Goal: Task Accomplishment & Management: Manage account settings

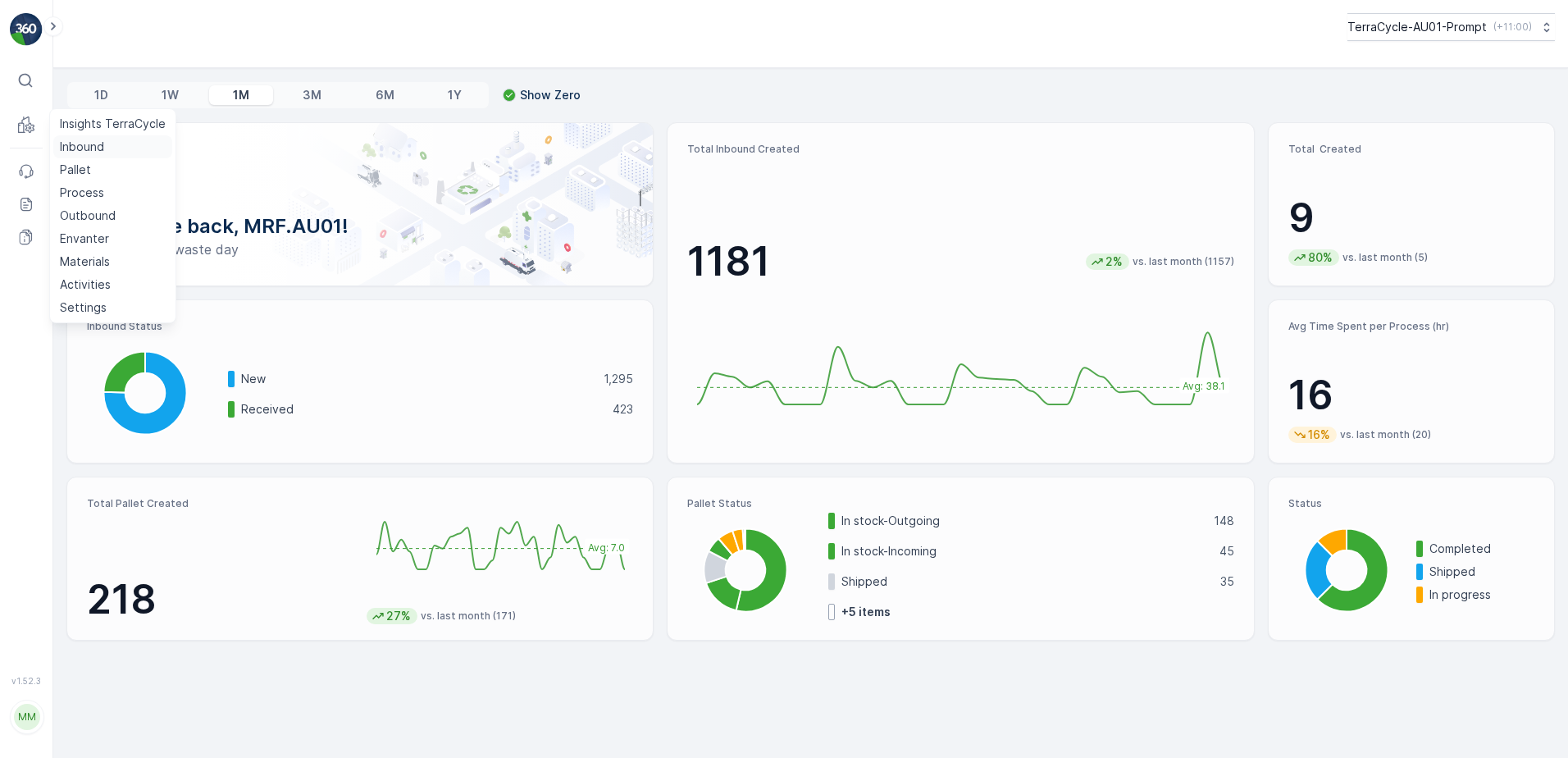
click at [83, 146] on p "Inbound" at bounding box center [81, 147] width 45 height 17
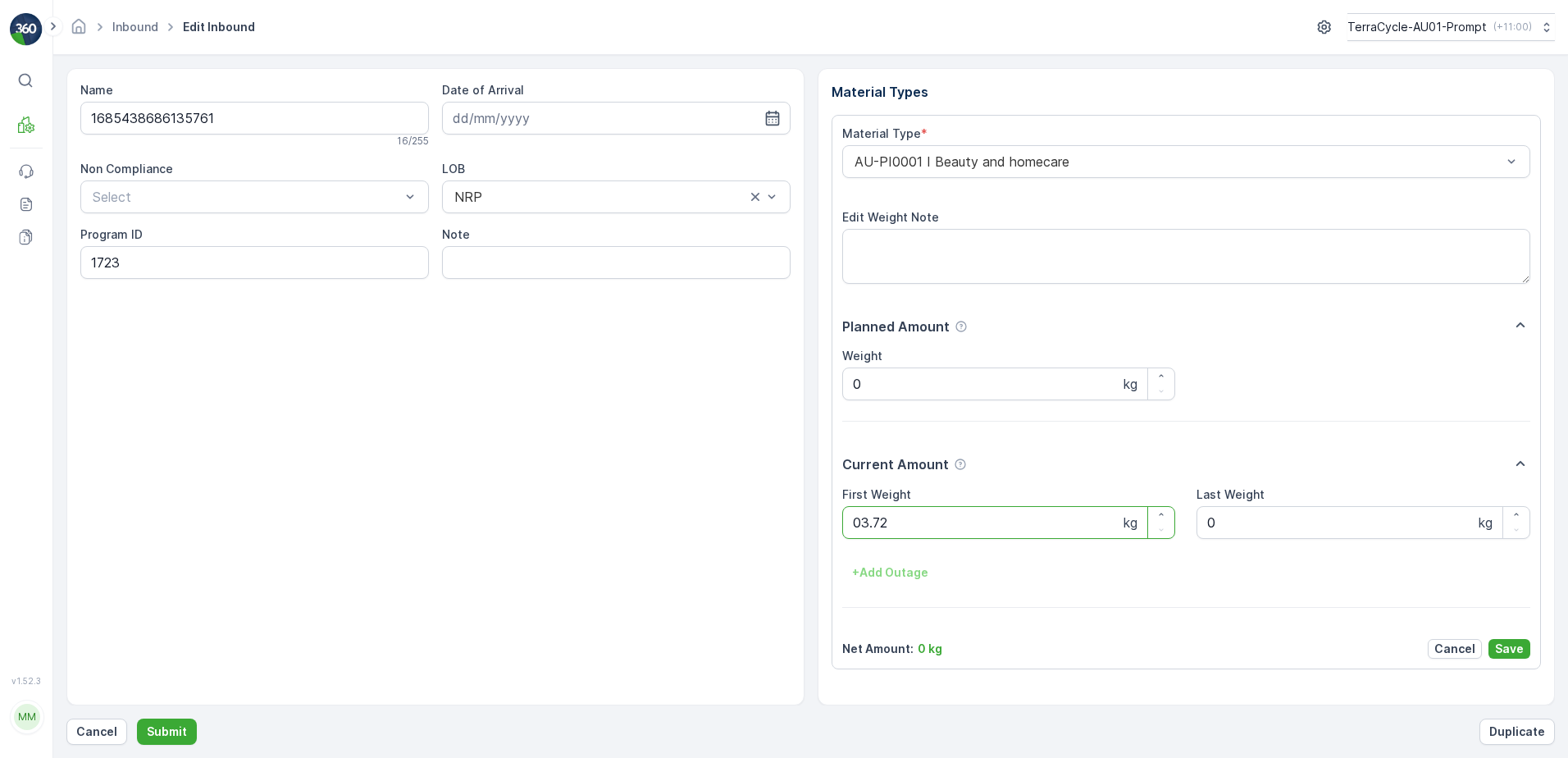
click at [137, 718] on button "Submit" at bounding box center [167, 731] width 60 height 26
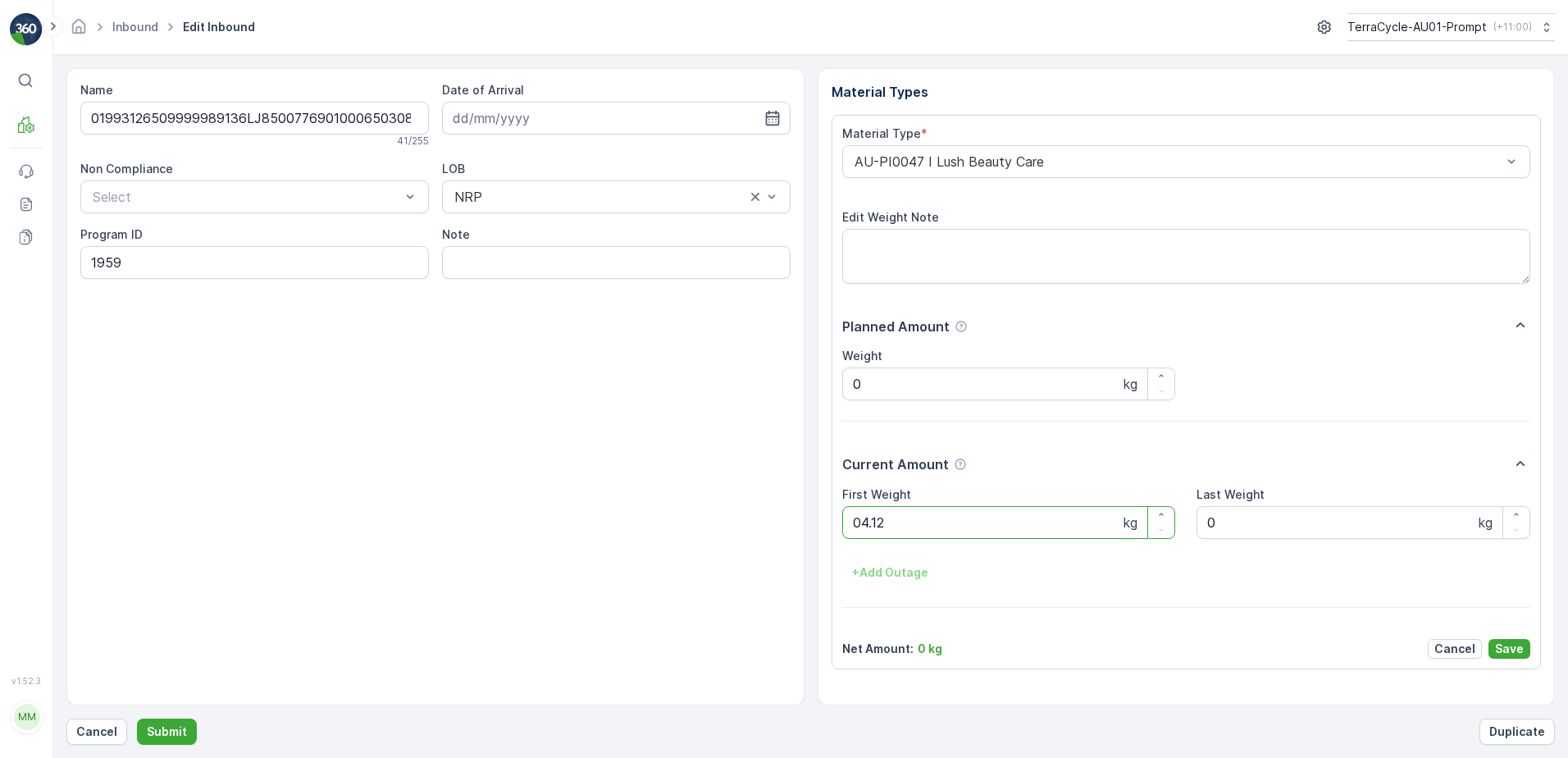
click at [137, 718] on button "Submit" at bounding box center [167, 731] width 60 height 26
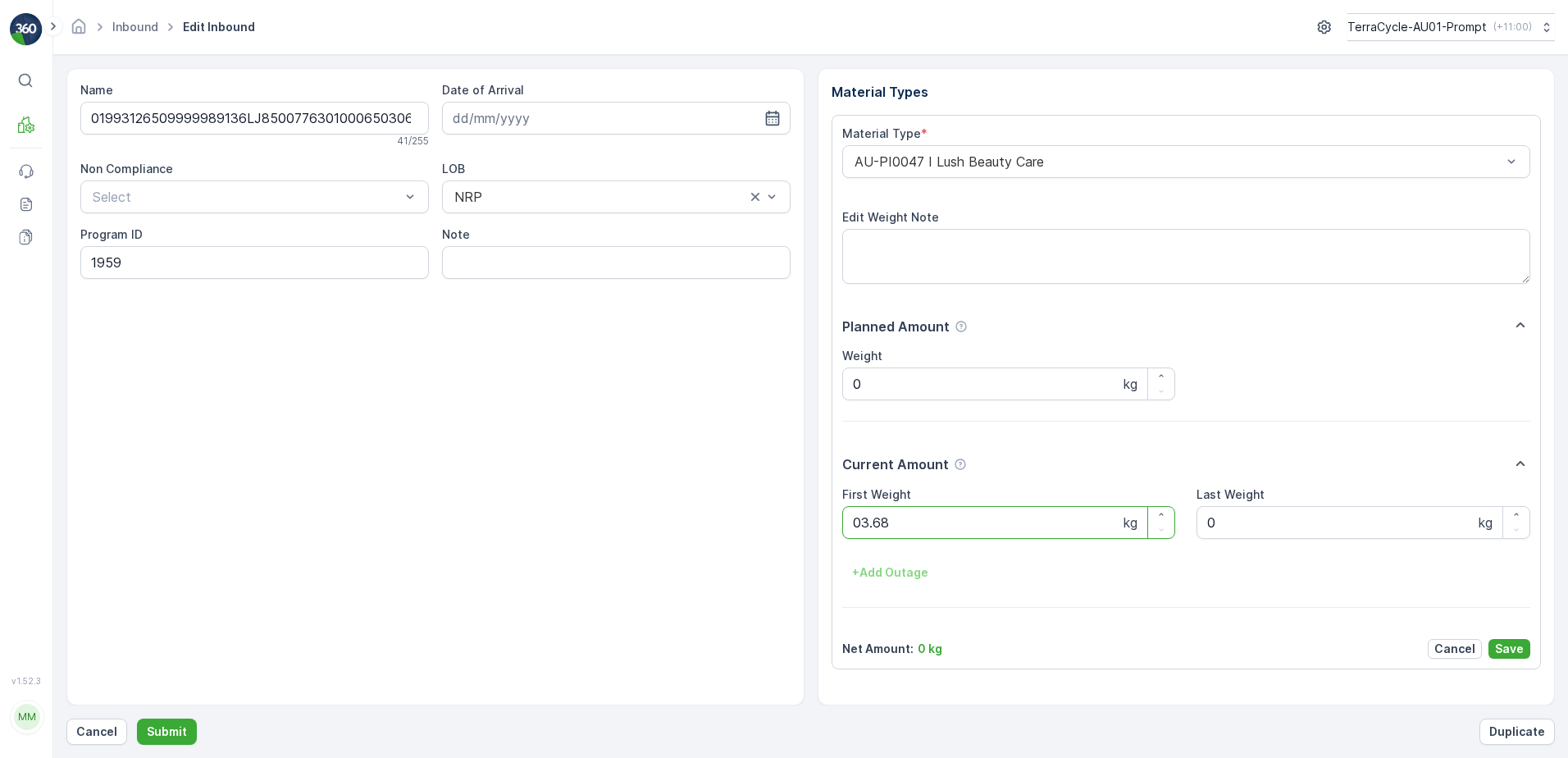
click at [137, 718] on button "Submit" at bounding box center [167, 731] width 60 height 26
click at [129, 262] on ID "CS178-S-AU" at bounding box center [254, 262] width 348 height 33
type ID "CS33-S-AU"
click at [848, 160] on div "AU-PI0015 I Non aluminium Flex" at bounding box center [1186, 161] width 689 height 33
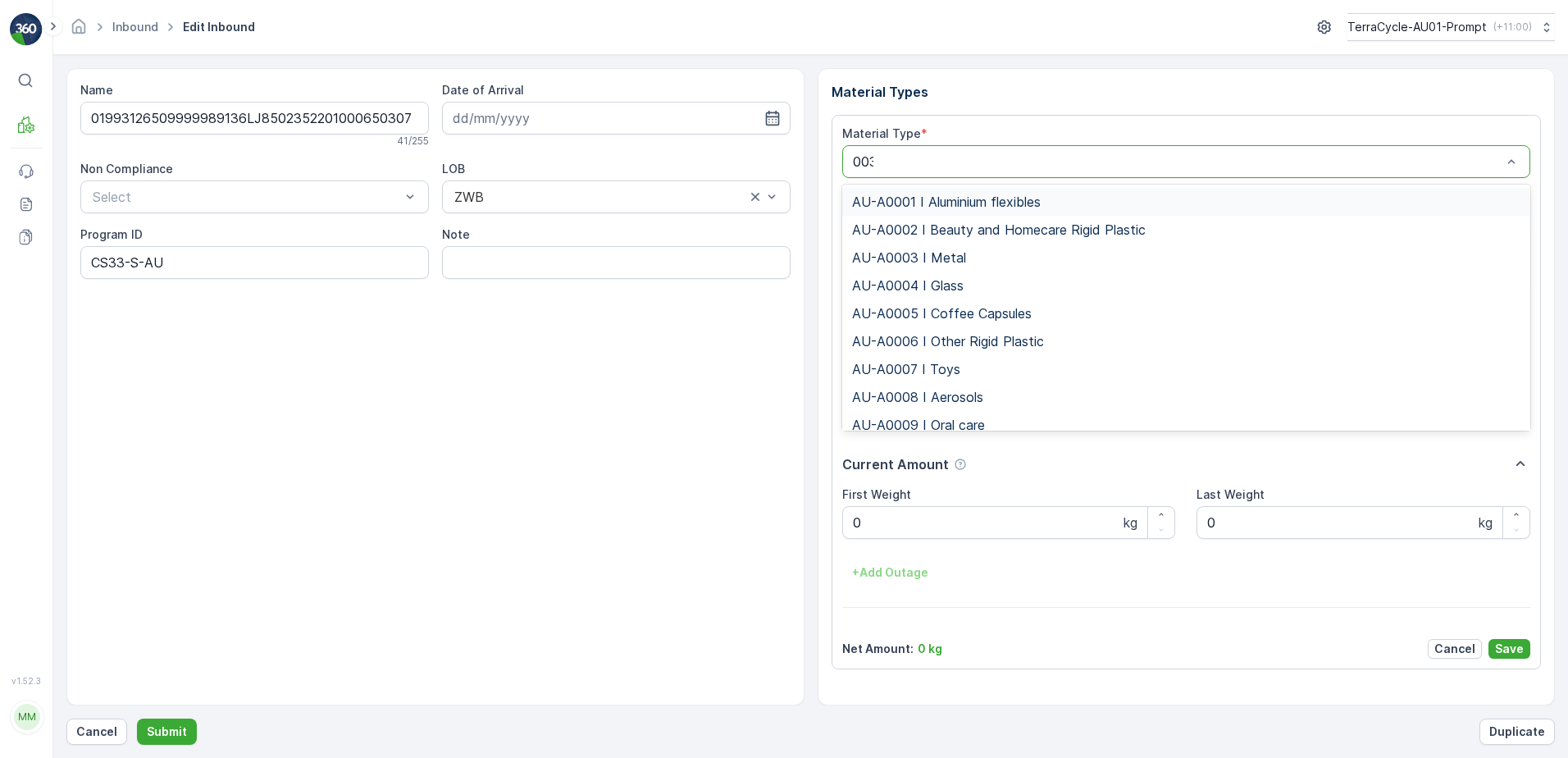
type input "0036"
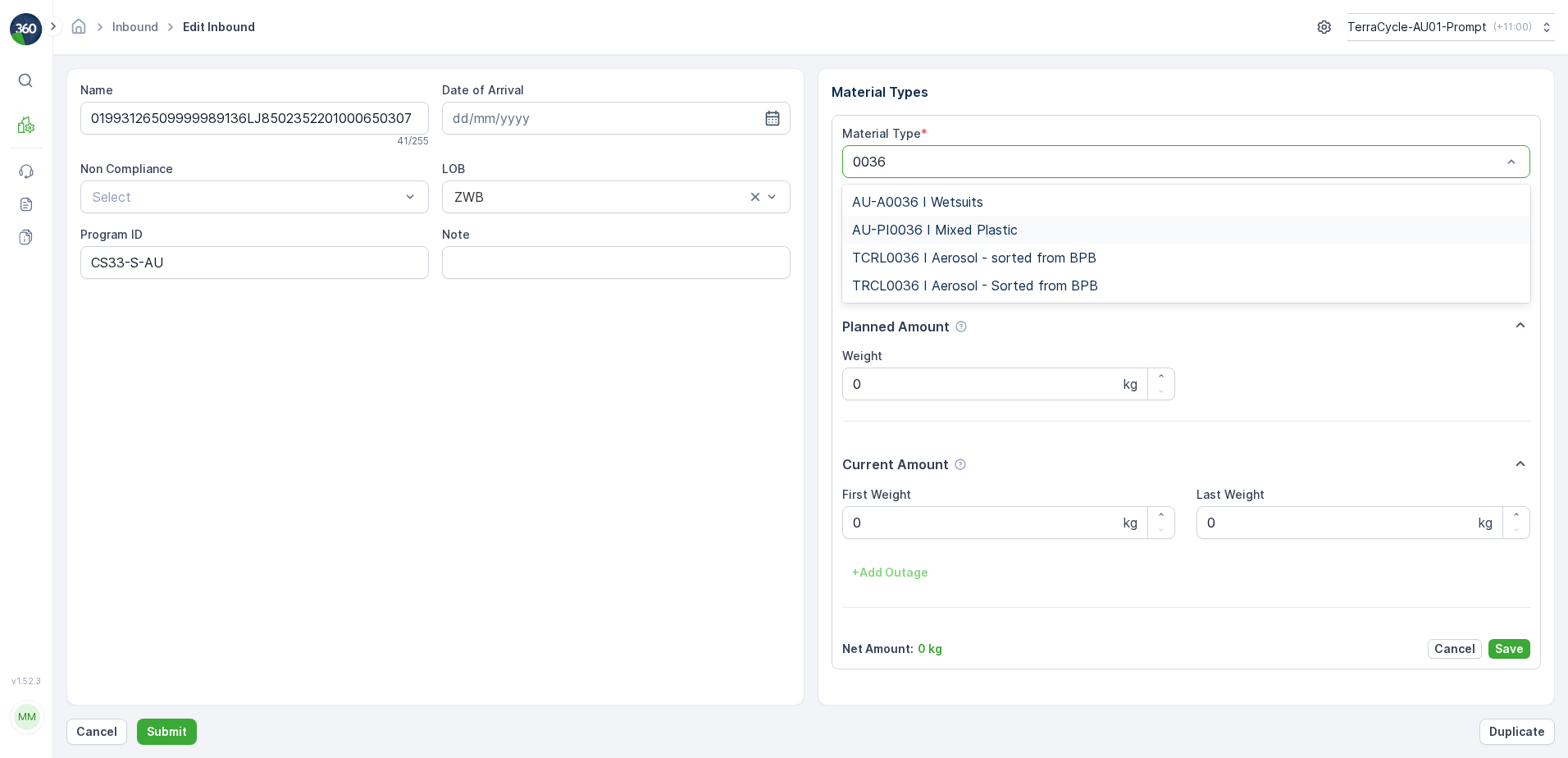
click at [950, 236] on span "AU-PI0036 I Mixed Plastic" at bounding box center [934, 229] width 166 height 15
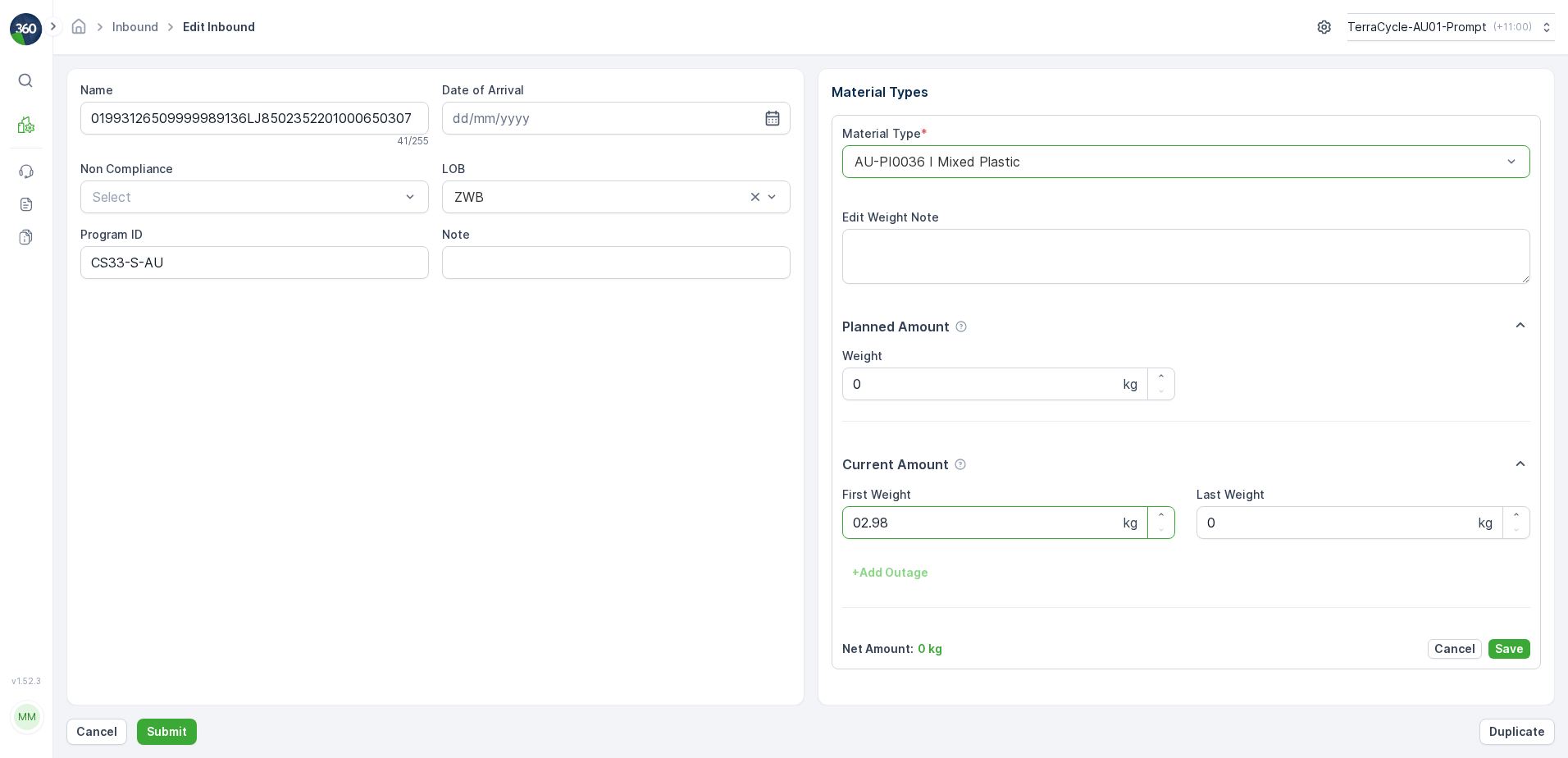
click at [137, 718] on button "Submit" at bounding box center [167, 731] width 60 height 26
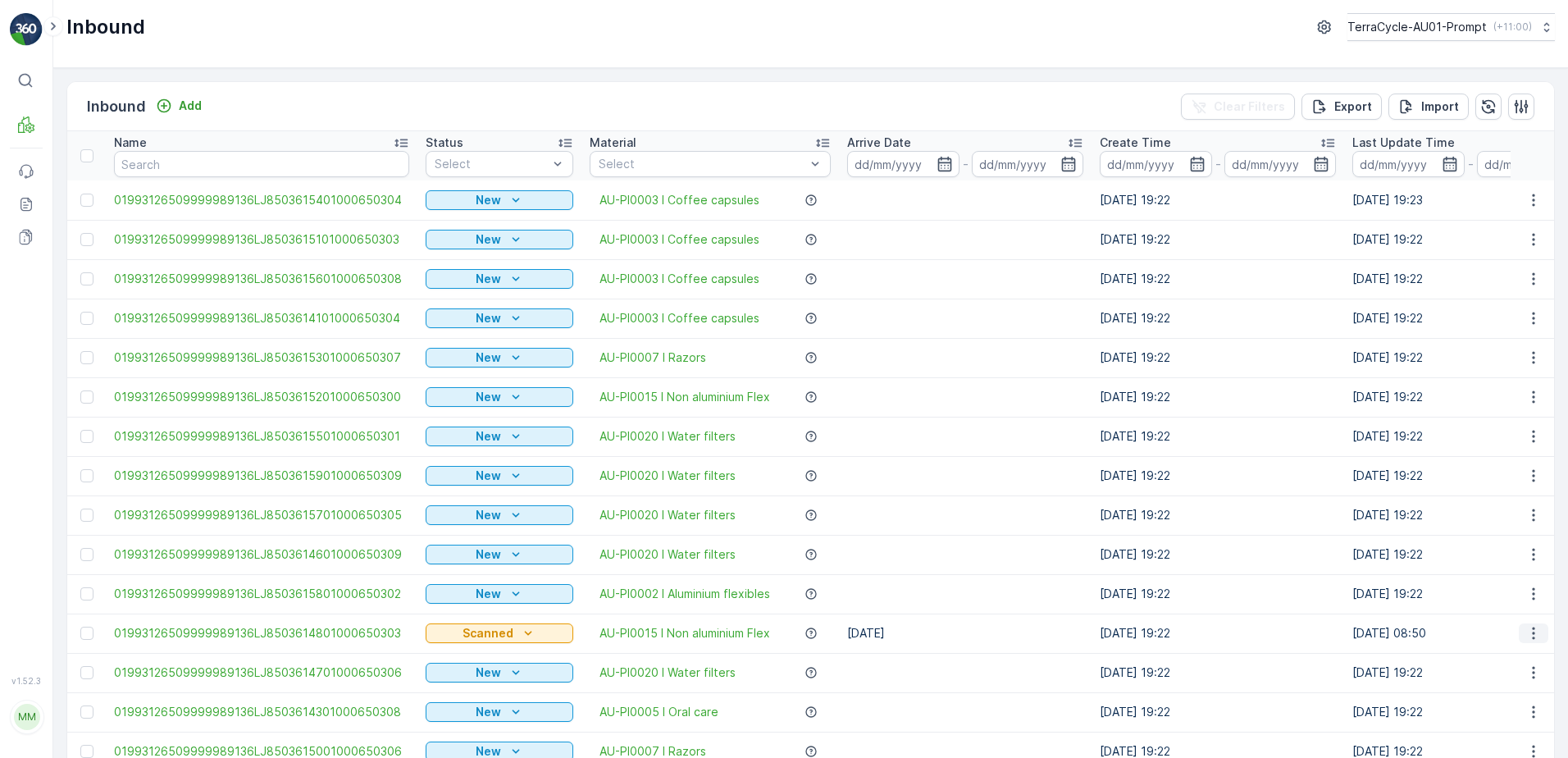
click at [1536, 637] on icon "button" at bounding box center [1533, 633] width 17 height 17
click at [1497, 582] on div "Print QR" at bounding box center [1503, 577] width 130 height 23
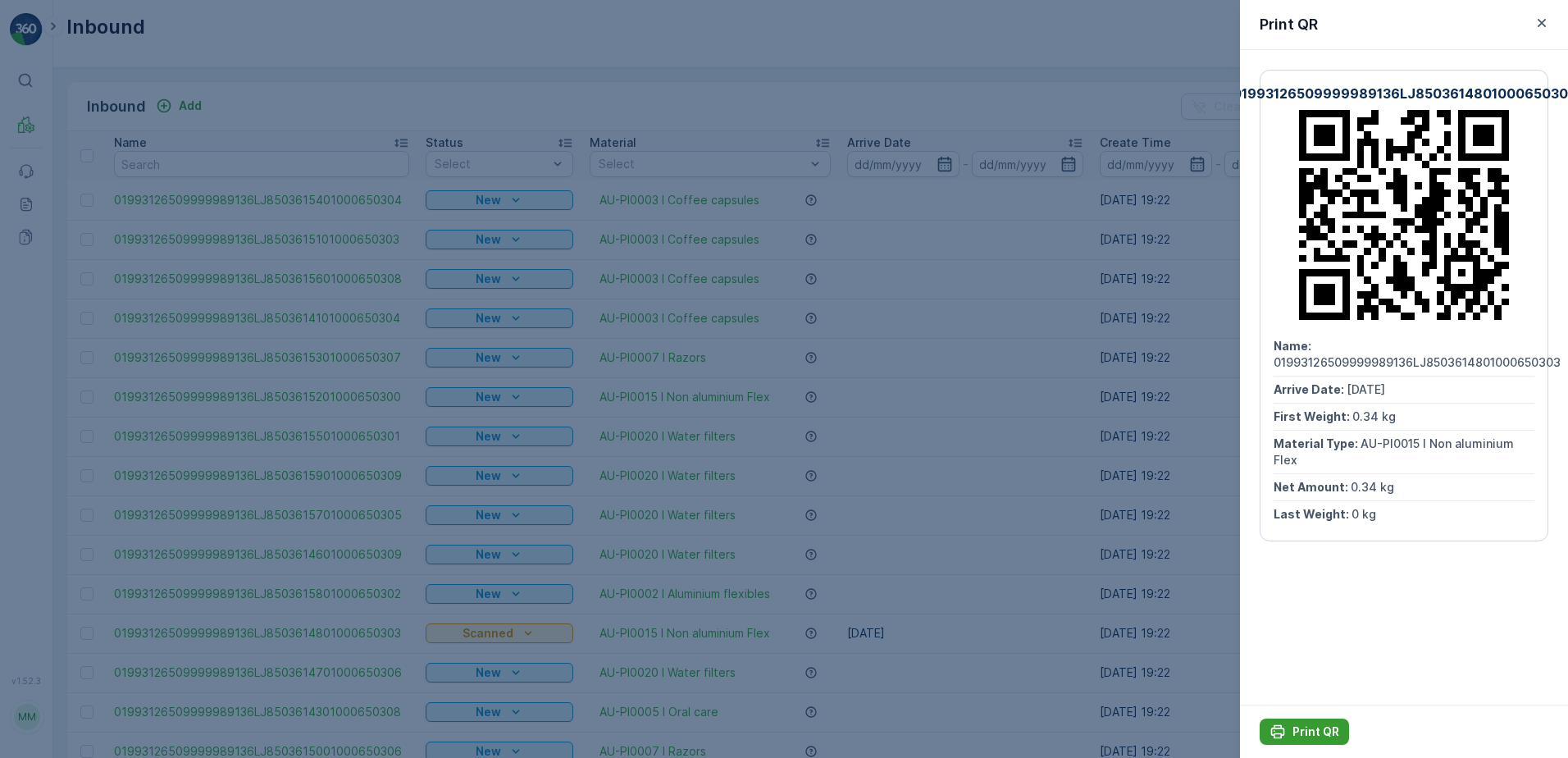
click at [1304, 735] on p "Print QR" at bounding box center [1315, 731] width 47 height 17
click at [1538, 21] on icon "button" at bounding box center [1541, 23] width 17 height 17
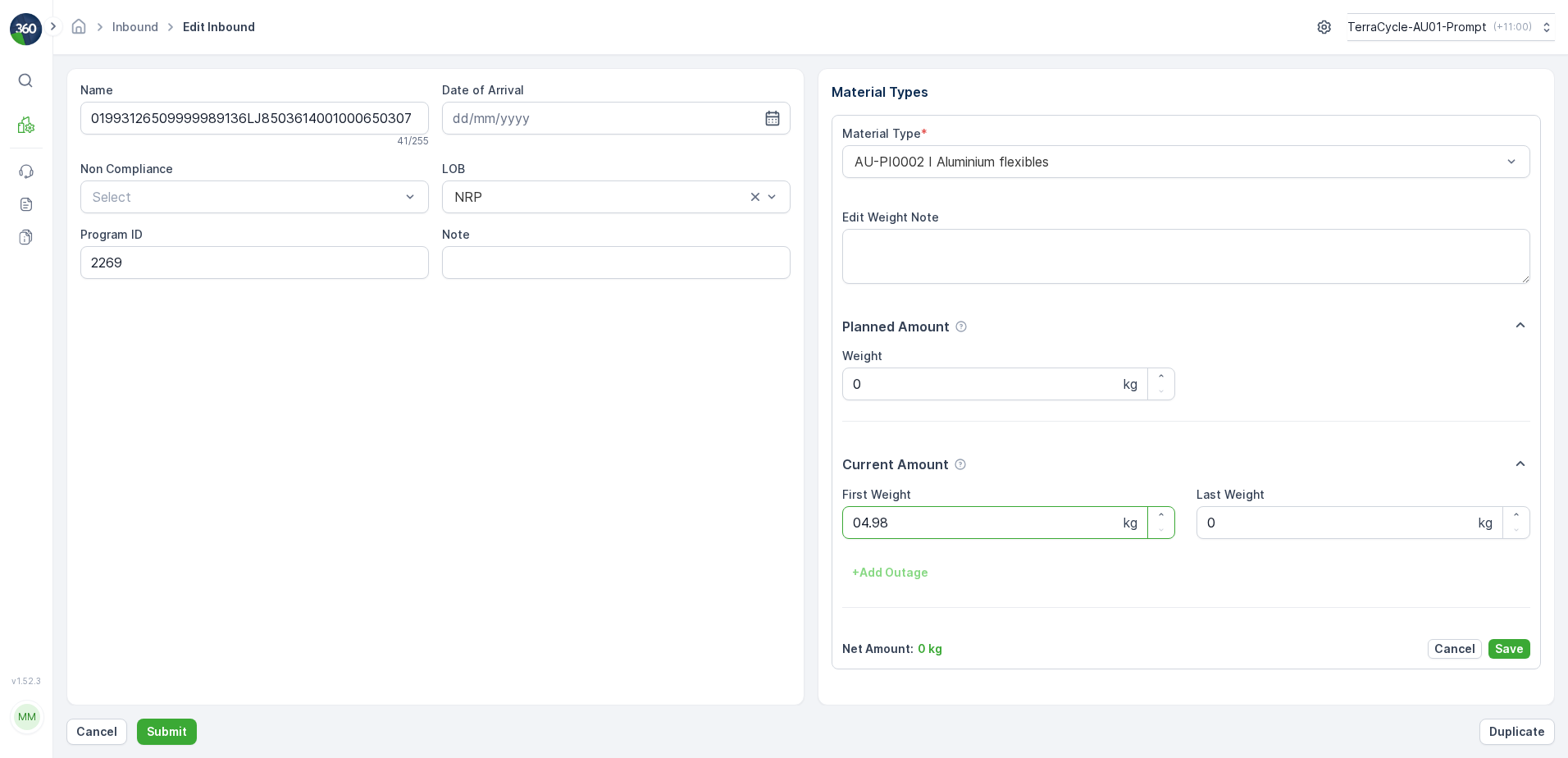
click at [137, 718] on button "Submit" at bounding box center [167, 731] width 60 height 26
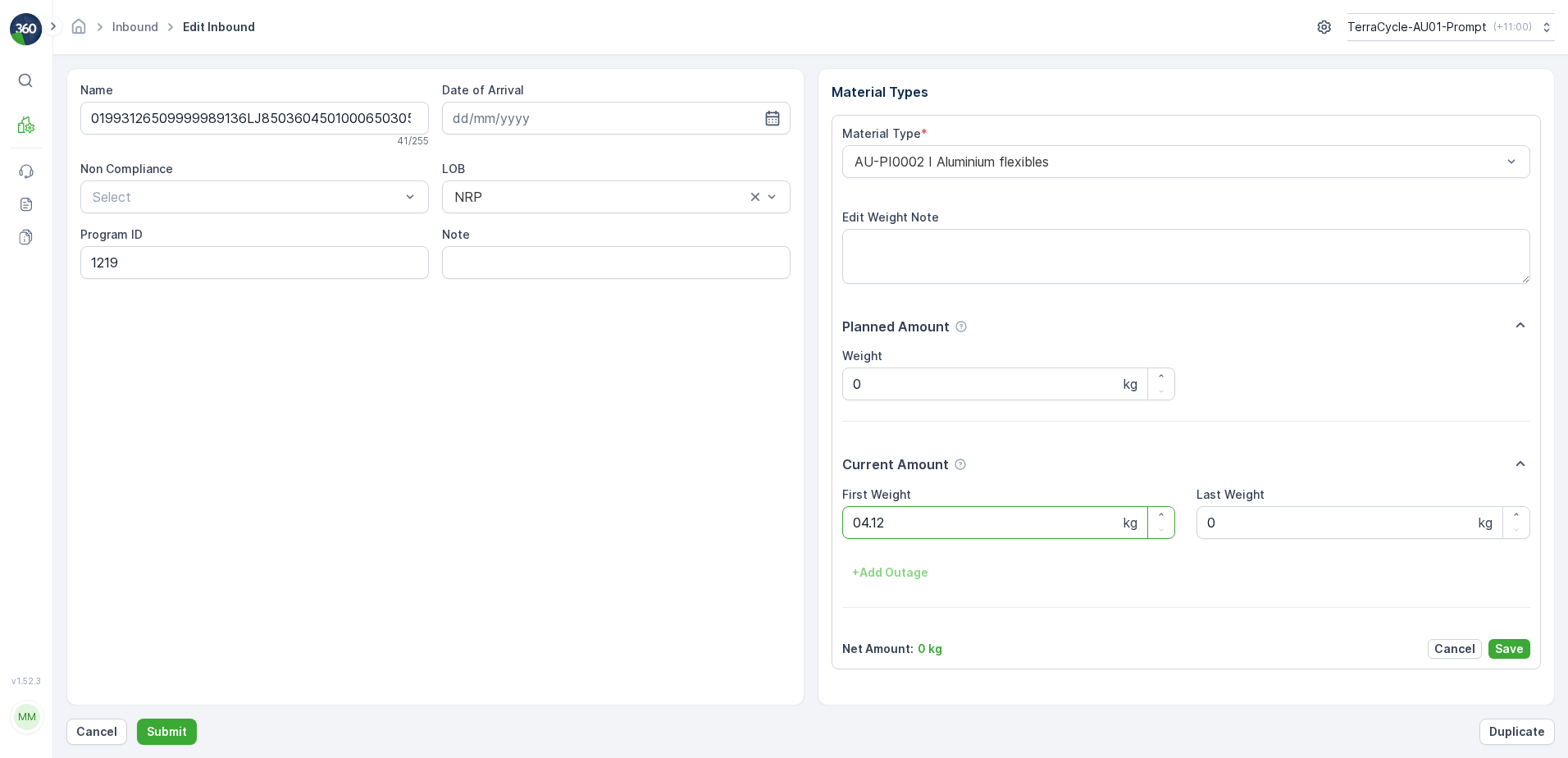
click at [137, 718] on button "Submit" at bounding box center [167, 731] width 60 height 26
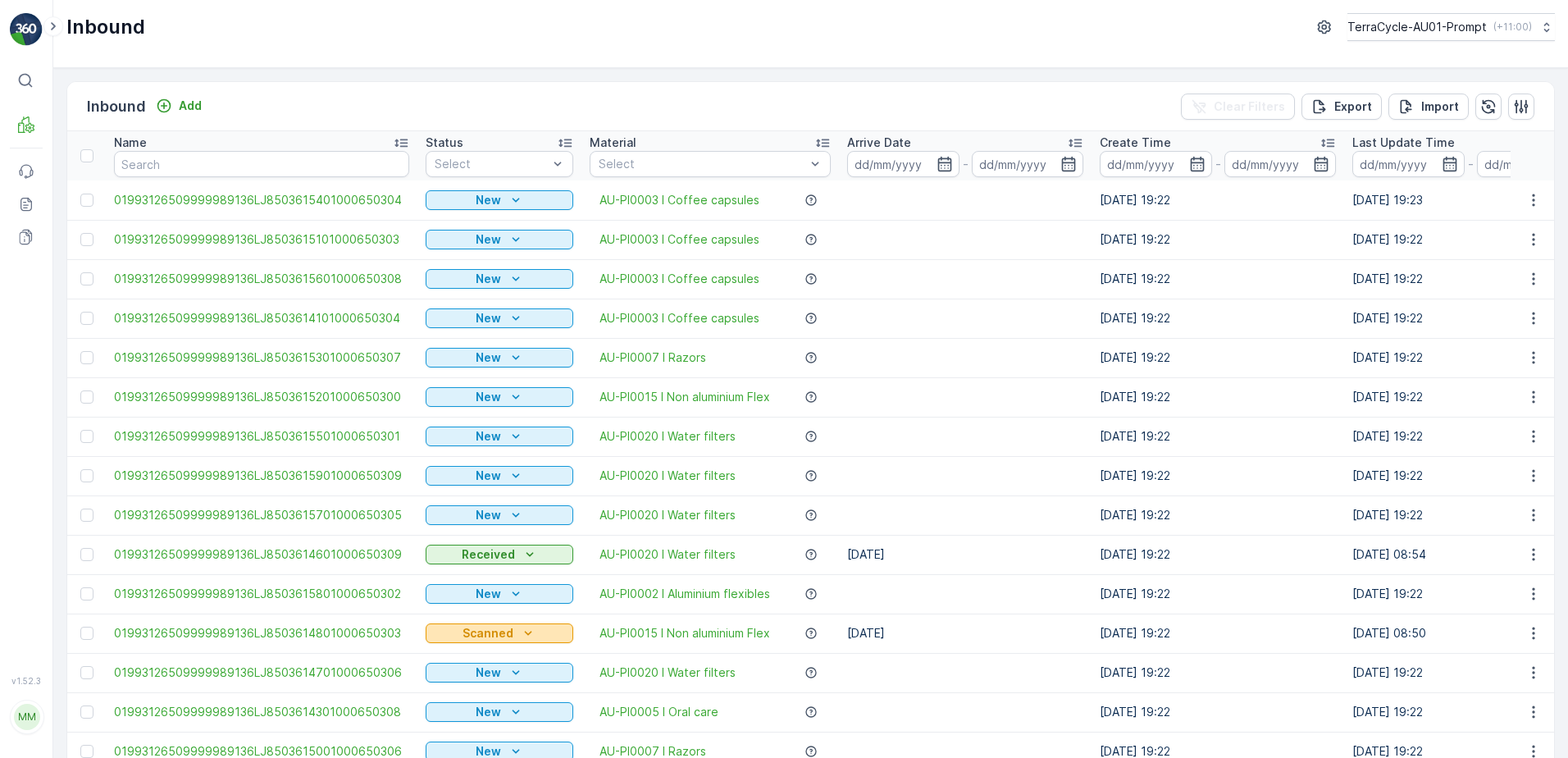
click at [525, 634] on icon "Scanned" at bounding box center [528, 633] width 7 height 4
click at [588, 623] on td "AU-PI0015 I Non aluminium Flex" at bounding box center [710, 633] width 258 height 40
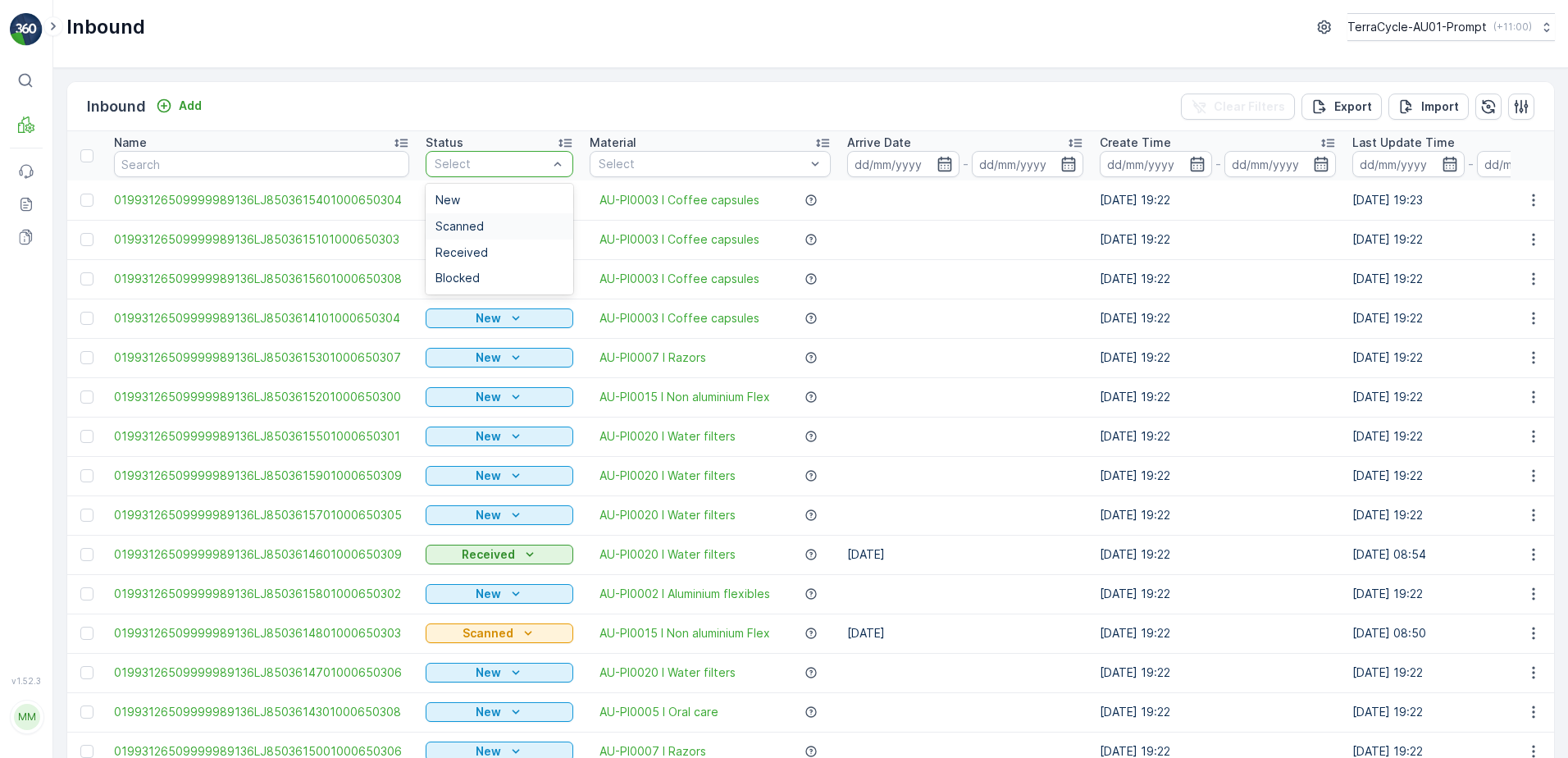
click at [494, 224] on div "Scanned" at bounding box center [499, 226] width 128 height 13
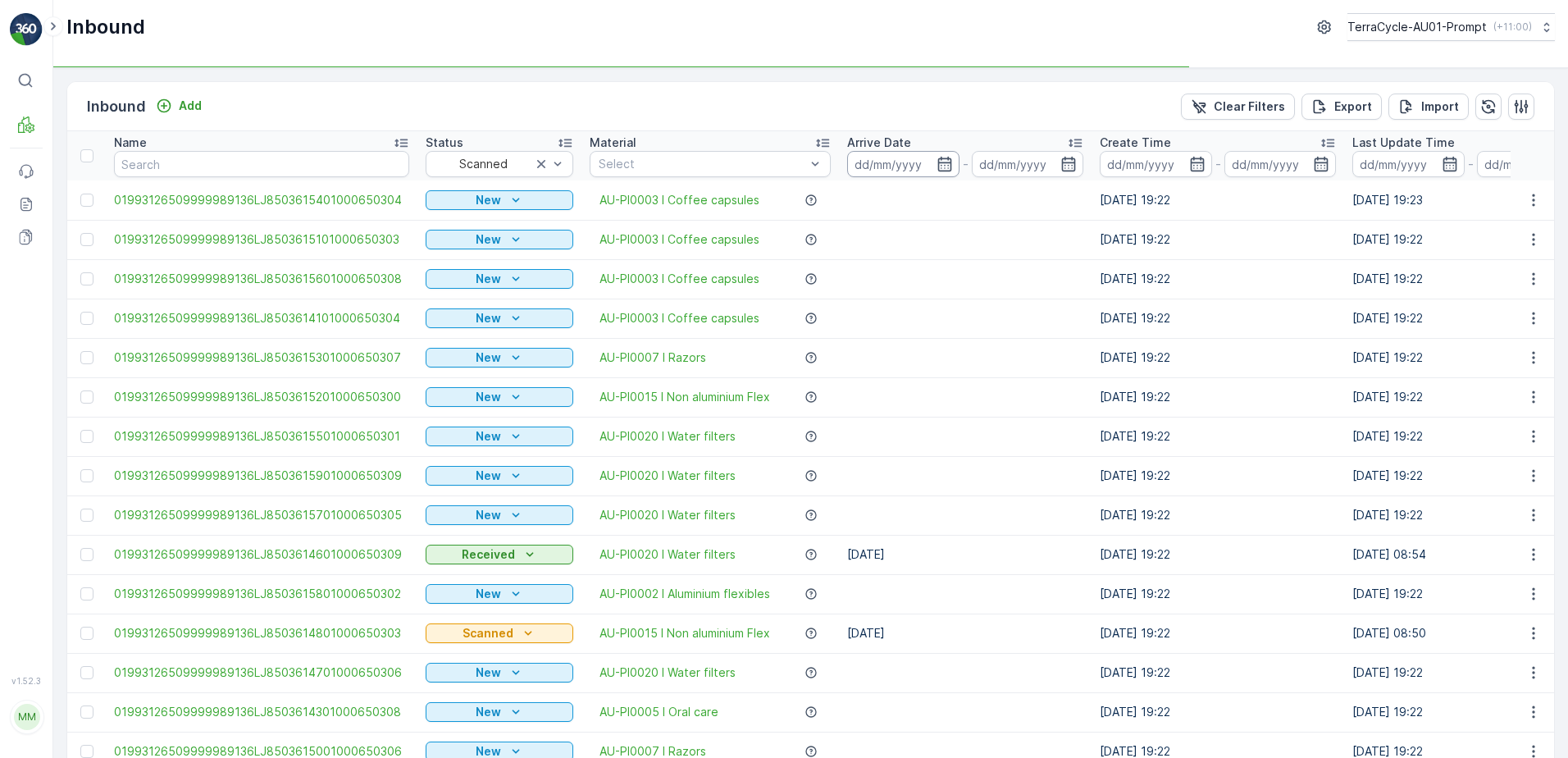
click at [918, 165] on input at bounding box center [903, 164] width 112 height 26
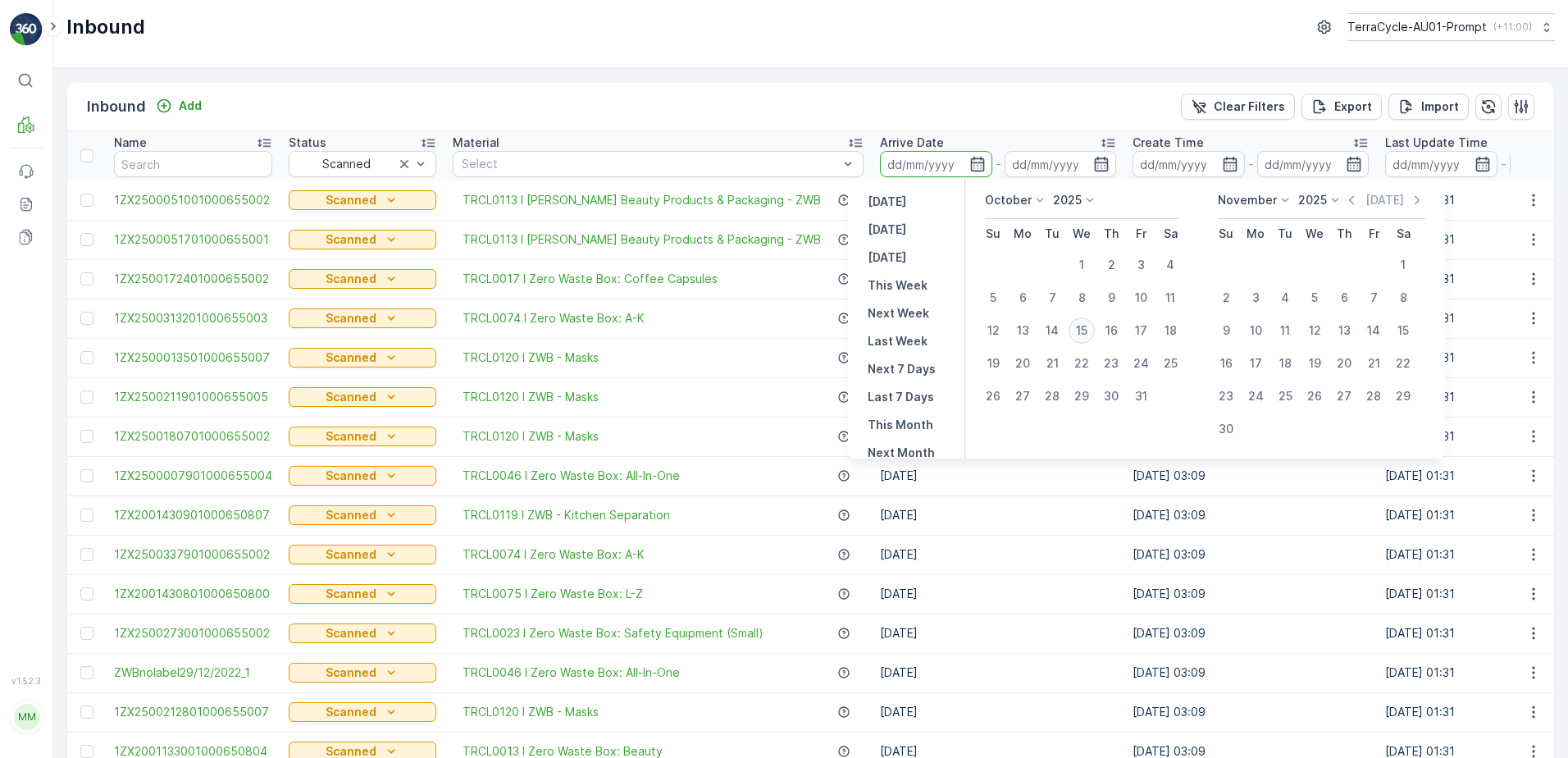
click at [1090, 331] on div "15" at bounding box center [1081, 330] width 26 height 26
type input "[DATE]"
click at [1085, 329] on div "15" at bounding box center [1081, 330] width 26 height 26
type input "[DATE]"
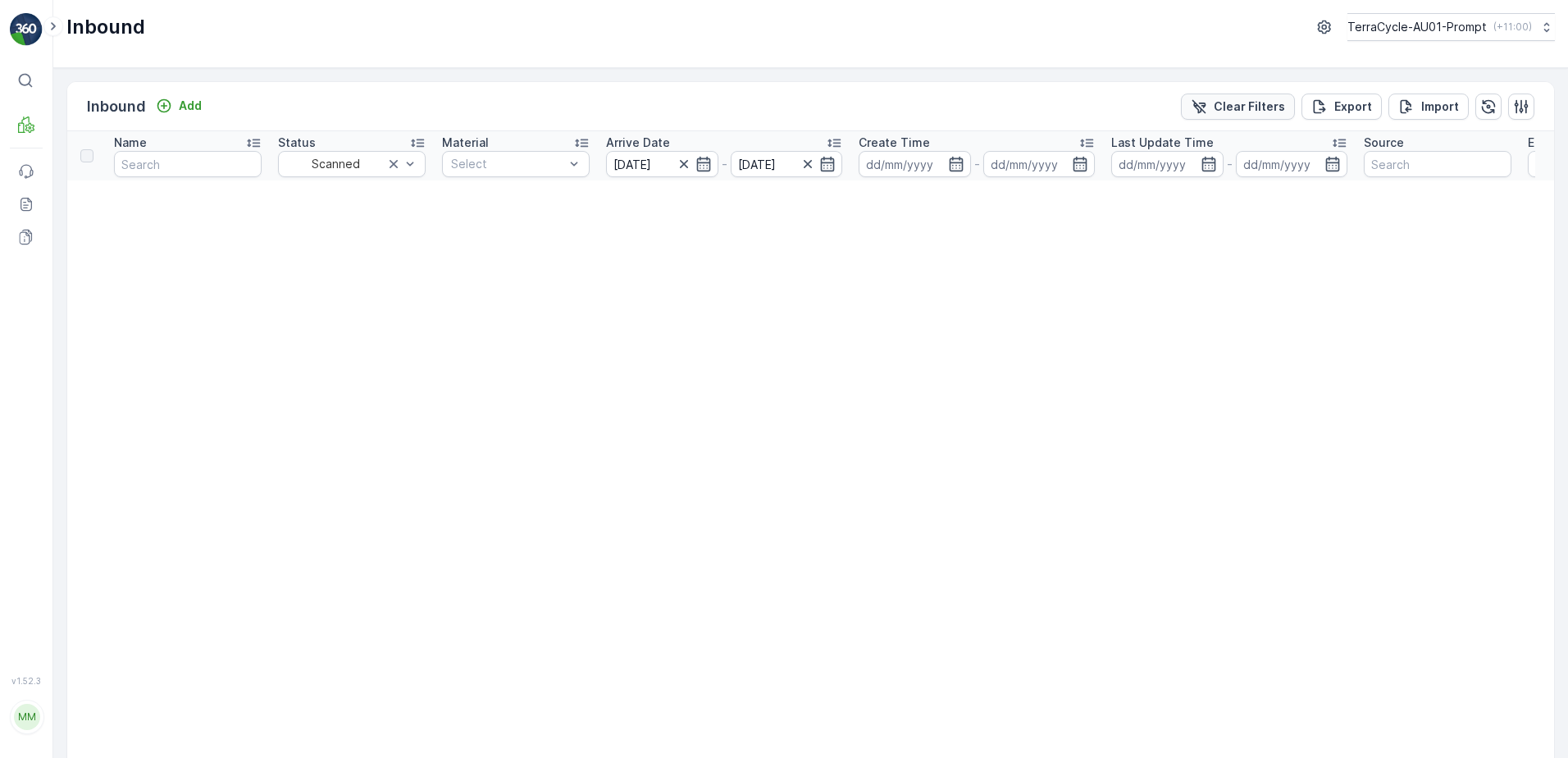
click at [1226, 108] on p "Clear Filters" at bounding box center [1250, 106] width 71 height 17
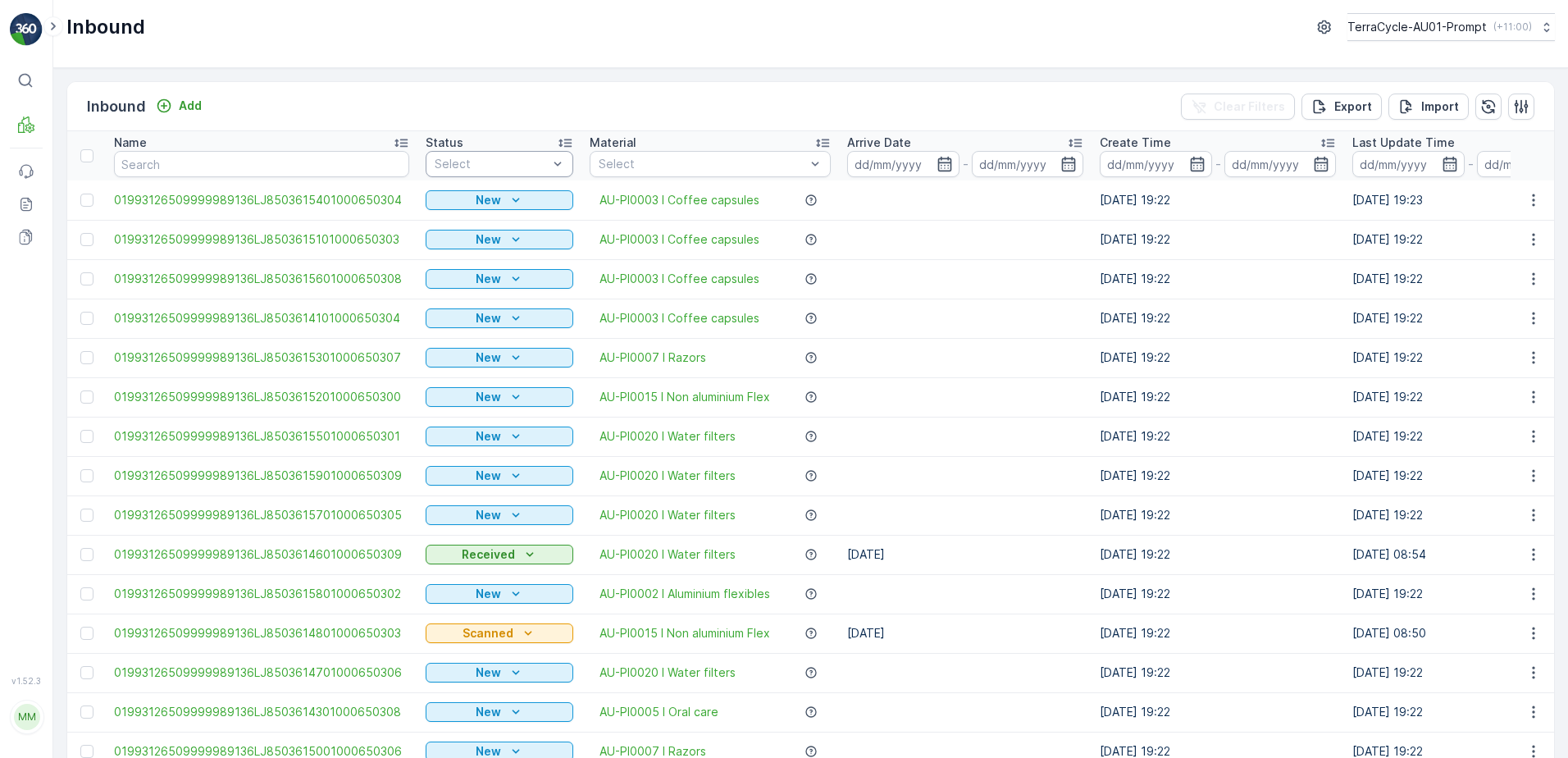
click at [499, 154] on div "Select" at bounding box center [499, 164] width 148 height 26
click at [481, 222] on div "Scanned" at bounding box center [499, 226] width 128 height 13
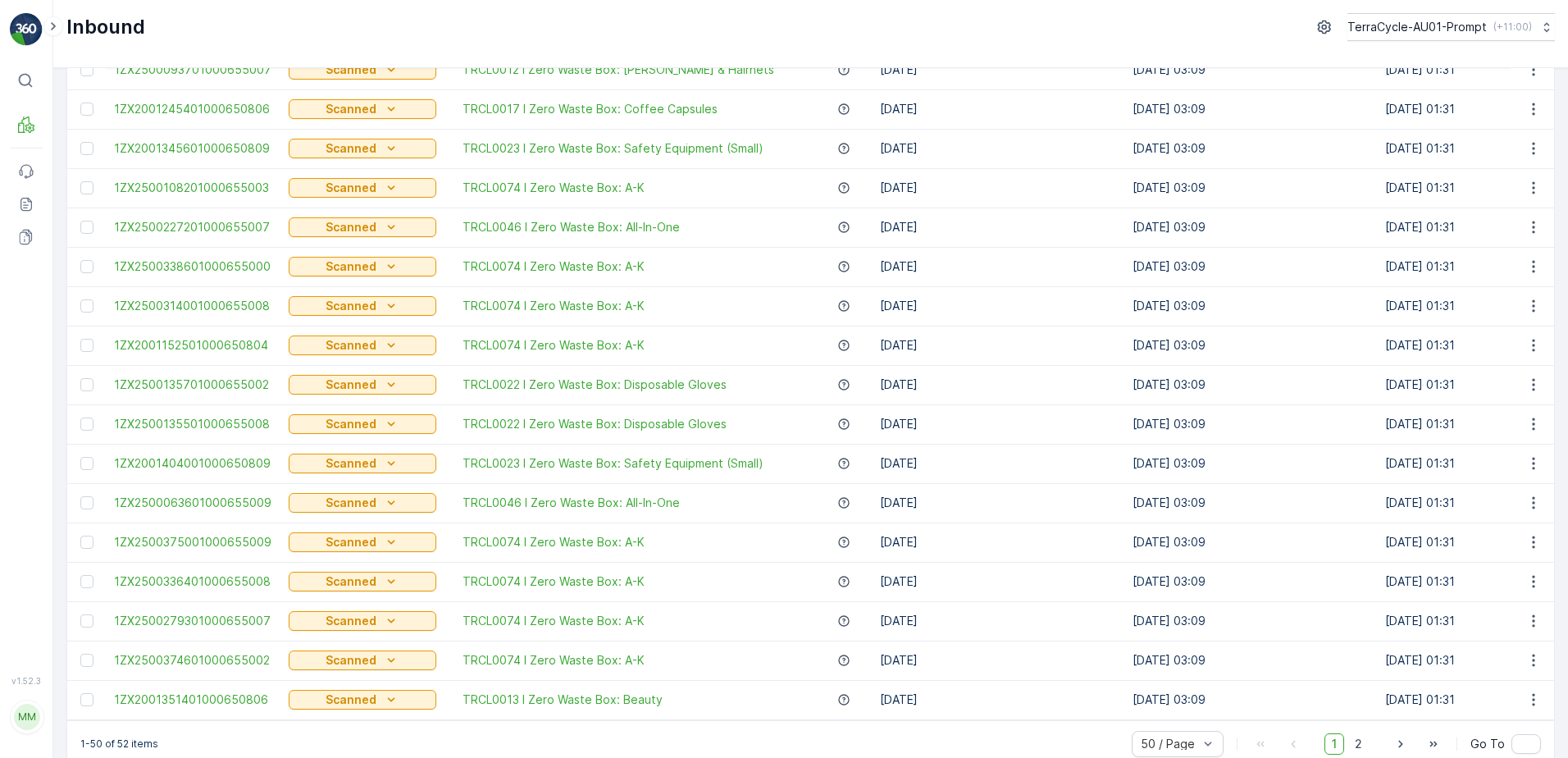
scroll to position [1461, 0]
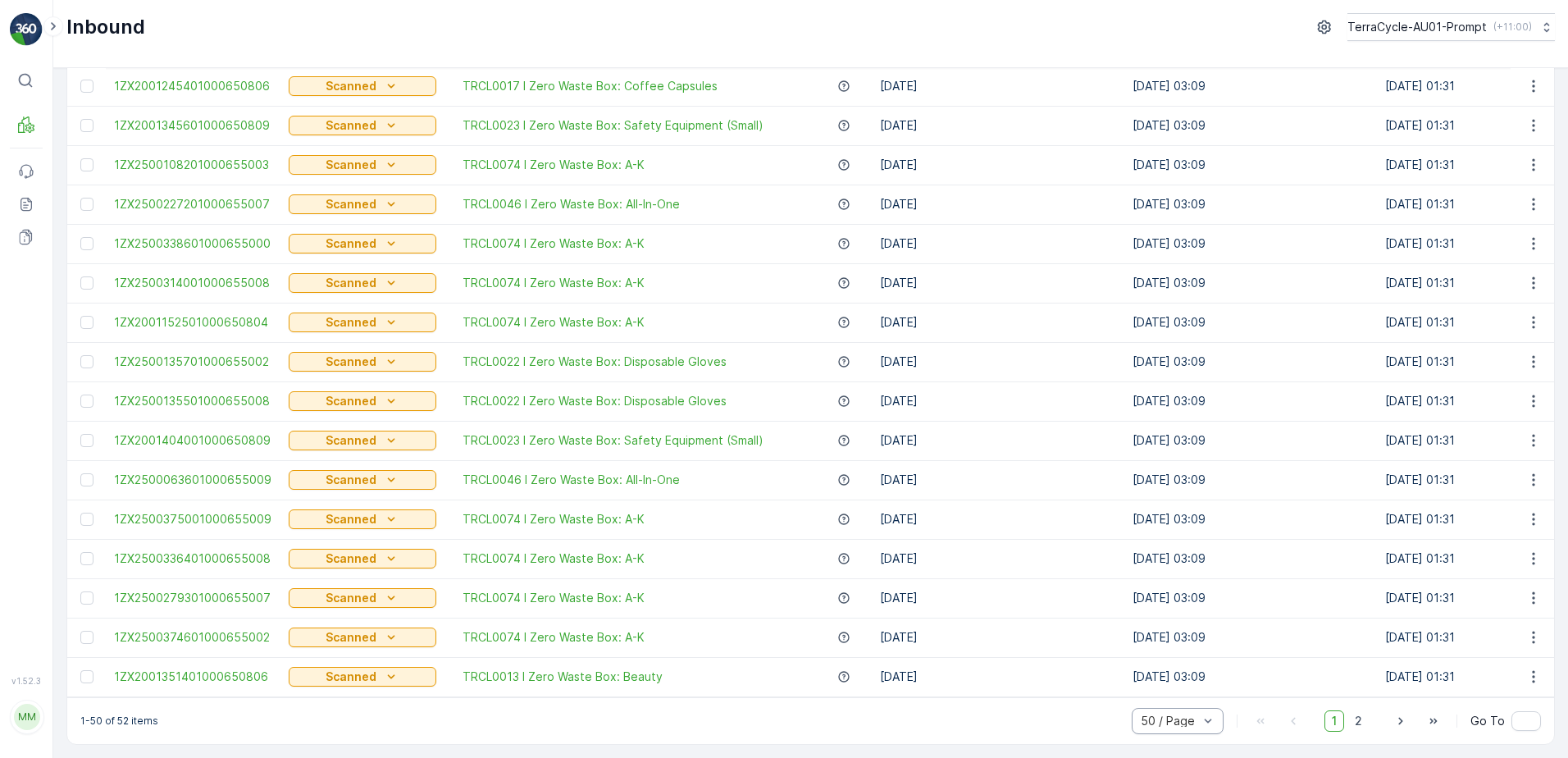
drag, startPoint x: 1353, startPoint y: 720, endPoint x: 1160, endPoint y: 709, distance: 193.3
click at [1353, 720] on span "2" at bounding box center [1358, 720] width 22 height 21
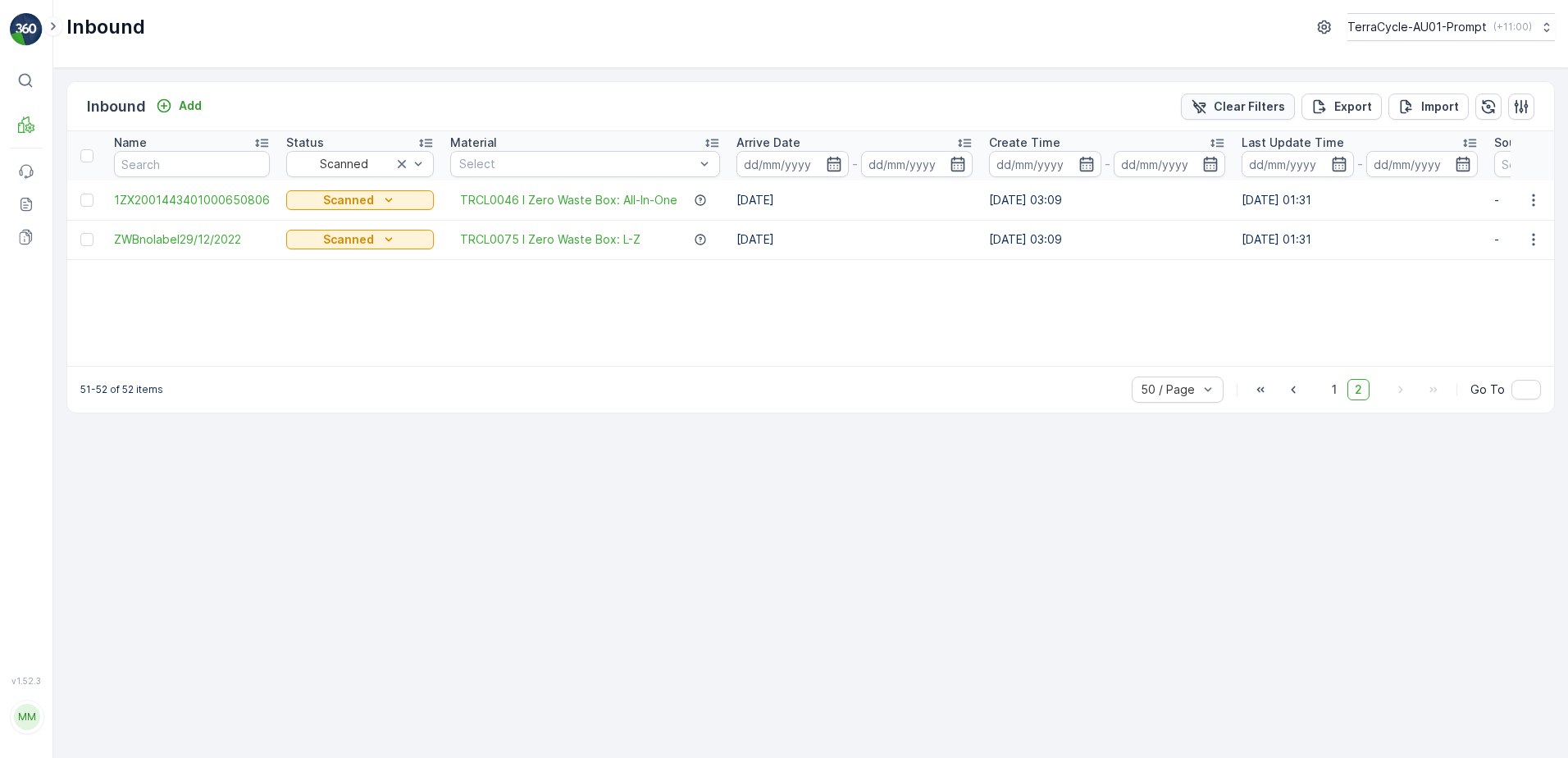
click at [1233, 110] on p "Clear Filters" at bounding box center [1250, 106] width 71 height 17
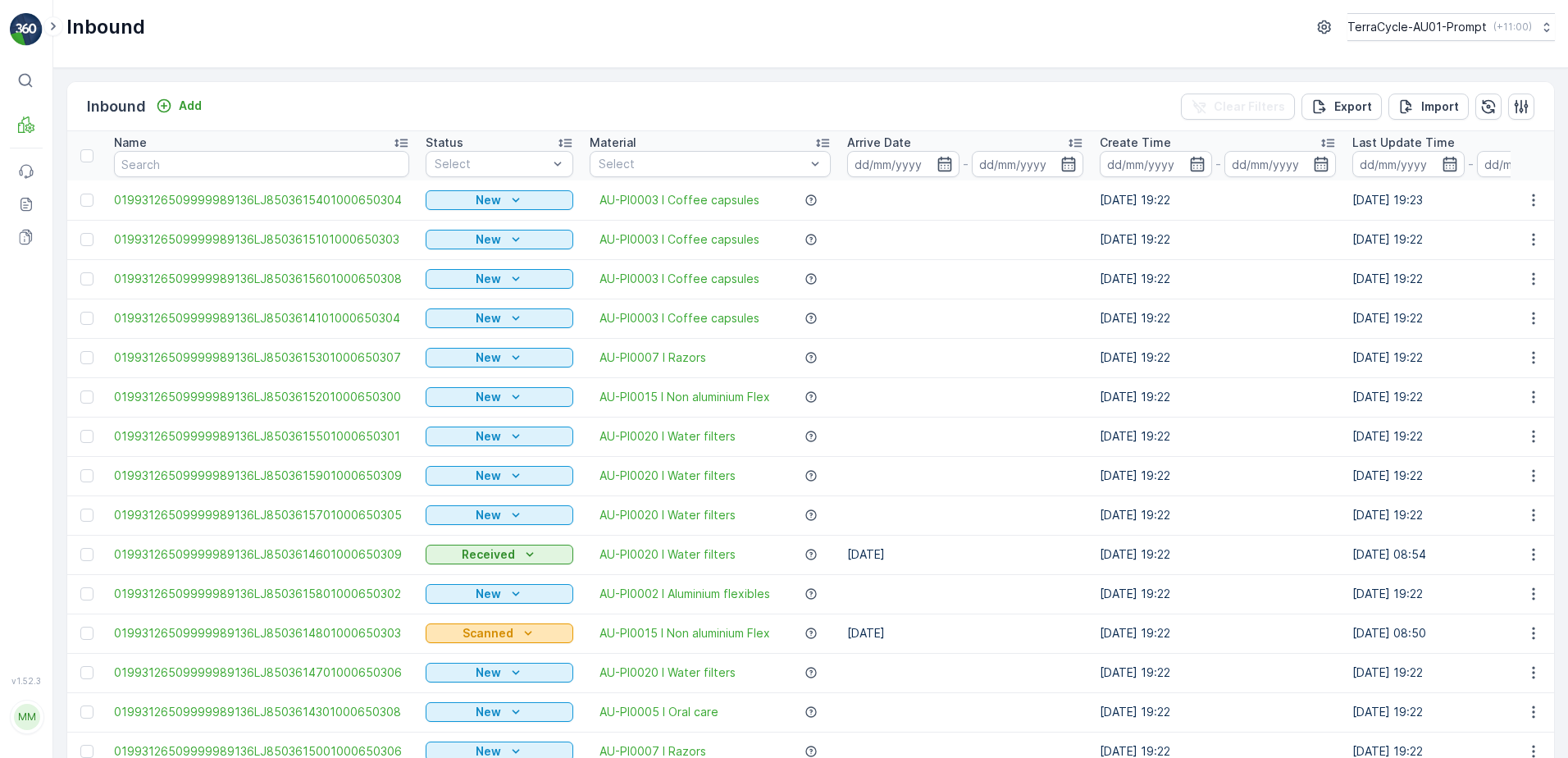
click at [497, 630] on p "Scanned" at bounding box center [487, 633] width 51 height 17
drag, startPoint x: 464, startPoint y: 703, endPoint x: 477, endPoint y: 685, distance: 22.2
click at [464, 702] on span "Received" at bounding box center [455, 703] width 53 height 17
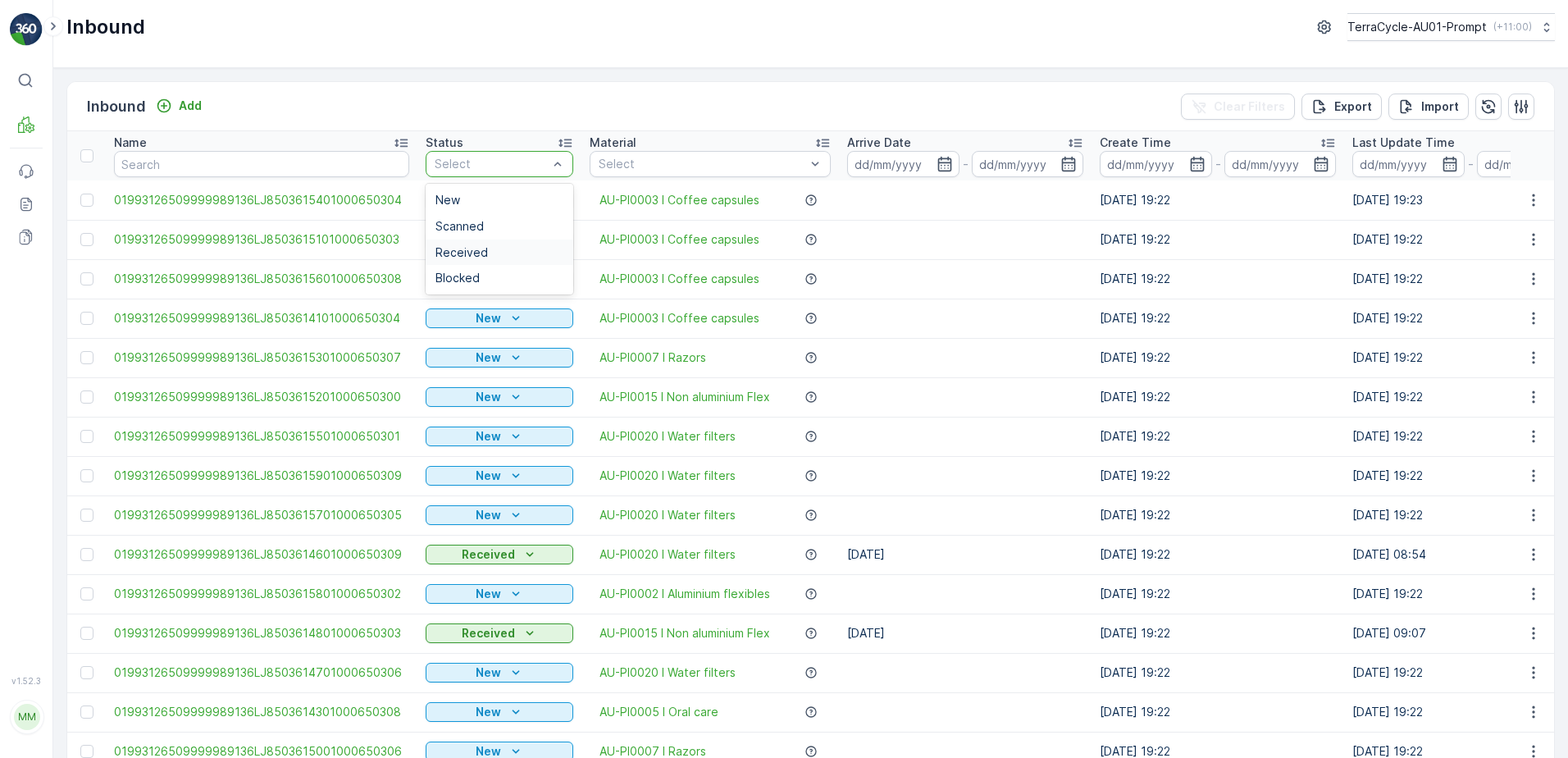
click at [466, 253] on span "Received" at bounding box center [461, 252] width 53 height 13
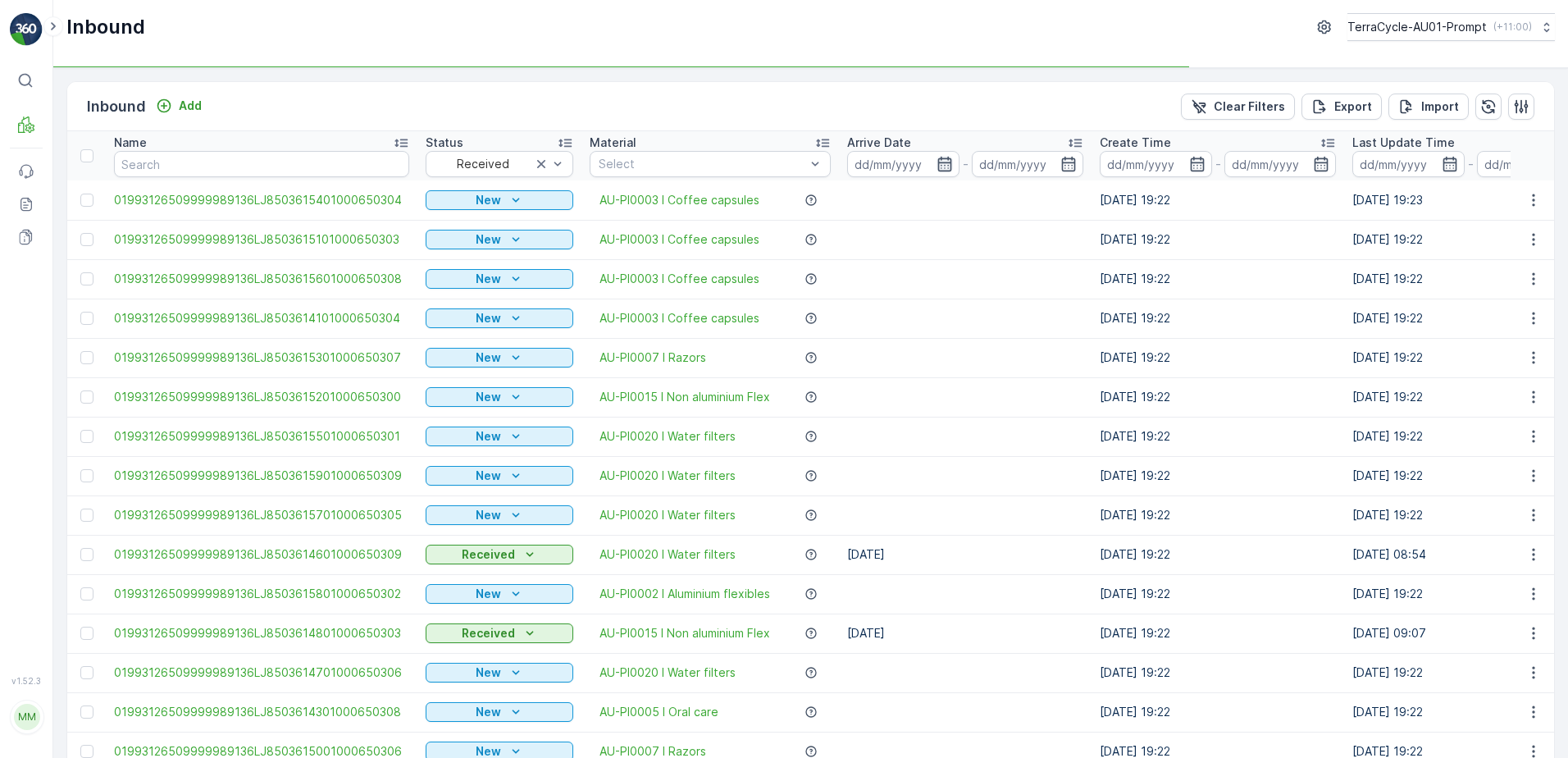
click at [936, 164] on icon "button" at bounding box center [944, 164] width 17 height 17
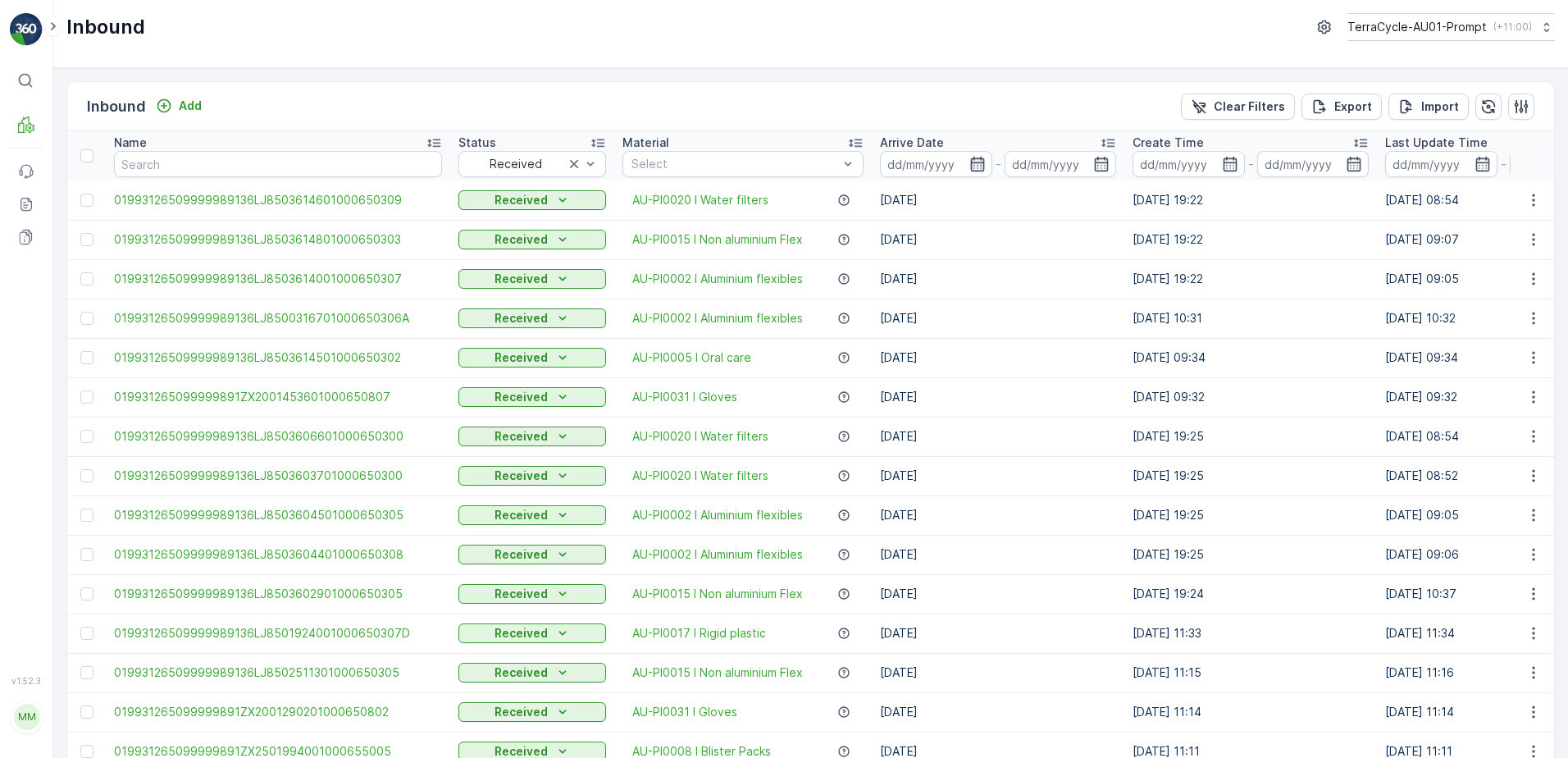
click at [975, 166] on icon "button" at bounding box center [977, 164] width 14 height 15
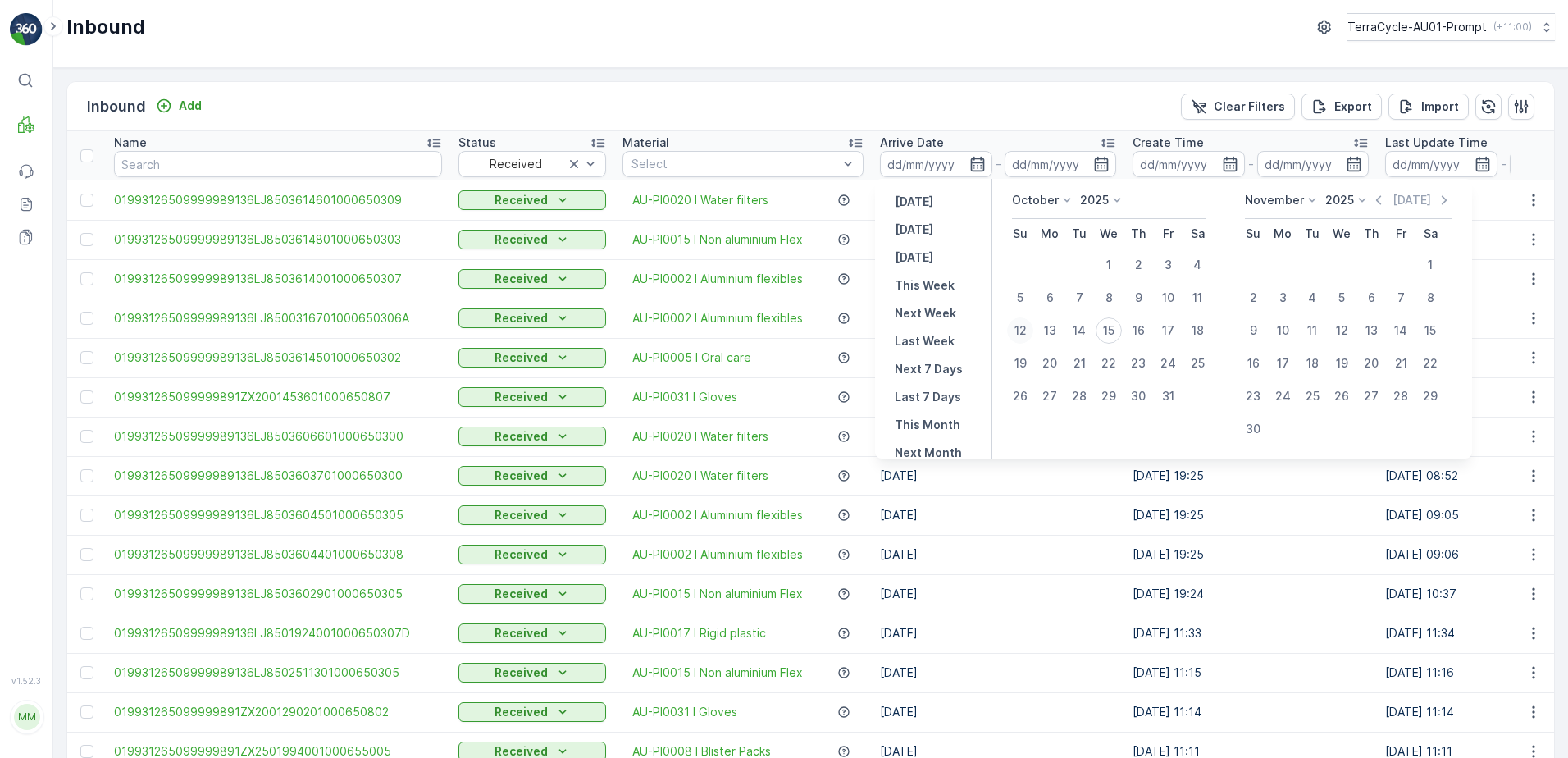
click at [1016, 331] on div "12" at bounding box center [1020, 330] width 26 height 26
type input "12.10.2025"
click at [1021, 331] on div "12" at bounding box center [1020, 330] width 26 height 26
type input "12.10.2025"
click at [1096, 162] on icon "button" at bounding box center [1101, 164] width 17 height 17
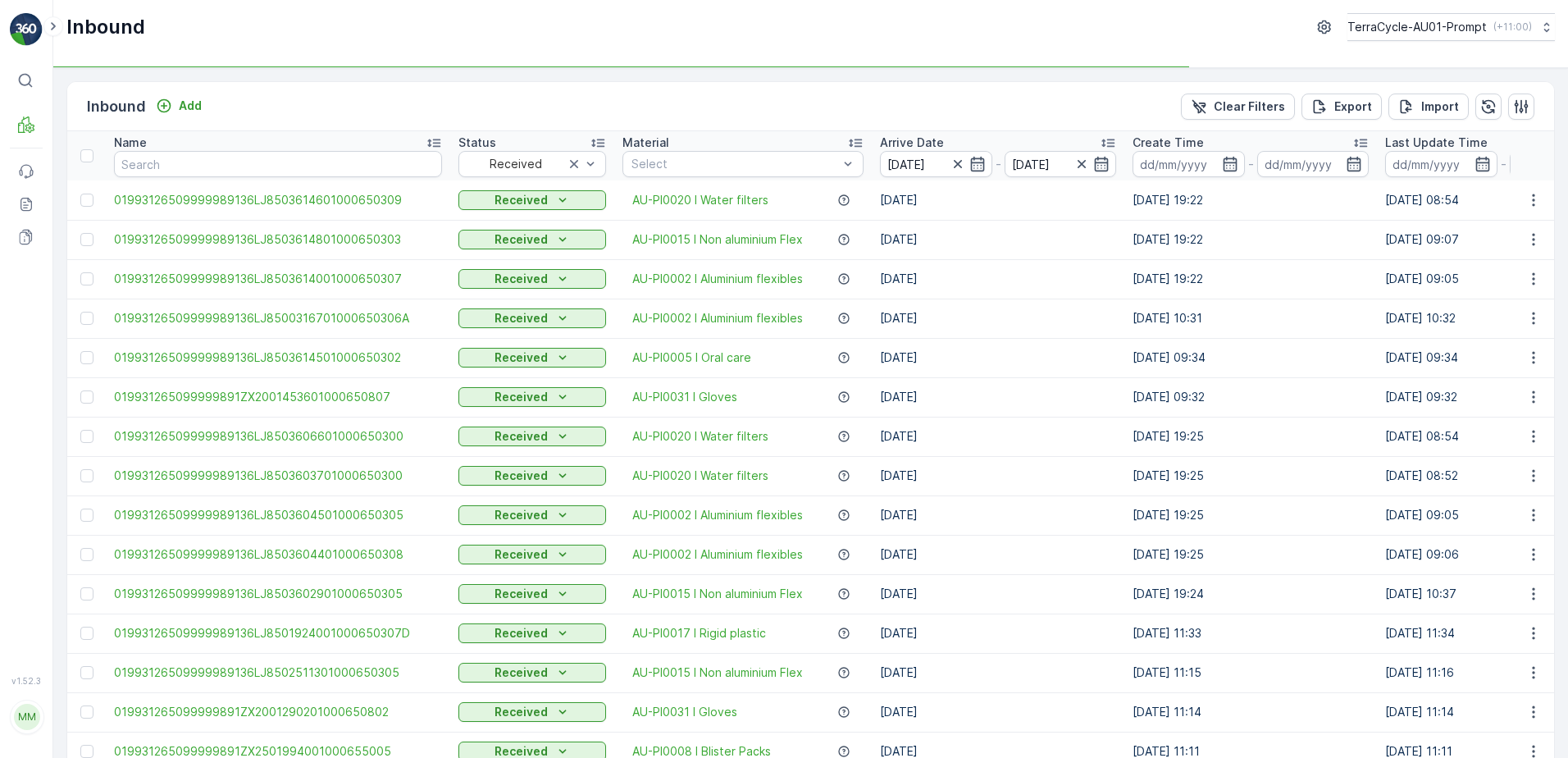
click at [1105, 329] on td "[DATE]" at bounding box center [998, 318] width 253 height 40
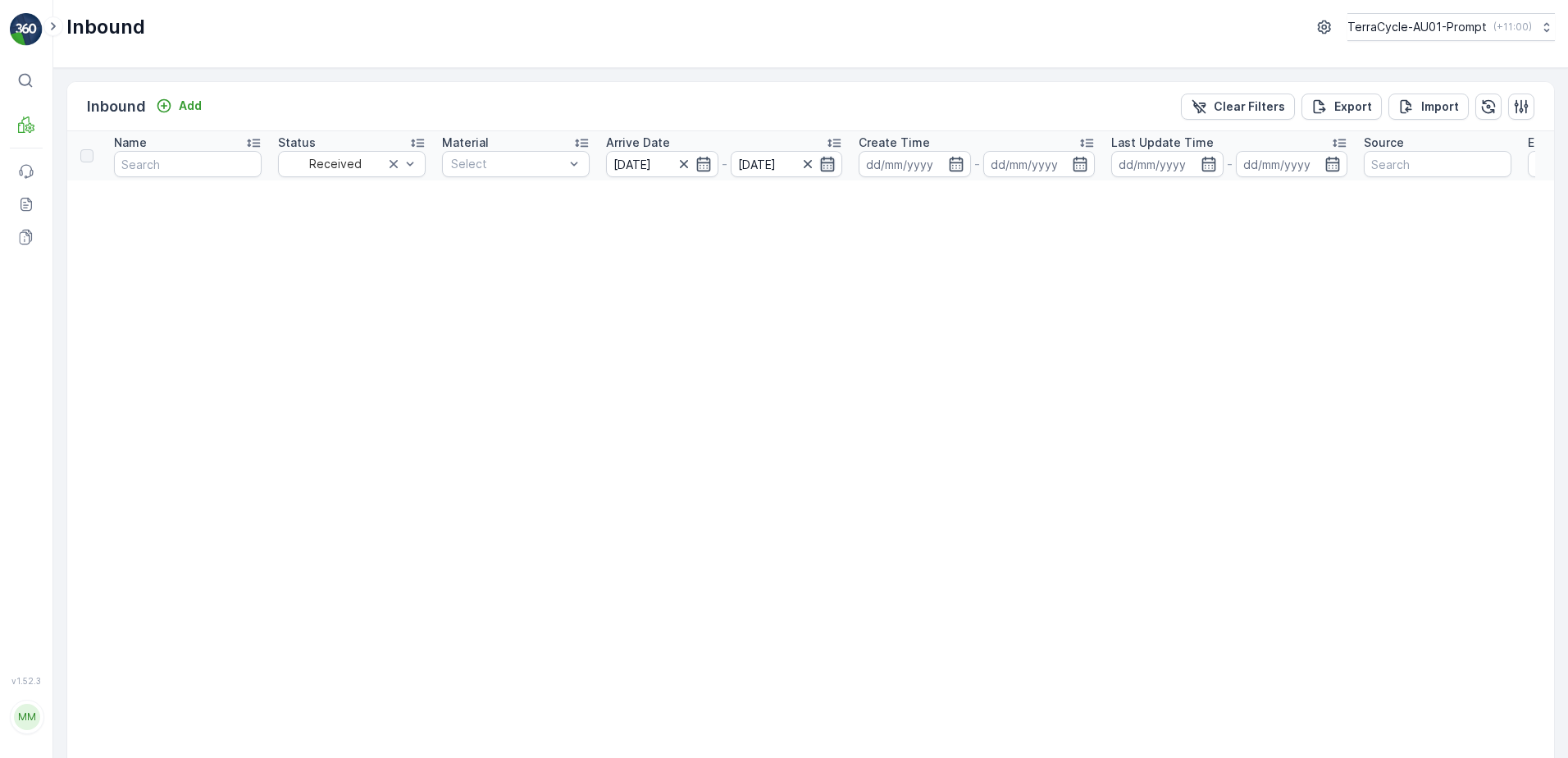
click at [829, 169] on icon "button" at bounding box center [827, 164] width 17 height 17
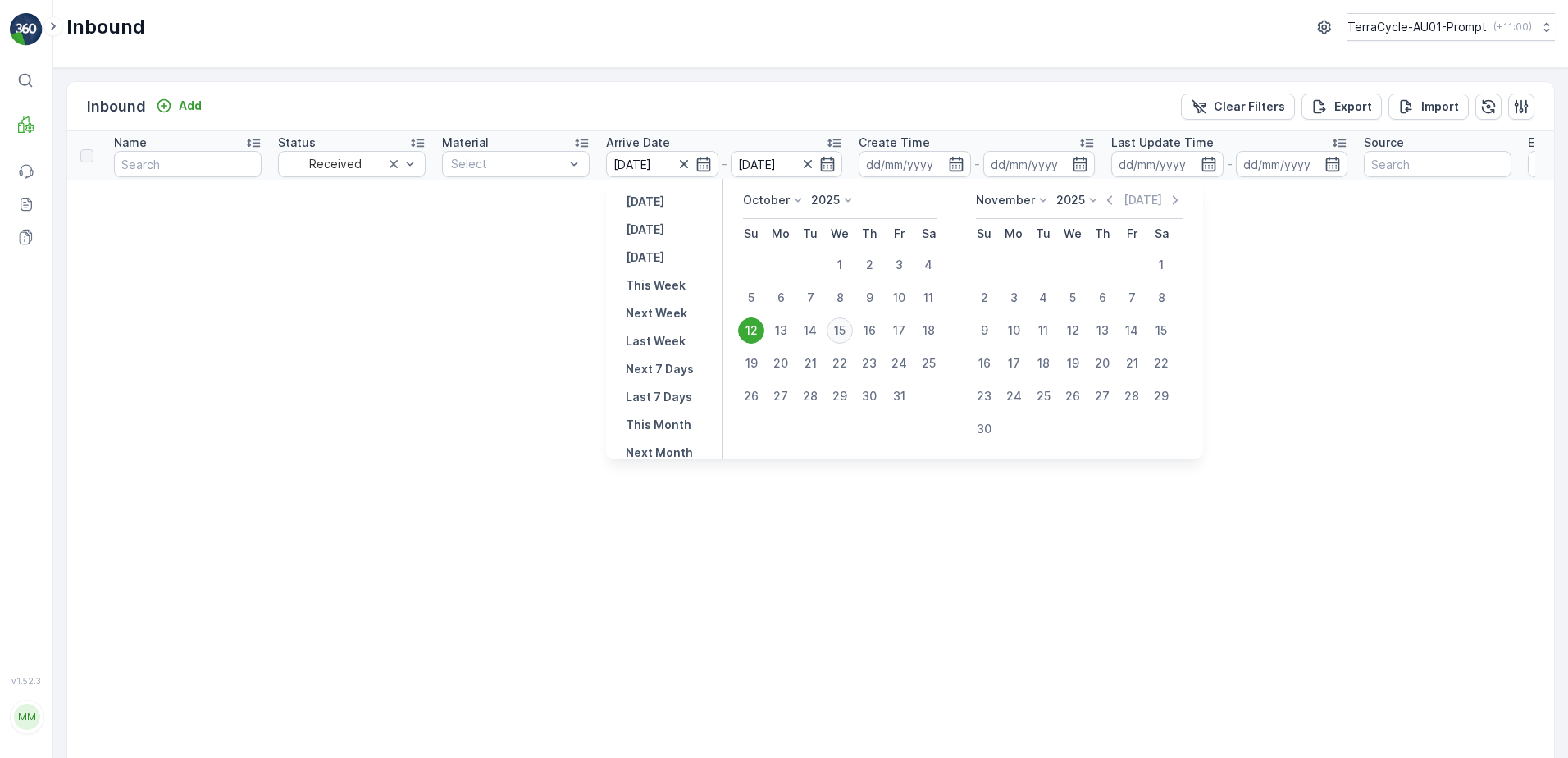
click at [840, 333] on div "15" at bounding box center [839, 330] width 26 height 26
type input "[DATE]"
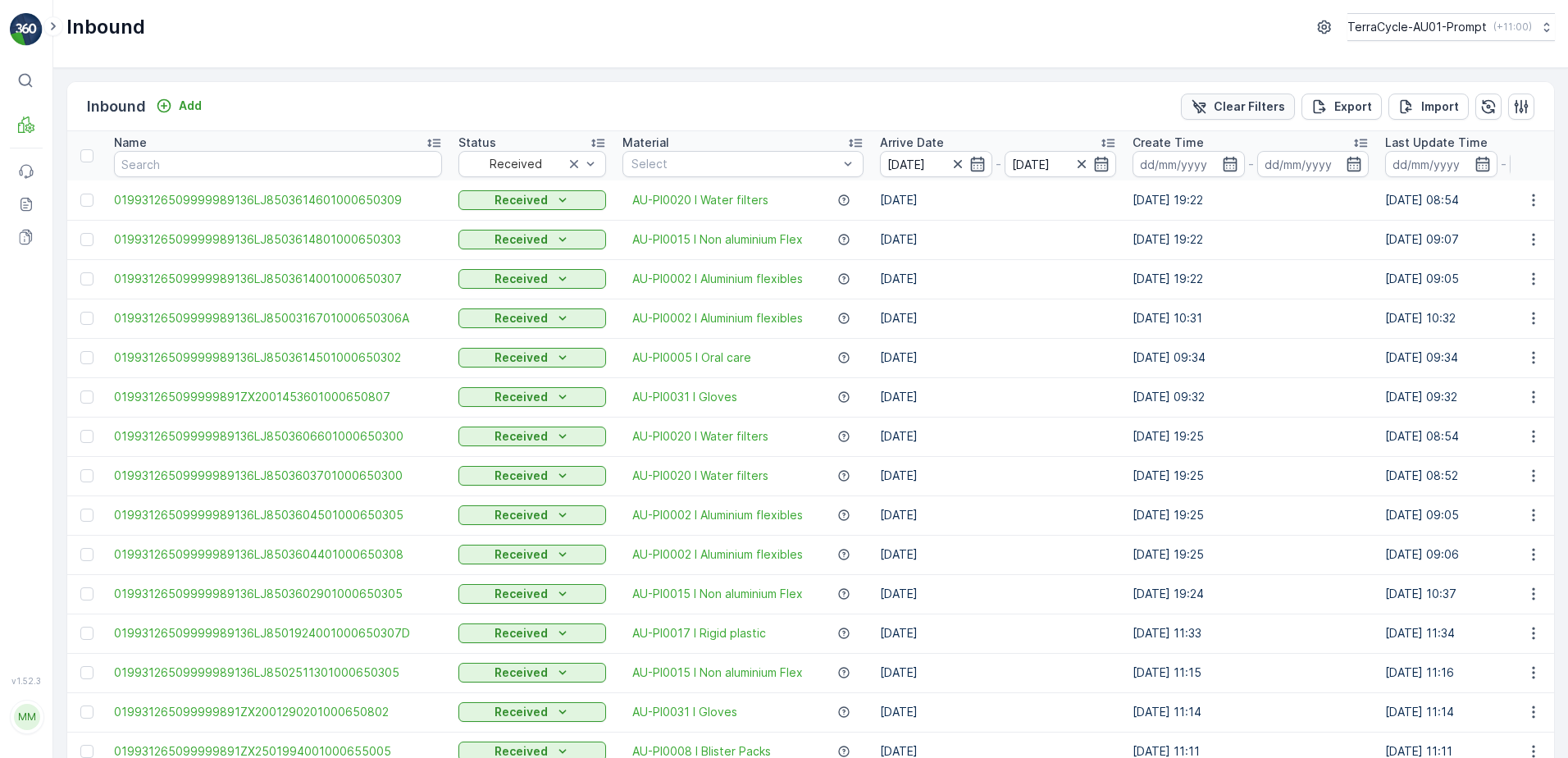
click at [1229, 104] on p "Clear Filters" at bounding box center [1250, 106] width 71 height 17
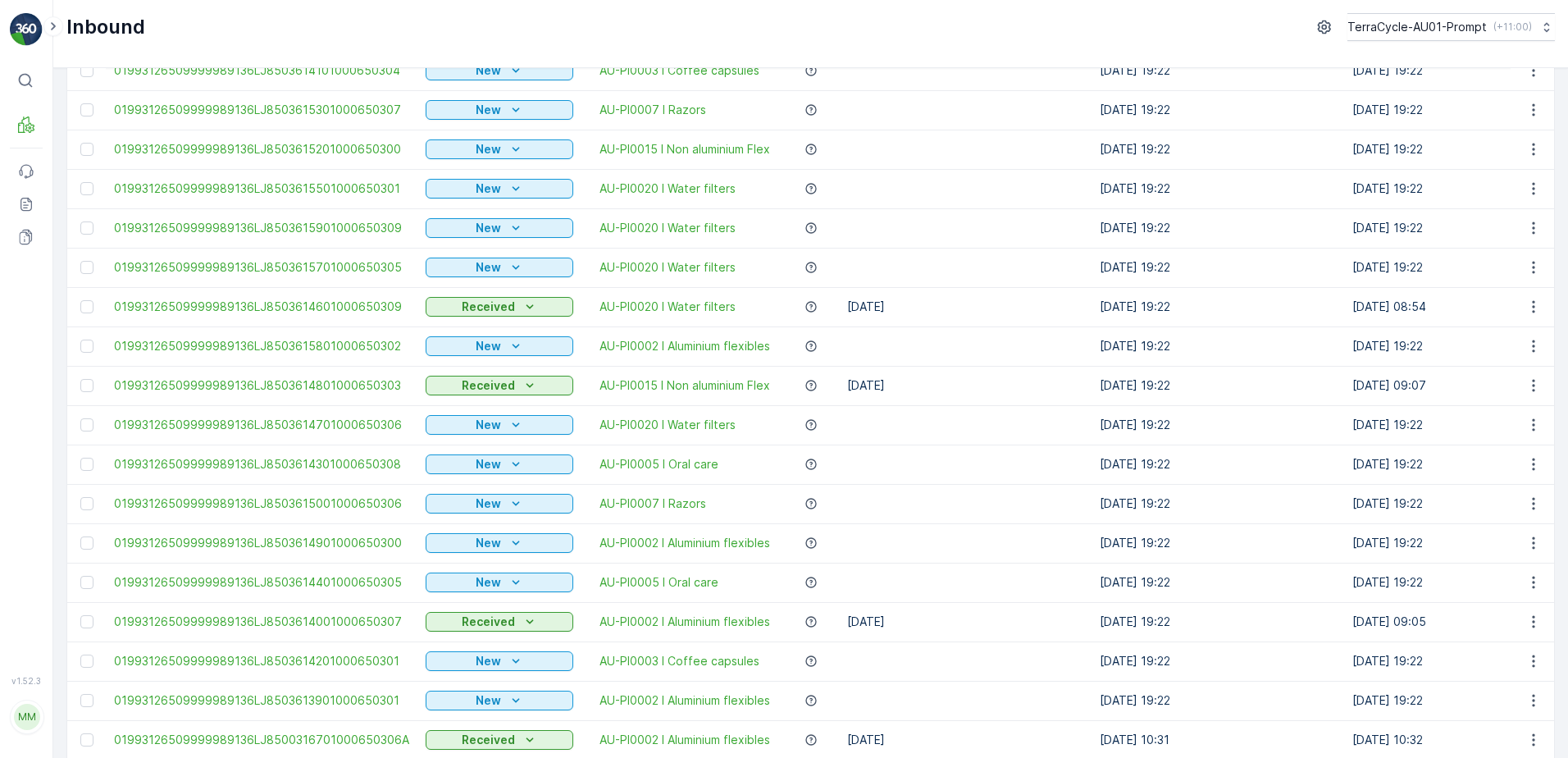
scroll to position [246, 0]
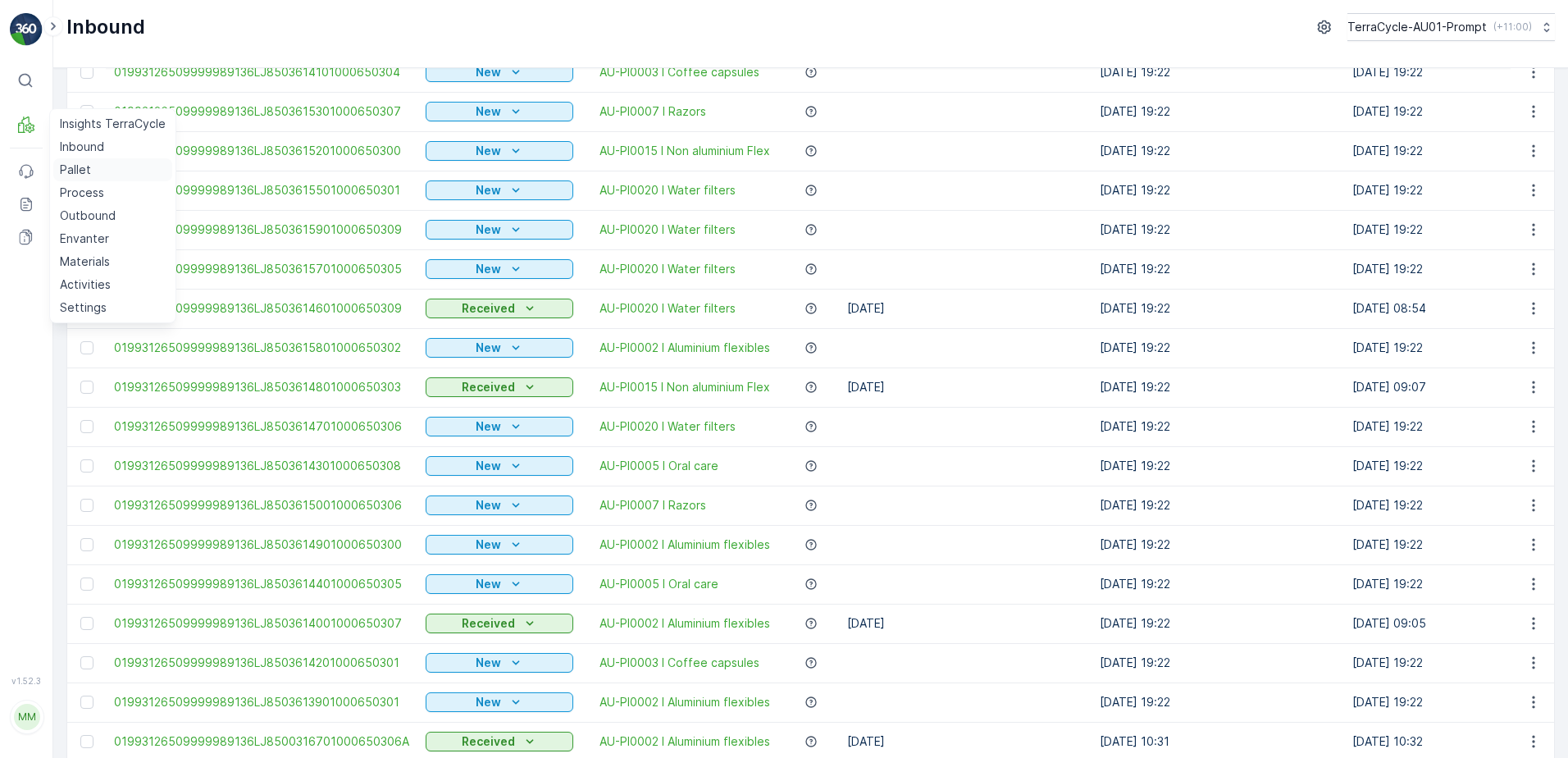
click at [66, 173] on p "Pallet" at bounding box center [74, 170] width 31 height 17
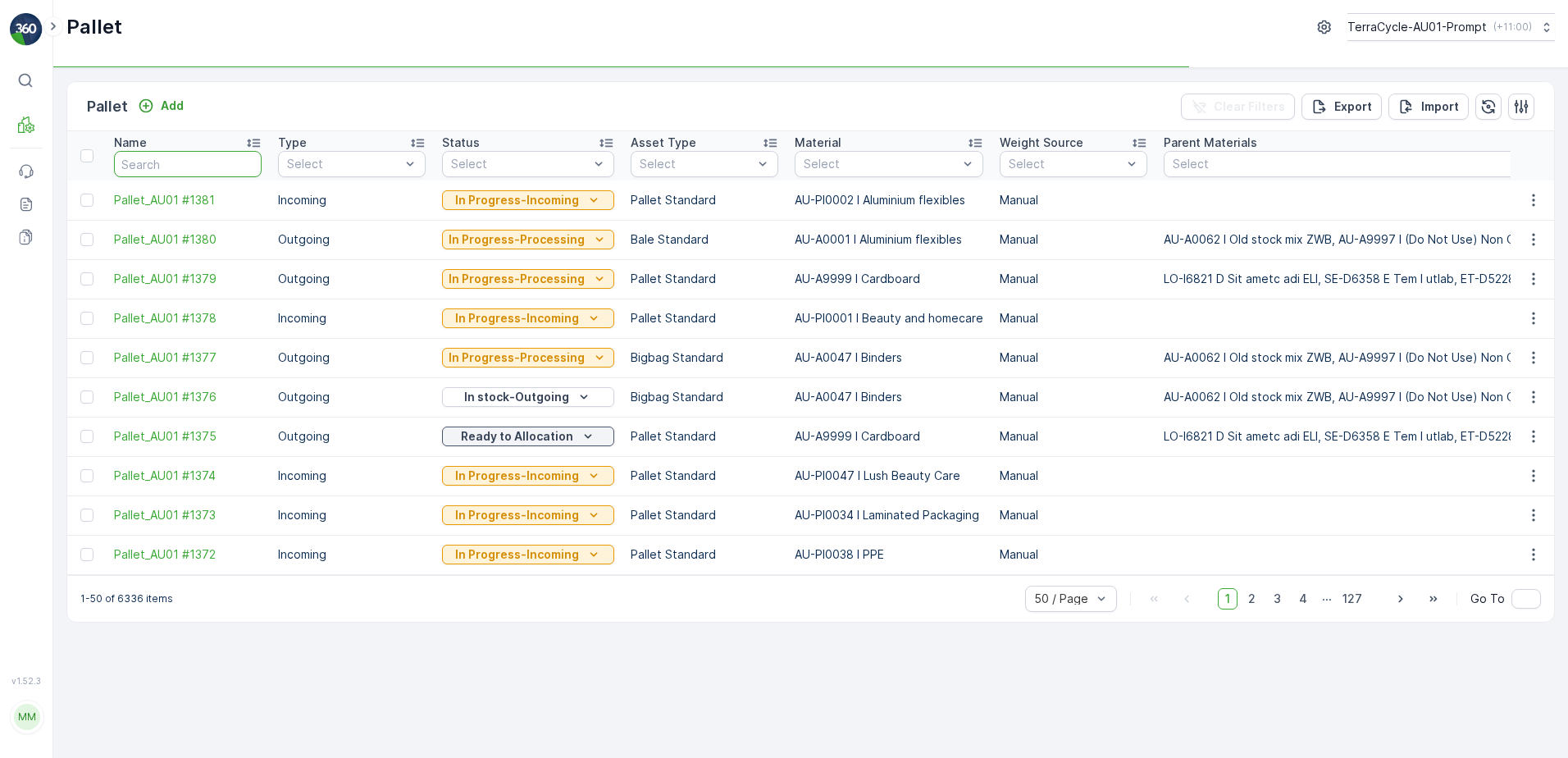
click at [178, 168] on input "text" at bounding box center [187, 164] width 148 height 26
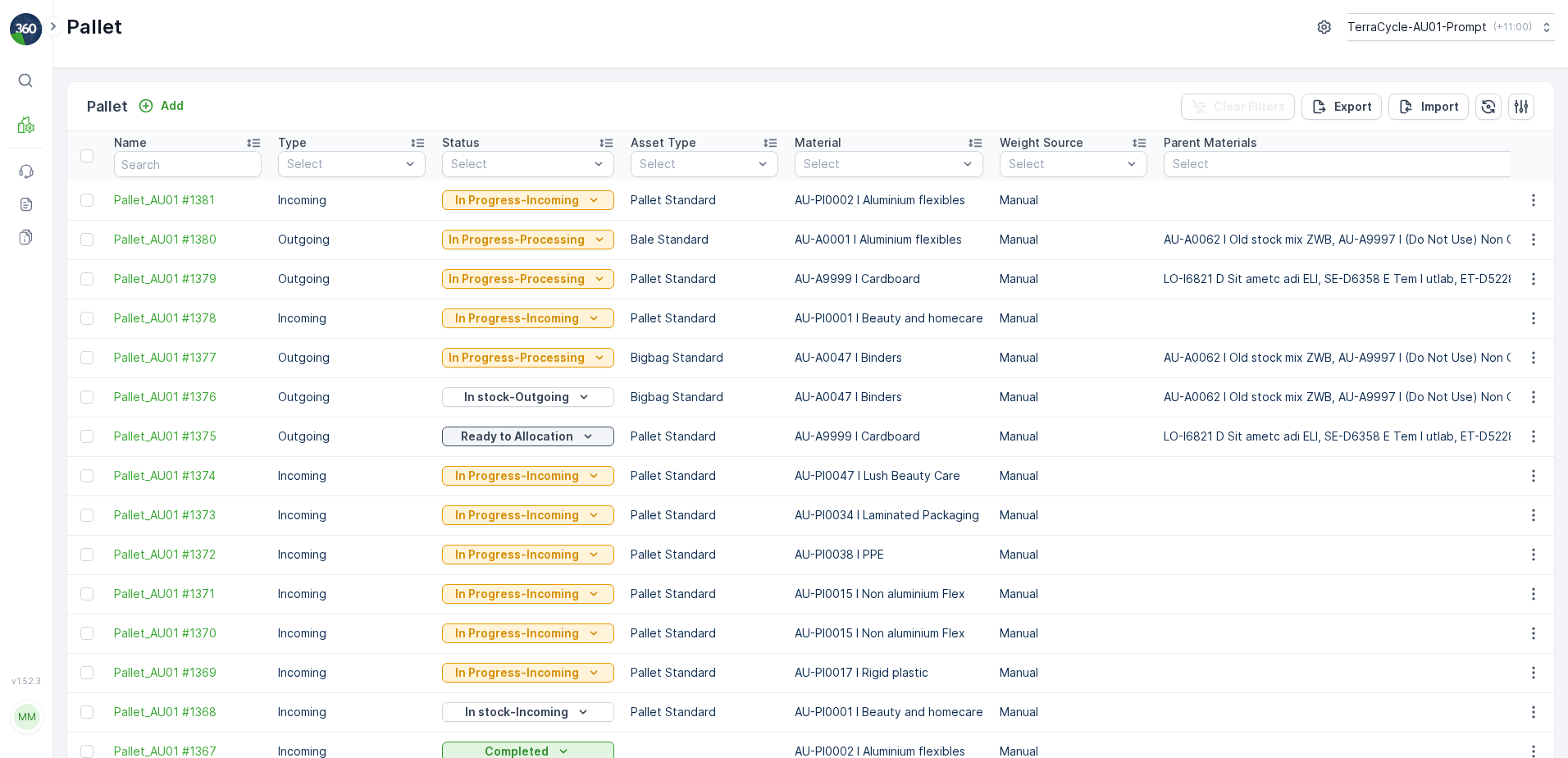
drag, startPoint x: 196, startPoint y: 170, endPoint x: 203, endPoint y: 163, distance: 9.9
drag, startPoint x: 203, startPoint y: 163, endPoint x: 191, endPoint y: 164, distance: 12.0
click at [191, 164] on input "text" at bounding box center [187, 164] width 148 height 26
click at [178, 165] on input "text" at bounding box center [187, 164] width 148 height 26
drag, startPoint x: 178, startPoint y: 165, endPoint x: 441, endPoint y: 123, distance: 266.3
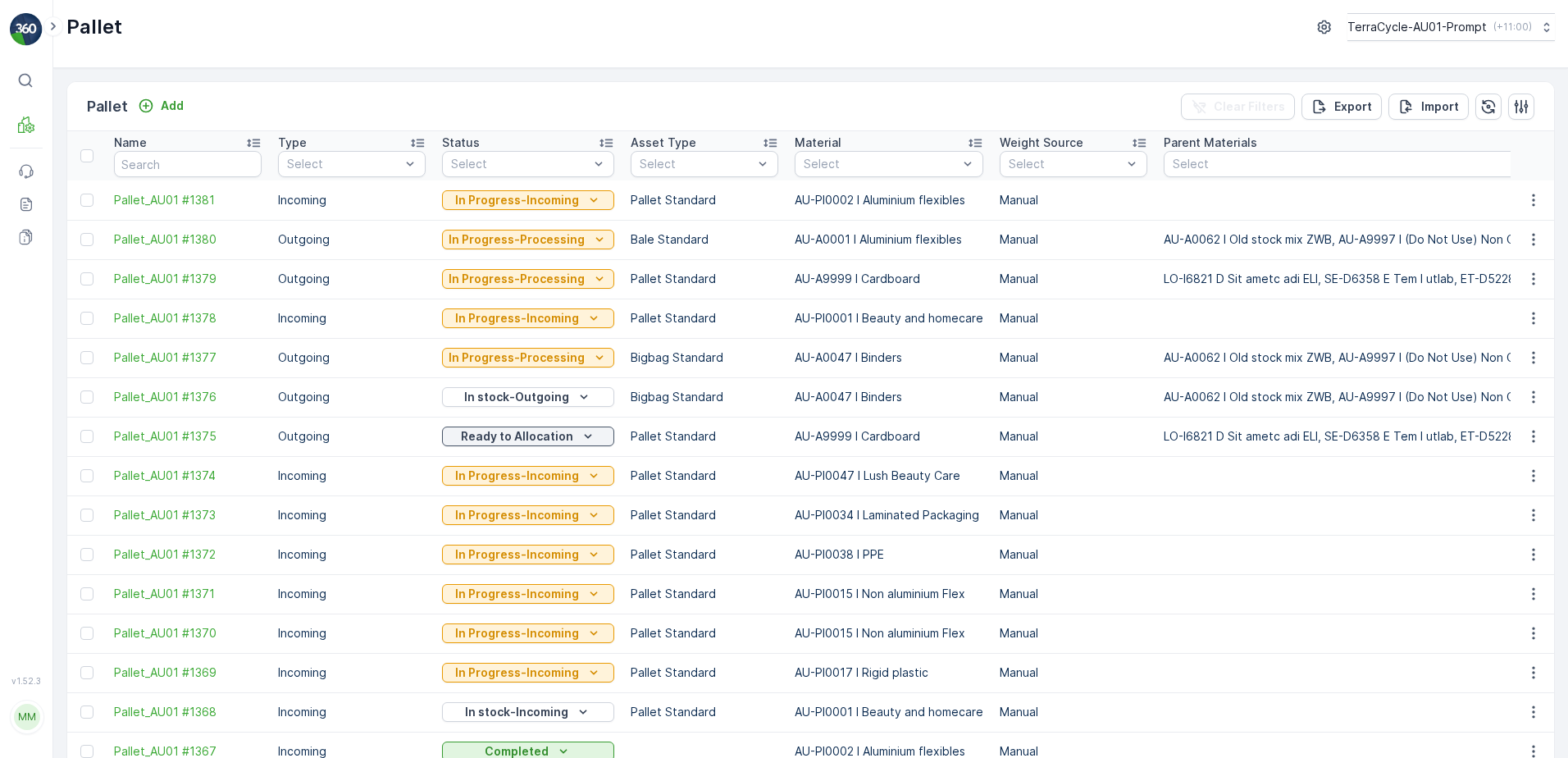
click at [441, 123] on div "Pallet Add Clear Filters Export Import" at bounding box center [810, 107] width 1487 height 50
click at [141, 163] on input "text" at bounding box center [187, 164] width 148 height 26
type input "285"
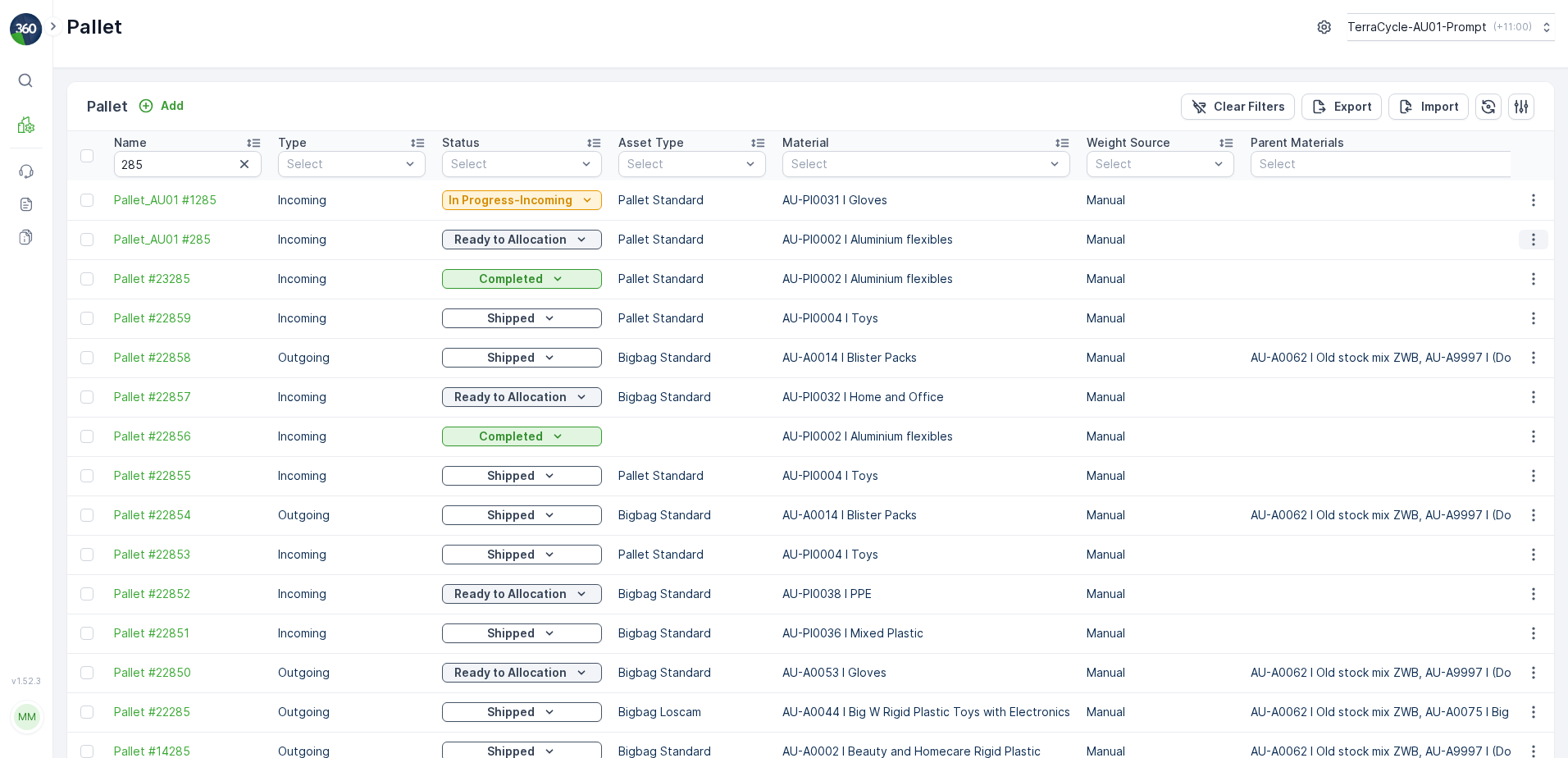
click at [1533, 237] on icon "button" at bounding box center [1533, 239] width 17 height 17
click at [1503, 359] on span "Print QR" at bounding box center [1488, 356] width 45 height 17
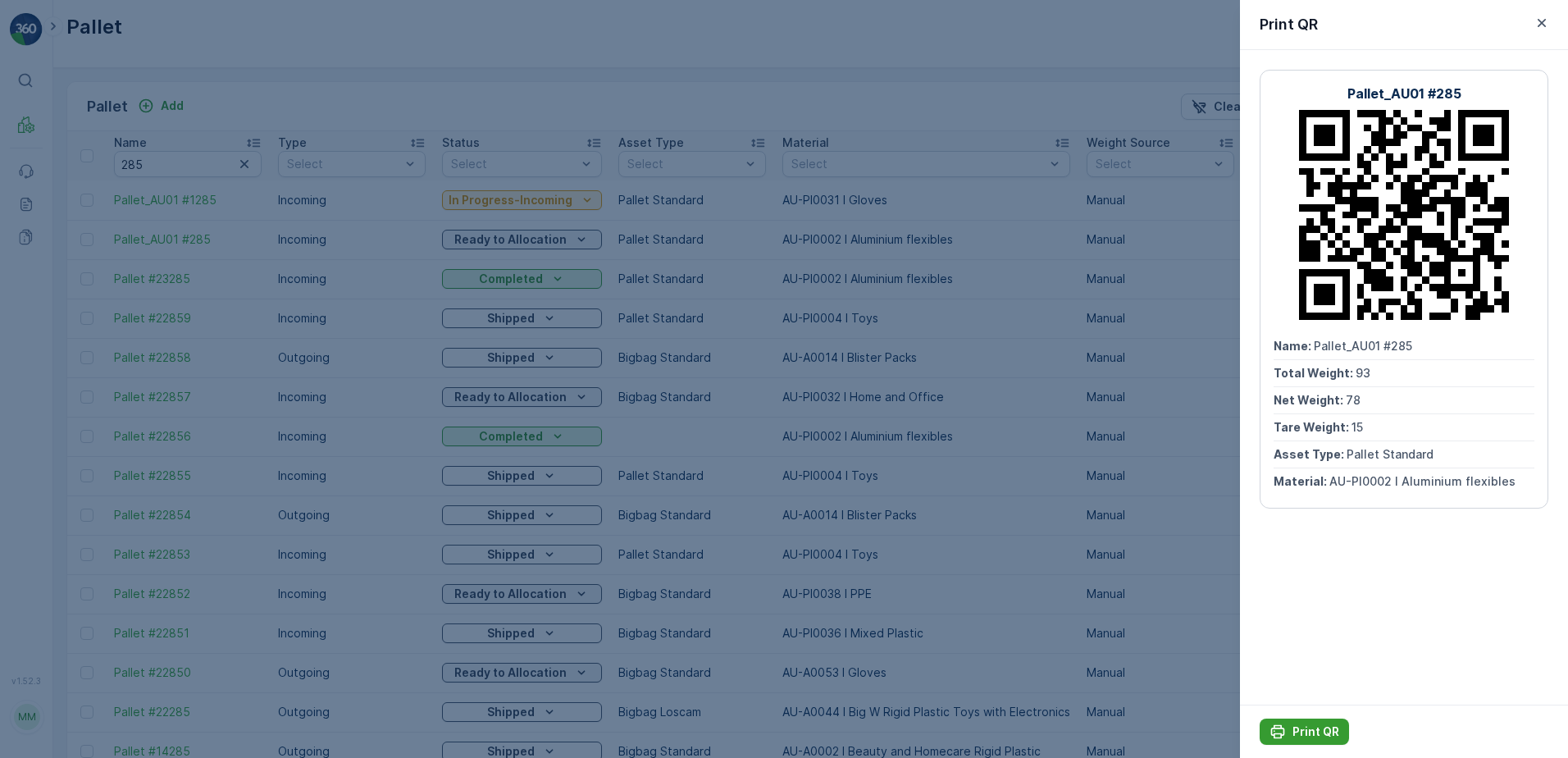
click at [1321, 731] on p "Print QR" at bounding box center [1315, 731] width 47 height 17
click at [1544, 23] on icon "button" at bounding box center [1541, 23] width 17 height 17
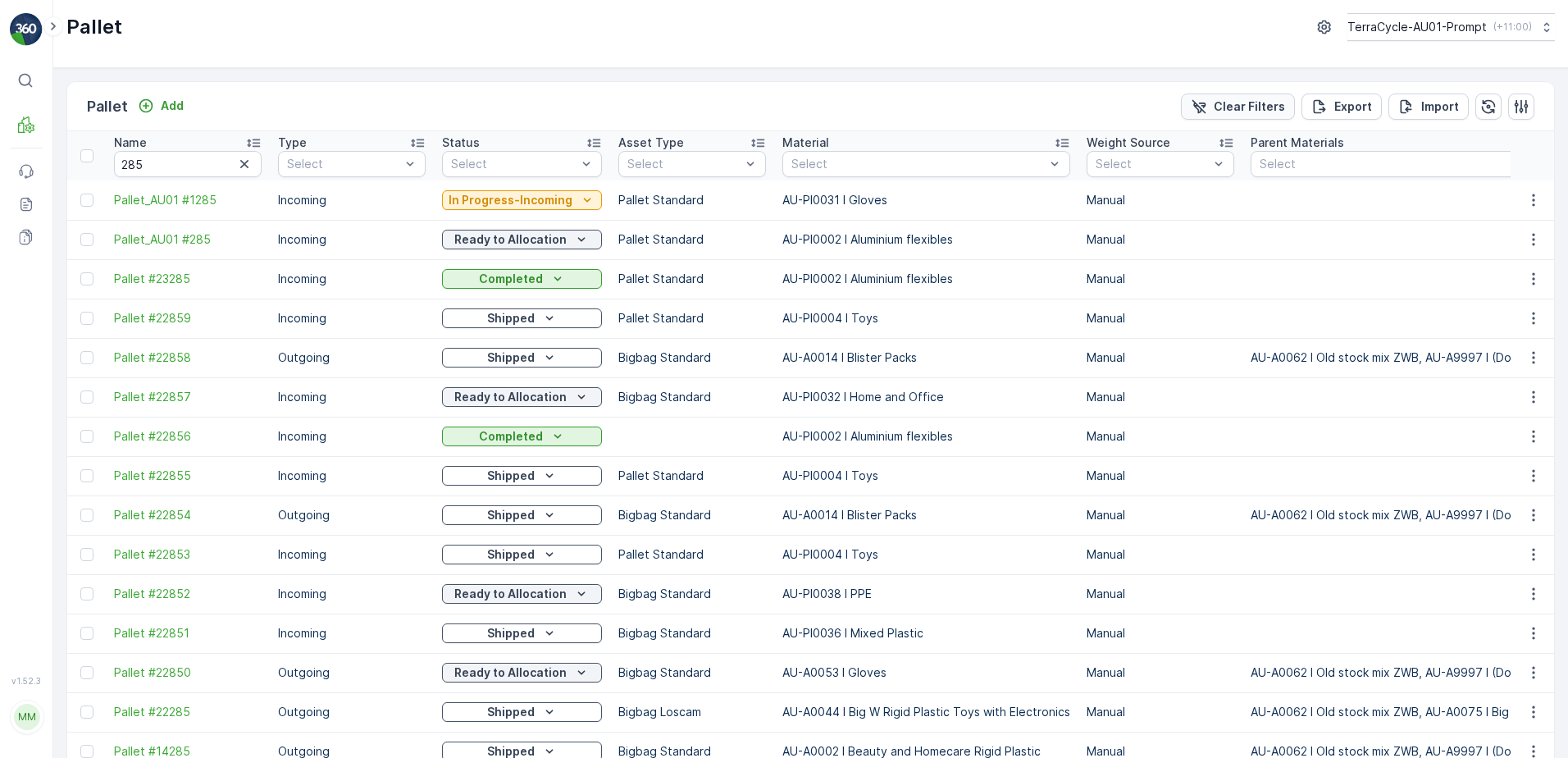
click at [1228, 97] on button "Clear Filters" at bounding box center [1238, 106] width 114 height 26
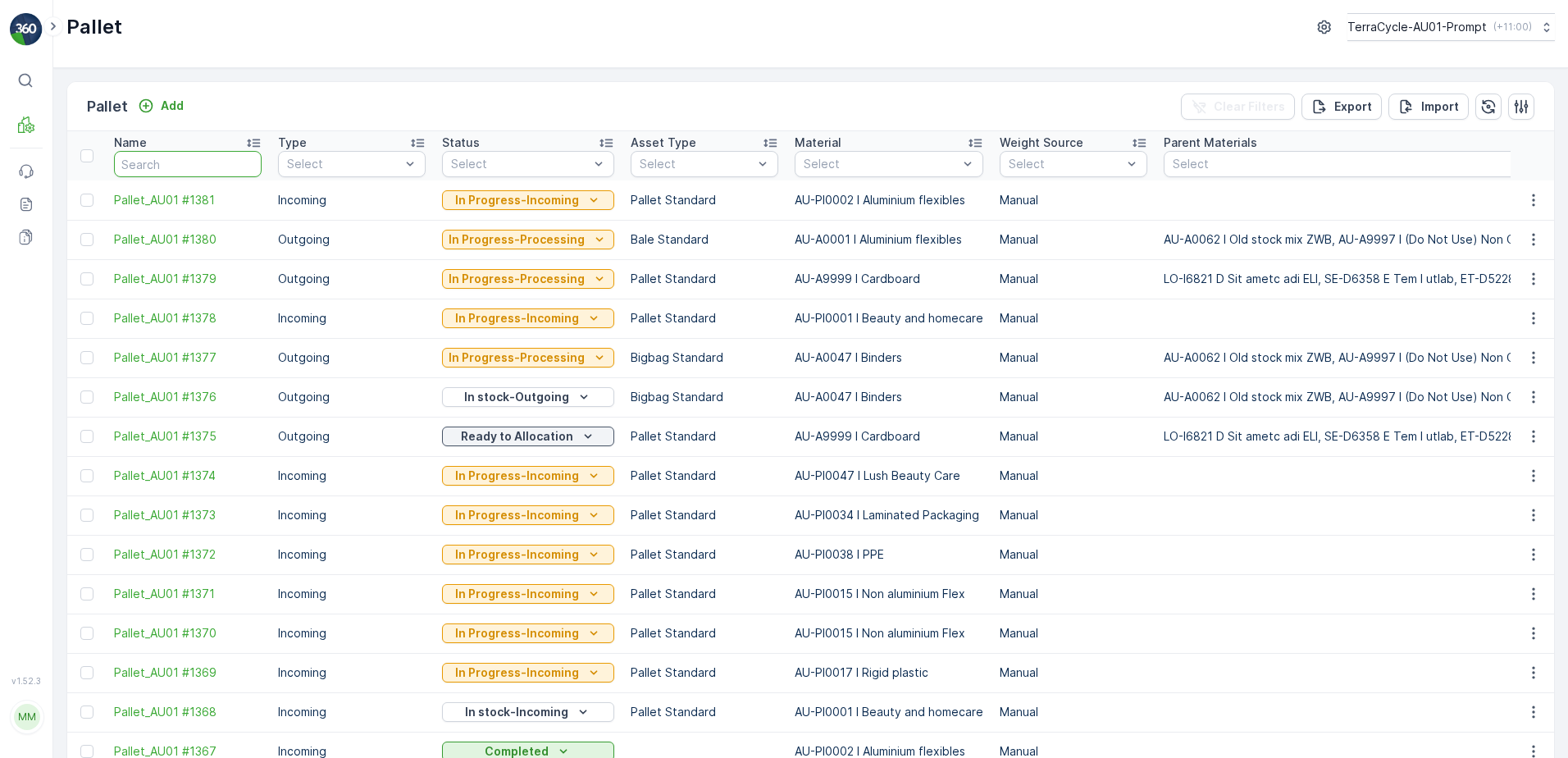
click at [190, 161] on input "text" at bounding box center [187, 164] width 148 height 26
type input "1164"
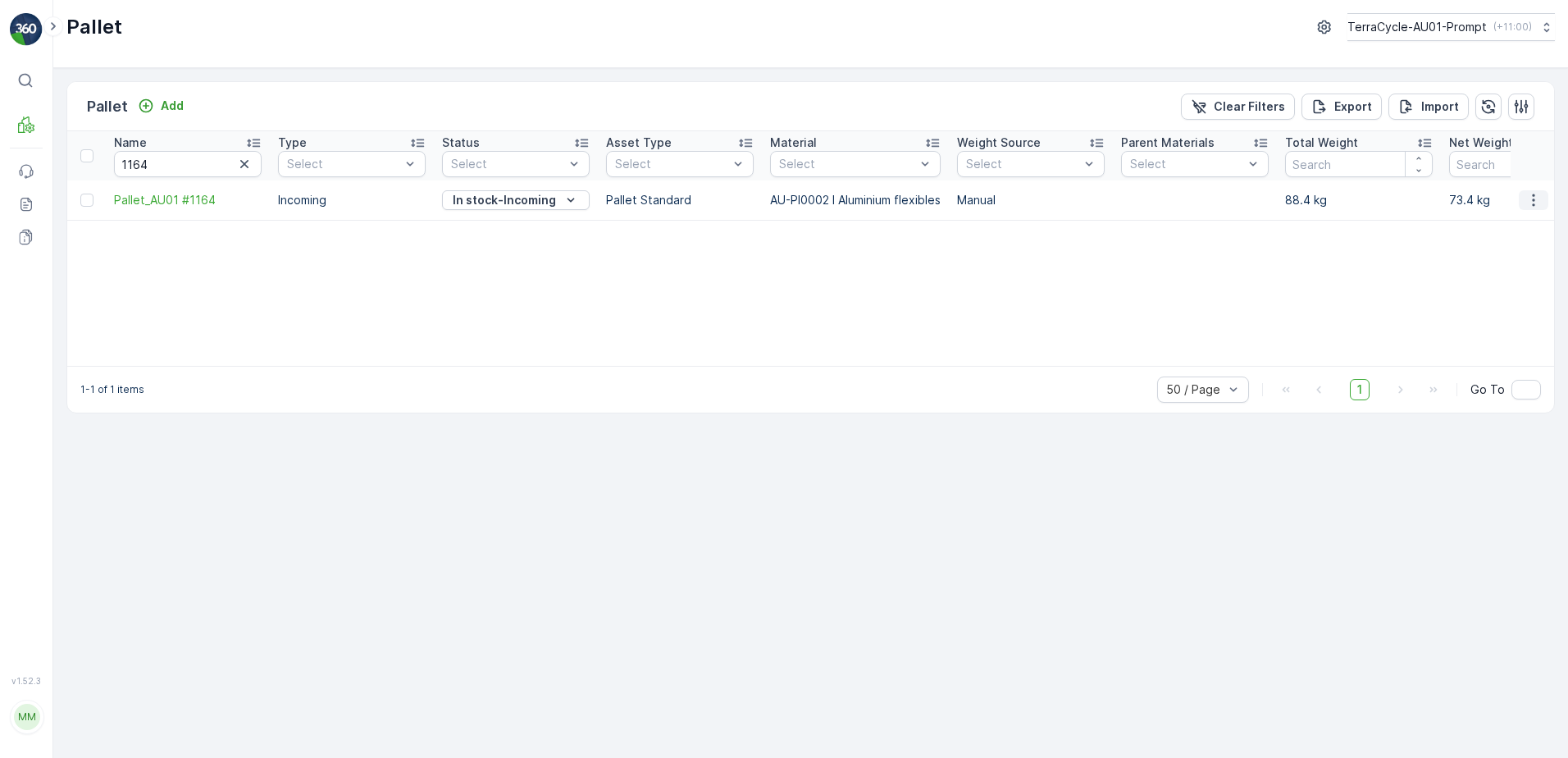
click at [1534, 197] on icon "button" at bounding box center [1533, 199] width 17 height 17
click at [1476, 311] on span "Print QR" at bounding box center [1488, 316] width 45 height 17
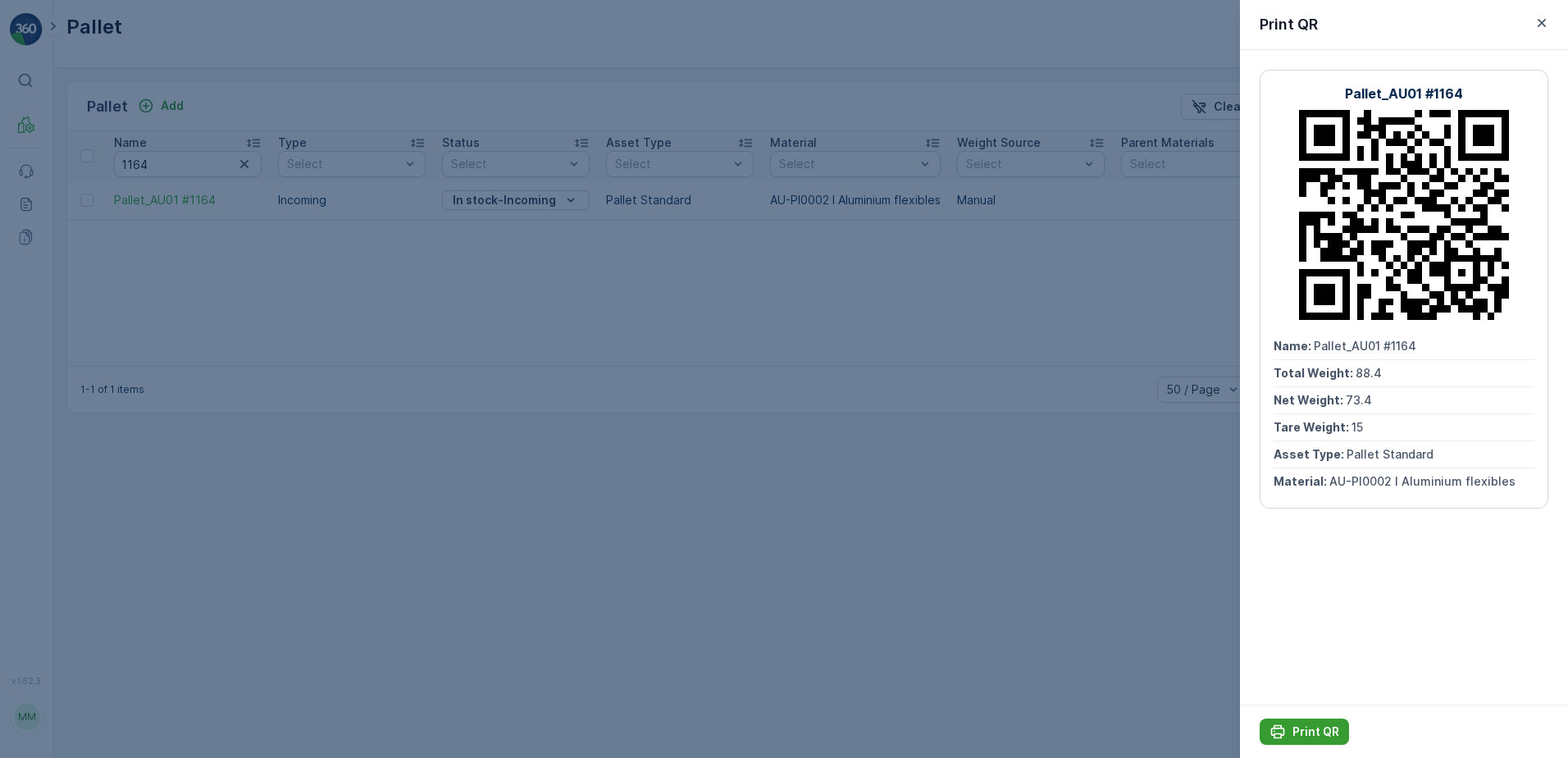
click at [1310, 731] on p "Print QR" at bounding box center [1315, 731] width 47 height 17
click at [1539, 22] on icon "button" at bounding box center [1541, 23] width 17 height 17
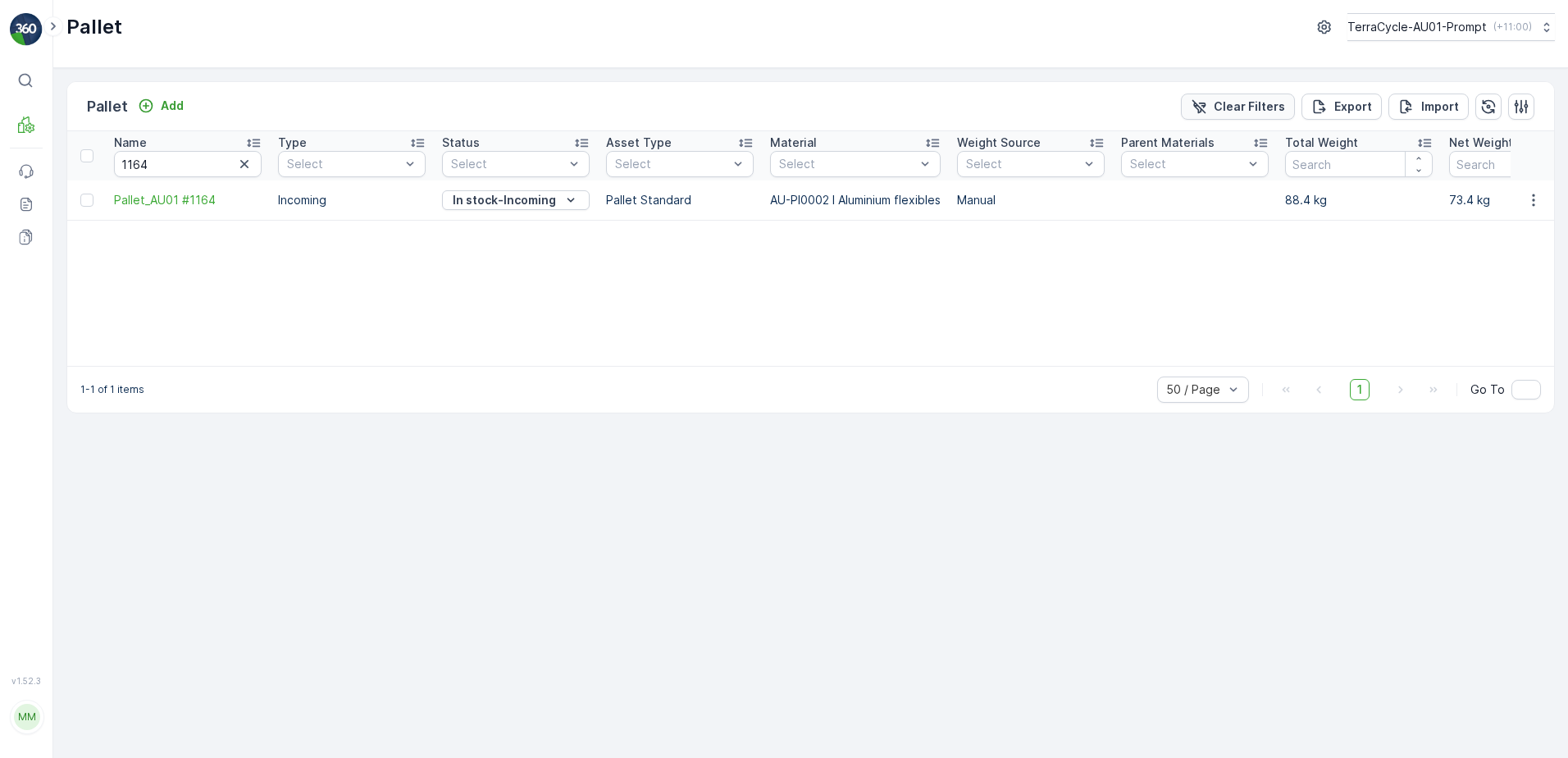
click at [1247, 98] on p "Clear Filters" at bounding box center [1250, 106] width 71 height 17
click at [102, 216] on p "Outbound" at bounding box center [87, 215] width 56 height 17
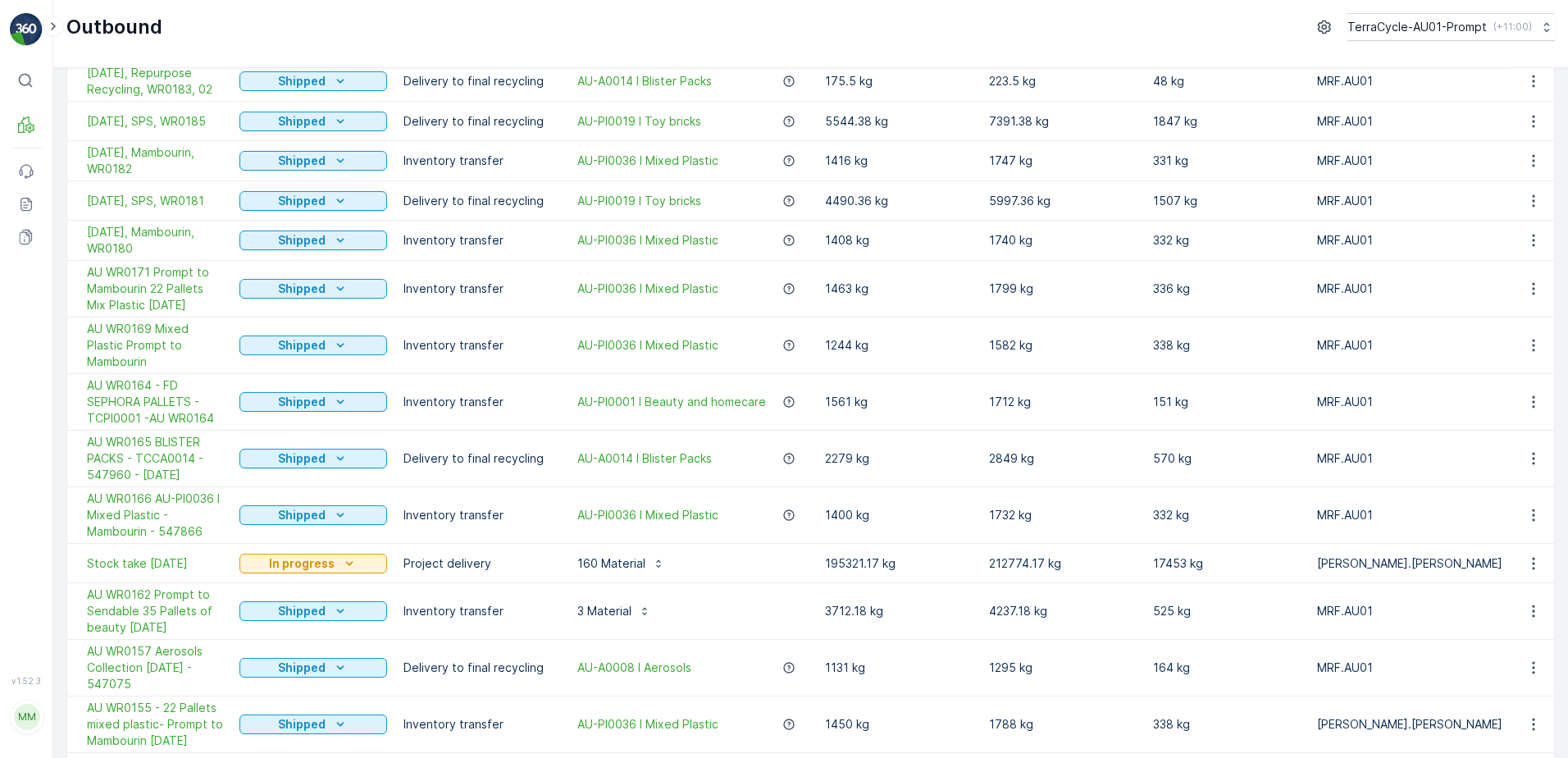
scroll to position [1149, 0]
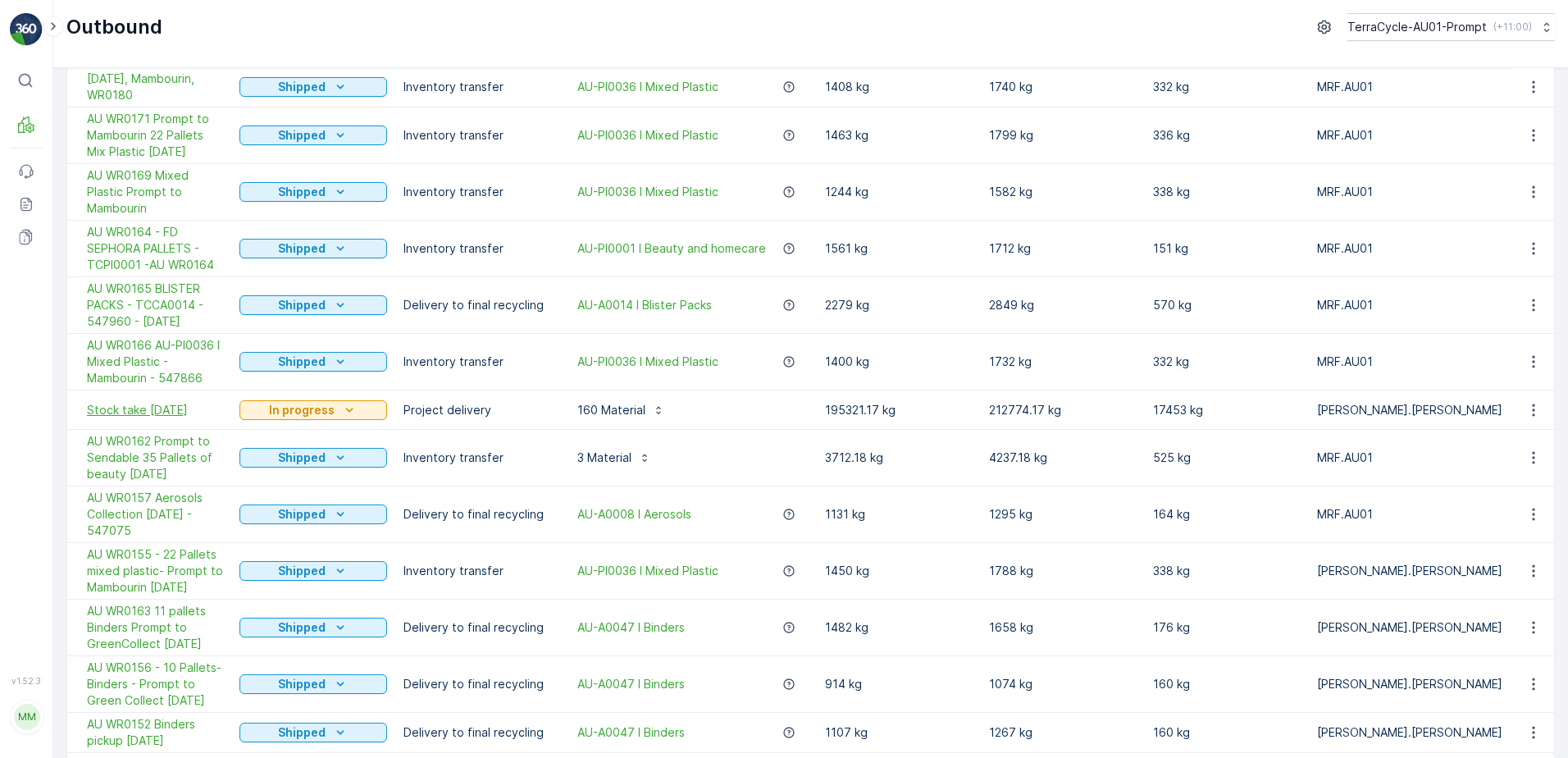
click at [168, 402] on span "Stock take [DATE]" at bounding box center [155, 410] width 136 height 17
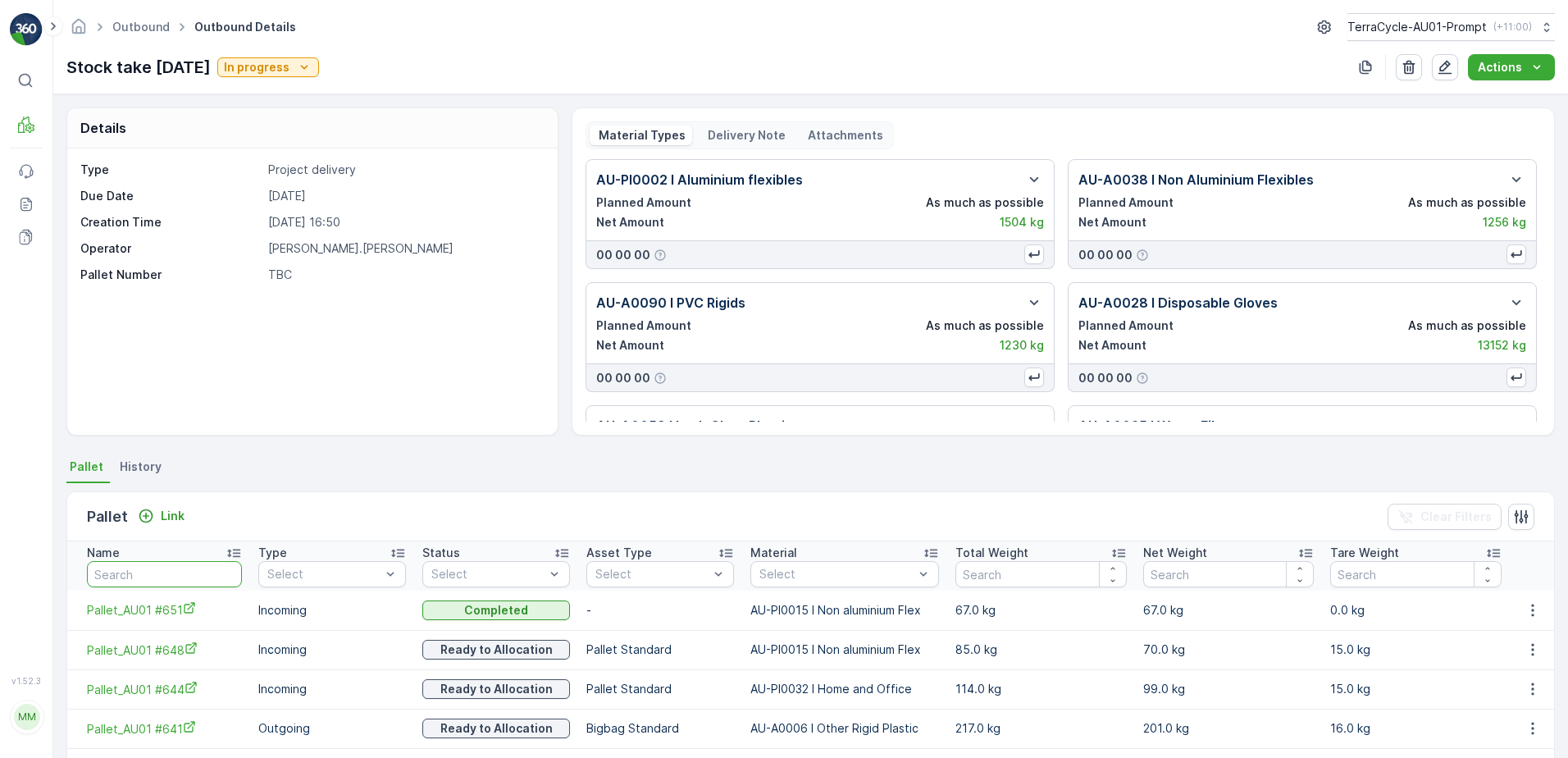
click at [125, 572] on input "text" at bounding box center [165, 574] width 155 height 26
type input "553"
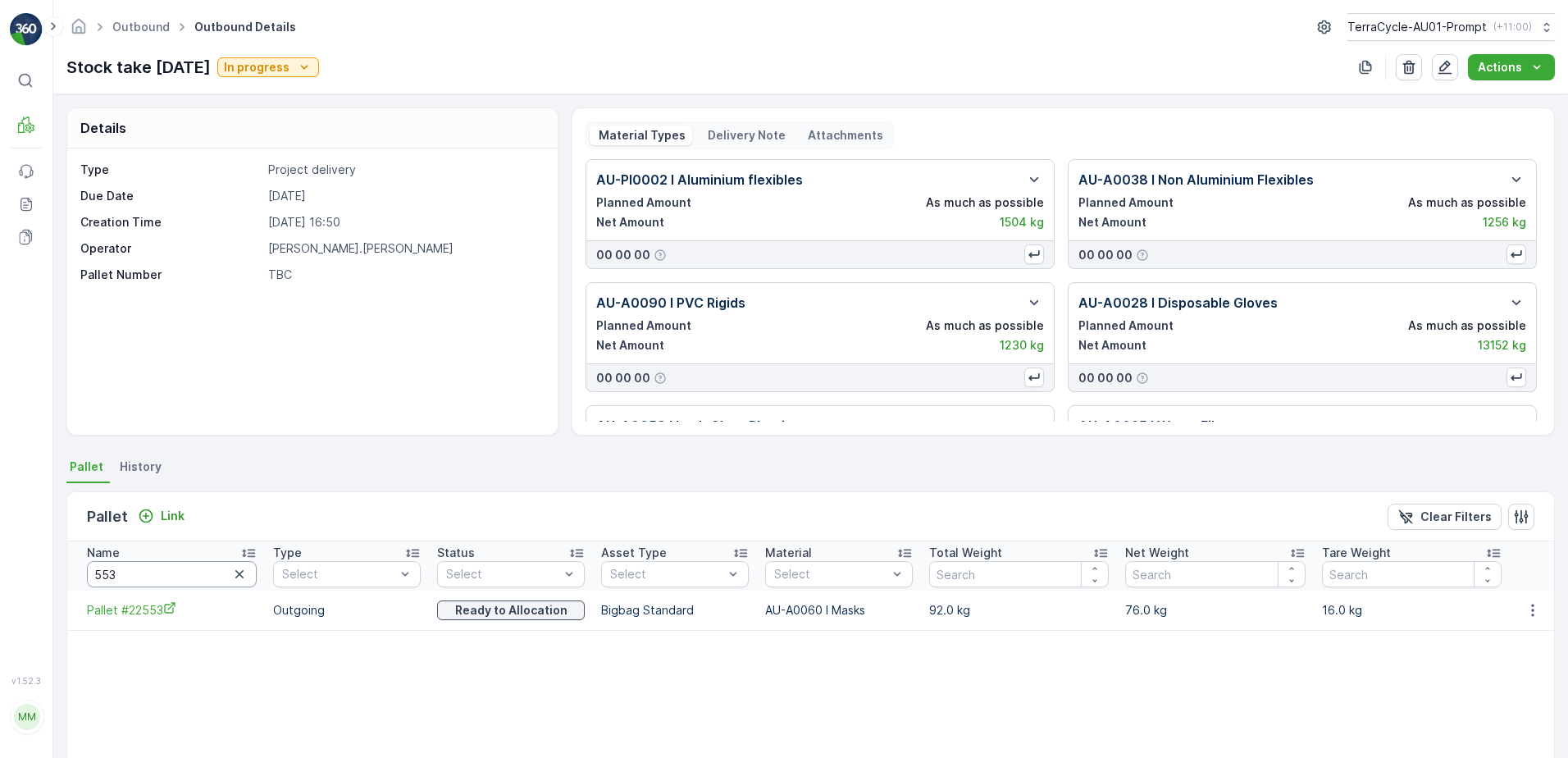
click at [124, 575] on input "553" at bounding box center [172, 574] width 170 height 26
click at [1471, 512] on p "Clear Filters" at bounding box center [1456, 517] width 71 height 17
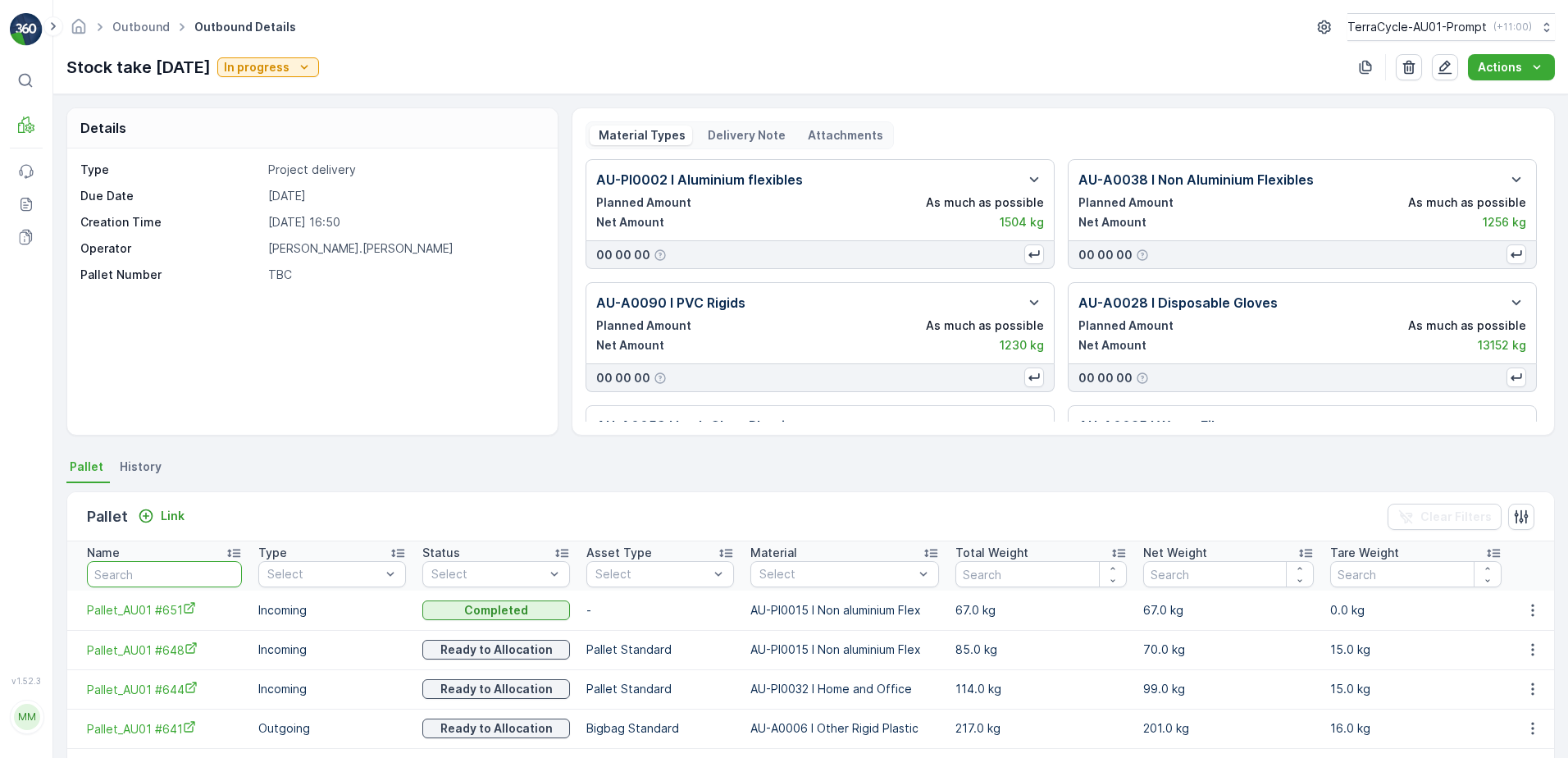
click at [145, 572] on input "text" at bounding box center [165, 574] width 155 height 26
type input "22923"
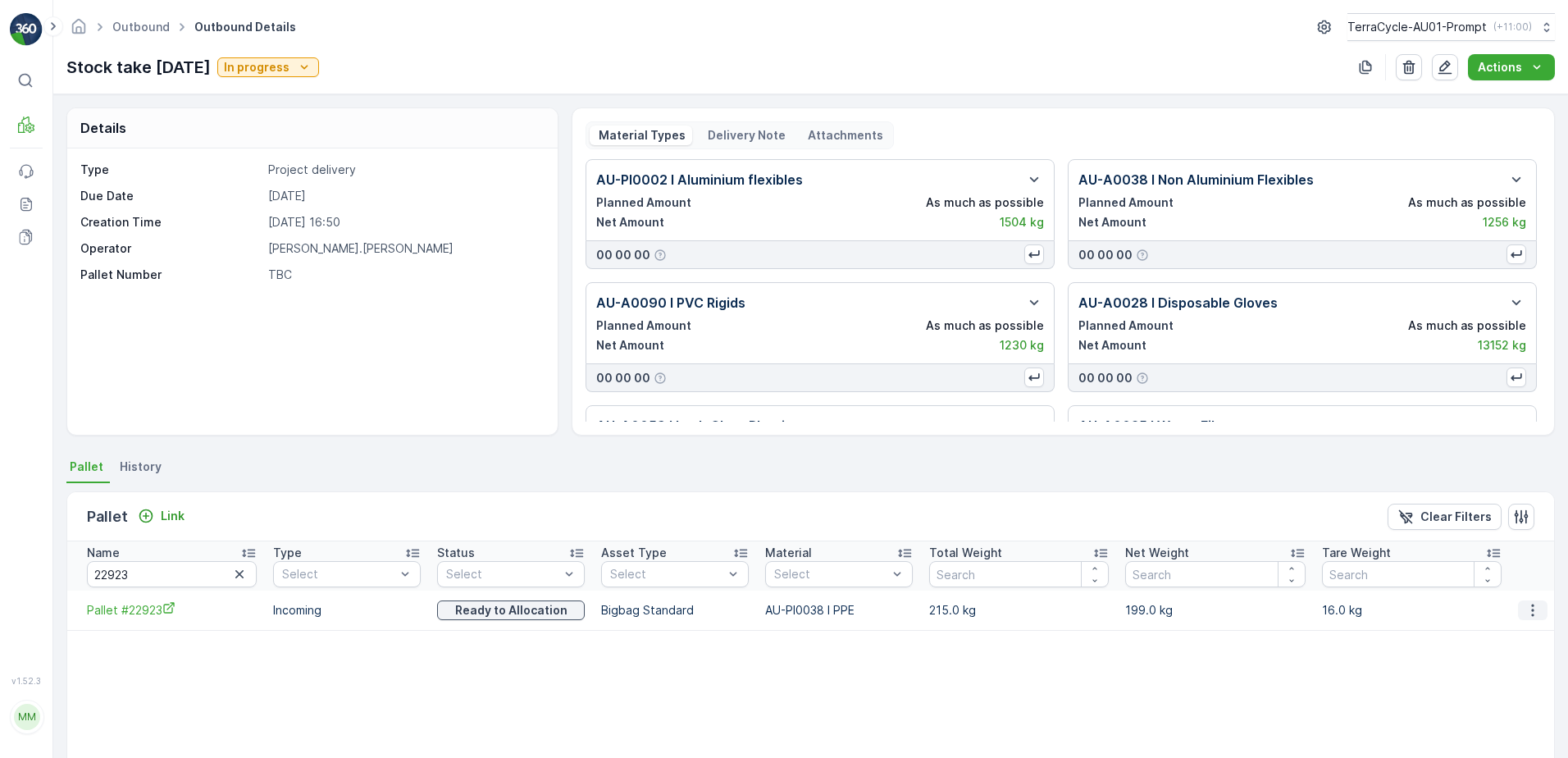
click at [1525, 610] on icon "button" at bounding box center [1532, 610] width 17 height 17
click at [1508, 663] on span "Unlink Pallet" at bounding box center [1499, 665] width 66 height 17
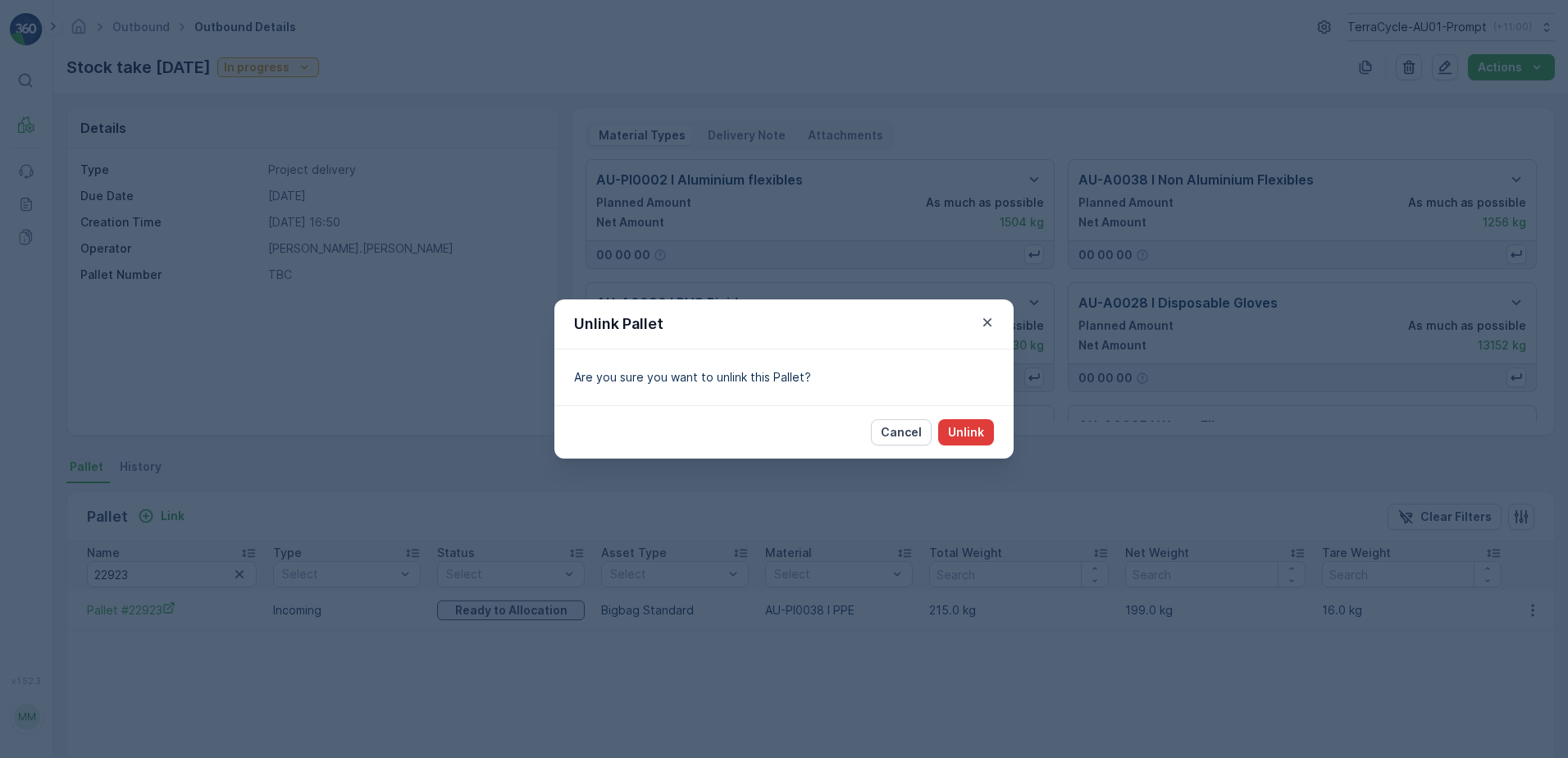
click at [974, 434] on p "Unlink" at bounding box center [966, 432] width 36 height 17
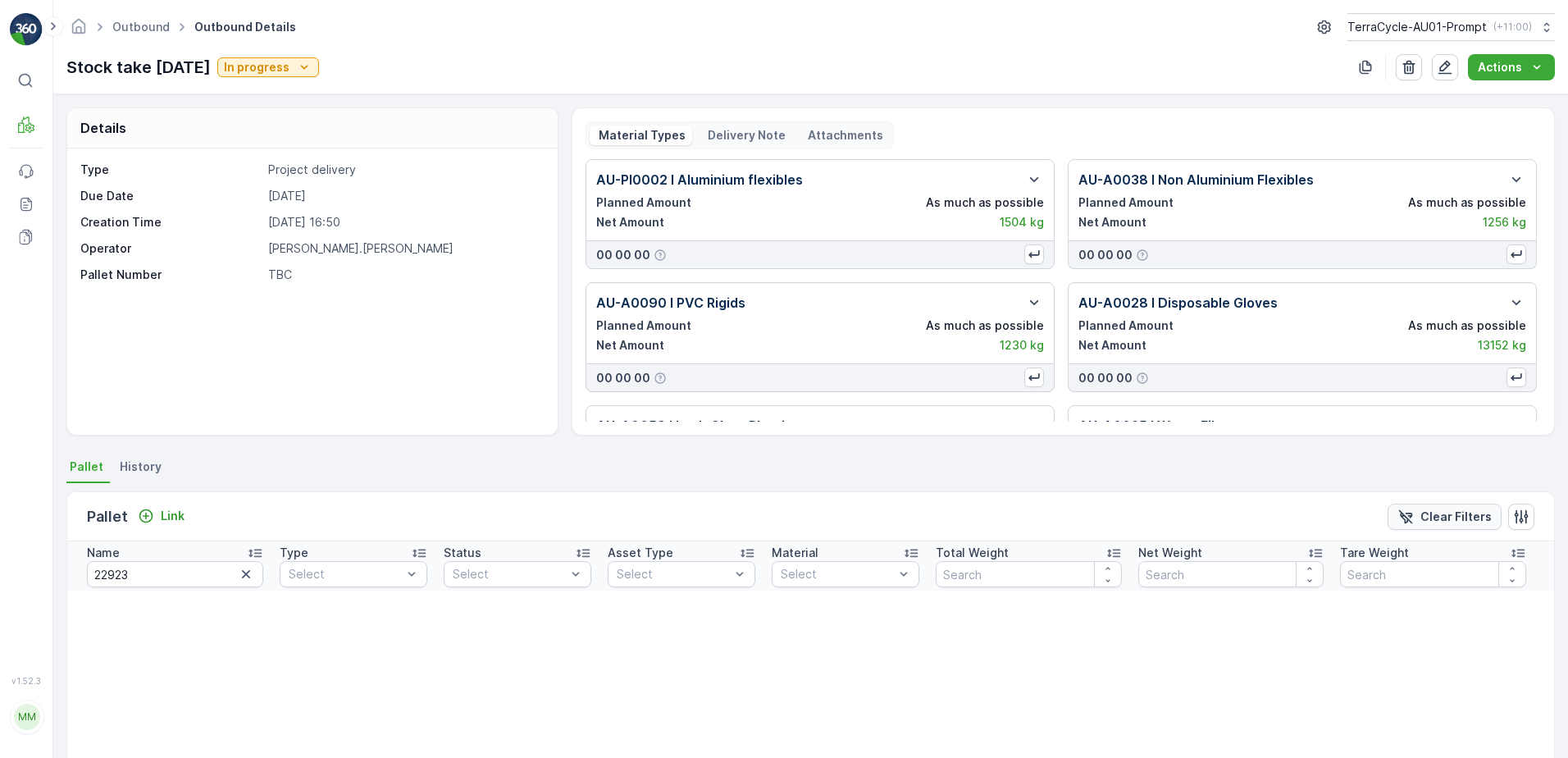
click at [1413, 516] on div "Clear Filters" at bounding box center [1444, 517] width 94 height 17
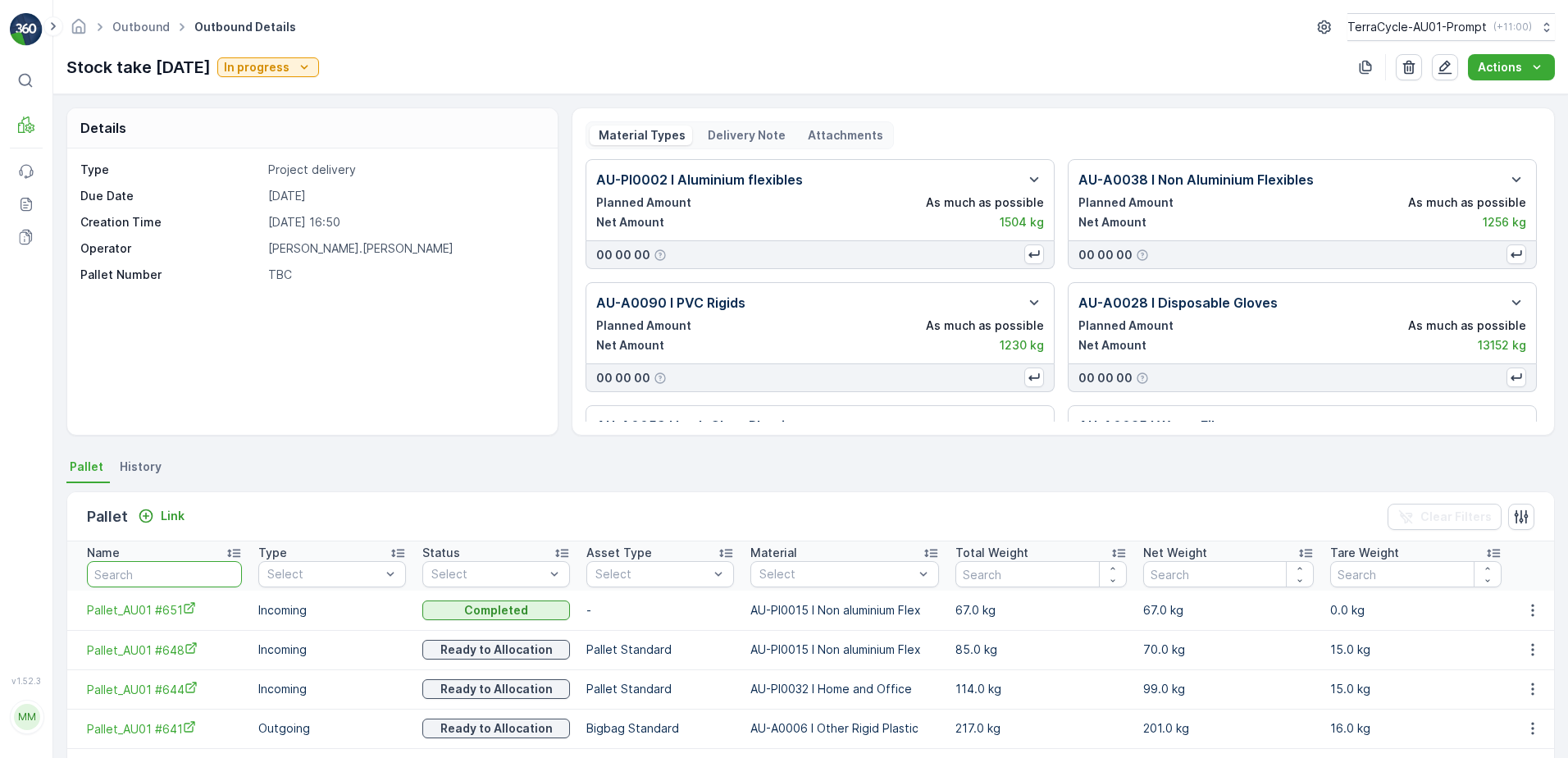
click at [111, 568] on input "text" at bounding box center [165, 574] width 155 height 26
type input "2316"
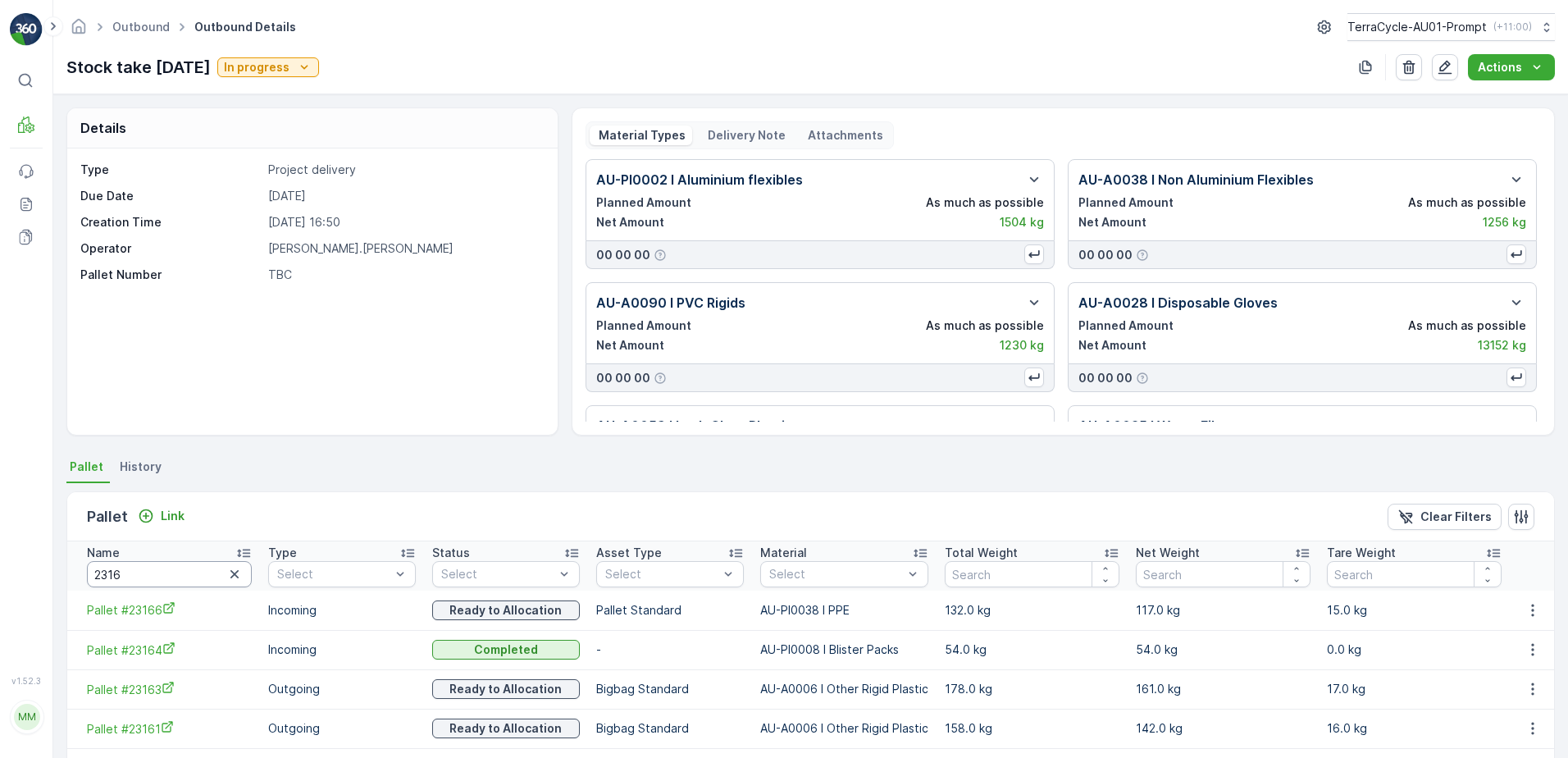
click at [126, 575] on input "2316" at bounding box center [170, 574] width 165 height 26
type input "23166"
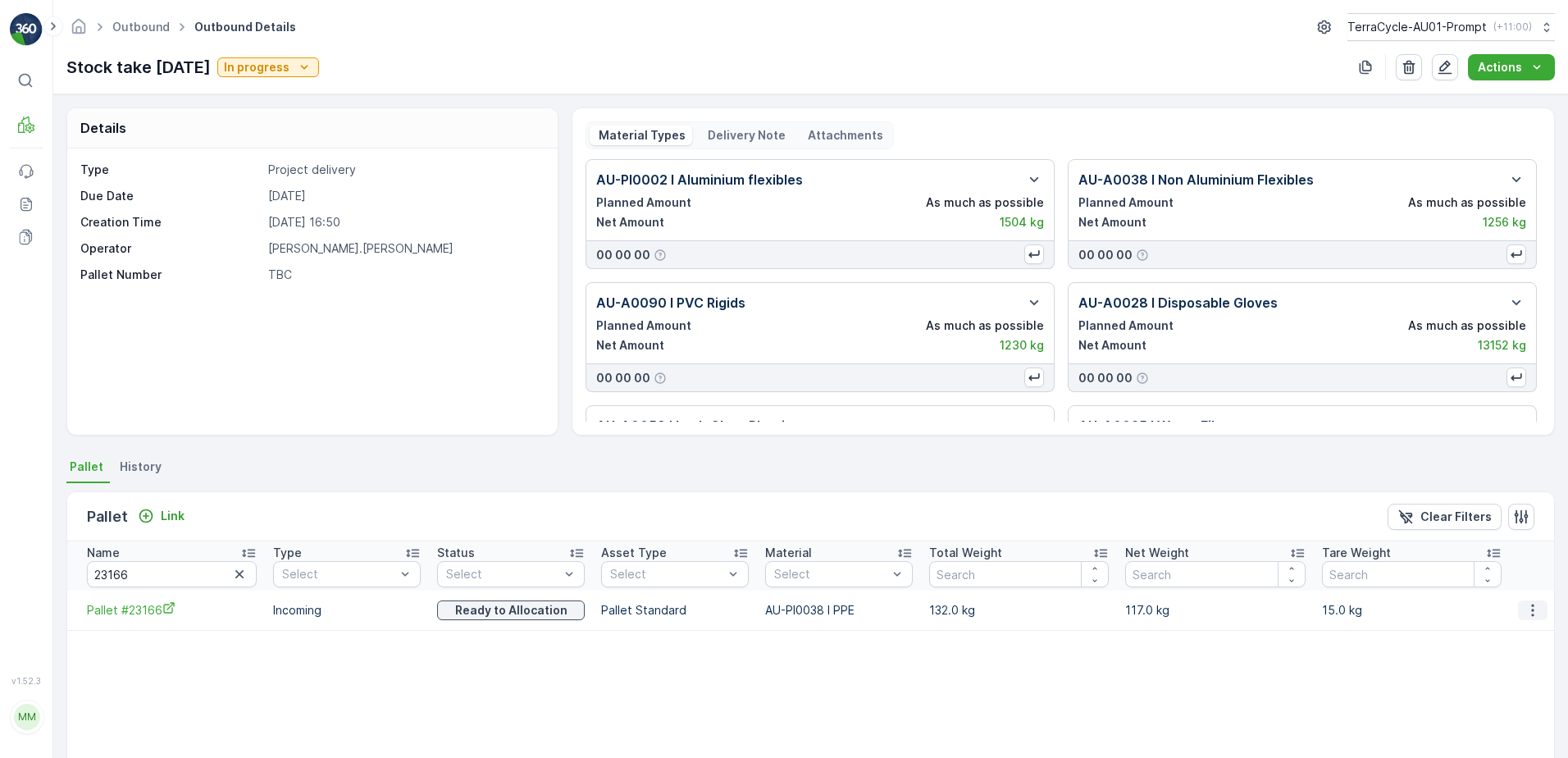
click at [1529, 608] on icon "button" at bounding box center [1532, 610] width 17 height 17
click at [1508, 668] on span "Unlink Pallet" at bounding box center [1499, 665] width 66 height 17
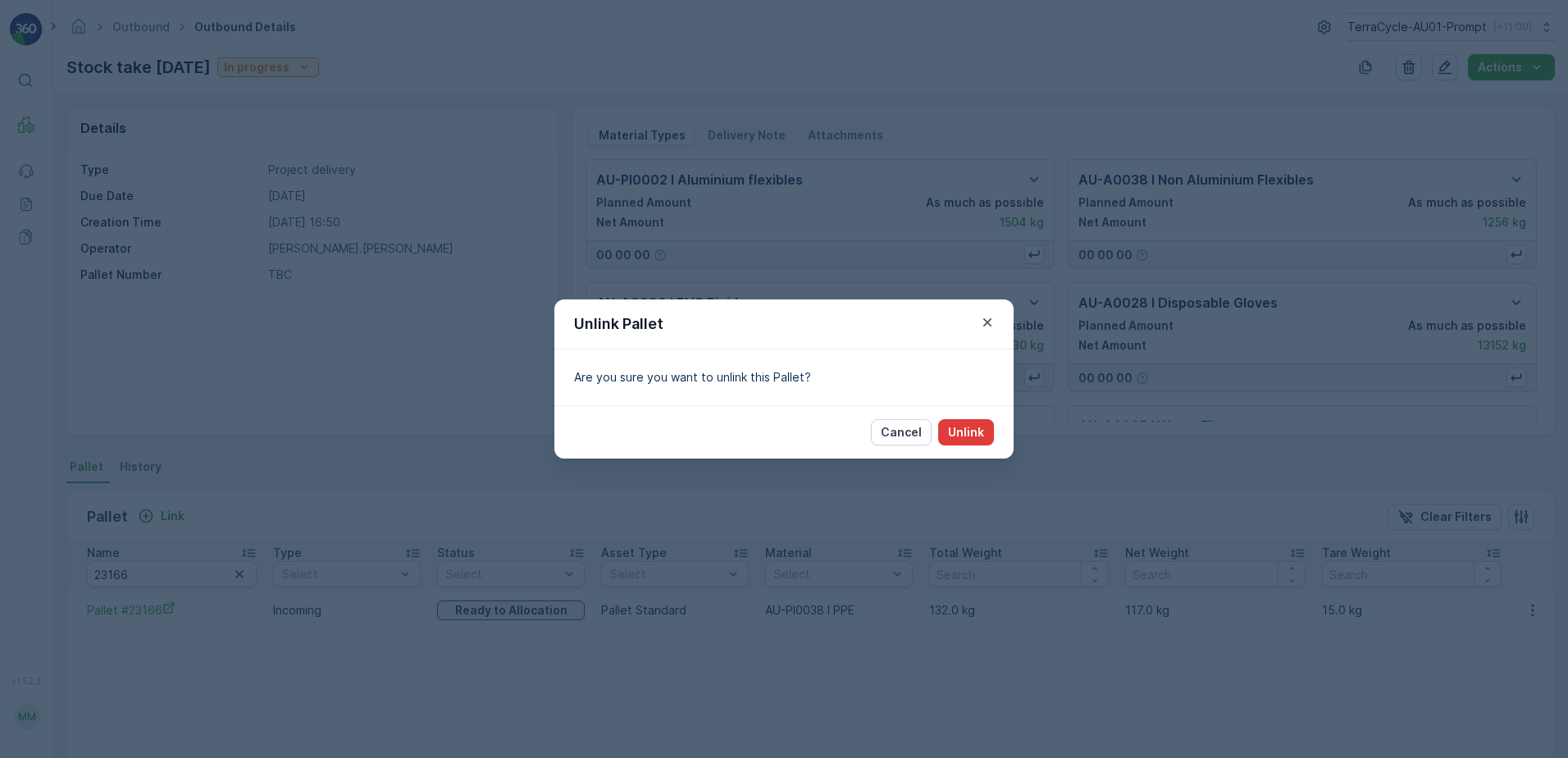
click at [963, 432] on p "Unlink" at bounding box center [966, 432] width 36 height 17
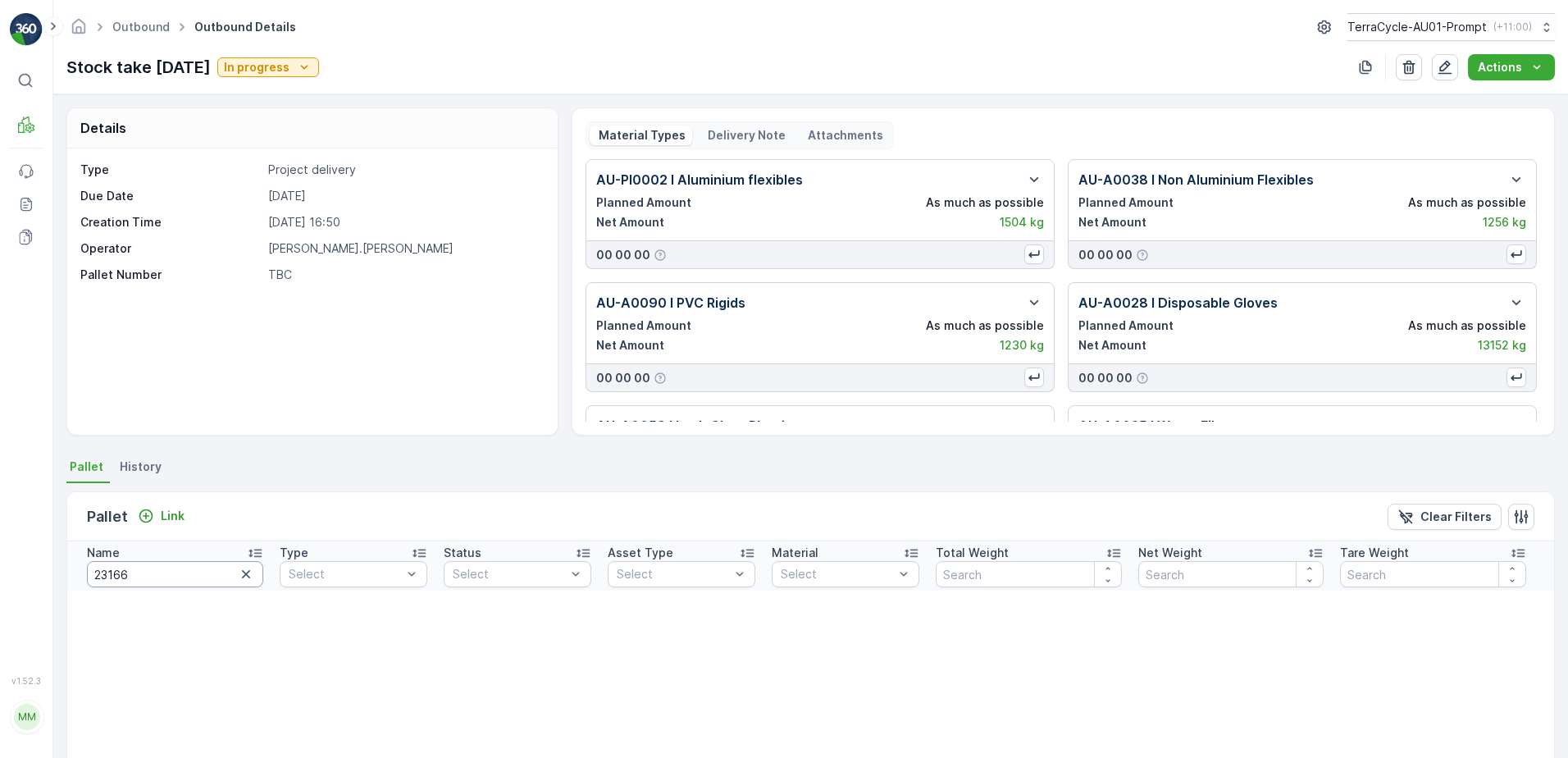
click at [143, 565] on input "23166" at bounding box center [176, 574] width 177 height 26
type input "2"
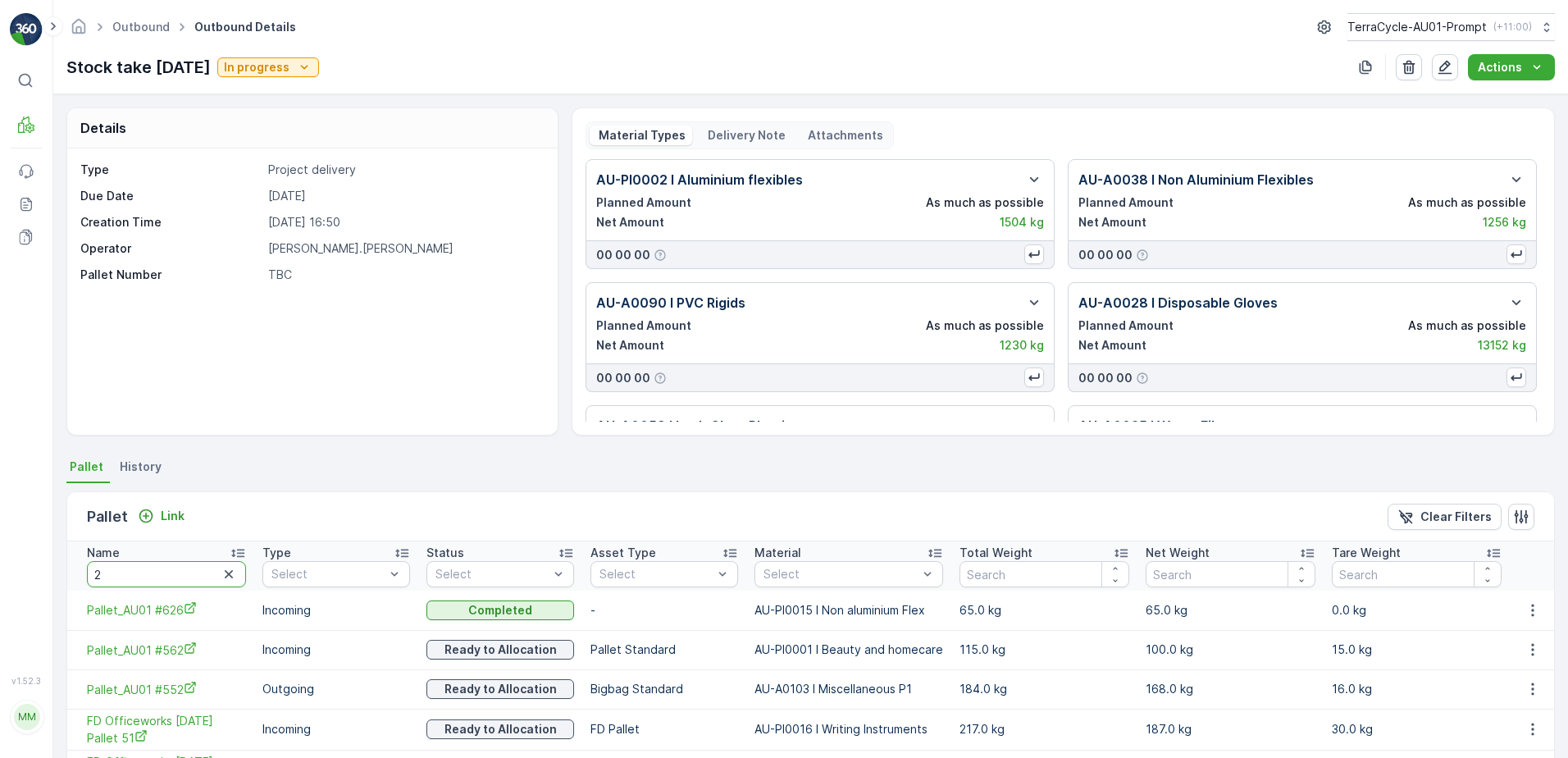
click at [116, 579] on input "2" at bounding box center [167, 574] width 159 height 26
type input "22652"
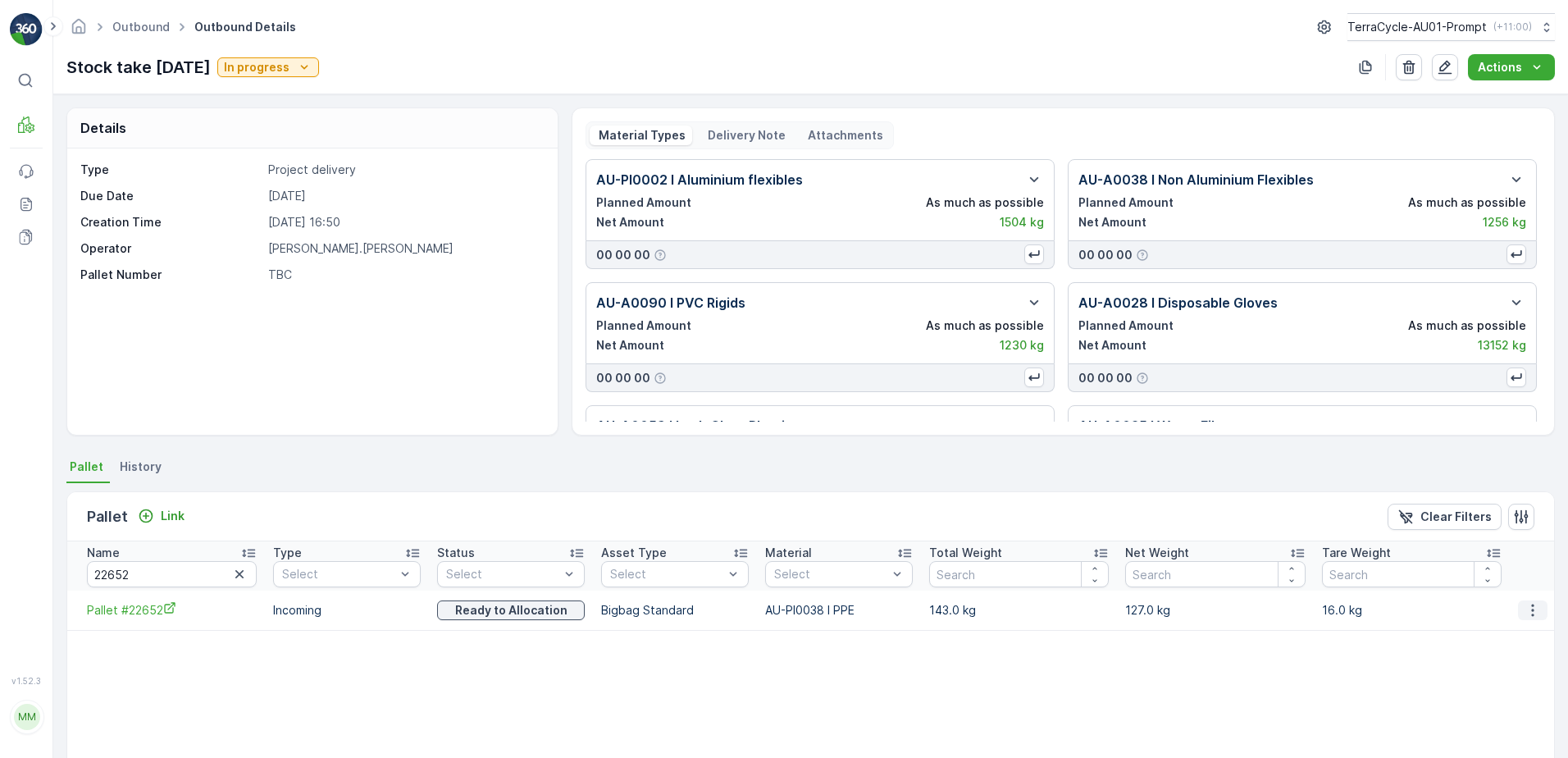
click at [1531, 610] on icon "button" at bounding box center [1532, 610] width 2 height 12
click at [1509, 661] on span "Unlink Pallet" at bounding box center [1499, 665] width 66 height 17
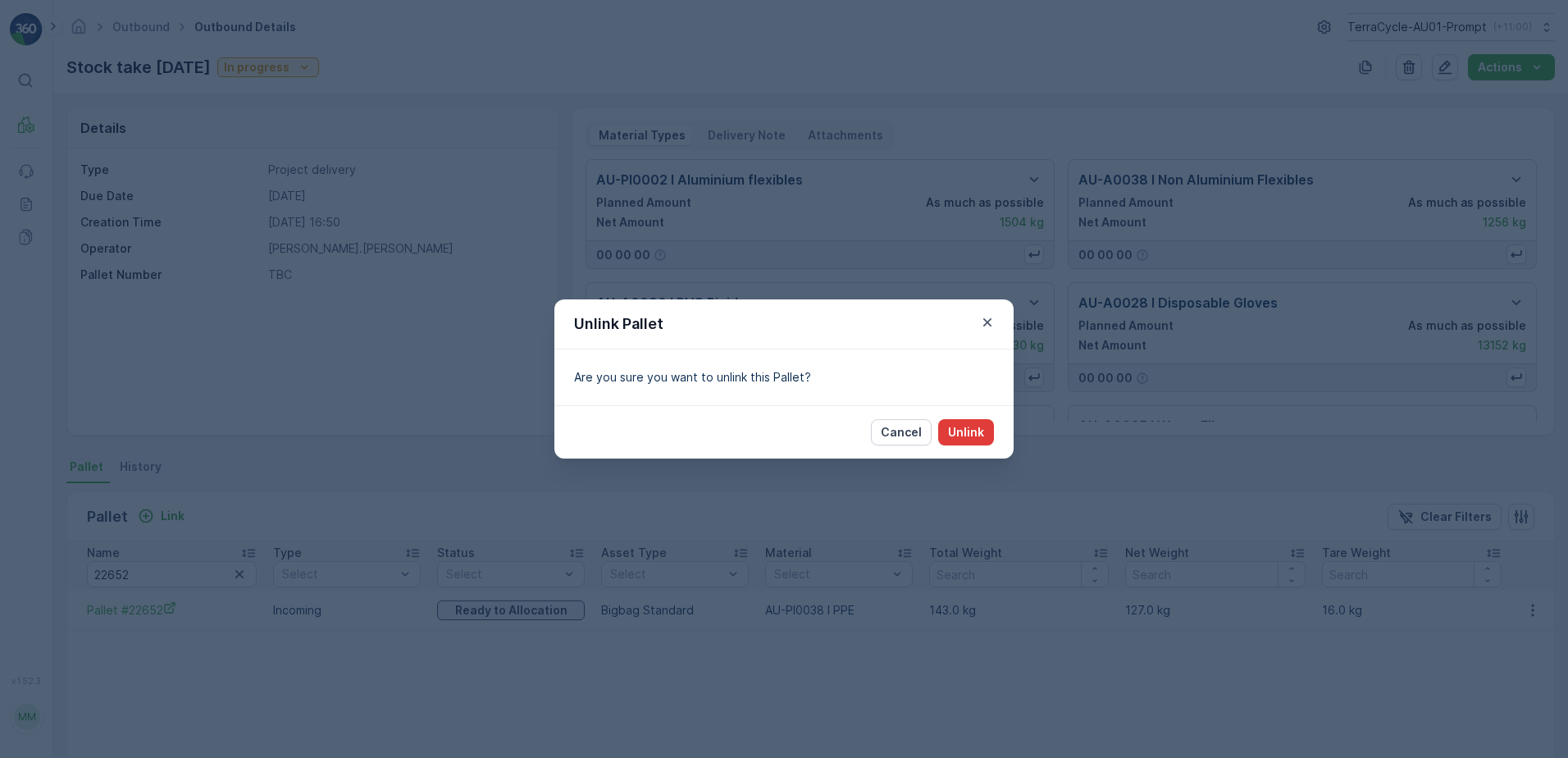
click at [978, 430] on p "Unlink" at bounding box center [966, 432] width 36 height 17
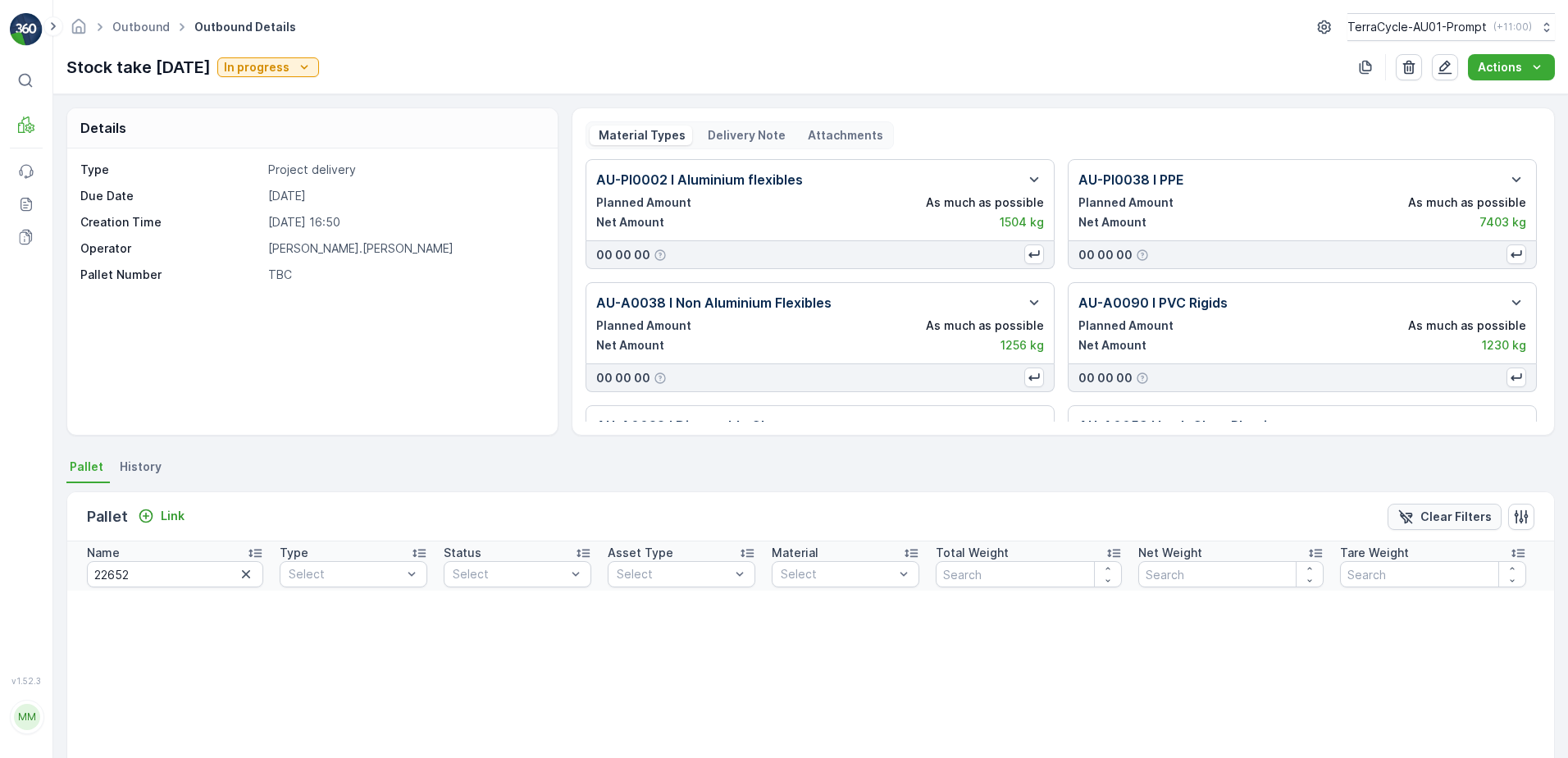
click at [1423, 519] on p "Clear Filters" at bounding box center [1456, 517] width 71 height 17
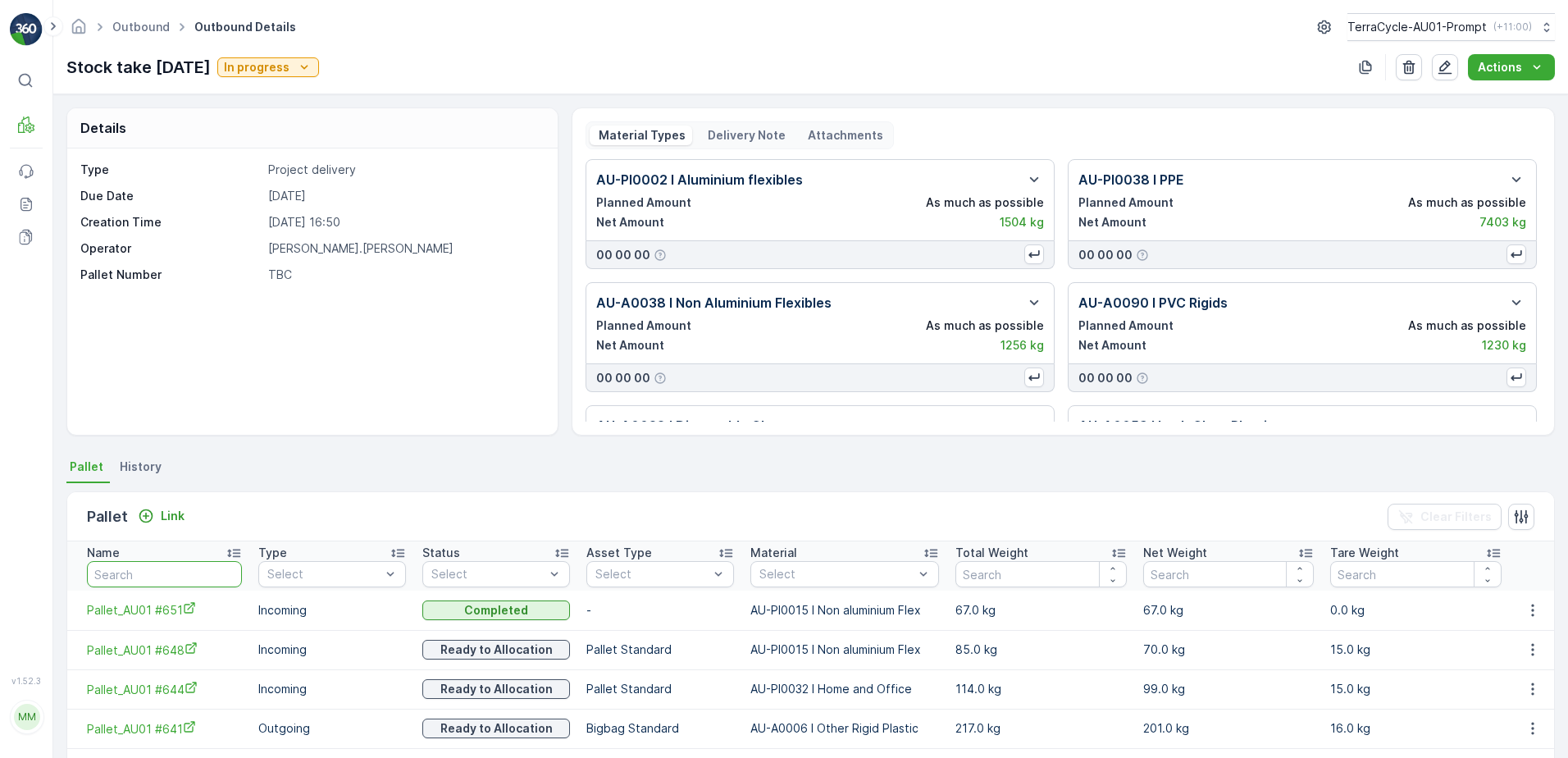
click at [130, 573] on input "text" at bounding box center [165, 574] width 155 height 26
type input "22917"
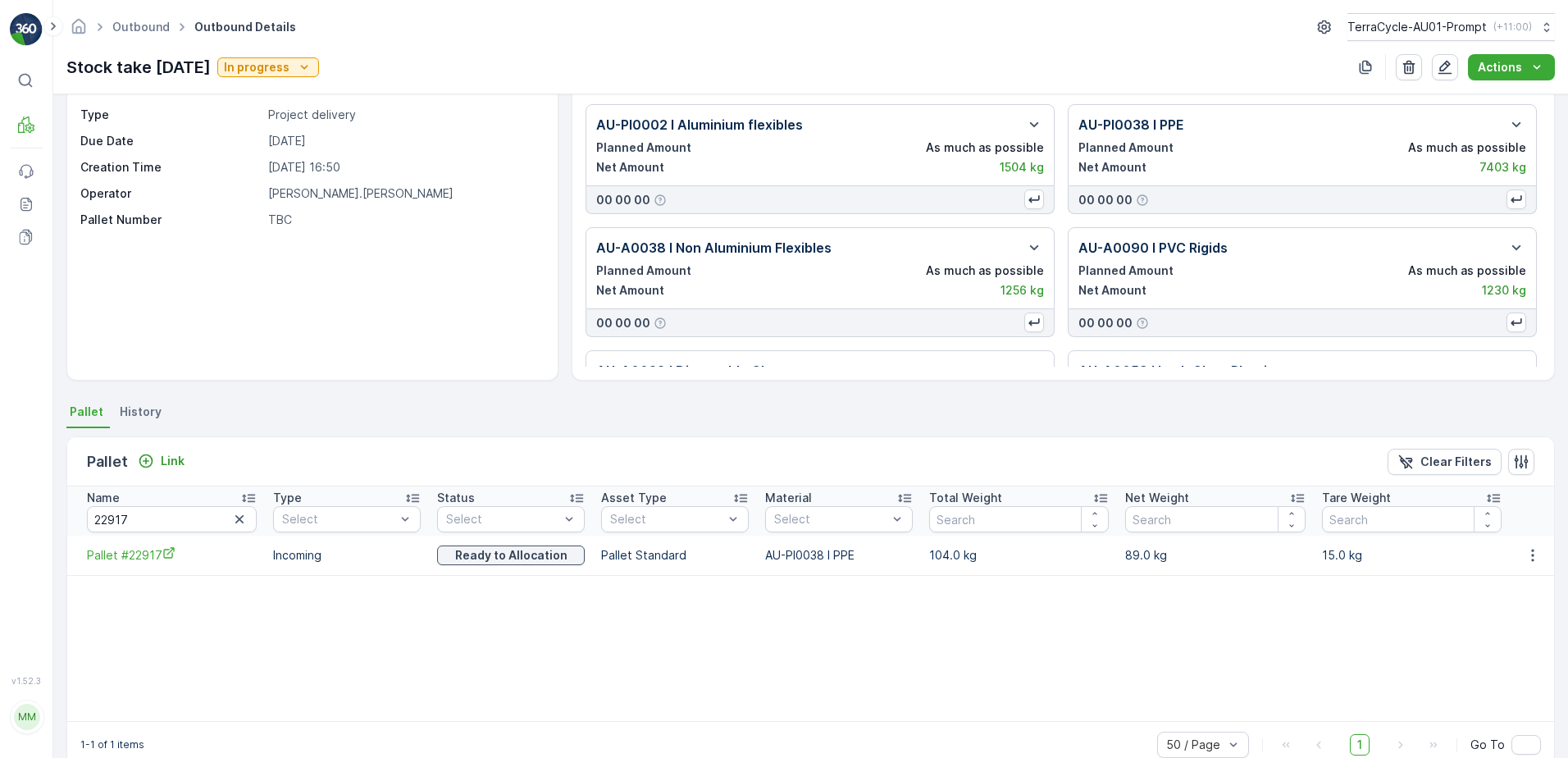
scroll to position [82, 0]
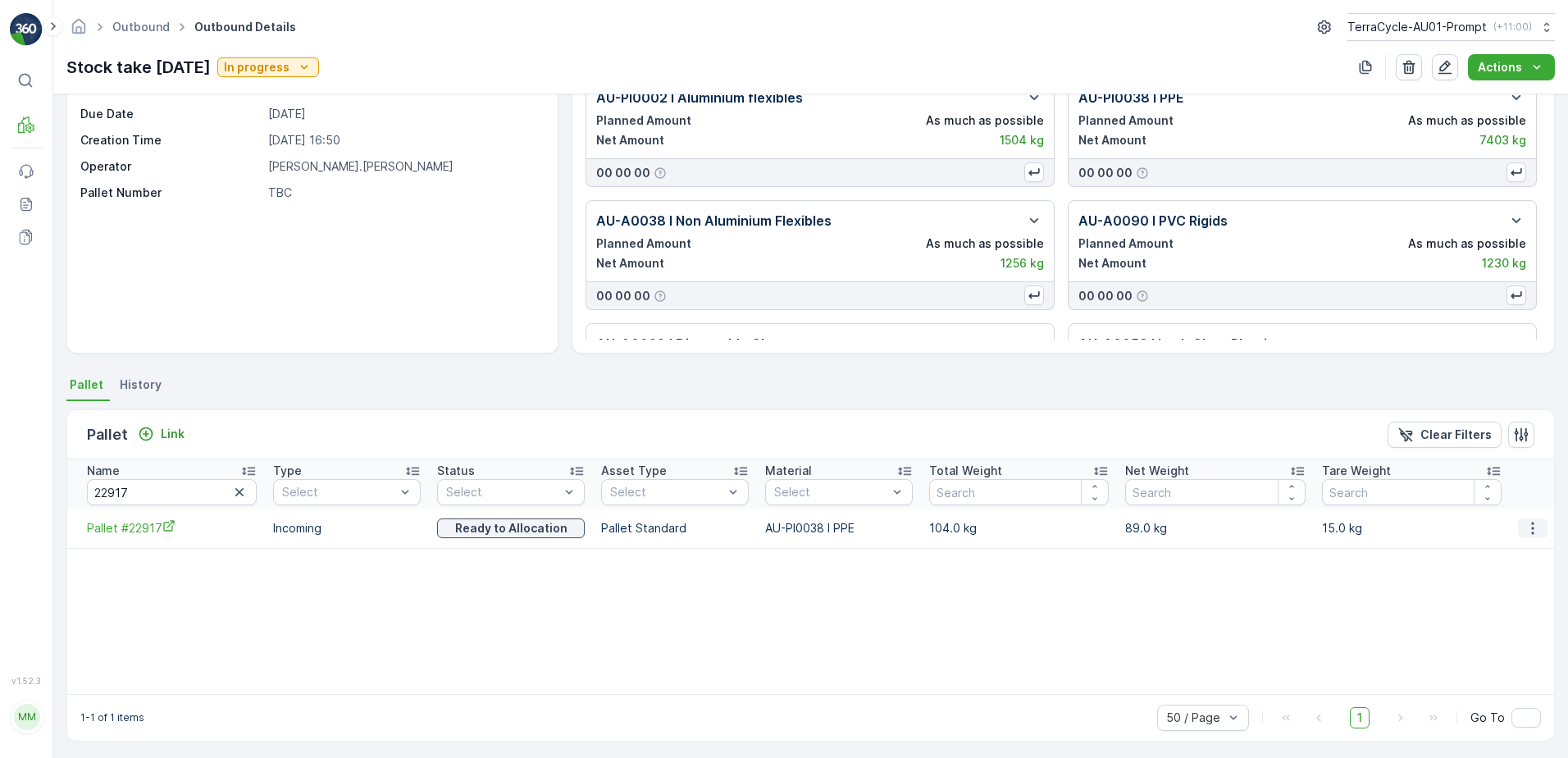
click at [1527, 528] on icon "button" at bounding box center [1532, 528] width 17 height 17
click at [1497, 580] on span "Unlink Pallet" at bounding box center [1499, 583] width 66 height 17
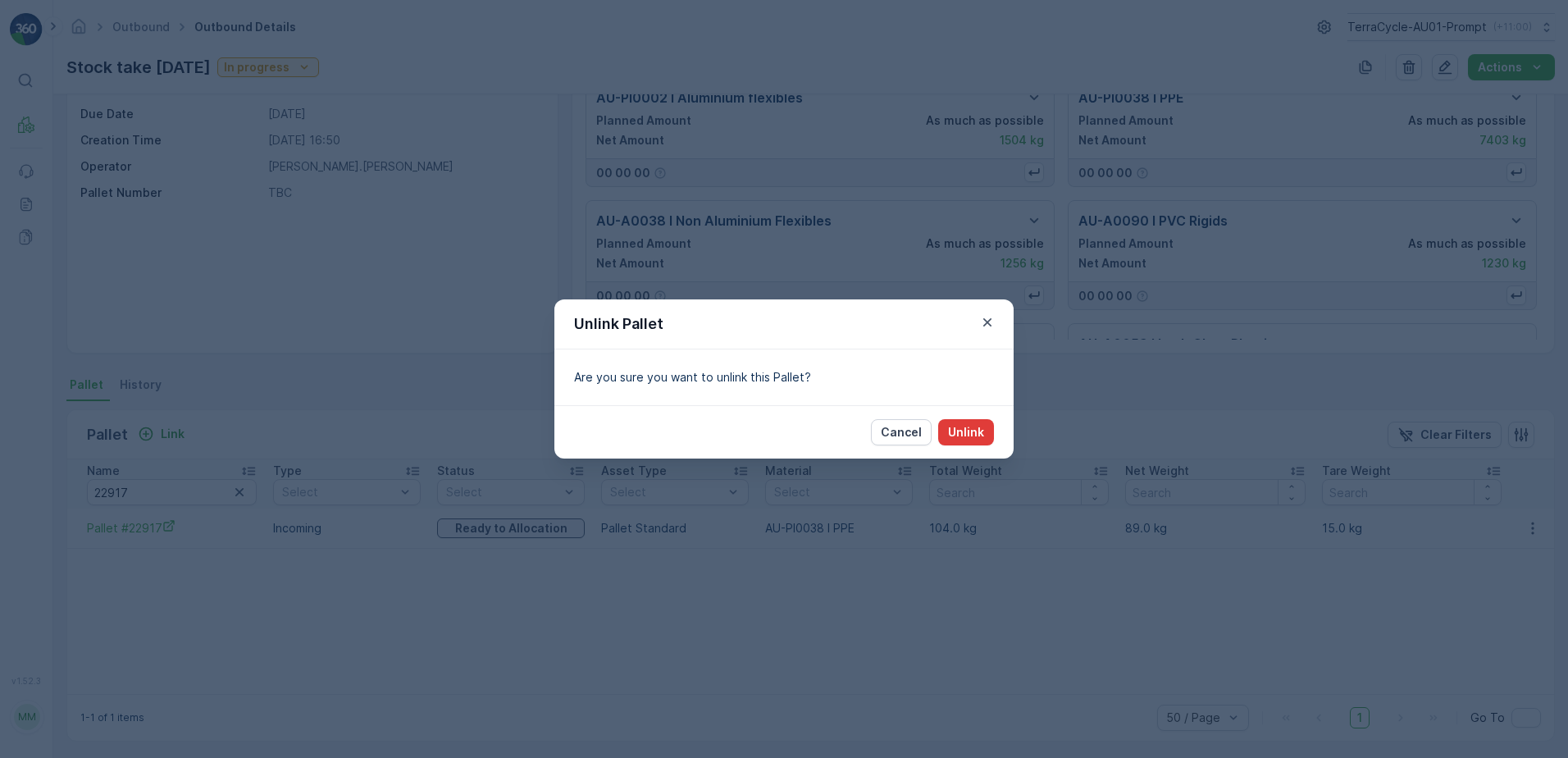
click at [981, 439] on p "Unlink" at bounding box center [966, 432] width 36 height 17
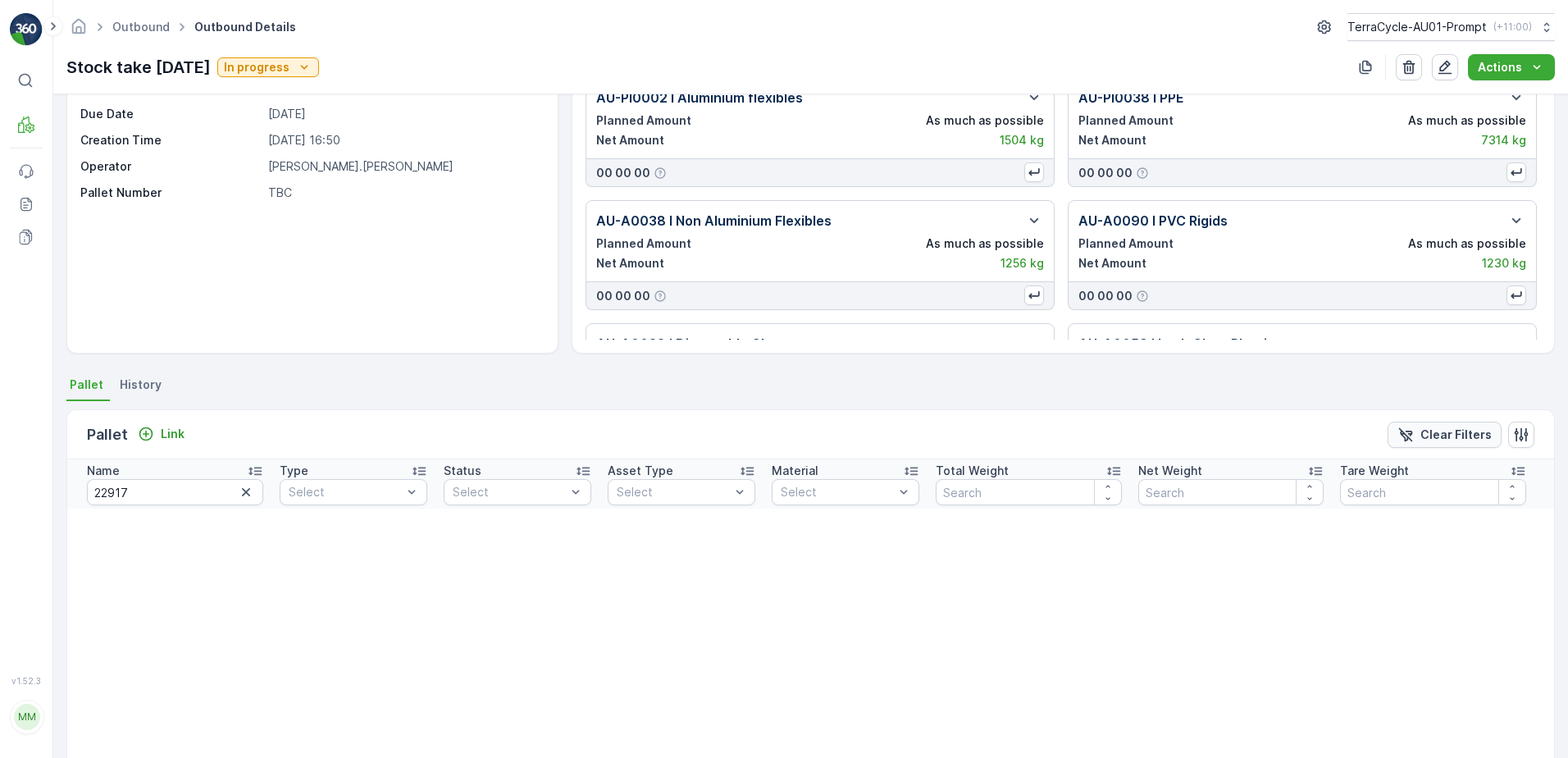
click at [1471, 431] on p "Clear Filters" at bounding box center [1456, 435] width 71 height 17
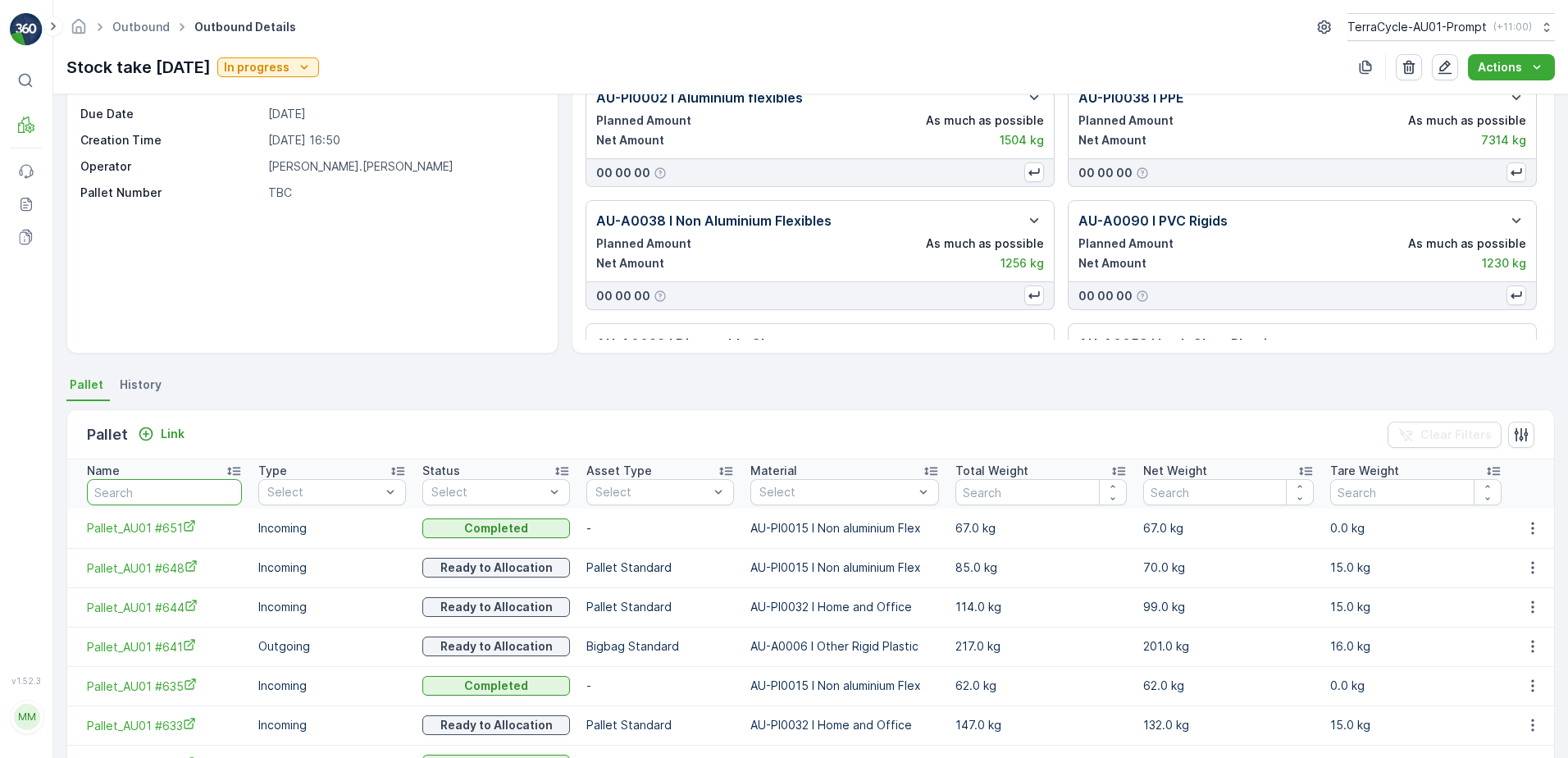
click at [112, 490] on input "text" at bounding box center [165, 492] width 155 height 26
type input "24082"
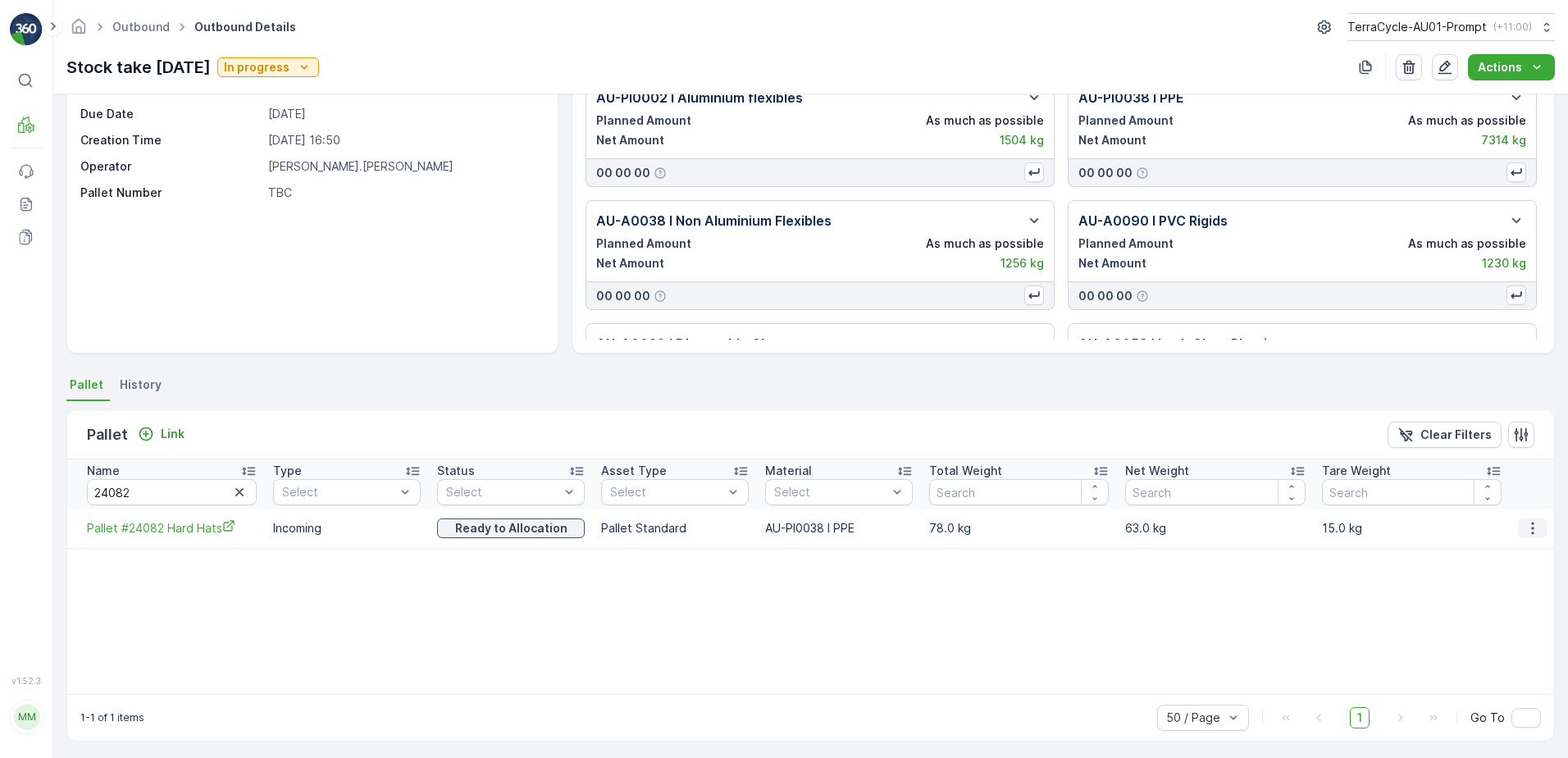
click at [1531, 528] on icon "button" at bounding box center [1532, 528] width 2 height 12
click at [1513, 582] on span "Unlink Pallet" at bounding box center [1499, 583] width 66 height 17
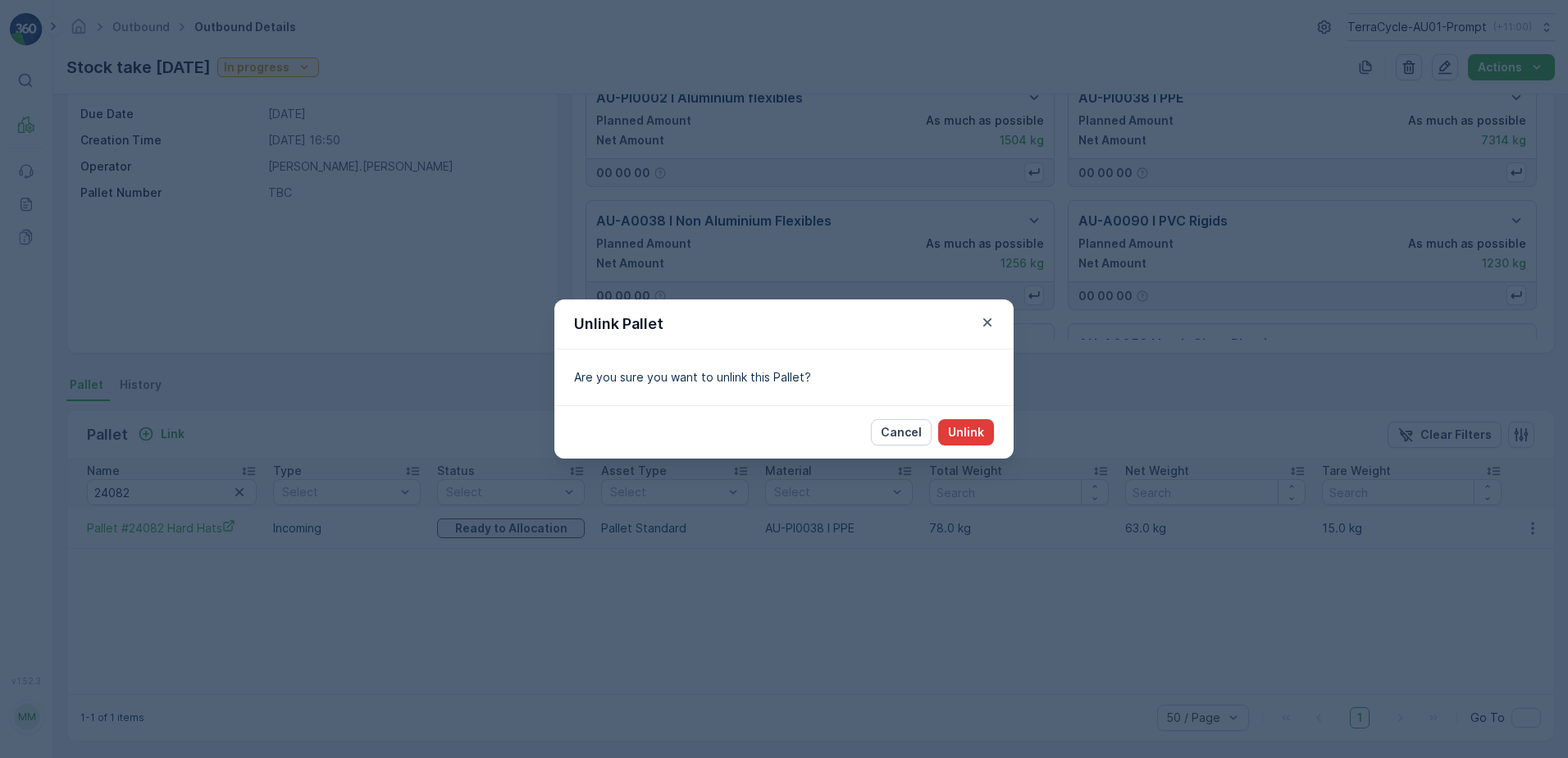
click at [966, 438] on p "Unlink" at bounding box center [966, 432] width 36 height 17
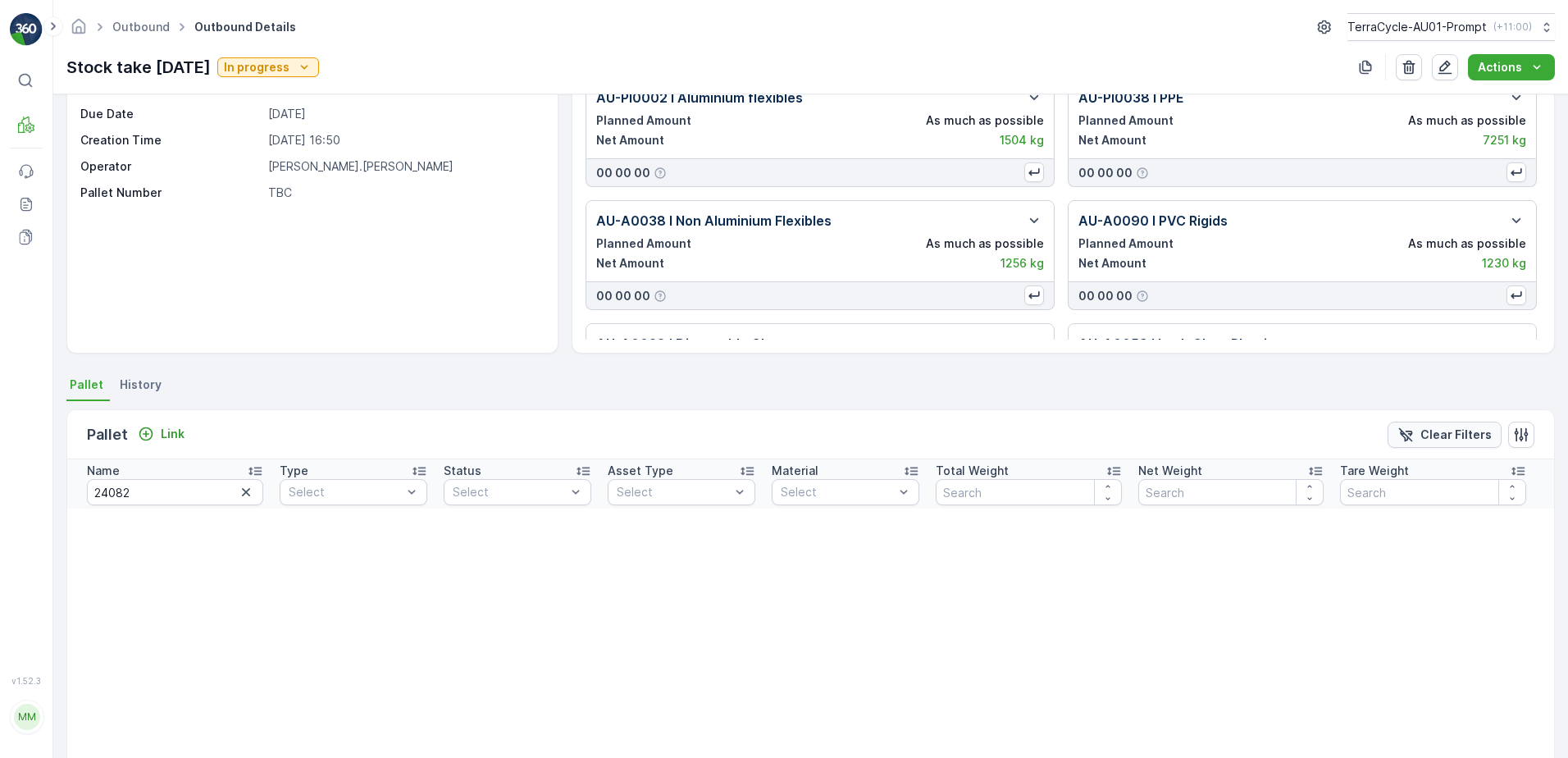
click at [1464, 427] on p "Clear Filters" at bounding box center [1456, 435] width 71 height 17
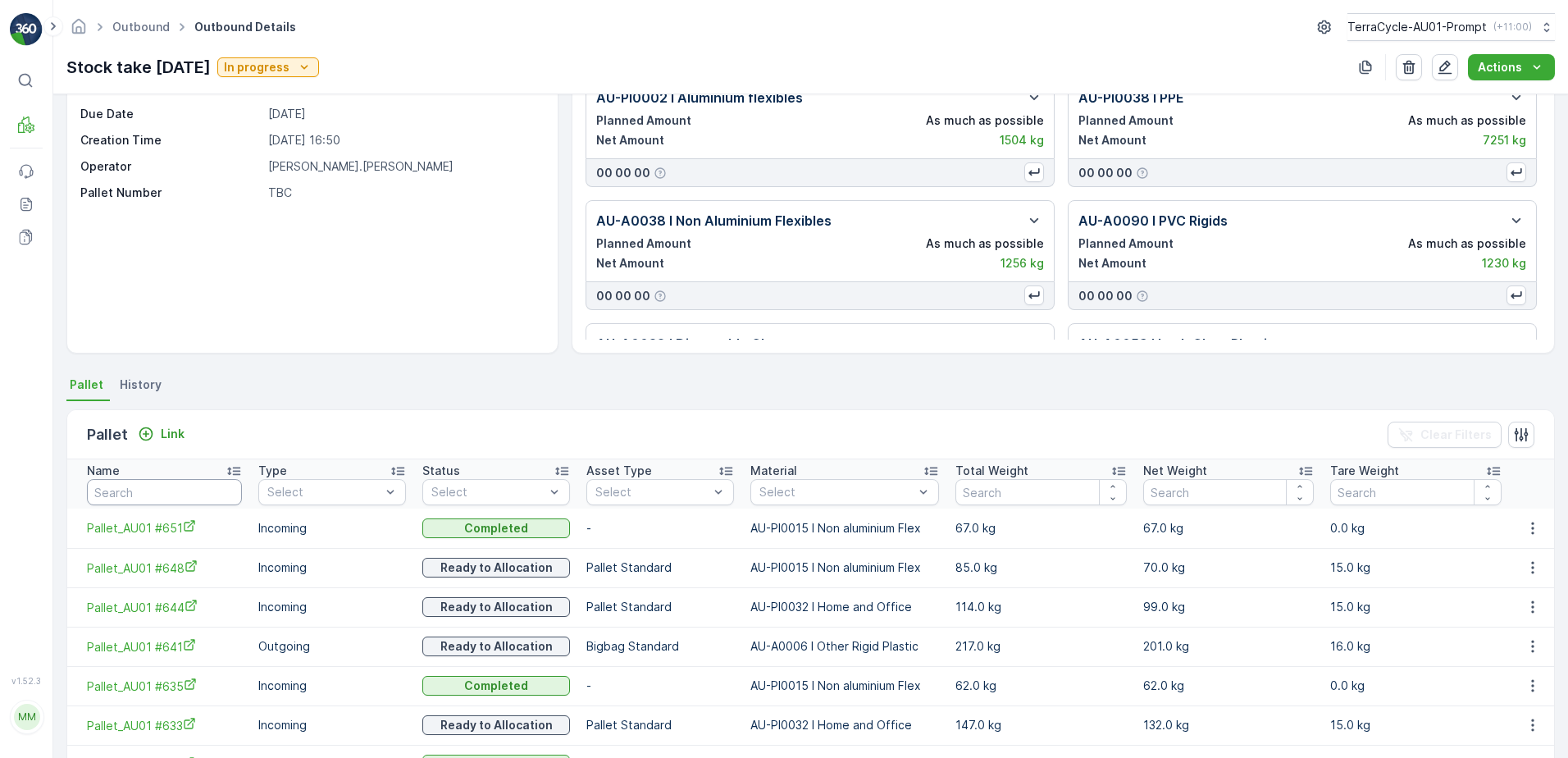
click at [140, 495] on input "text" at bounding box center [165, 492] width 155 height 26
type input "22583"
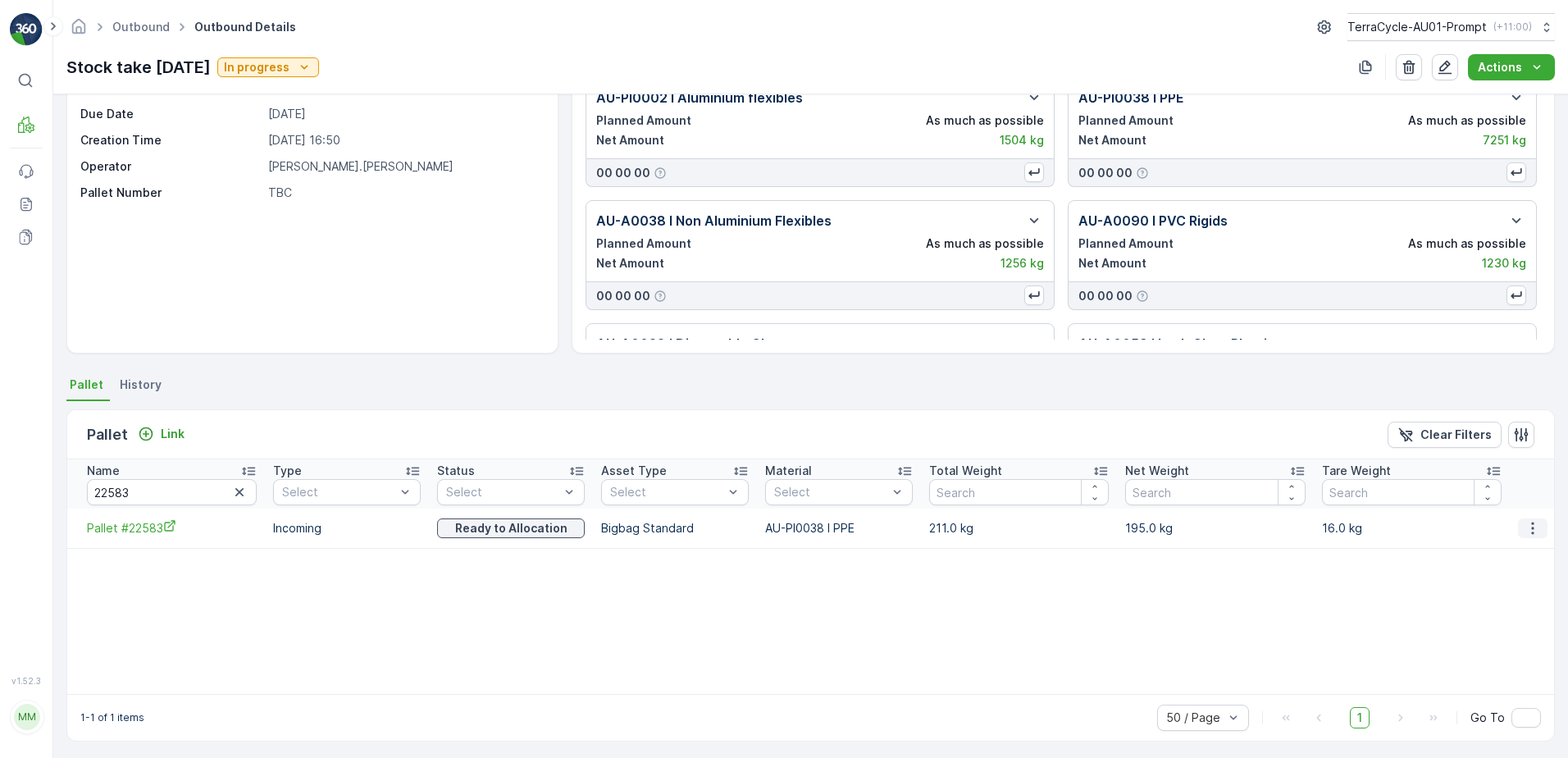
click at [1535, 526] on icon "button" at bounding box center [1532, 528] width 17 height 17
click at [1502, 576] on span "Unlink Pallet" at bounding box center [1499, 583] width 66 height 17
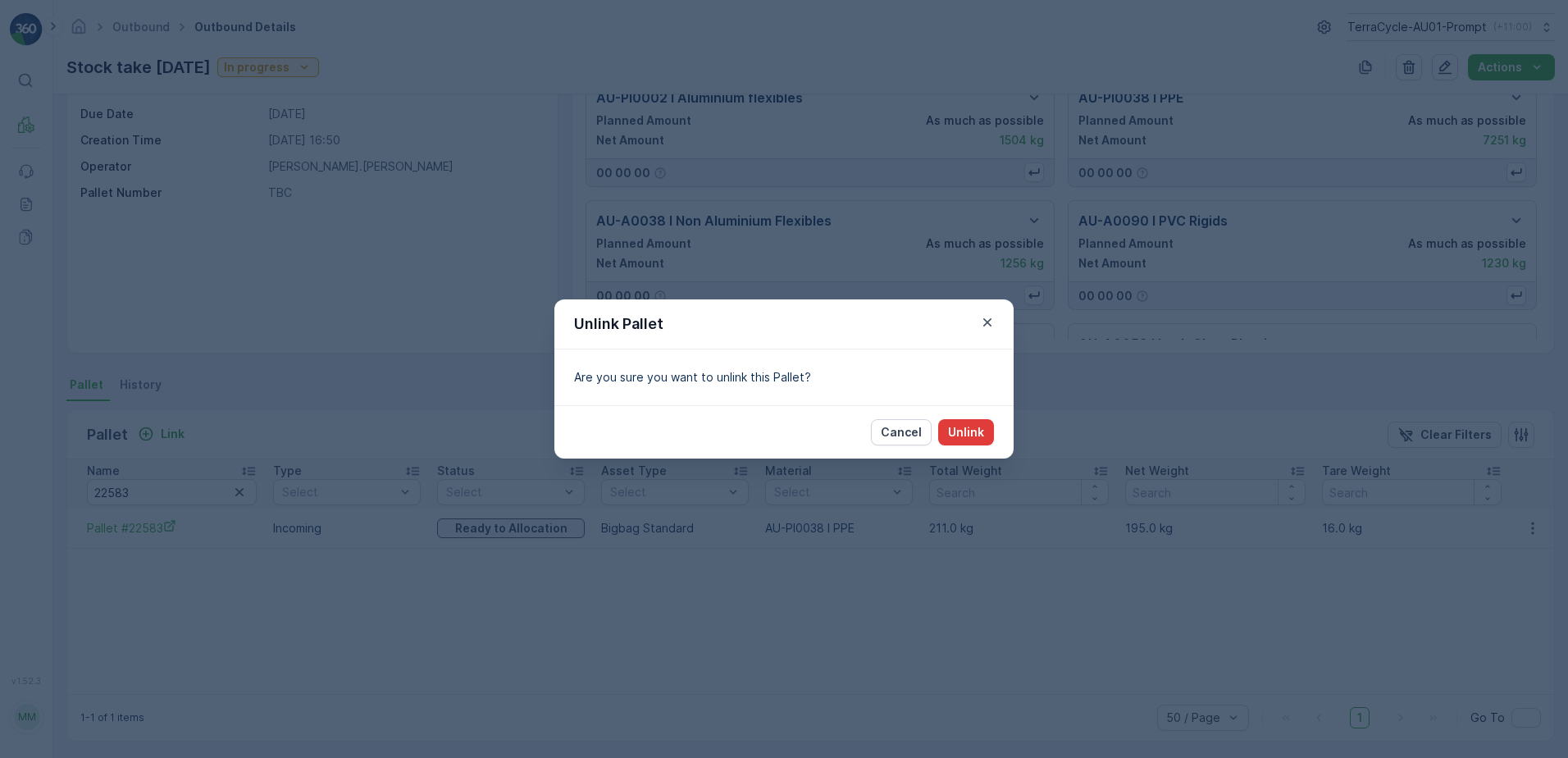
click at [966, 434] on p "Unlink" at bounding box center [966, 432] width 36 height 17
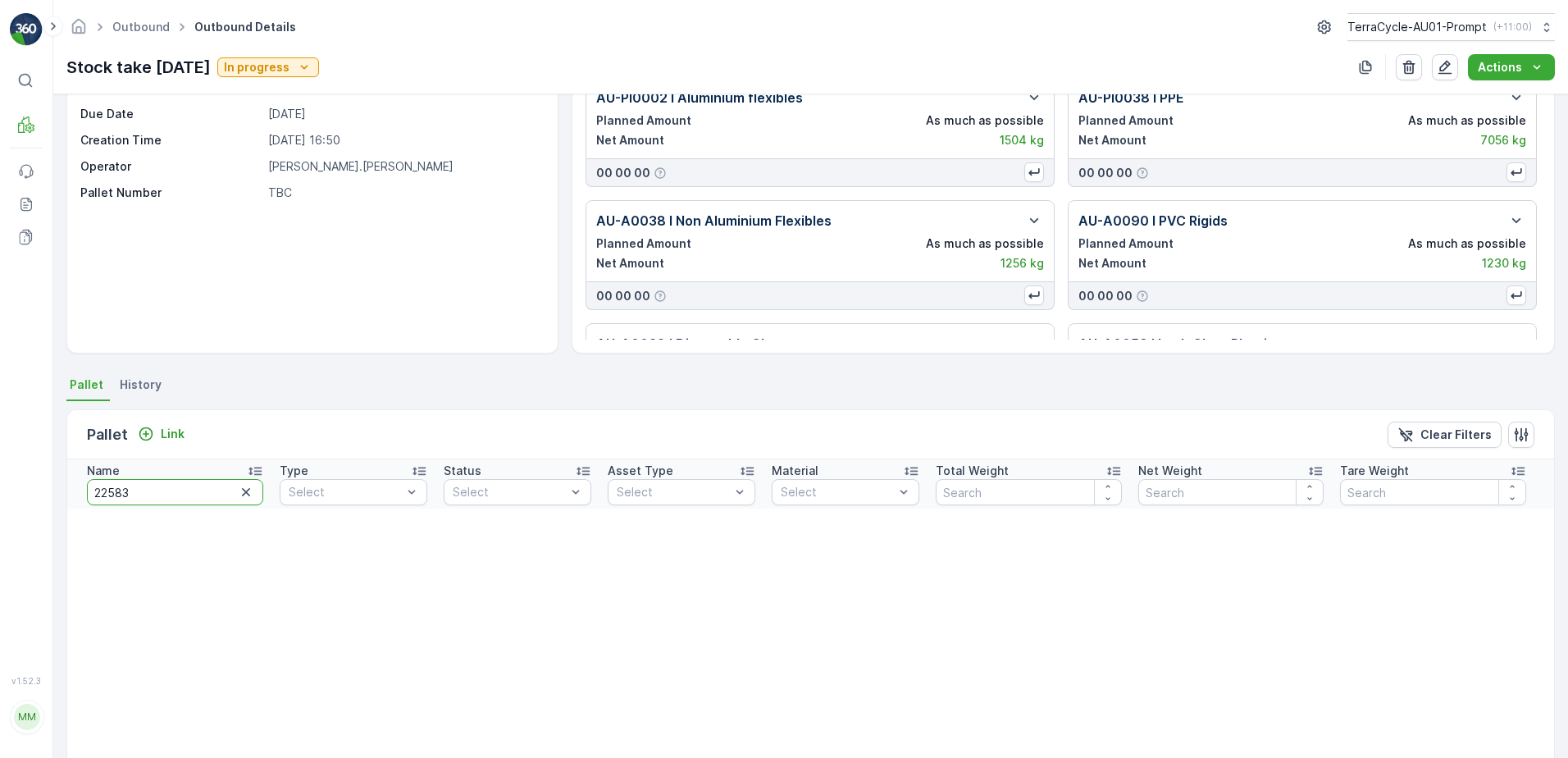
click at [139, 496] on input "22583" at bounding box center [176, 492] width 177 height 26
type input "22581"
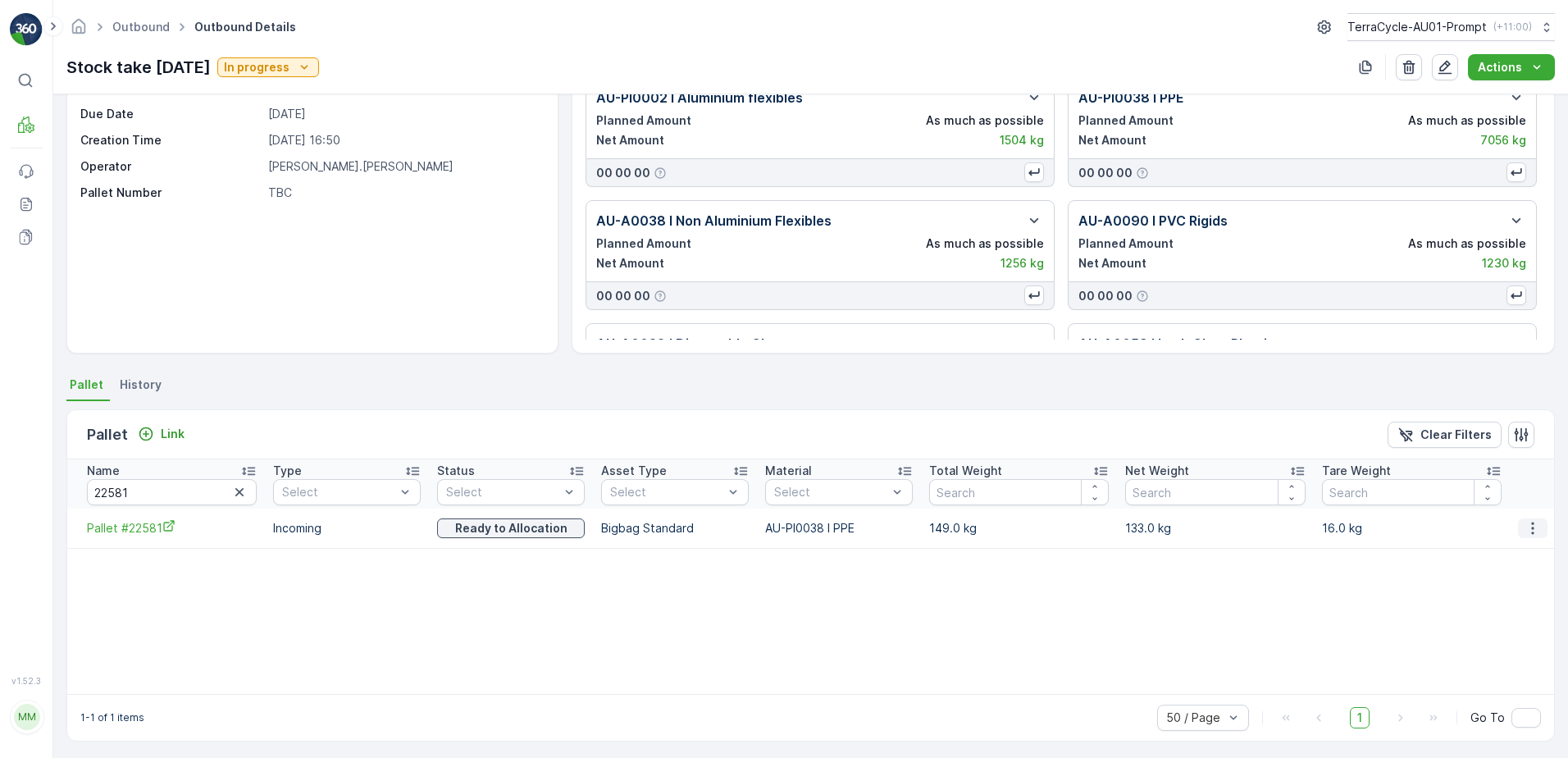
click at [1531, 529] on icon "button" at bounding box center [1532, 528] width 2 height 12
click at [1500, 580] on span "Unlink Pallet" at bounding box center [1499, 583] width 66 height 17
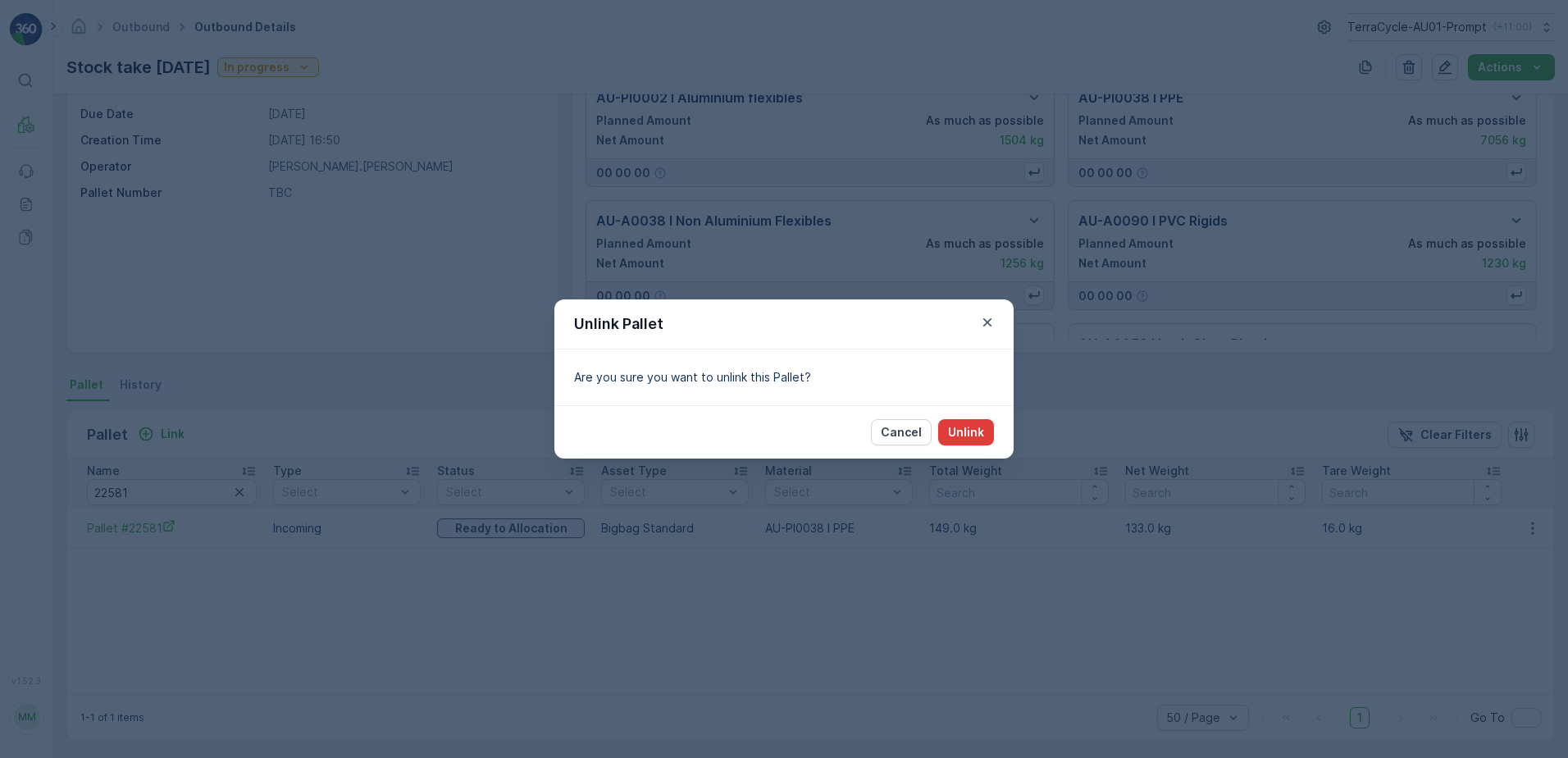
click at [977, 433] on p "Unlink" at bounding box center [966, 432] width 36 height 17
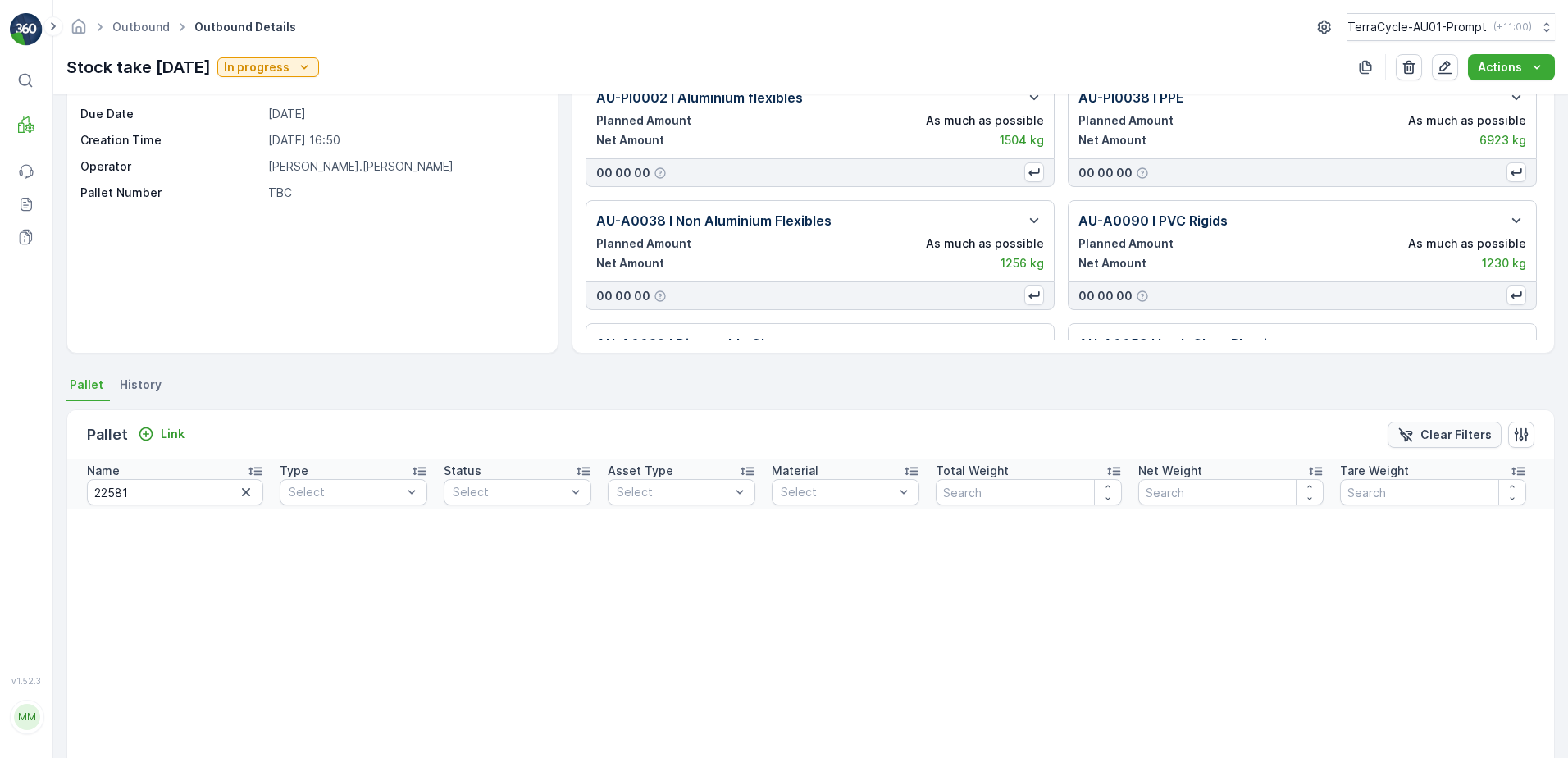
click at [1468, 429] on p "Clear Filters" at bounding box center [1456, 435] width 71 height 17
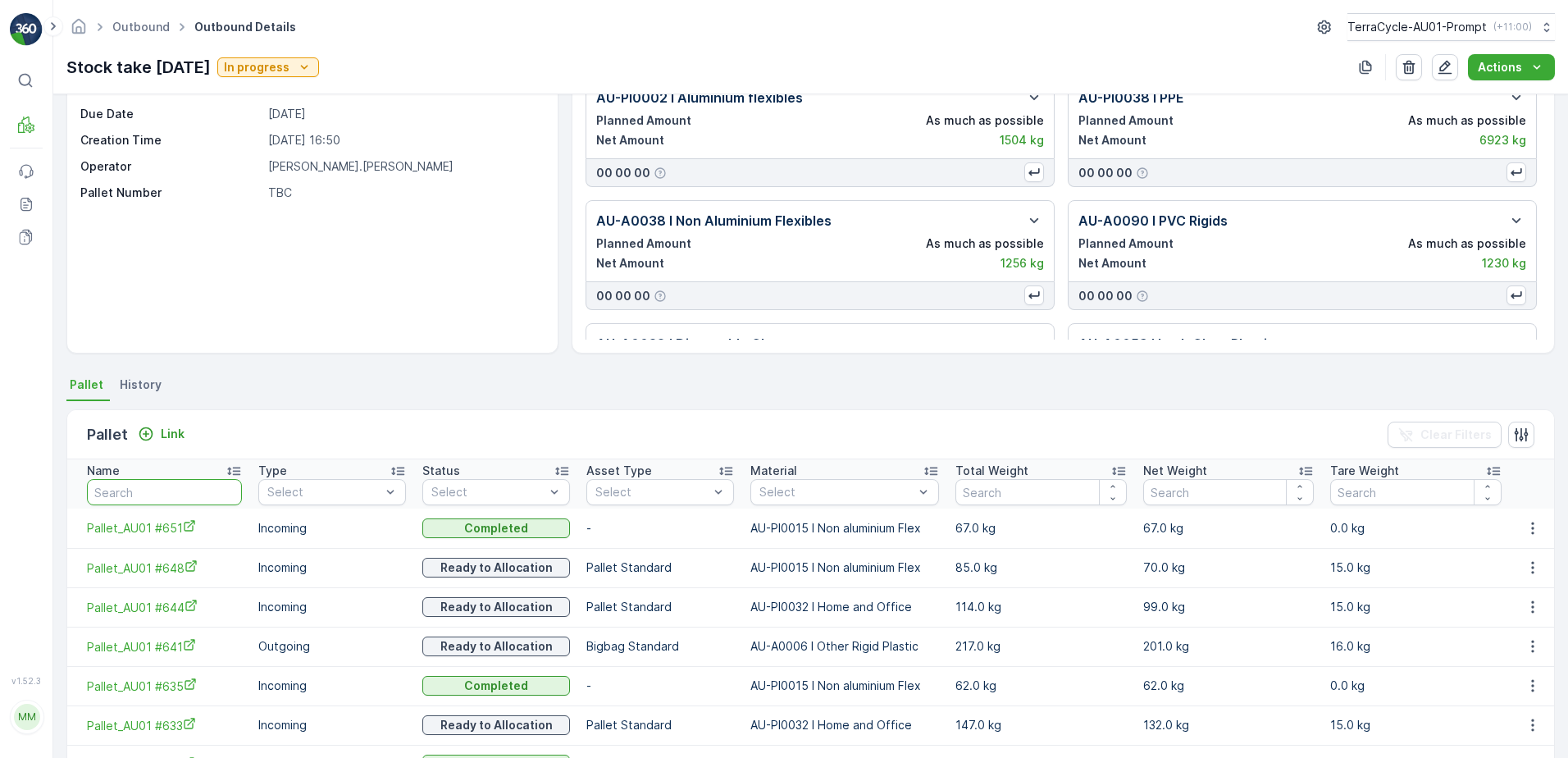
click at [152, 494] on input "text" at bounding box center [165, 492] width 155 height 26
type input "23902"
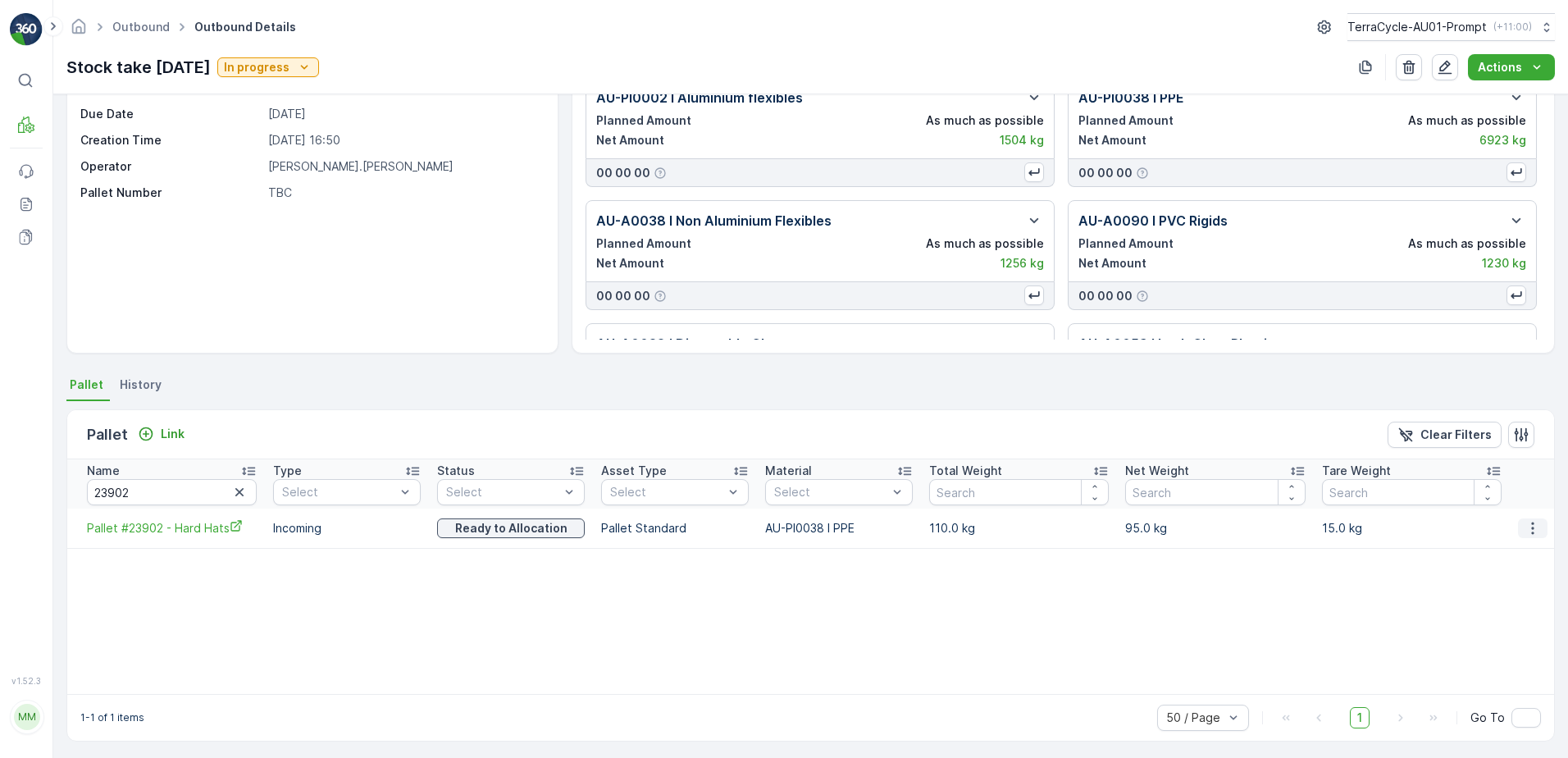
click at [1531, 533] on icon "button" at bounding box center [1532, 528] width 2 height 12
click at [1502, 582] on span "Unlink Pallet" at bounding box center [1499, 583] width 66 height 17
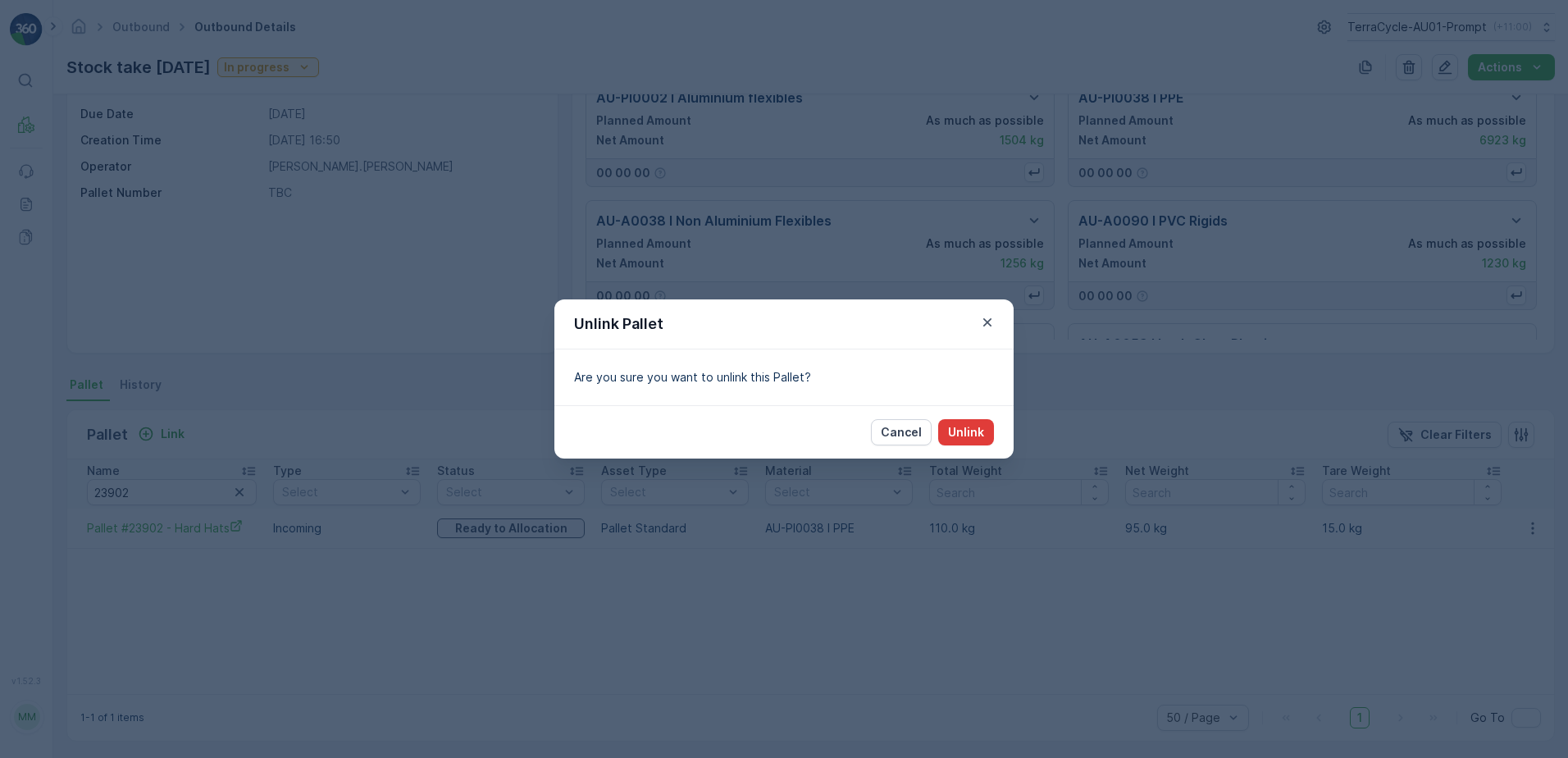
click at [957, 434] on p "Unlink" at bounding box center [966, 432] width 36 height 17
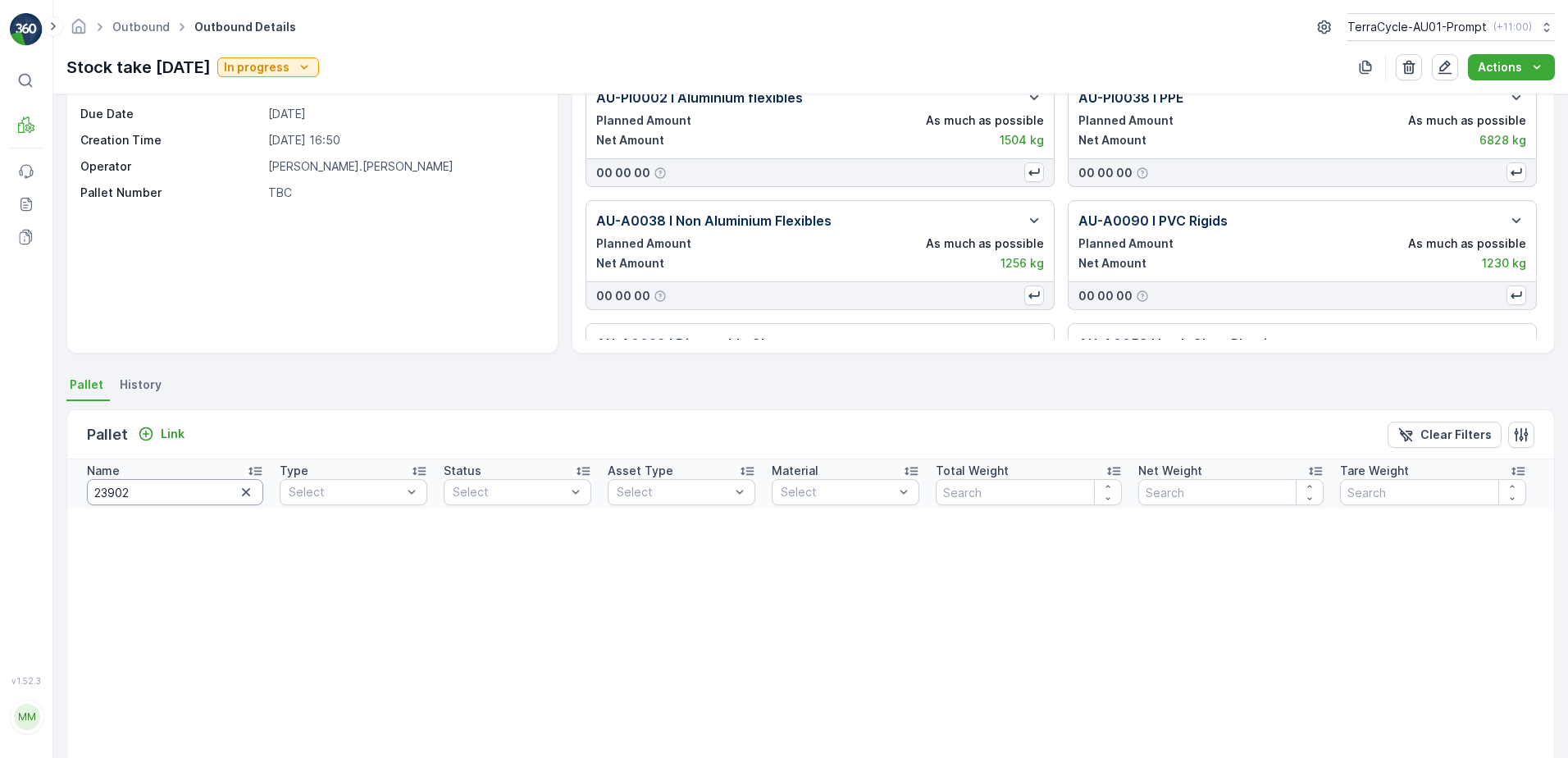
click at [154, 492] on input "23902" at bounding box center [176, 492] width 177 height 26
type input "2"
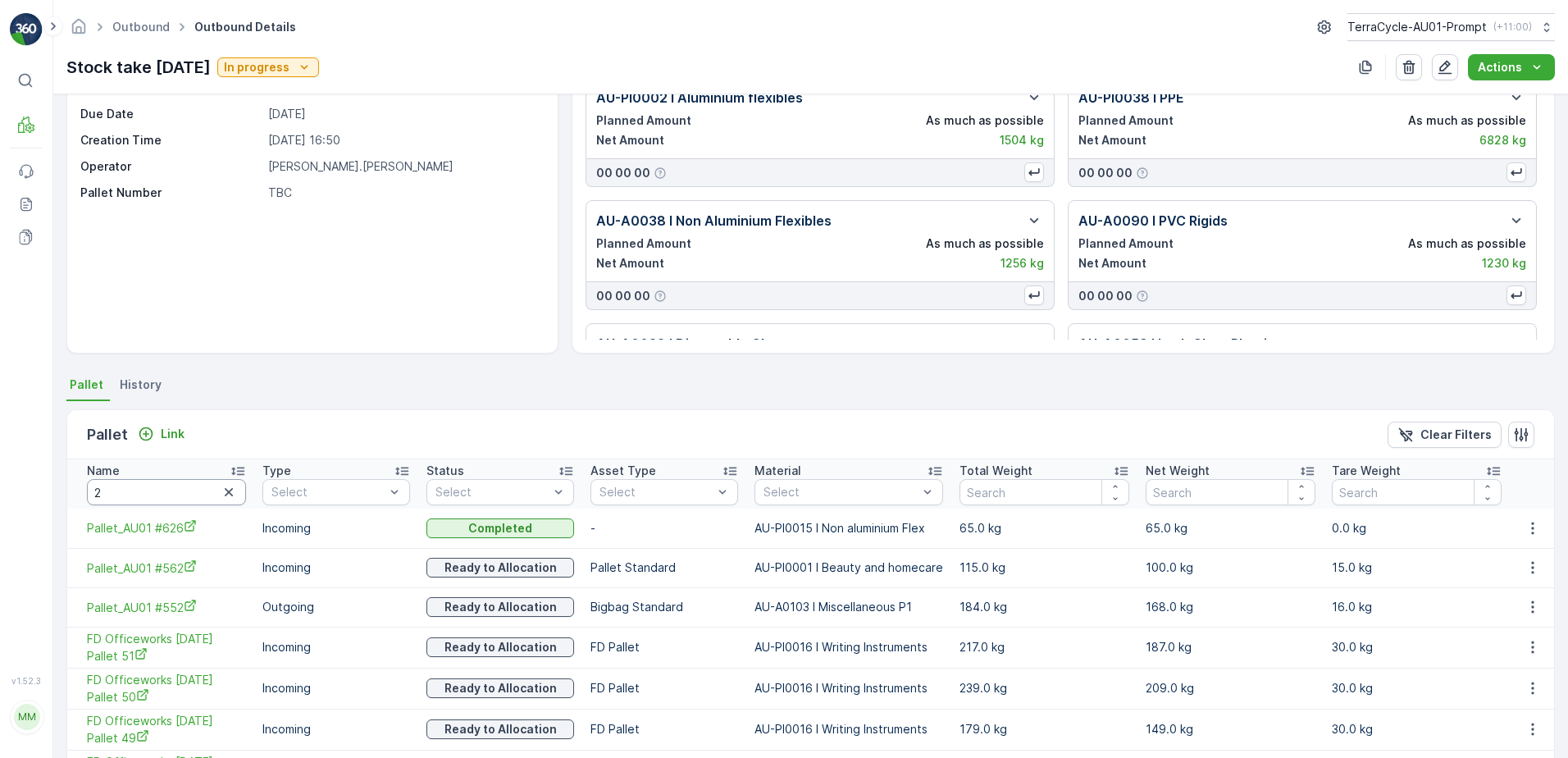
click at [103, 493] on input "2" at bounding box center [167, 492] width 159 height 26
type input "22122"
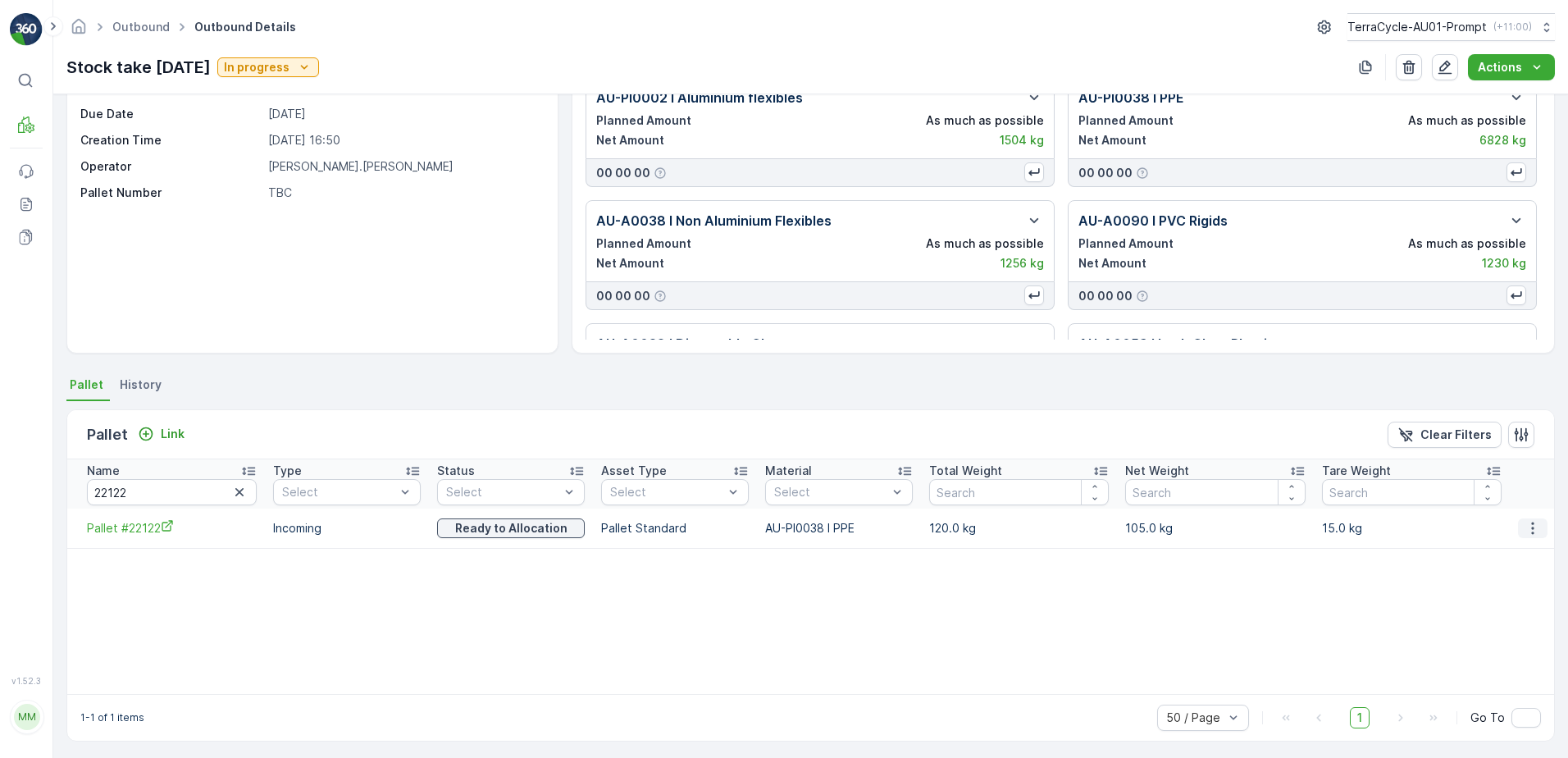
click at [1532, 527] on icon "button" at bounding box center [1532, 528] width 17 height 17
click at [1512, 580] on span "Unlink Pallet" at bounding box center [1499, 583] width 66 height 17
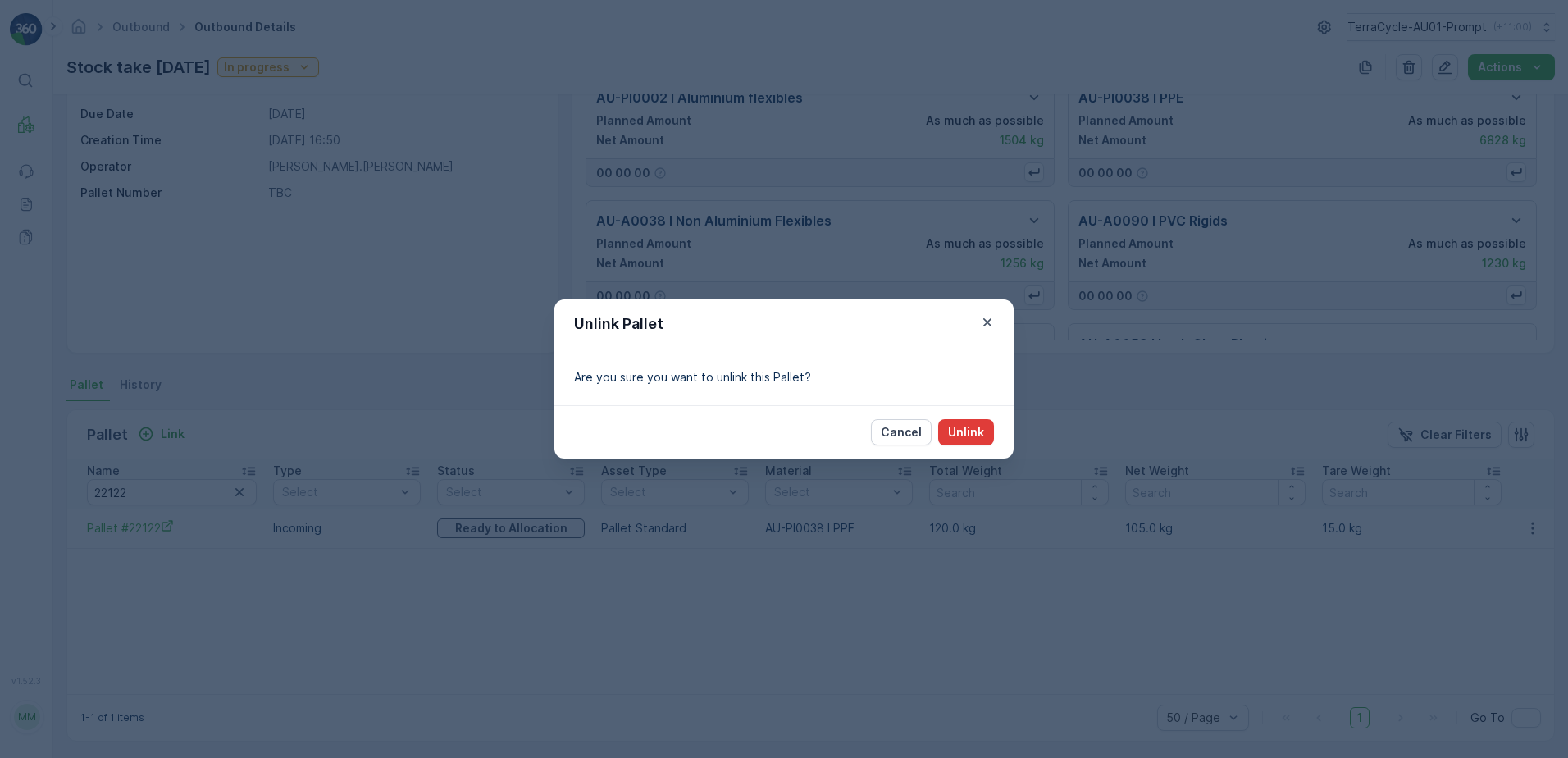
click at [977, 434] on p "Unlink" at bounding box center [966, 432] width 36 height 17
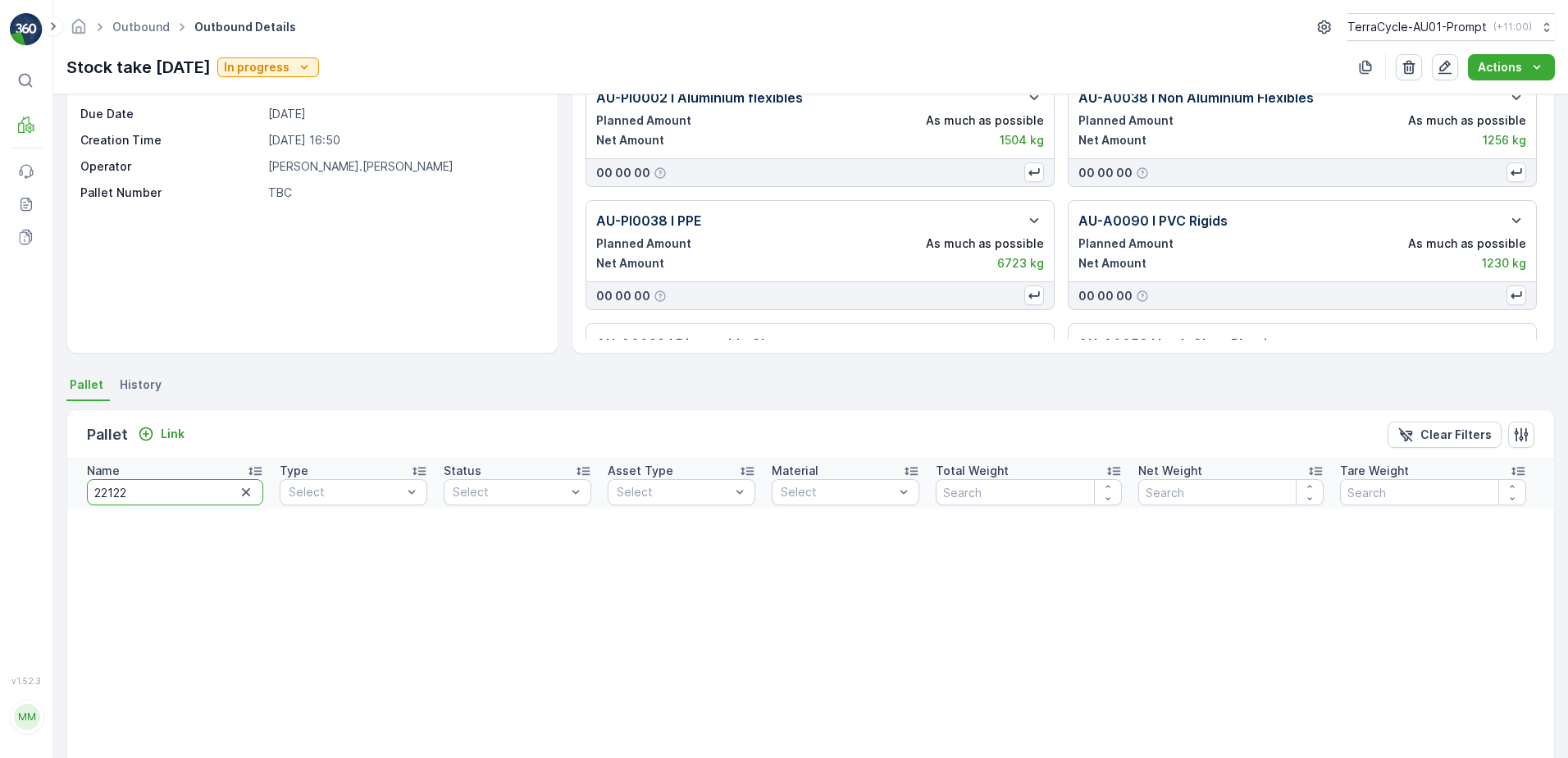
click at [135, 495] on input "22122" at bounding box center [176, 492] width 177 height 26
type input "22"
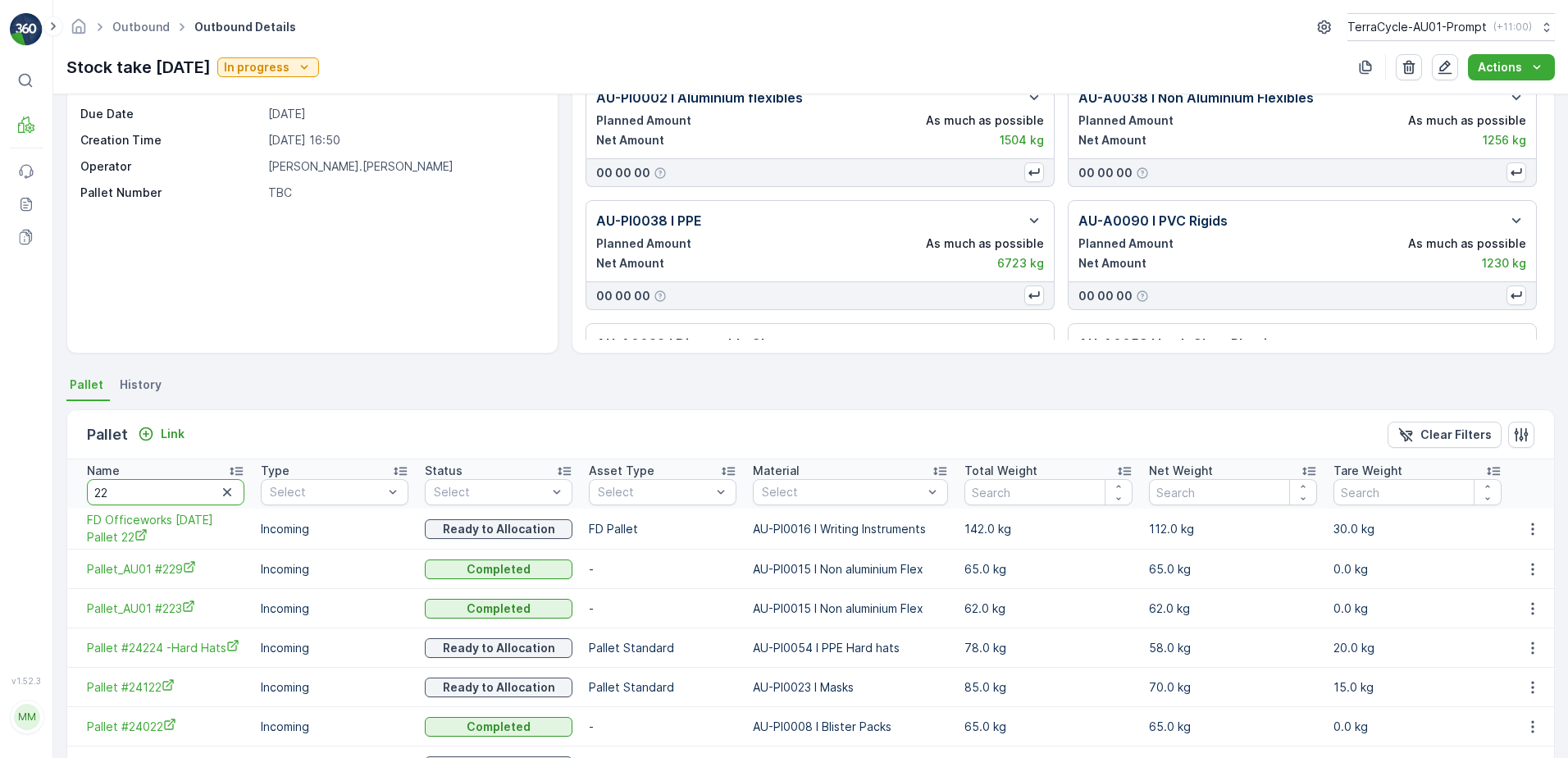
click at [110, 495] on input "22" at bounding box center [166, 492] width 158 height 26
type input "22769"
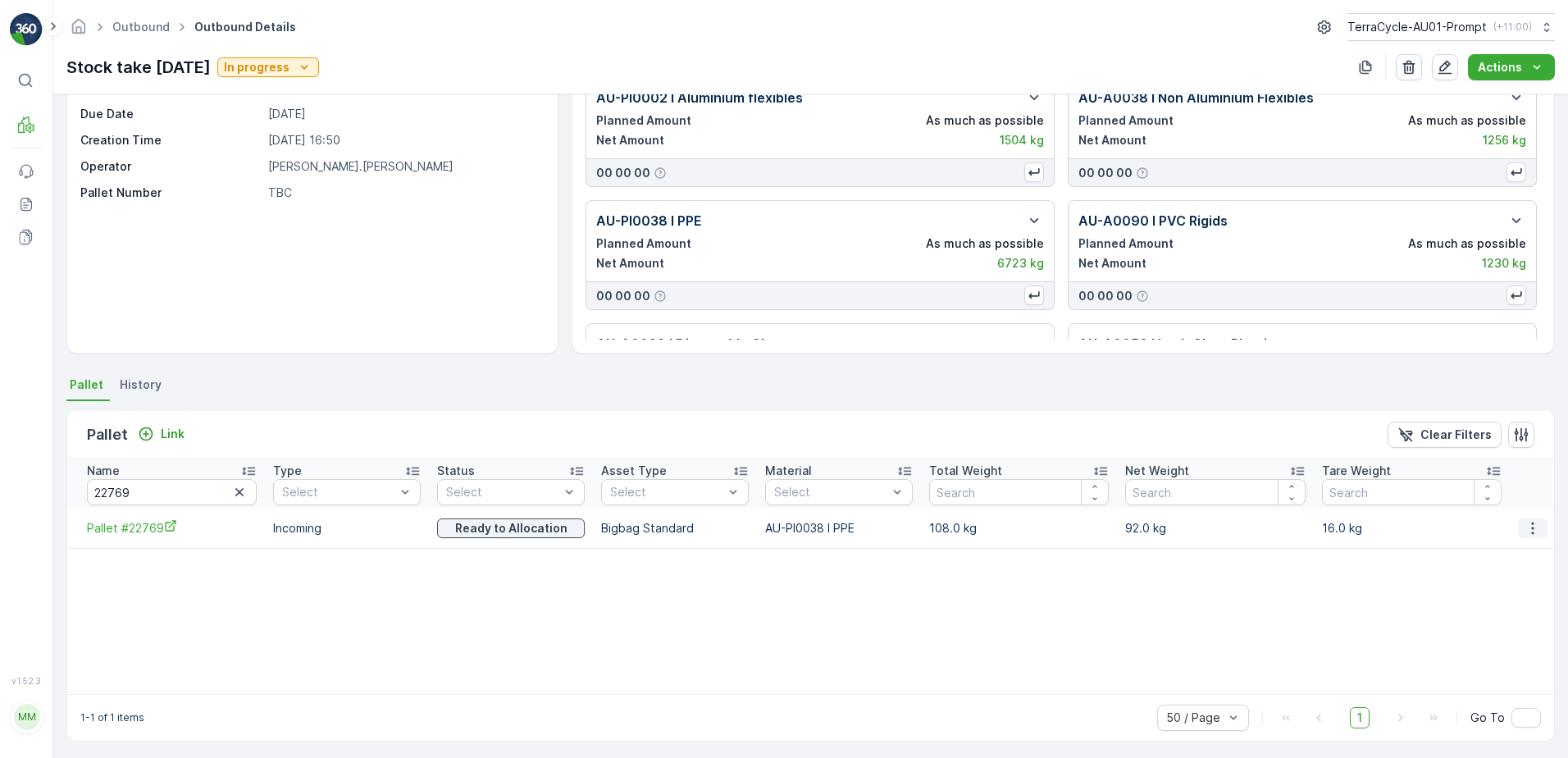
click at [1524, 532] on icon "button" at bounding box center [1532, 528] width 17 height 17
click at [1500, 581] on span "Unlink Pallet" at bounding box center [1499, 583] width 66 height 17
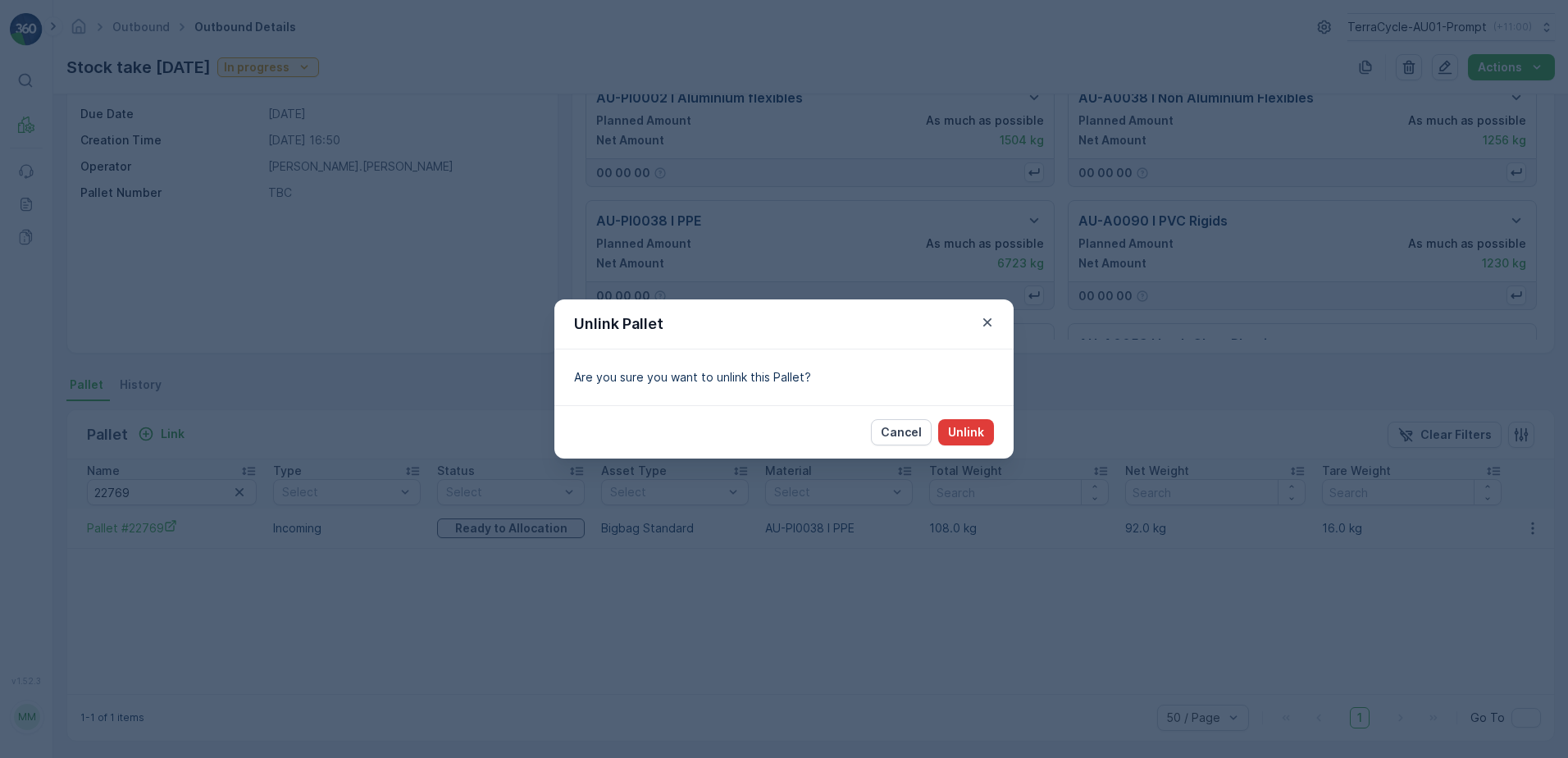
click at [969, 429] on p "Unlink" at bounding box center [966, 432] width 36 height 17
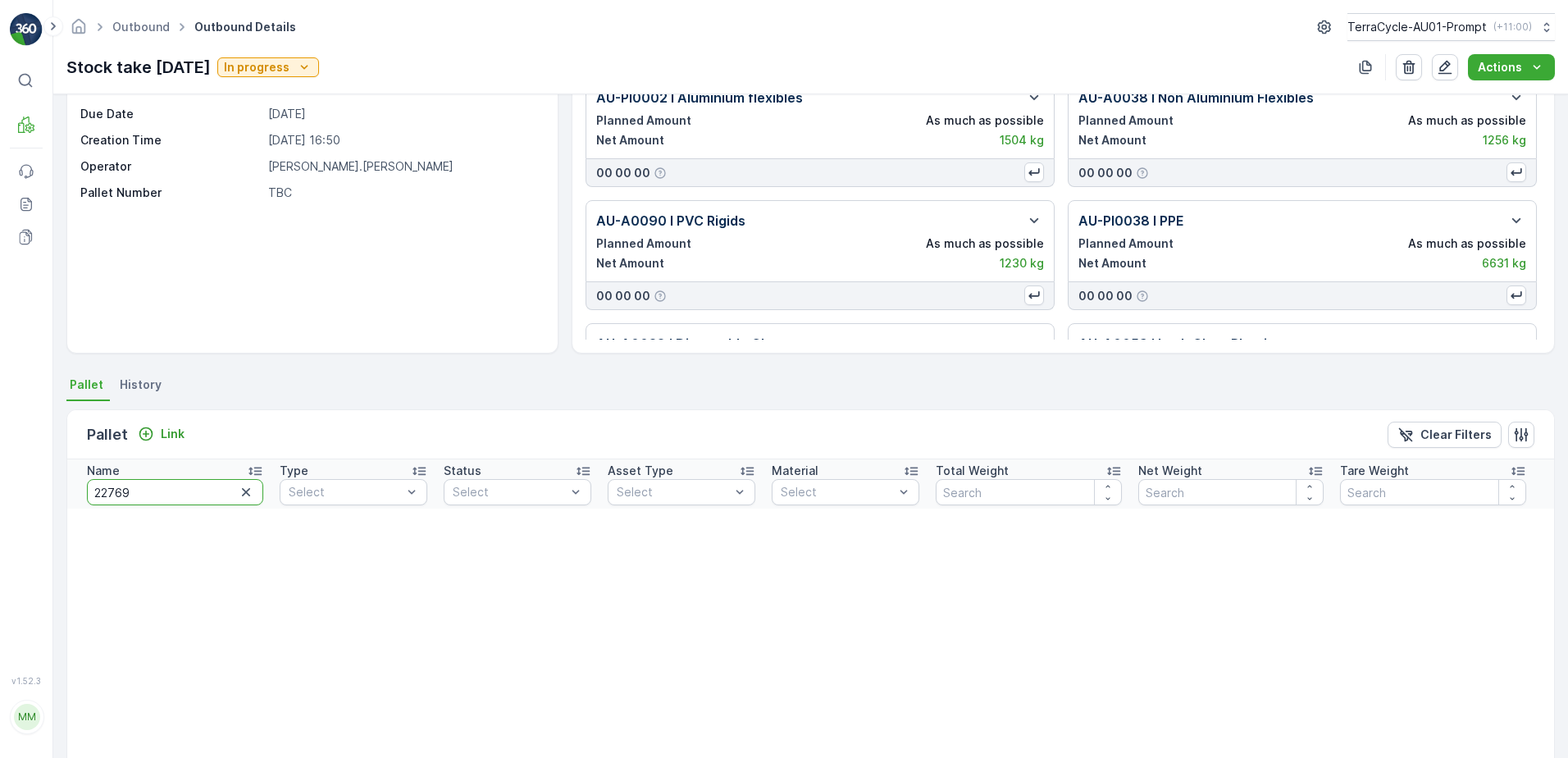
click at [146, 488] on input "22769" at bounding box center [176, 492] width 177 height 26
type input "22938"
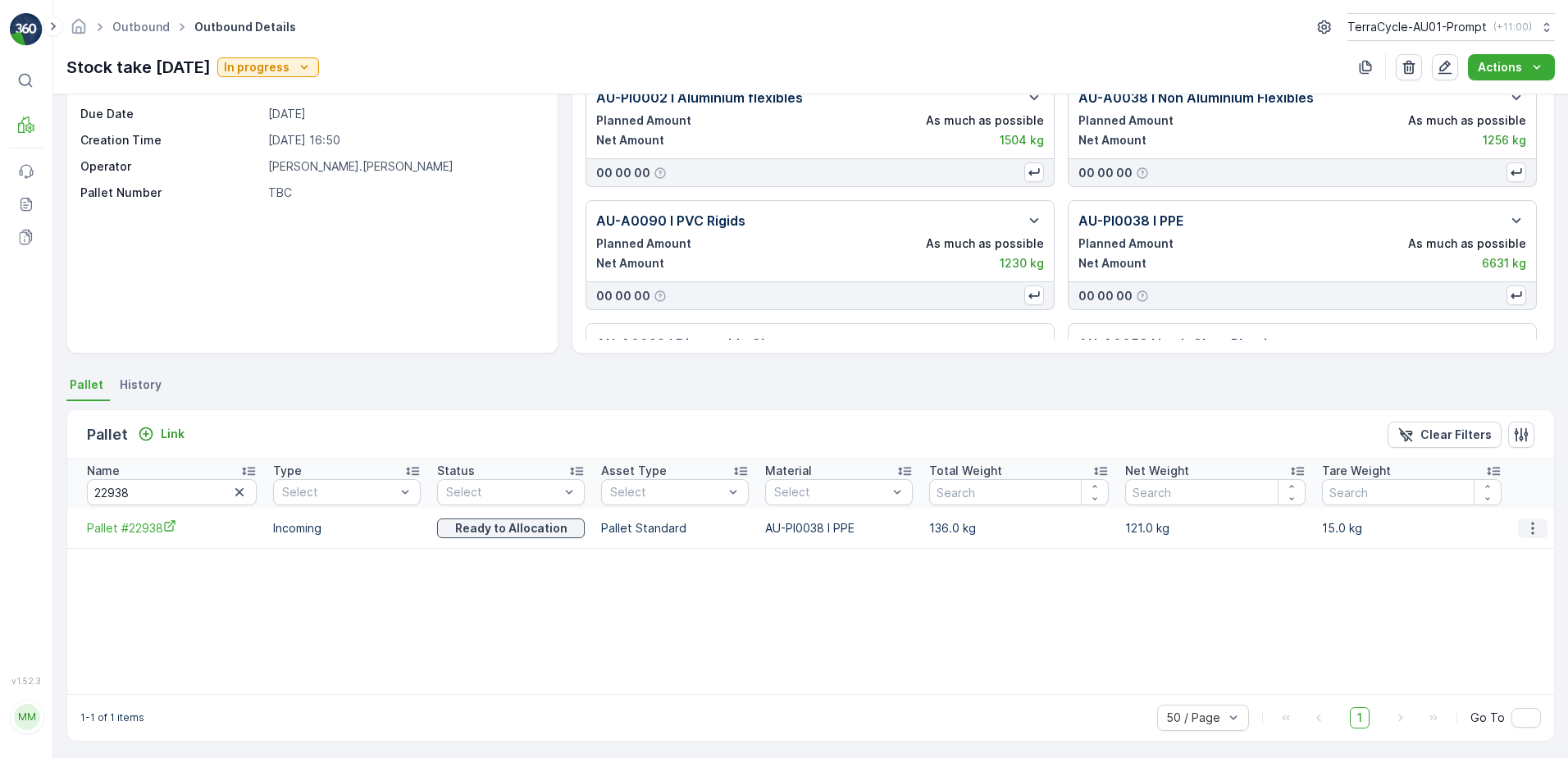
click at [1531, 529] on icon "button" at bounding box center [1532, 528] width 2 height 12
click at [1508, 584] on span "Unlink Pallet" at bounding box center [1499, 583] width 66 height 17
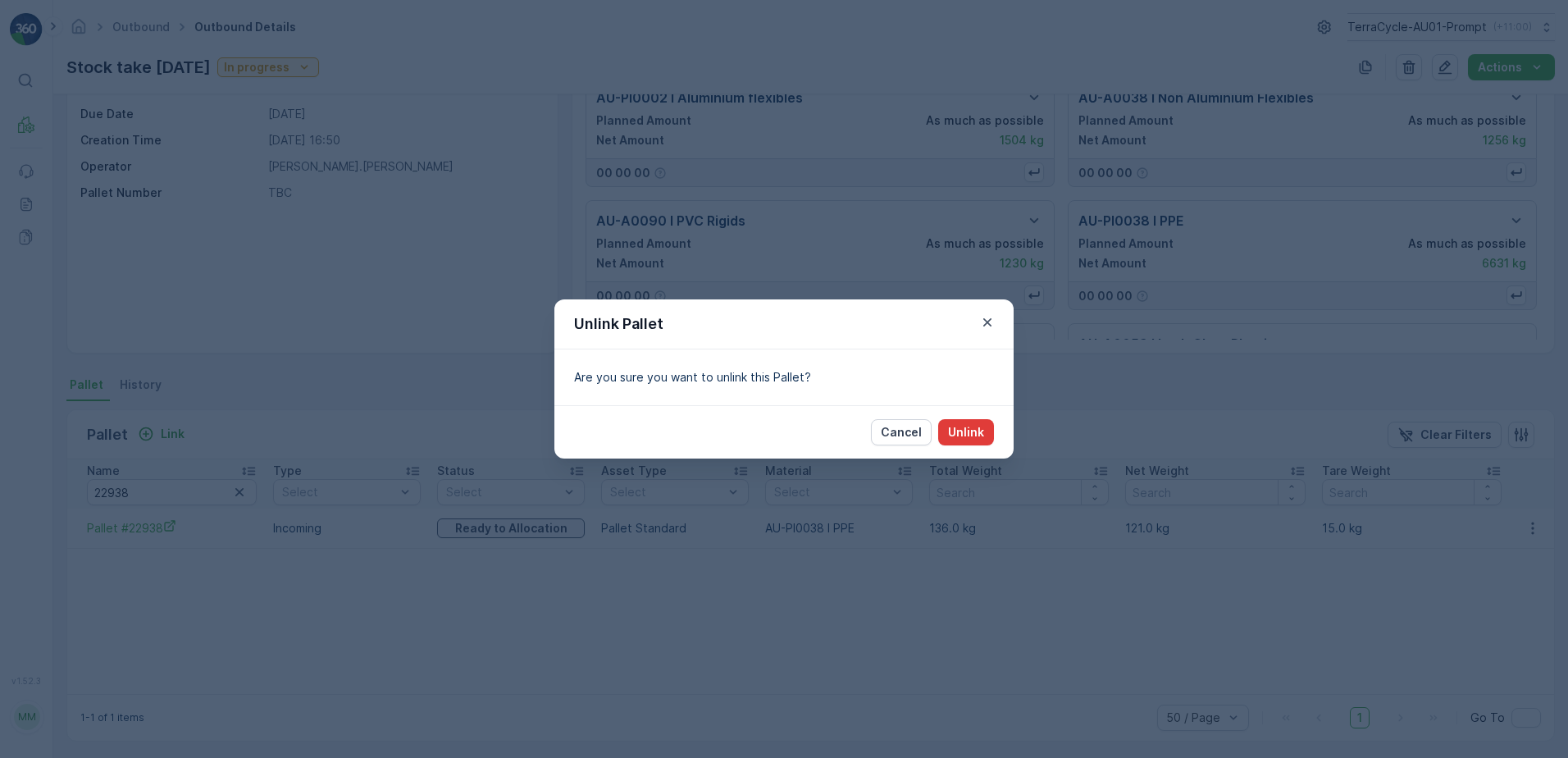
click at [965, 424] on button "Unlink" at bounding box center [966, 433] width 56 height 26
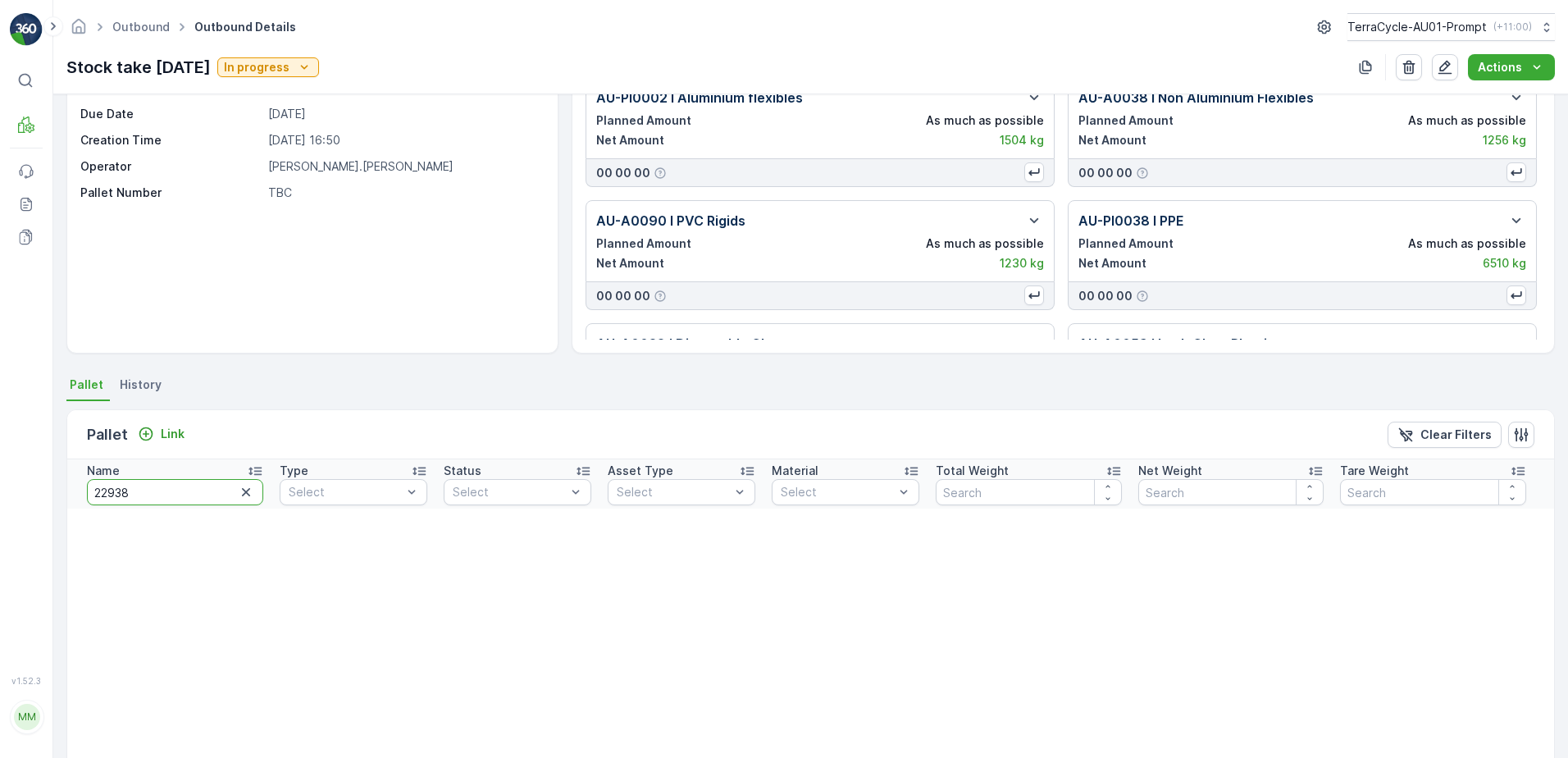
click at [126, 490] on input "22938" at bounding box center [176, 492] width 177 height 26
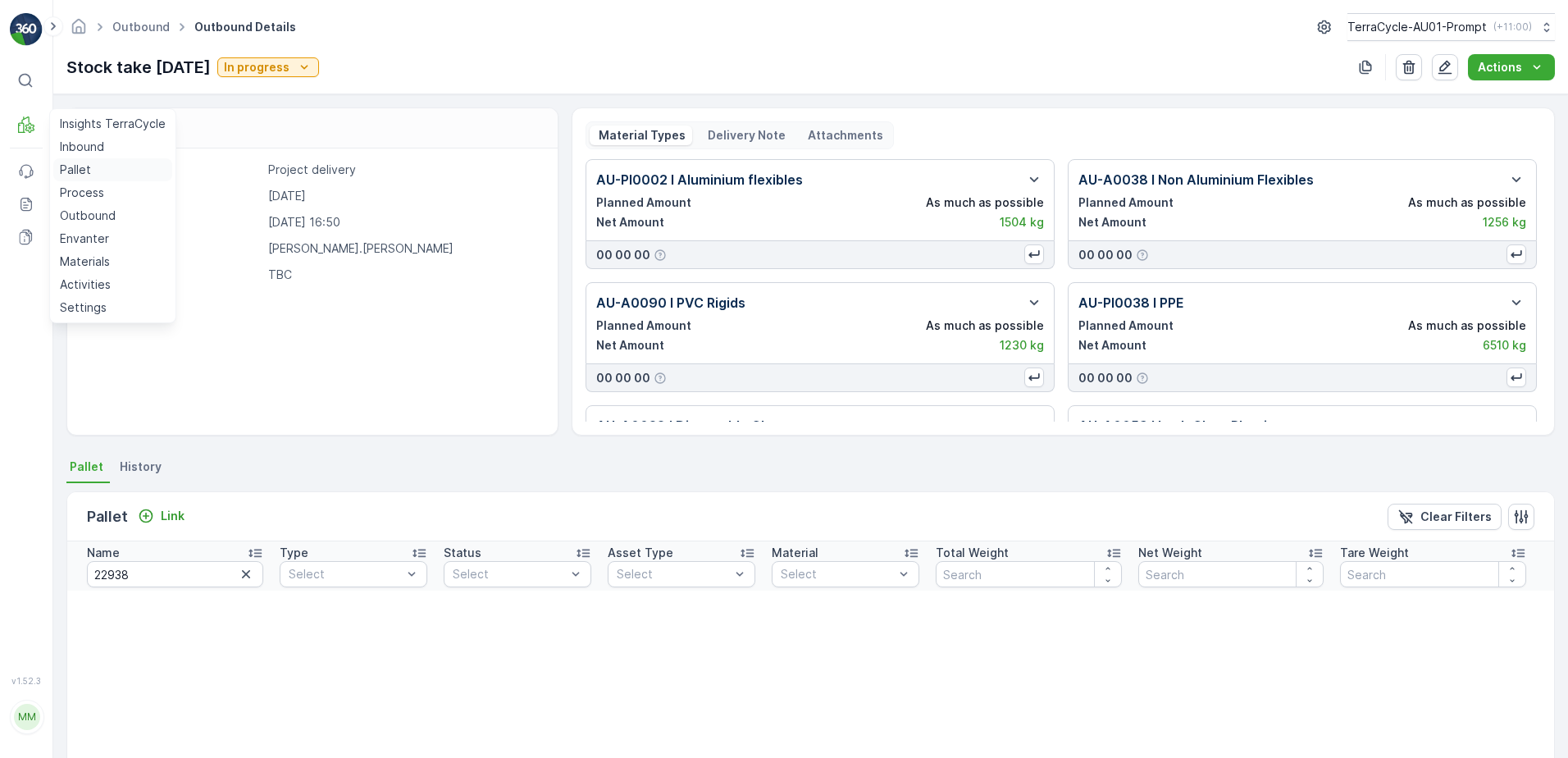
click at [91, 171] on link "Pallet" at bounding box center [113, 170] width 119 height 23
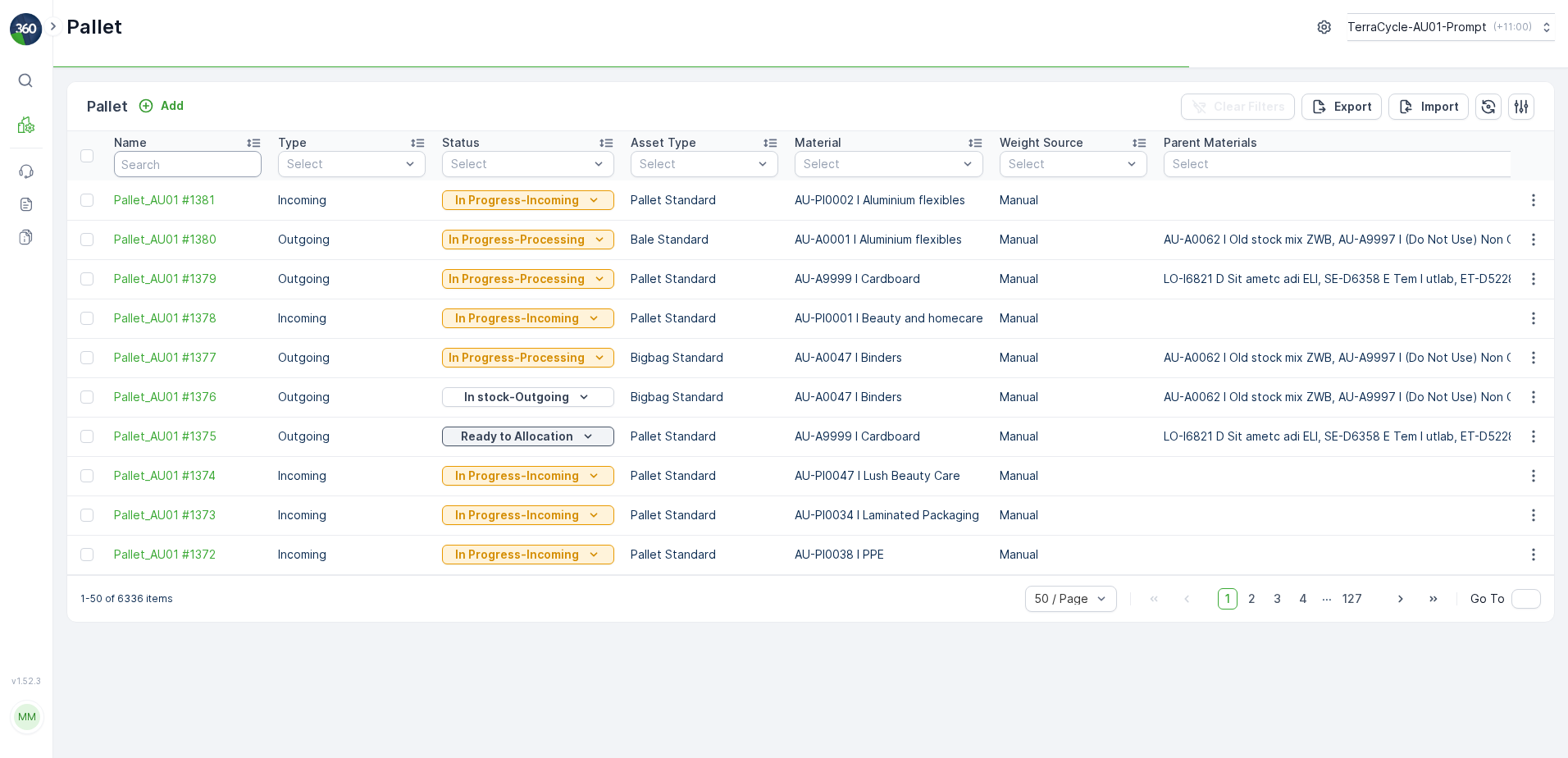
click at [162, 172] on input "text" at bounding box center [187, 164] width 148 height 26
type input "22938"
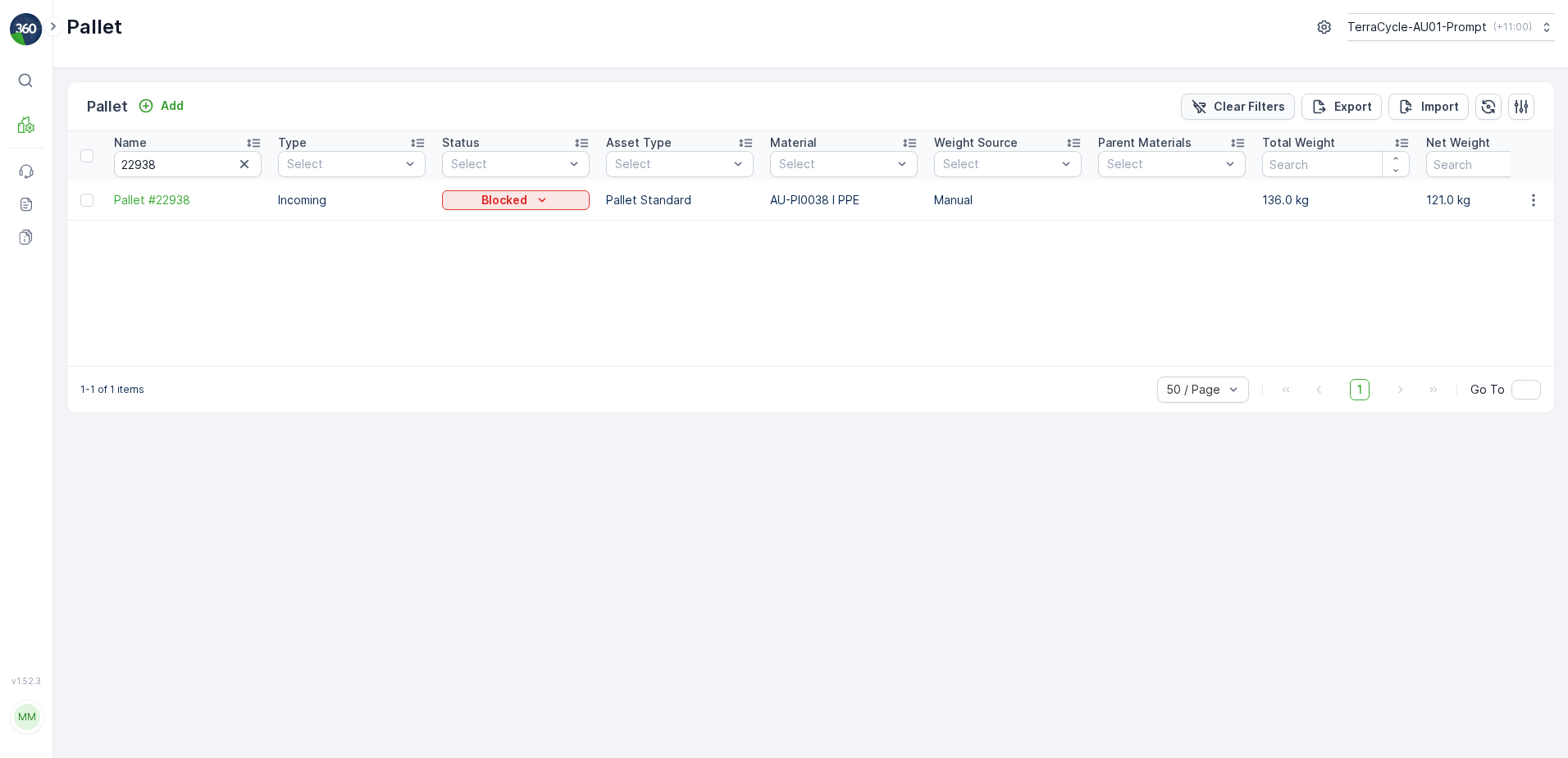
click at [1271, 100] on p "Clear Filters" at bounding box center [1250, 106] width 71 height 17
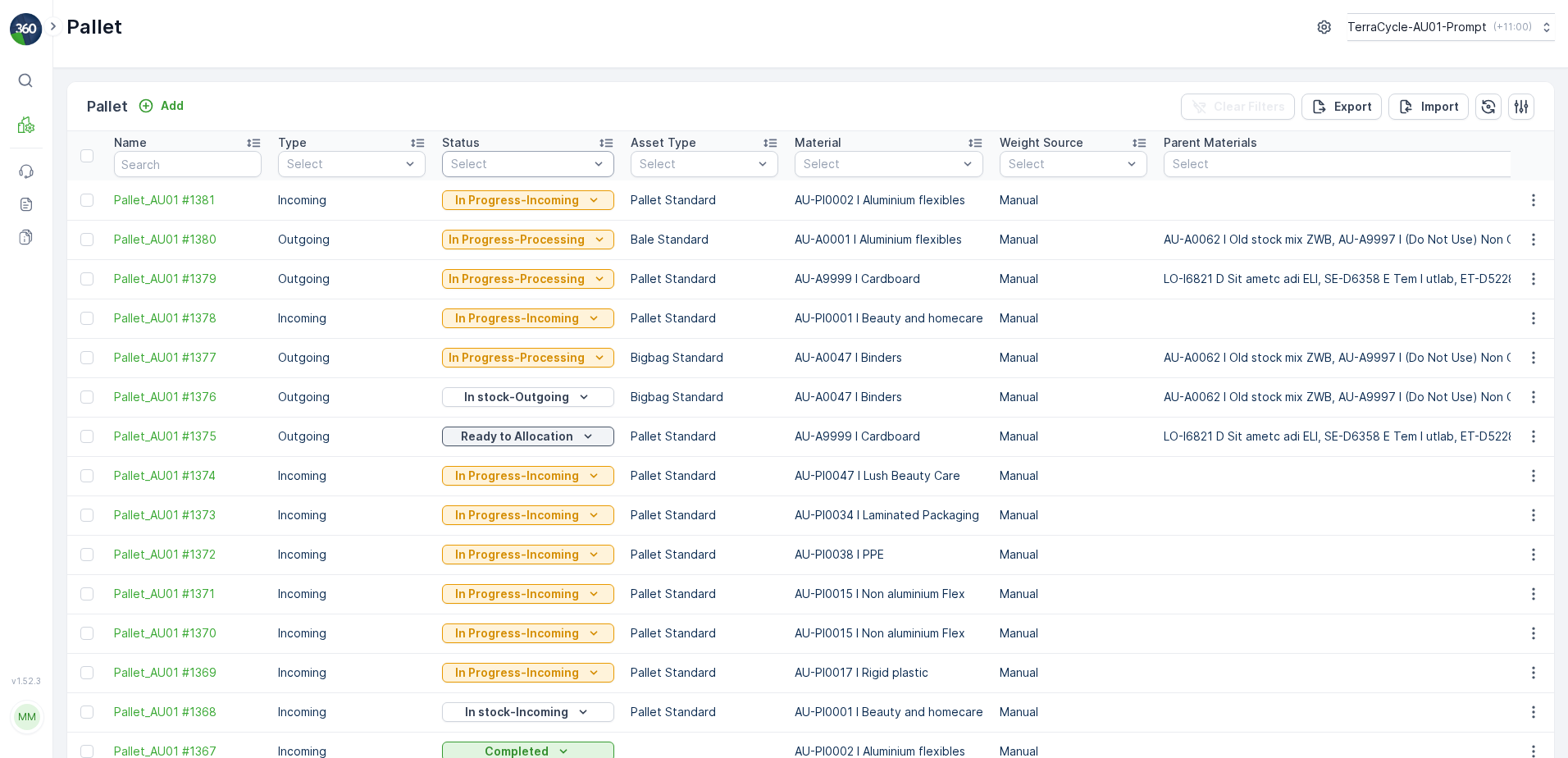
click at [554, 155] on div "Select" at bounding box center [529, 164] width 173 height 26
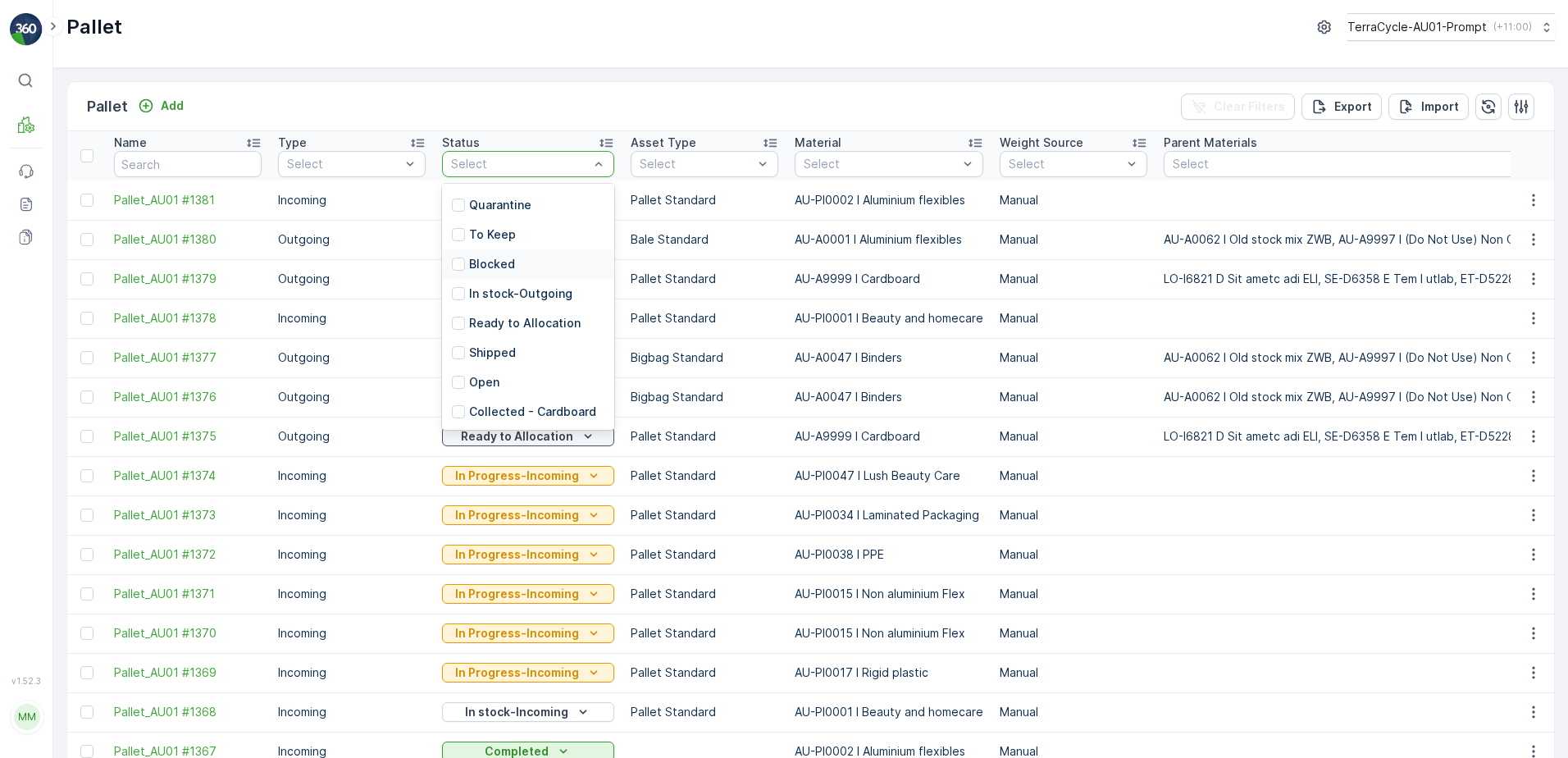
scroll to position [161, 0]
click at [500, 268] on p "Blocked" at bounding box center [492, 264] width 46 height 17
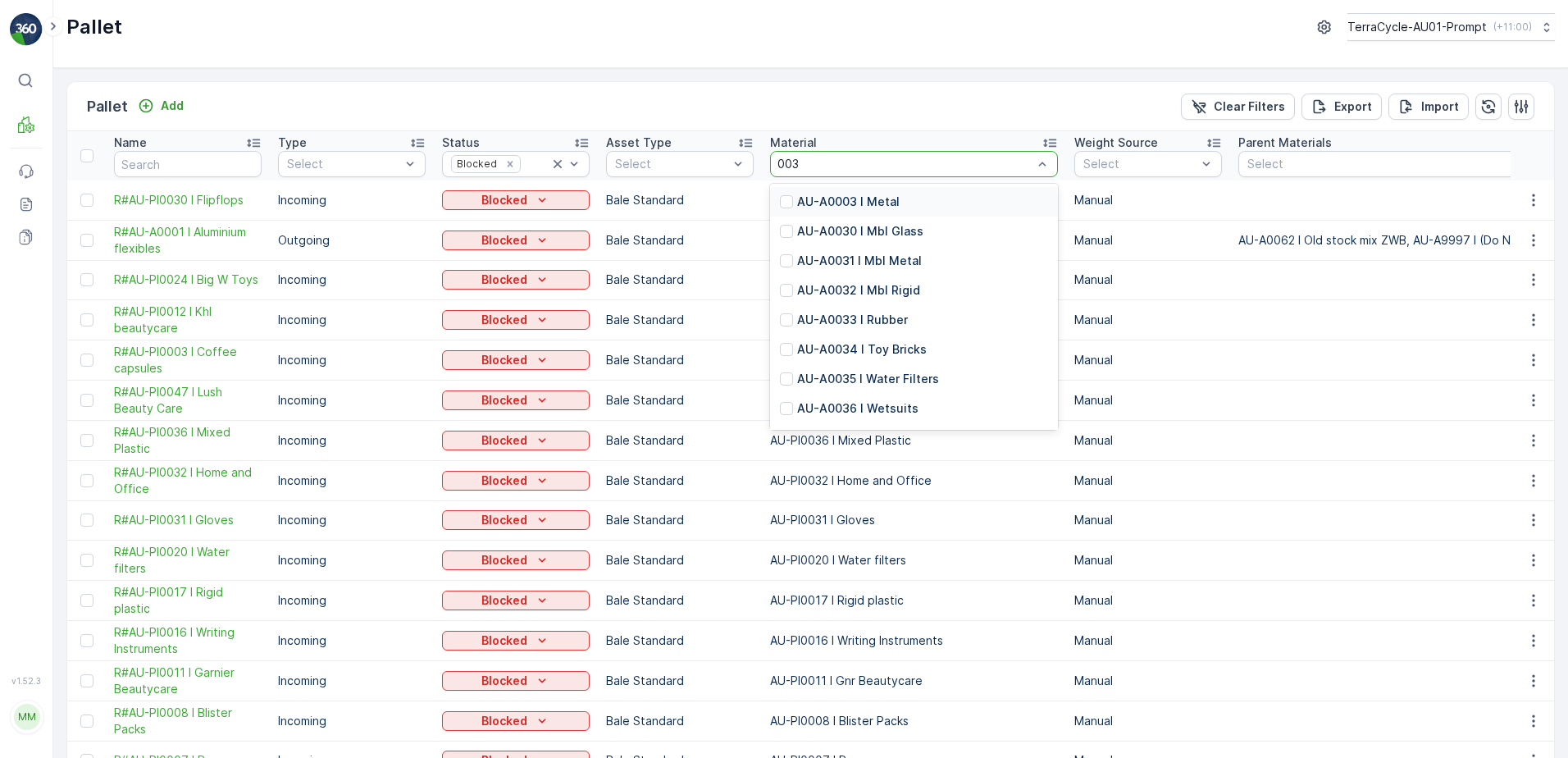
type input "0038"
click at [867, 223] on p "AU-PI0038 I PPE" at bounding box center [844, 231] width 93 height 17
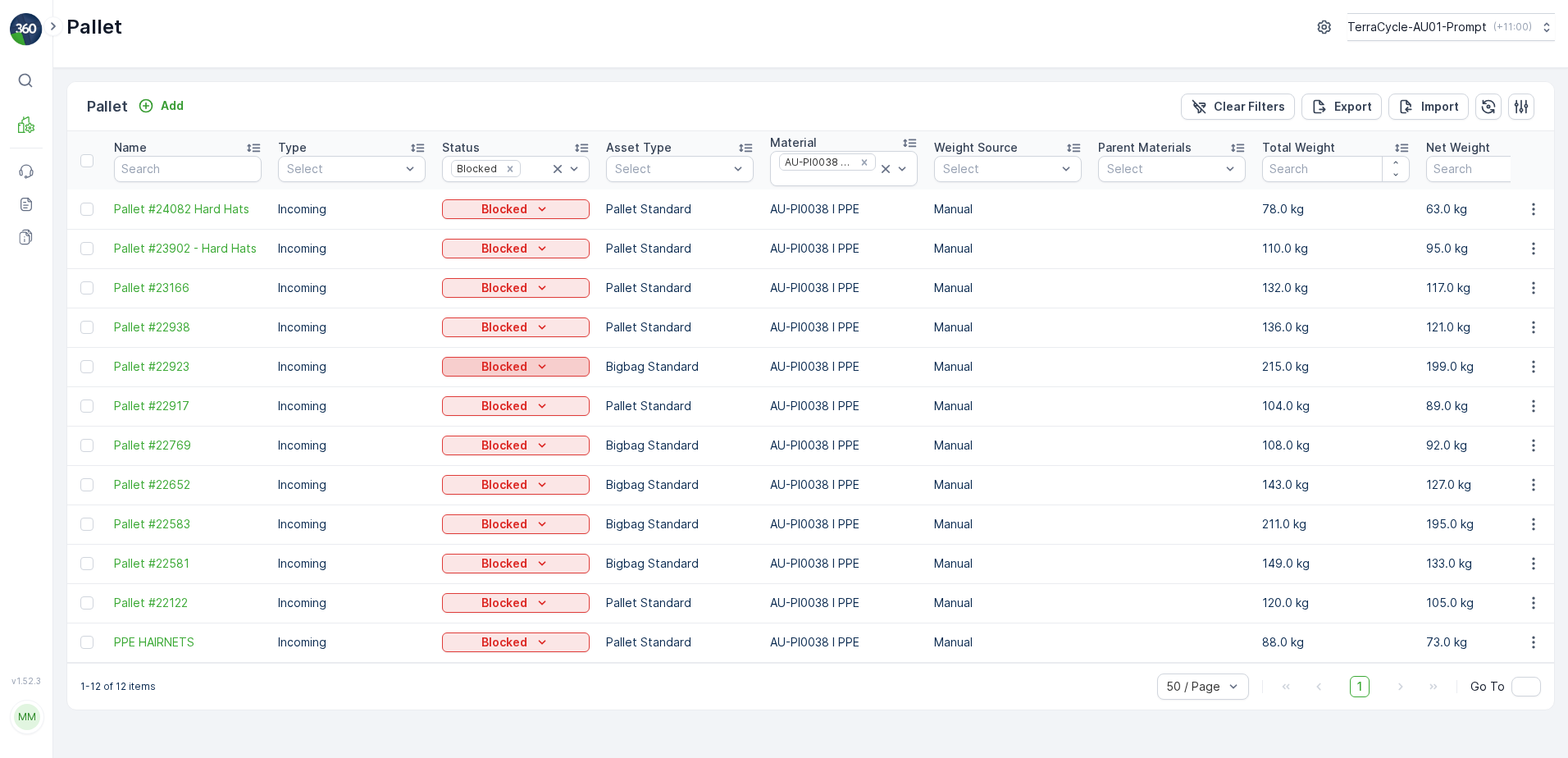
click at [543, 362] on icon "Blocked" at bounding box center [542, 366] width 17 height 17
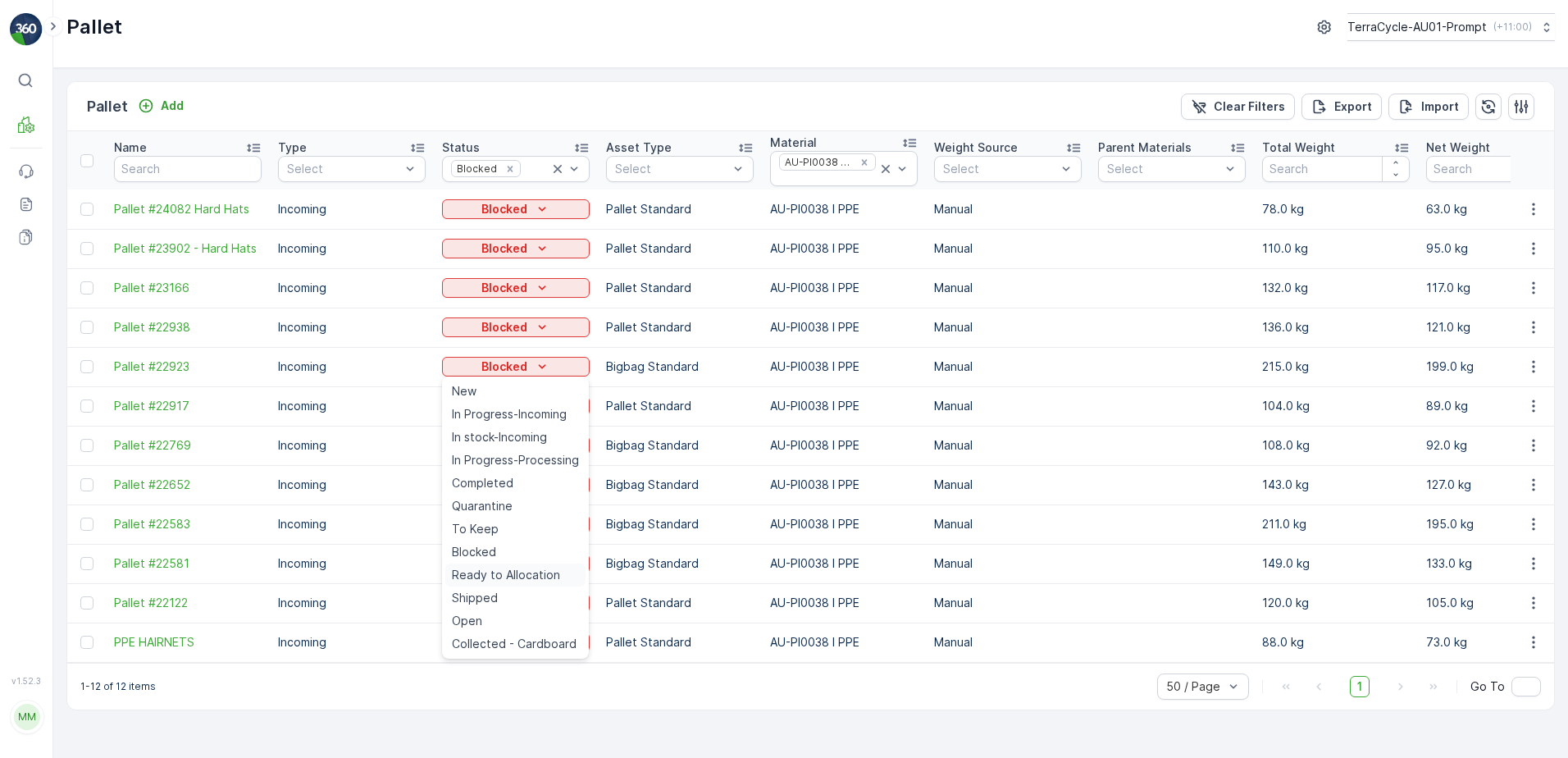
click at [527, 570] on span "Ready to Allocation" at bounding box center [506, 574] width 108 height 17
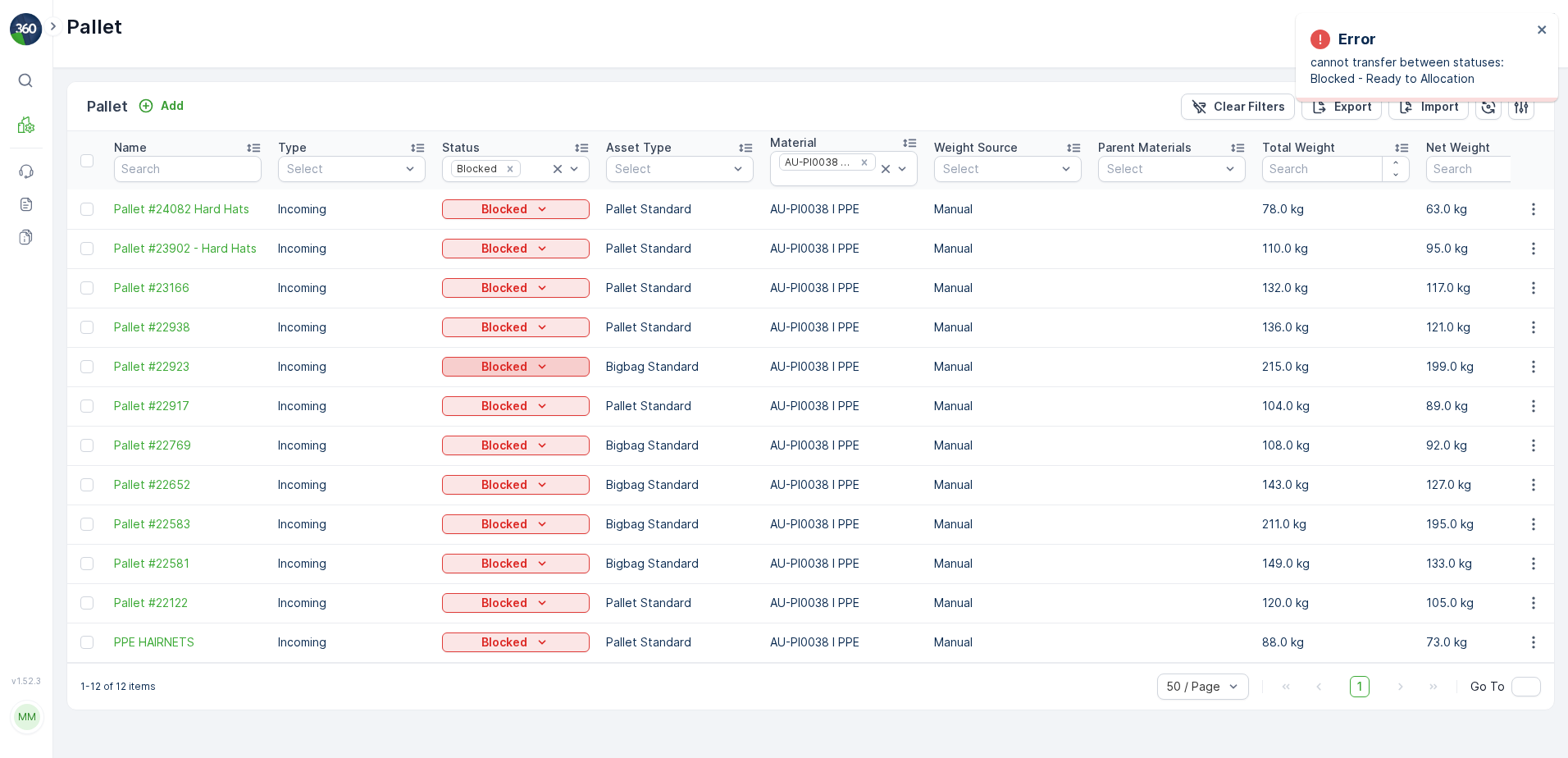
click at [540, 367] on icon "Blocked" at bounding box center [542, 367] width 7 height 4
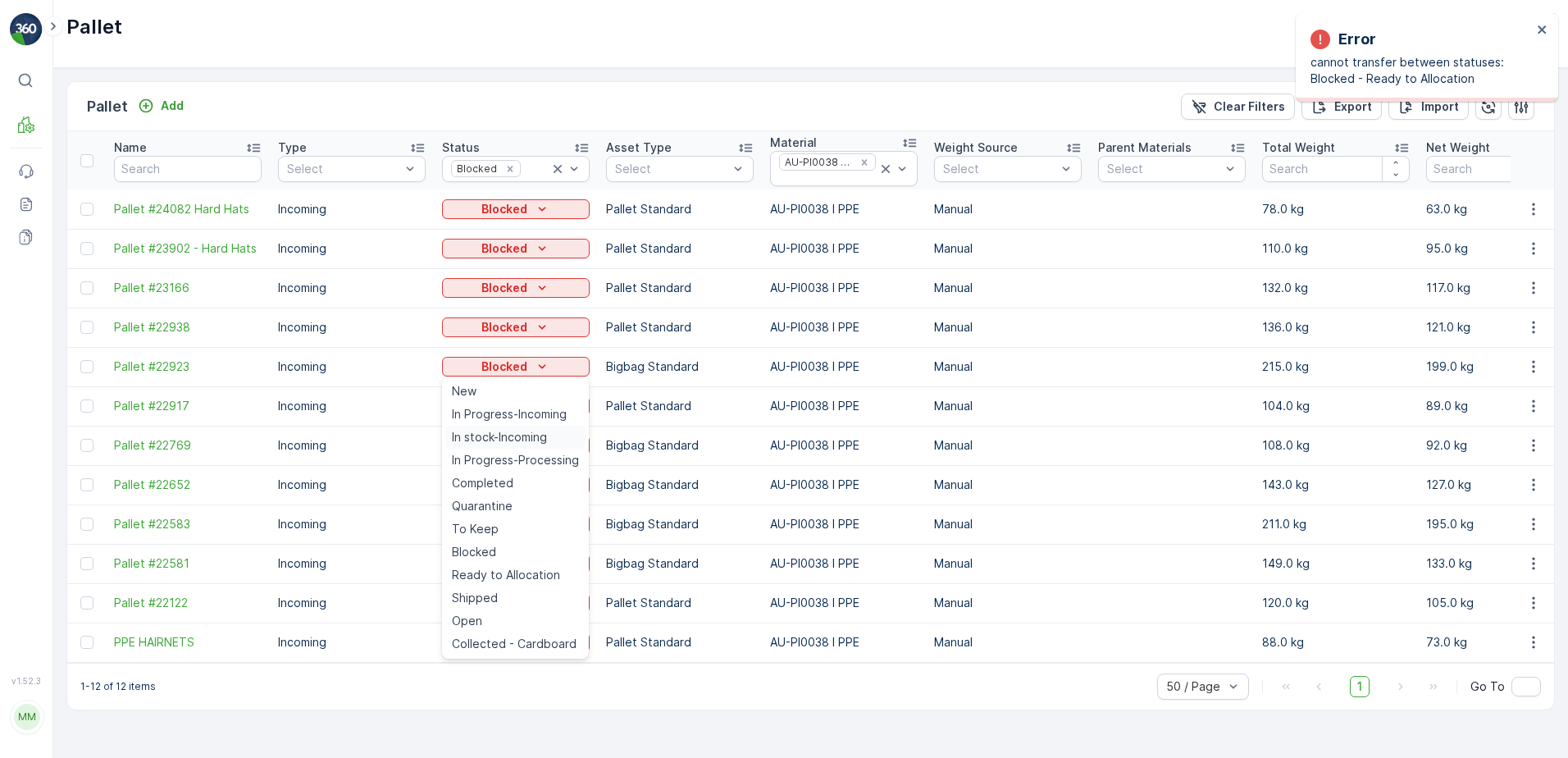
click at [519, 435] on span "In stock-Incoming" at bounding box center [500, 437] width 95 height 17
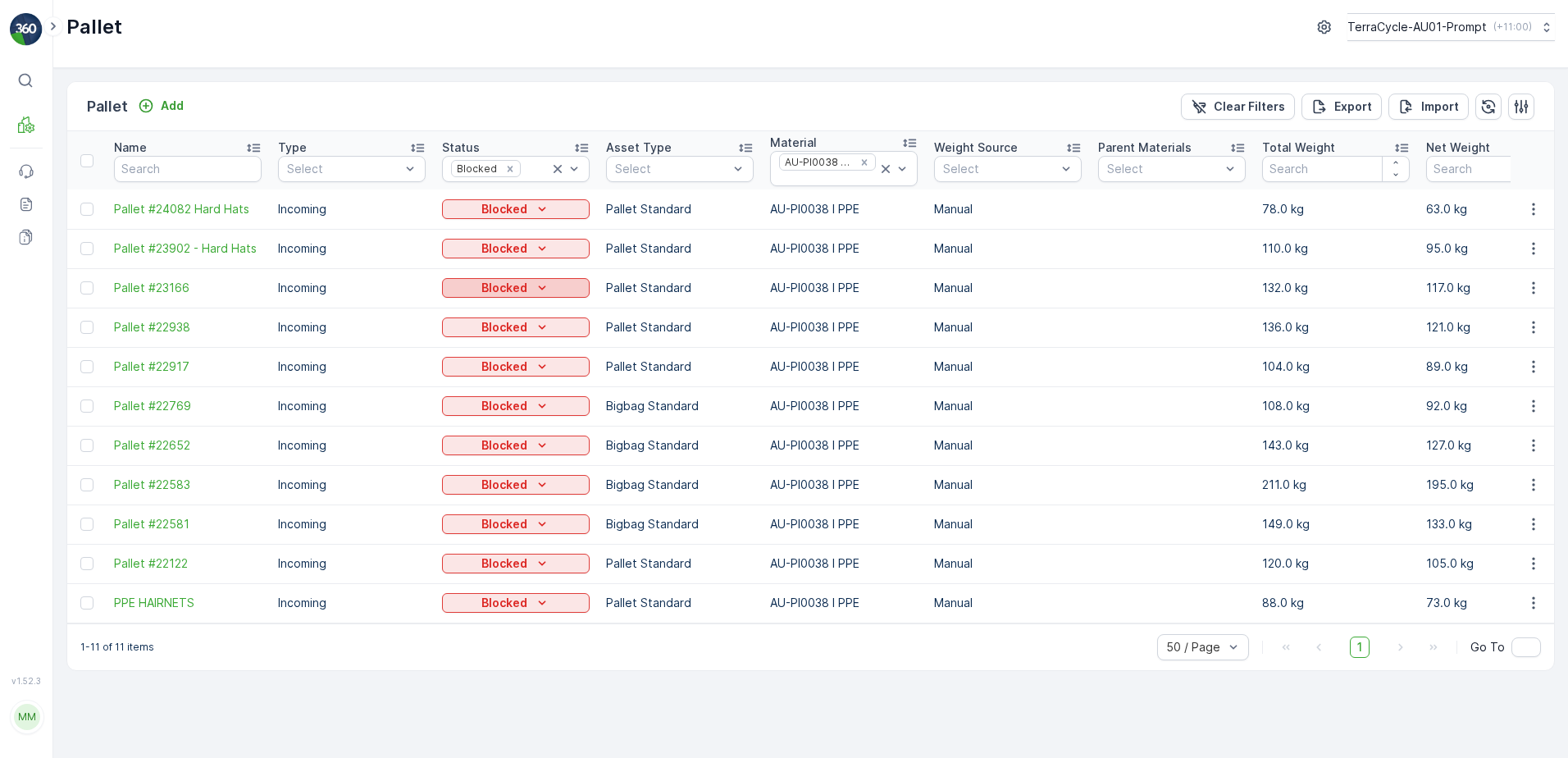
click at [542, 286] on icon "Blocked" at bounding box center [542, 288] width 17 height 17
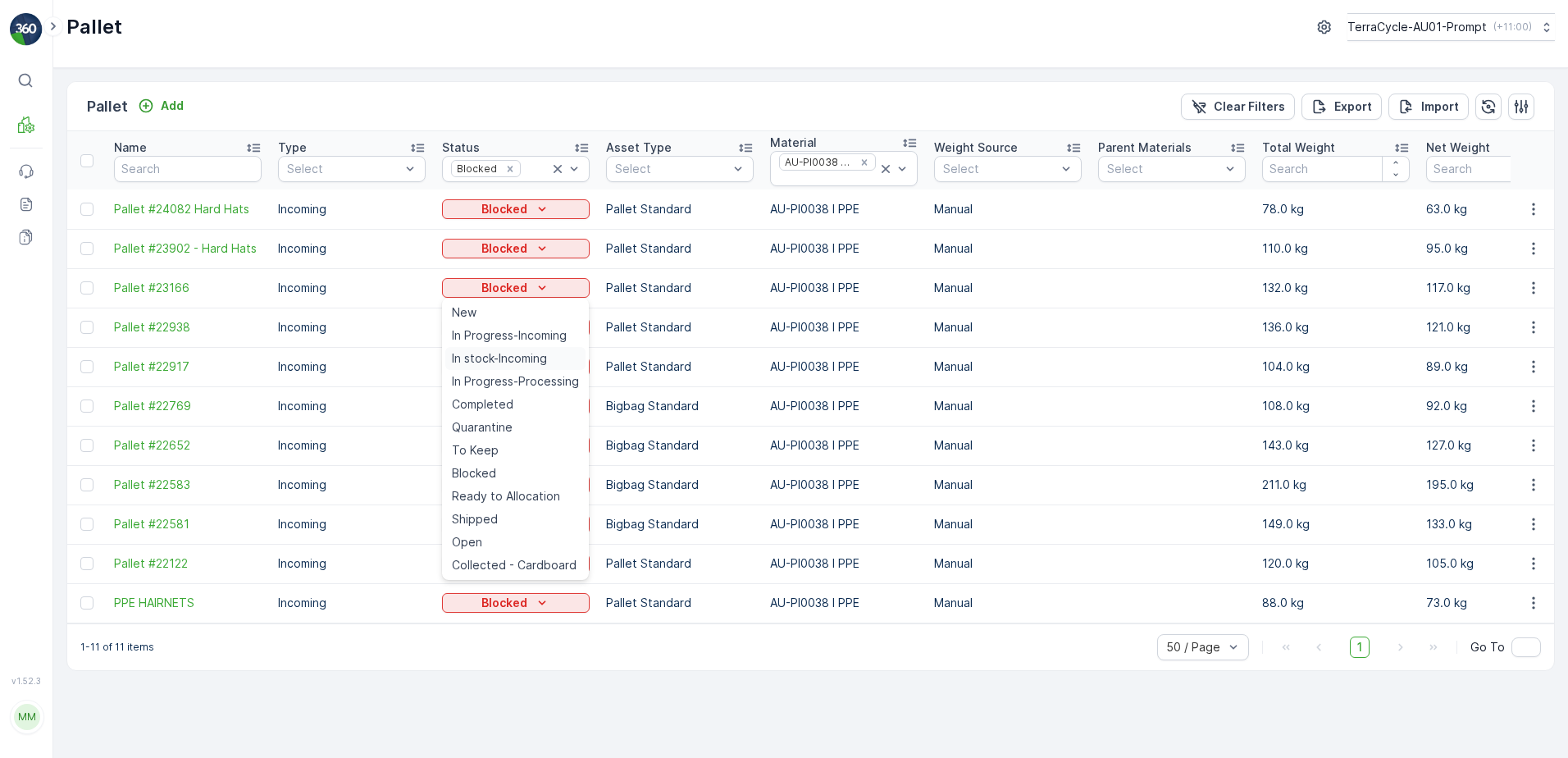
click at [513, 358] on span "In stock-Incoming" at bounding box center [500, 358] width 95 height 17
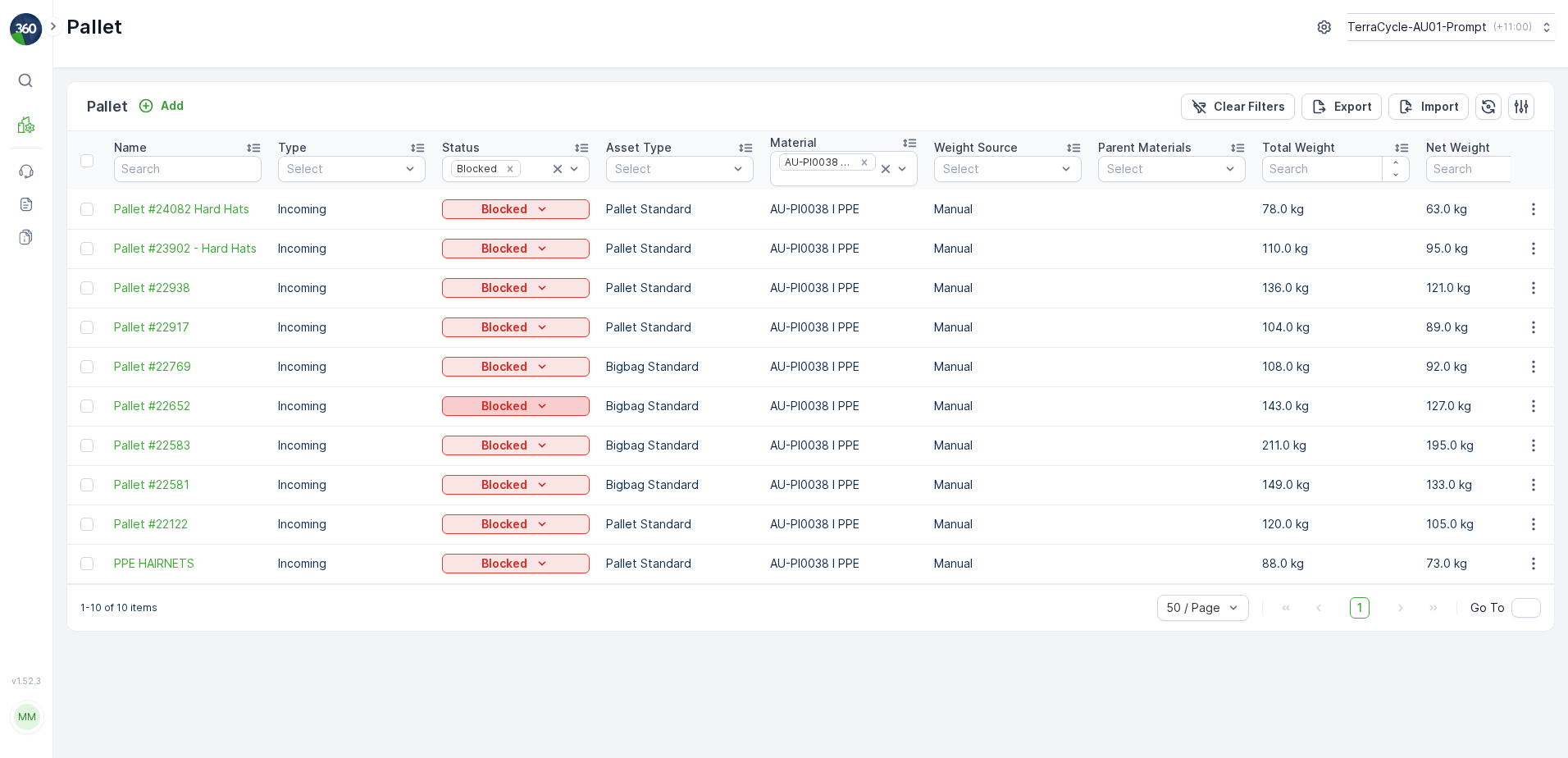
click at [538, 410] on icon "Blocked" at bounding box center [542, 406] width 17 height 17
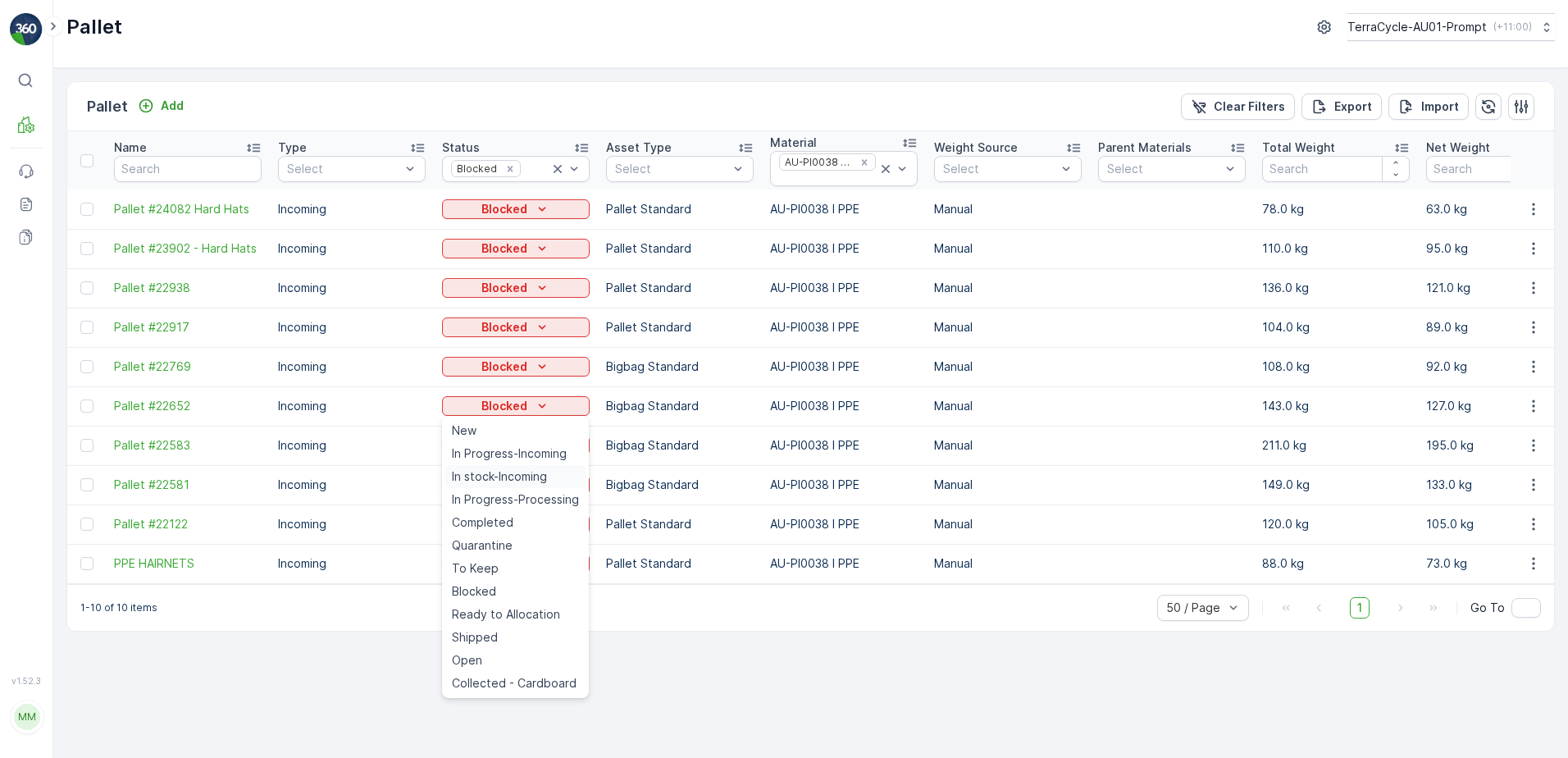
click at [499, 475] on span "In stock-Incoming" at bounding box center [500, 476] width 95 height 17
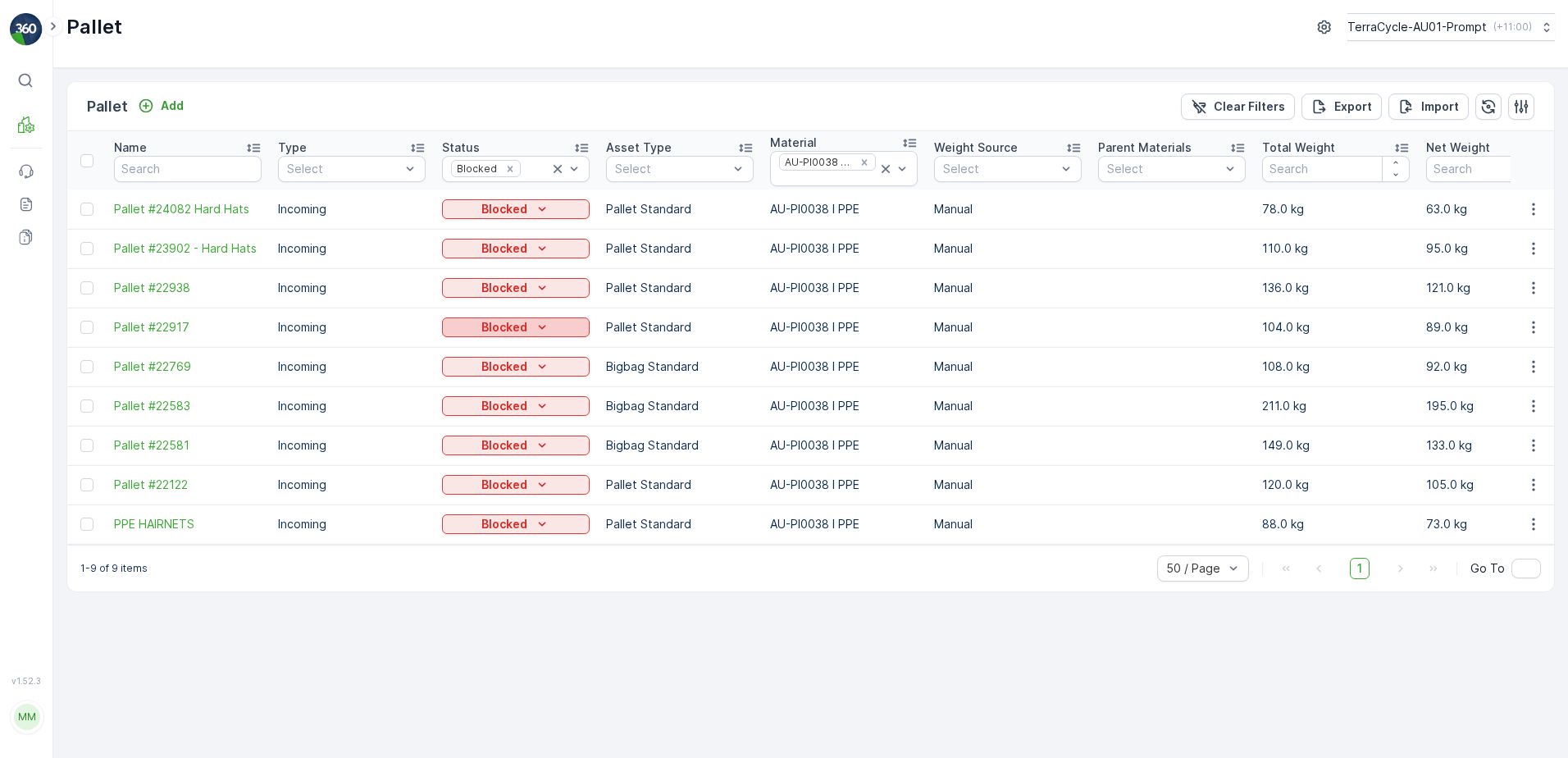
click at [539, 324] on icon "Blocked" at bounding box center [542, 327] width 17 height 17
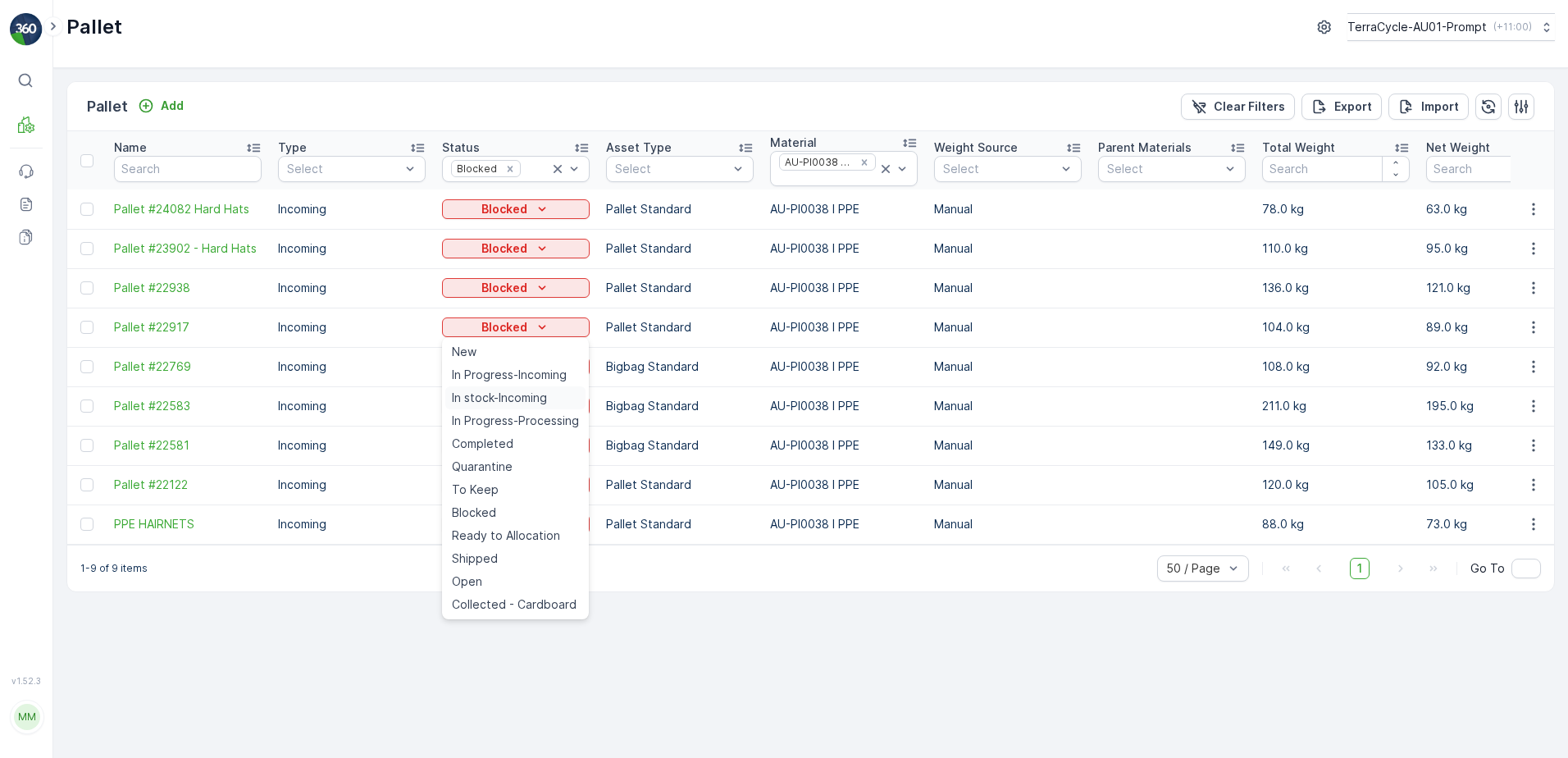
click at [509, 395] on span "In stock-Incoming" at bounding box center [500, 398] width 95 height 17
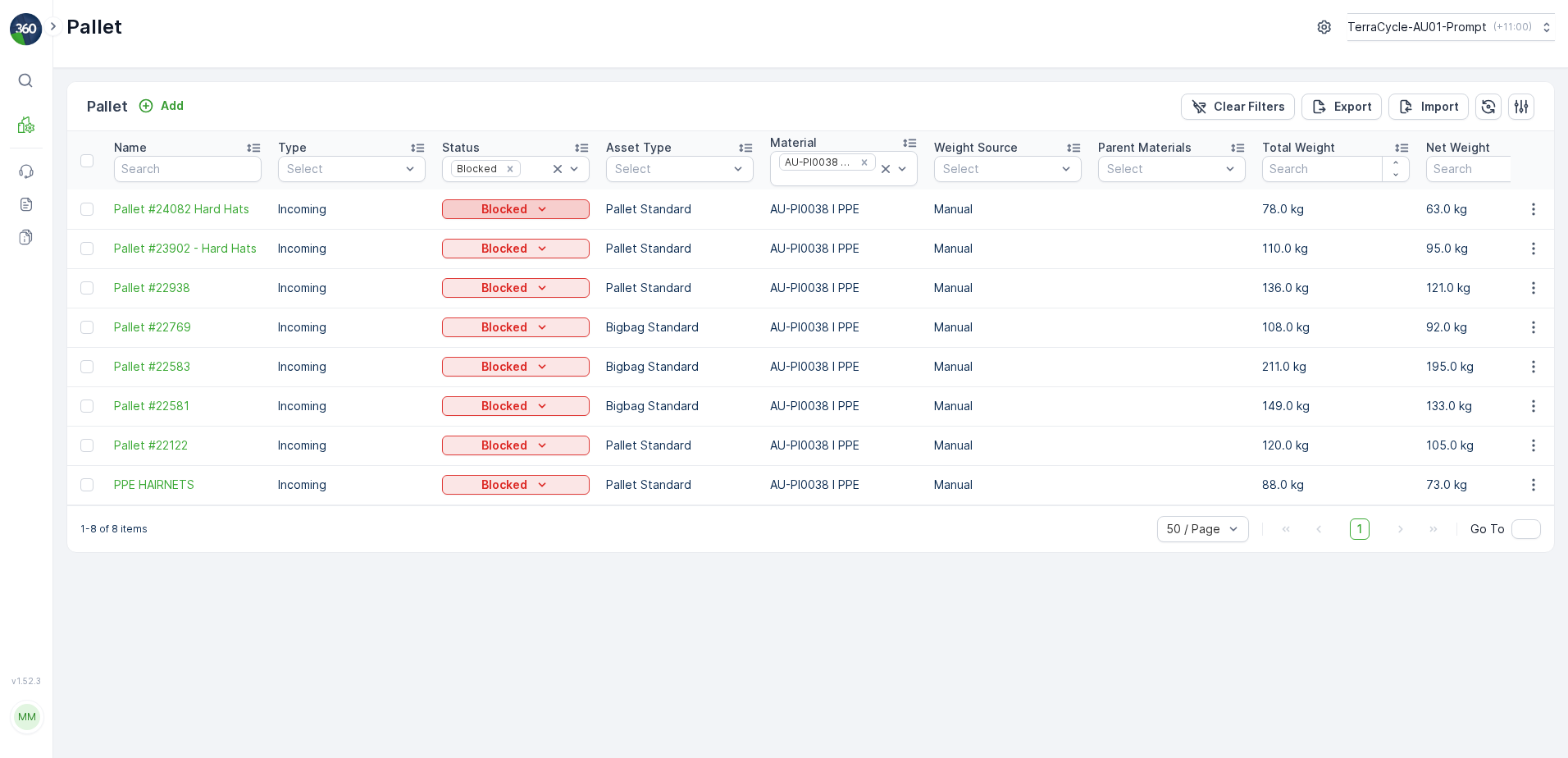
click at [547, 208] on icon "Blocked" at bounding box center [542, 209] width 17 height 17
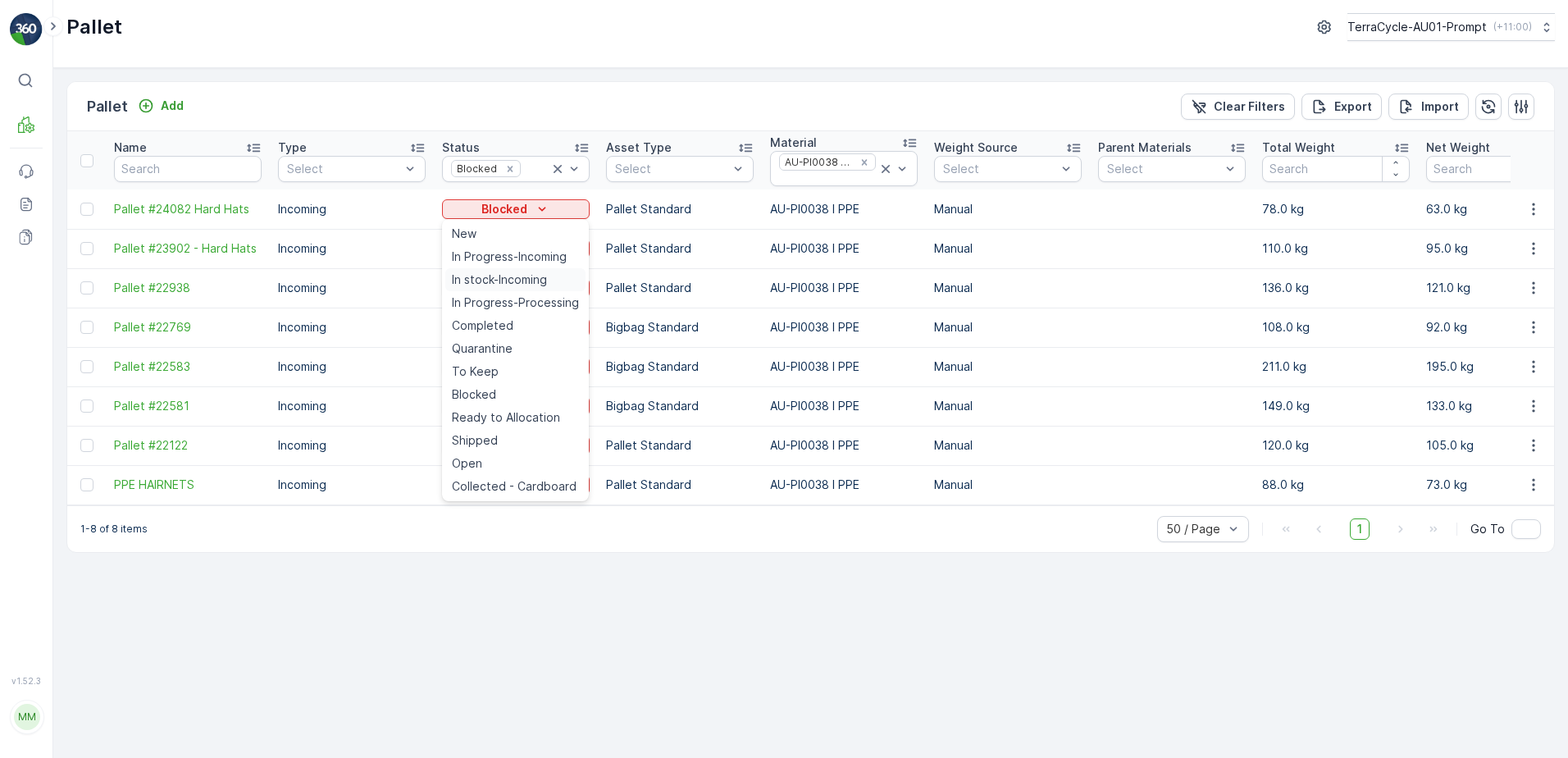
click at [528, 277] on span "In stock-Incoming" at bounding box center [500, 280] width 95 height 17
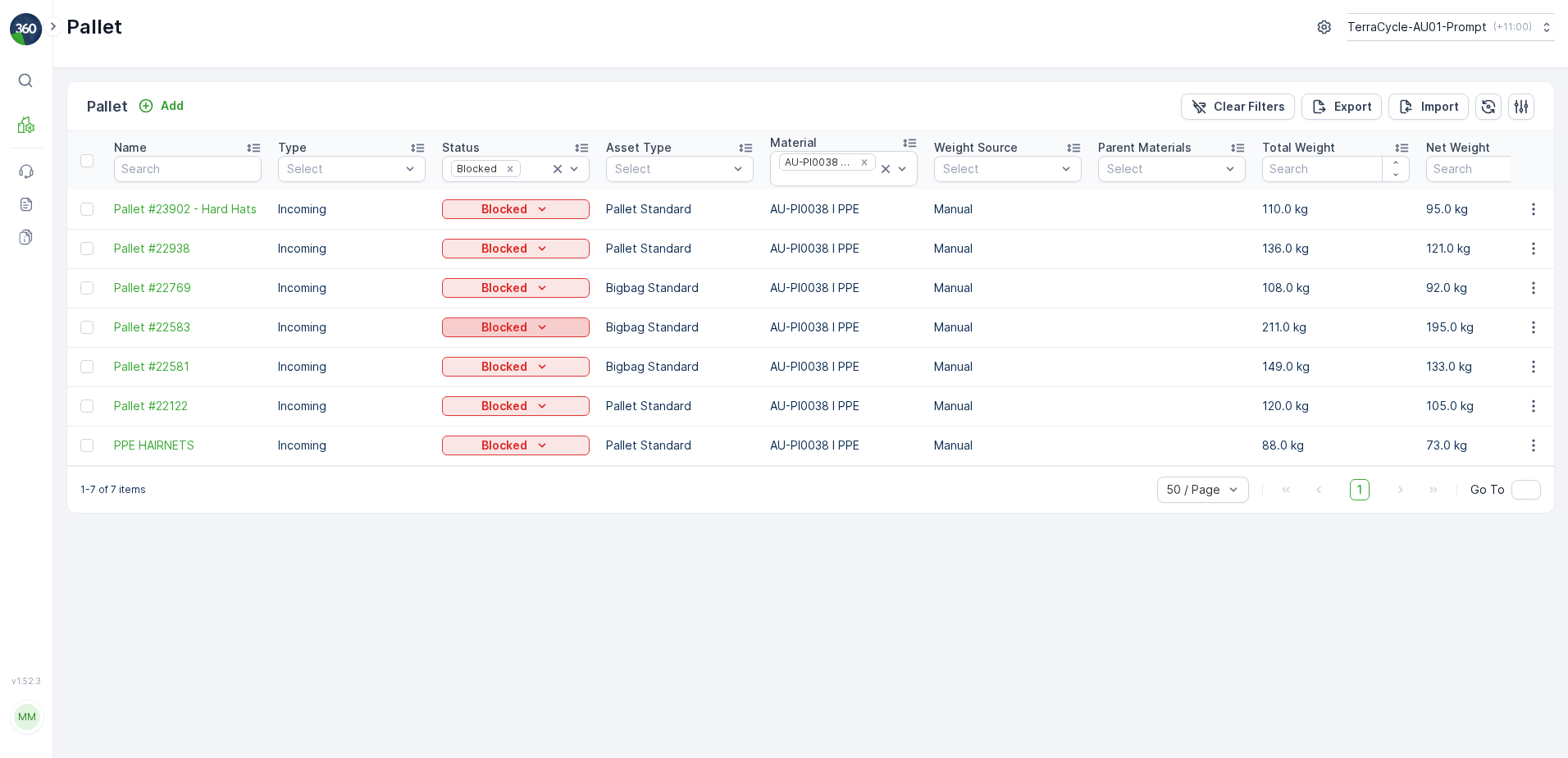
click at [540, 329] on icon "Blocked" at bounding box center [542, 327] width 17 height 17
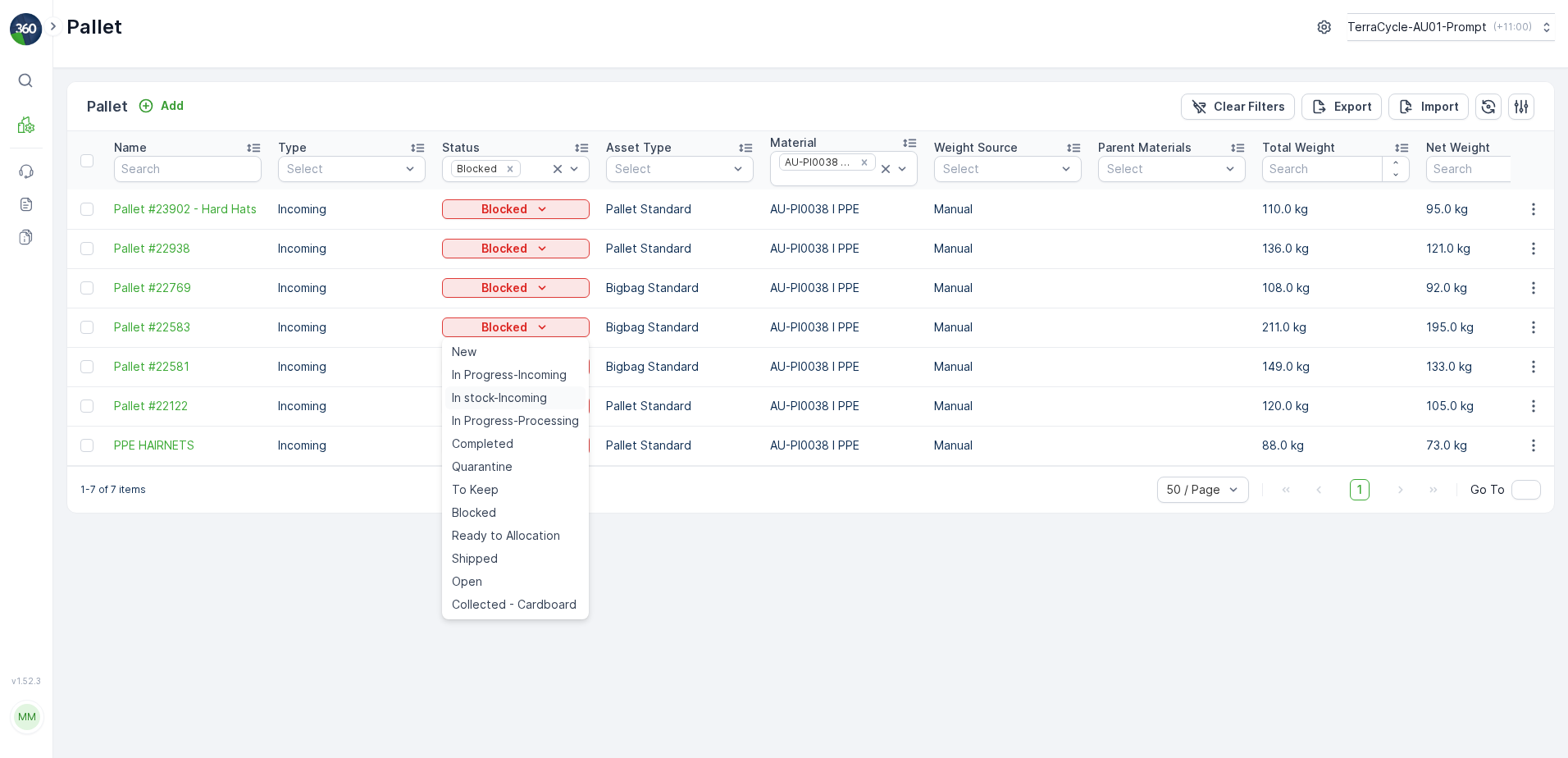
click at [514, 400] on span "In stock-Incoming" at bounding box center [500, 398] width 95 height 17
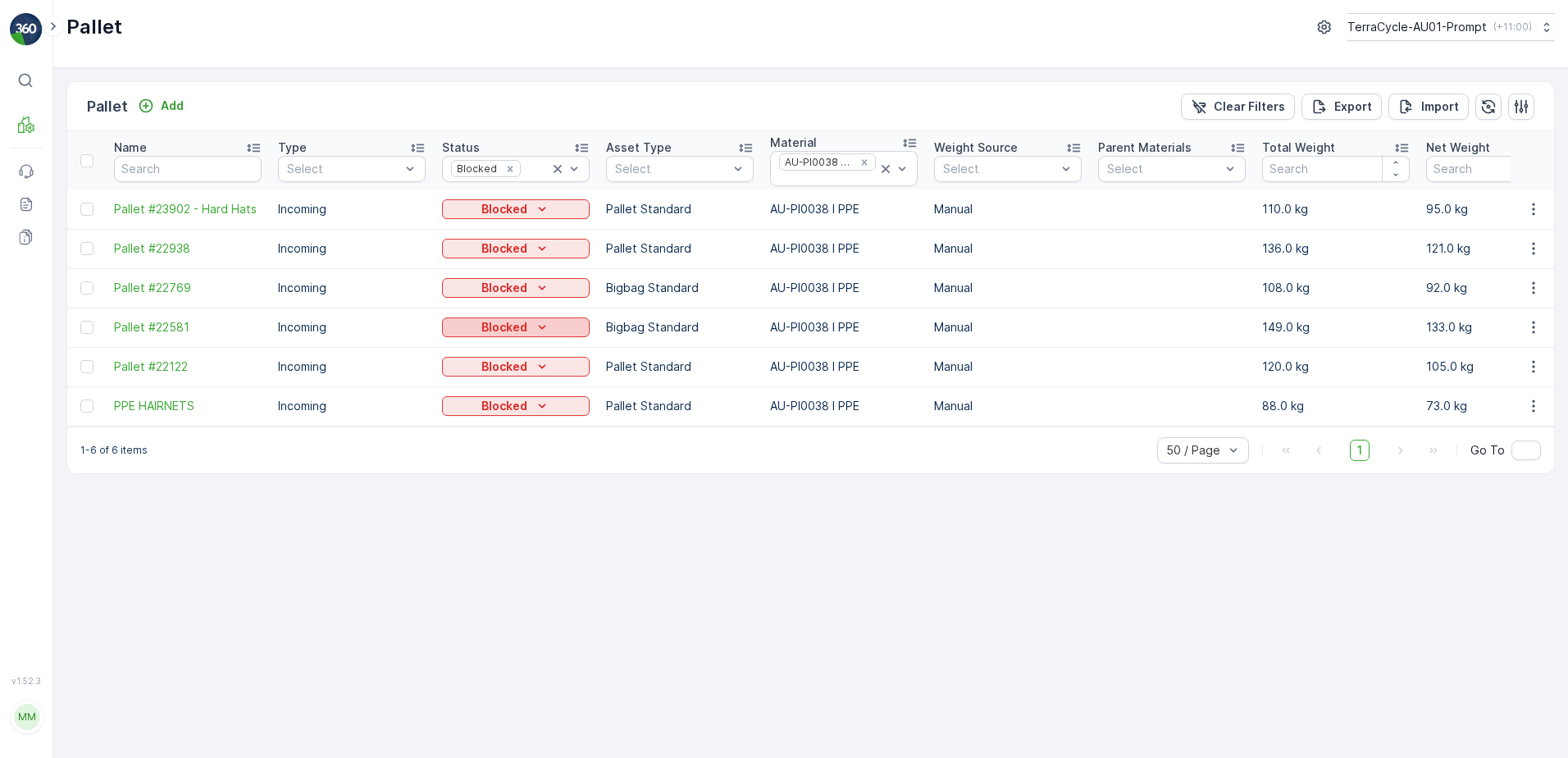
click at [539, 324] on icon "Blocked" at bounding box center [542, 327] width 17 height 17
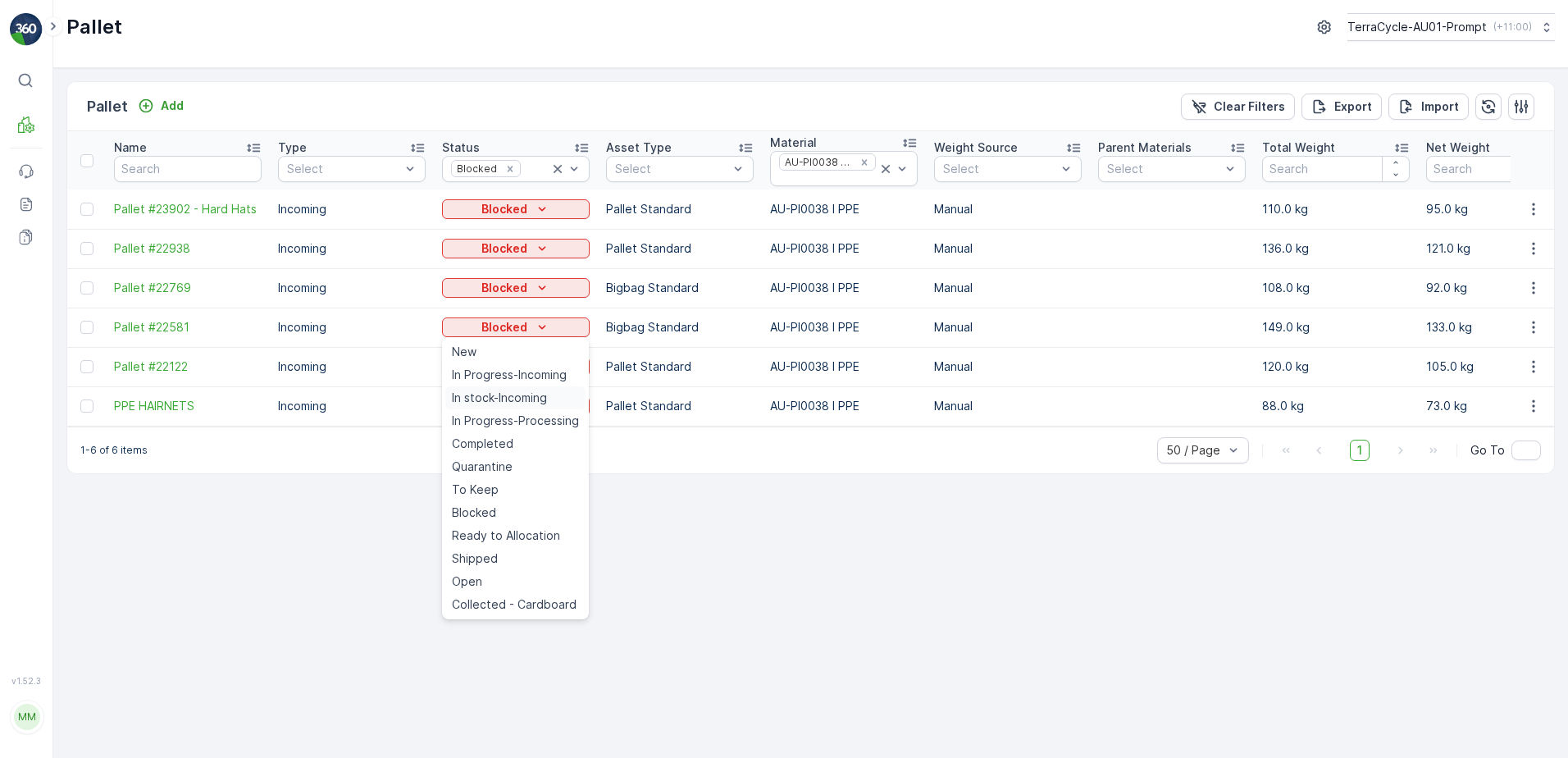
click at [526, 401] on span "In stock-Incoming" at bounding box center [500, 398] width 95 height 17
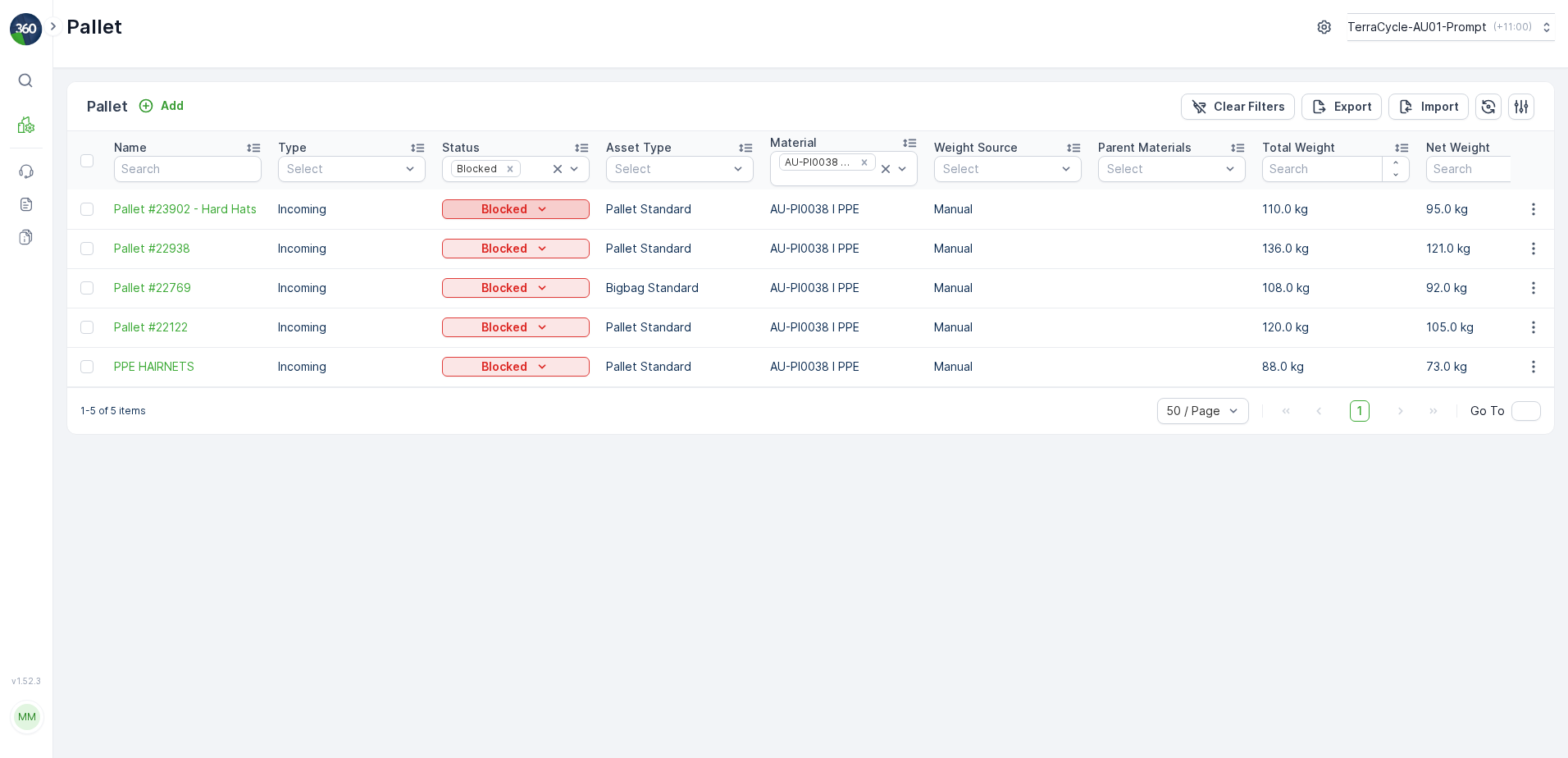
click at [540, 205] on icon "Blocked" at bounding box center [542, 209] width 17 height 17
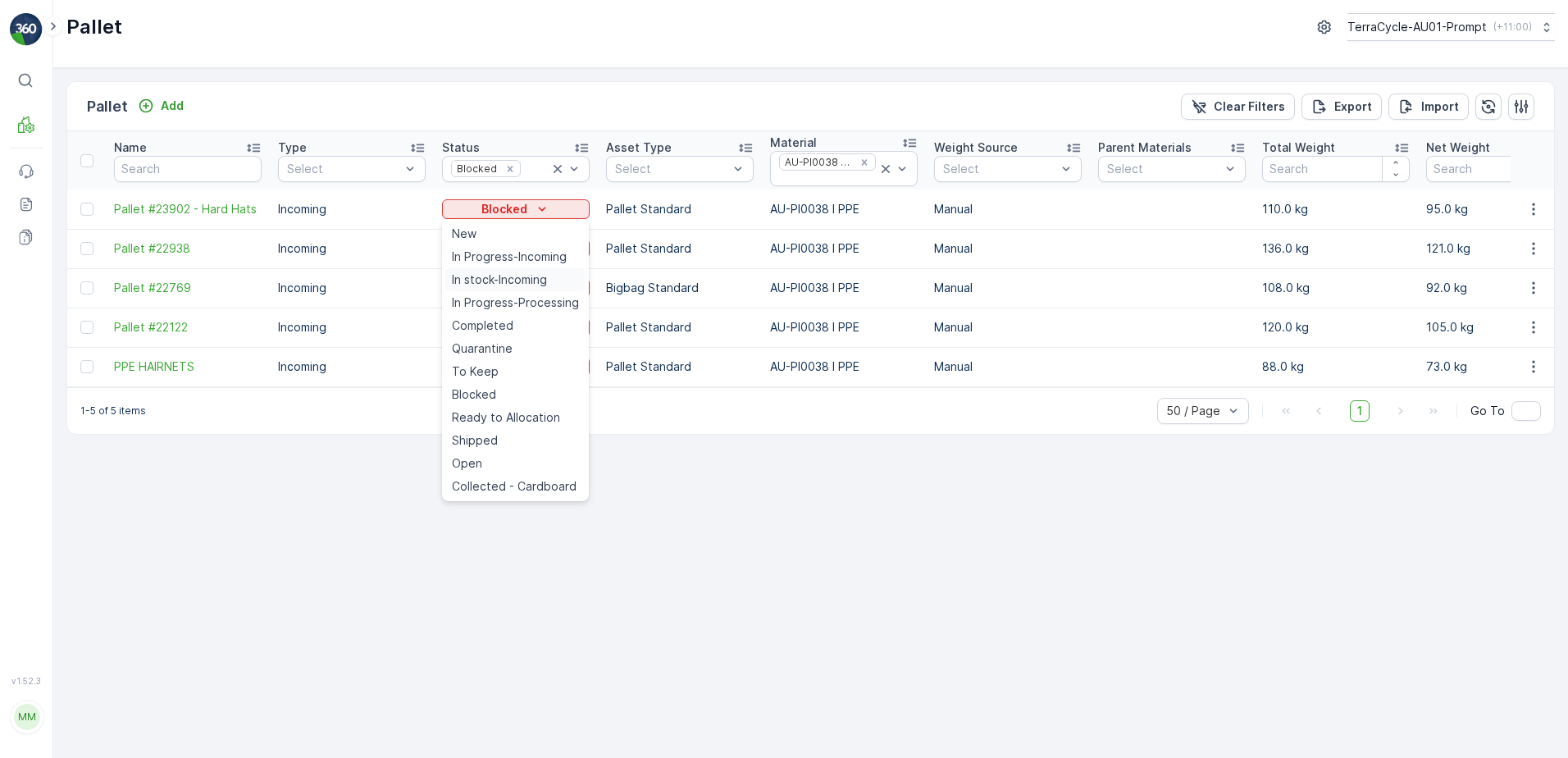
click at [515, 280] on span "In stock-Incoming" at bounding box center [500, 280] width 95 height 17
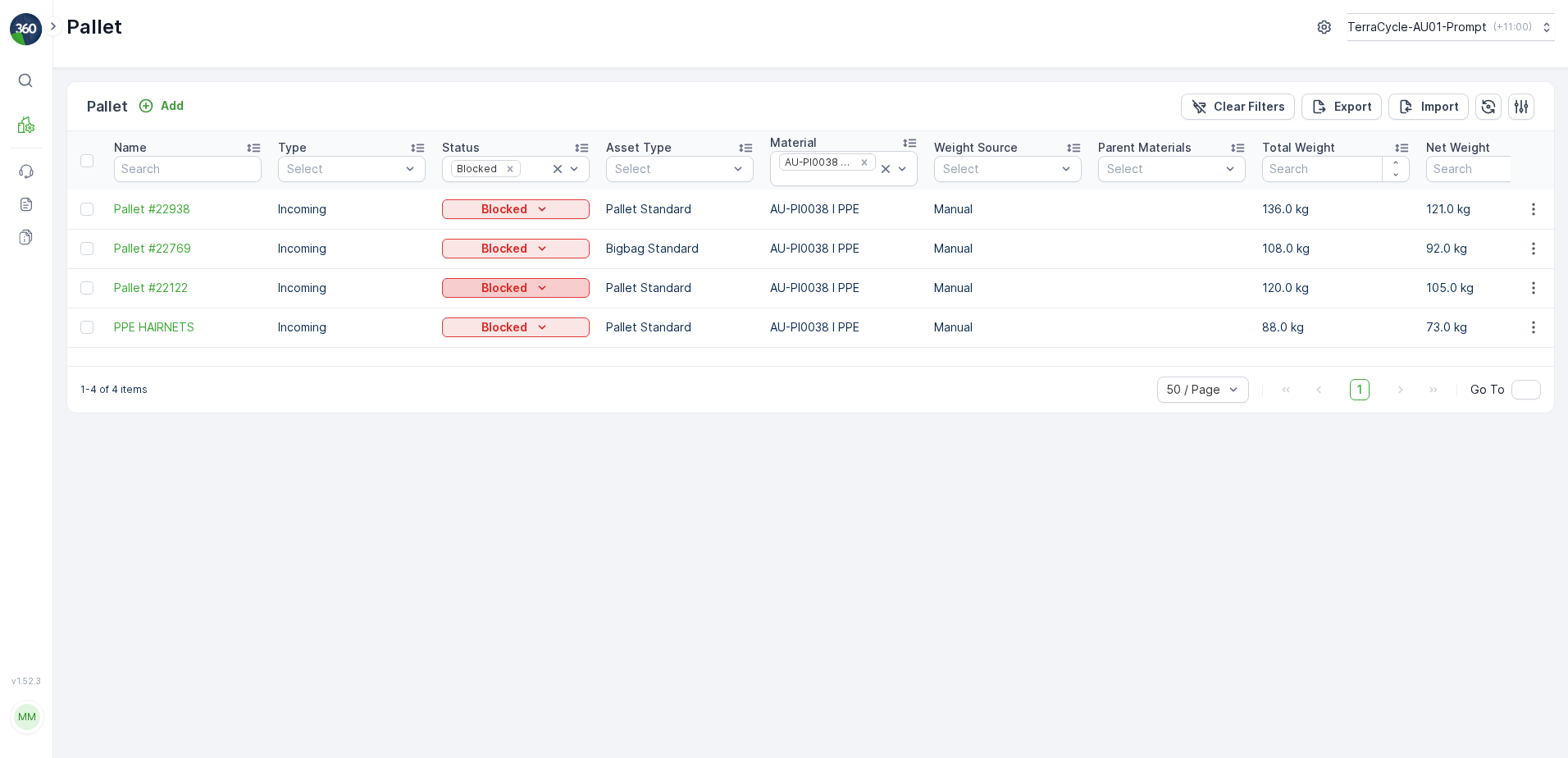
click at [541, 288] on icon "Blocked" at bounding box center [542, 289] width 7 height 4
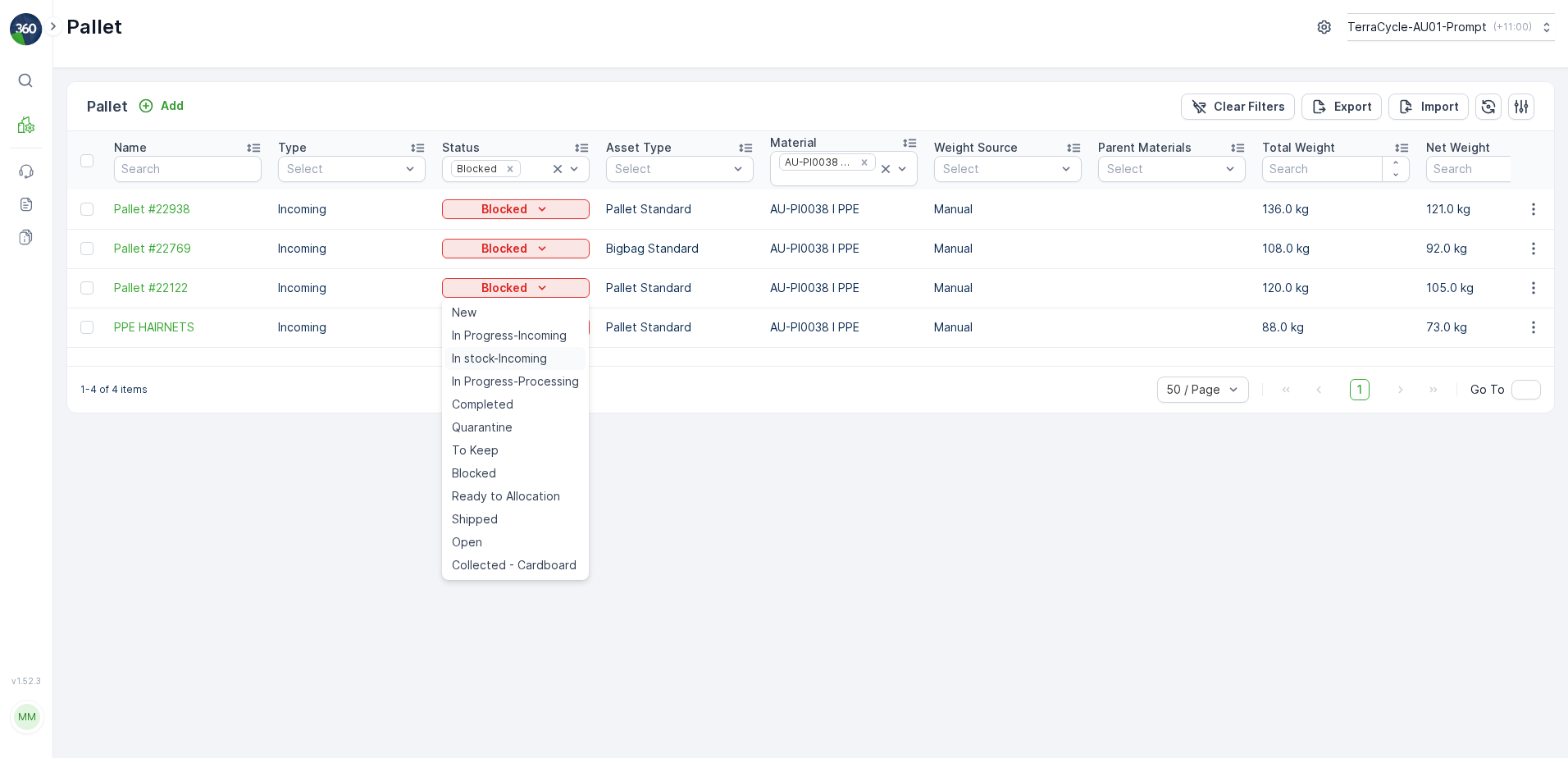
click at [520, 362] on span "In stock-Incoming" at bounding box center [500, 358] width 95 height 17
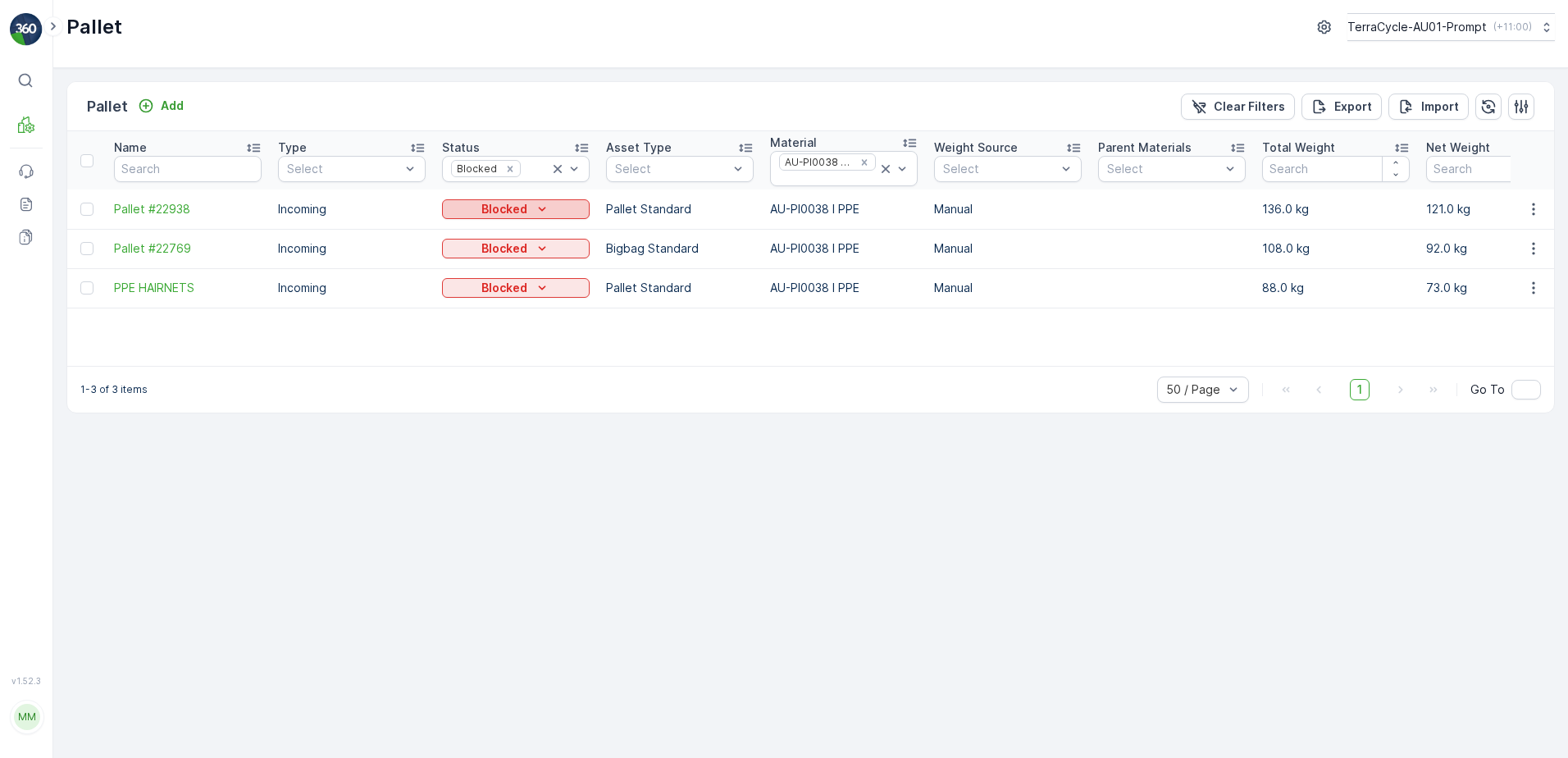
click at [539, 206] on icon "Blocked" at bounding box center [542, 209] width 17 height 17
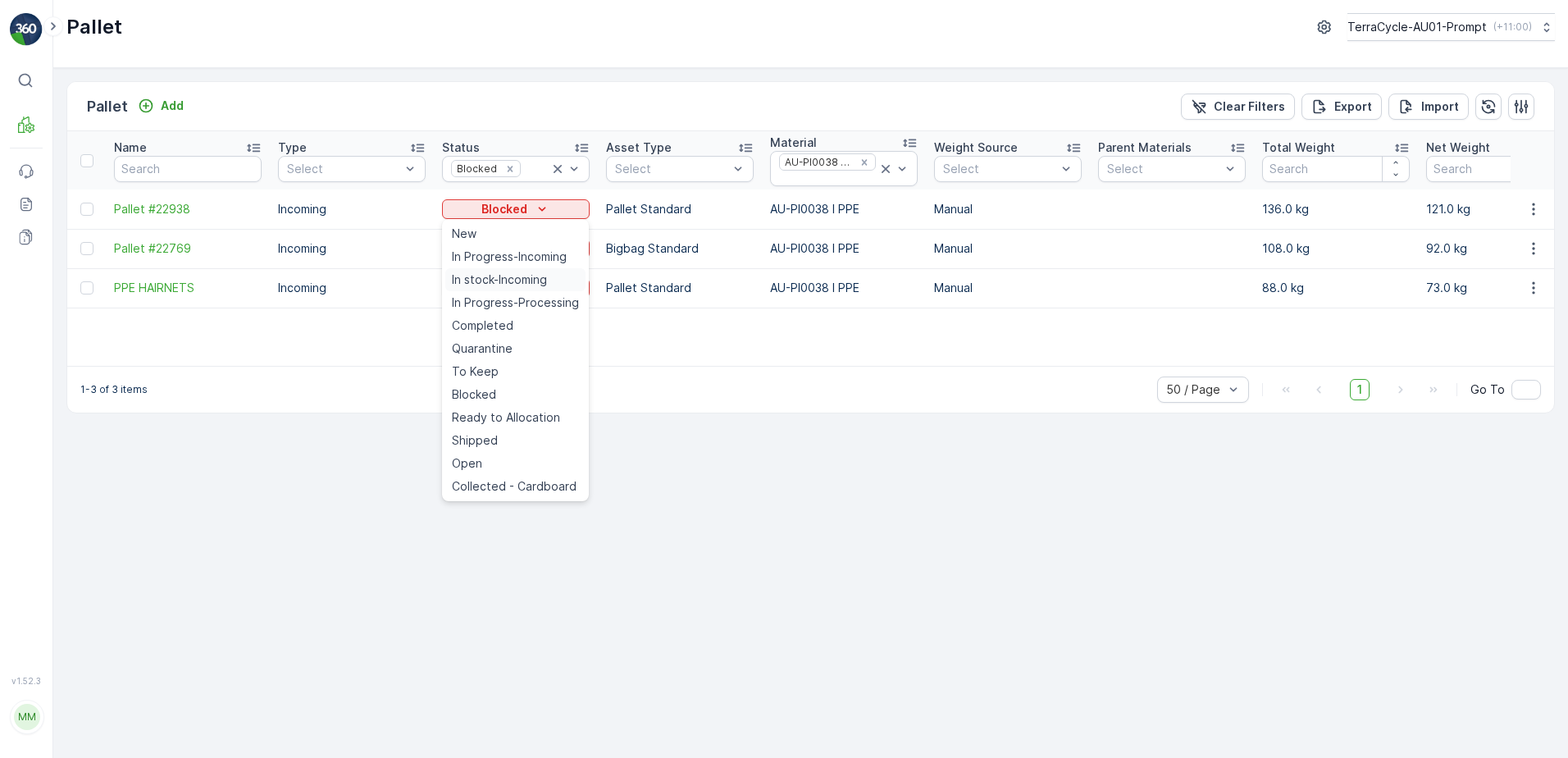
click at [514, 278] on span "In stock-Incoming" at bounding box center [500, 280] width 95 height 17
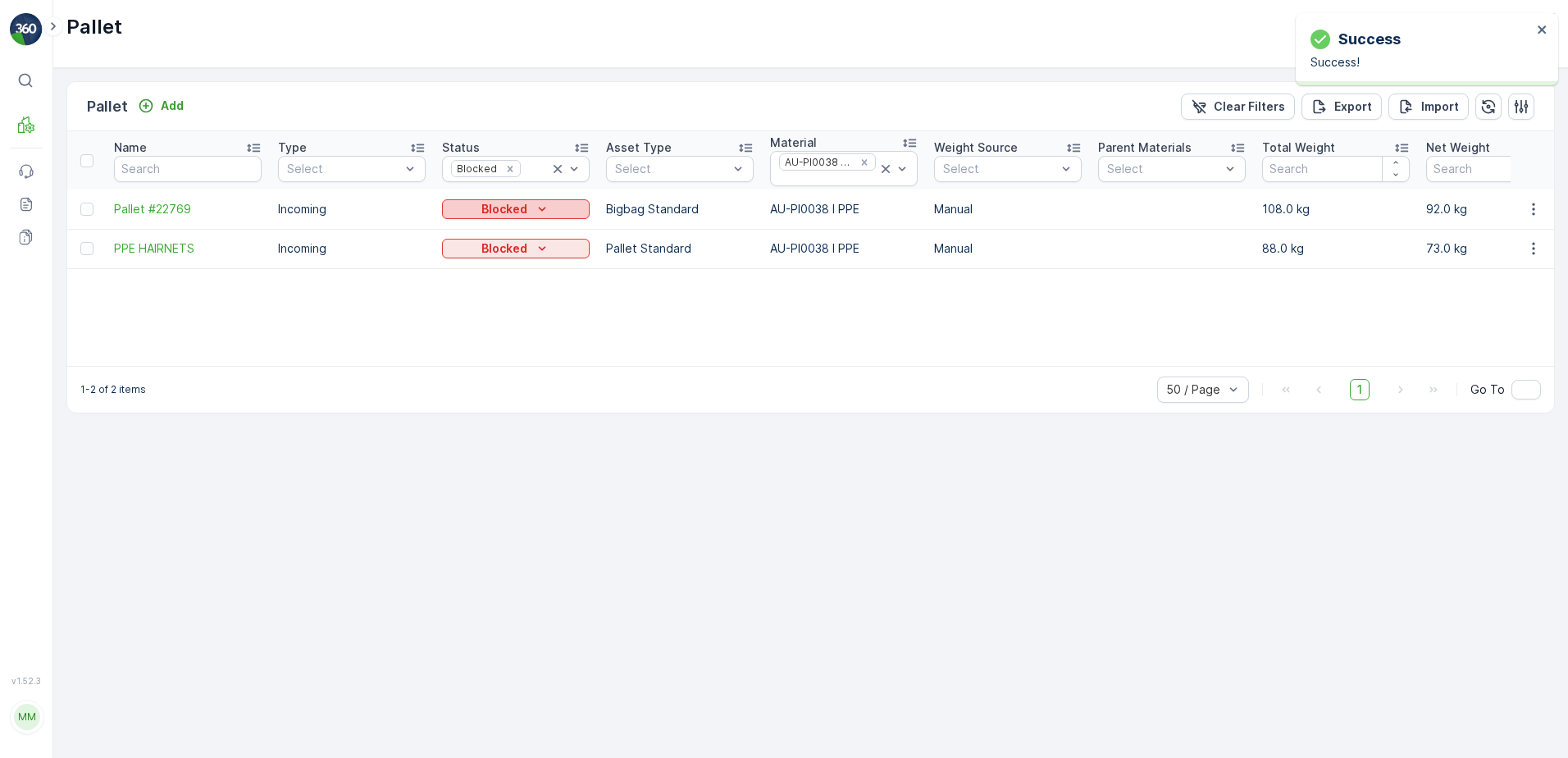
click at [541, 207] on icon "Blocked" at bounding box center [542, 209] width 17 height 17
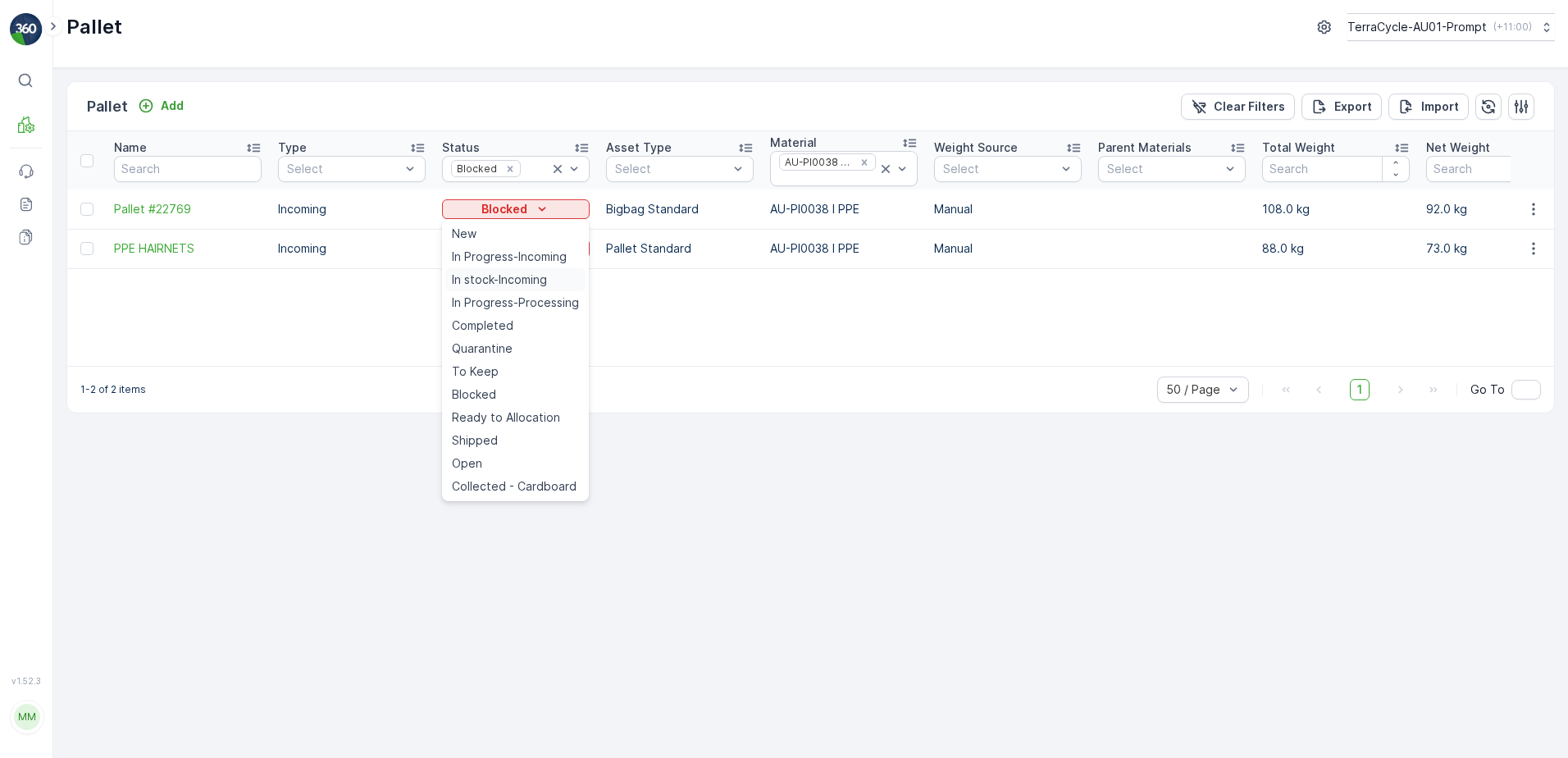
click at [514, 278] on span "In stock-Incoming" at bounding box center [500, 280] width 95 height 17
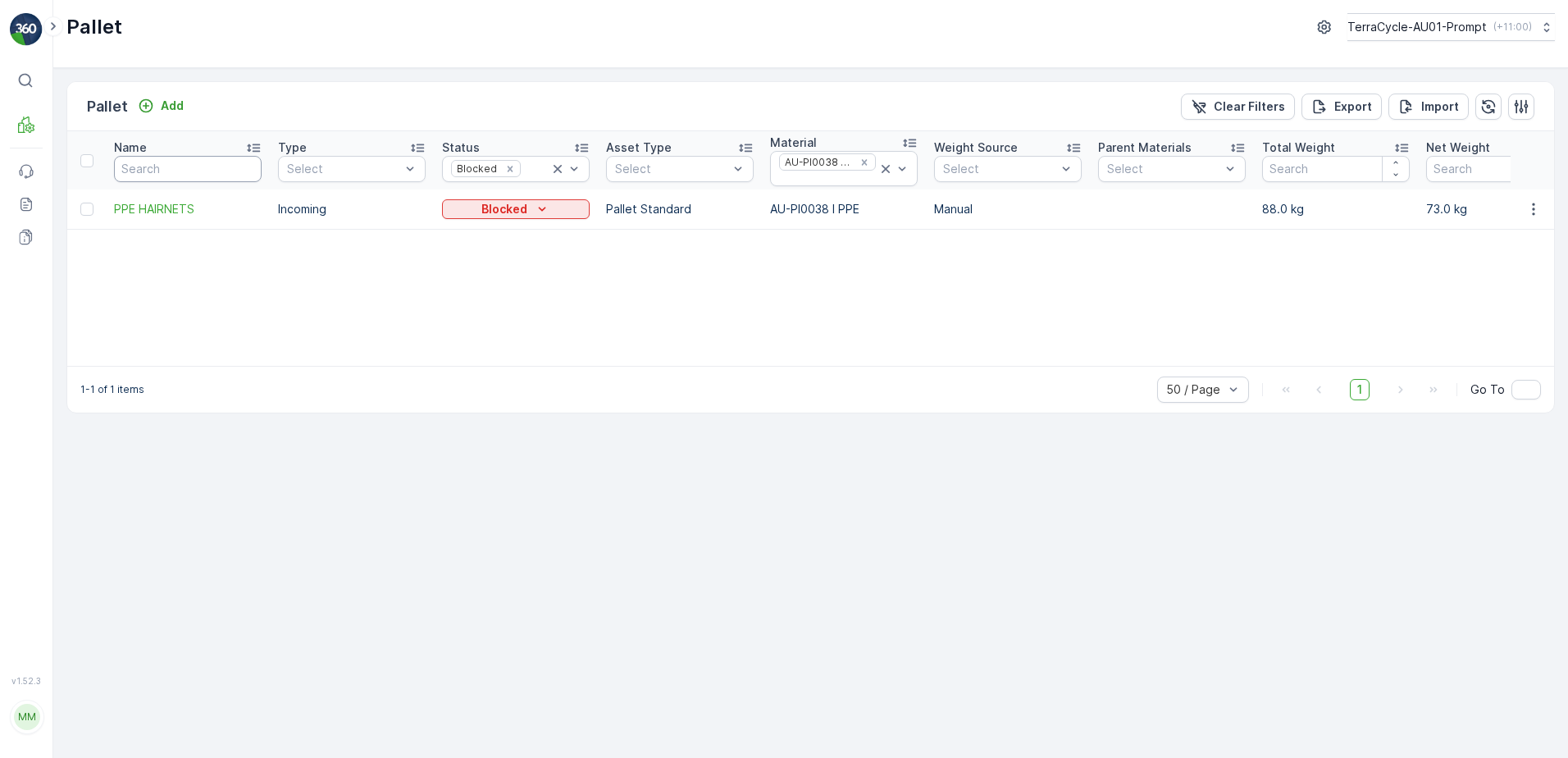
click at [163, 170] on input "text" at bounding box center [187, 169] width 148 height 26
type input "22938"
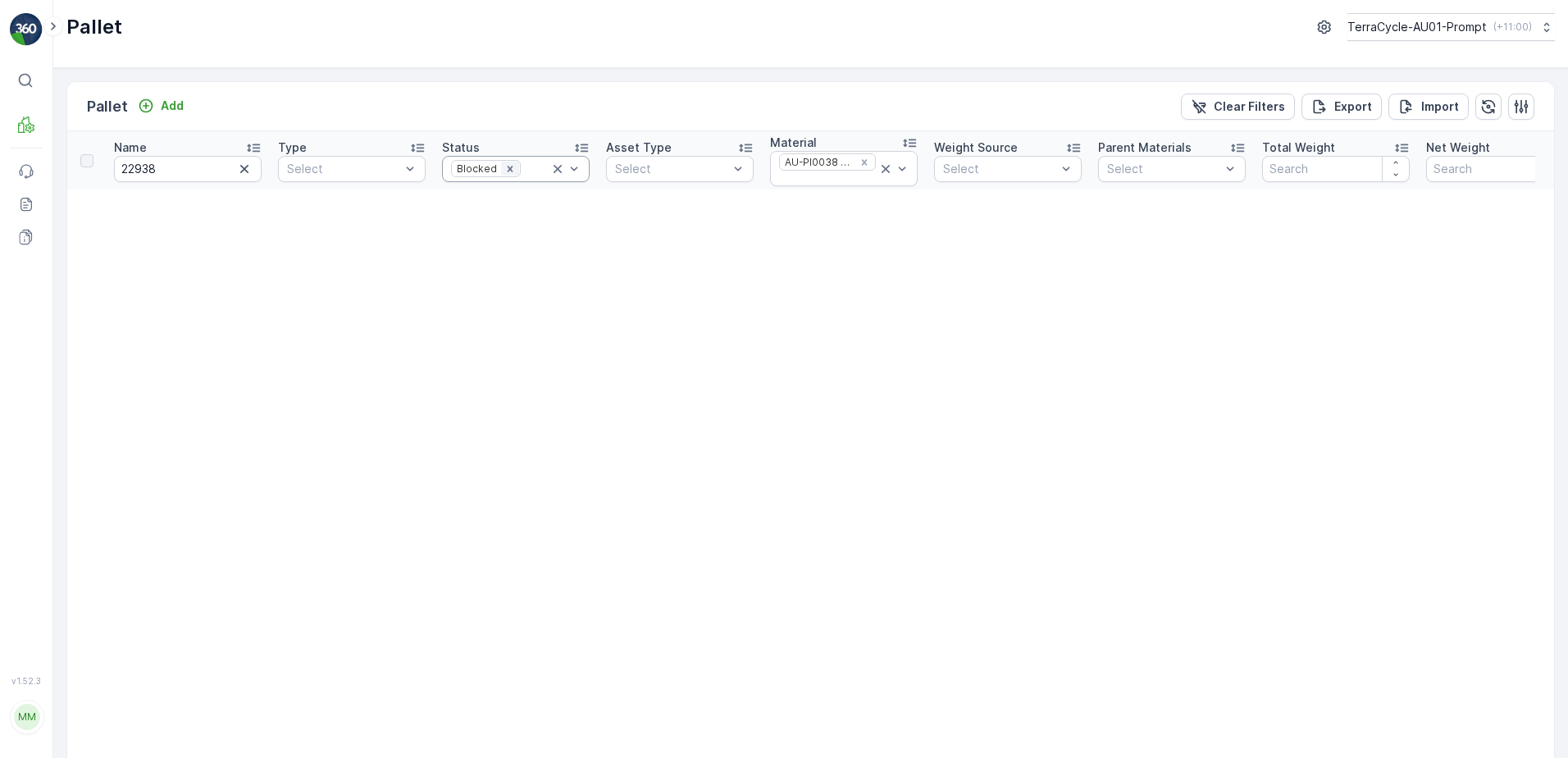
click at [509, 165] on icon "Remove Blocked" at bounding box center [511, 170] width 12 height 12
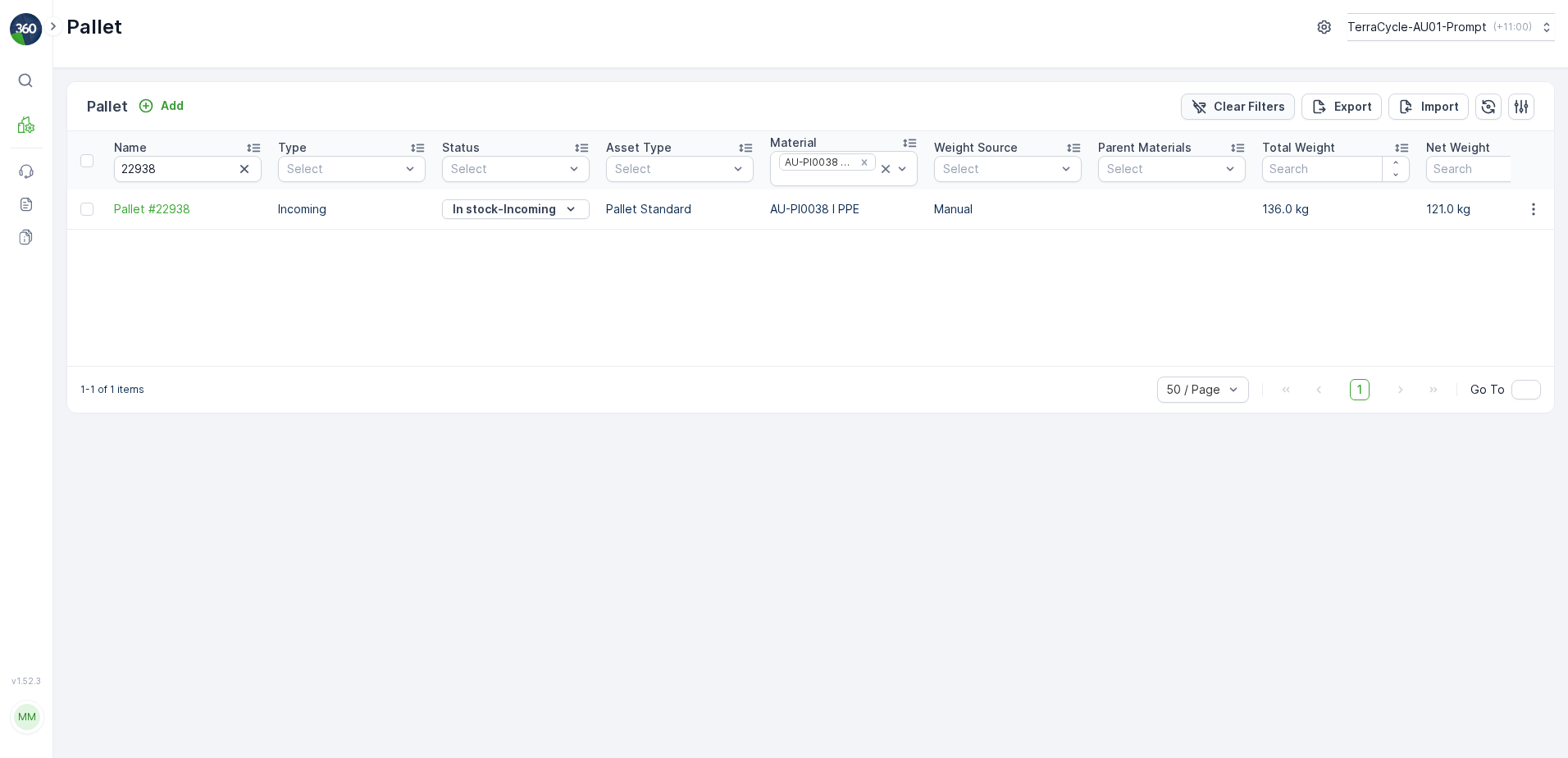
drag, startPoint x: 1244, startPoint y: 99, endPoint x: 1221, endPoint y: 108, distance: 24.7
click at [1244, 99] on p "Clear Filters" at bounding box center [1250, 106] width 71 height 17
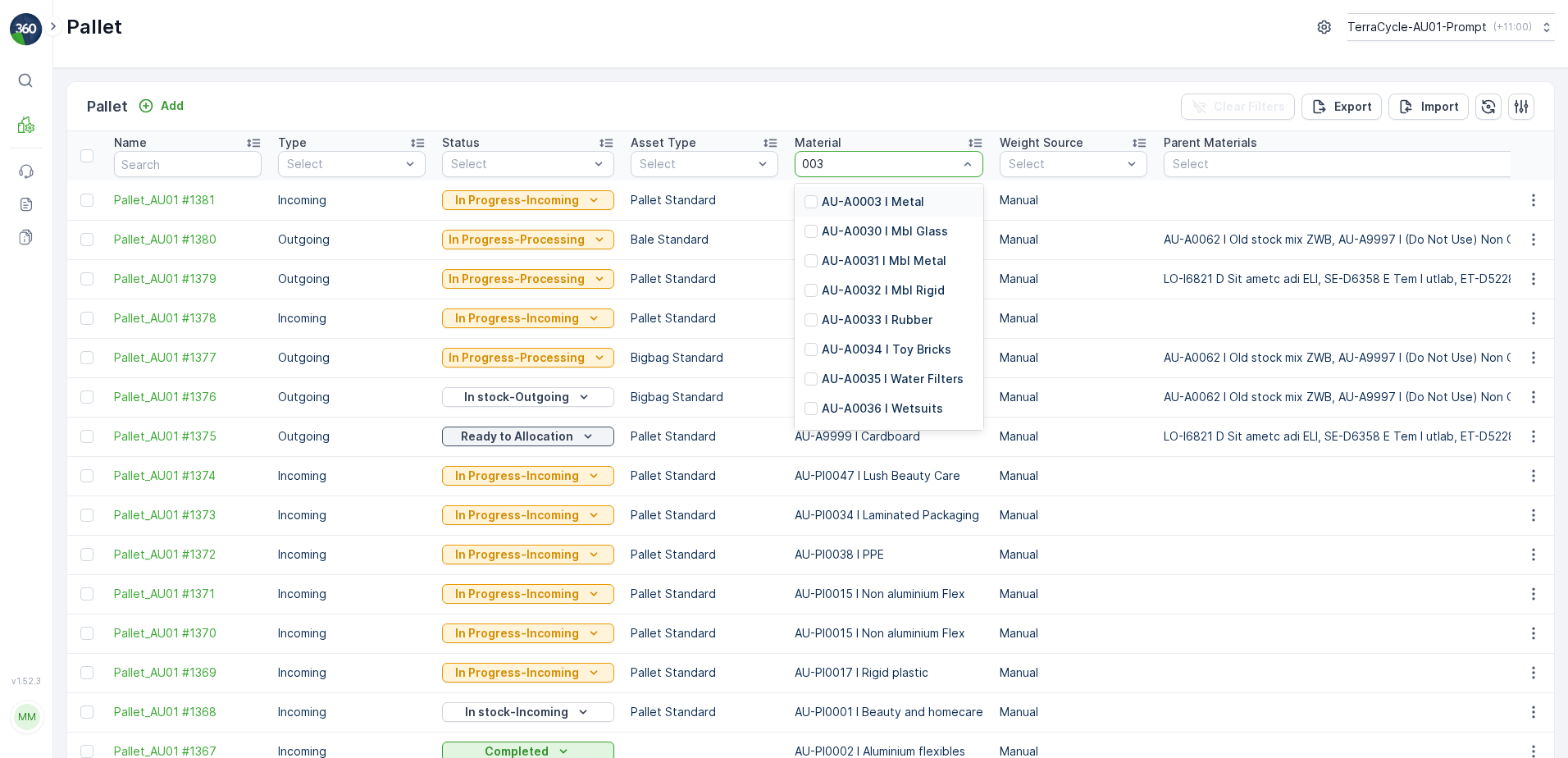
type input "0038"
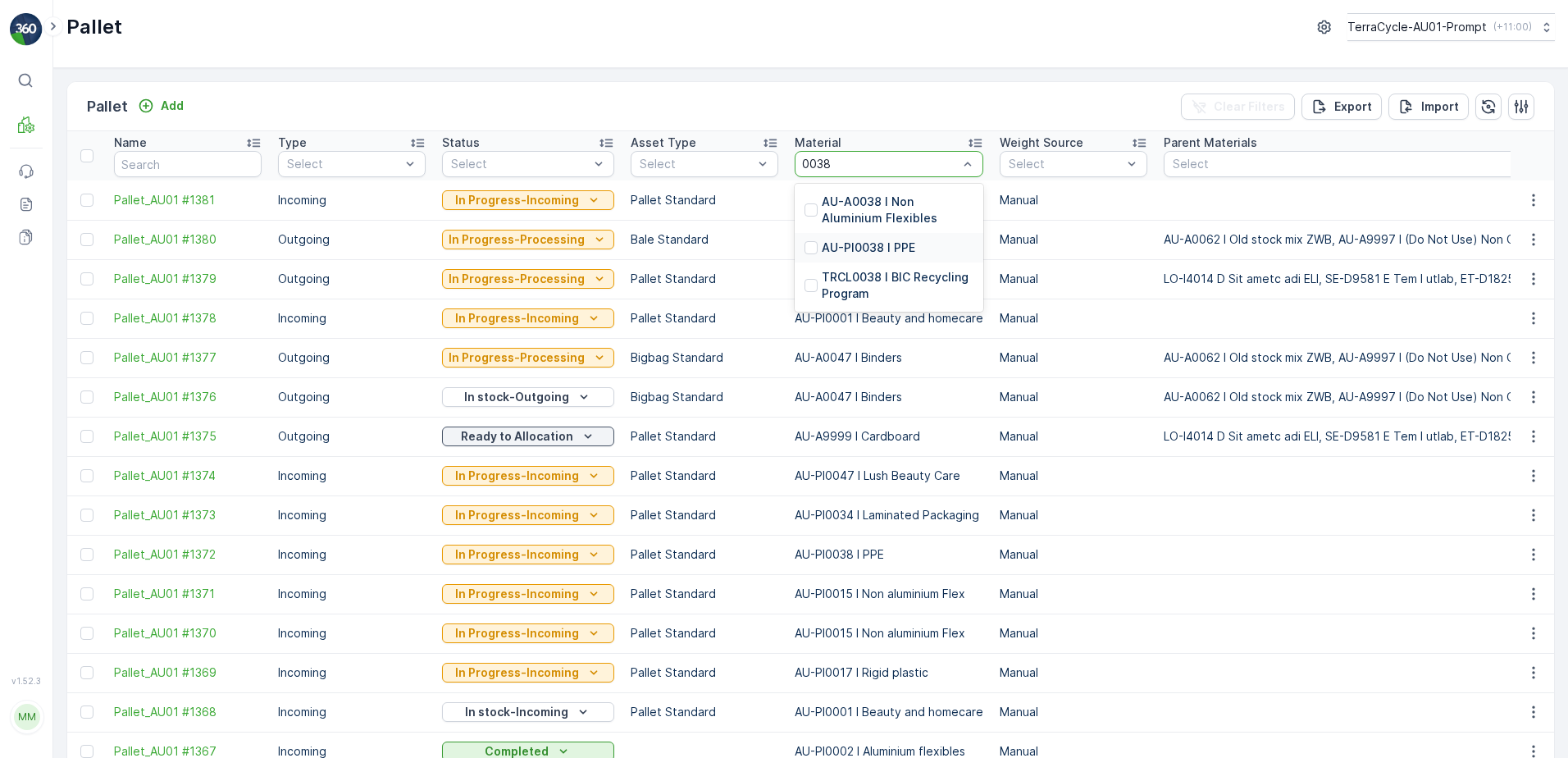
click at [890, 242] on p "AU-PI0038 I PPE" at bounding box center [868, 247] width 93 height 17
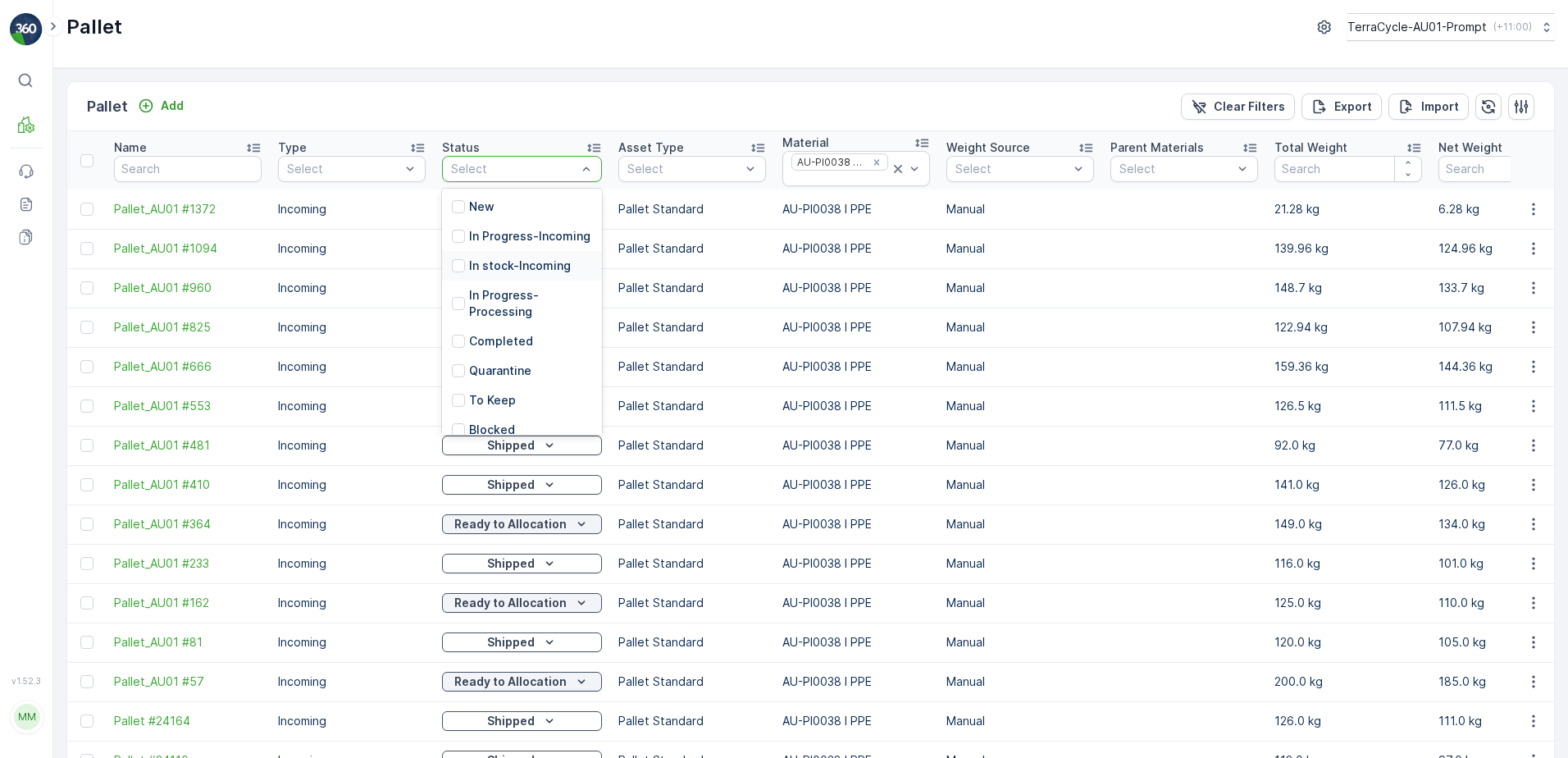
click at [530, 274] on p "In stock-Incoming" at bounding box center [520, 266] width 102 height 17
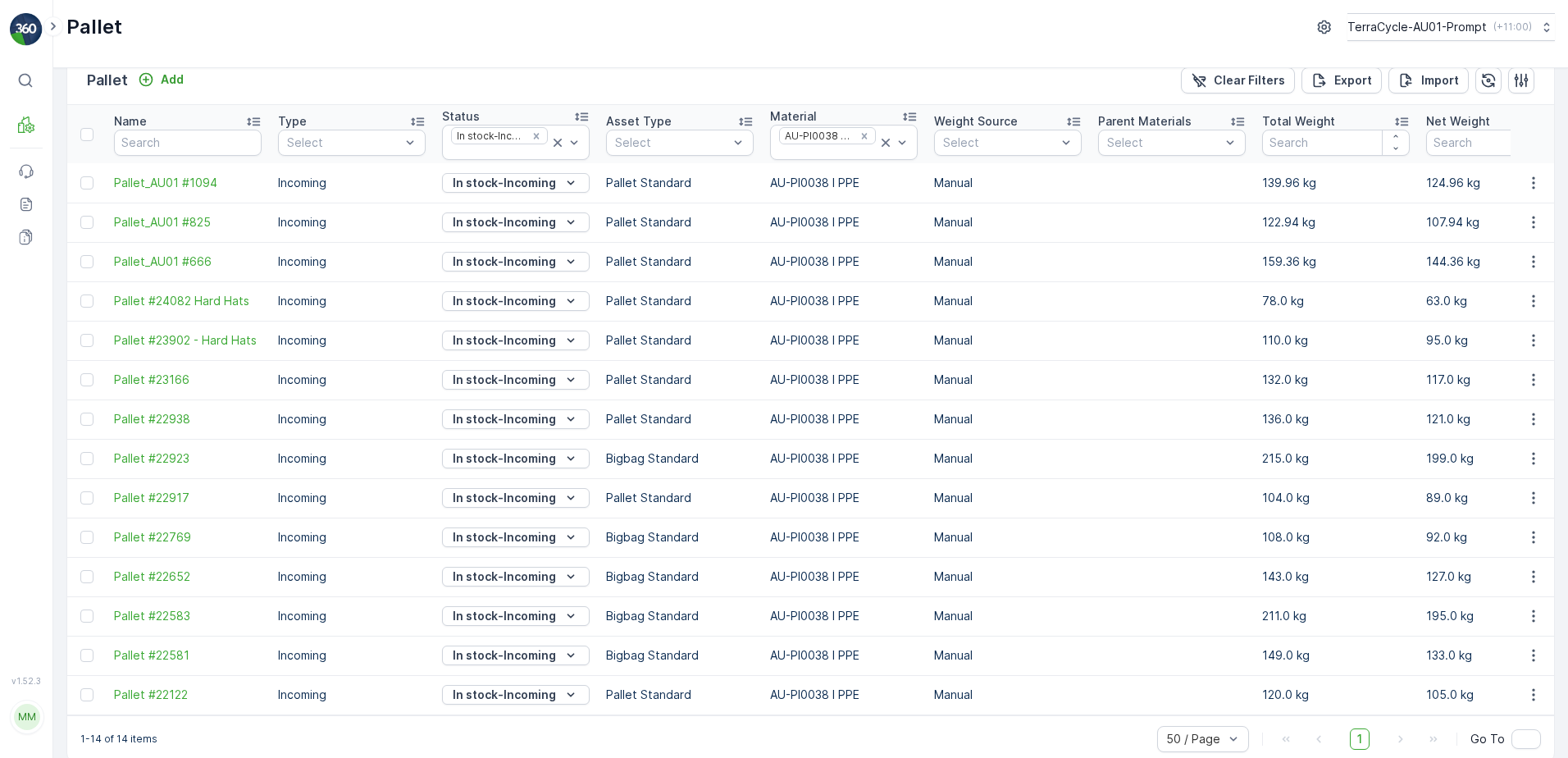
scroll to position [53, 0]
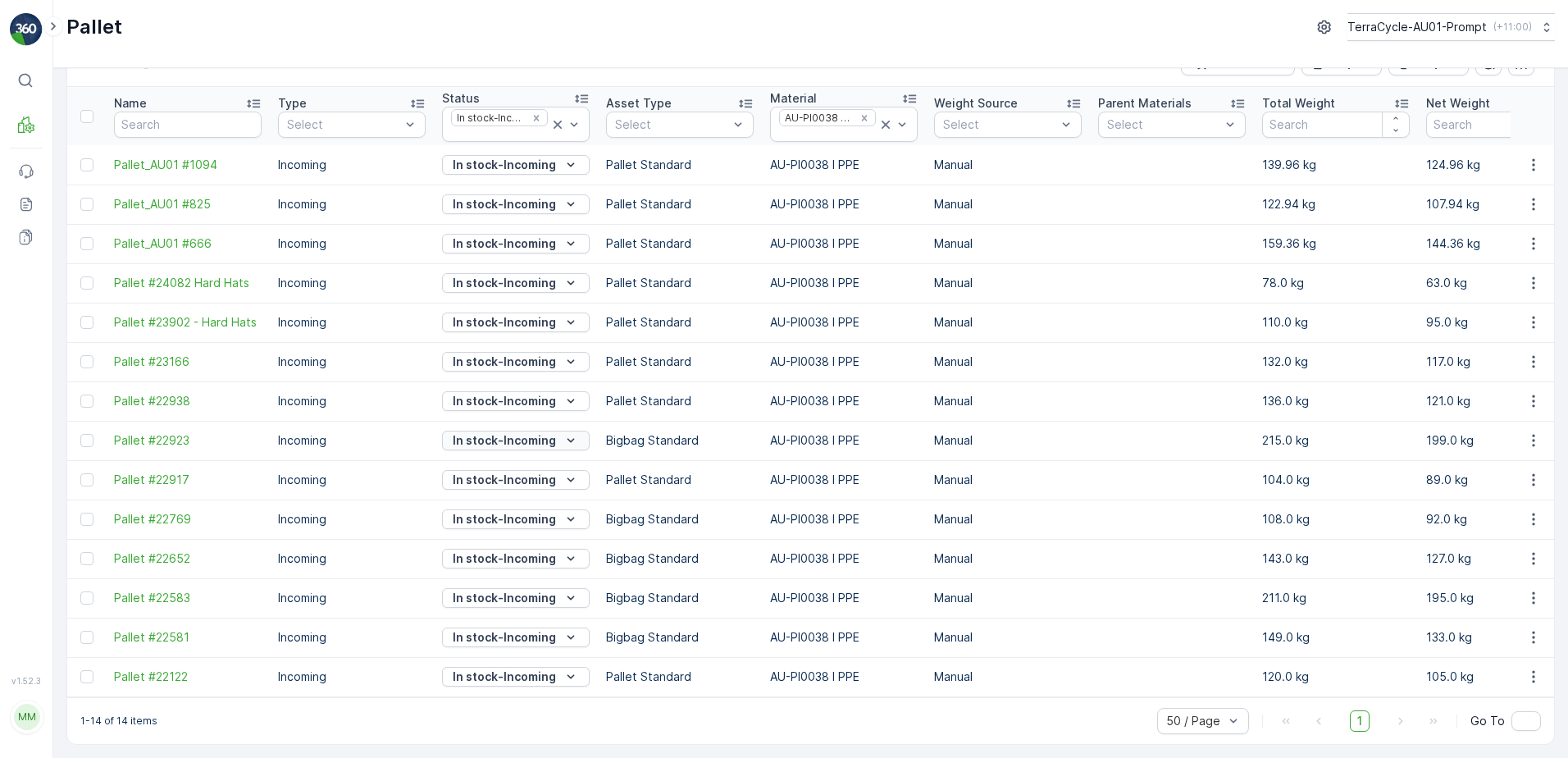
click at [572, 433] on icon "In stock-Incoming" at bounding box center [570, 441] width 17 height 17
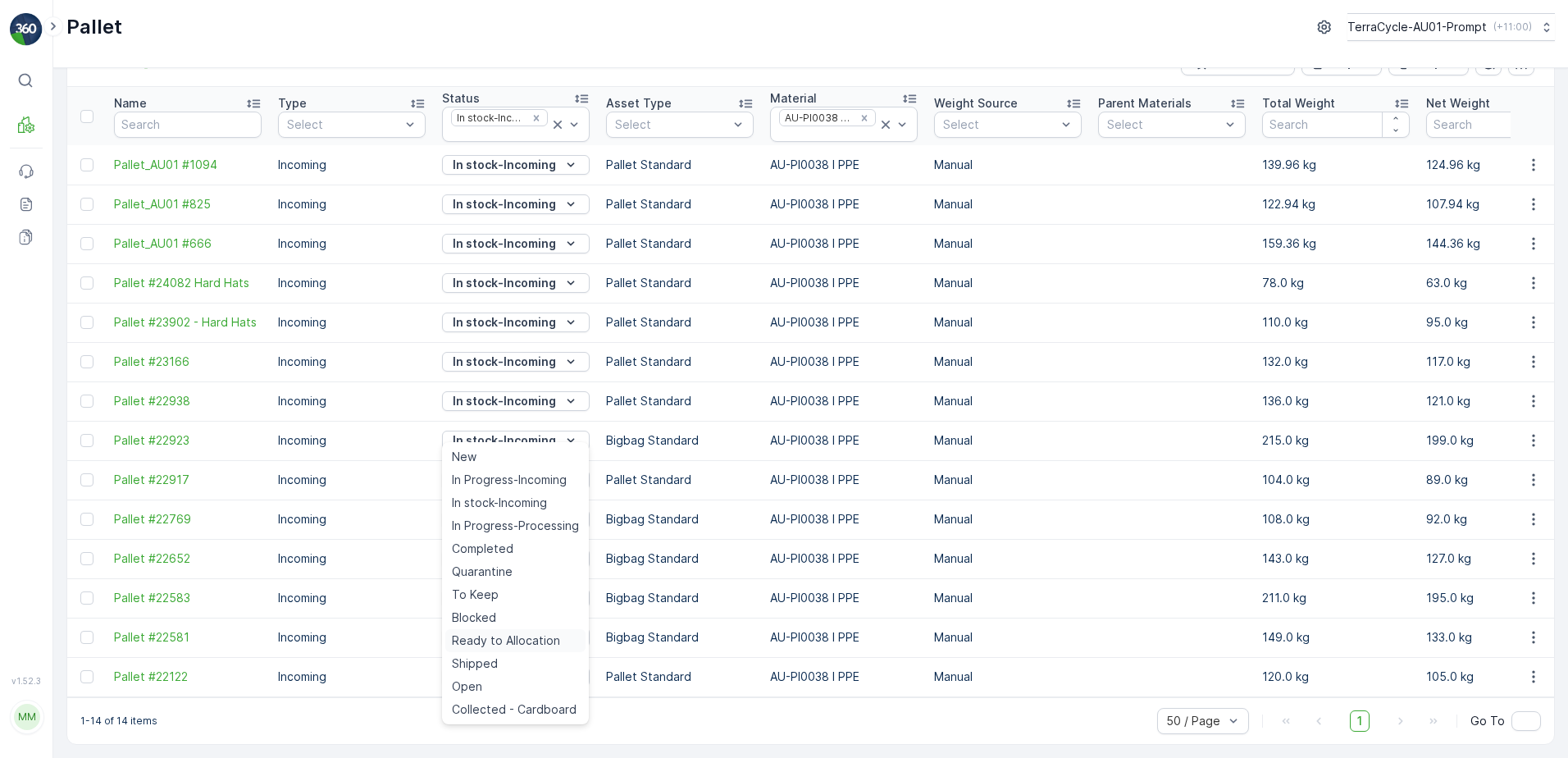
click at [528, 639] on span "Ready to Allocation" at bounding box center [506, 640] width 108 height 17
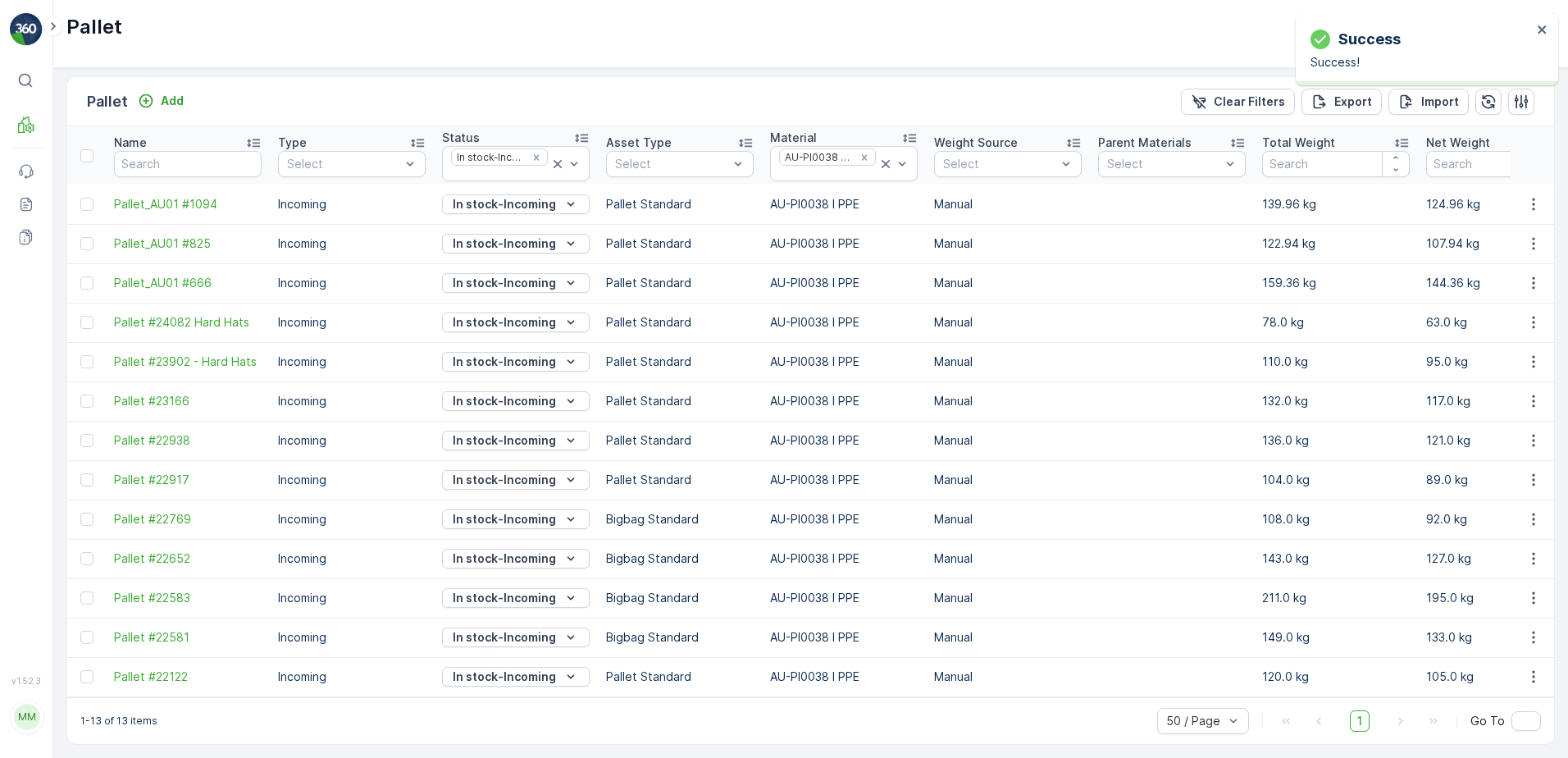
scroll to position [13, 0]
click at [574, 393] on icon "In stock-Incoming" at bounding box center [570, 401] width 17 height 17
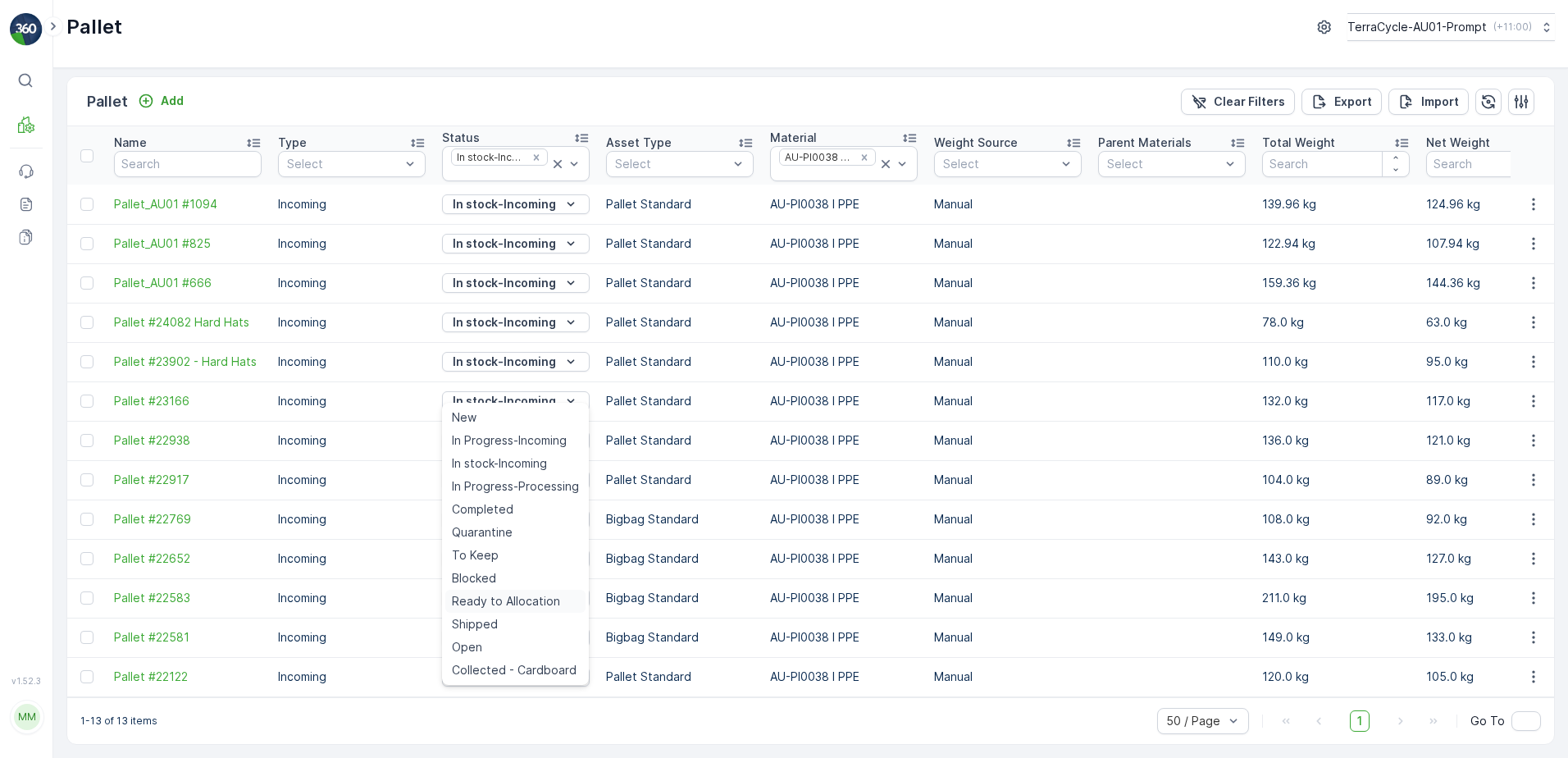
click at [519, 601] on span "Ready to Allocation" at bounding box center [506, 601] width 108 height 17
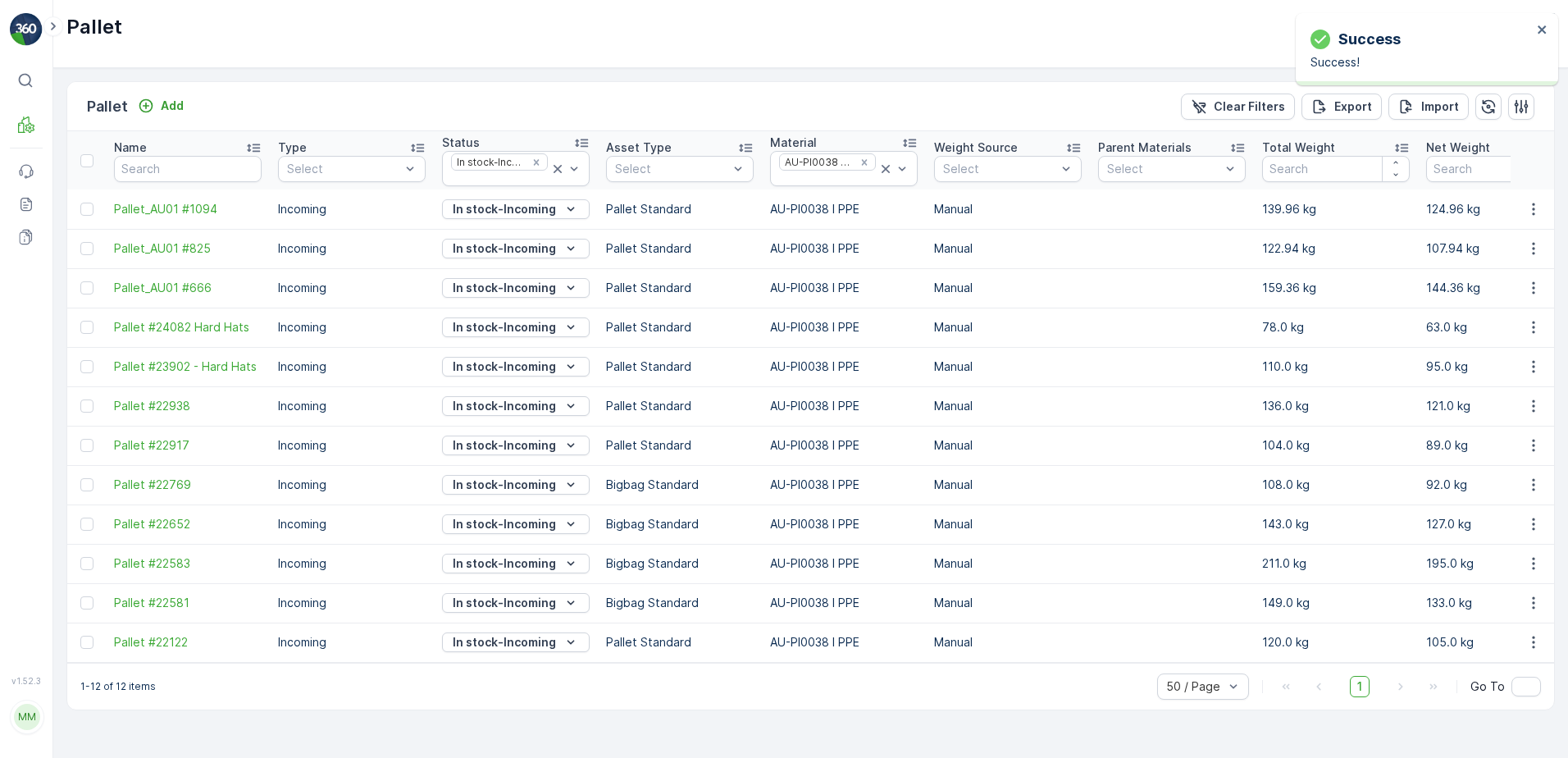
scroll to position [0, 0]
click at [569, 523] on icon "In stock-Incoming" at bounding box center [570, 524] width 17 height 17
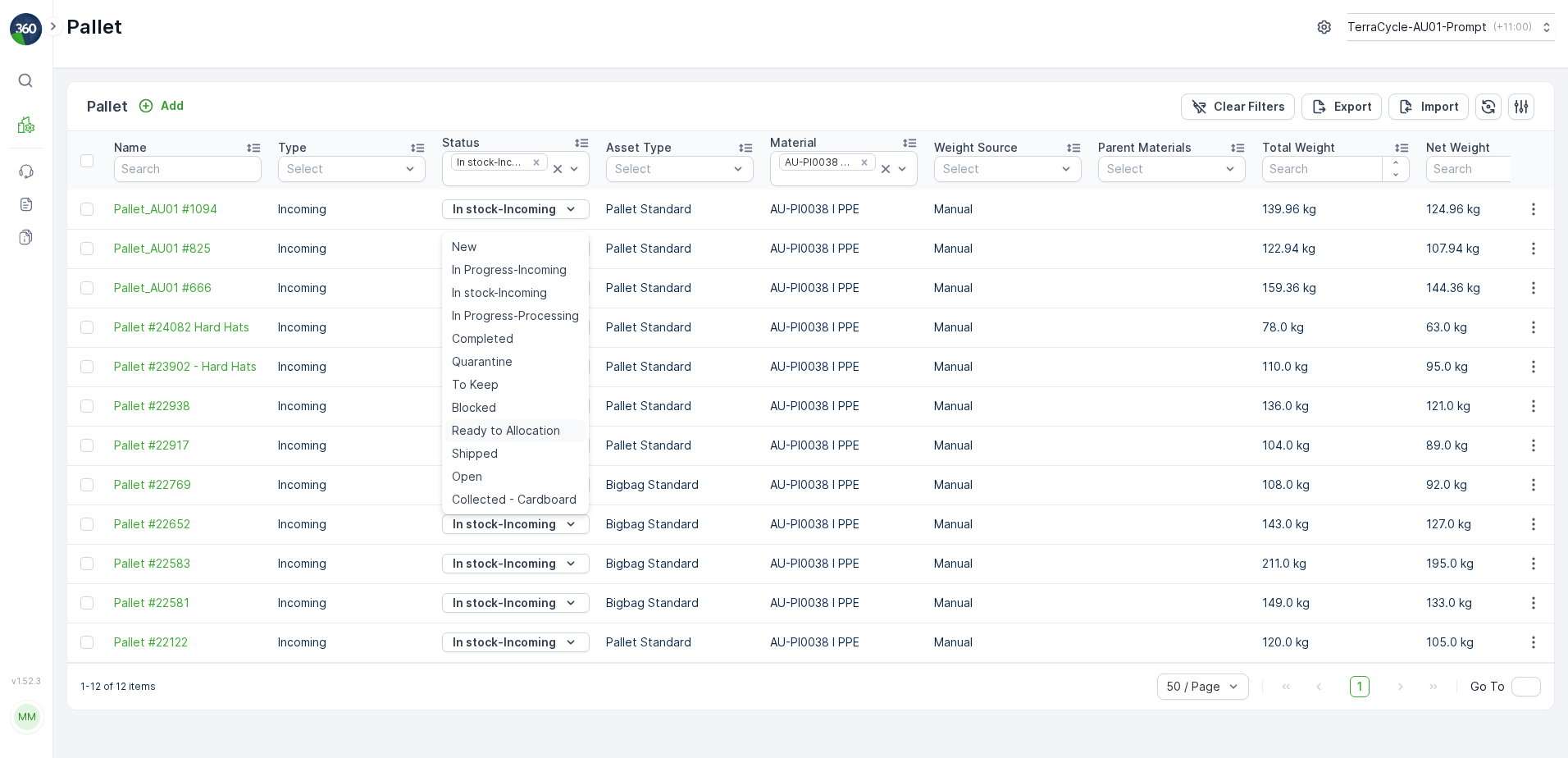
click at [528, 433] on span "Ready to Allocation" at bounding box center [506, 431] width 108 height 17
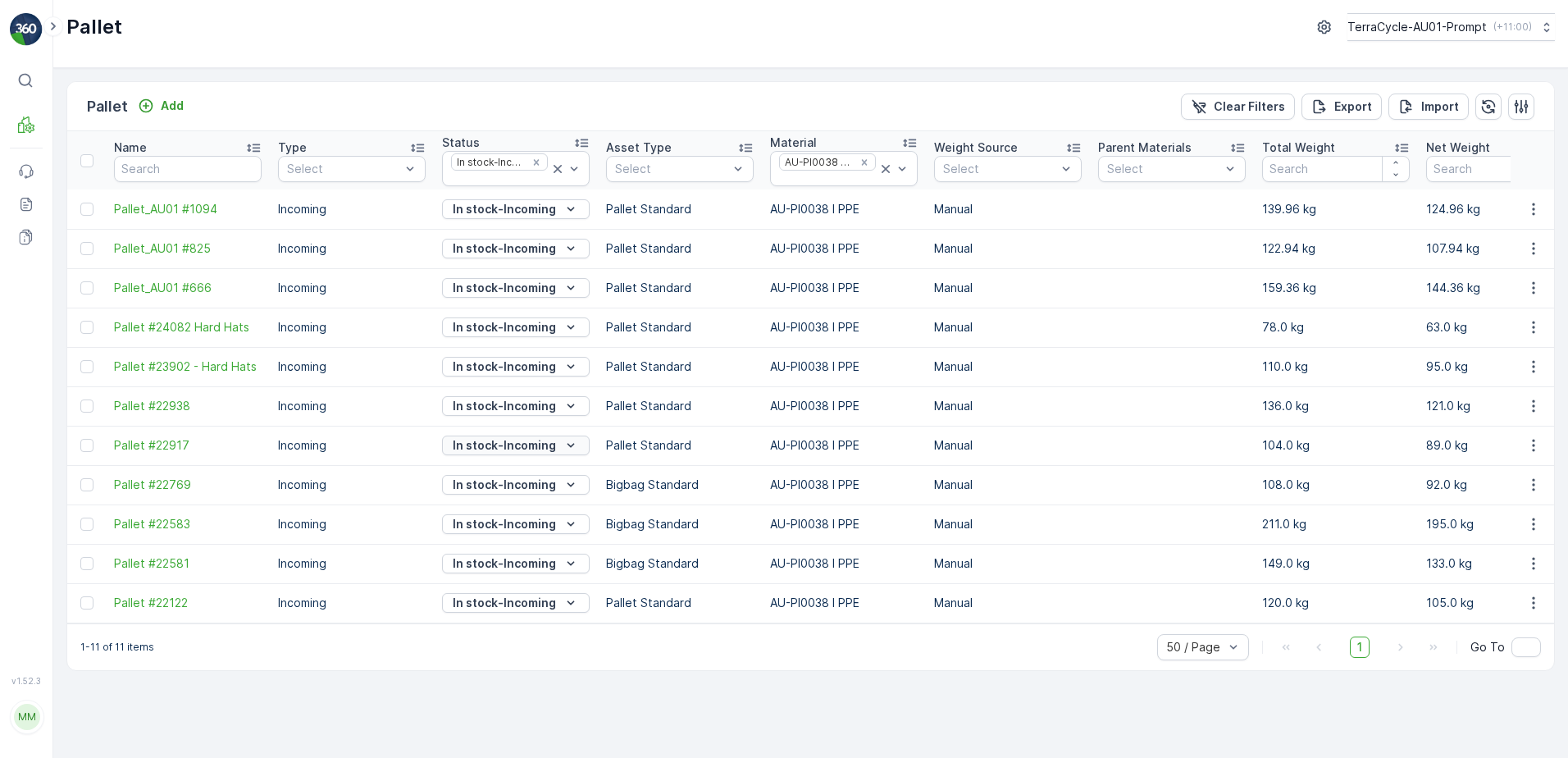
click at [574, 445] on icon "In stock-Incoming" at bounding box center [570, 445] width 17 height 17
drag, startPoint x: 502, startPoint y: 653, endPoint x: 513, endPoint y: 645, distance: 13.6
click at [503, 652] on span "Ready to Allocation" at bounding box center [506, 654] width 108 height 17
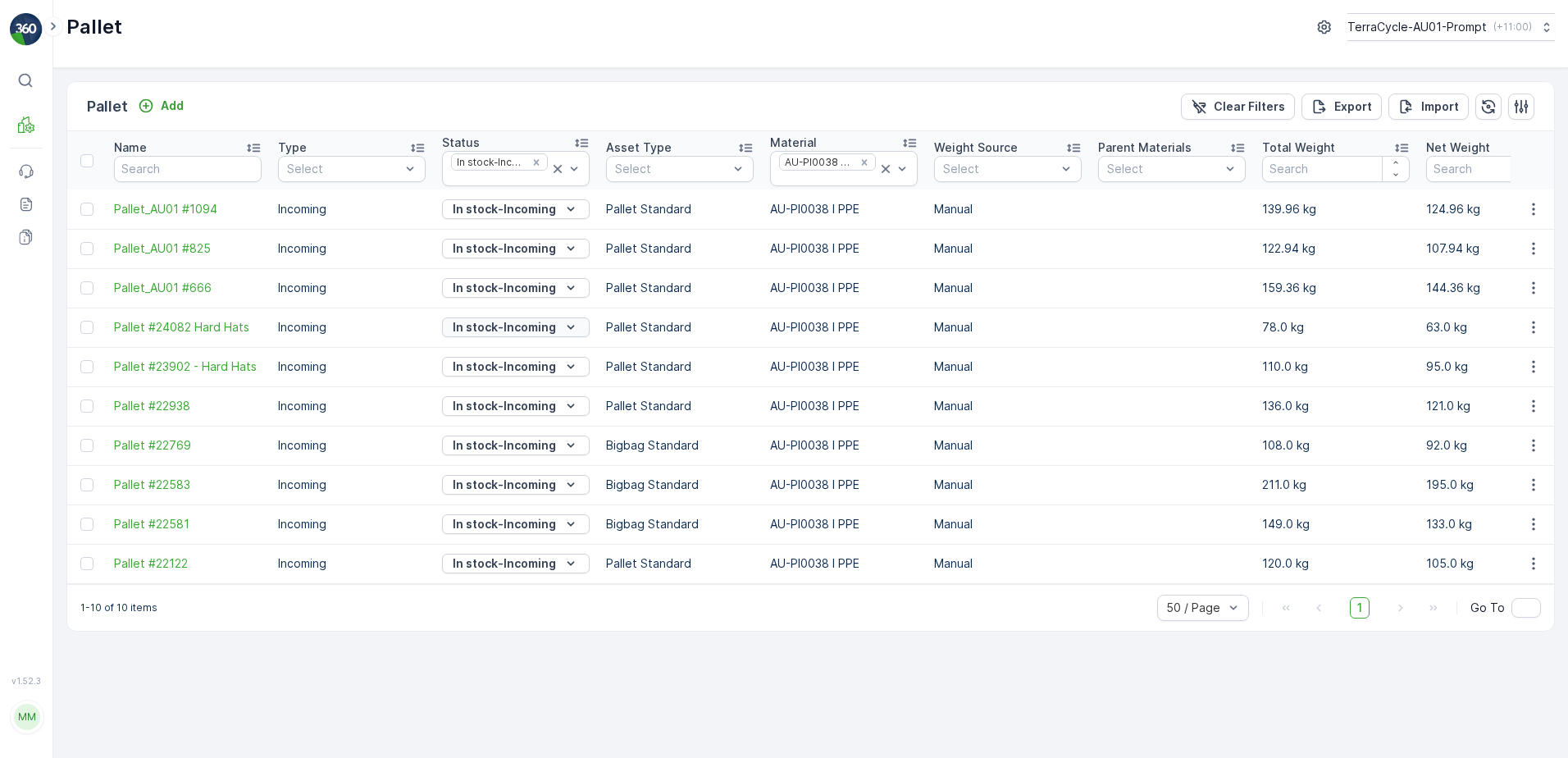
click at [568, 326] on icon "In stock-Incoming" at bounding box center [570, 327] width 17 height 17
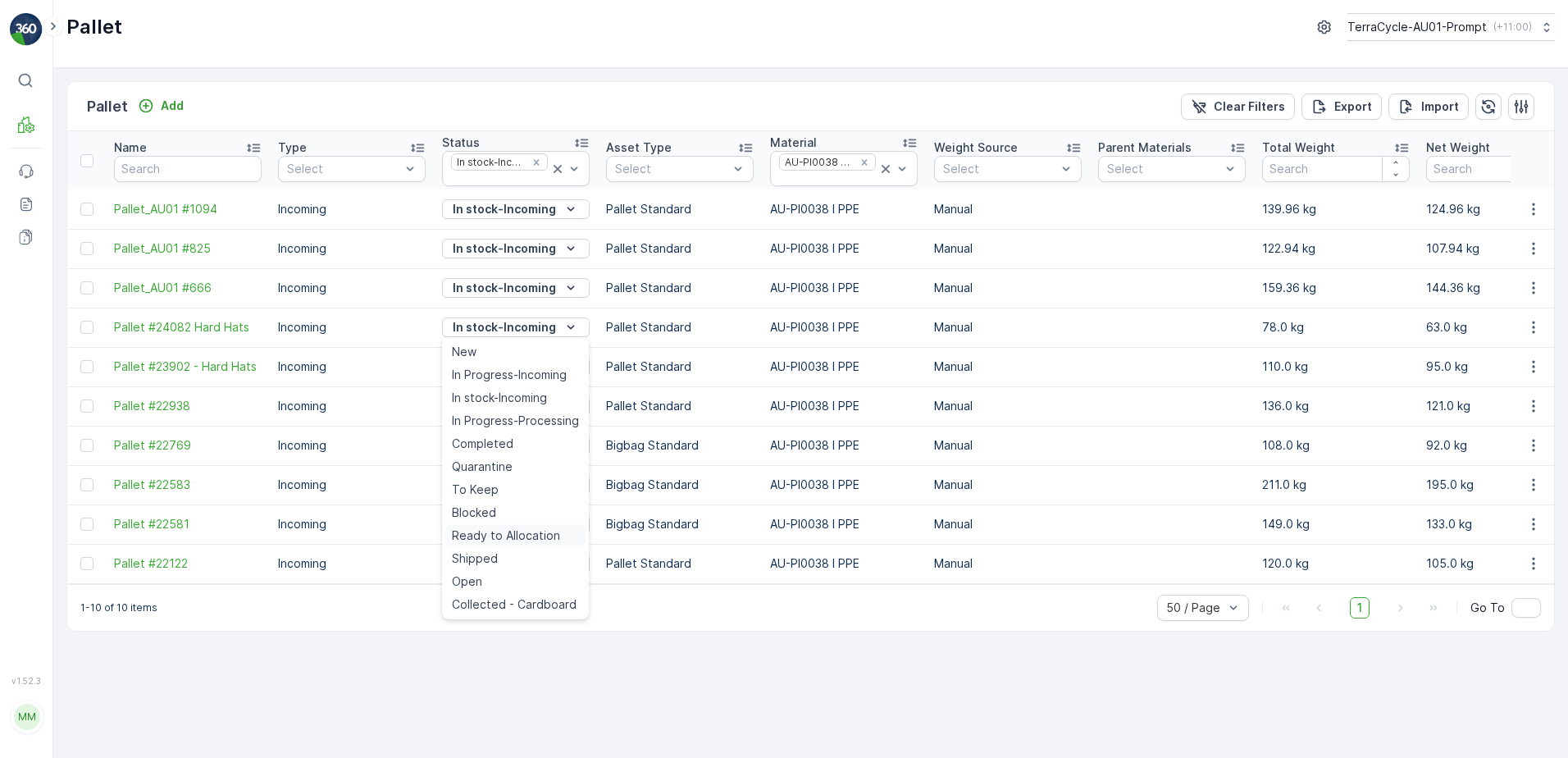
click at [516, 533] on span "Ready to Allocation" at bounding box center [506, 536] width 108 height 17
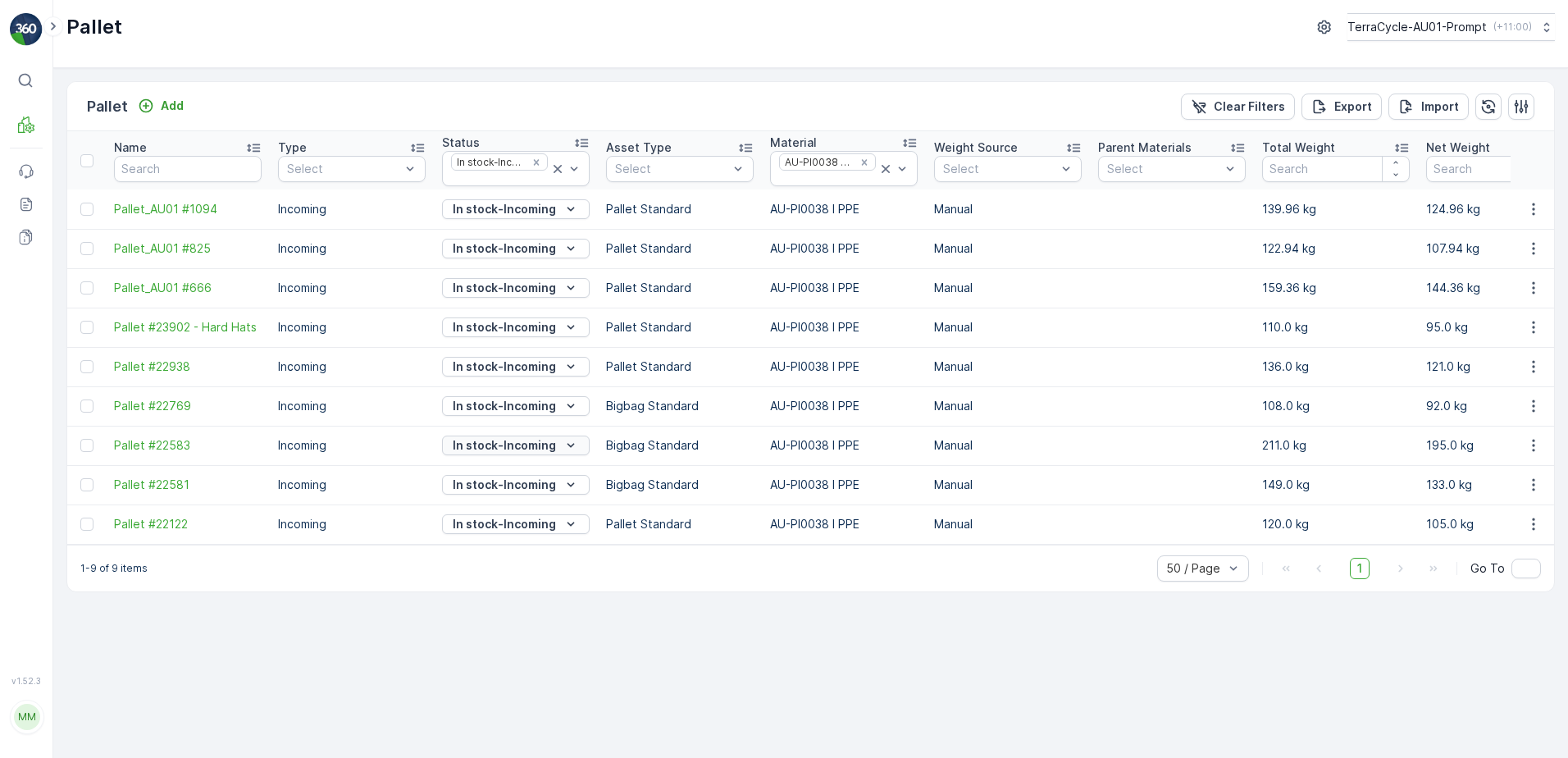
click at [576, 443] on icon "In stock-Incoming" at bounding box center [570, 445] width 17 height 17
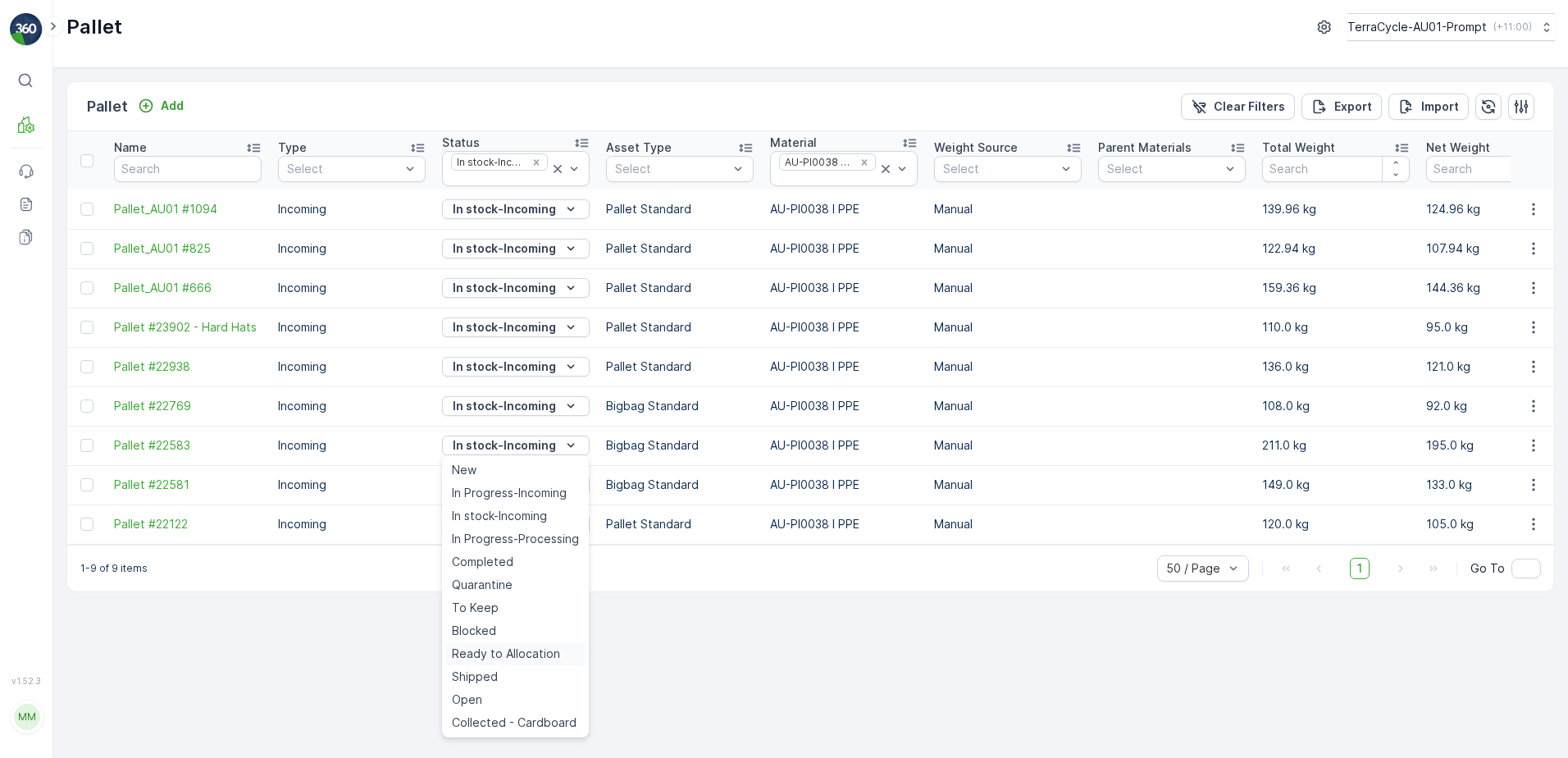
click at [514, 650] on span "Ready to Allocation" at bounding box center [506, 654] width 108 height 17
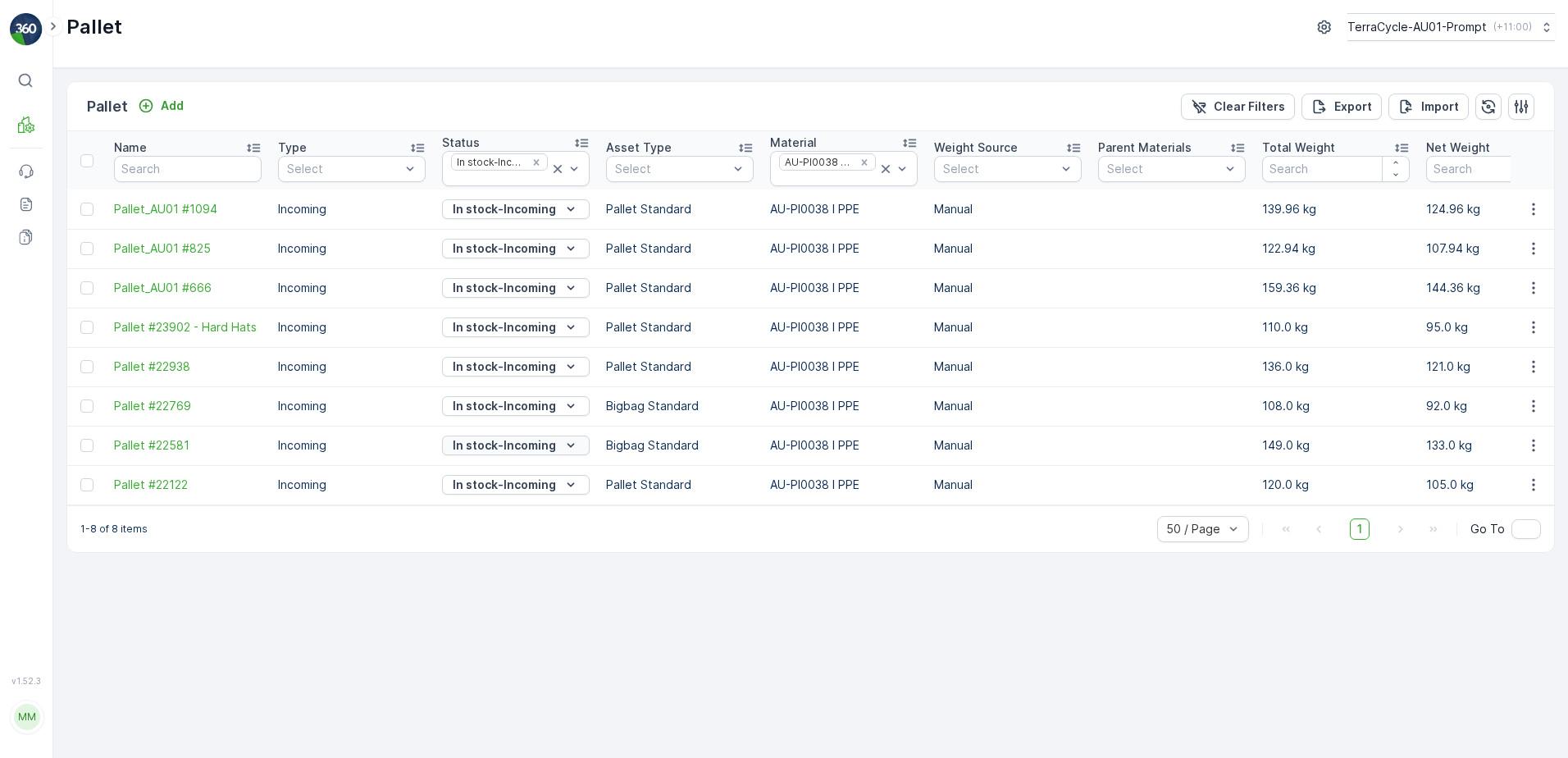
click at [567, 442] on icon "In stock-Incoming" at bounding box center [570, 445] width 17 height 17
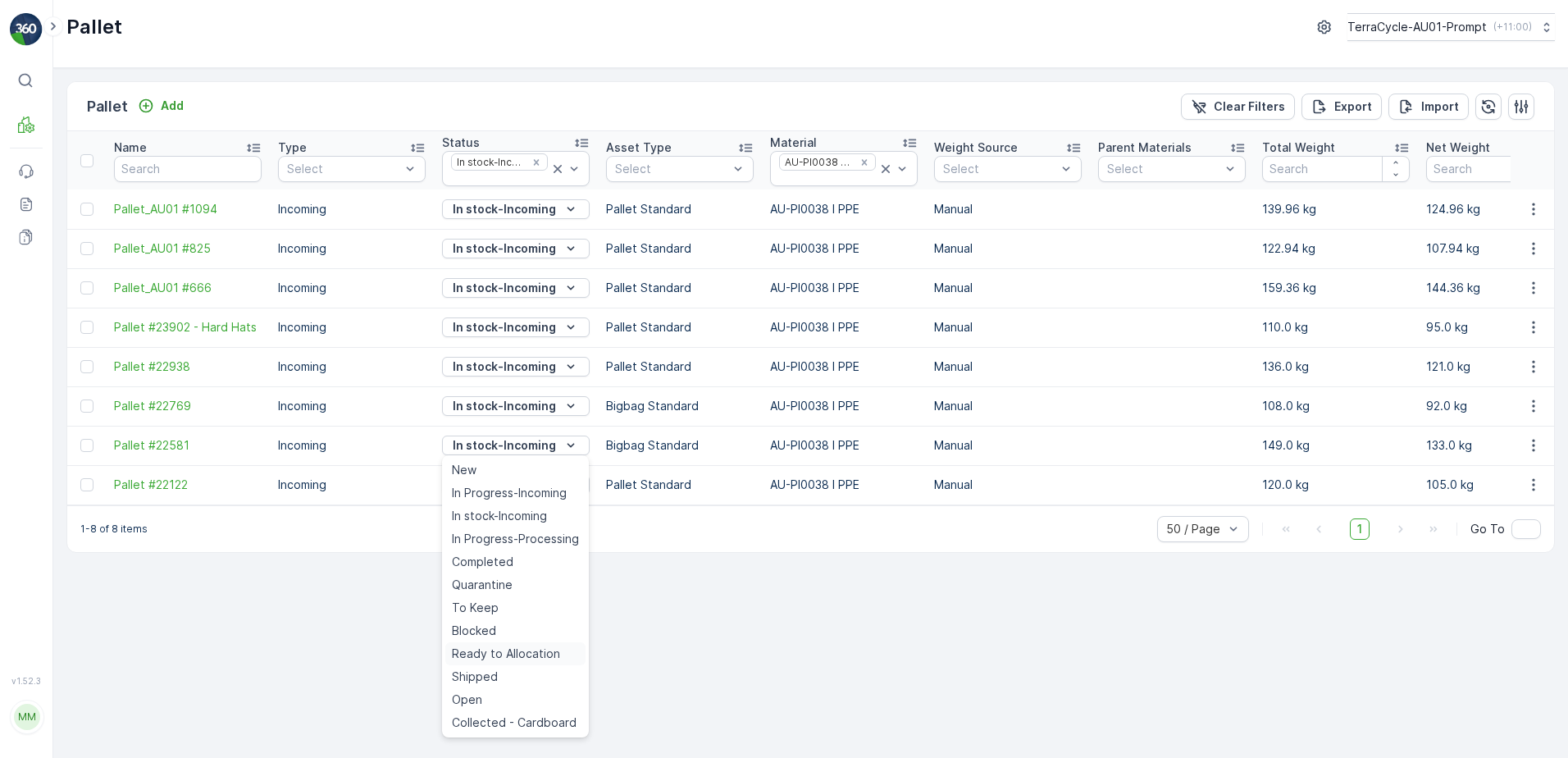
click at [489, 648] on span "Ready to Allocation" at bounding box center [506, 654] width 108 height 17
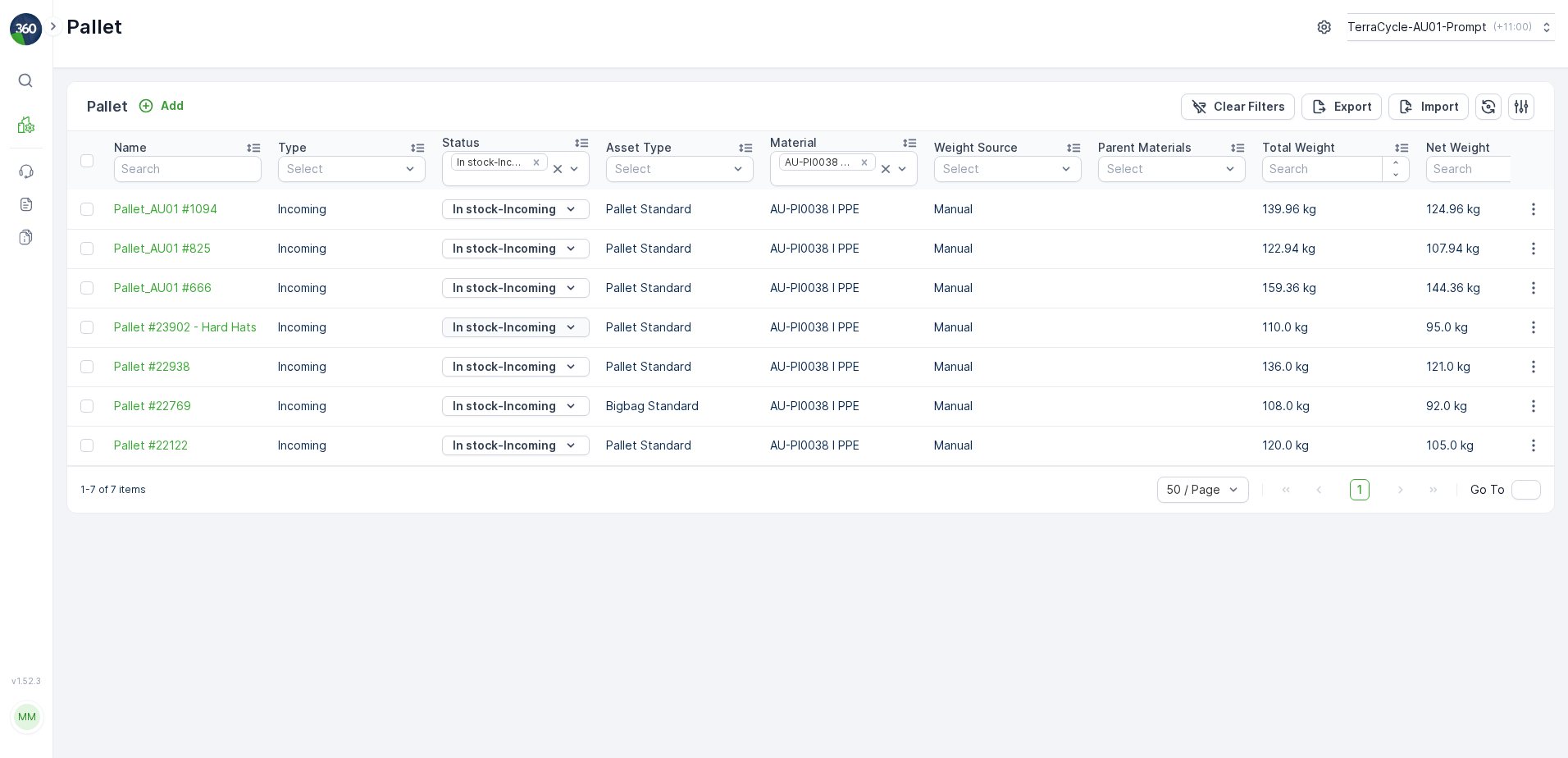
click at [570, 324] on icon "In stock-Incoming" at bounding box center [570, 327] width 17 height 17
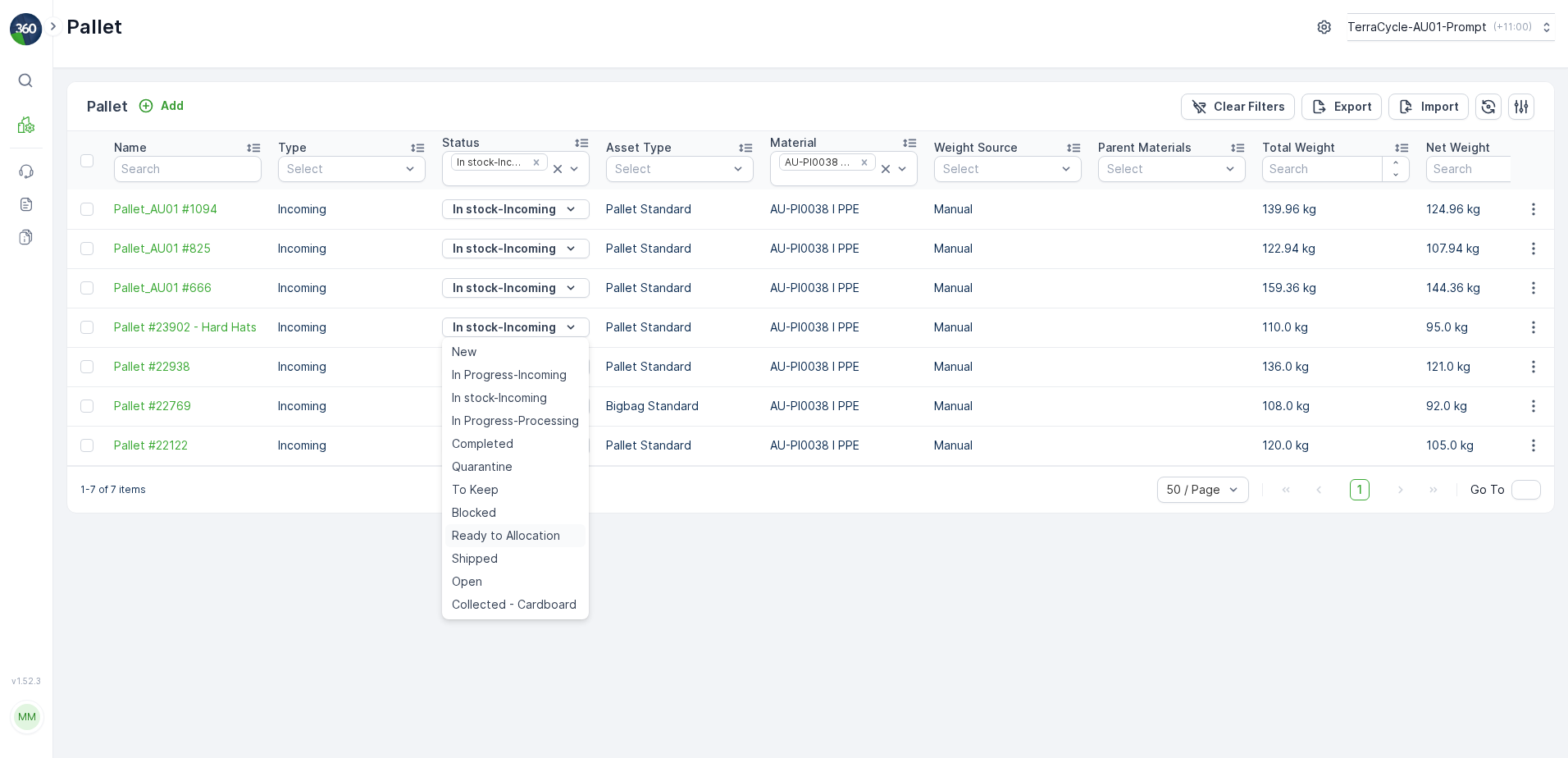
click at [514, 537] on span "Ready to Allocation" at bounding box center [506, 536] width 108 height 17
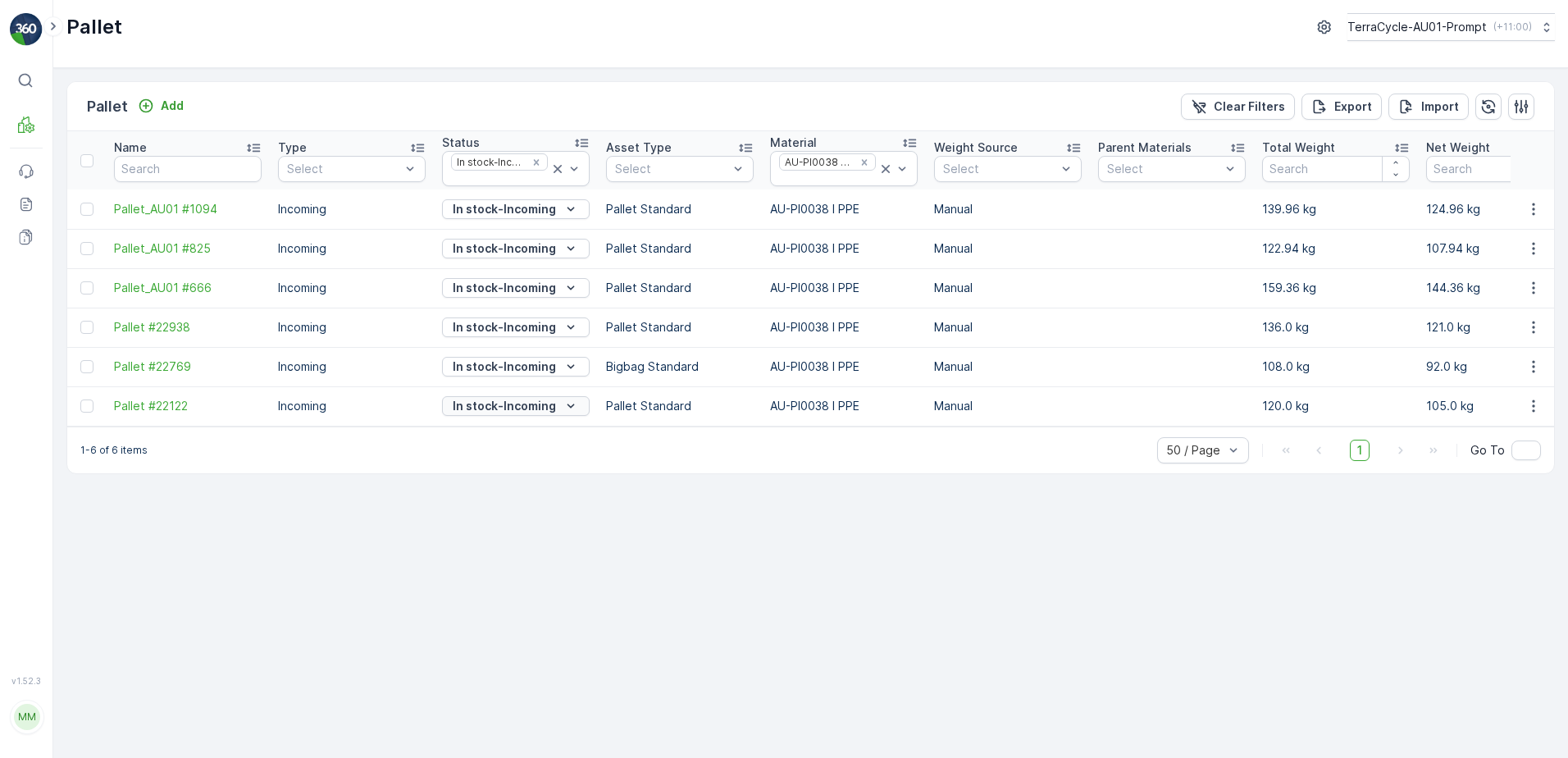
click at [568, 405] on icon "In stock-Incoming" at bounding box center [570, 406] width 17 height 17
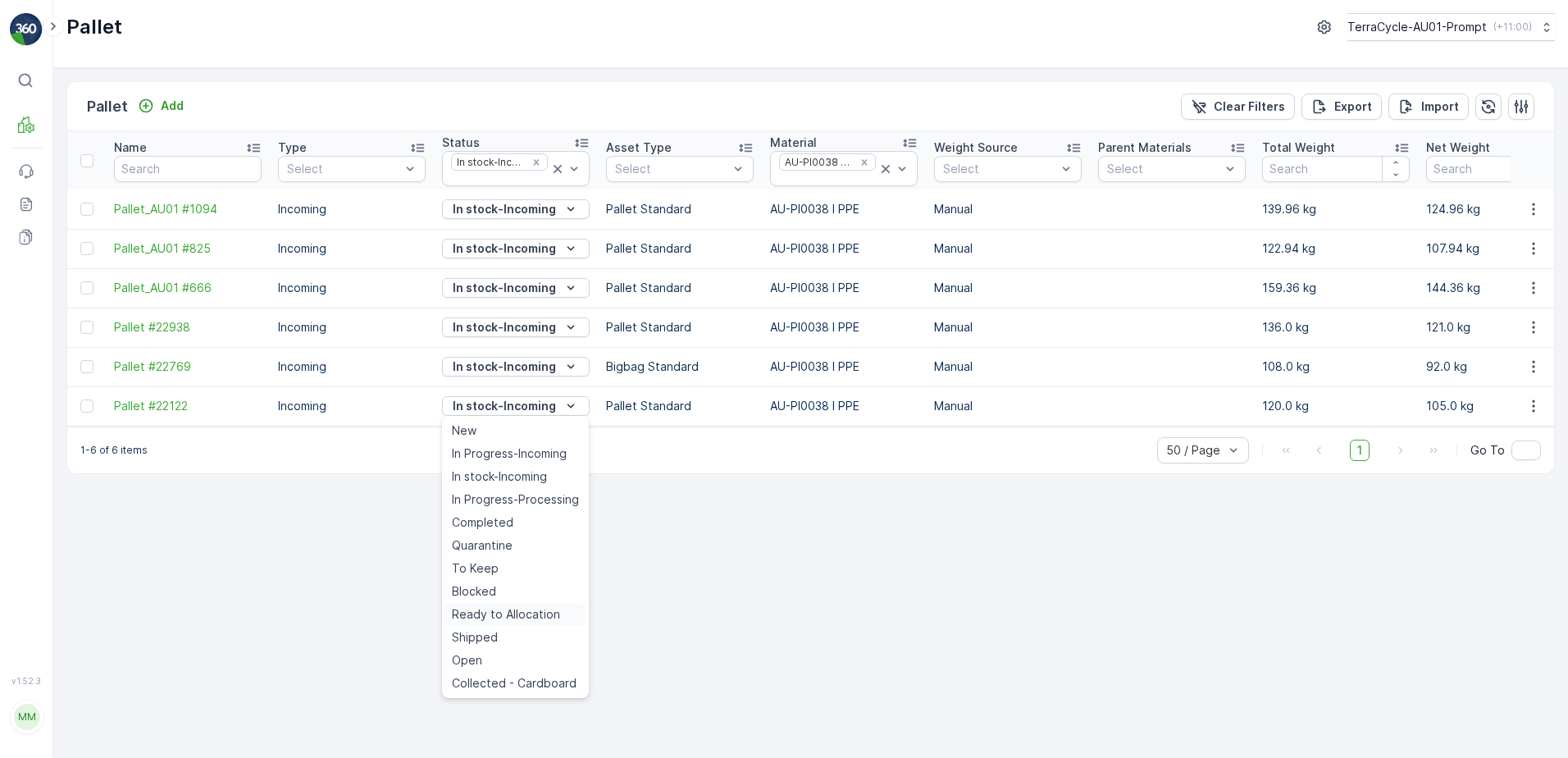
click at [509, 612] on span "Ready to Allocation" at bounding box center [506, 614] width 108 height 17
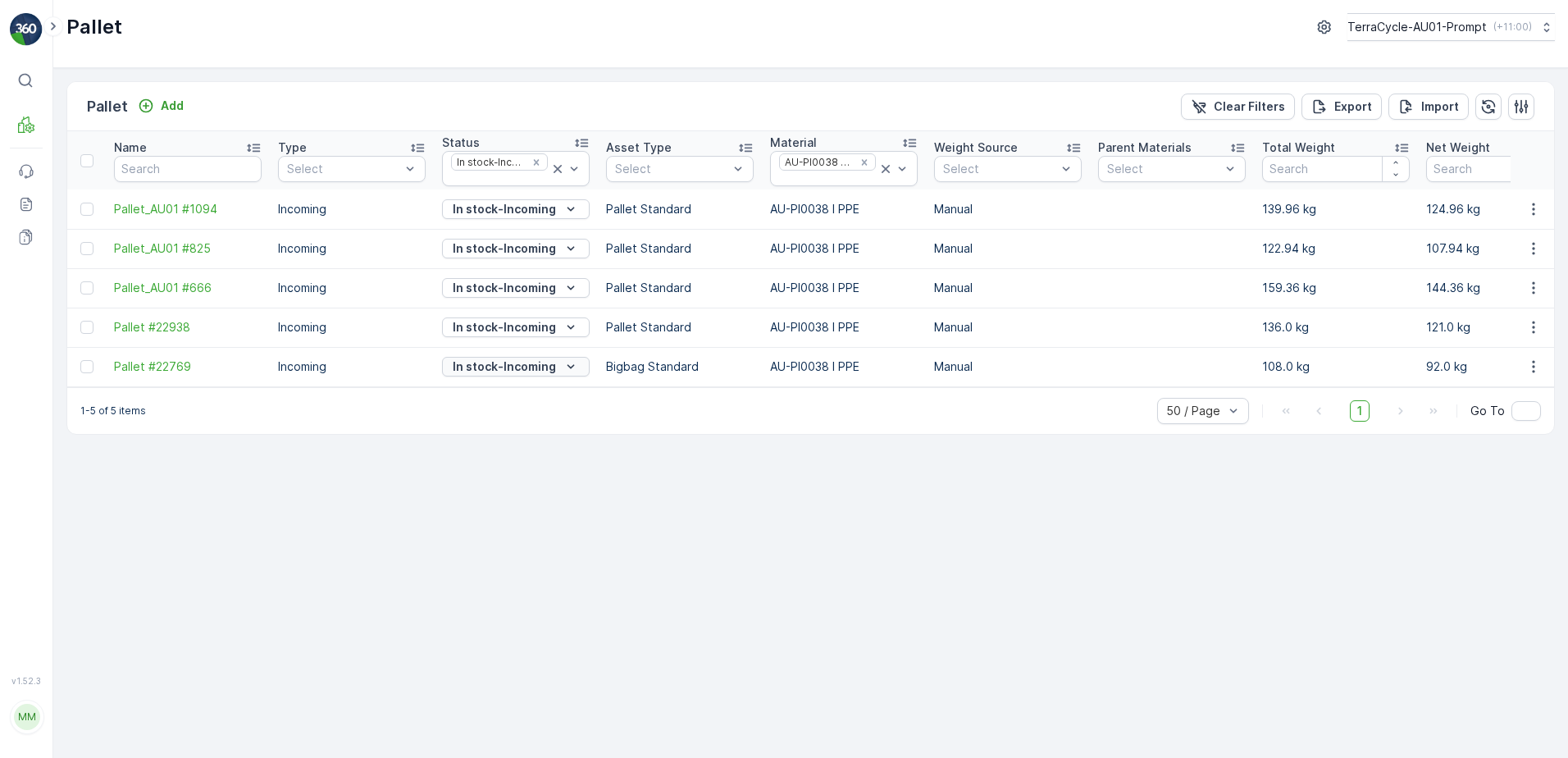
click at [570, 362] on icon "In stock-Incoming" at bounding box center [570, 366] width 17 height 17
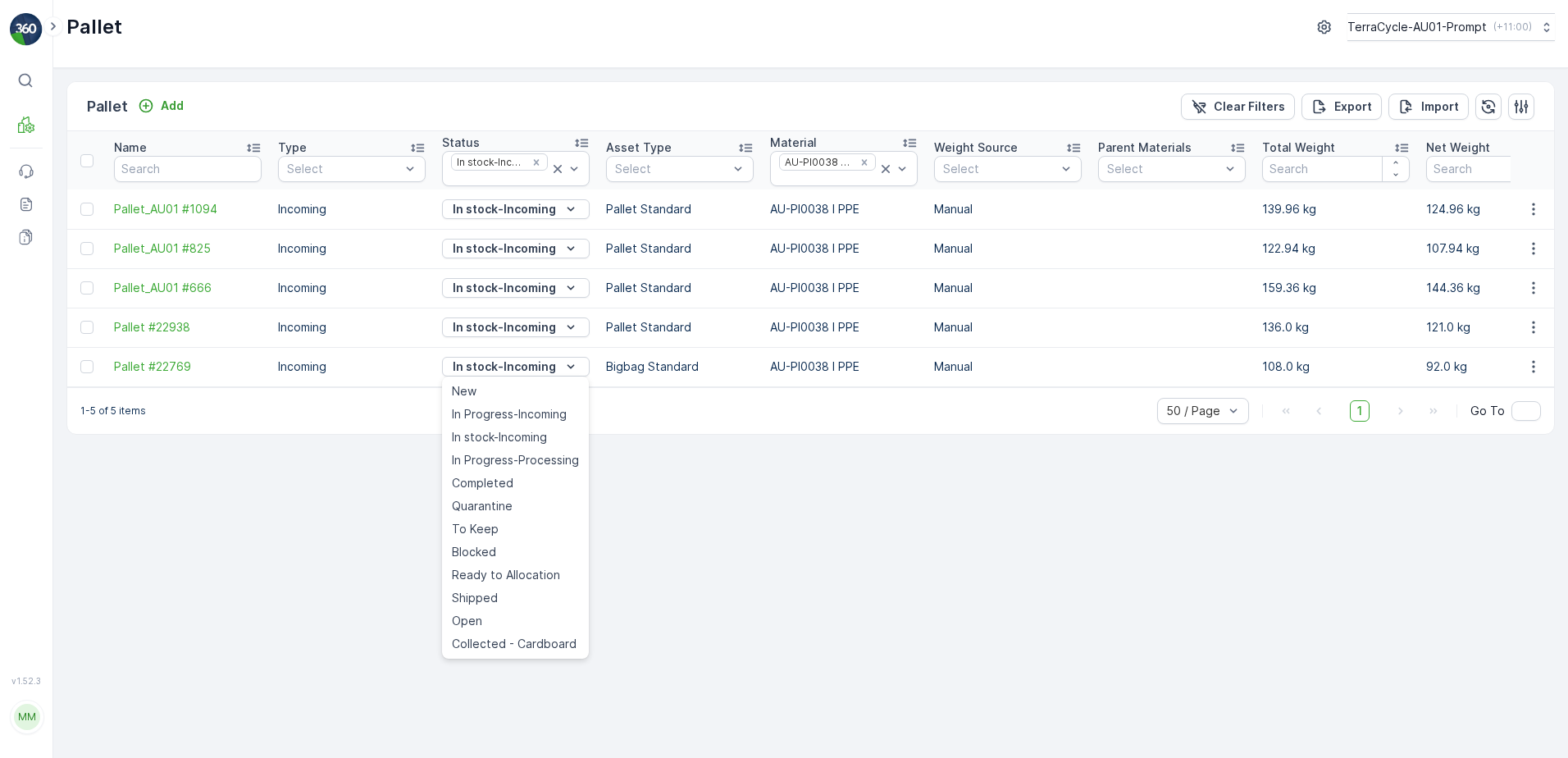
click at [524, 573] on span "Ready to Allocation" at bounding box center [506, 574] width 108 height 17
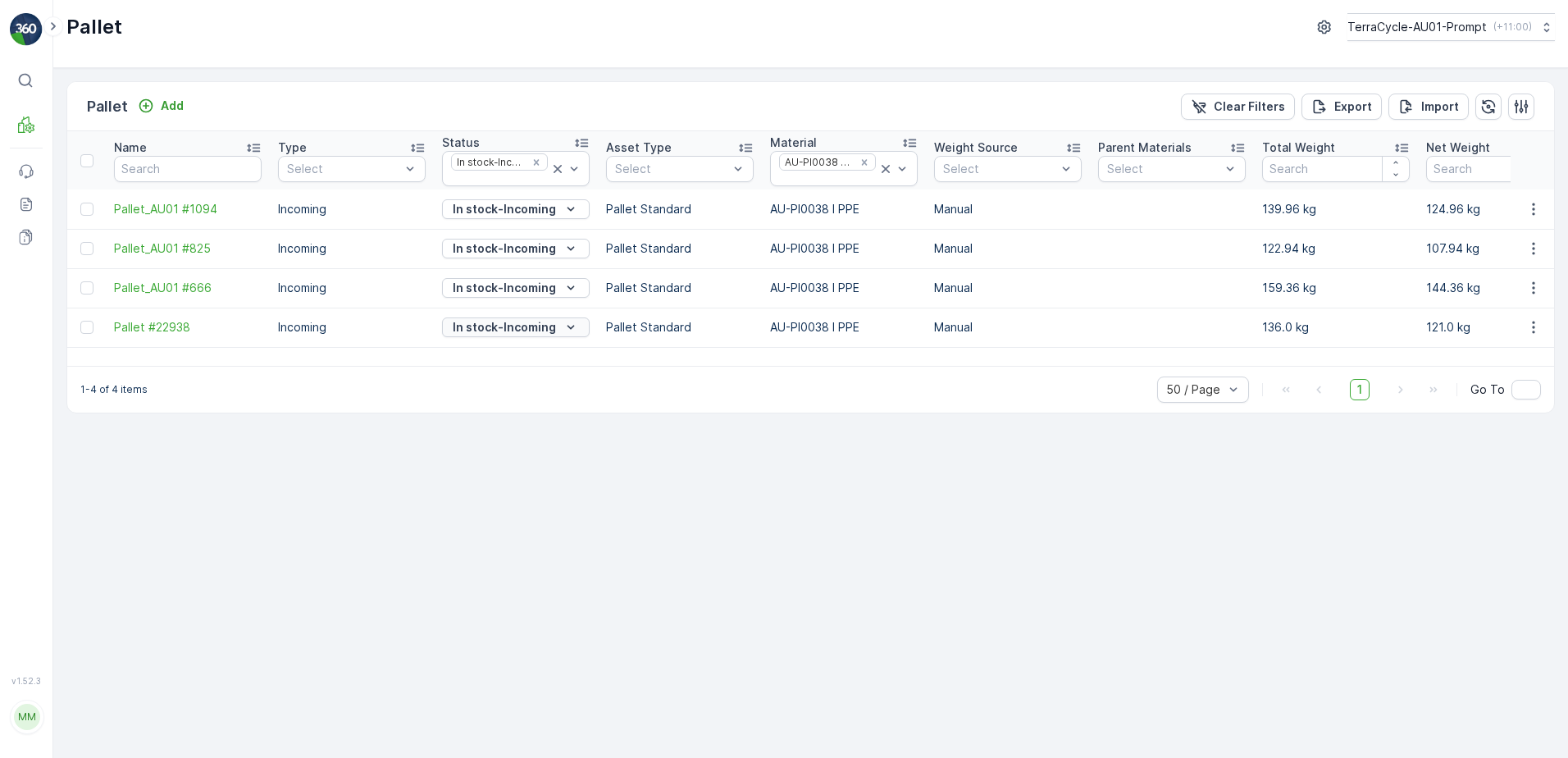
click at [566, 323] on icon "In stock-Incoming" at bounding box center [570, 327] width 17 height 17
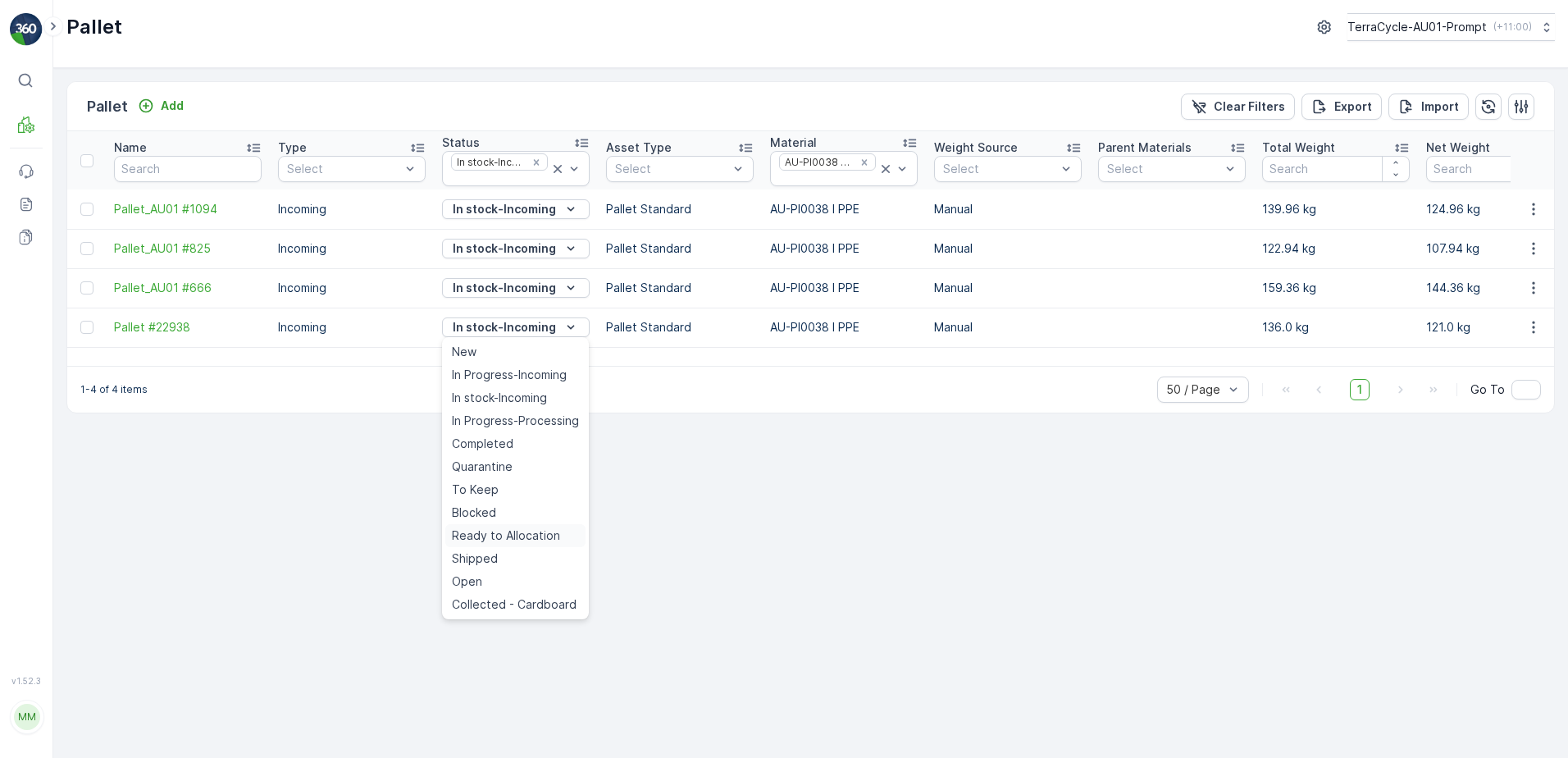
click at [519, 535] on span "Ready to Allocation" at bounding box center [506, 536] width 108 height 17
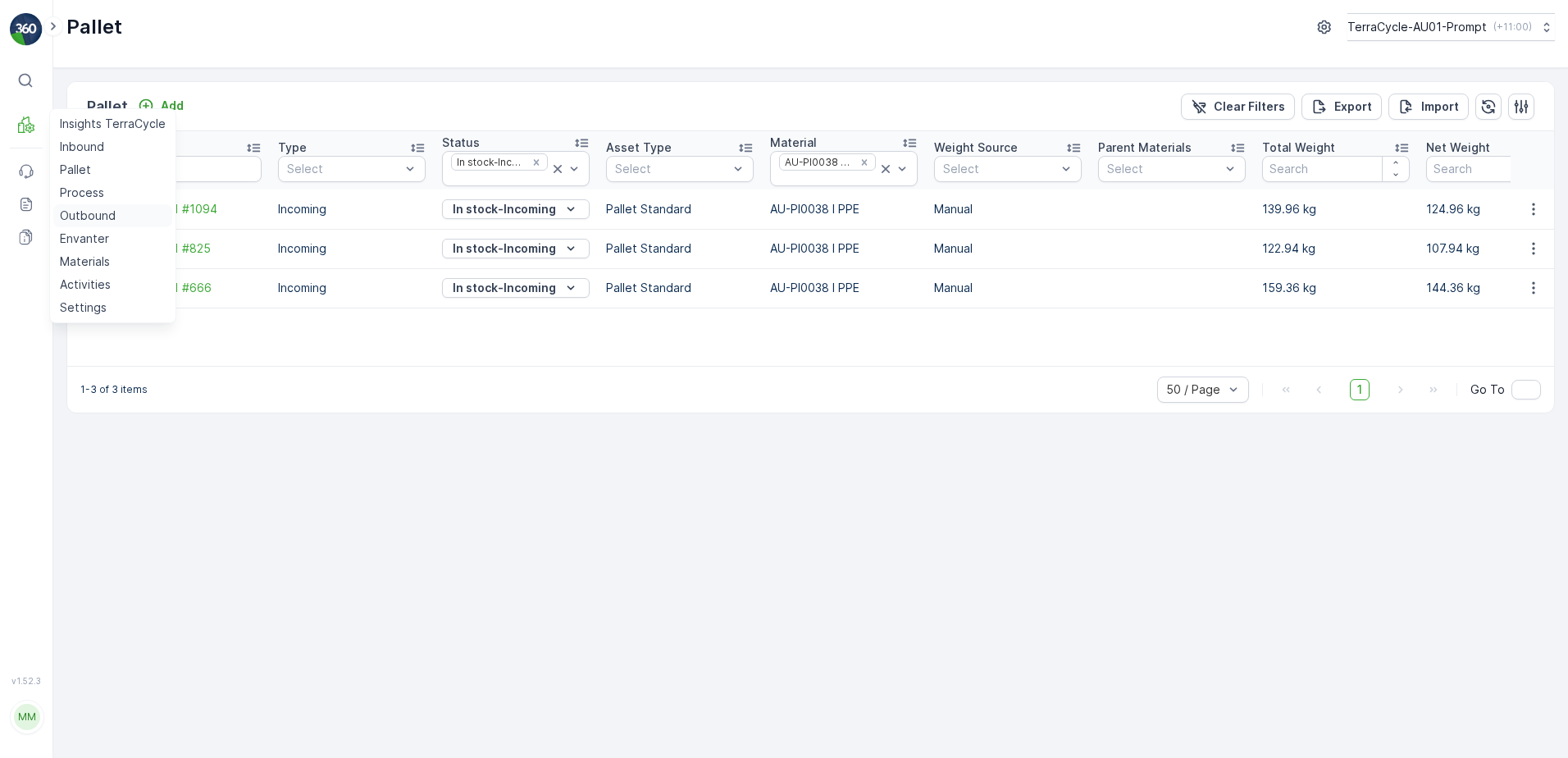
click at [107, 215] on p "Outbound" at bounding box center [87, 215] width 56 height 17
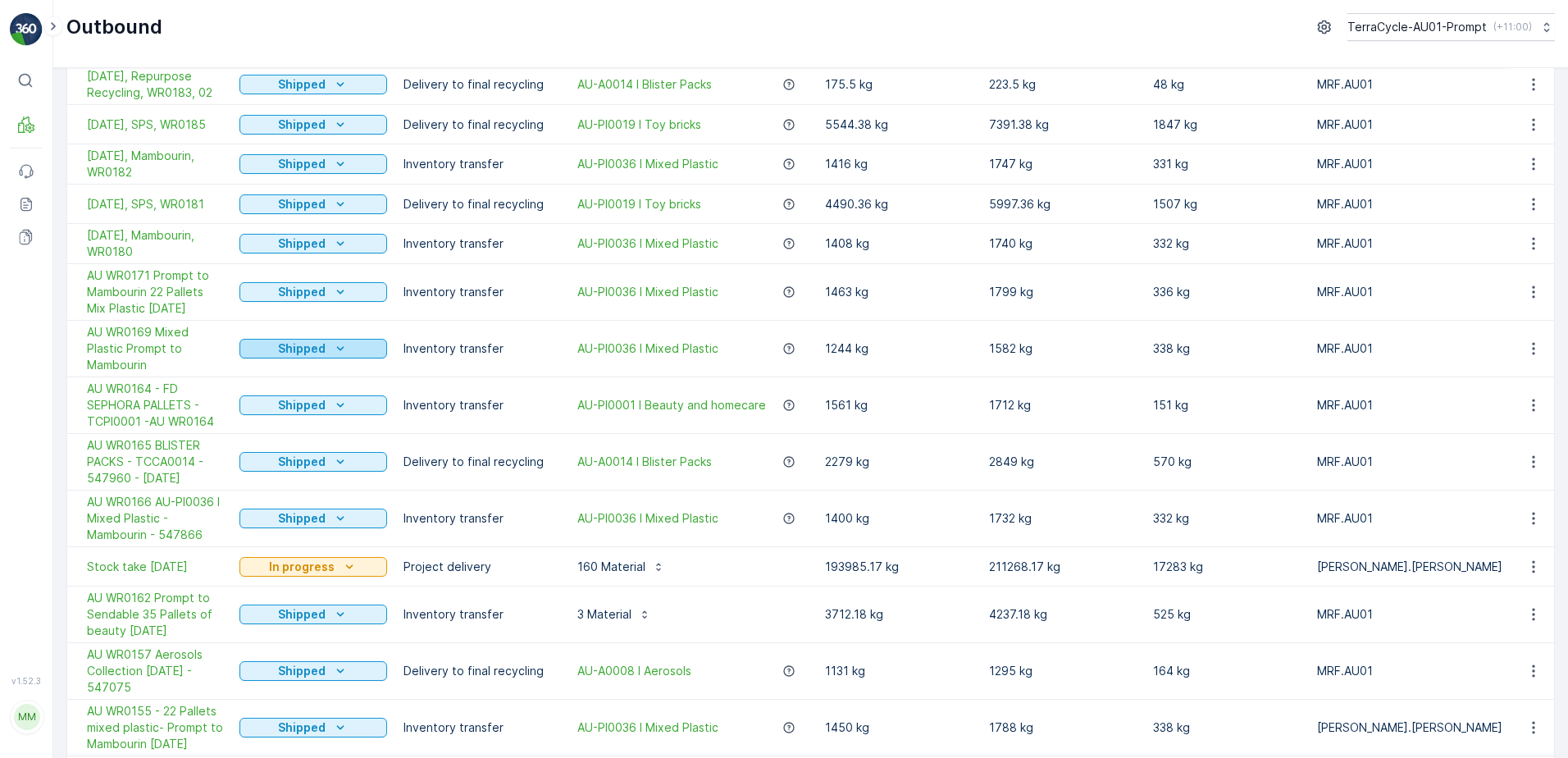
scroll to position [1149, 0]
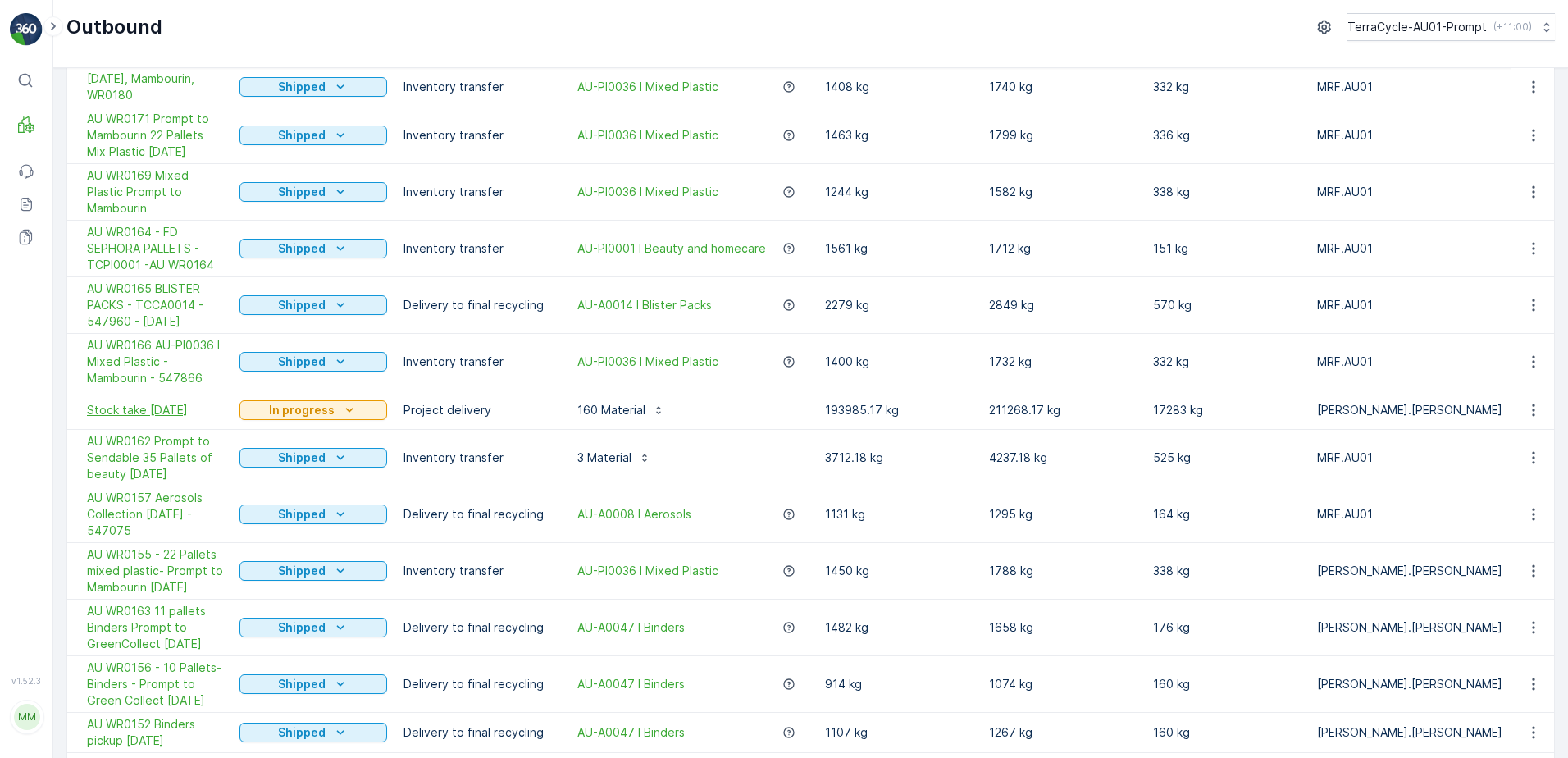
click at [175, 402] on span "Stock take [DATE]" at bounding box center [155, 410] width 136 height 17
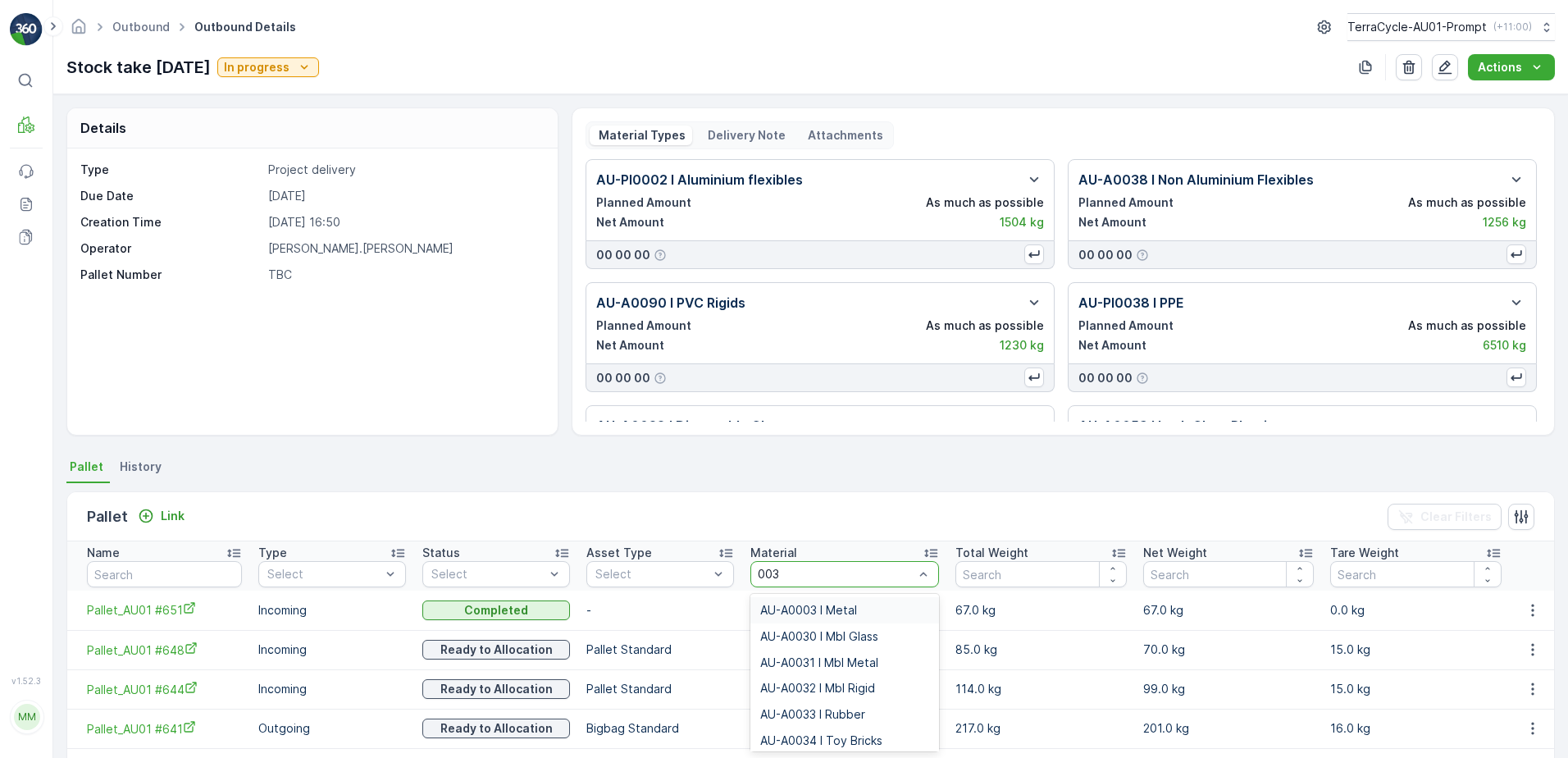
type input "0038"
click at [807, 639] on span "AU-PI0038 I PPE" at bounding box center [804, 636] width 89 height 13
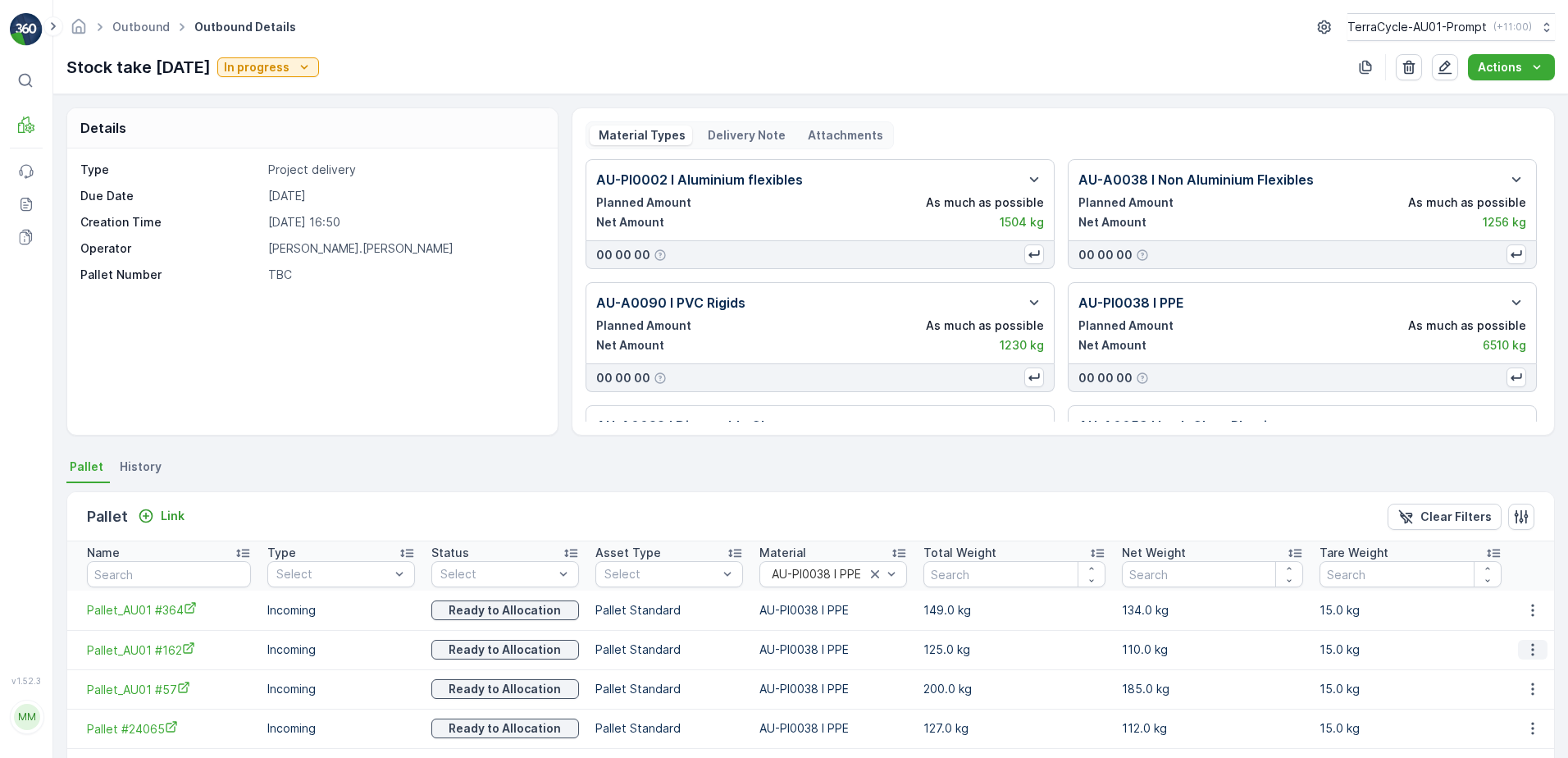
click at [1536, 652] on button "button" at bounding box center [1532, 650] width 30 height 20
click at [1499, 708] on span "Unlink Pallet" at bounding box center [1499, 704] width 66 height 17
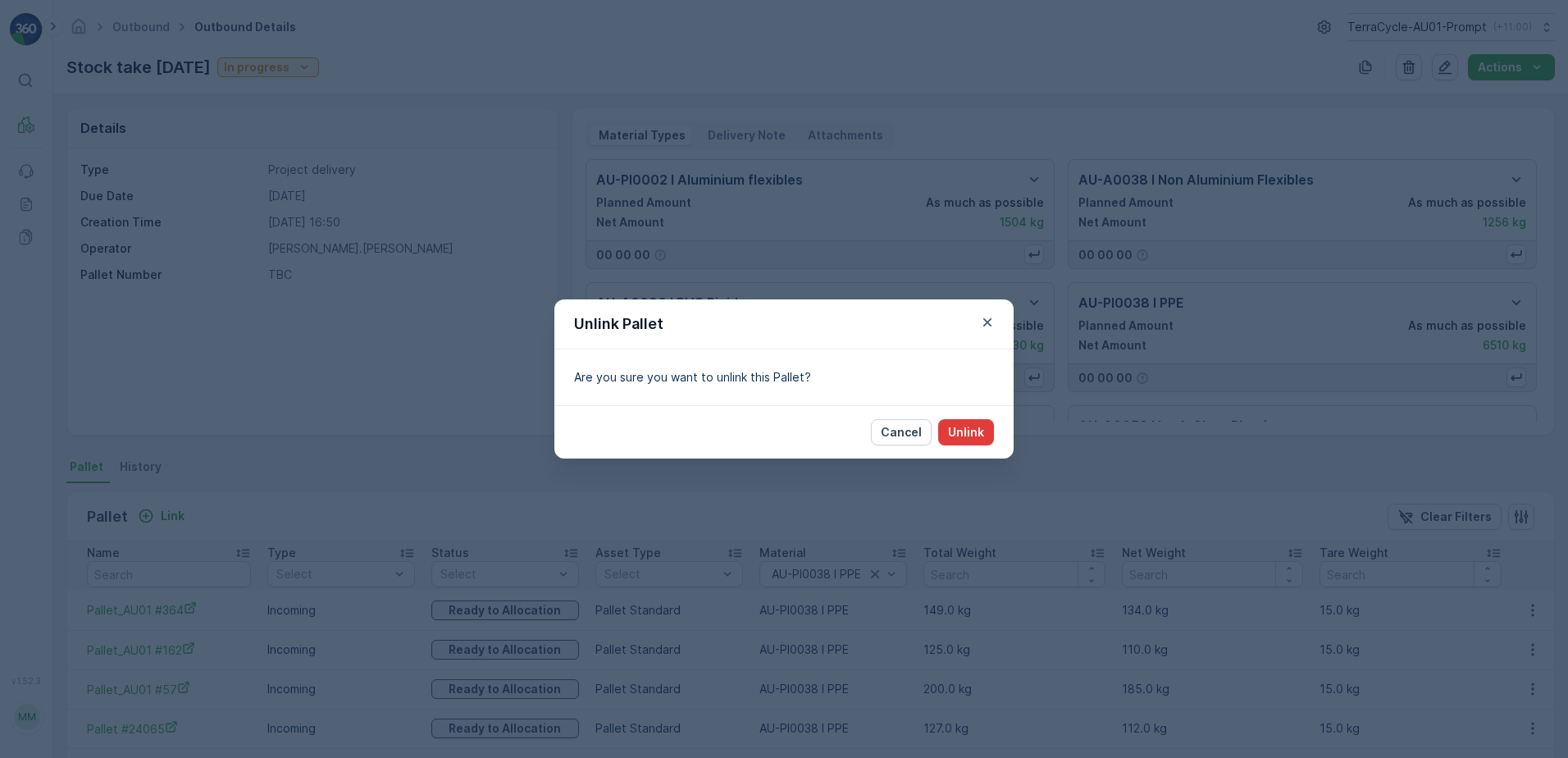
click at [978, 437] on p "Unlink" at bounding box center [966, 432] width 36 height 17
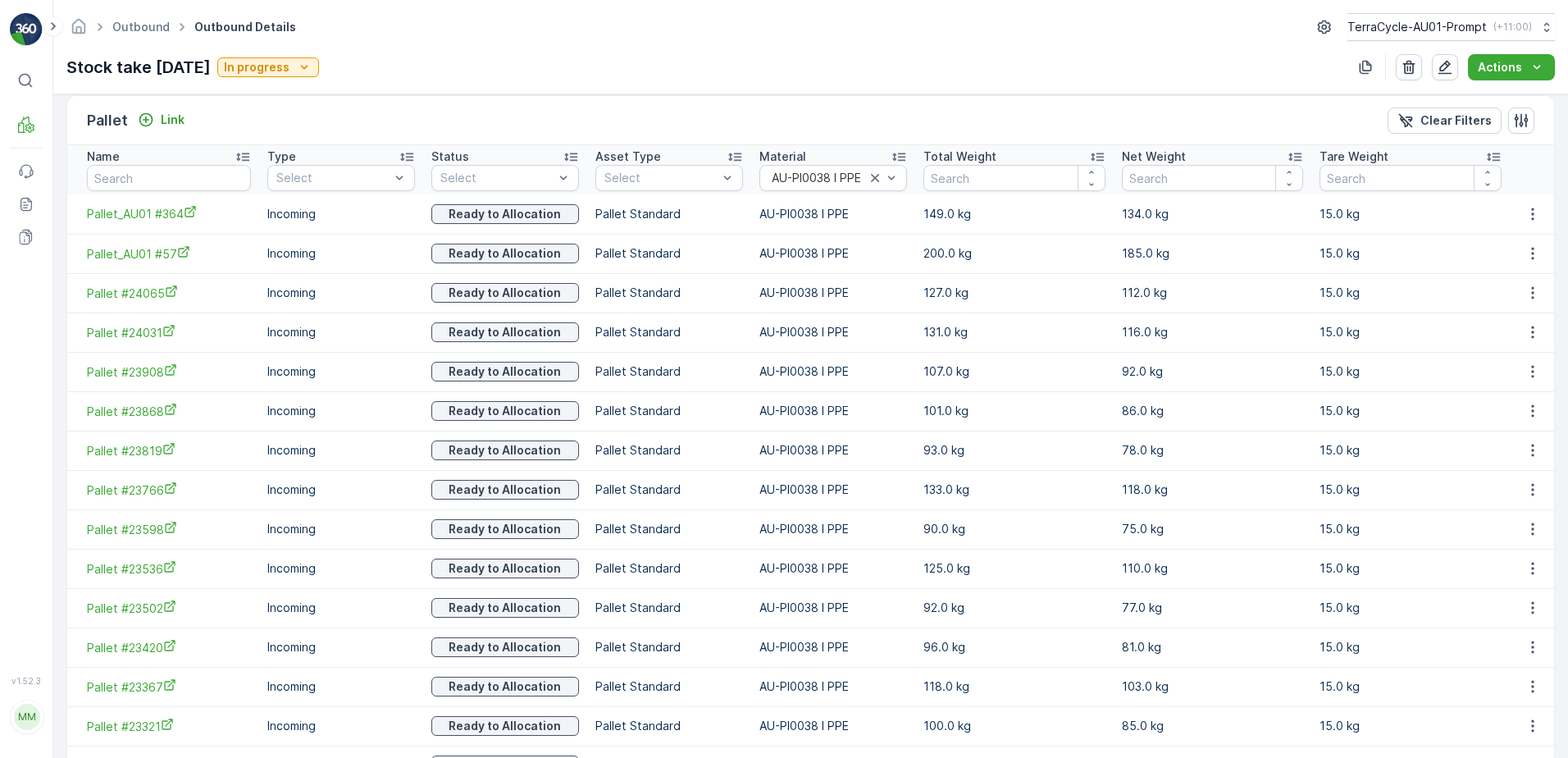
scroll to position [150, 0]
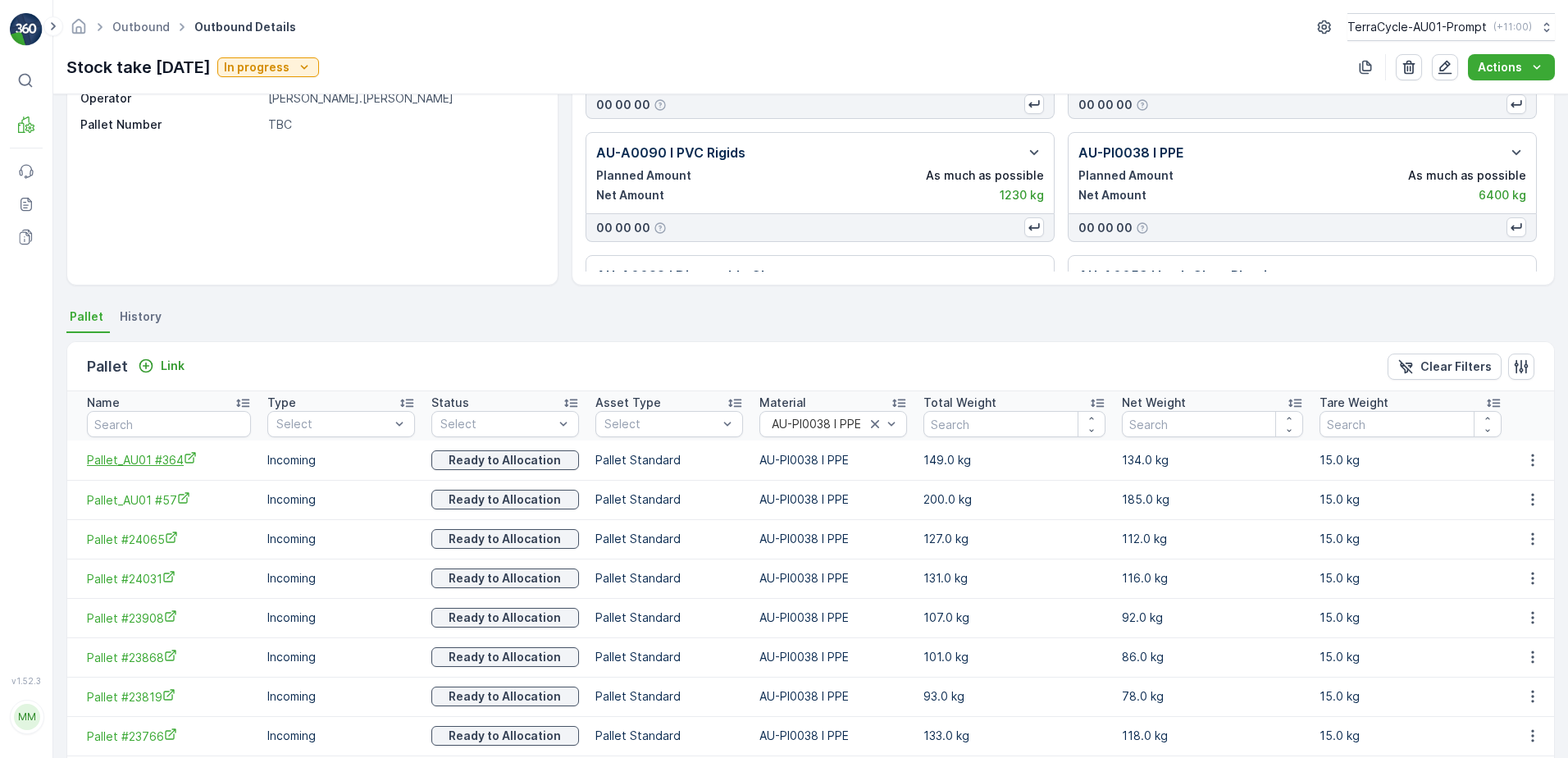
click at [127, 465] on span "Pallet_AU01 #364" at bounding box center [169, 459] width 164 height 17
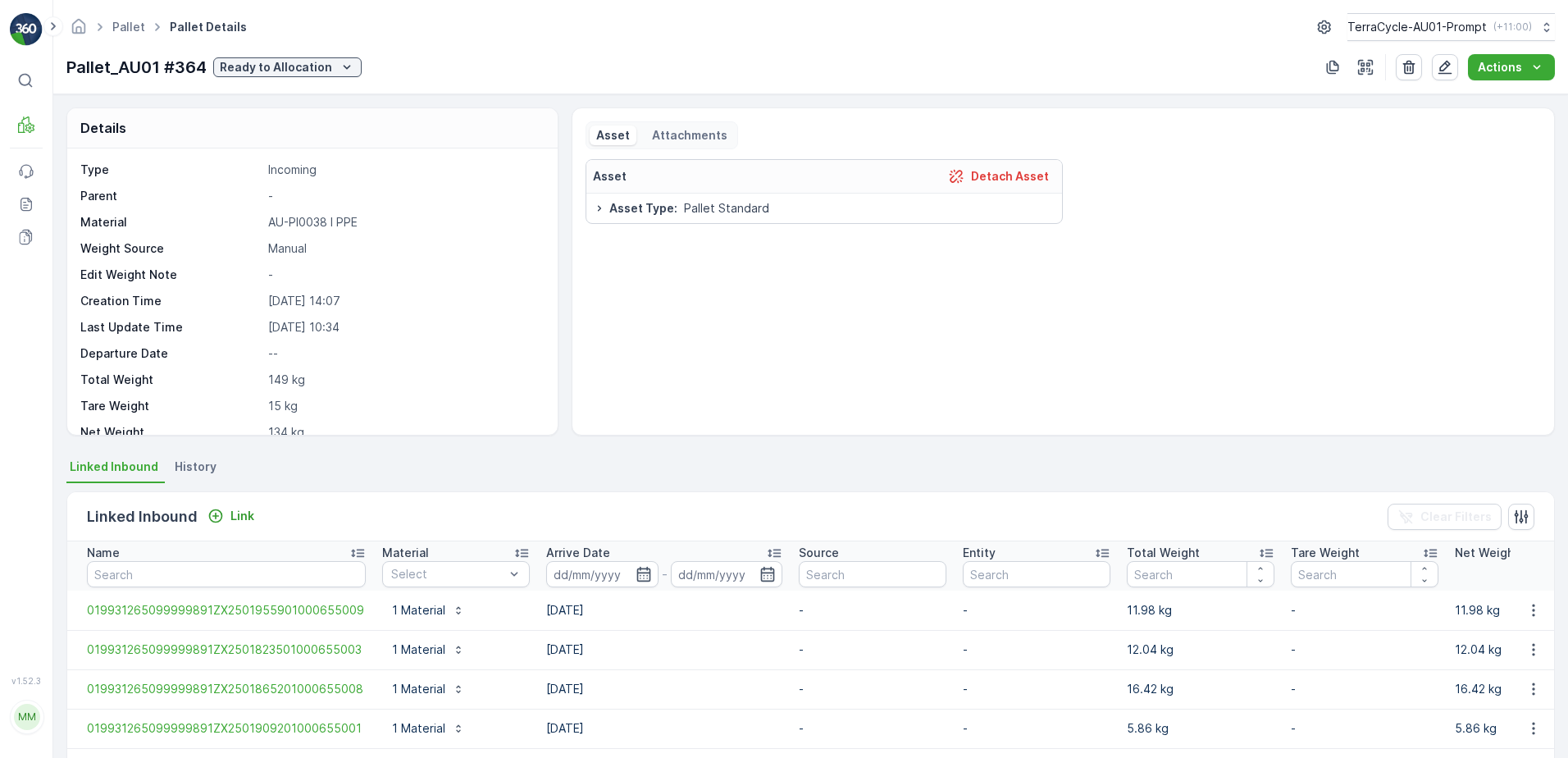
click at [207, 464] on span "History" at bounding box center [195, 466] width 42 height 17
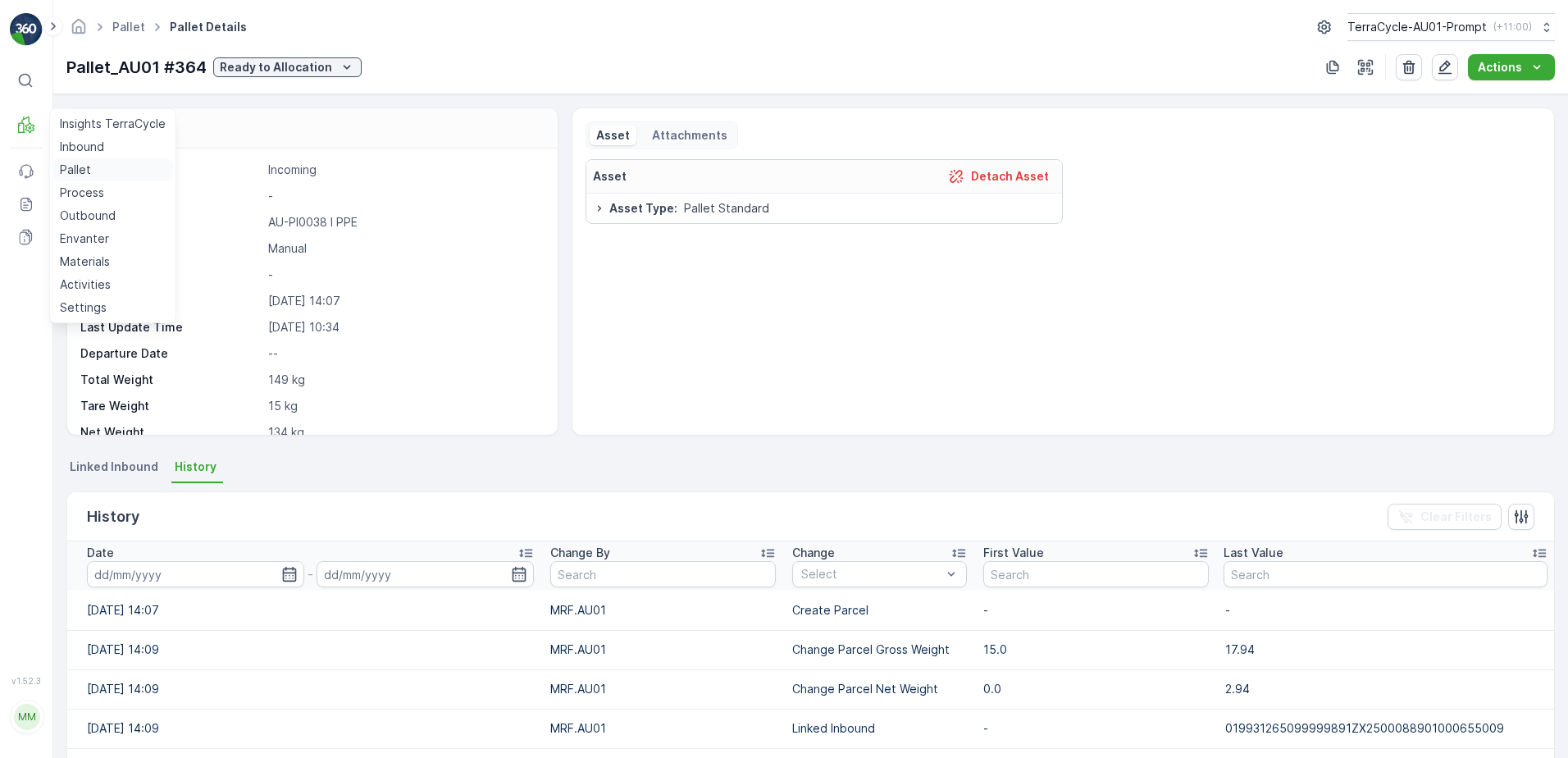
click at [85, 173] on p "Pallet" at bounding box center [74, 170] width 31 height 17
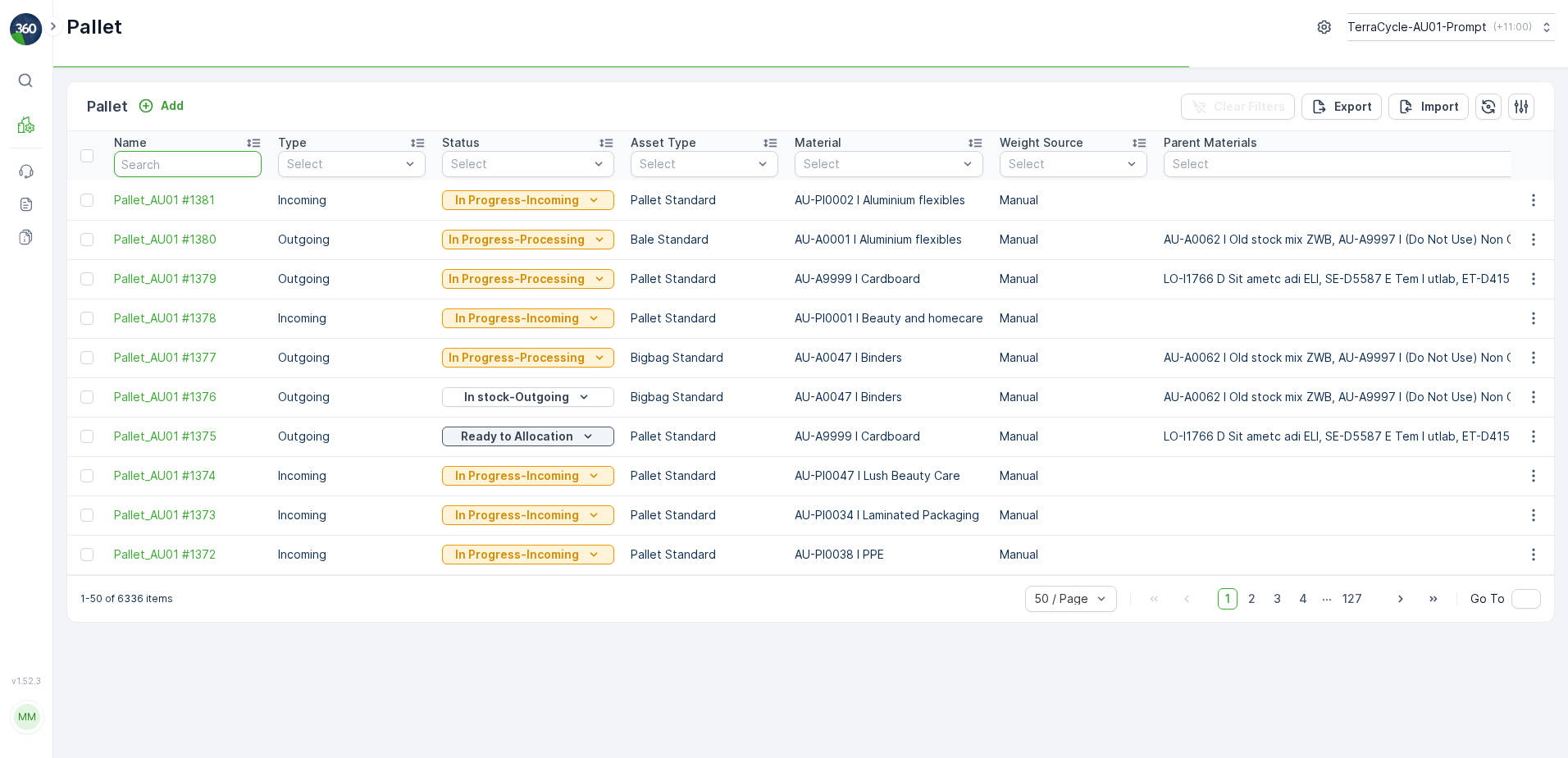
click at [198, 157] on input "text" at bounding box center [187, 164] width 148 height 26
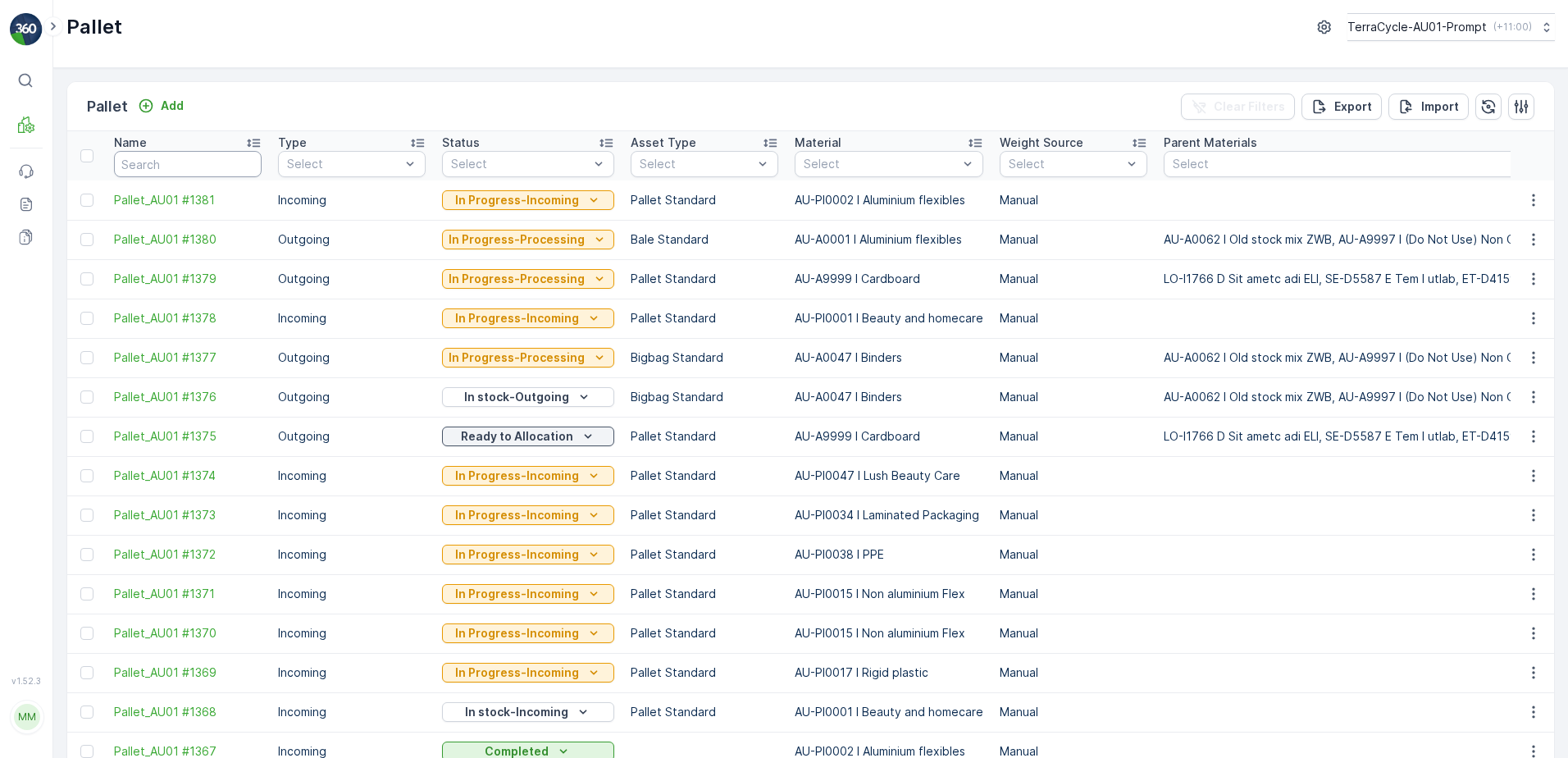
click at [183, 159] on input "text" at bounding box center [187, 164] width 148 height 26
type input "364"
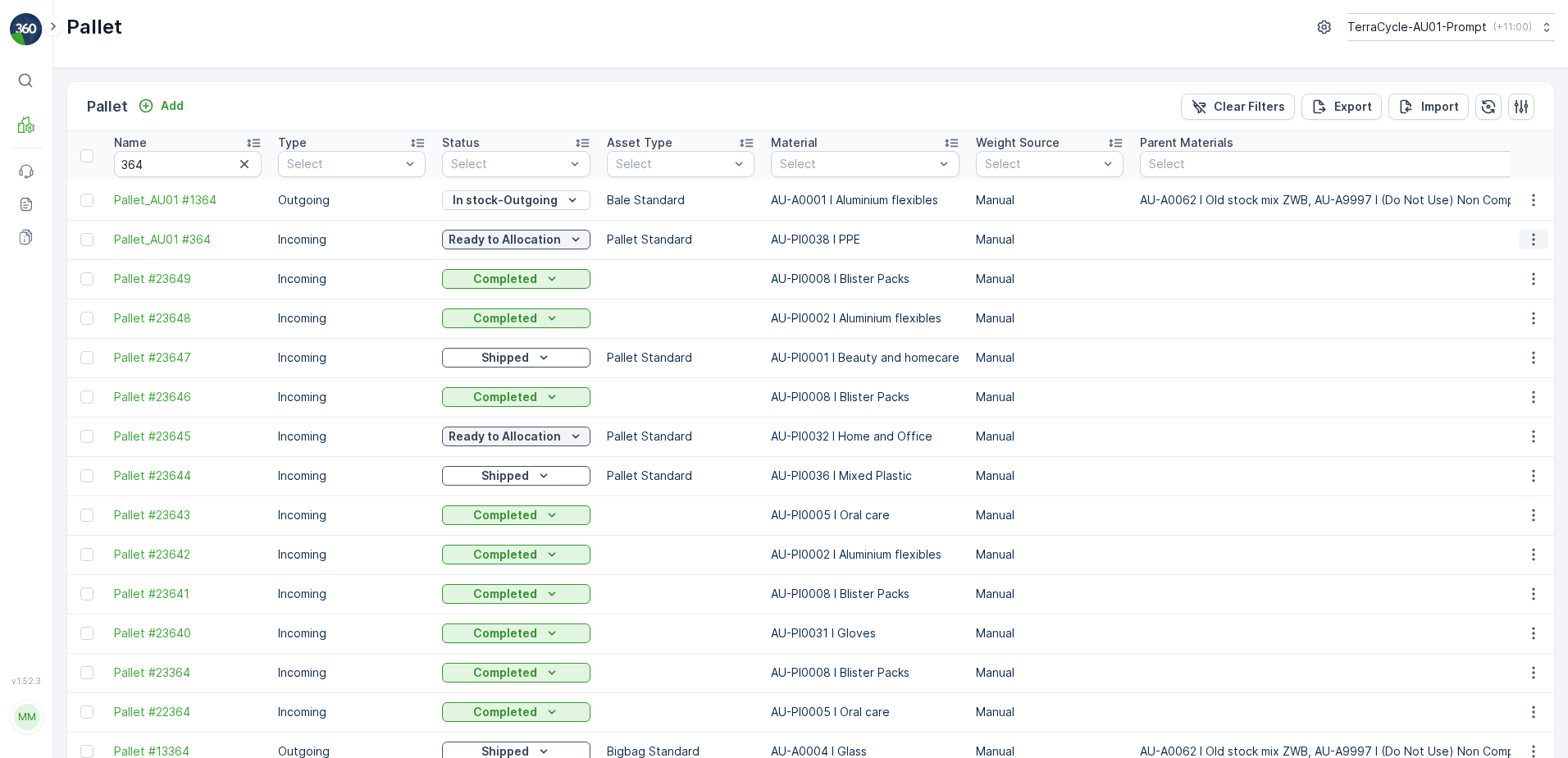
click at [1532, 237] on icon "button" at bounding box center [1533, 239] width 17 height 17
click at [85, 214] on p "Outbound" at bounding box center [87, 215] width 56 height 17
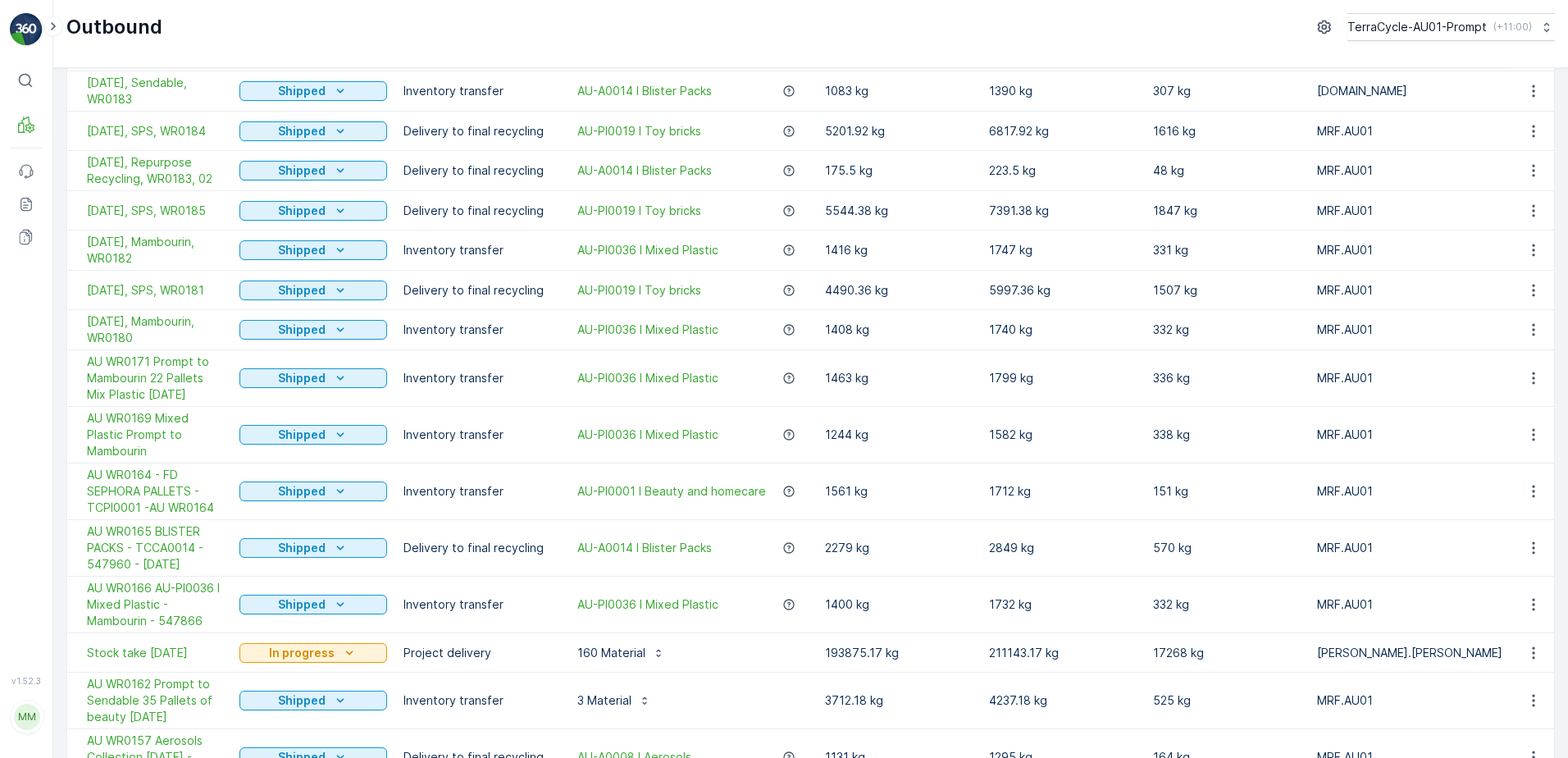
scroll to position [984, 0]
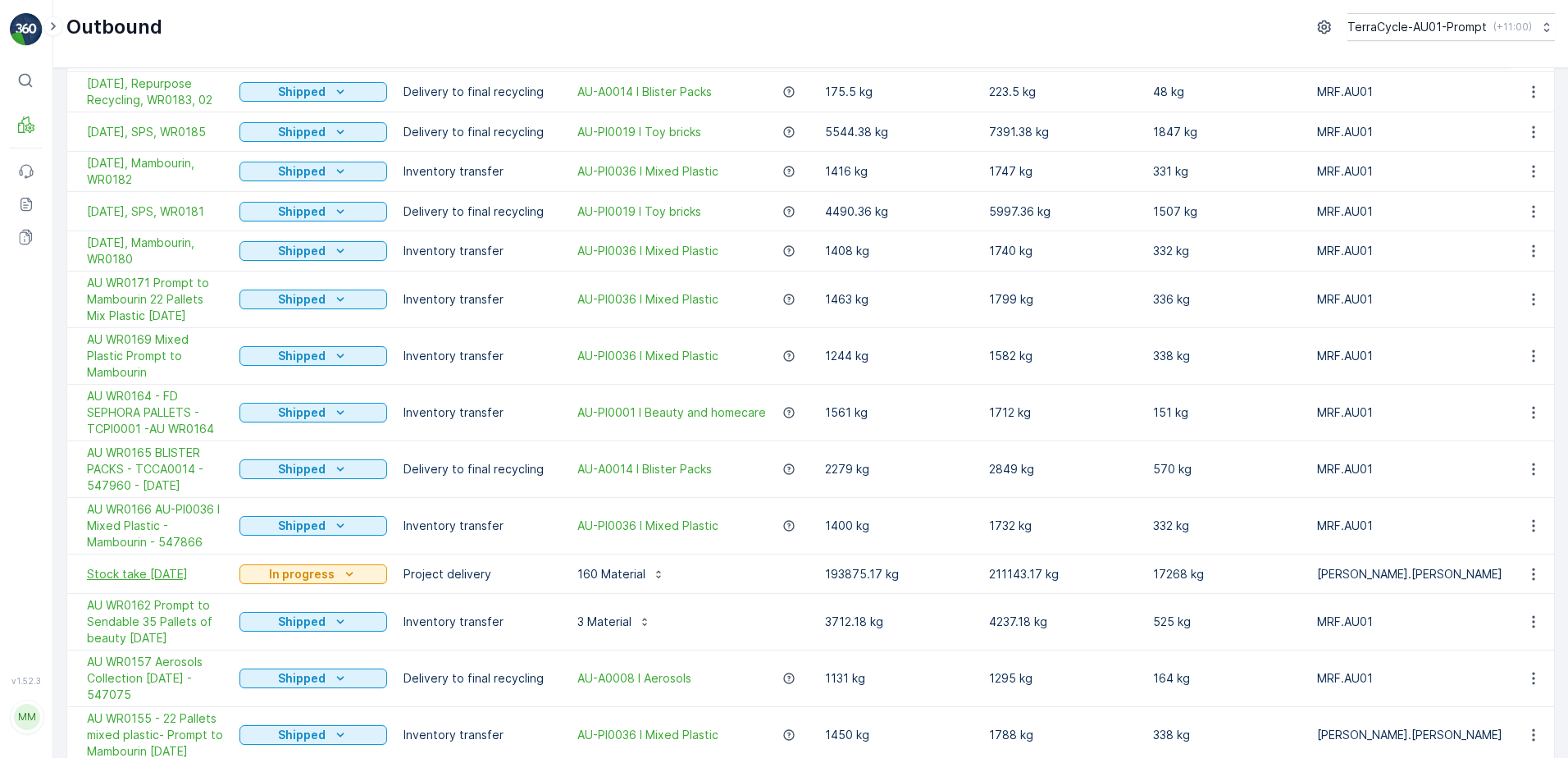
click at [144, 567] on span "Stock take [DATE]" at bounding box center [155, 574] width 136 height 17
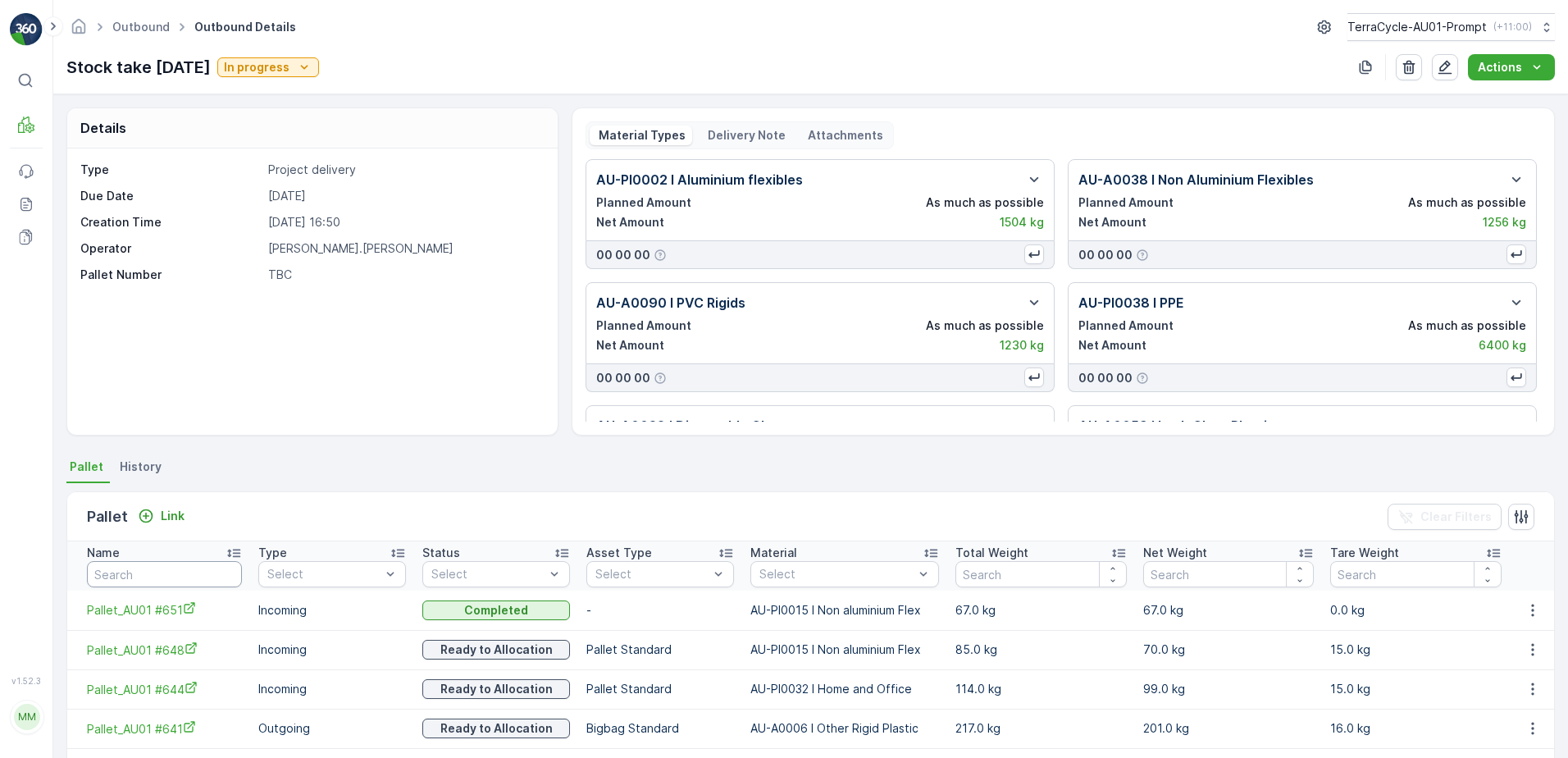
click at [153, 572] on input "text" at bounding box center [165, 574] width 155 height 26
type input "364"
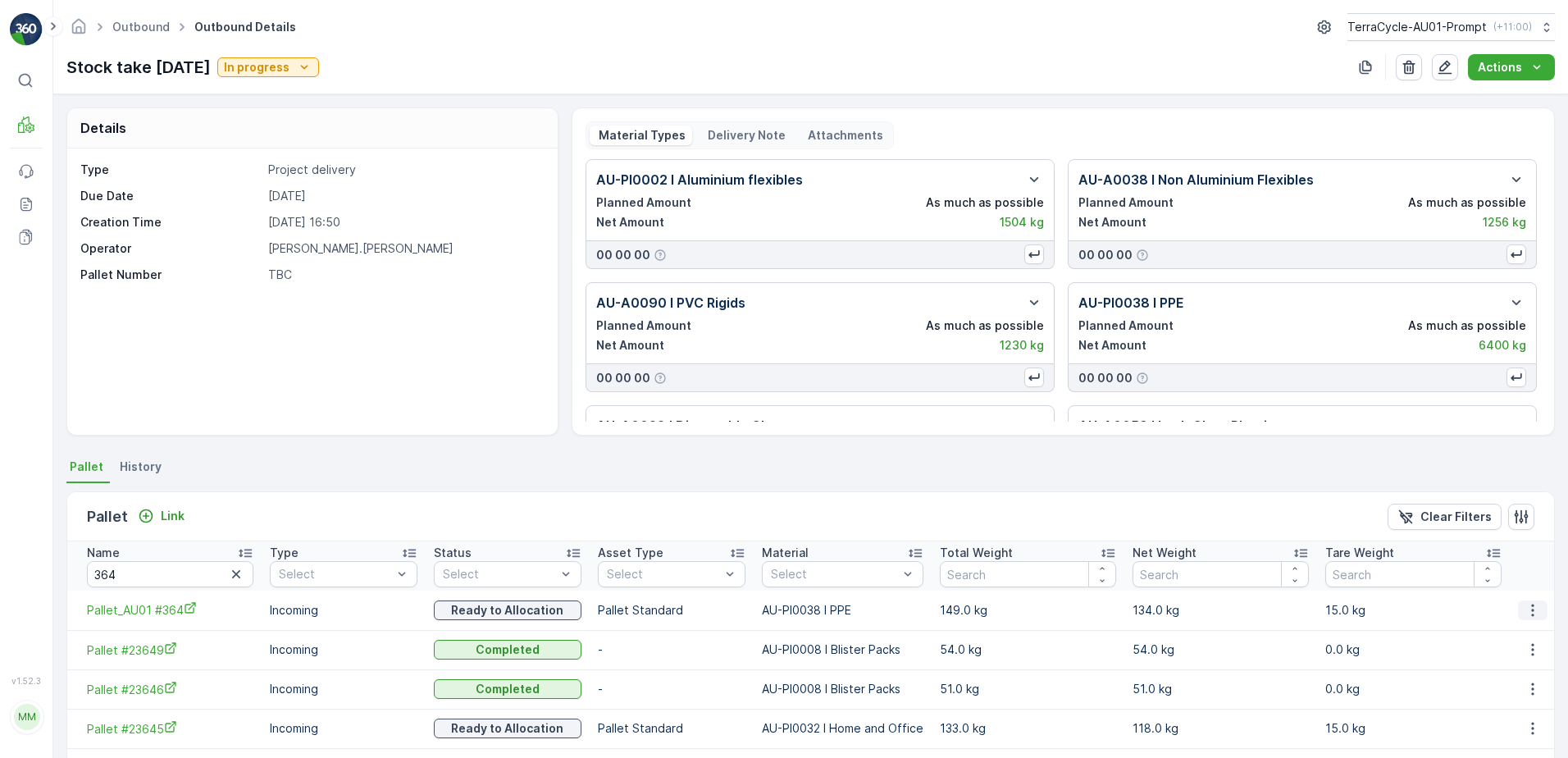
click at [1526, 607] on icon "button" at bounding box center [1532, 610] width 17 height 17
click at [1493, 666] on span "Unlink Pallet" at bounding box center [1499, 665] width 66 height 17
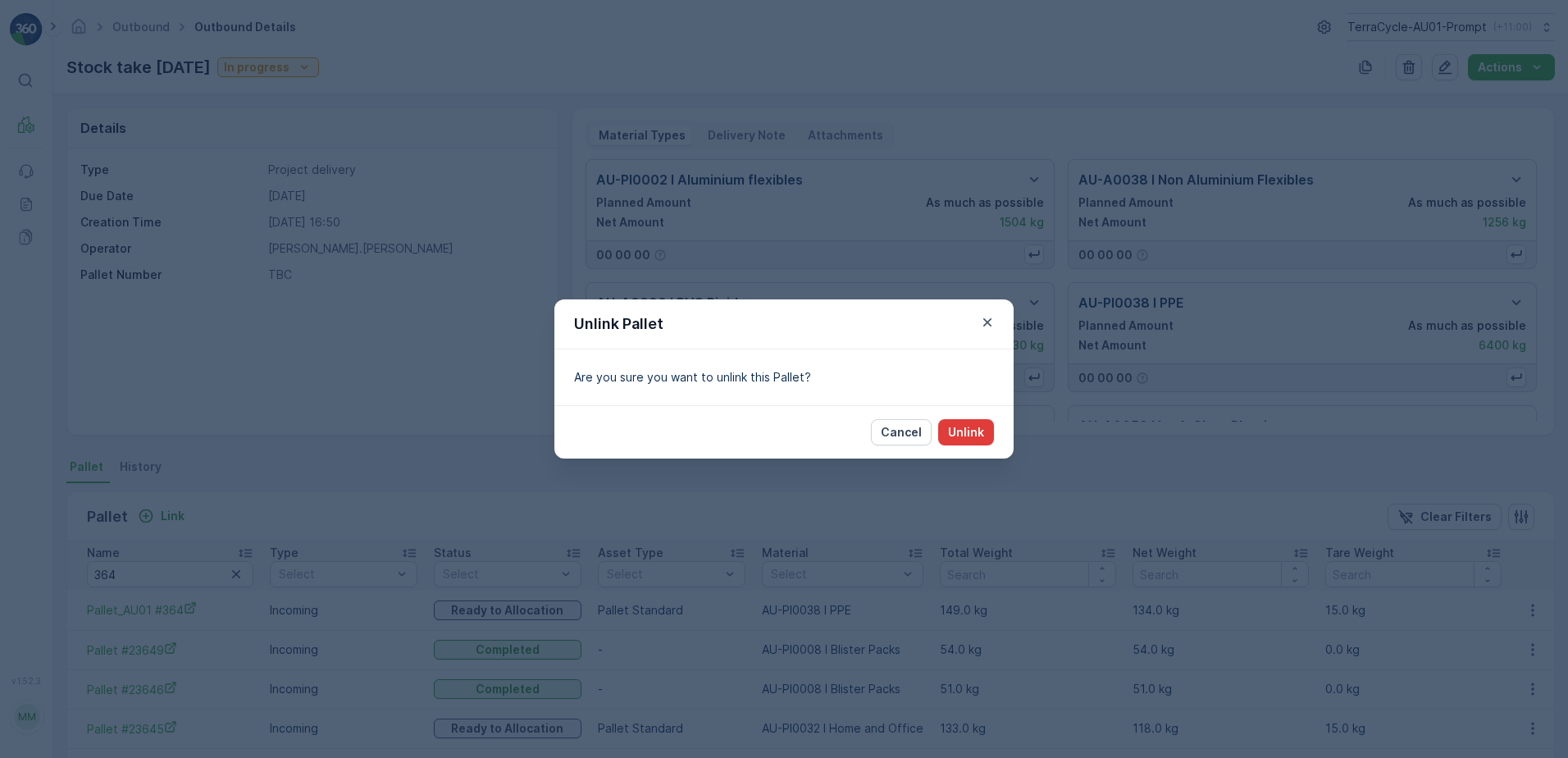
click at [969, 430] on p "Unlink" at bounding box center [966, 432] width 36 height 17
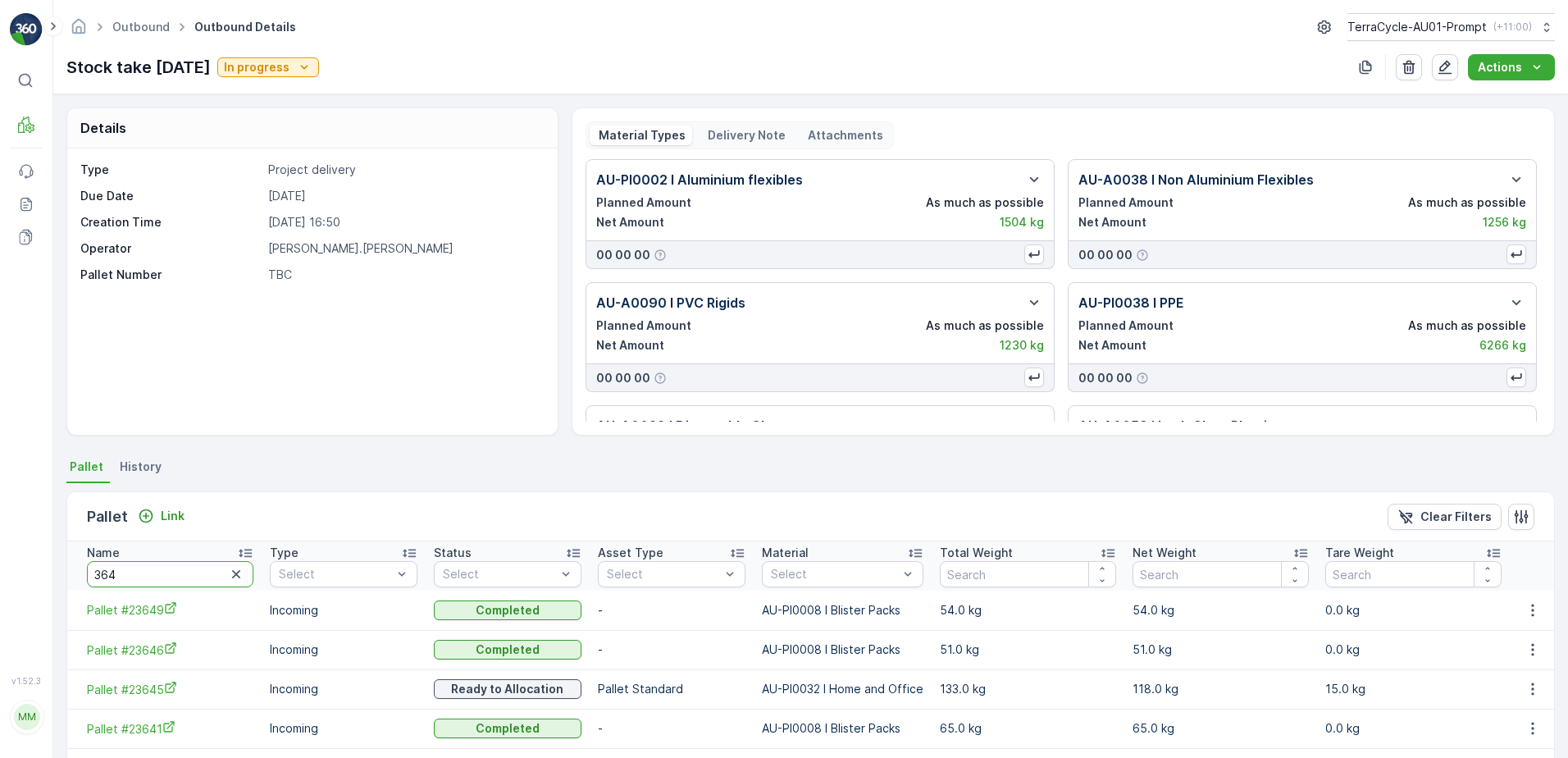
click at [125, 580] on input "364" at bounding box center [171, 574] width 167 height 26
type input "3"
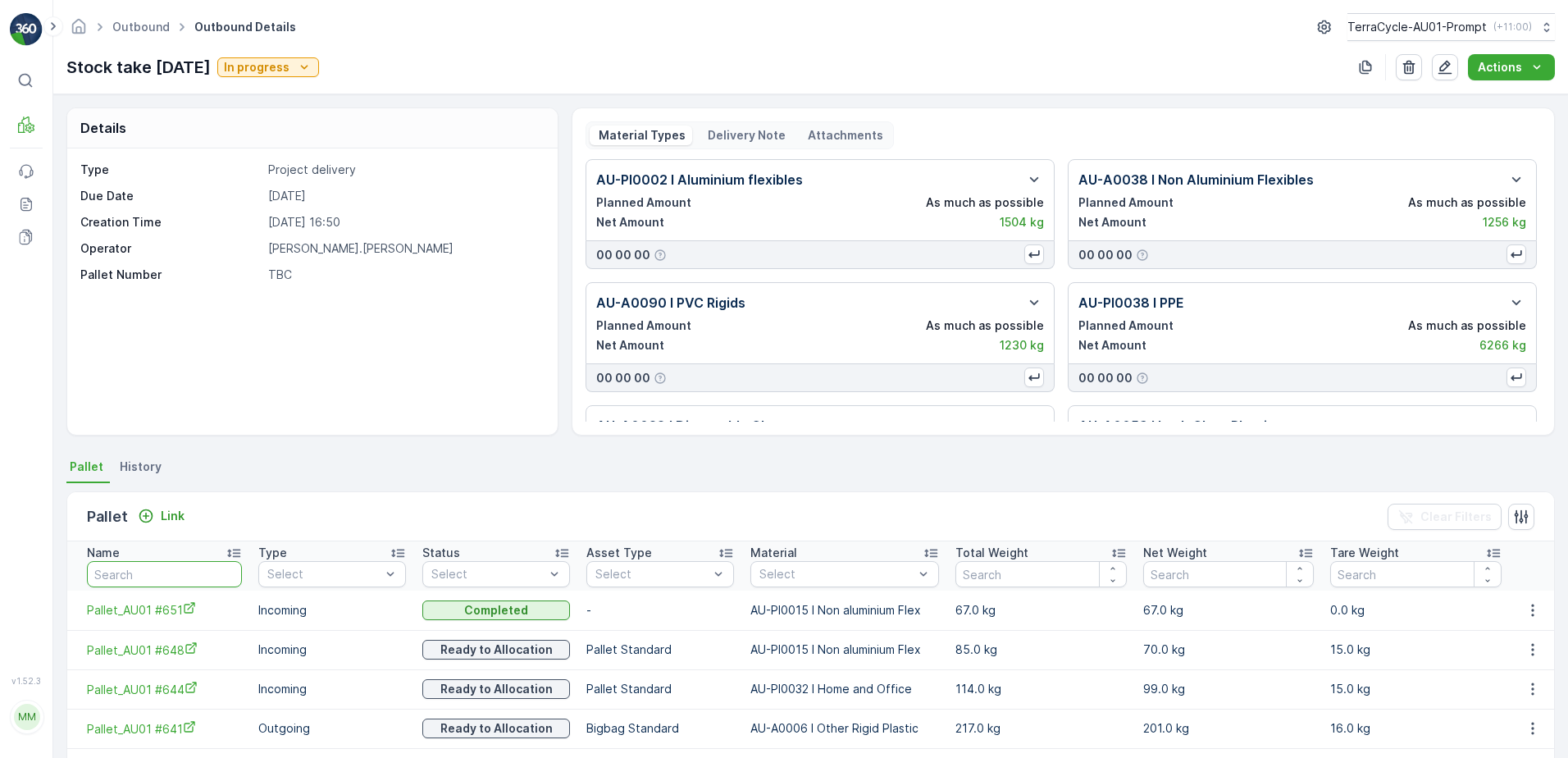
click at [140, 570] on input "text" at bounding box center [165, 574] width 155 height 26
type input "553"
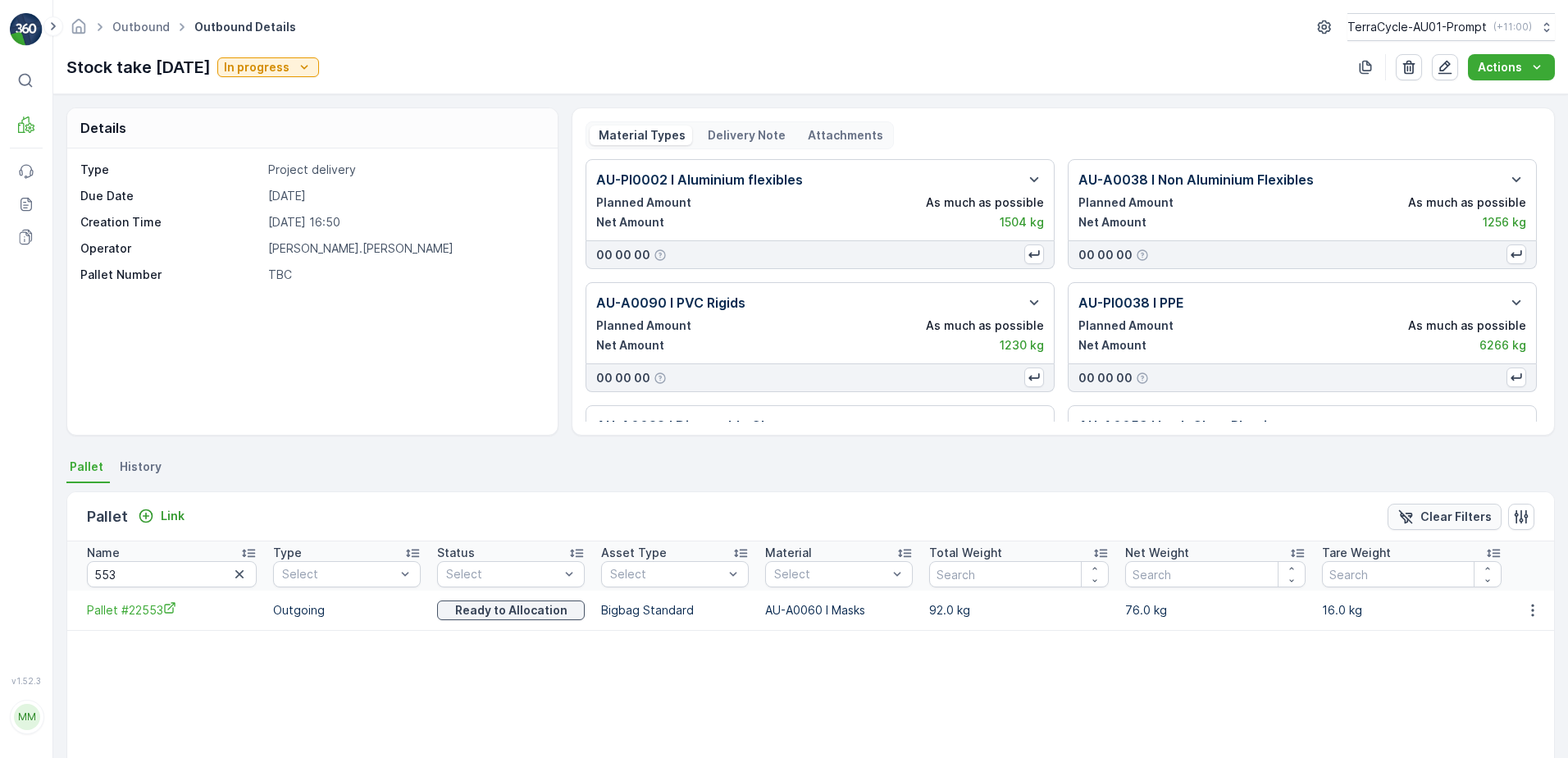
click at [1452, 515] on p "Clear Filters" at bounding box center [1456, 517] width 71 height 17
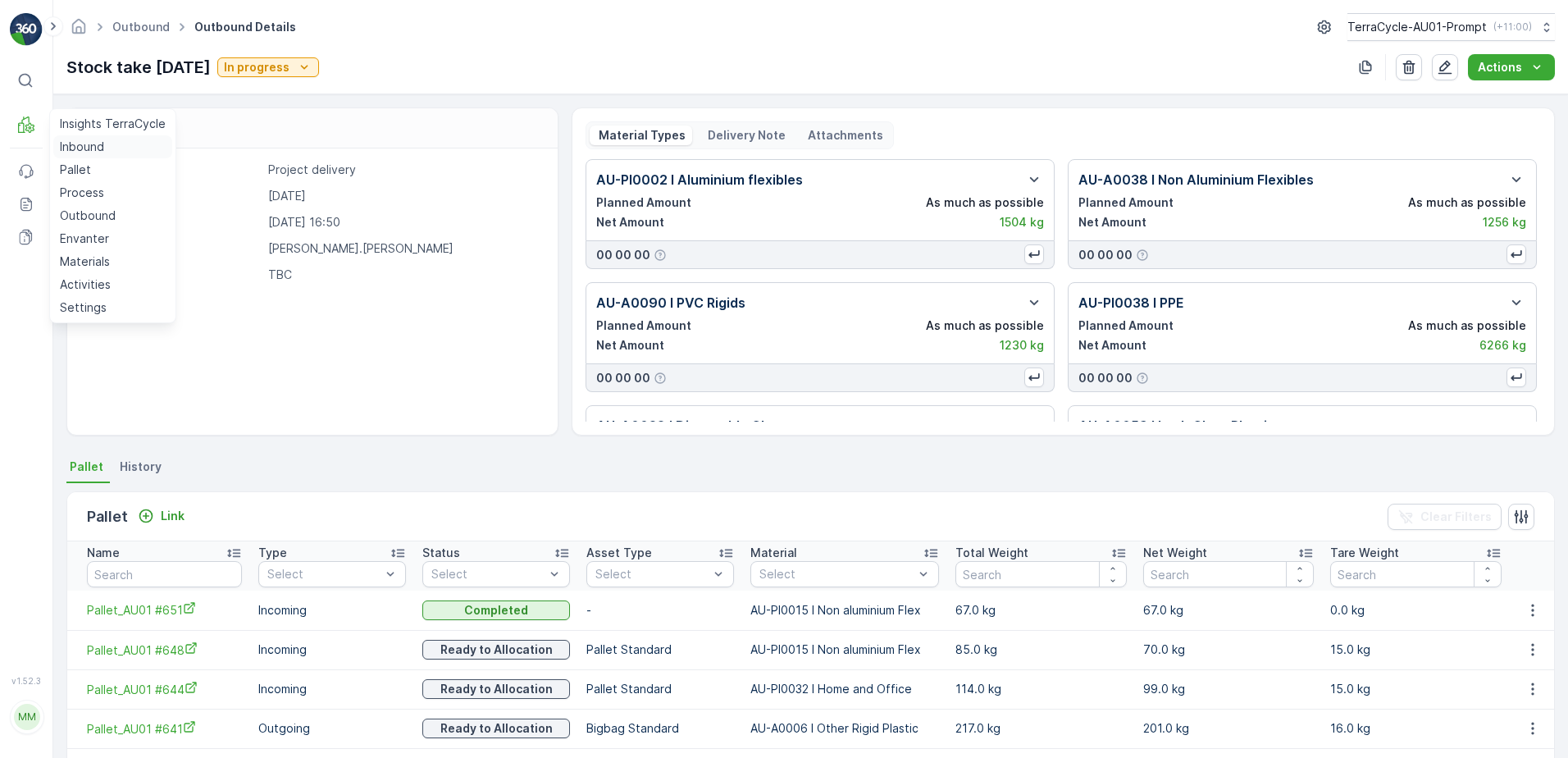
click at [98, 141] on p "Inbound" at bounding box center [81, 147] width 45 height 17
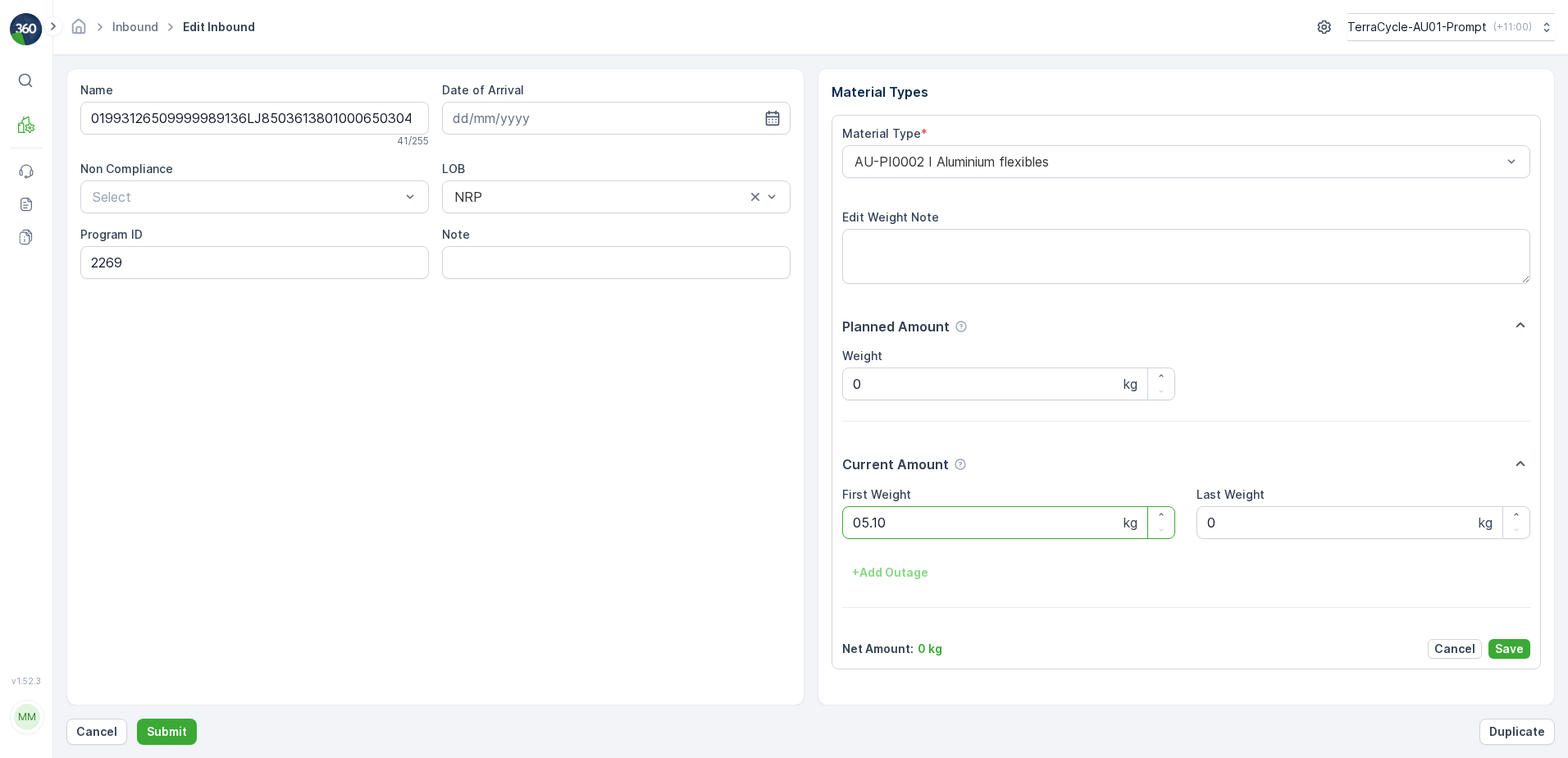
click at [137, 718] on button "Submit" at bounding box center [167, 731] width 60 height 26
click at [162, 723] on p "Submit" at bounding box center [167, 731] width 41 height 17
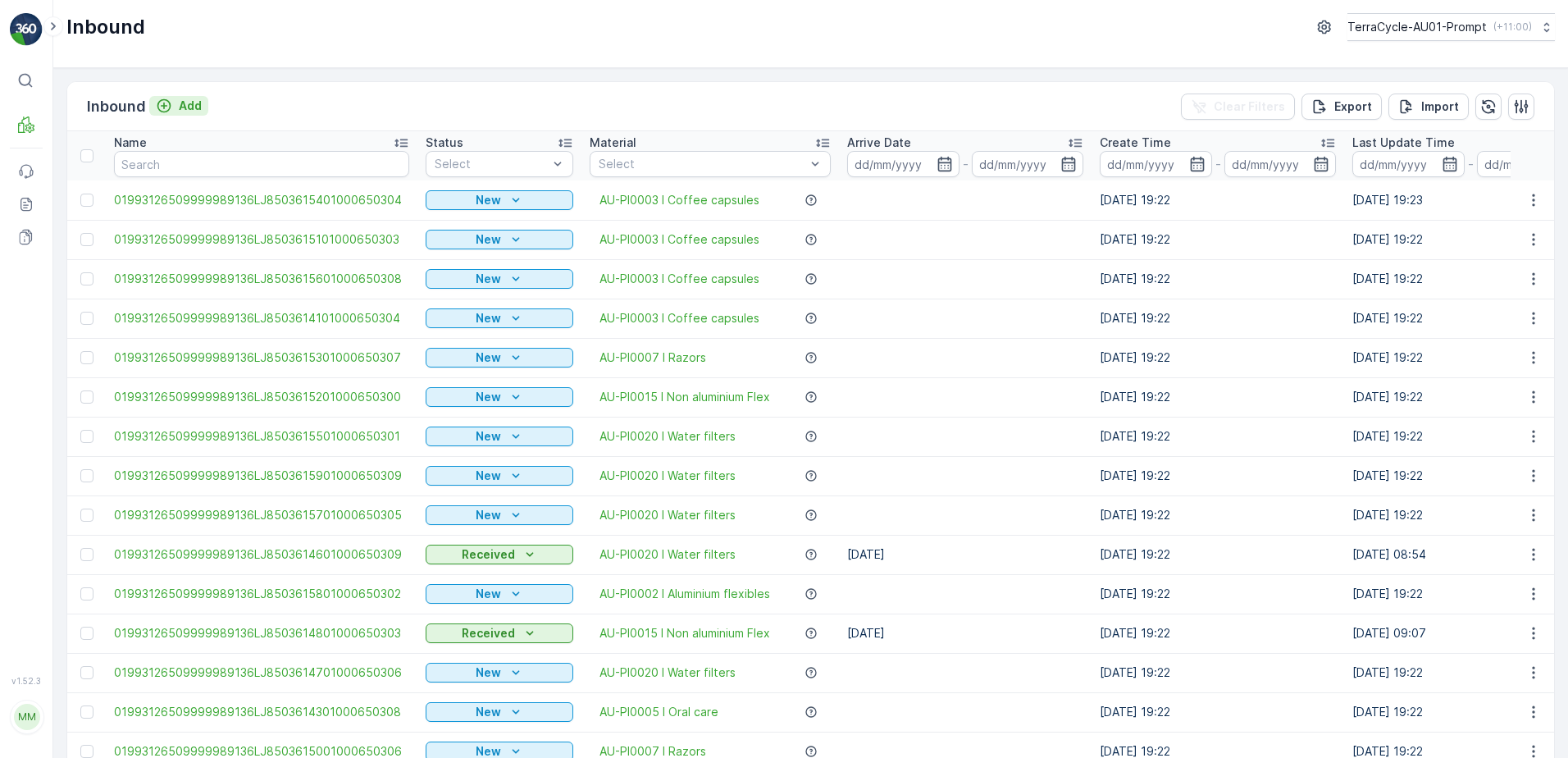
click at [184, 104] on p "Add" at bounding box center [189, 105] width 23 height 17
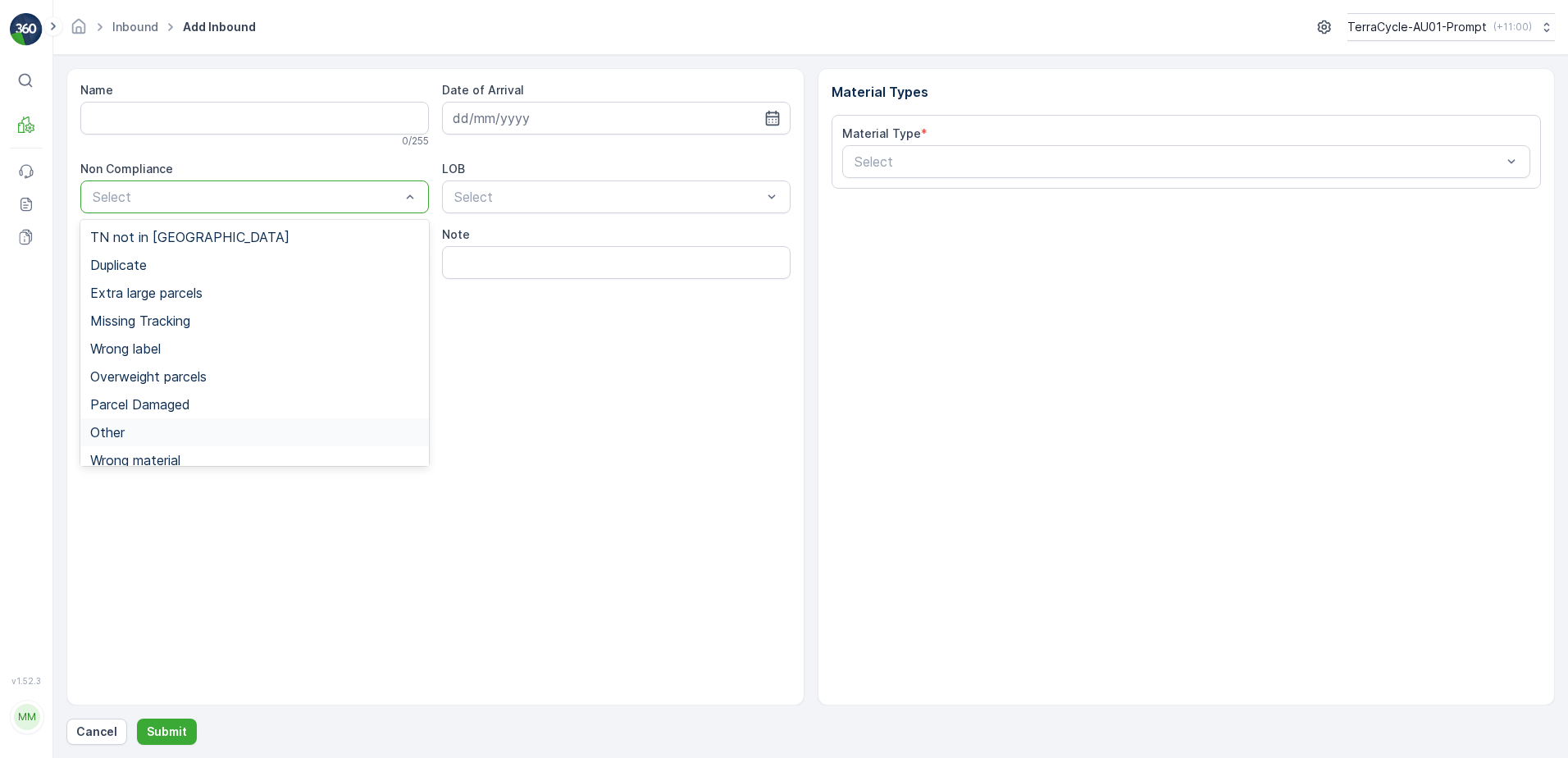
click at [145, 429] on div "Other" at bounding box center [255, 432] width 329 height 15
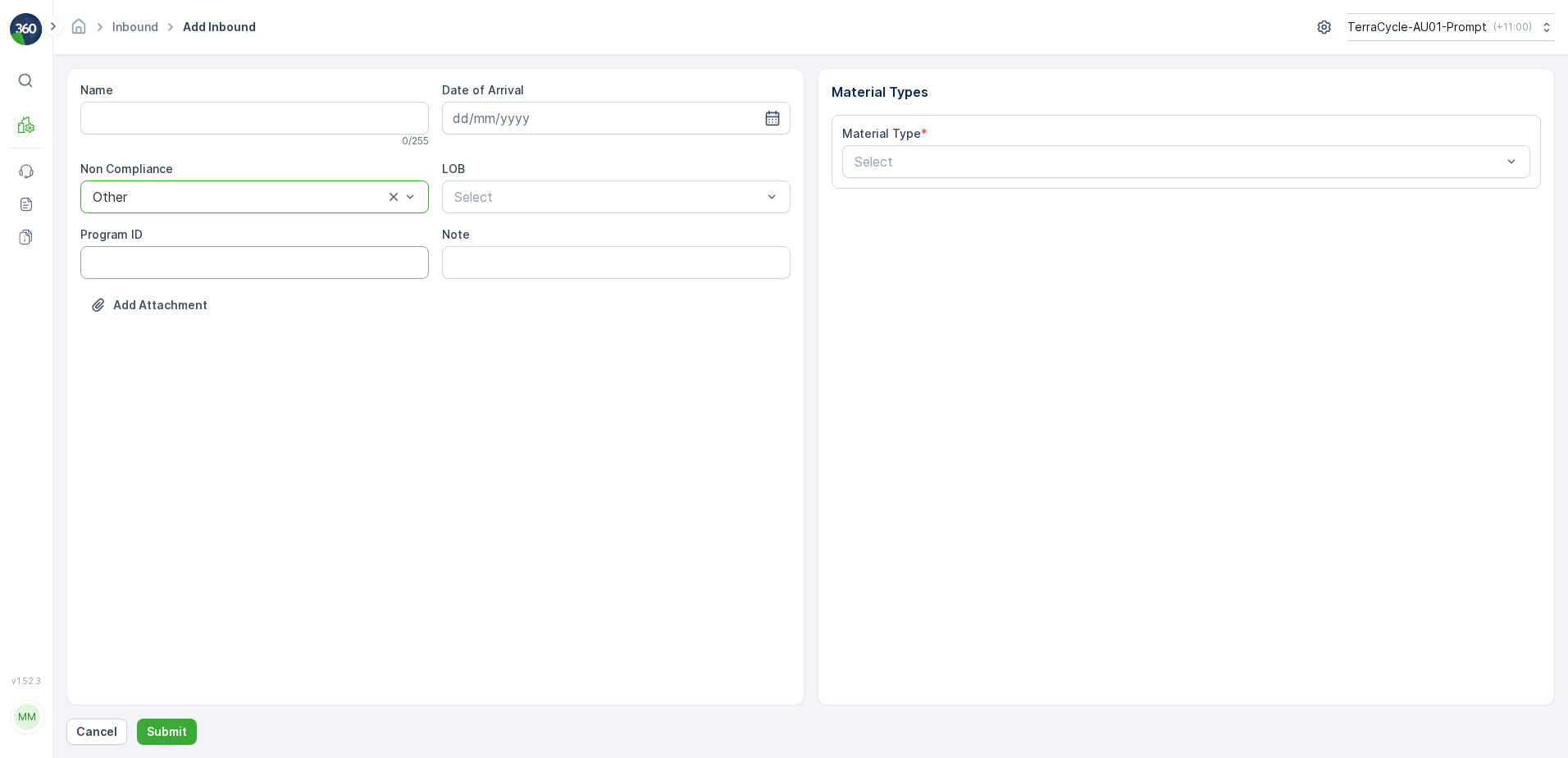
click at [101, 261] on ID "Program ID" at bounding box center [254, 262] width 348 height 33
type ID "1219"
click at [556, 116] on input at bounding box center [616, 118] width 348 height 33
click at [561, 291] on div "15" at bounding box center [558, 288] width 26 height 26
type input "[DATE]"
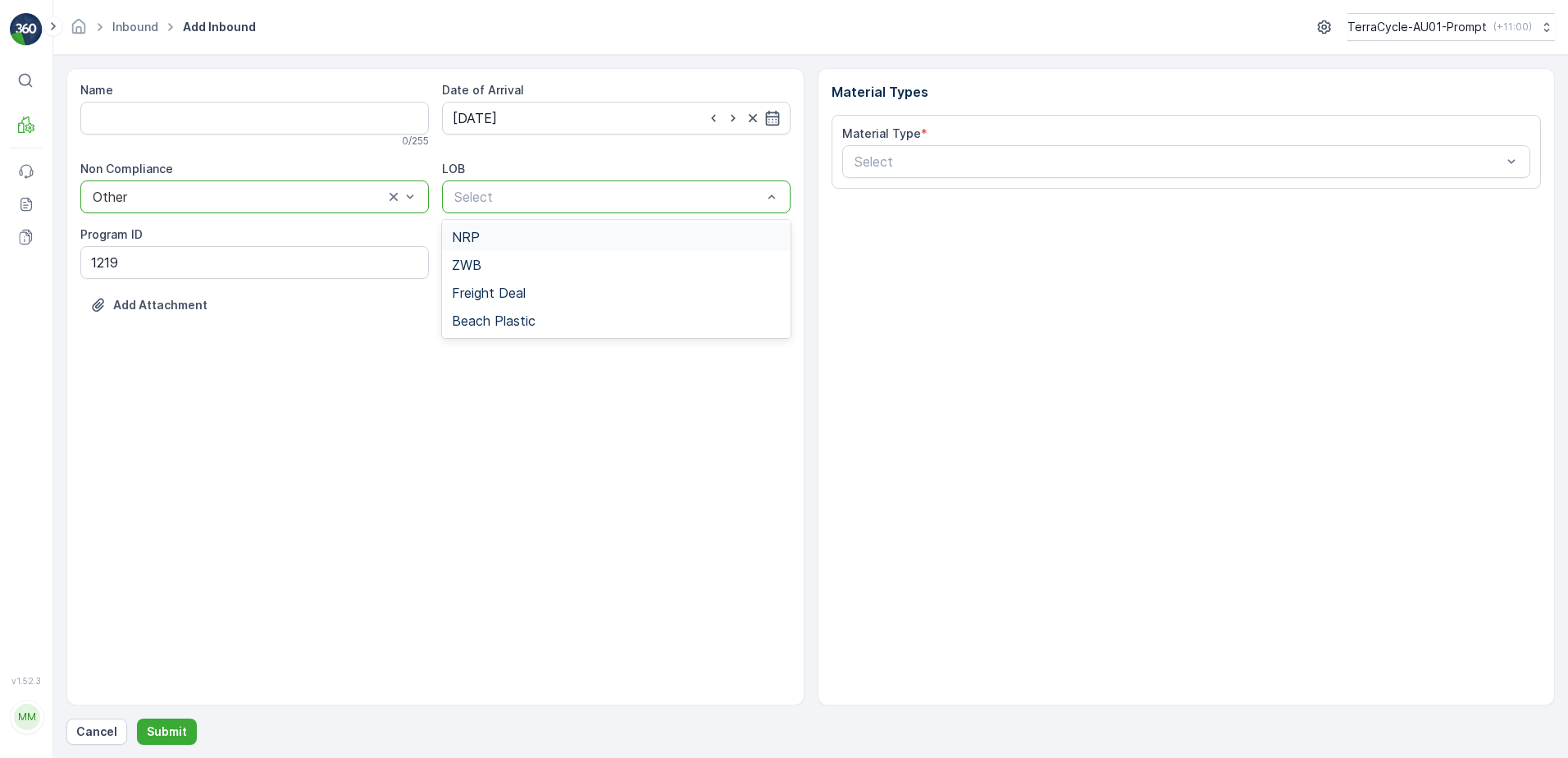
click at [521, 242] on div "NRP" at bounding box center [617, 237] width 329 height 15
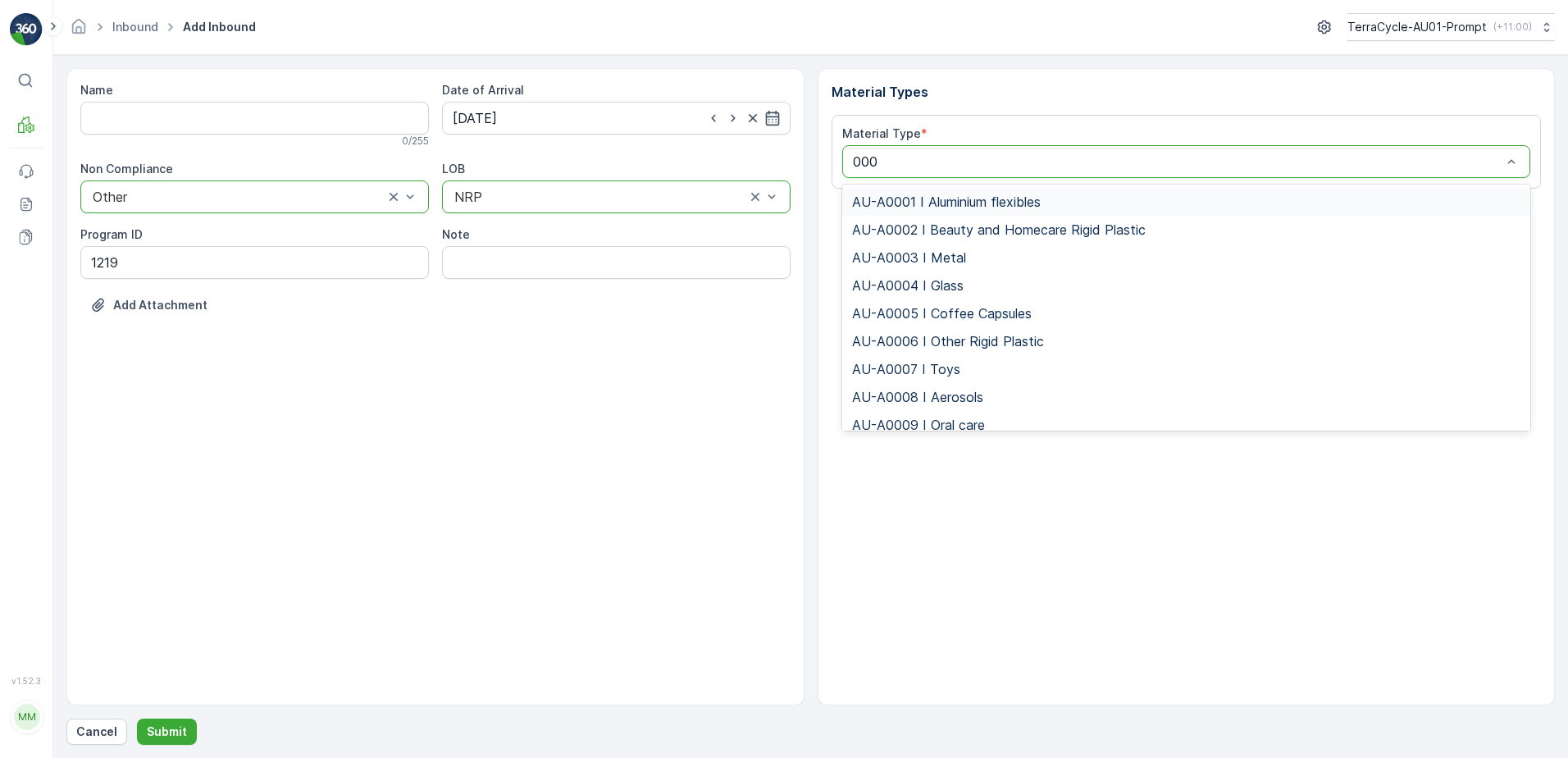
type input "0002"
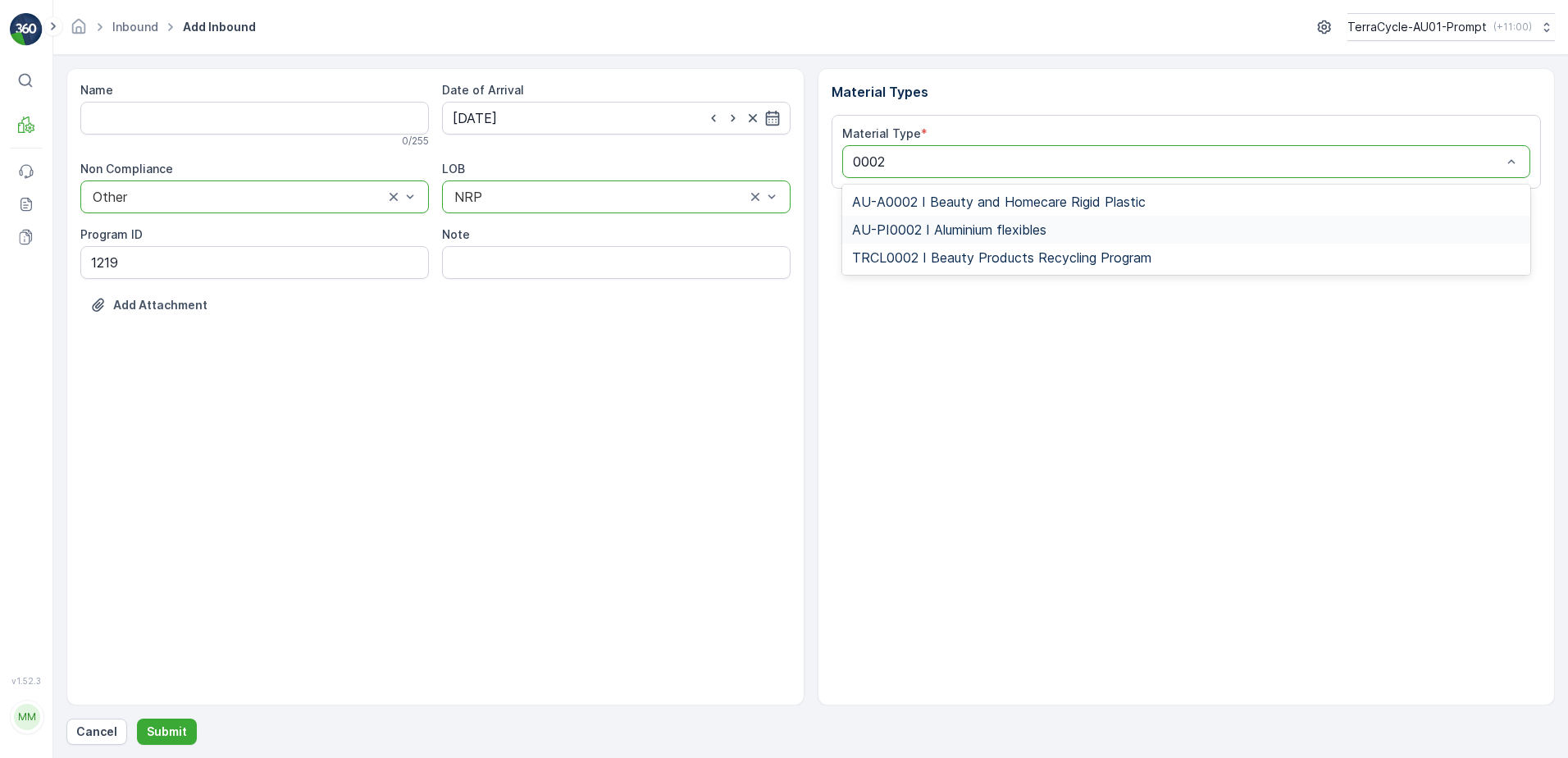
click at [1034, 222] on span "AU-PI0002 I Aluminium flexibles" at bounding box center [949, 229] width 194 height 15
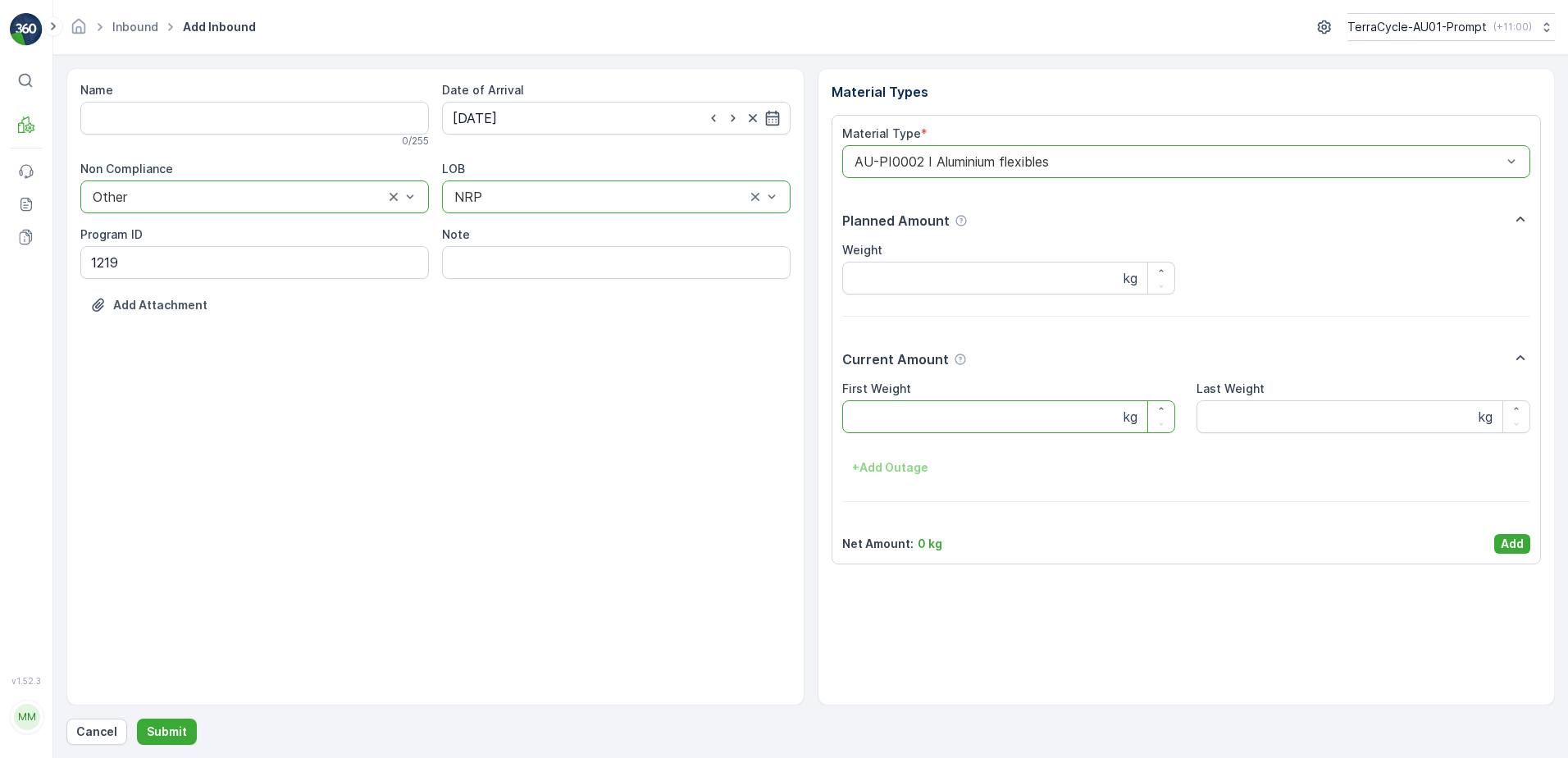
click at [907, 414] on Weight "First Weight" at bounding box center [1009, 416] width 334 height 33
click at [506, 260] on input "Note" at bounding box center [616, 262] width 348 height 33
type input "TN LABEL NOT SCANNING - PHOTO IN MEDIA FILE"
click at [873, 416] on Weight "First Weight" at bounding box center [1009, 416] width 334 height 33
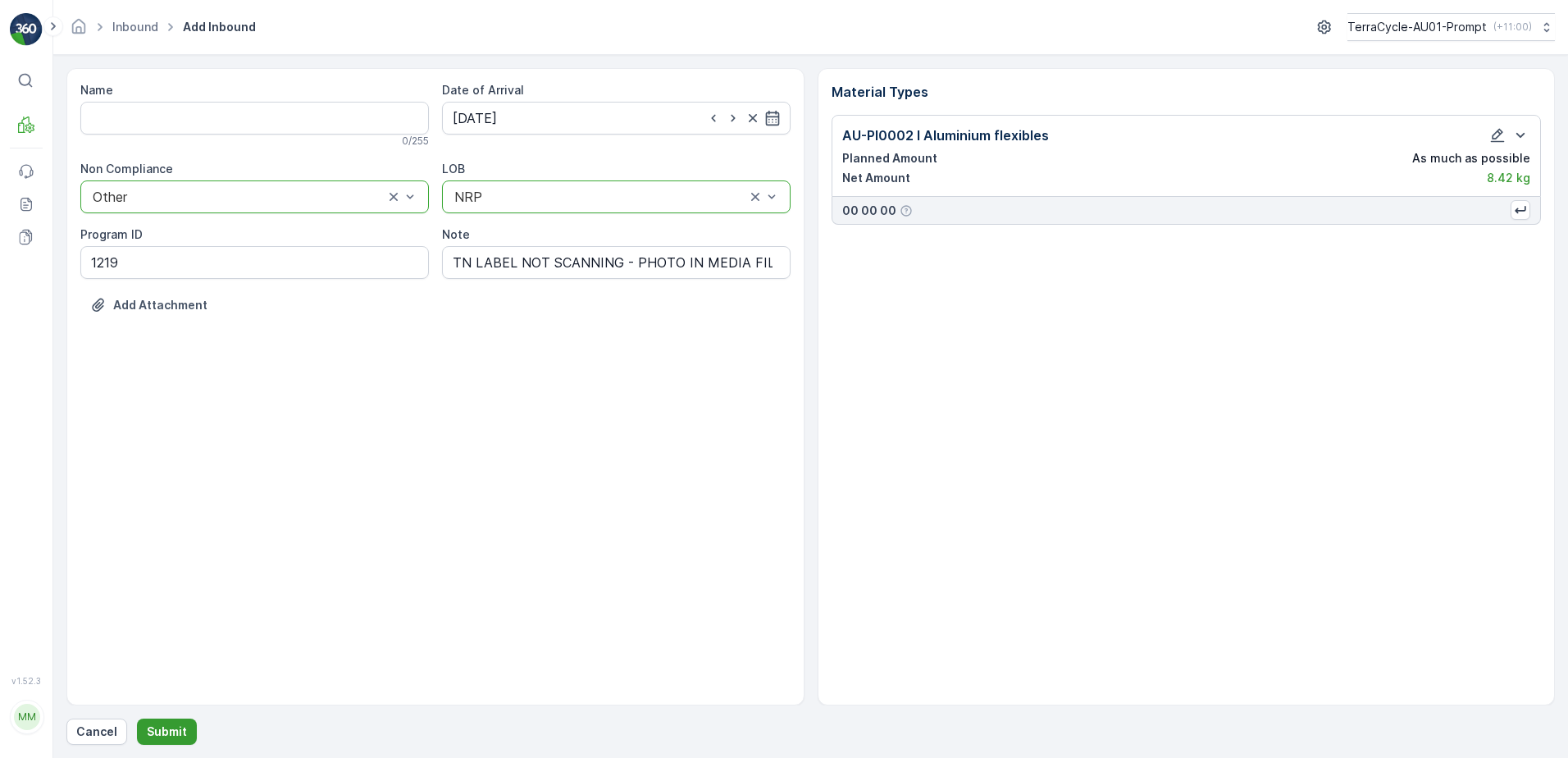
click at [158, 727] on p "Submit" at bounding box center [167, 731] width 41 height 17
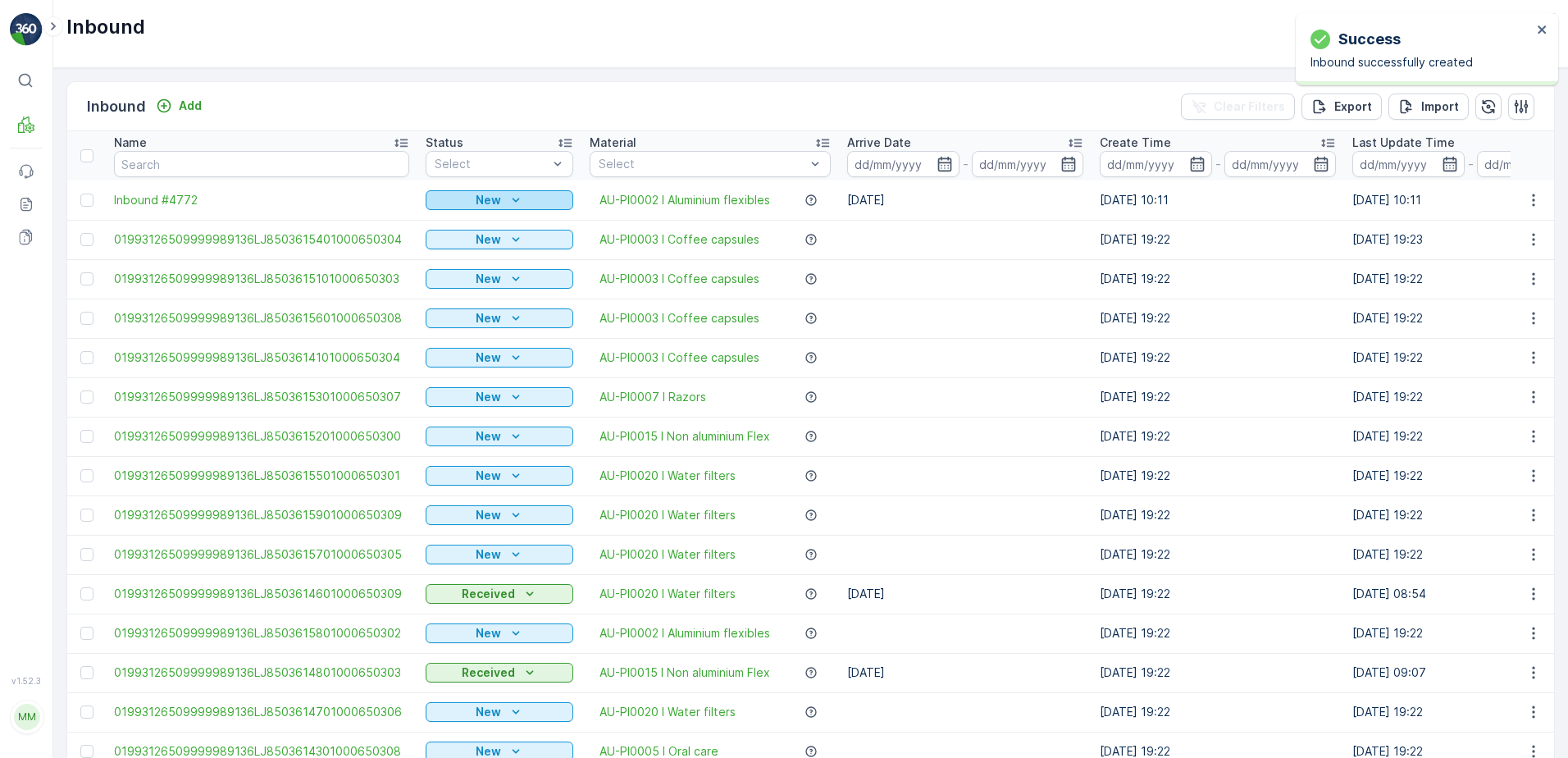
click at [508, 201] on icon "New" at bounding box center [516, 199] width 17 height 17
click at [471, 243] on span "Scanned" at bounding box center [453, 247] width 49 height 17
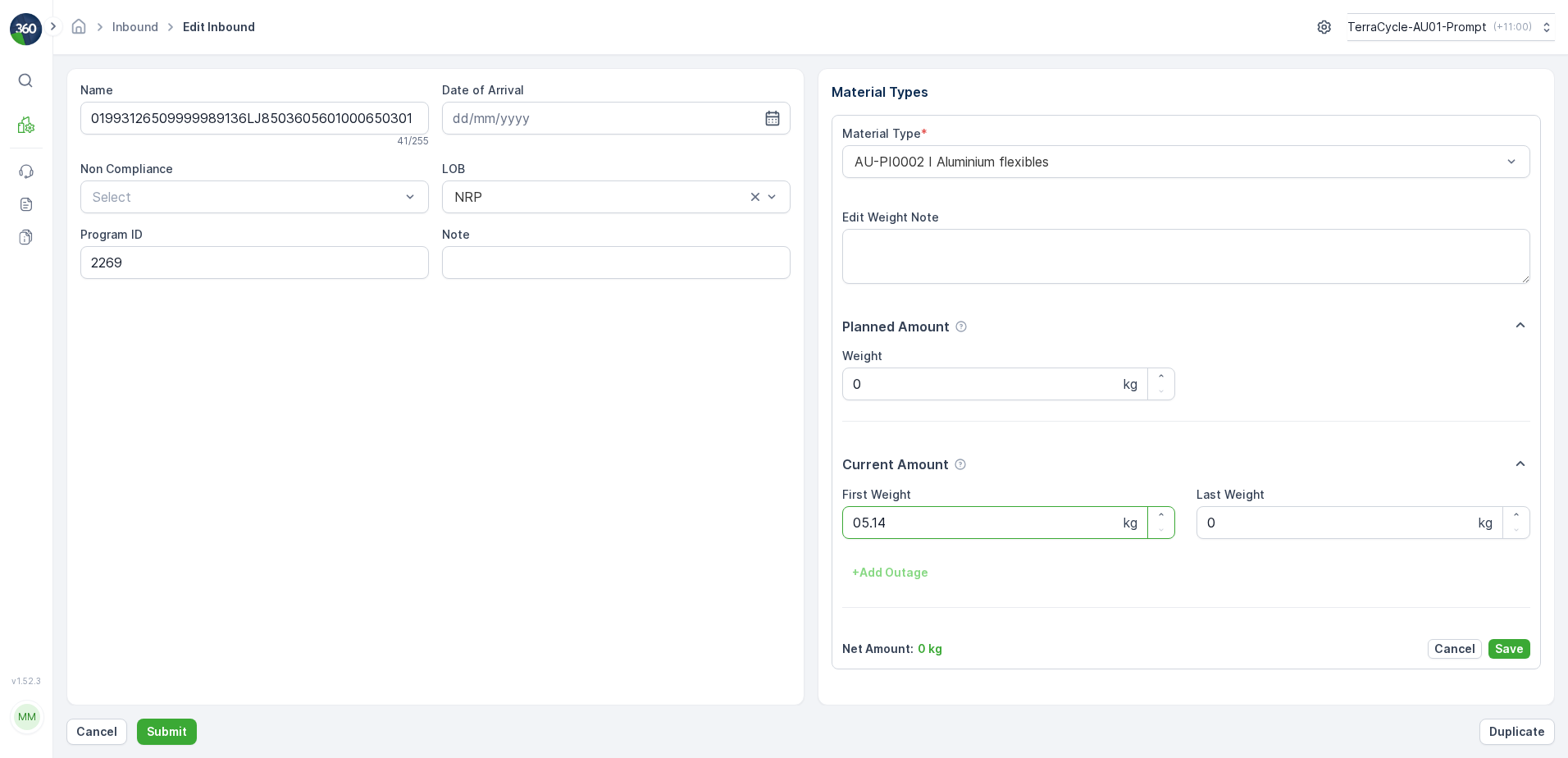
click at [137, 718] on button "Submit" at bounding box center [167, 731] width 60 height 26
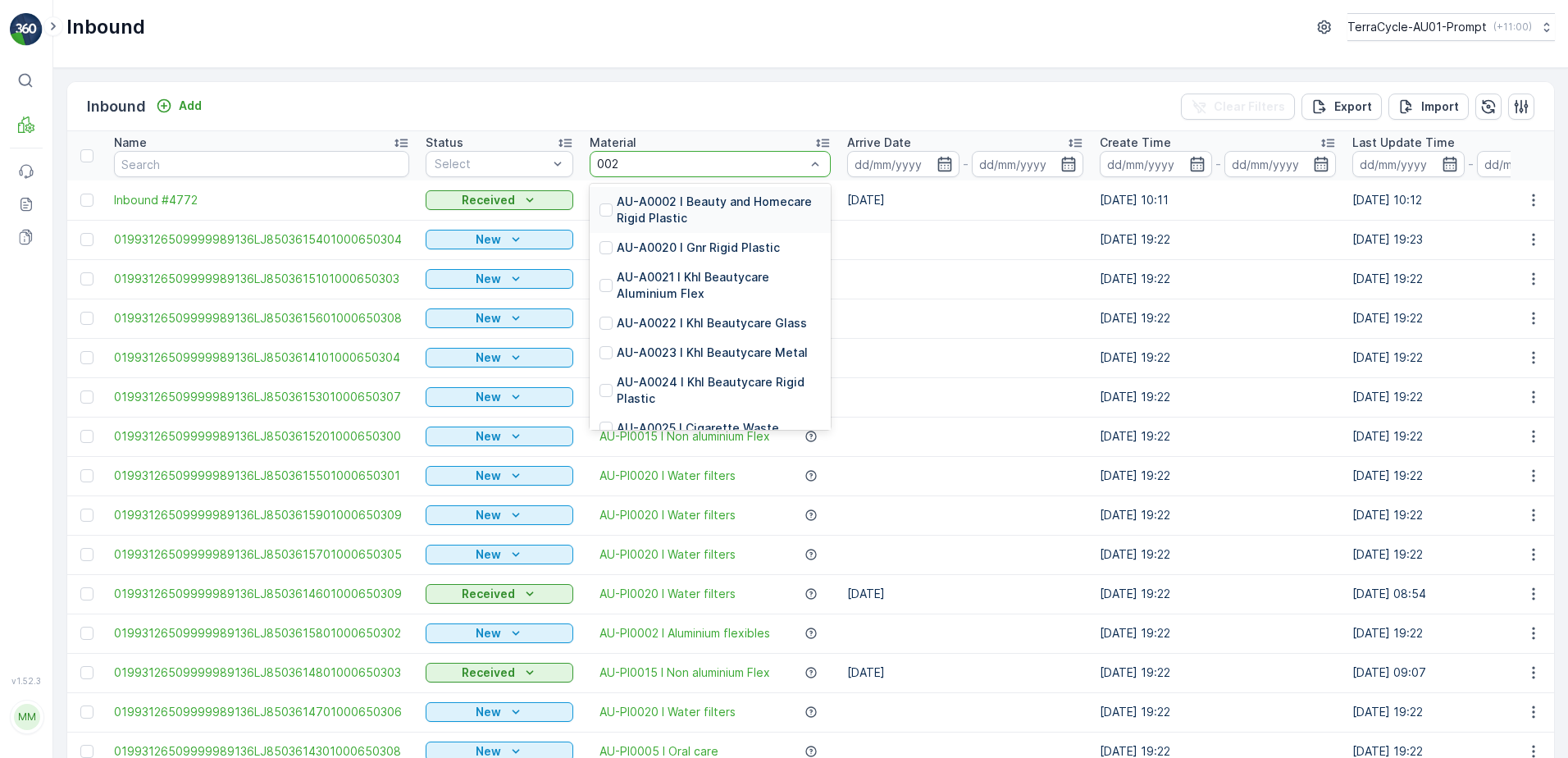
type input "0020"
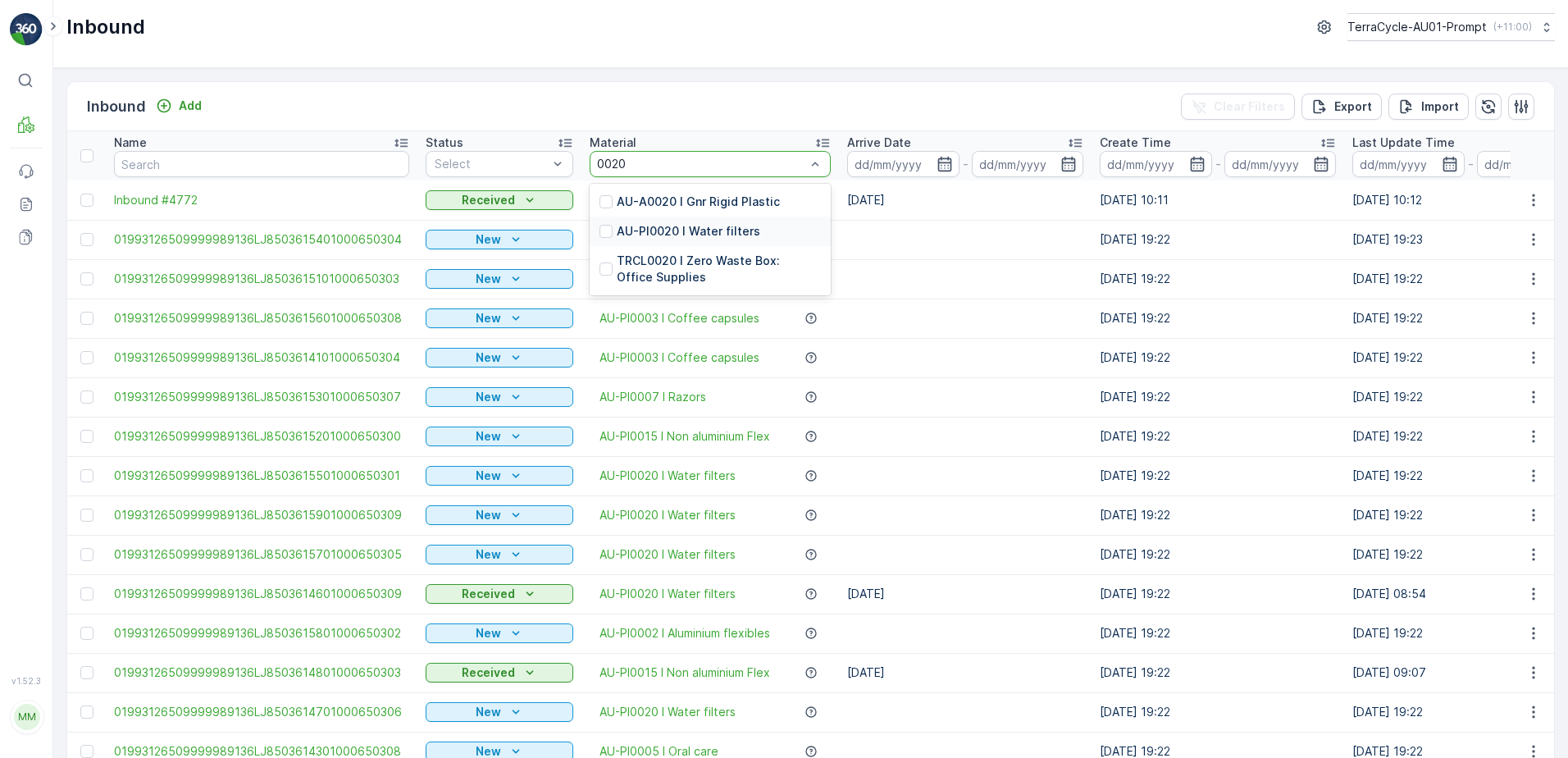
click at [706, 228] on p "AU-PI0020 I Water filters" at bounding box center [688, 231] width 144 height 17
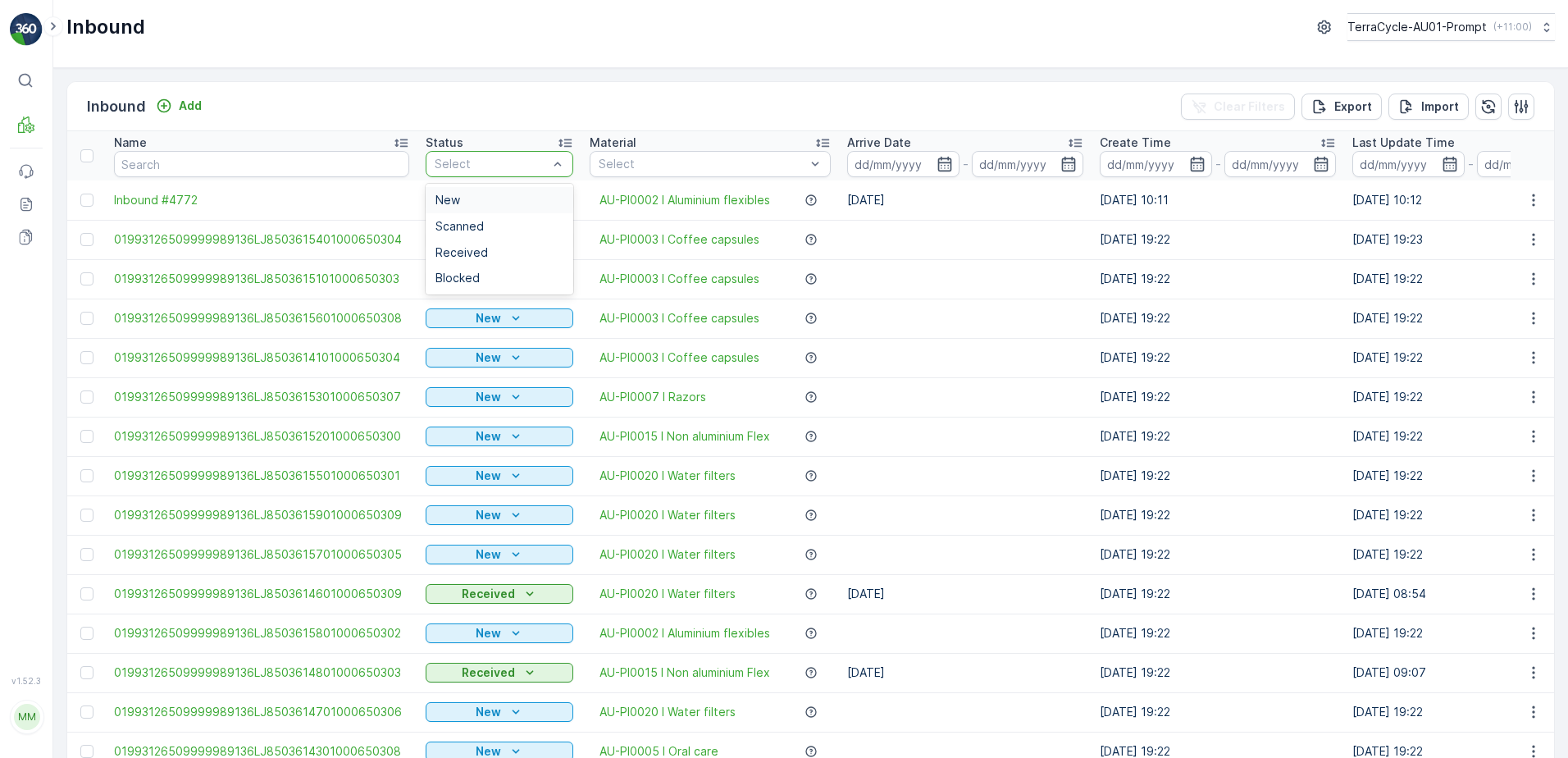
click at [490, 154] on div "Select" at bounding box center [499, 164] width 148 height 26
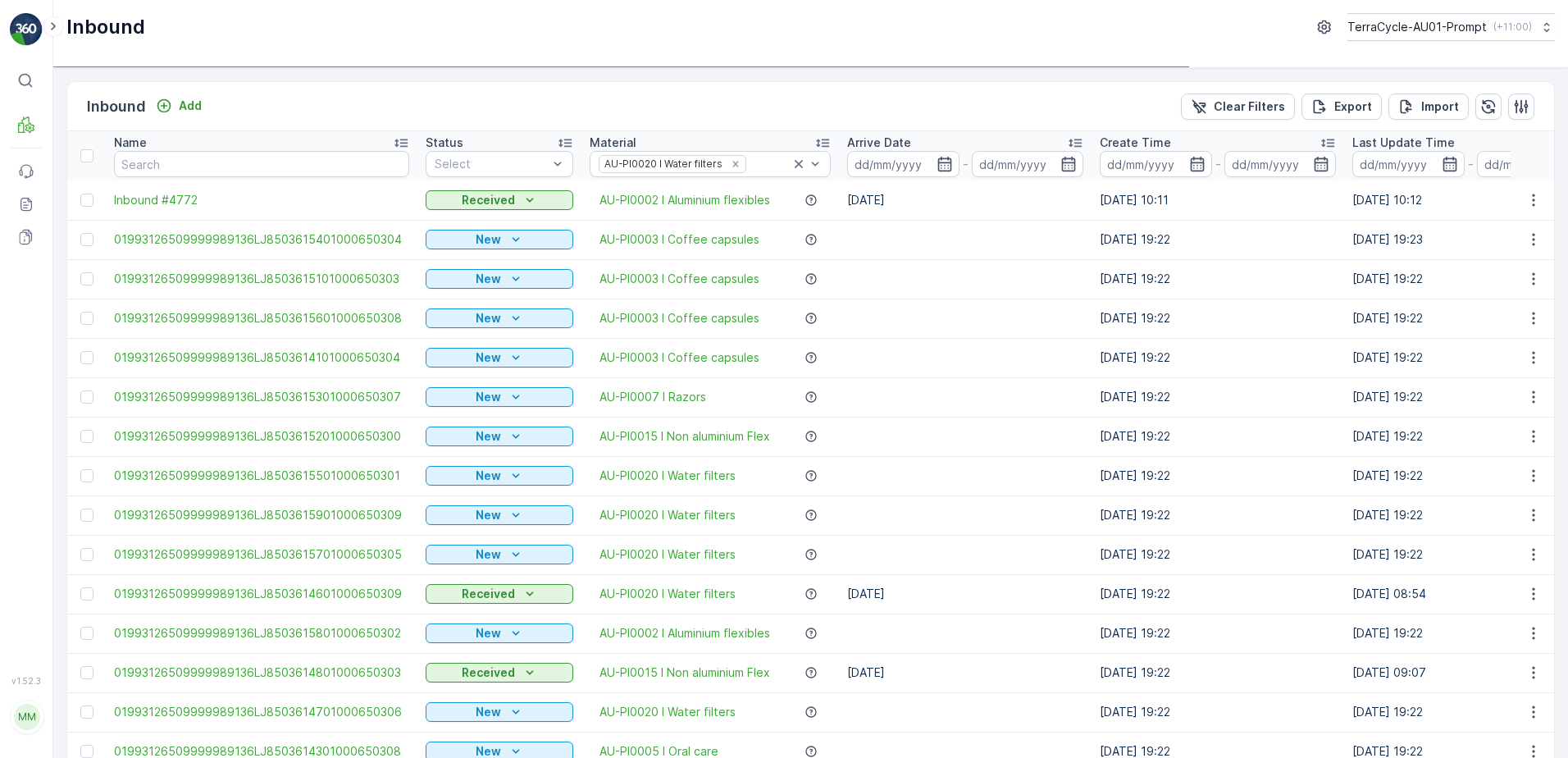
click at [464, 221] on td "New" at bounding box center [499, 240] width 164 height 40
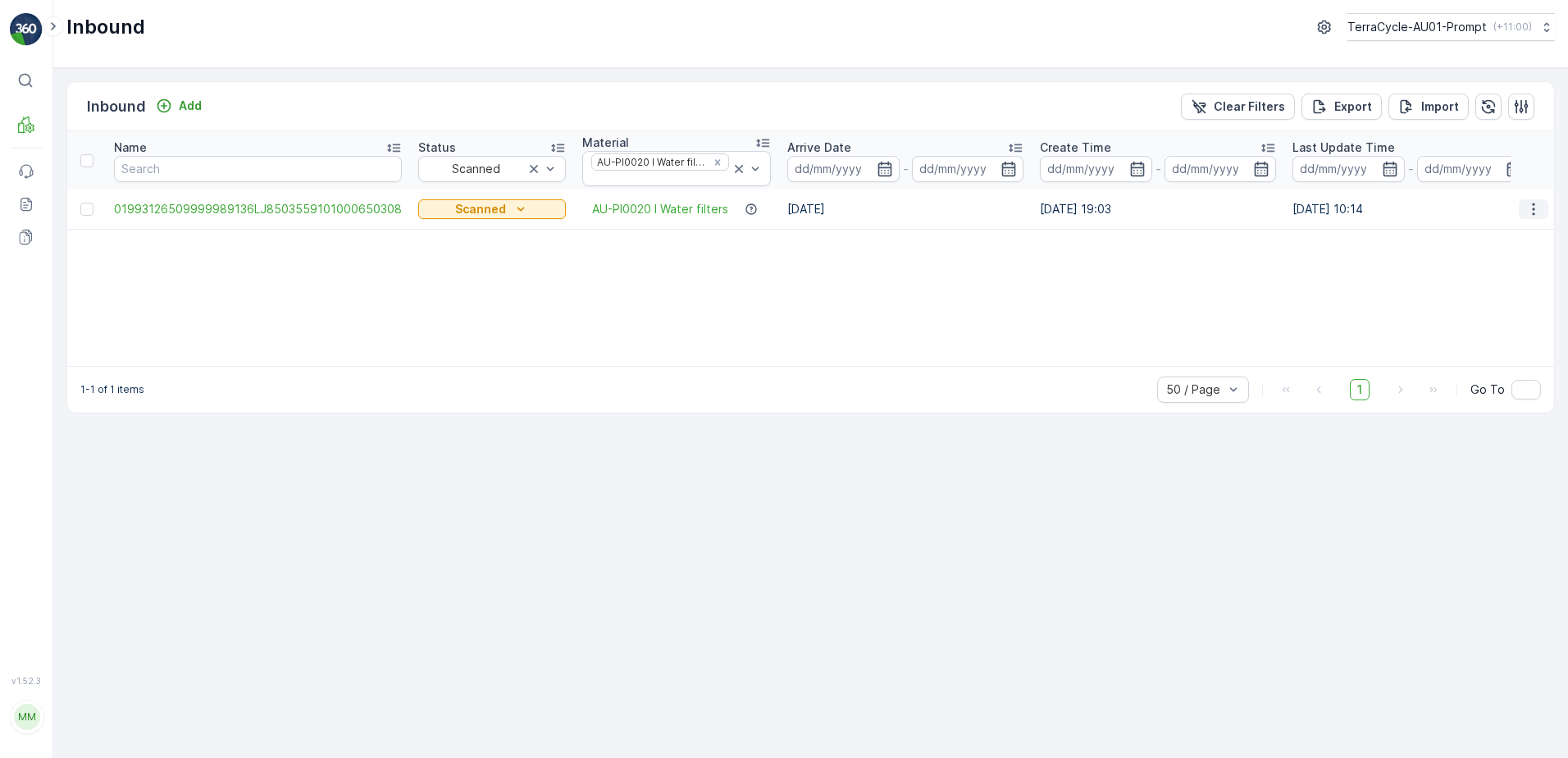
click at [1537, 208] on icon "button" at bounding box center [1533, 209] width 17 height 17
click at [1470, 324] on span "Print QR" at bounding box center [1467, 325] width 45 height 17
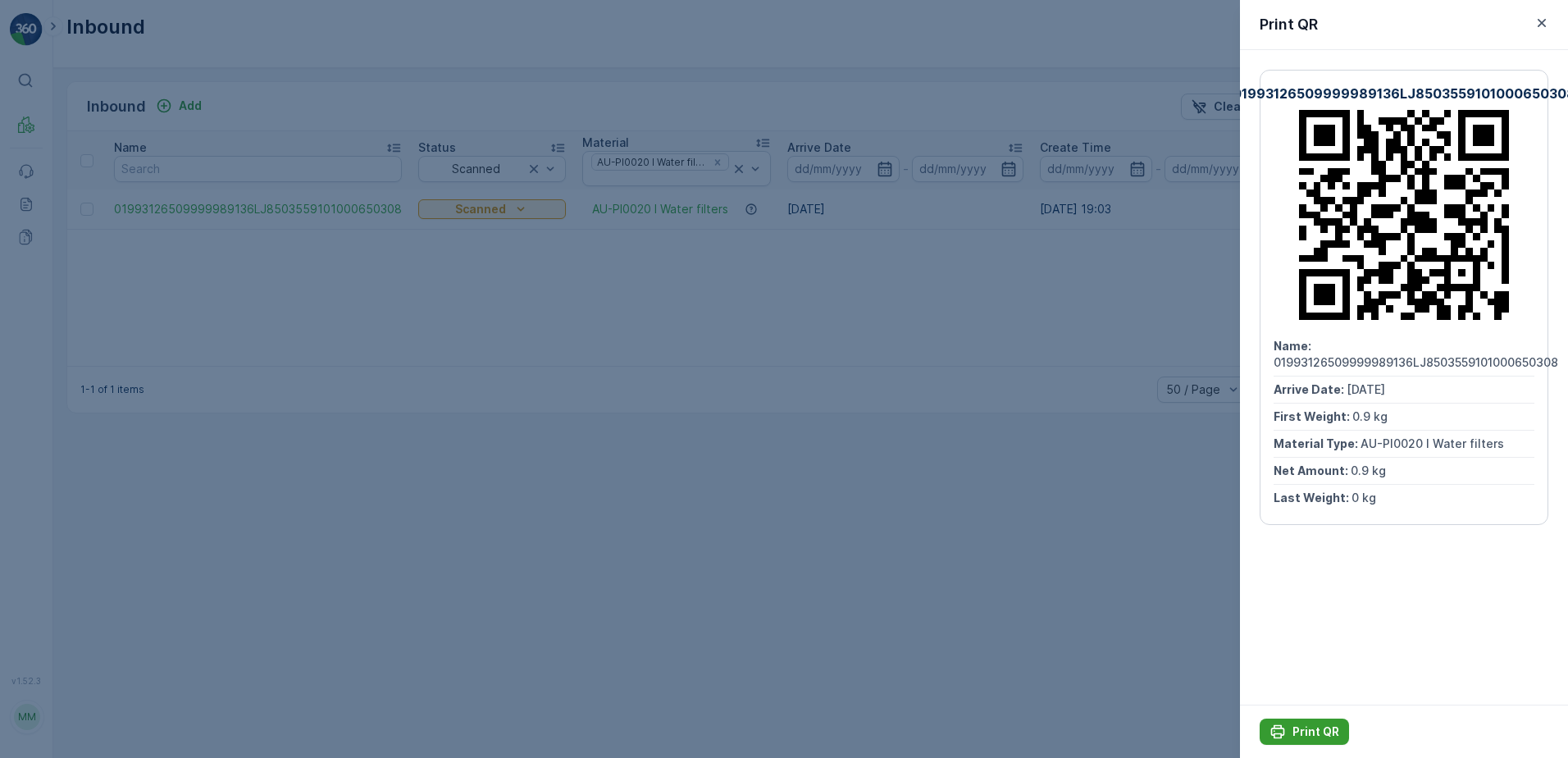
click at [1314, 730] on p "Print QR" at bounding box center [1315, 731] width 47 height 17
click at [1546, 17] on icon "button" at bounding box center [1541, 23] width 17 height 17
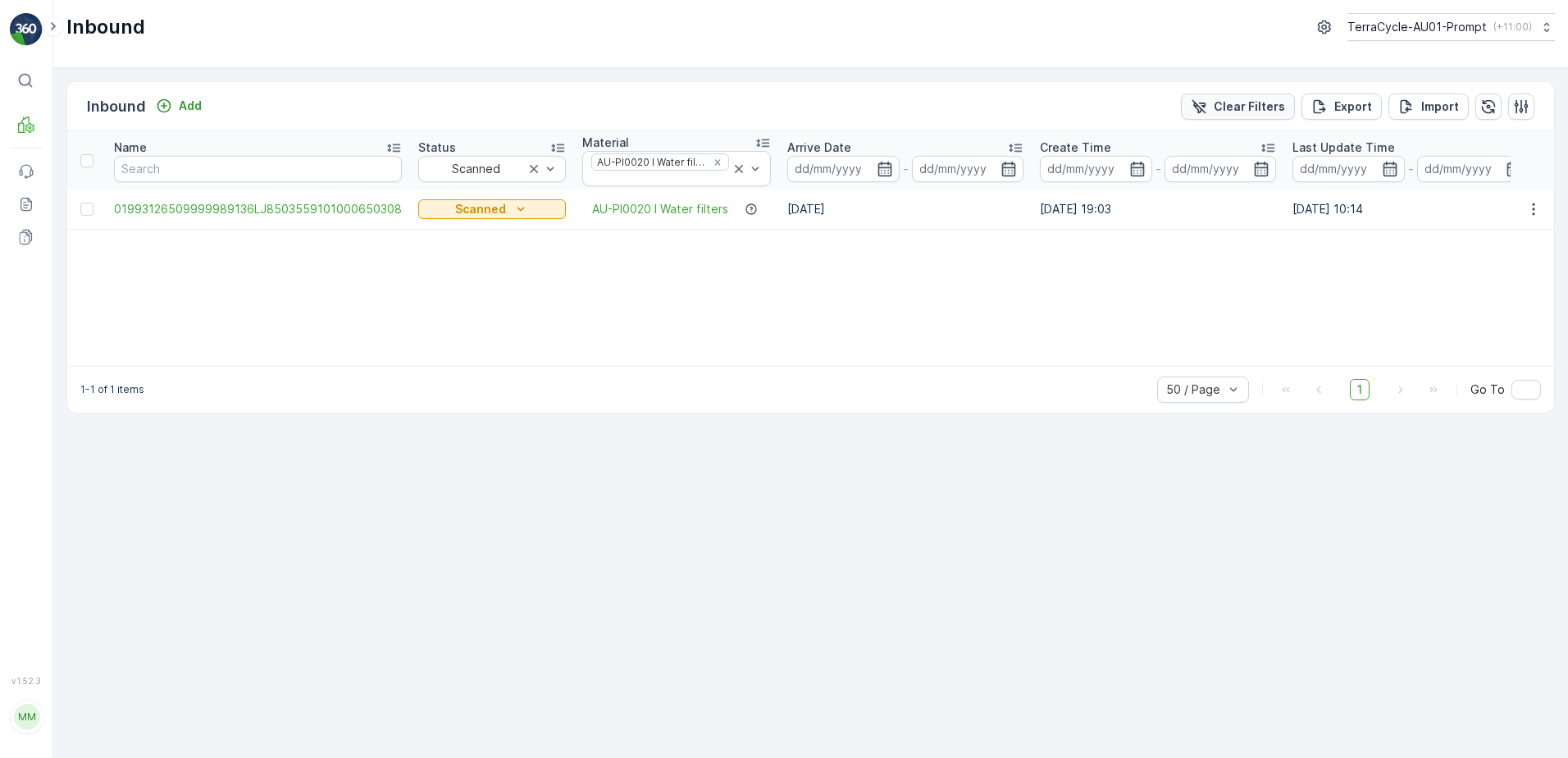
click at [1248, 103] on p "Clear Filters" at bounding box center [1250, 106] width 71 height 17
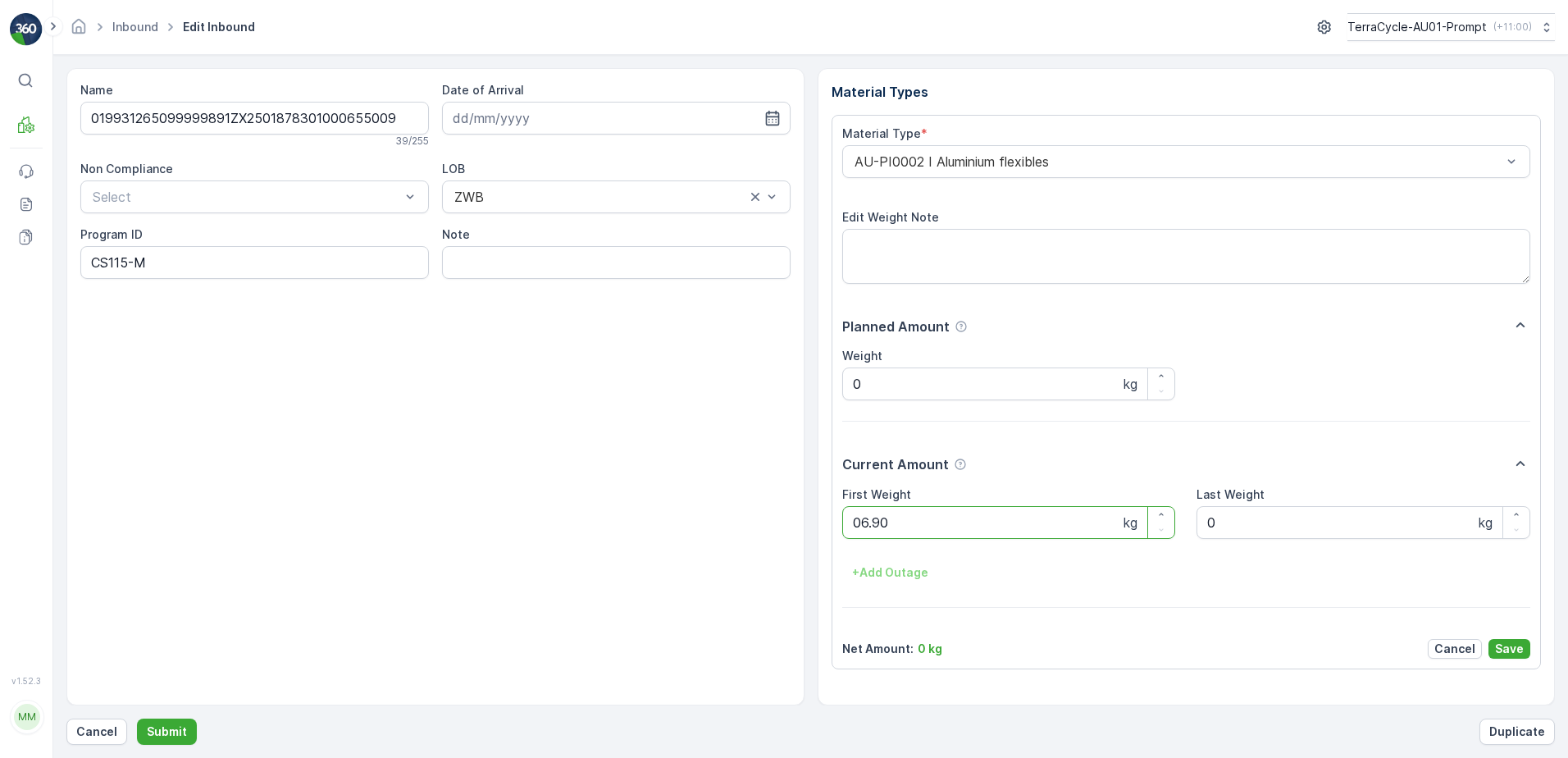
click at [137, 718] on button "Submit" at bounding box center [167, 731] width 60 height 26
click at [134, 262] on ID "CS115-M" at bounding box center [254, 262] width 348 height 33
click at [128, 262] on ID "CS115-M" at bounding box center [254, 262] width 348 height 33
type ID "CS178-M"
click at [850, 165] on div "AU-PI0002 I Aluminium flexibles" at bounding box center [1186, 161] width 689 height 33
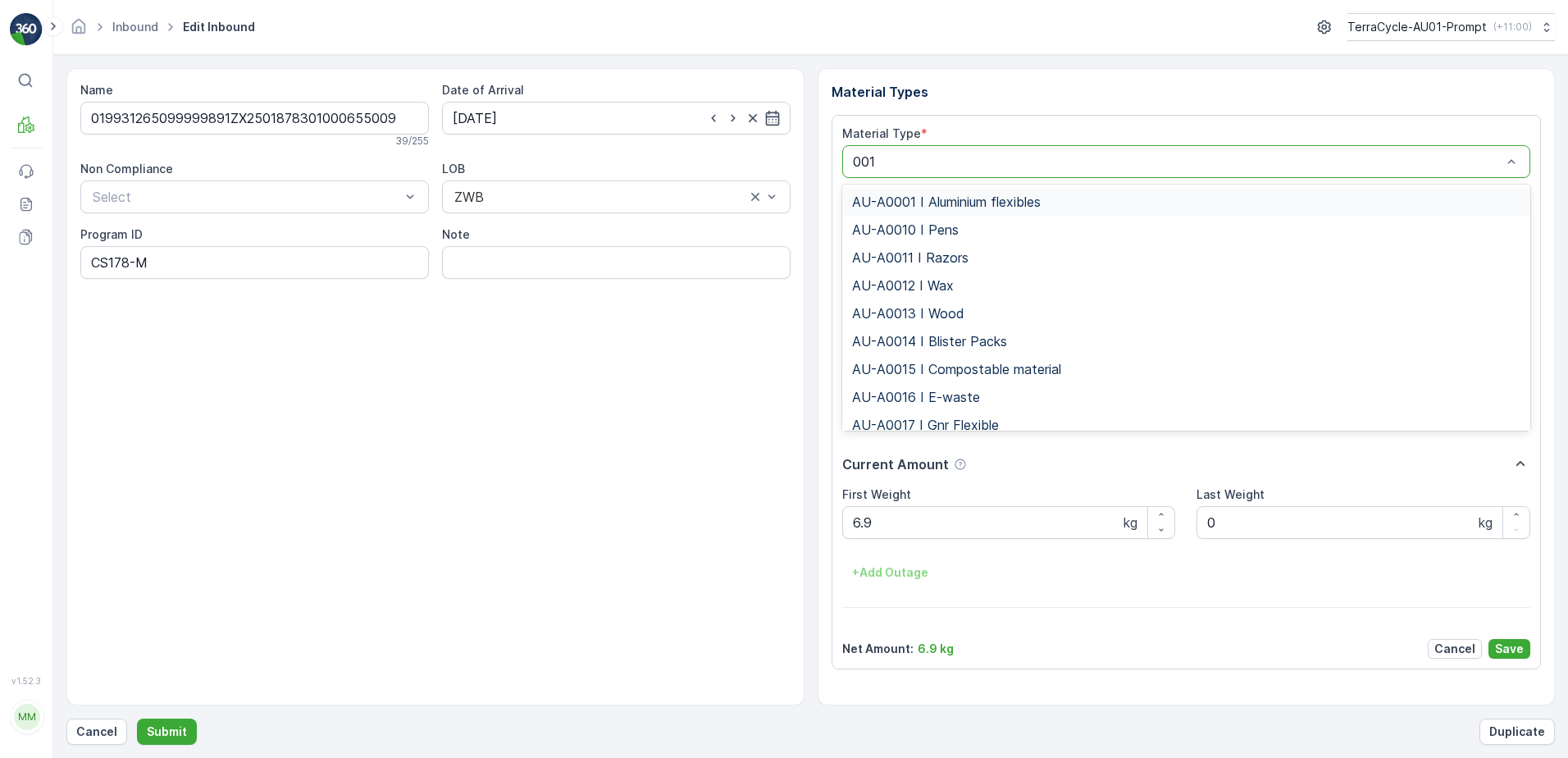
type input "0015"
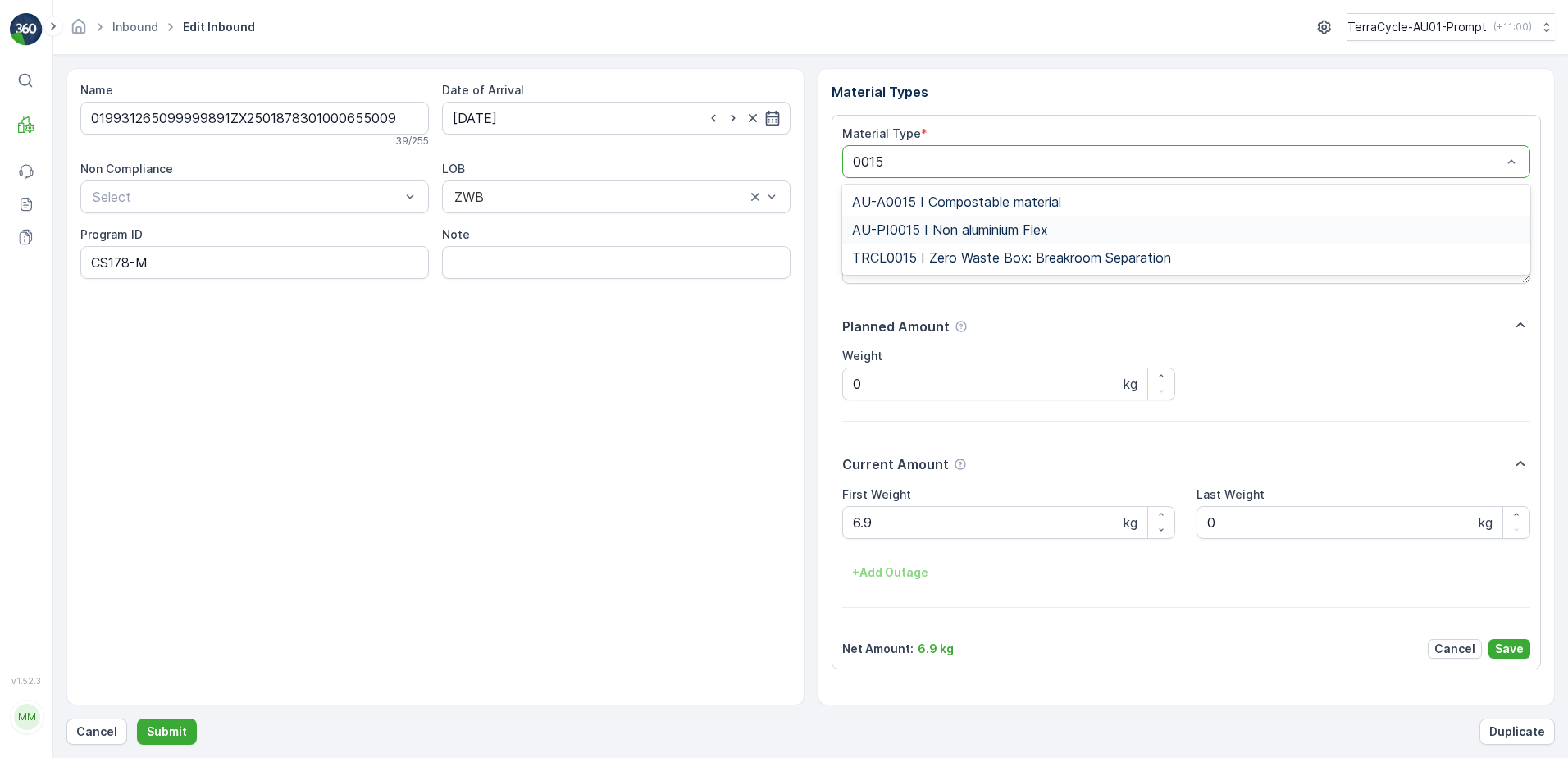
click at [940, 228] on span "AU-PI0015 I Non aluminium Flex" at bounding box center [950, 229] width 196 height 15
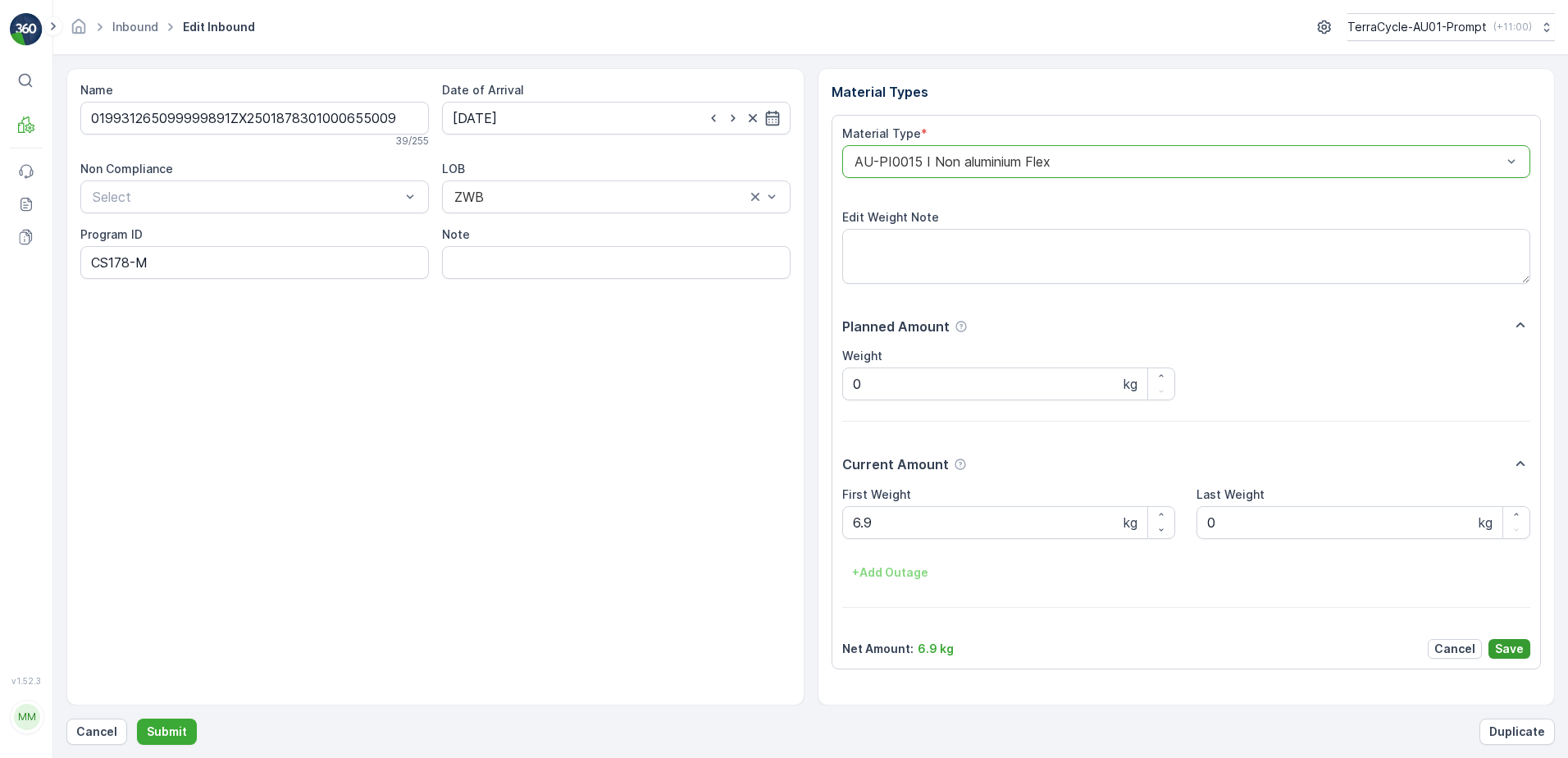
click at [1513, 650] on p "Save" at bounding box center [1508, 649] width 29 height 17
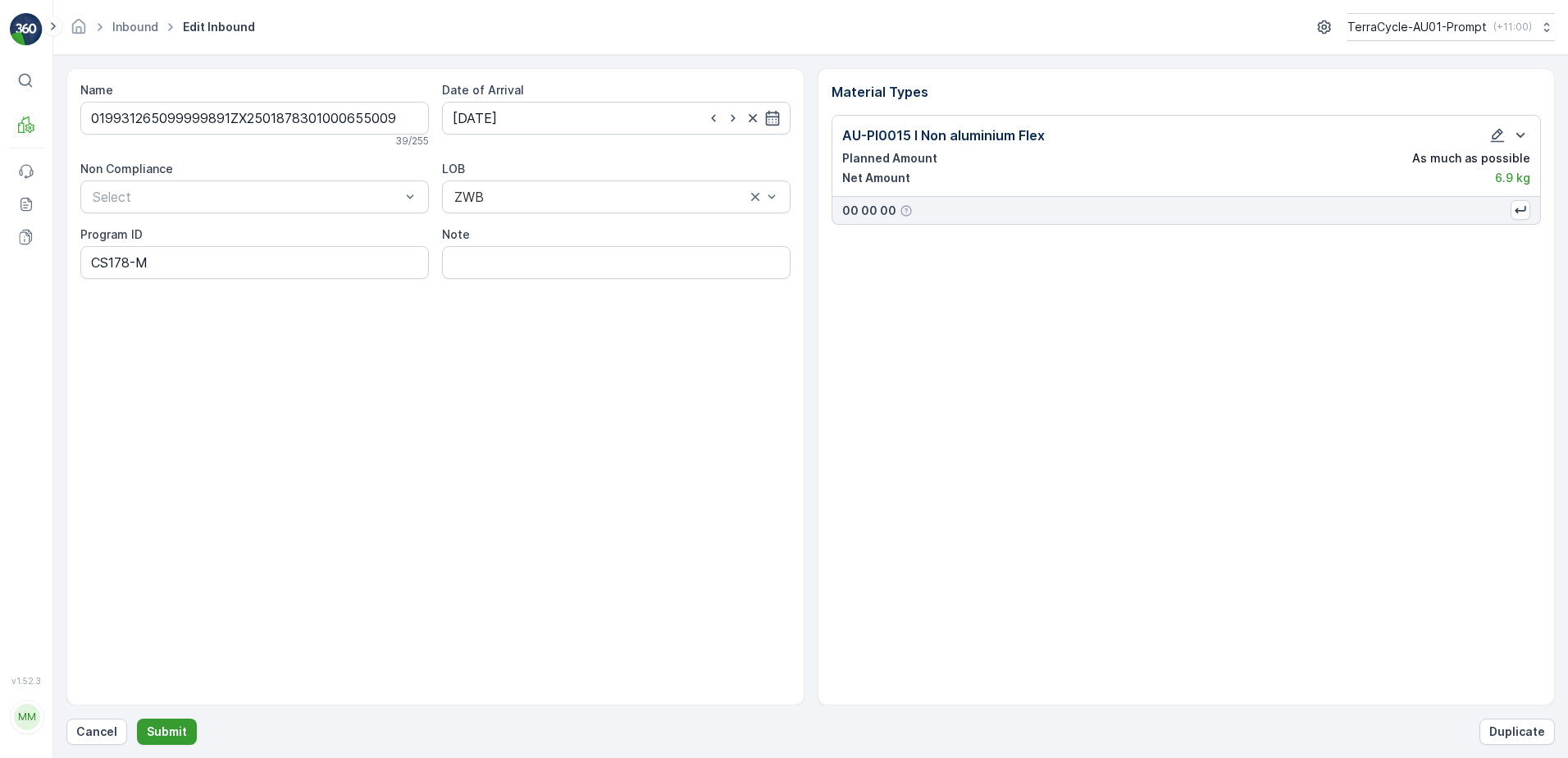
click at [183, 733] on button "Submit" at bounding box center [167, 731] width 60 height 26
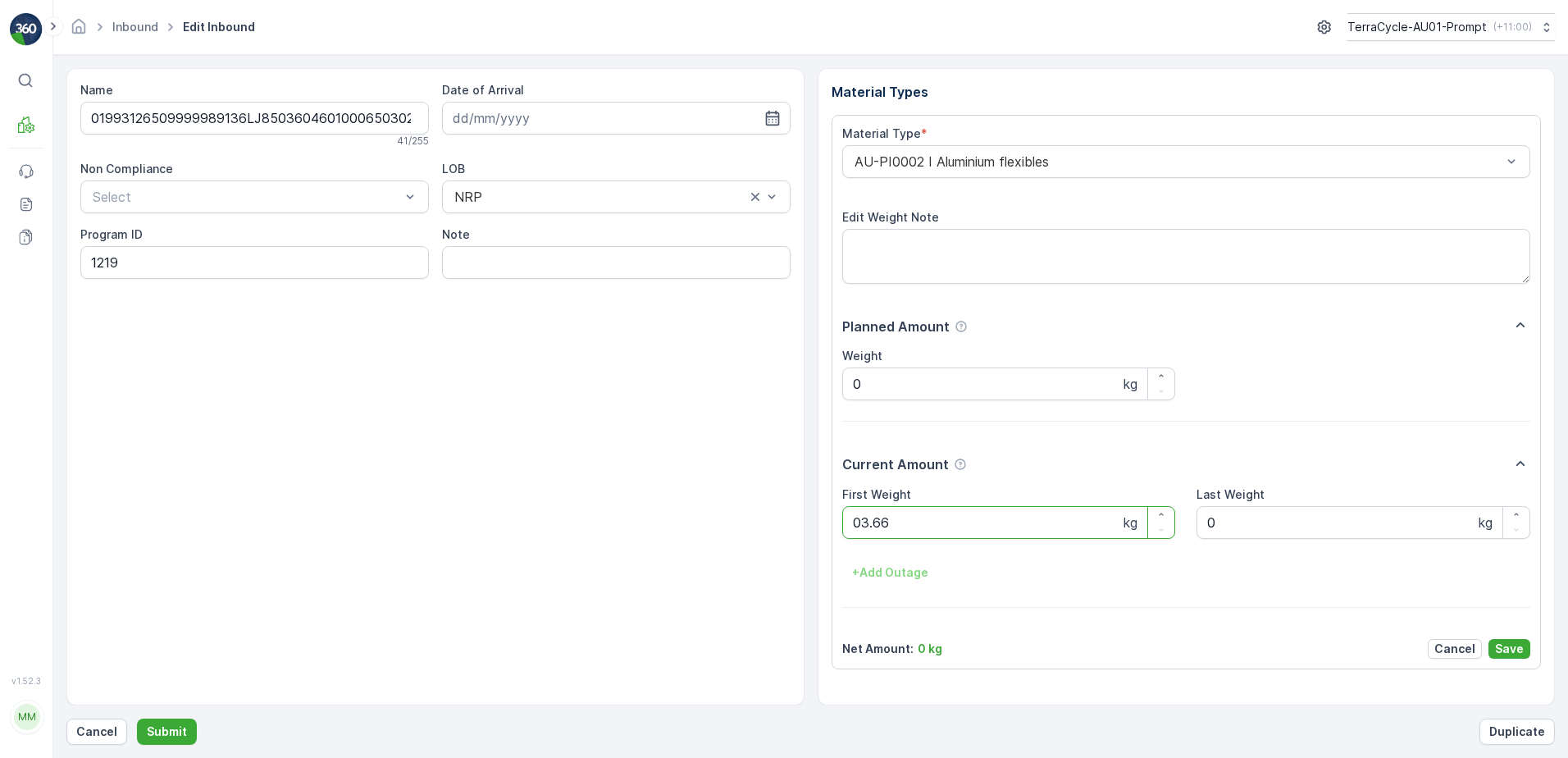
click button "Submit" at bounding box center [167, 731] width 60 height 26
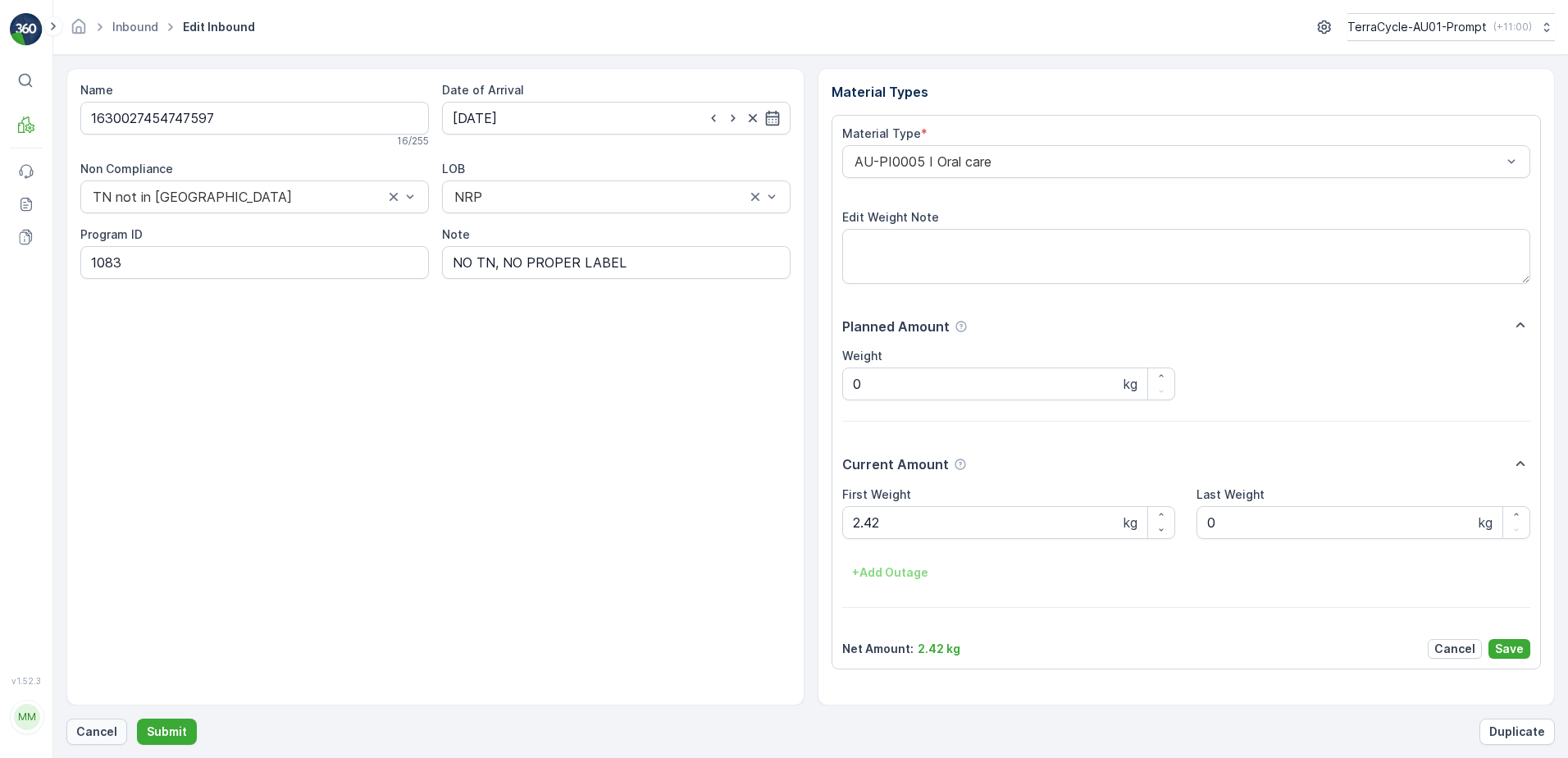
click at [107, 732] on p "Cancel" at bounding box center [96, 731] width 41 height 17
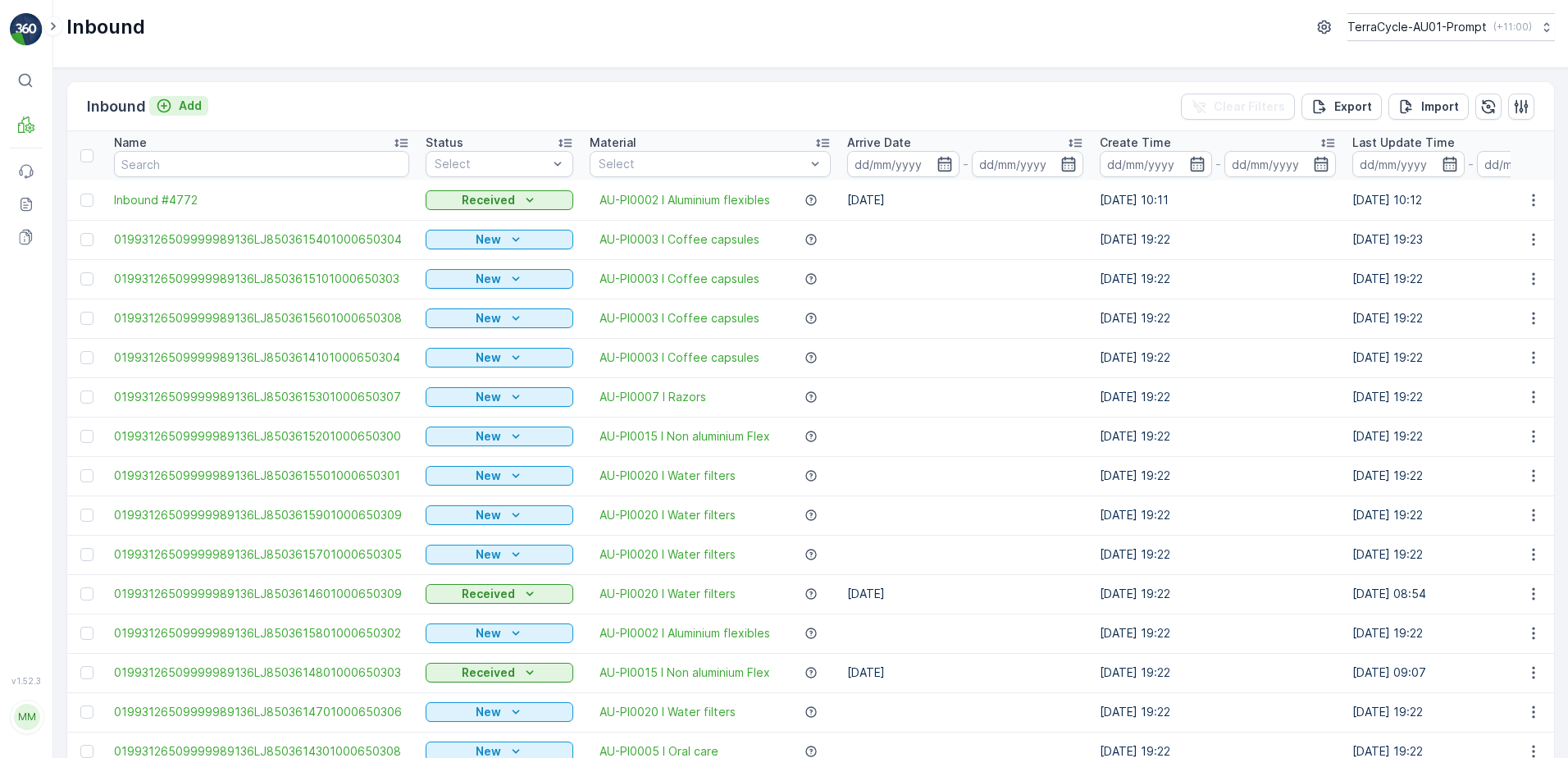
click at [192, 112] on p "Add" at bounding box center [189, 105] width 23 height 17
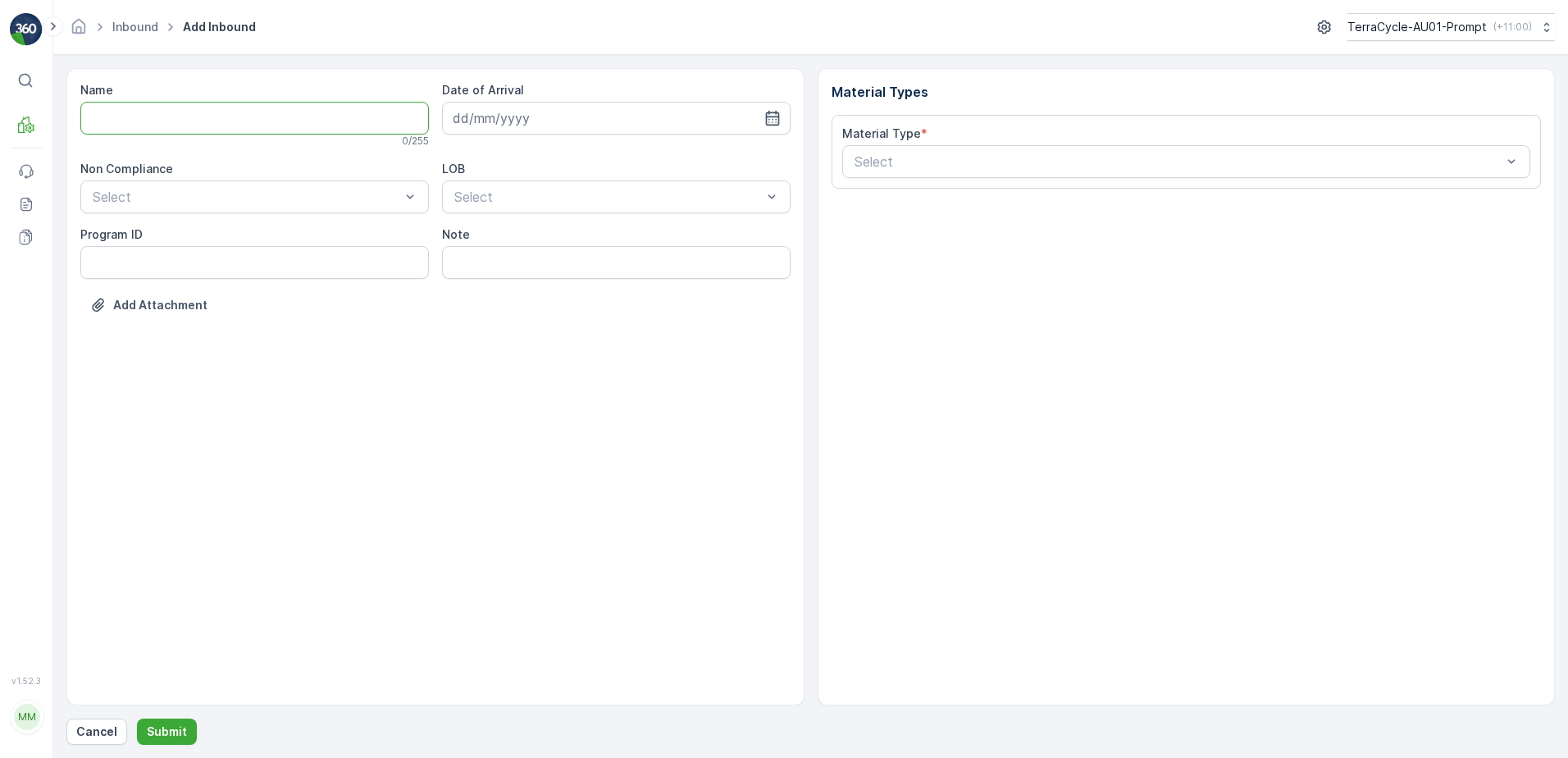
click at [191, 116] on input "Name" at bounding box center [254, 118] width 348 height 33
click at [137, 718] on button "Submit" at bounding box center [167, 731] width 60 height 26
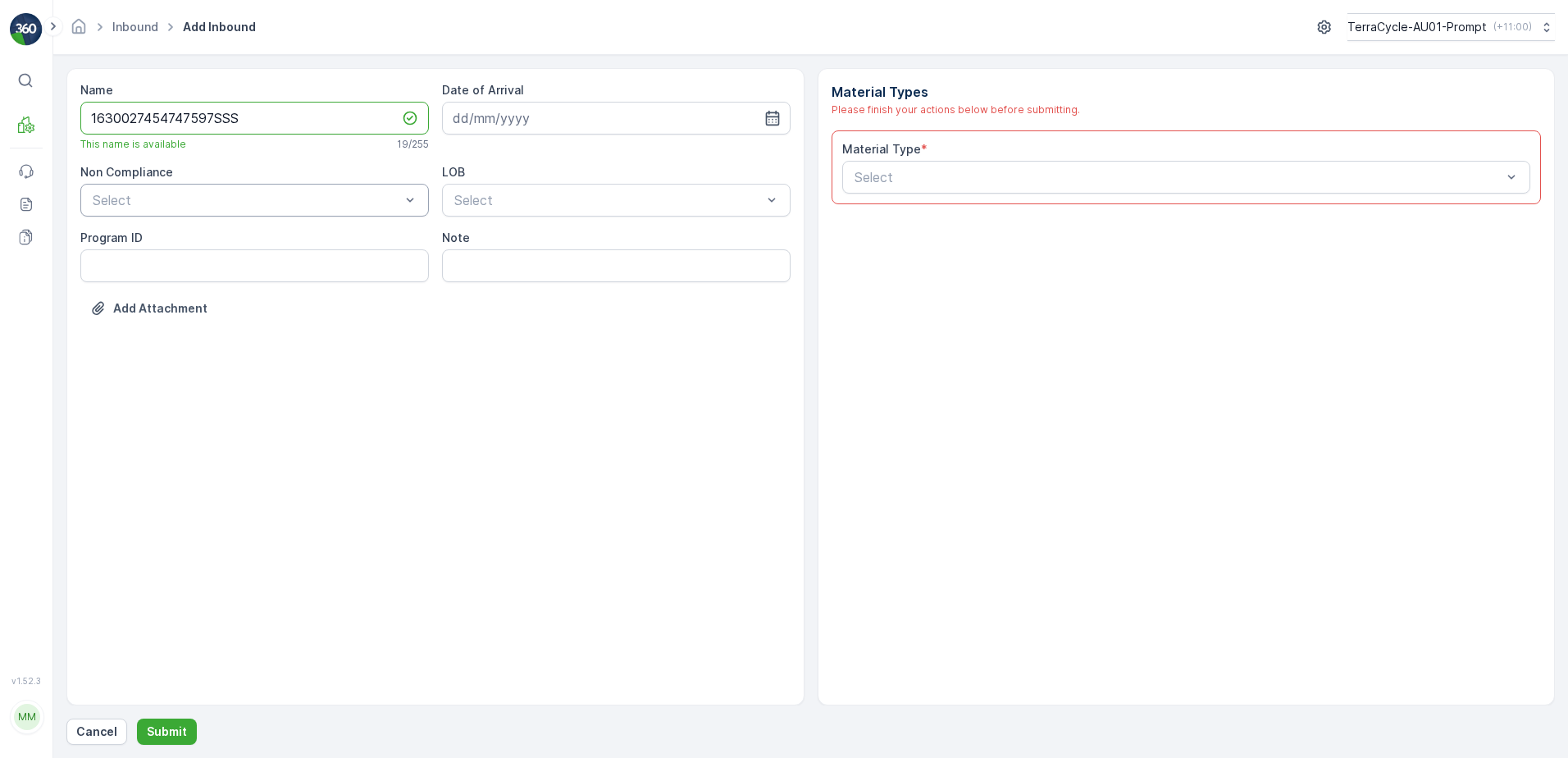
type input "1630027454747597SSS"
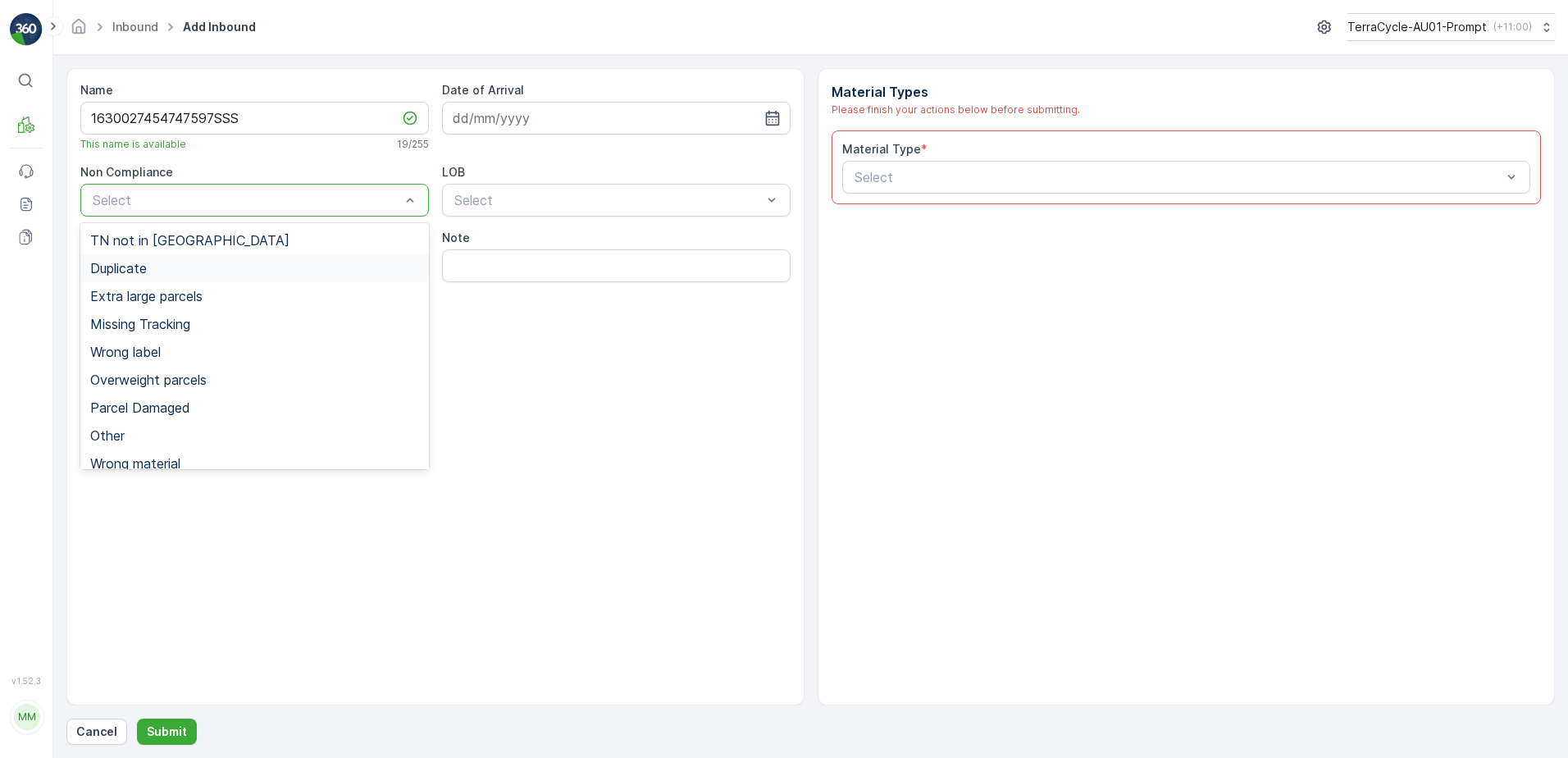
click at [153, 268] on div "Duplicate" at bounding box center [255, 268] width 329 height 15
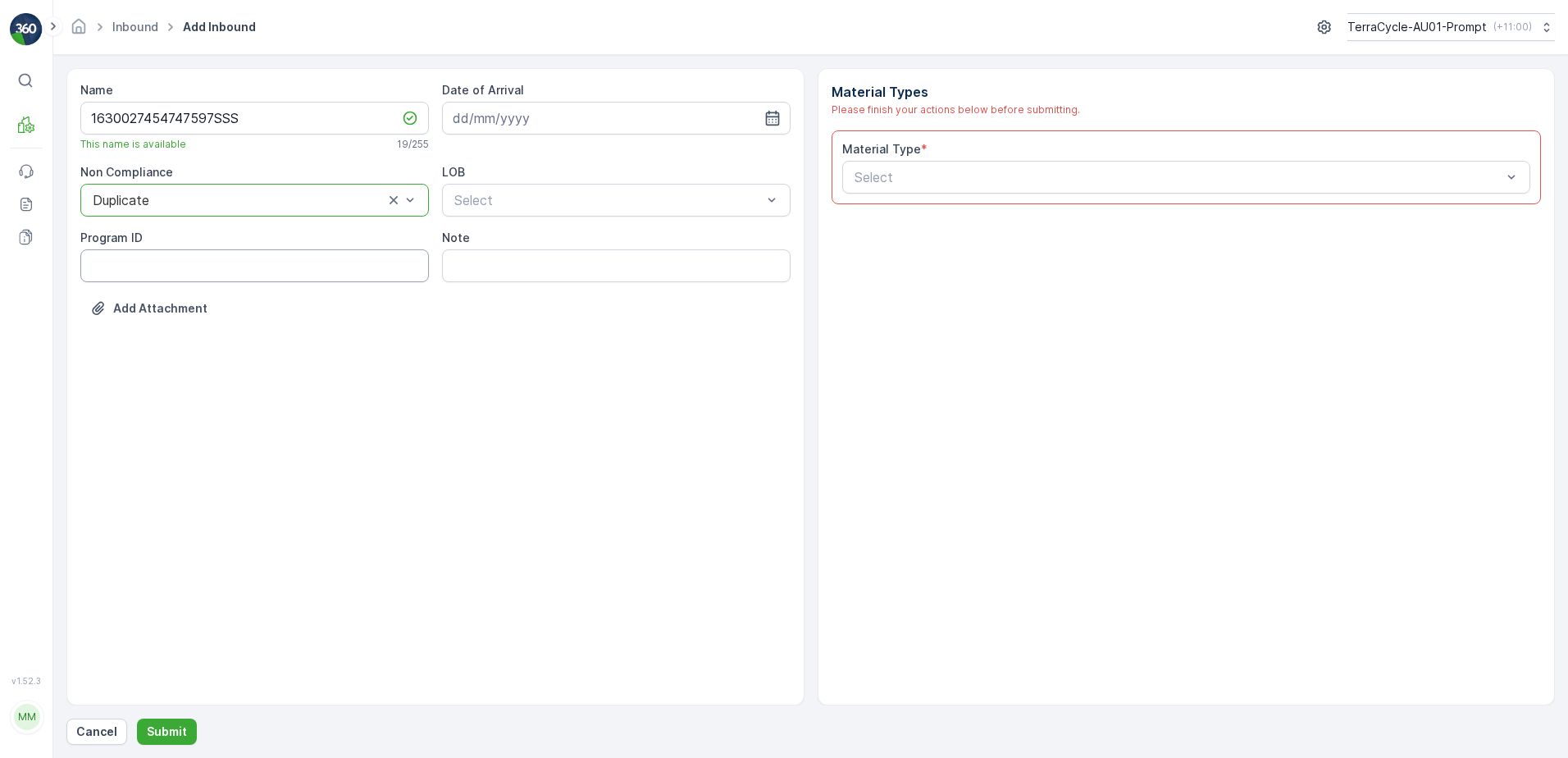
click at [122, 268] on ID "Program ID" at bounding box center [254, 265] width 348 height 33
type ID "1083"
click at [519, 115] on input at bounding box center [616, 118] width 348 height 33
click at [552, 287] on div "15" at bounding box center [558, 288] width 26 height 26
type input "[DATE]"
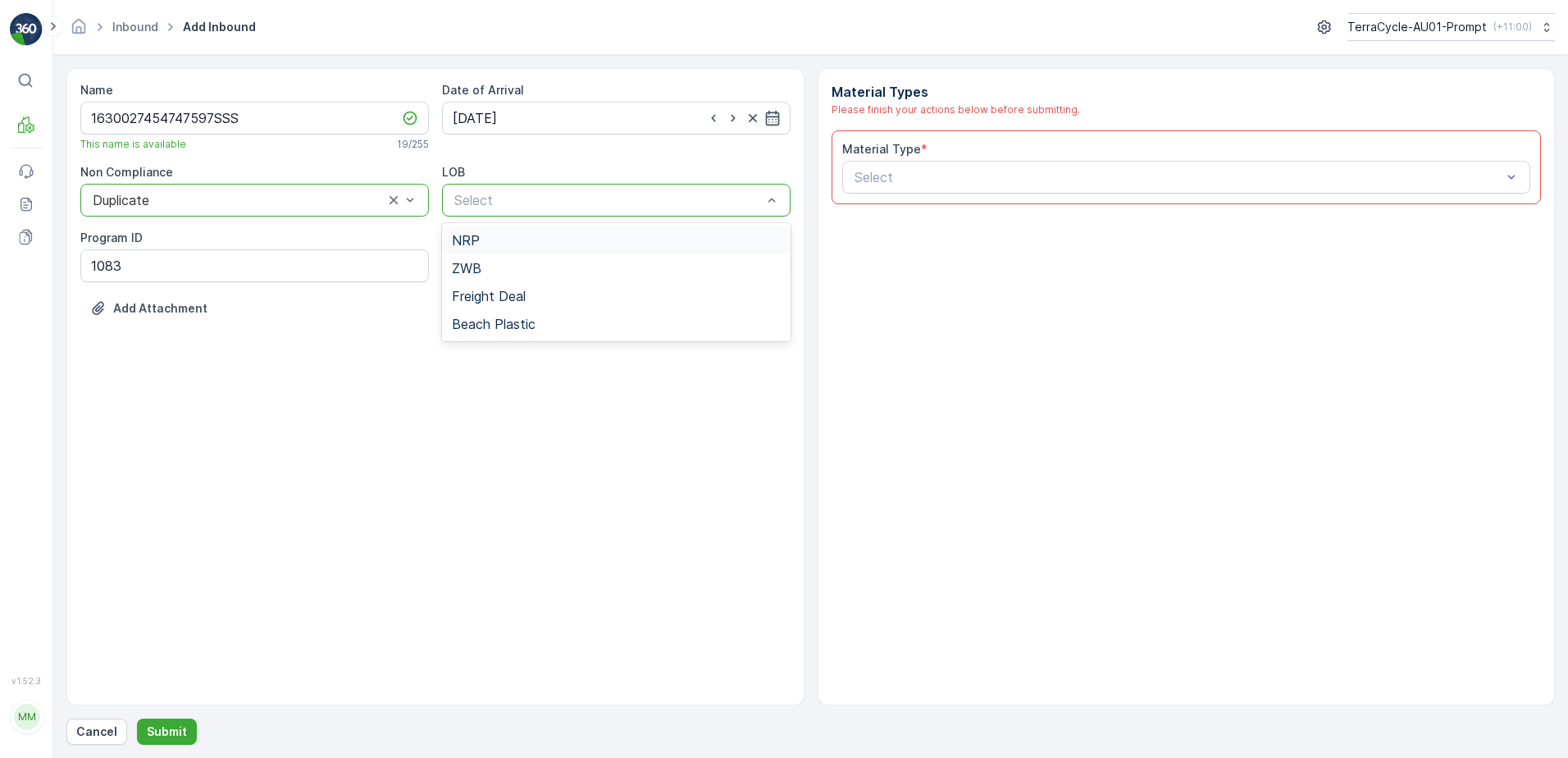
drag, startPoint x: 544, startPoint y: 243, endPoint x: 788, endPoint y: 188, distance: 250.1
click at [545, 242] on div "NRP" at bounding box center [617, 240] width 329 height 15
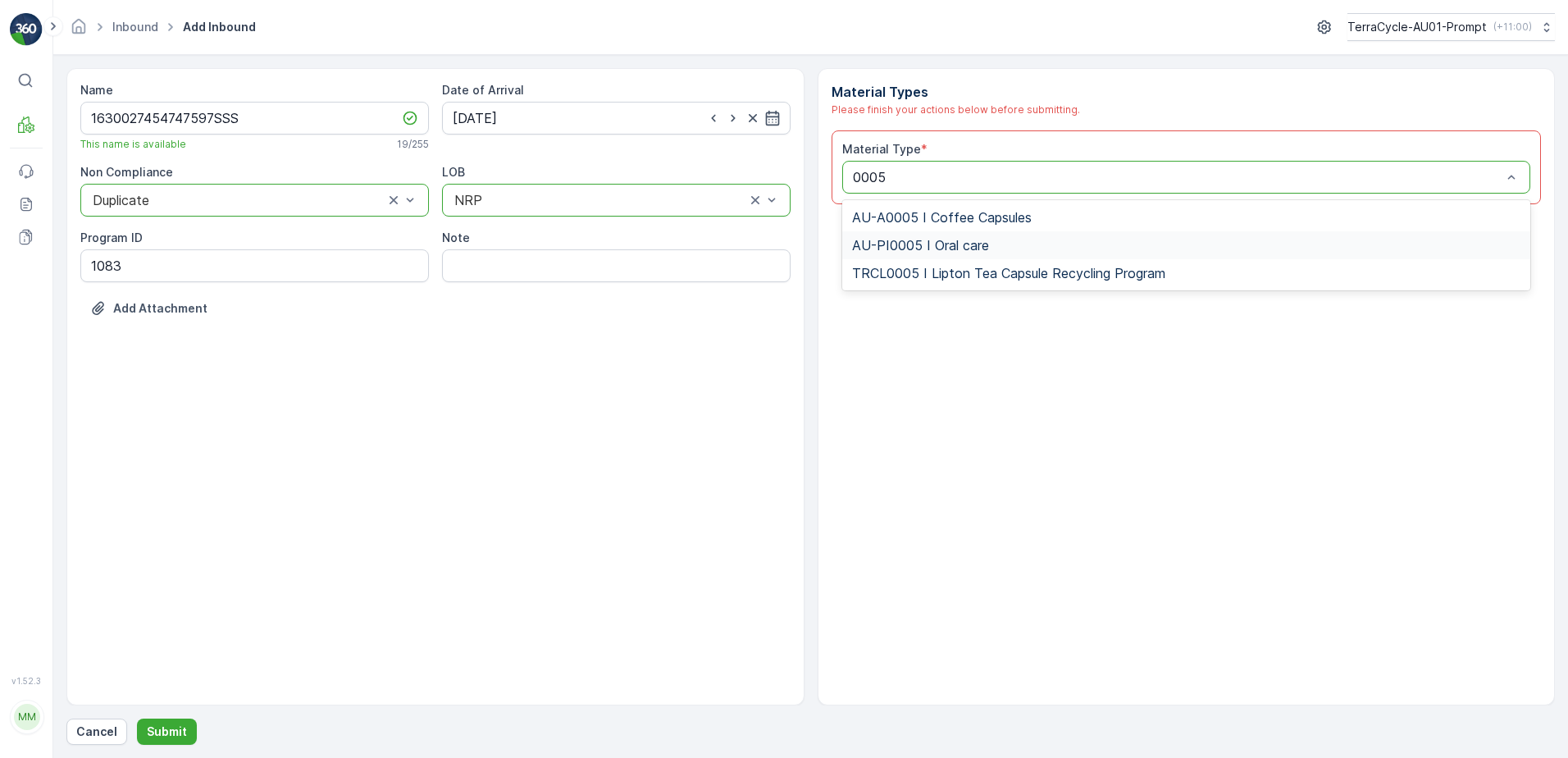
click at [979, 242] on span "AU-PI0005 I Oral care" at bounding box center [920, 245] width 137 height 15
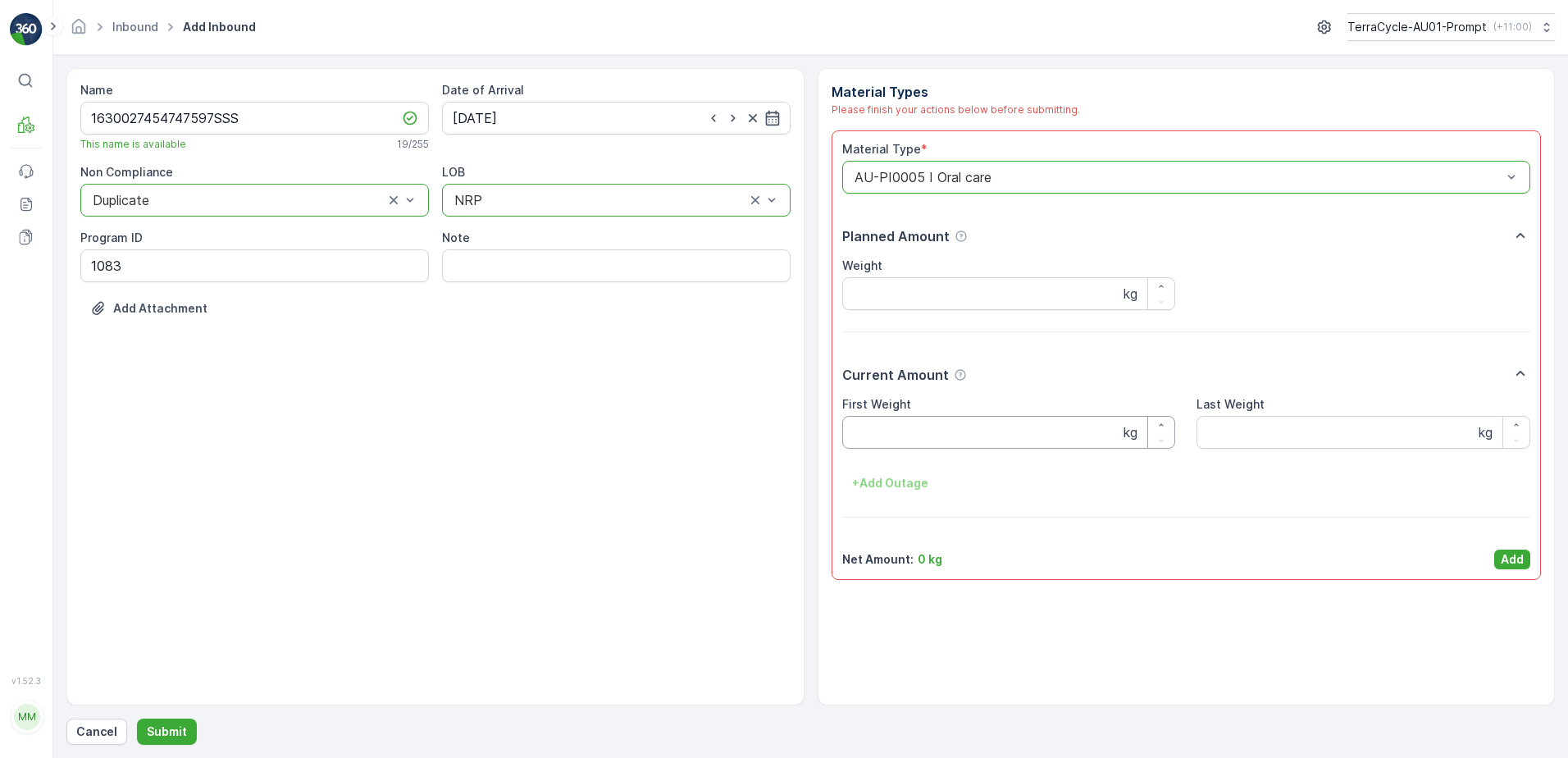
click at [890, 439] on Weight "First Weight" at bounding box center [1009, 432] width 334 height 33
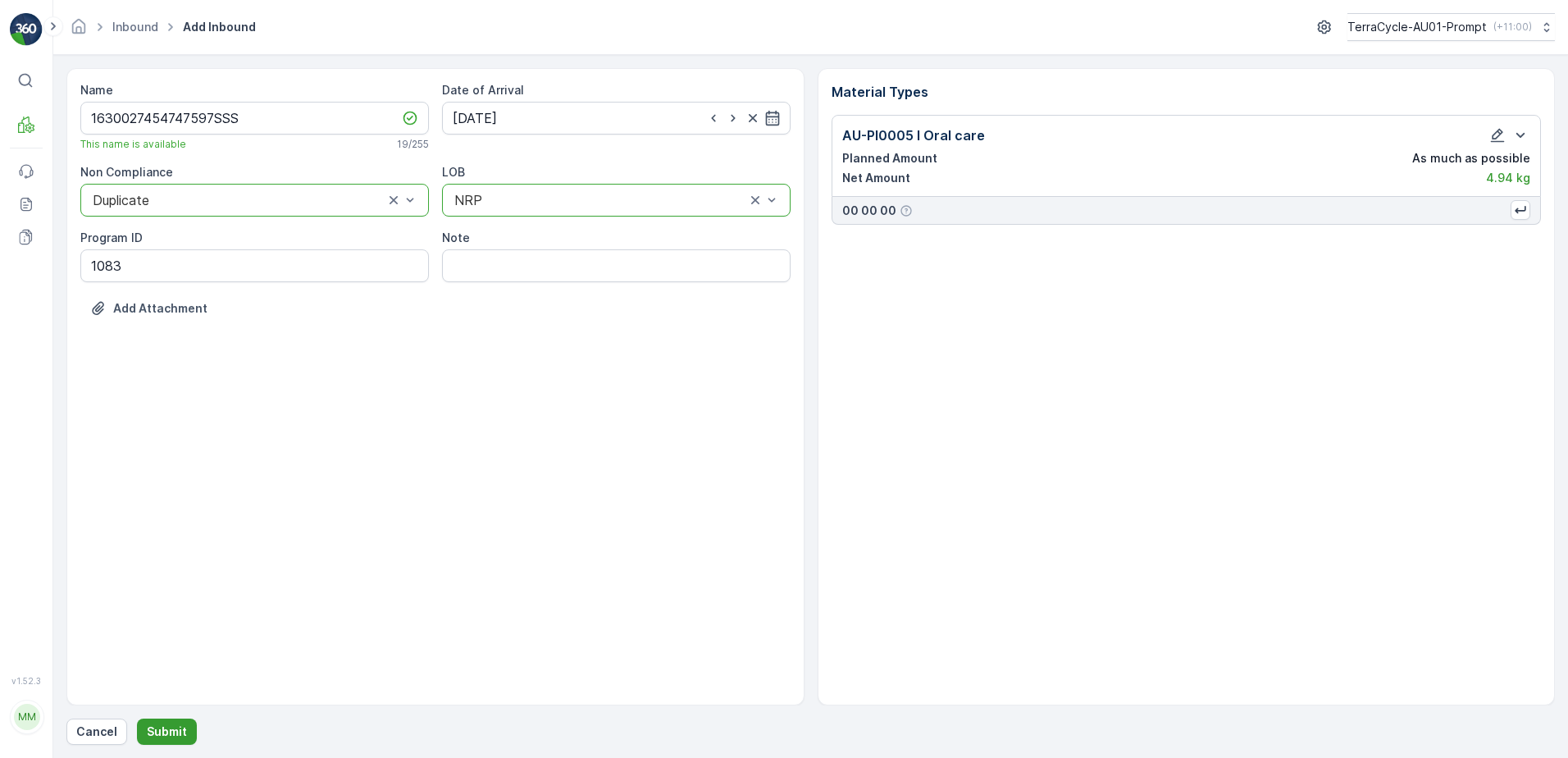
click at [161, 732] on p "Submit" at bounding box center [167, 731] width 41 height 17
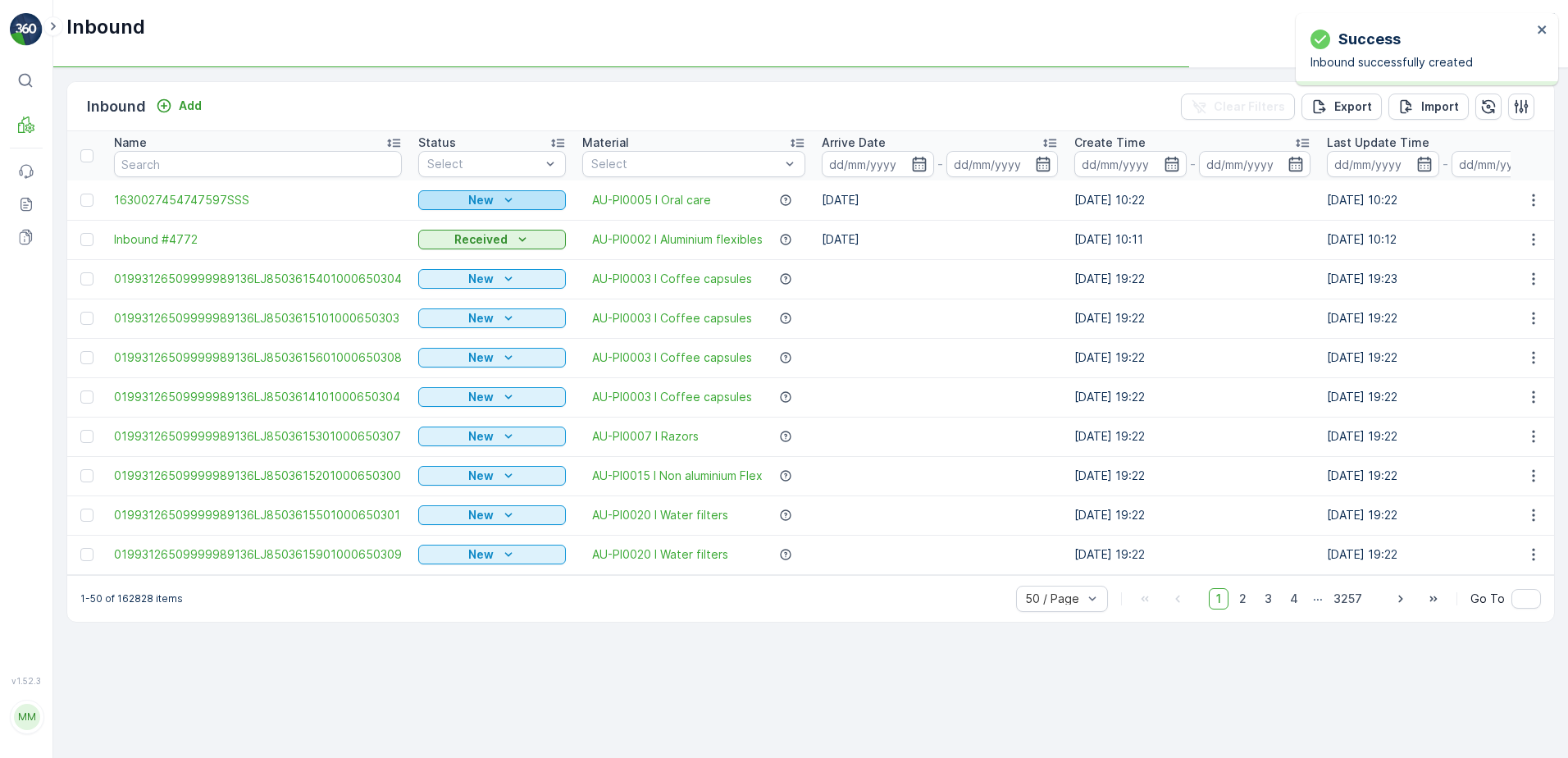
click at [515, 196] on div "New" at bounding box center [492, 199] width 135 height 17
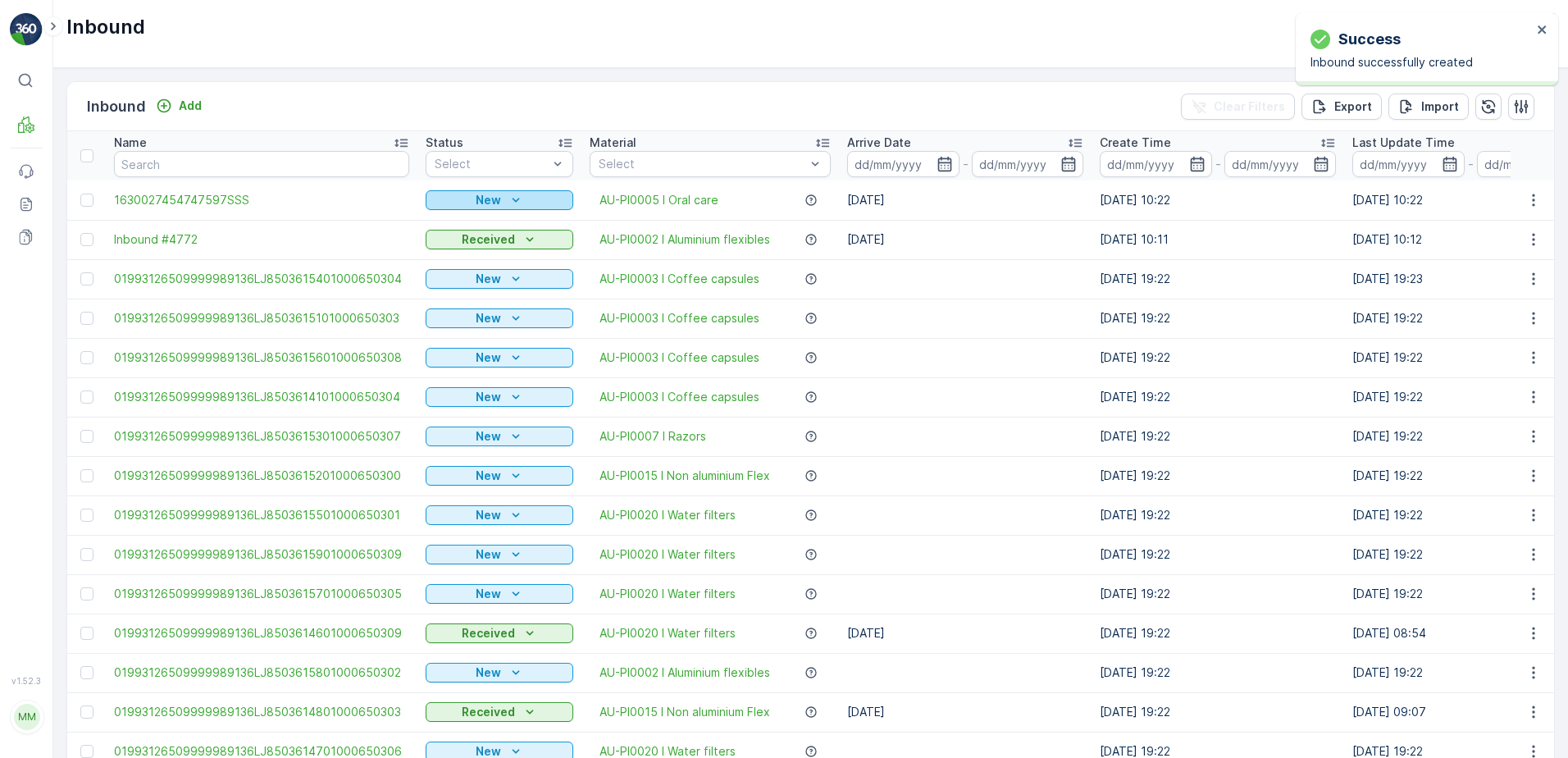
click at [509, 197] on icon "New" at bounding box center [516, 199] width 17 height 17
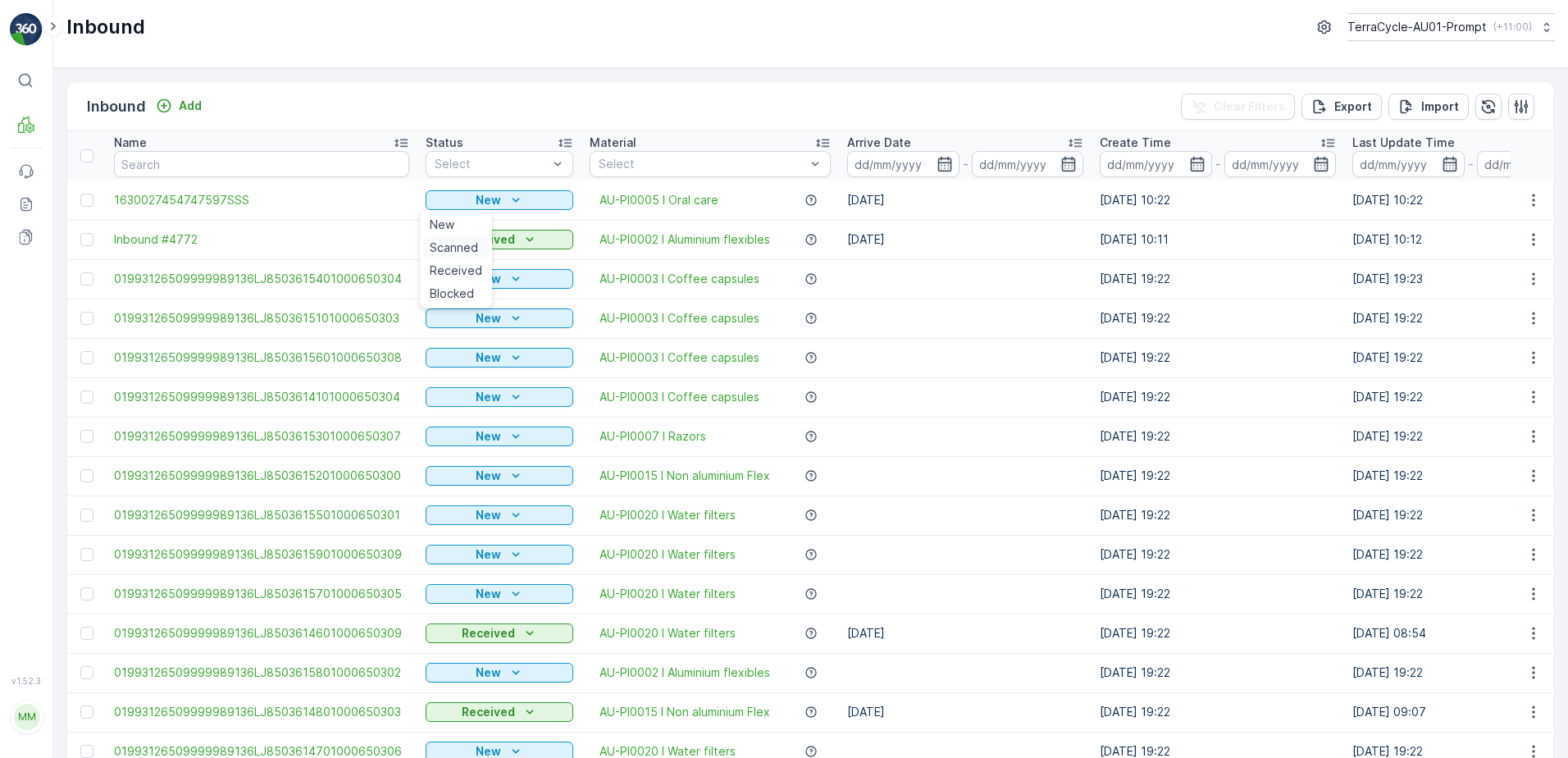
click at [452, 244] on span "Scanned" at bounding box center [453, 247] width 49 height 17
click at [1532, 200] on icon "button" at bounding box center [1533, 199] width 2 height 12
click at [1475, 316] on td "[DATE] 19:22" at bounding box center [1470, 318] width 253 height 40
click at [1530, 198] on icon "button" at bounding box center [1533, 199] width 17 height 17
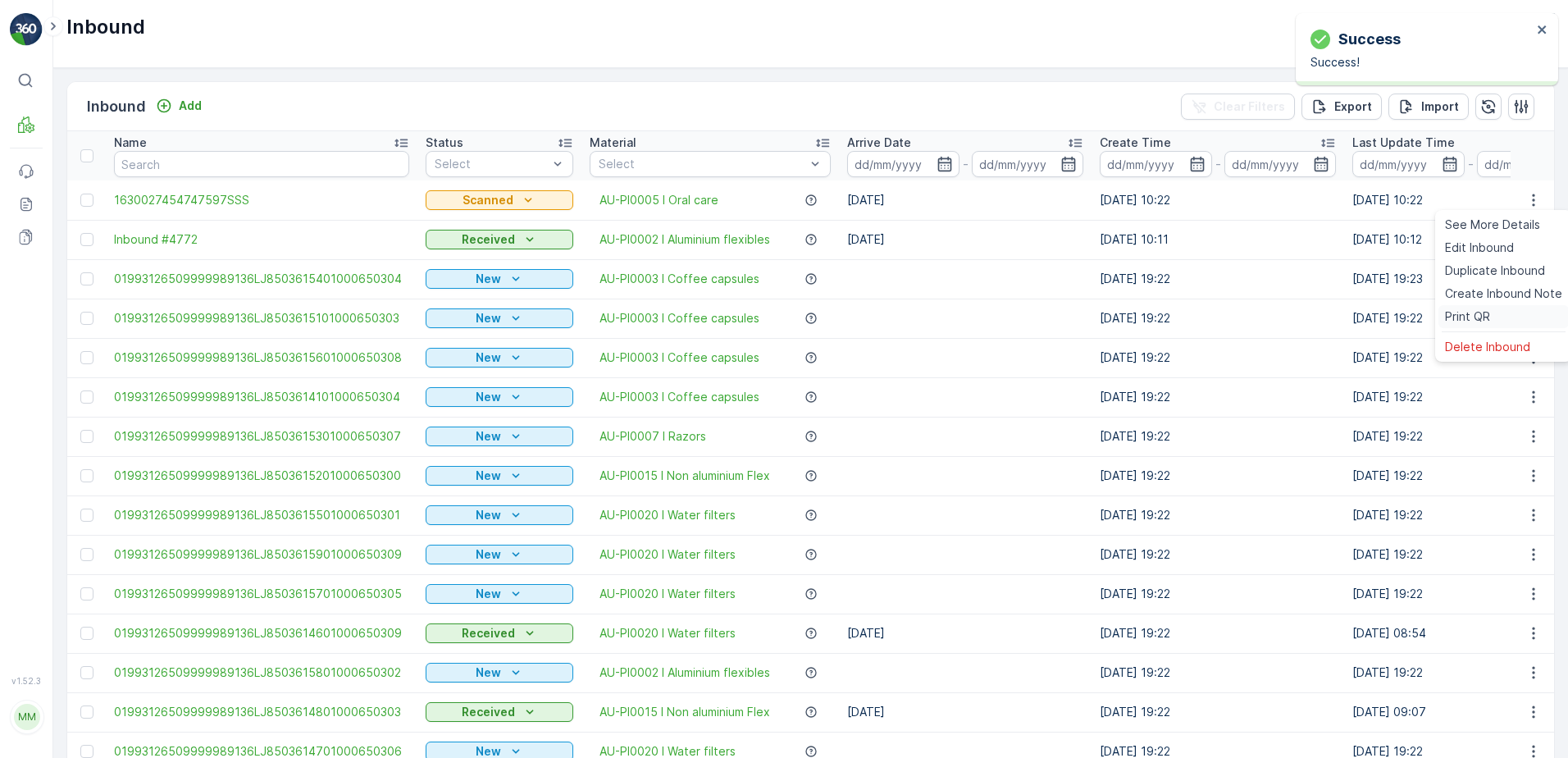
click at [1473, 315] on span "Print QR" at bounding box center [1467, 316] width 45 height 17
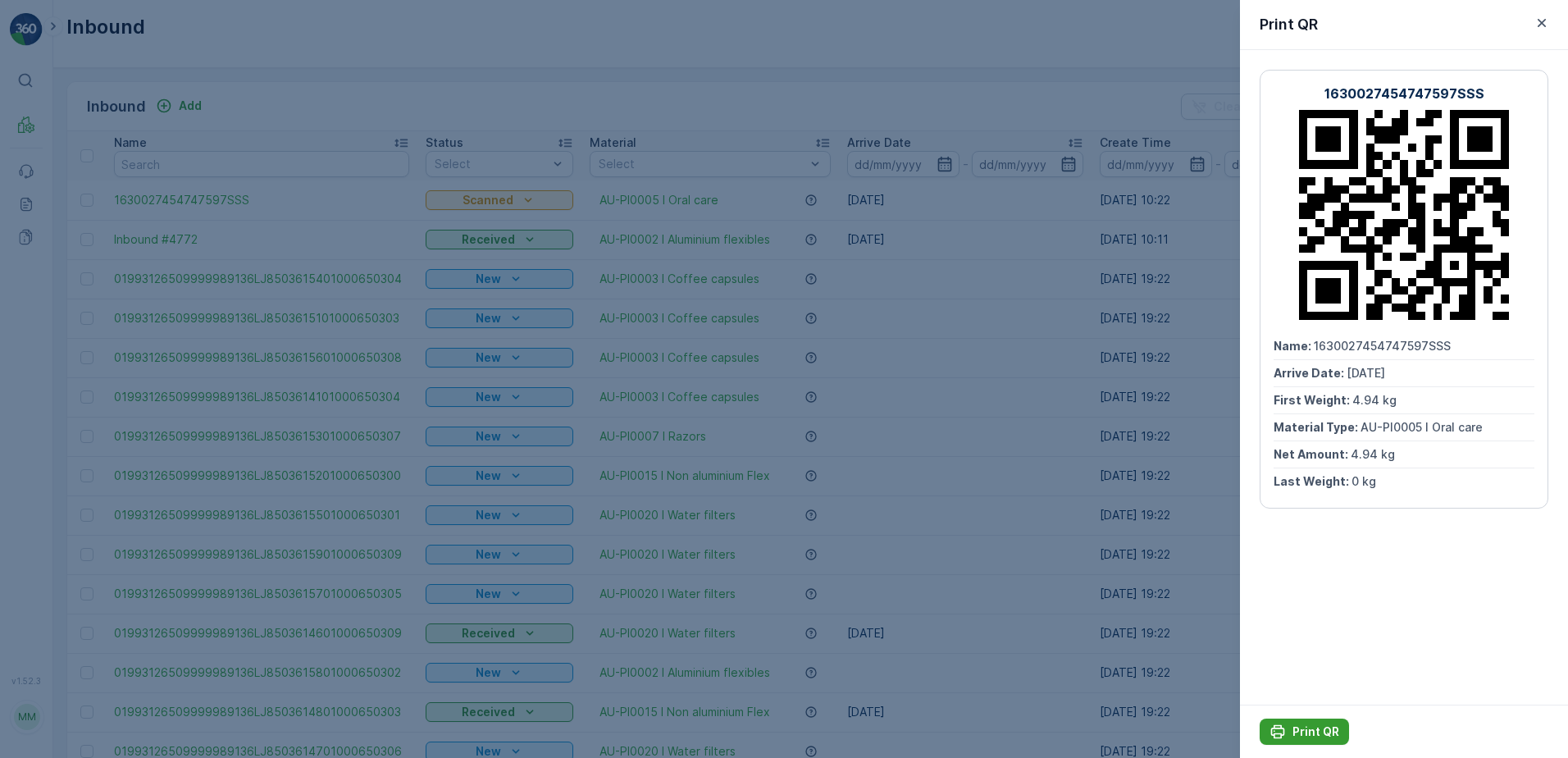
click at [1317, 727] on p "Print QR" at bounding box center [1315, 731] width 47 height 17
click at [1544, 26] on icon "button" at bounding box center [1541, 23] width 8 height 8
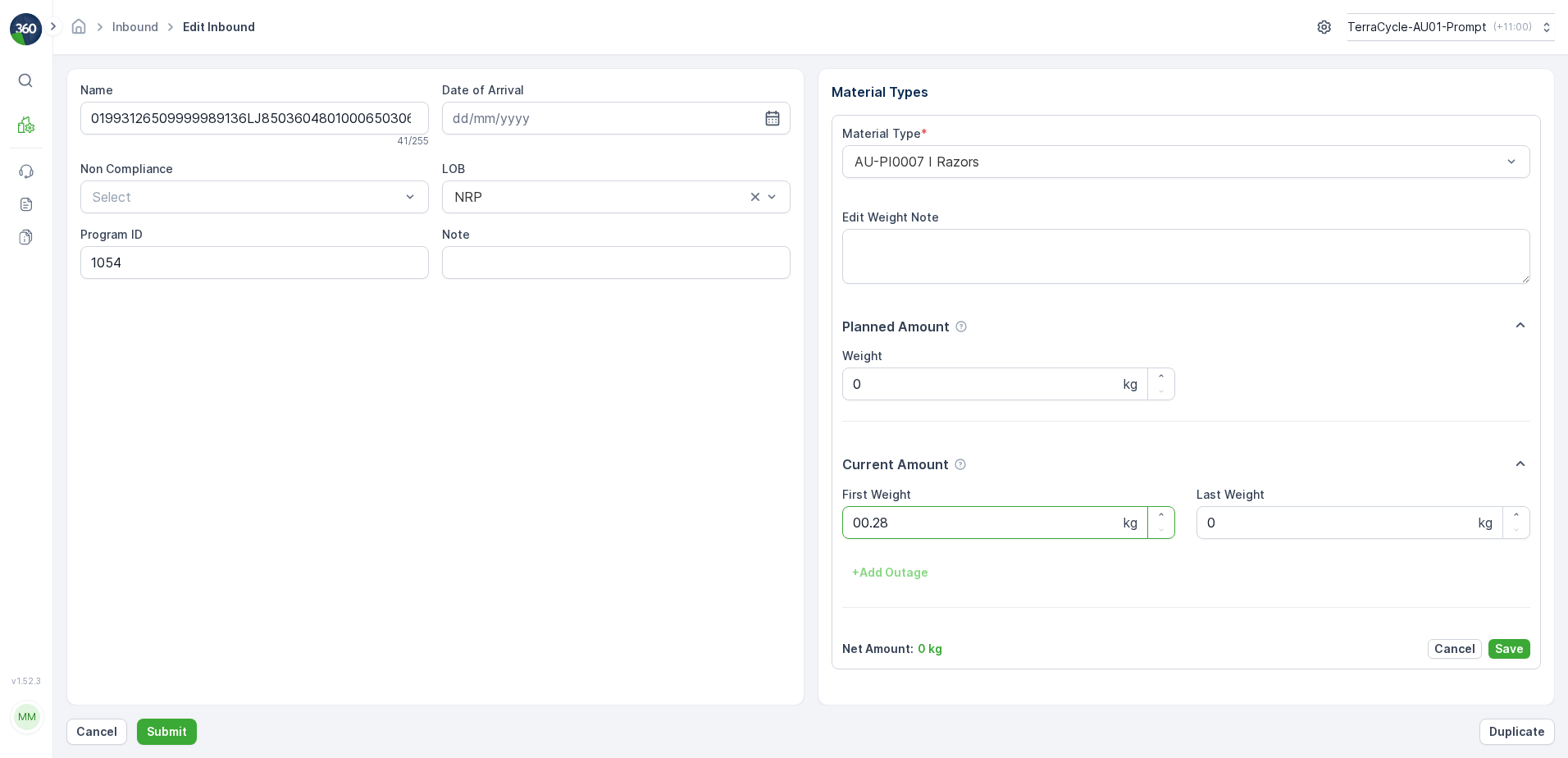
click button "Submit" at bounding box center [167, 731] width 60 height 26
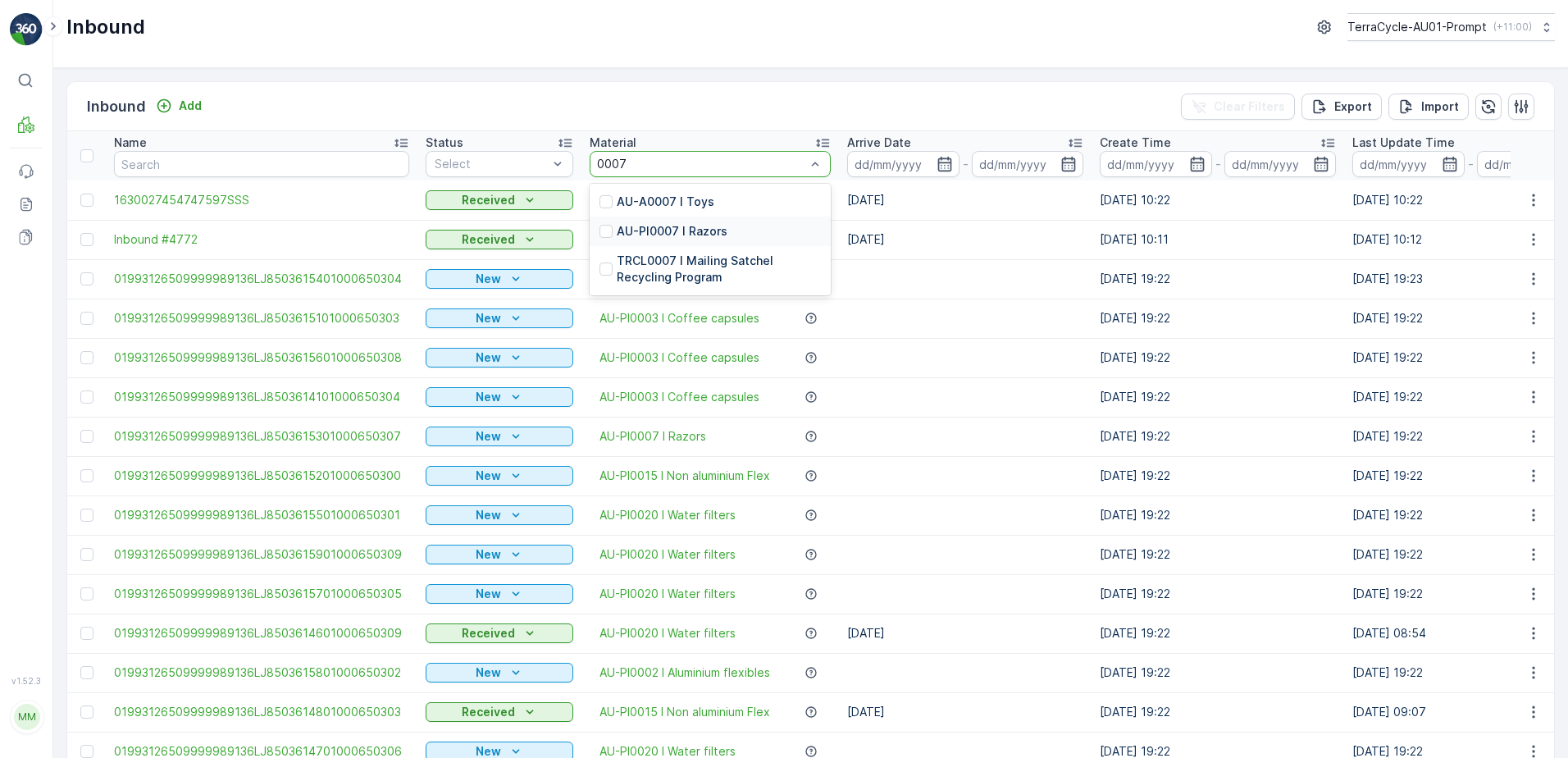
click at [677, 227] on p "AU-PI0007 I Razors" at bounding box center [672, 231] width 111 height 17
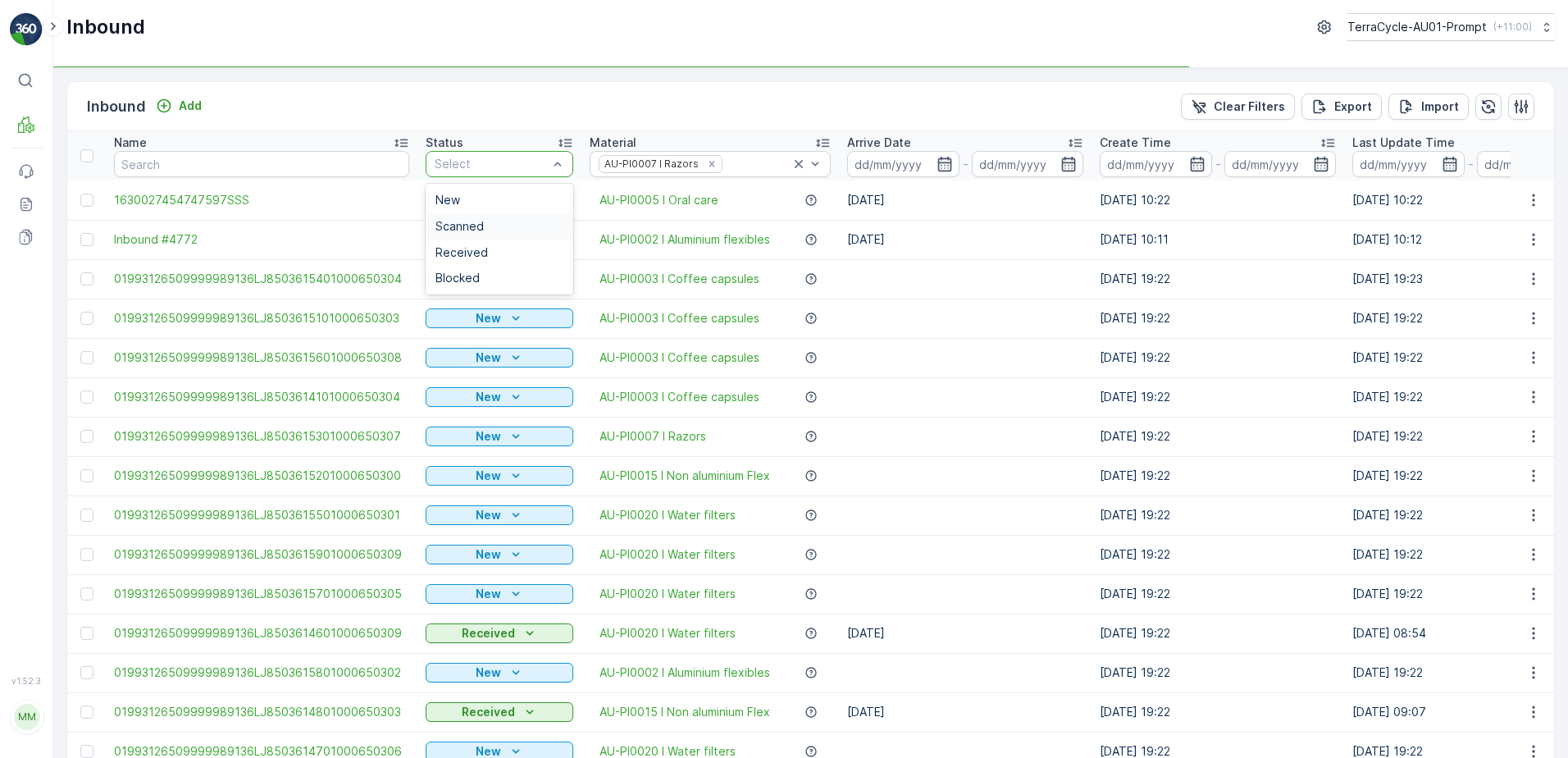
click at [445, 214] on div "Scanned" at bounding box center [499, 226] width 148 height 26
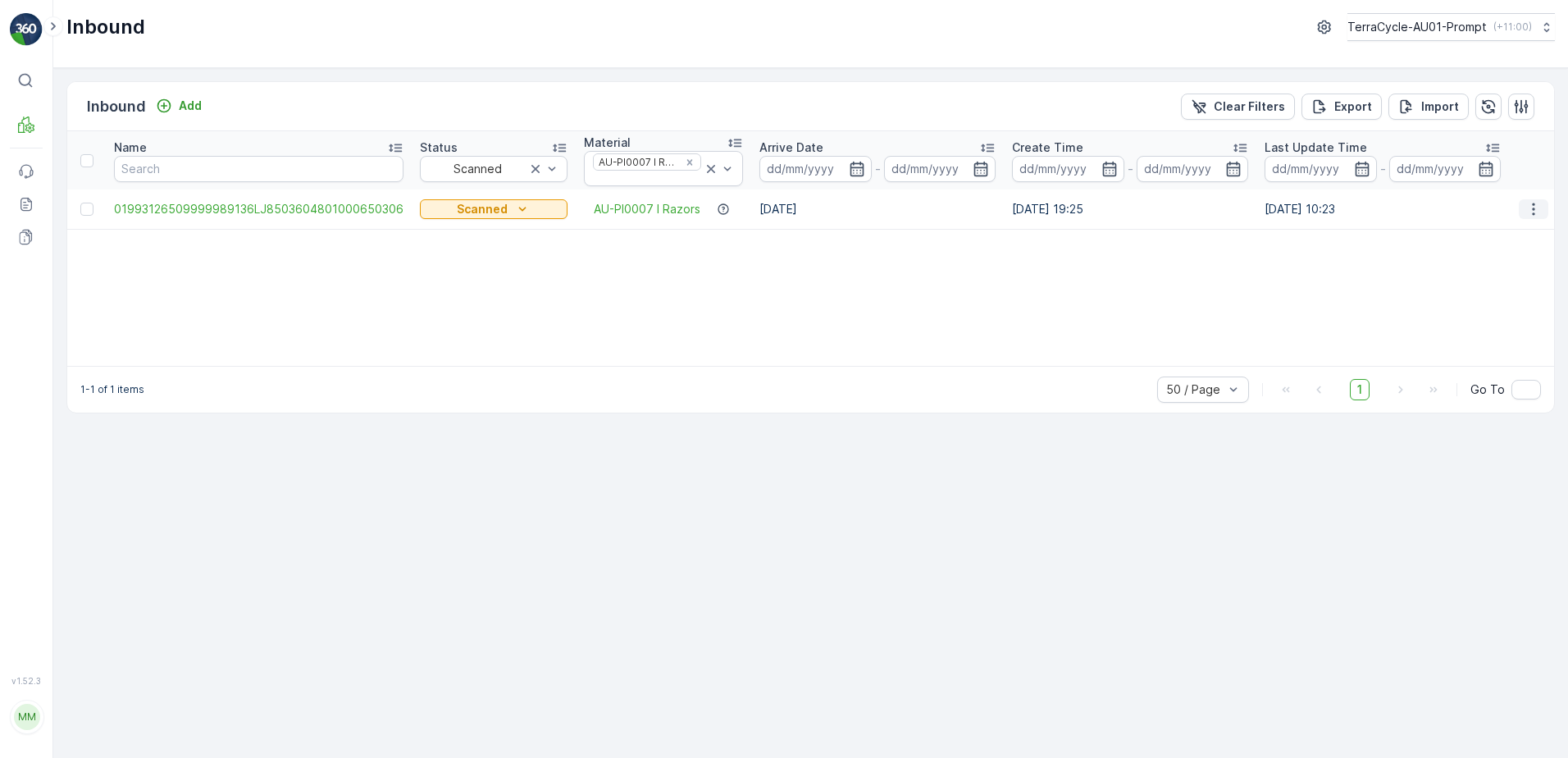
click at [1538, 202] on icon "button" at bounding box center [1533, 209] width 17 height 17
click at [1479, 320] on span "Print QR" at bounding box center [1467, 325] width 45 height 17
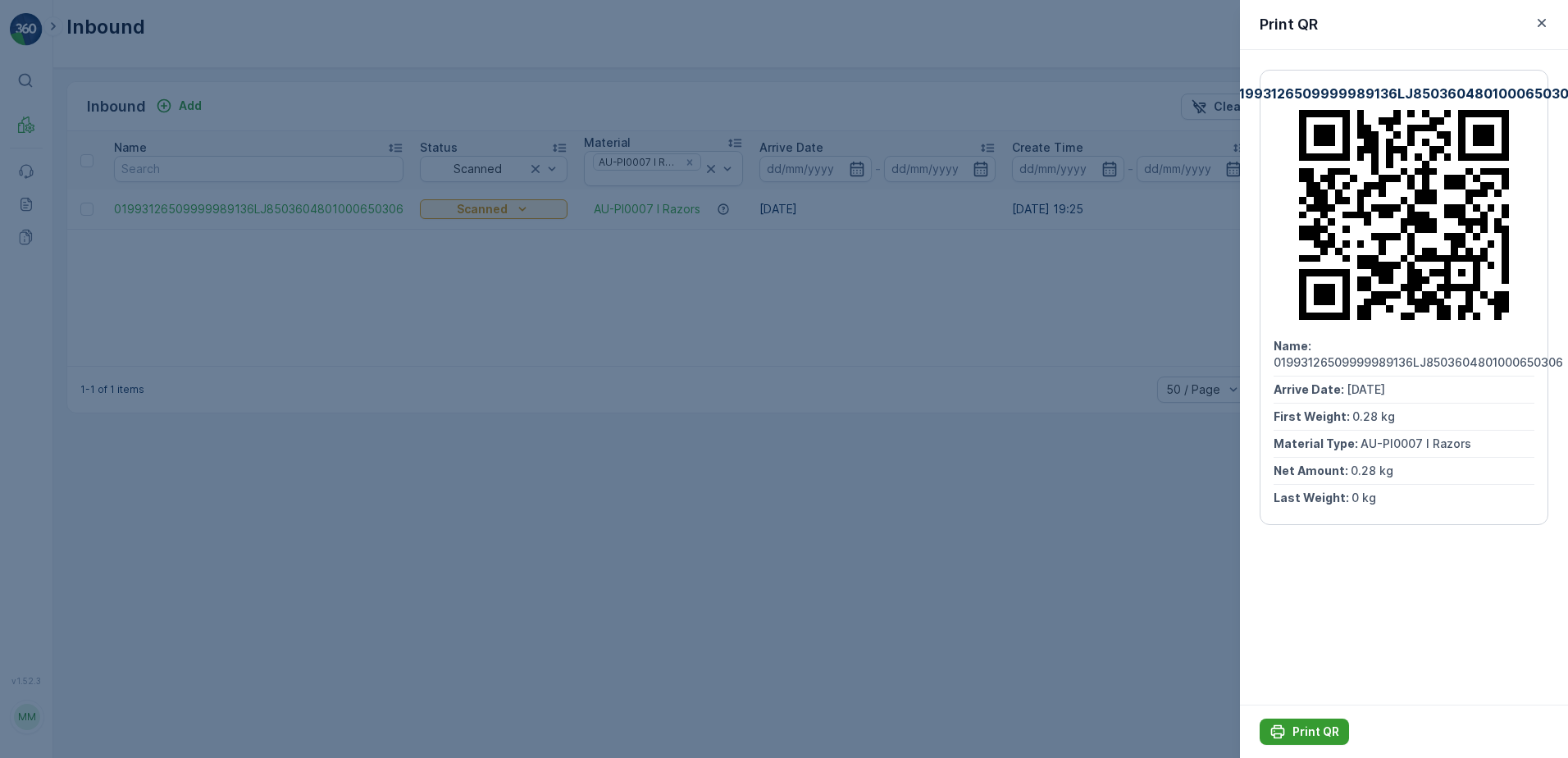
click at [1305, 722] on button "Print QR" at bounding box center [1304, 731] width 89 height 26
click at [1545, 21] on icon "button" at bounding box center [1541, 23] width 17 height 17
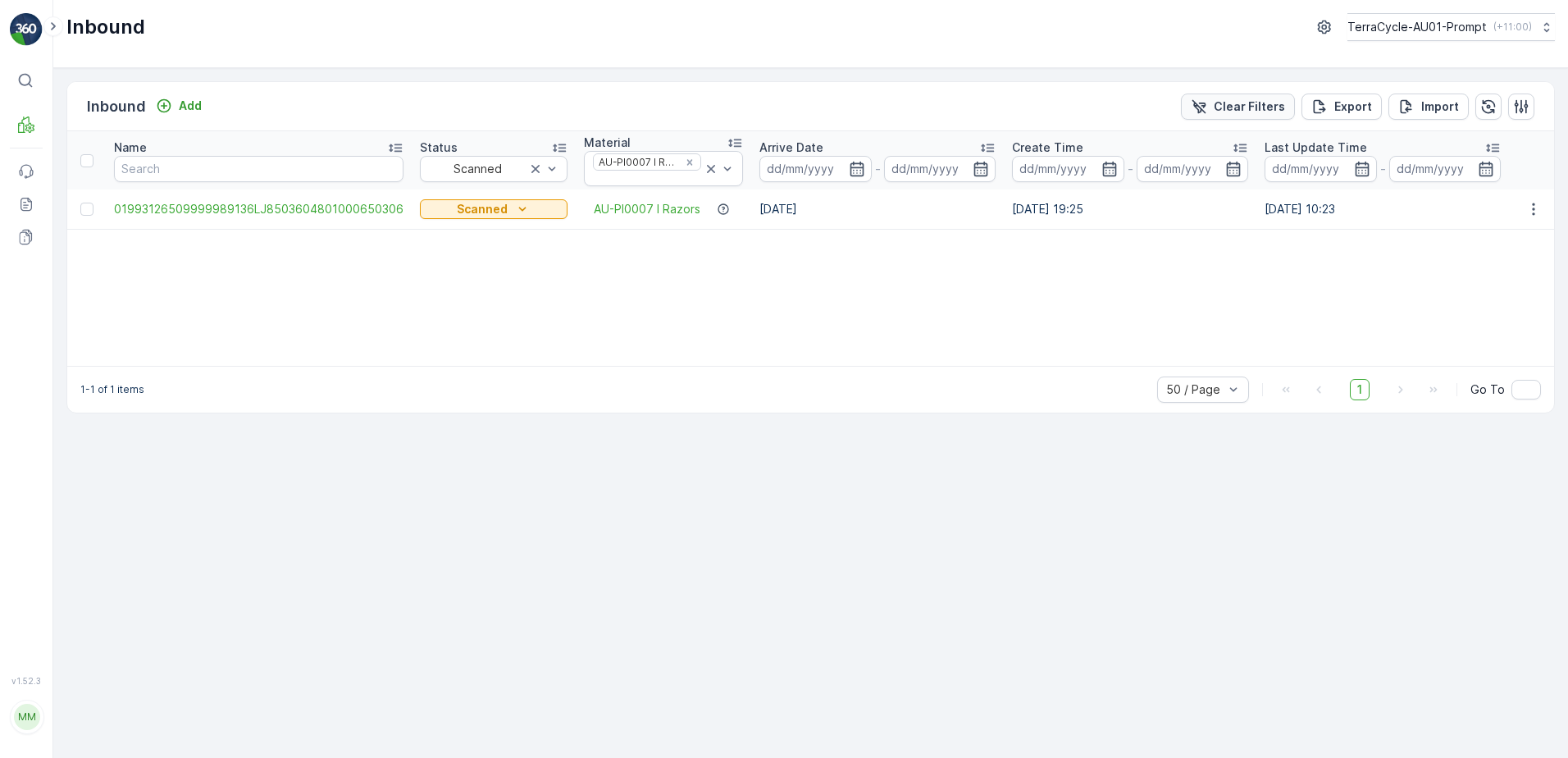
click at [1262, 102] on p "Clear Filters" at bounding box center [1250, 106] width 71 height 17
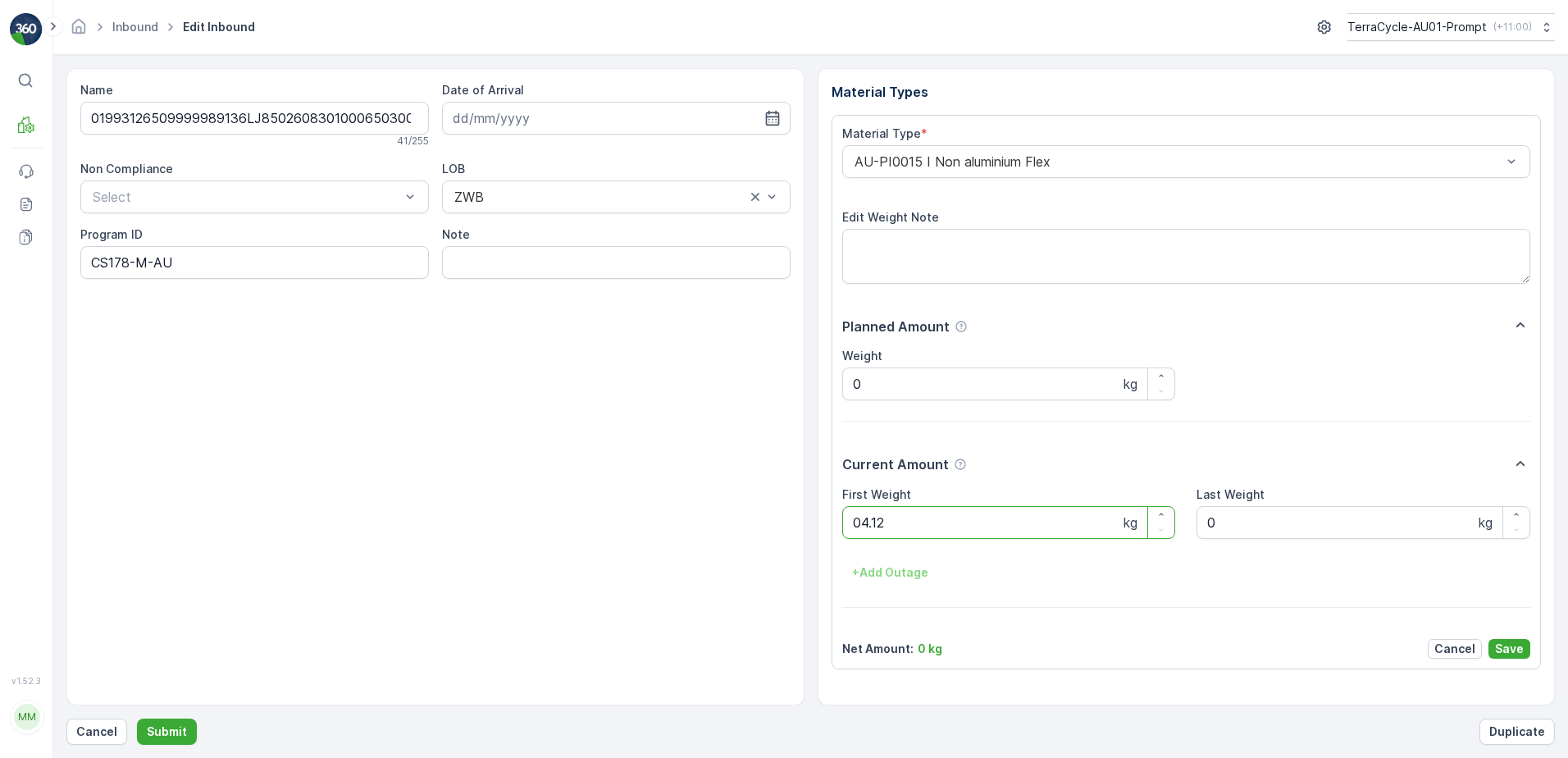
click button "Submit" at bounding box center [167, 731] width 60 height 26
click at [137, 718] on button "Submit" at bounding box center [167, 731] width 60 height 26
click button "Submit" at bounding box center [167, 731] width 60 height 26
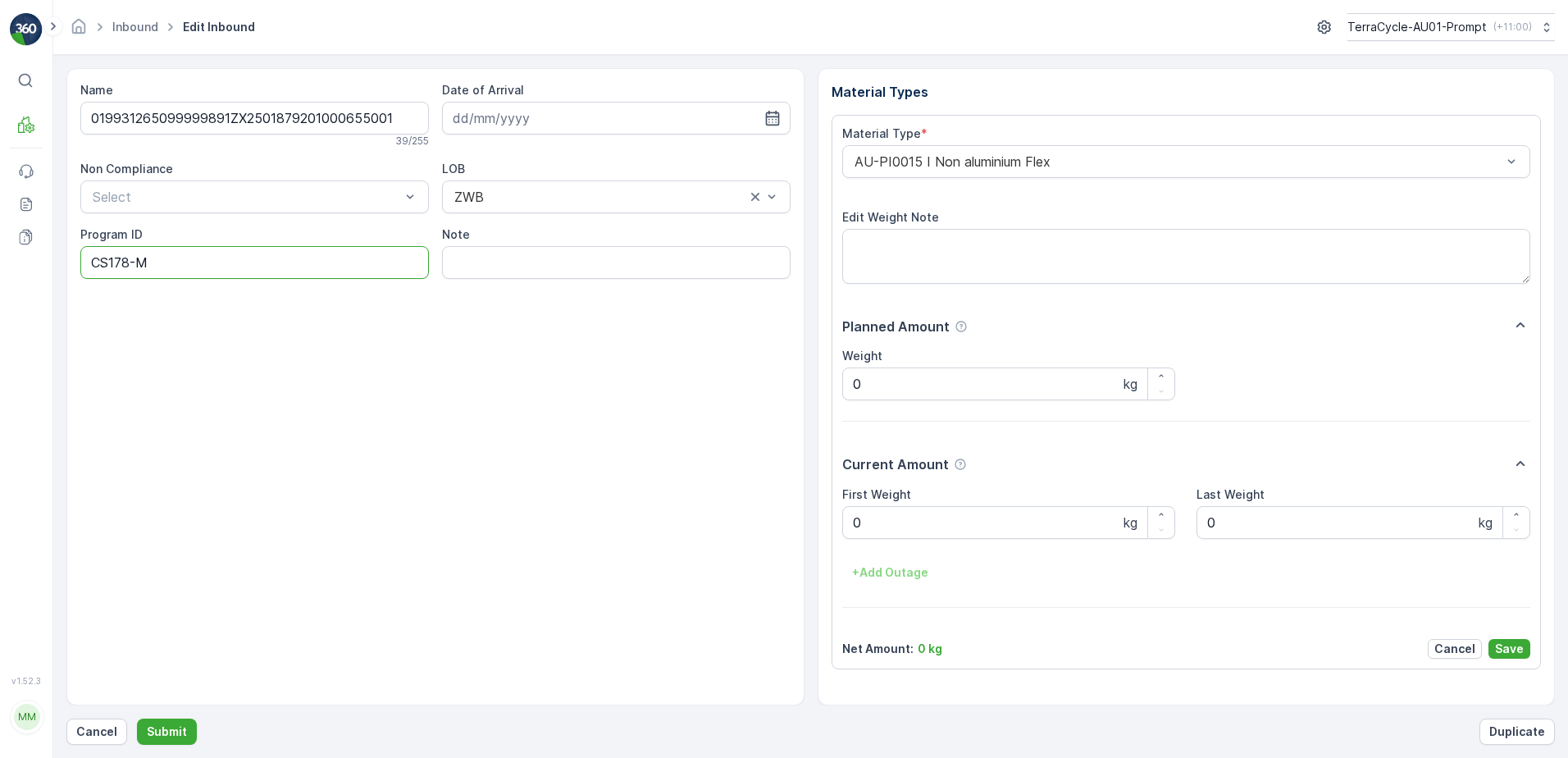
click at [132, 263] on ID "CS178-M" at bounding box center [254, 262] width 348 height 33
type ID "CS115-M"
click at [850, 159] on div "AU-PI0015 I Non aluminium Flex" at bounding box center [1186, 161] width 689 height 33
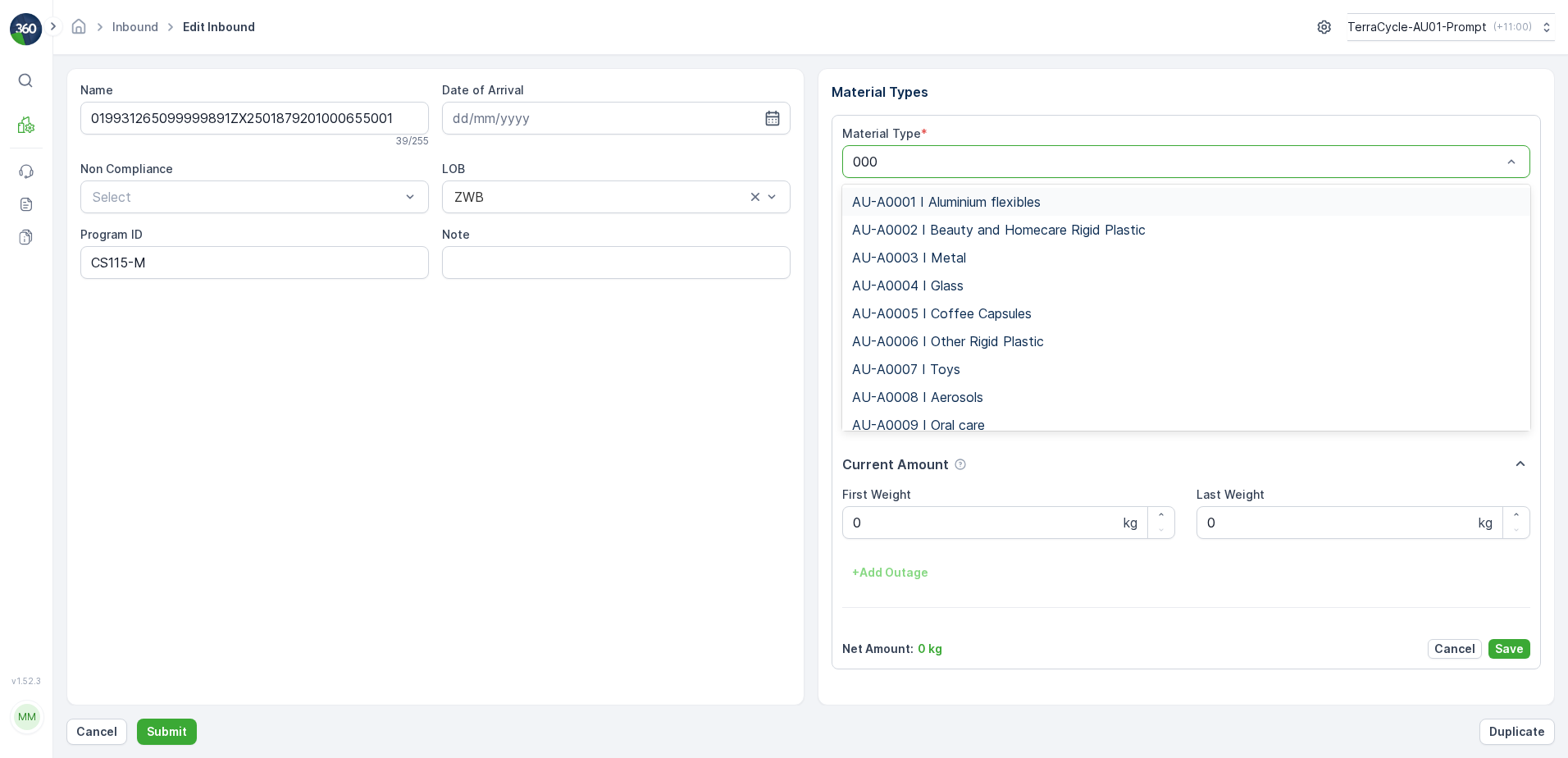
type input "0002"
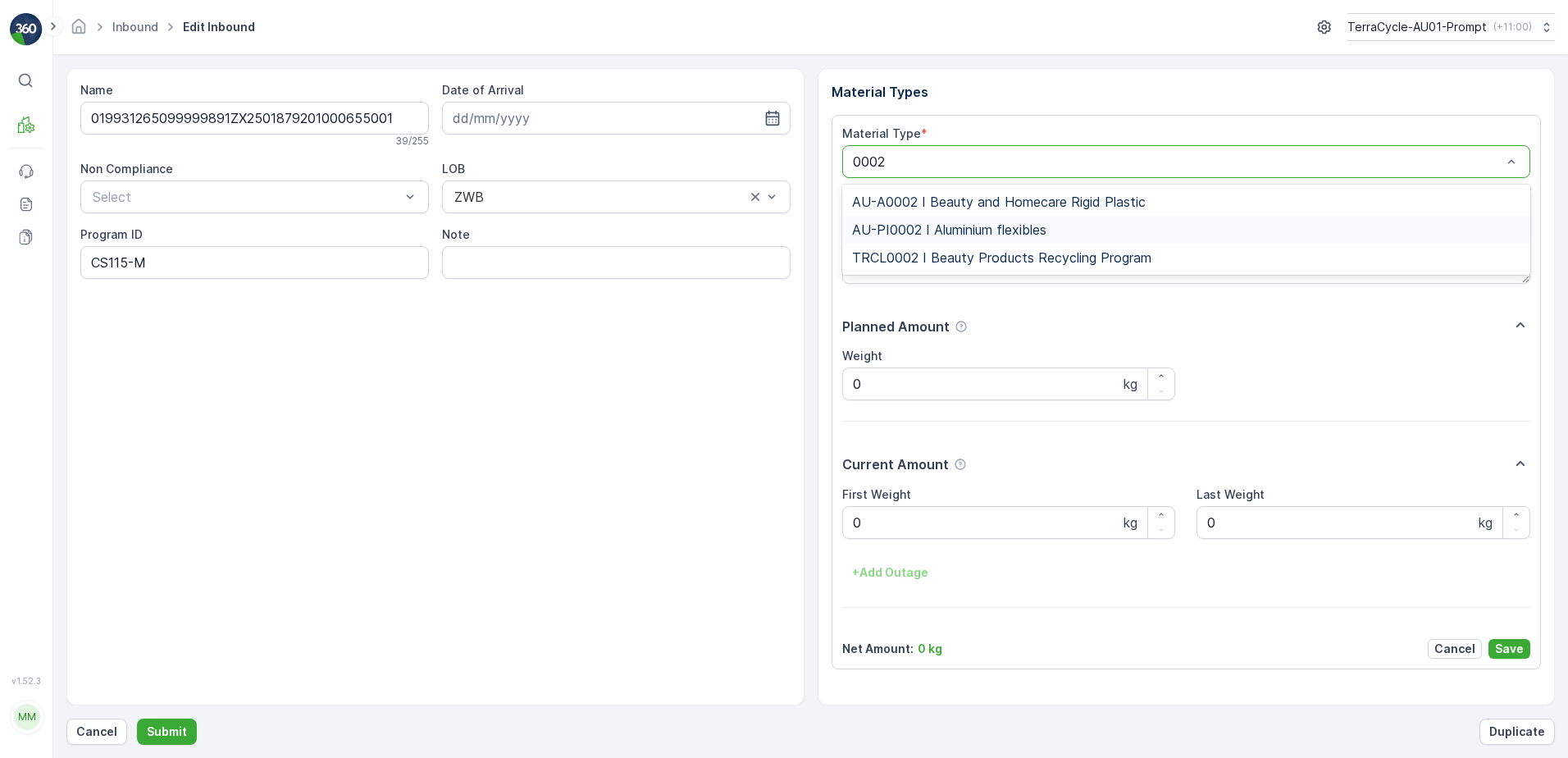
click at [964, 225] on span "AU-PI0002 I Aluminium flexibles" at bounding box center [949, 229] width 194 height 15
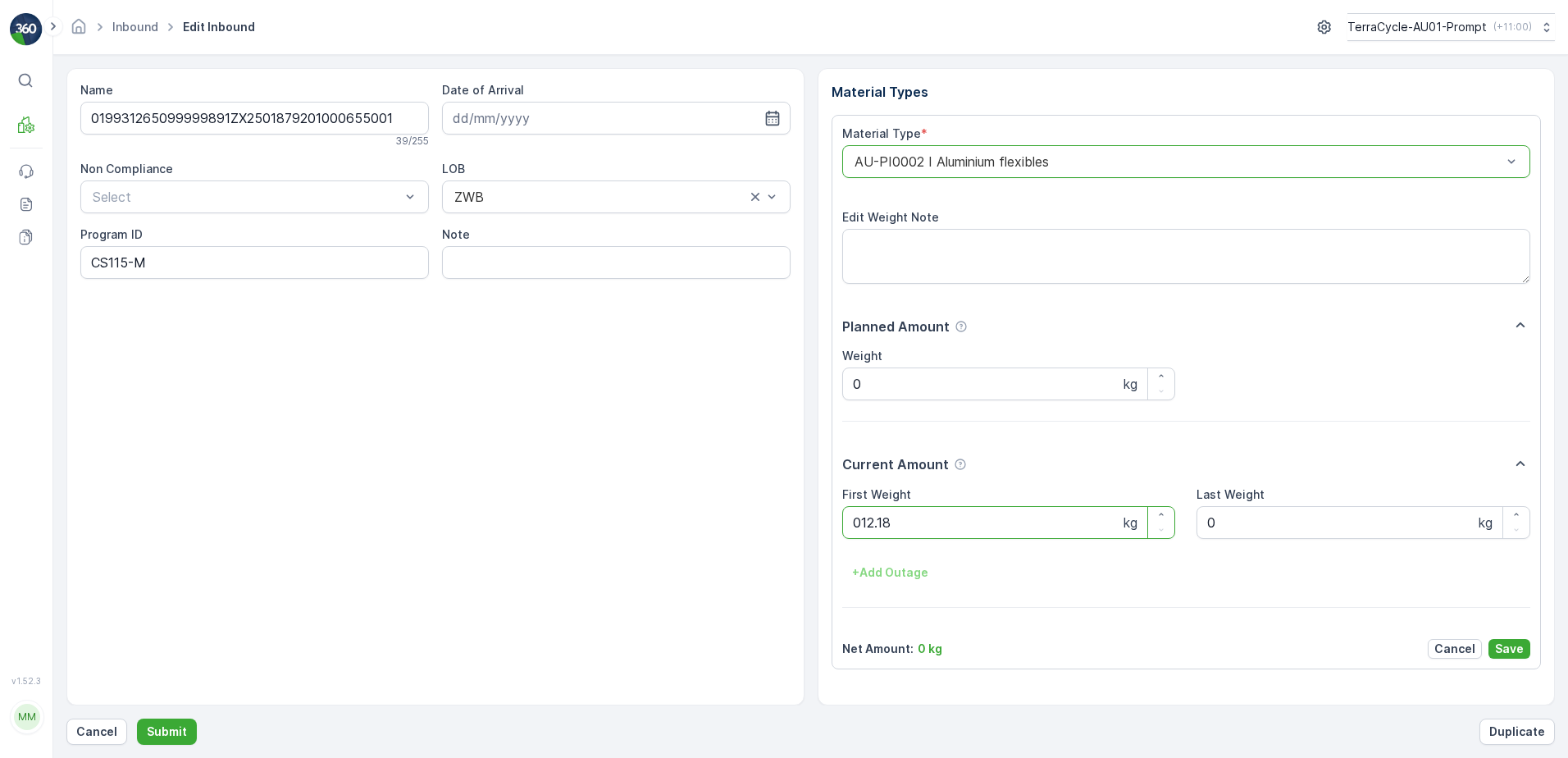
click button "Submit" at bounding box center [167, 731] width 60 height 26
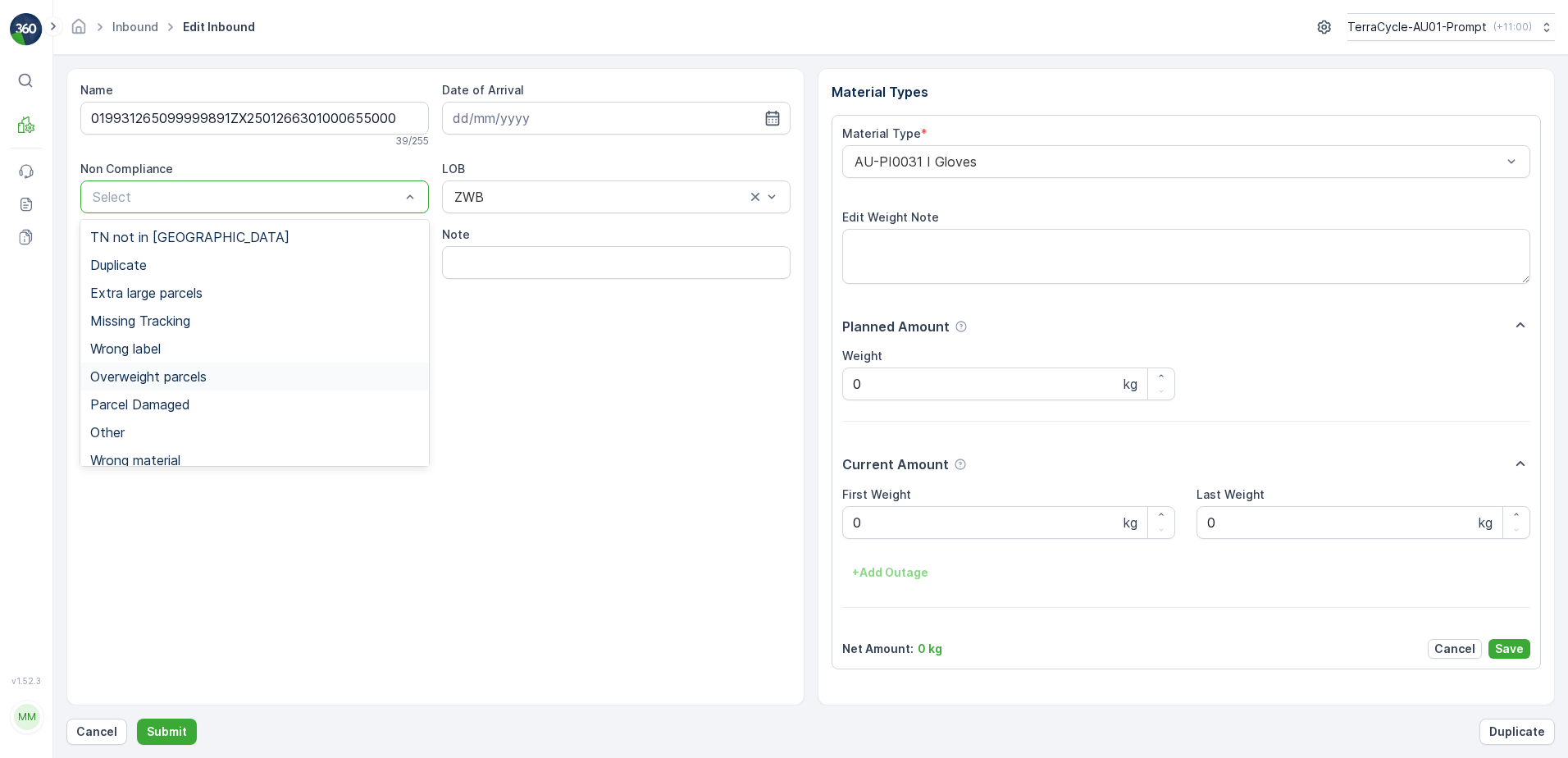
click at [165, 378] on span "Overweight parcels" at bounding box center [148, 376] width 116 height 15
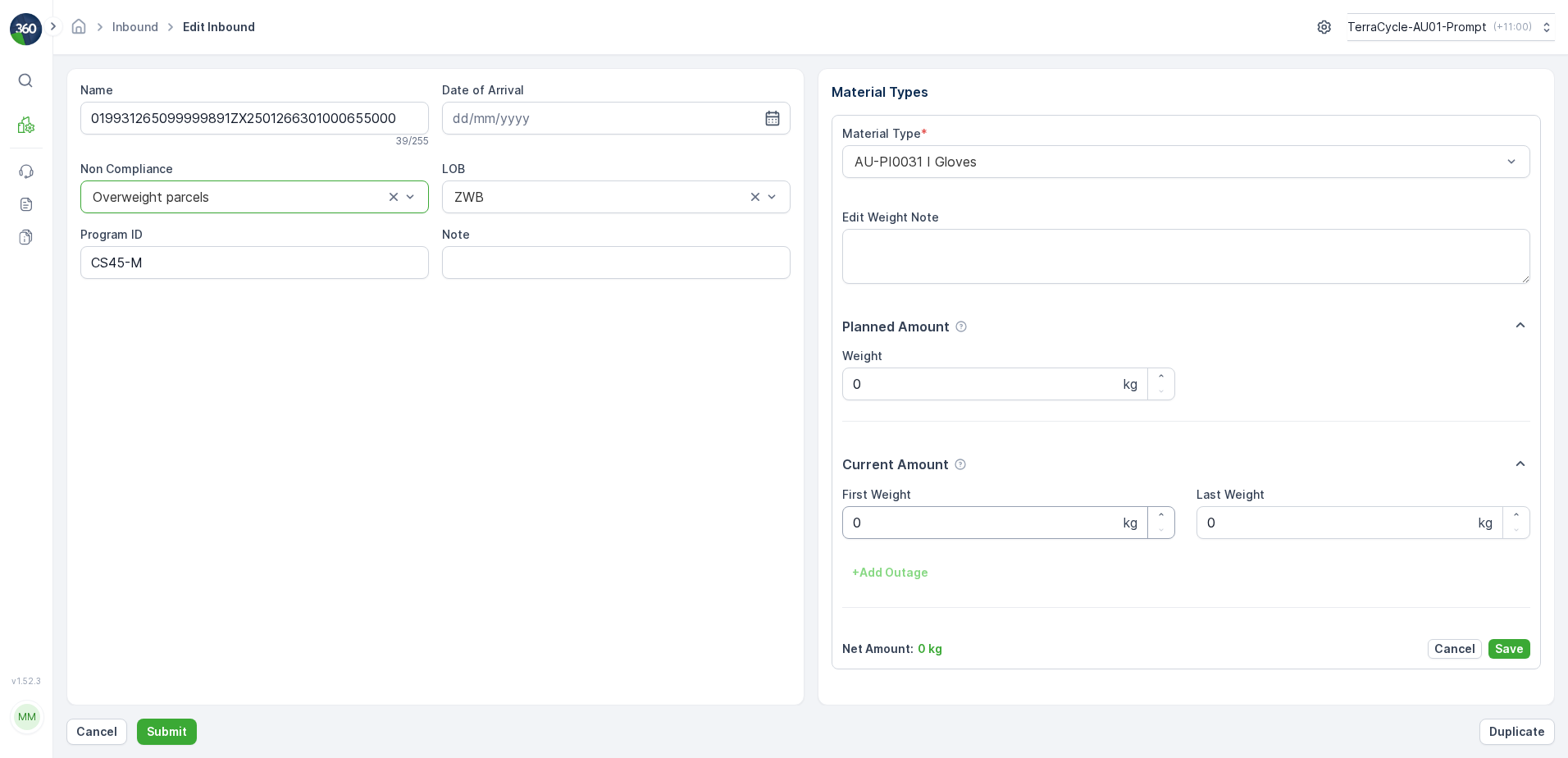
click at [880, 524] on Weight "0" at bounding box center [1009, 522] width 334 height 33
click button "Submit" at bounding box center [167, 731] width 60 height 26
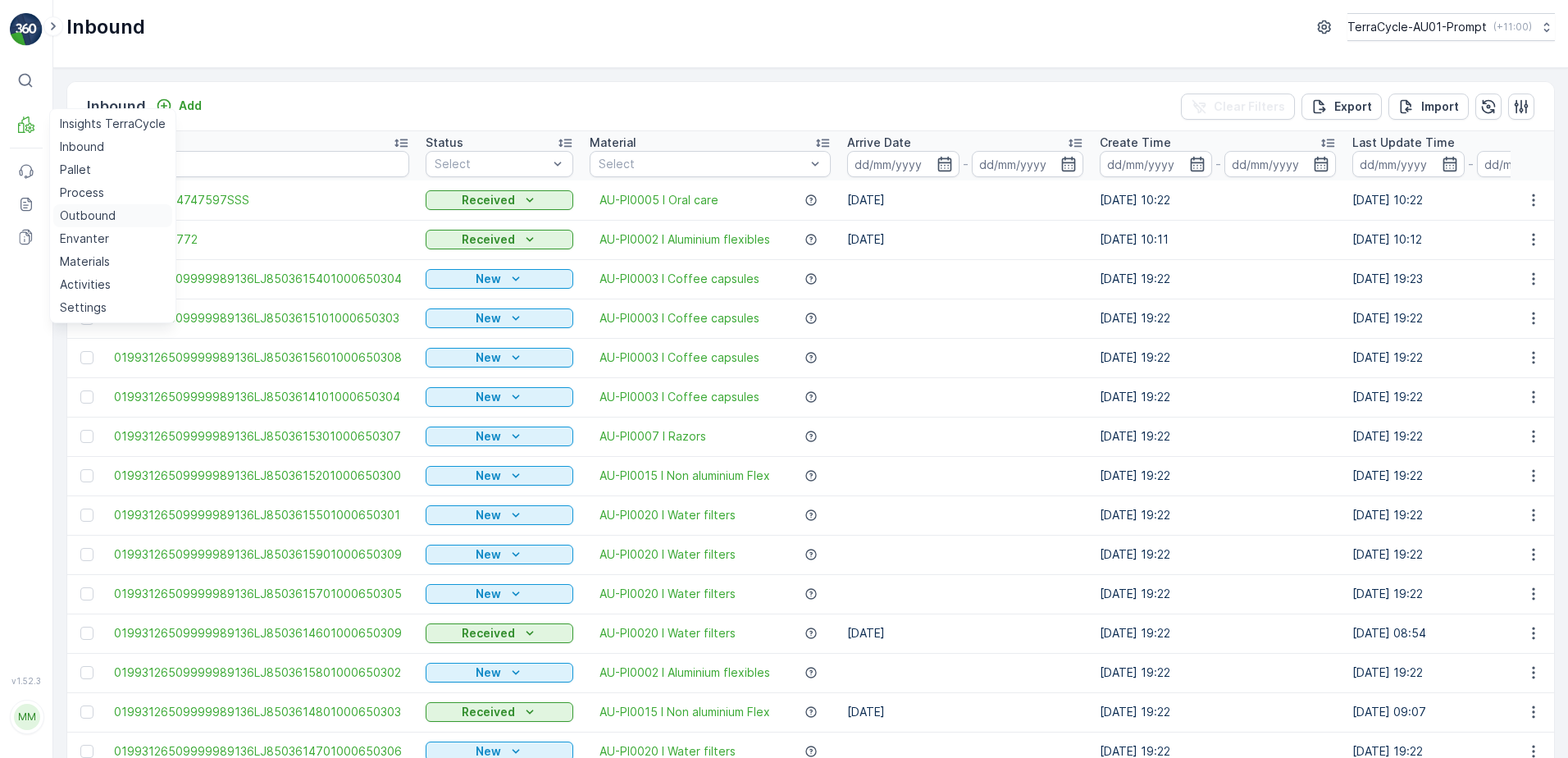
click at [112, 214] on p "Outbound" at bounding box center [87, 215] width 56 height 17
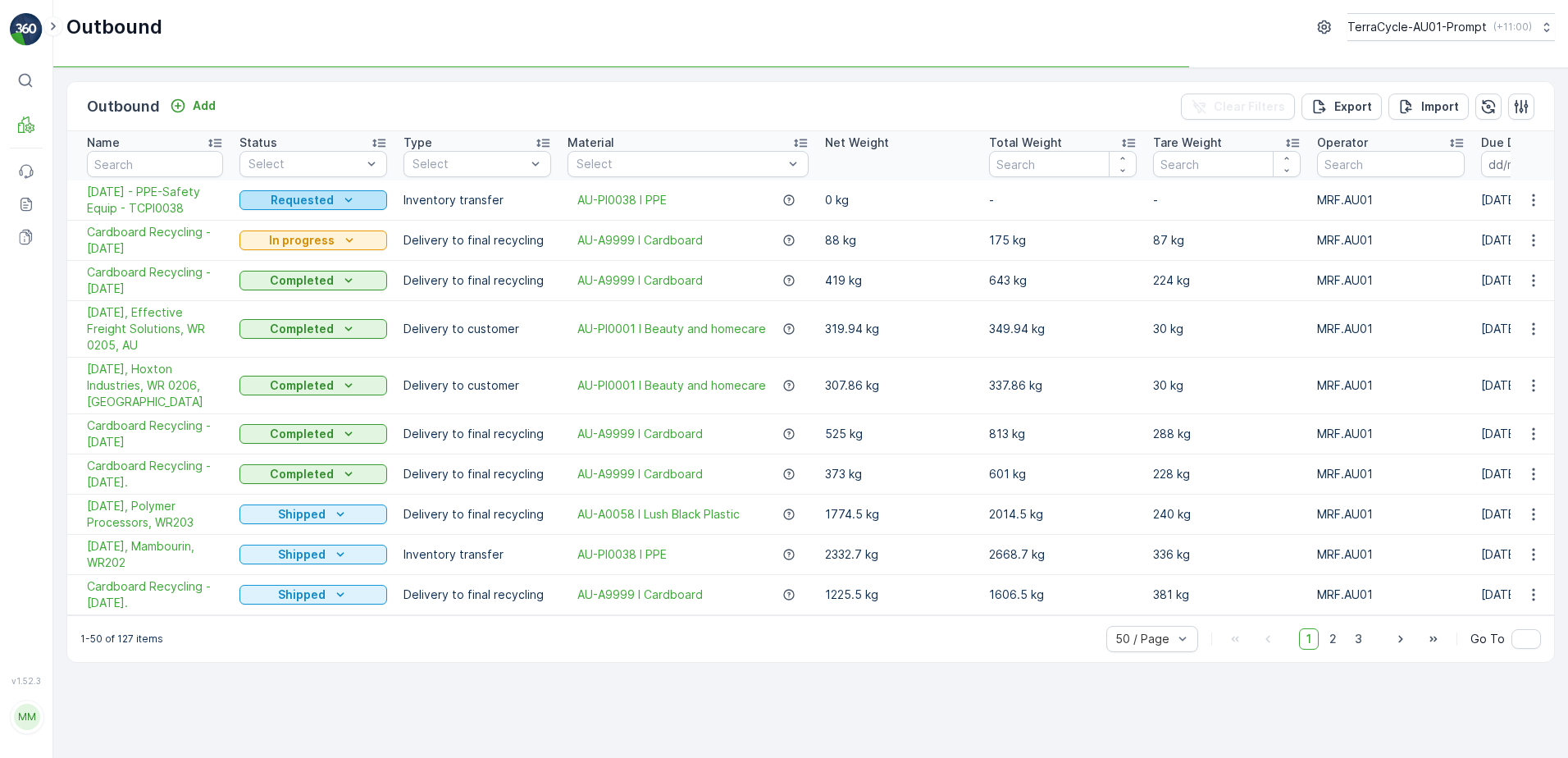
click at [349, 197] on icon "Requested" at bounding box center [348, 199] width 17 height 17
click at [301, 249] on span "In progress" at bounding box center [280, 247] width 61 height 17
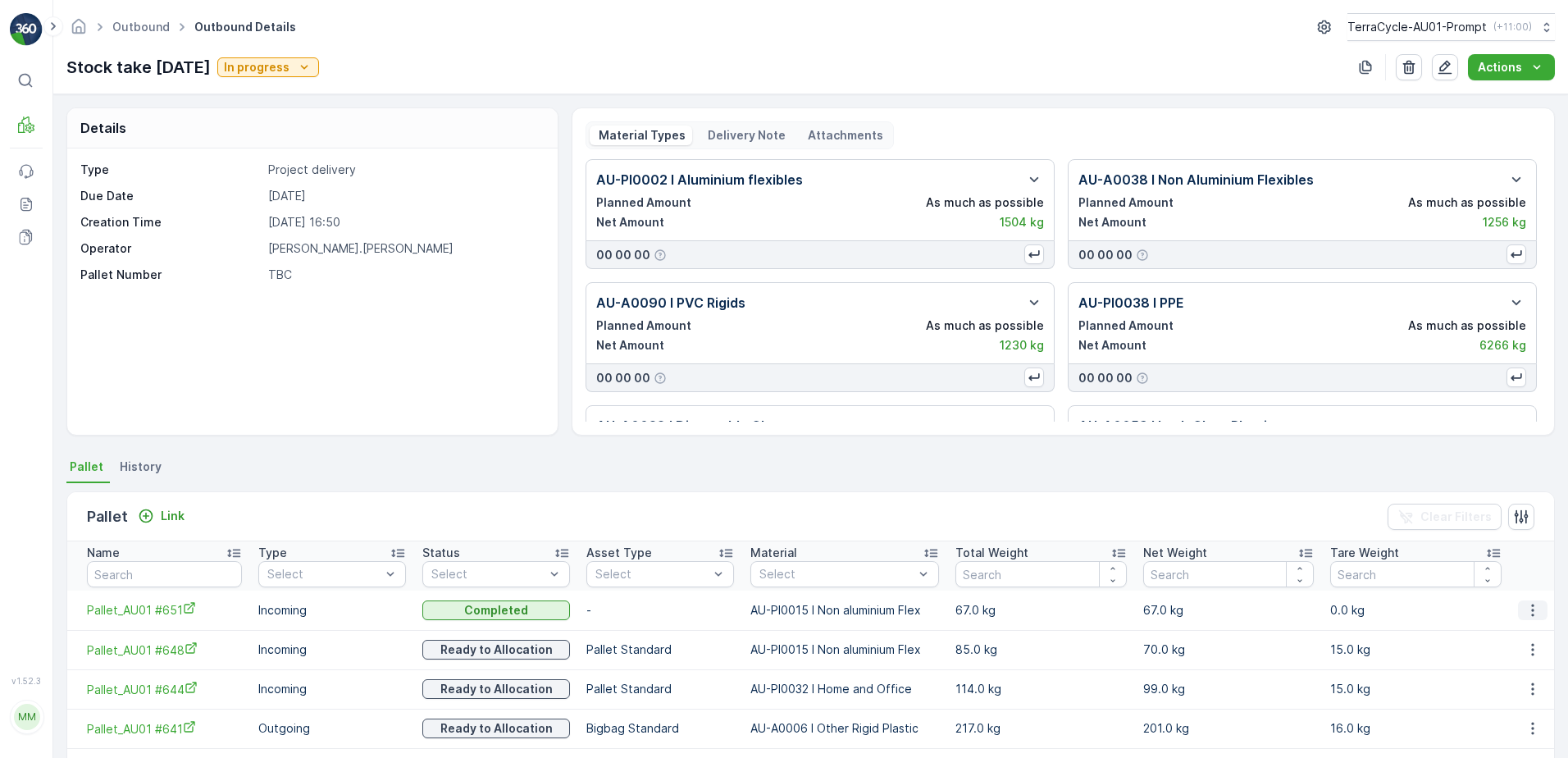
click at [1524, 602] on icon "button" at bounding box center [1532, 610] width 17 height 17
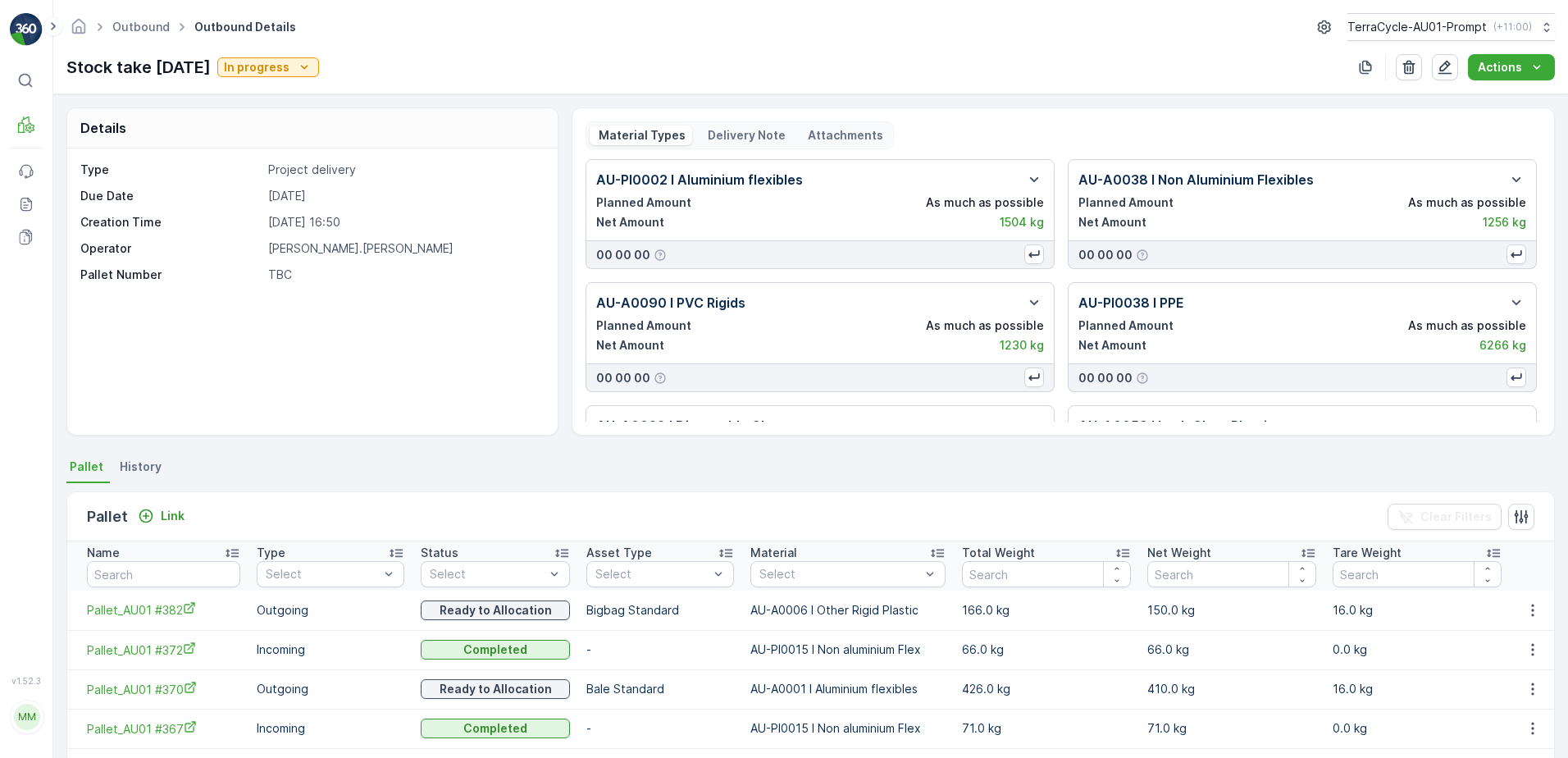
click at [1518, 309] on span "See More Details" at bounding box center [1513, 304] width 95 height 17
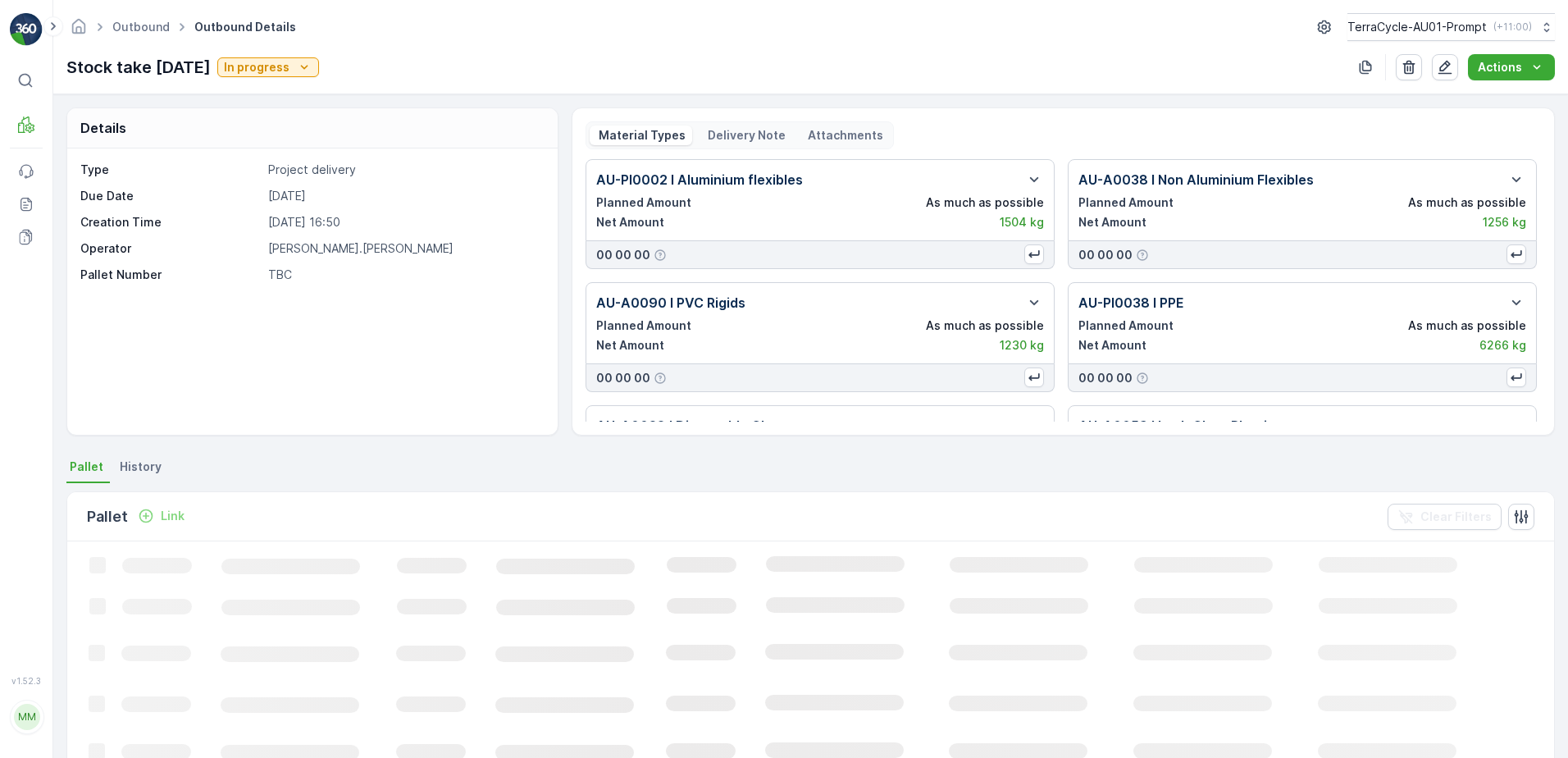
click at [682, 306] on p "AU-A0090 I PVC Rigids" at bounding box center [670, 303] width 149 height 20
click at [1030, 301] on icon "button" at bounding box center [1034, 303] width 20 height 20
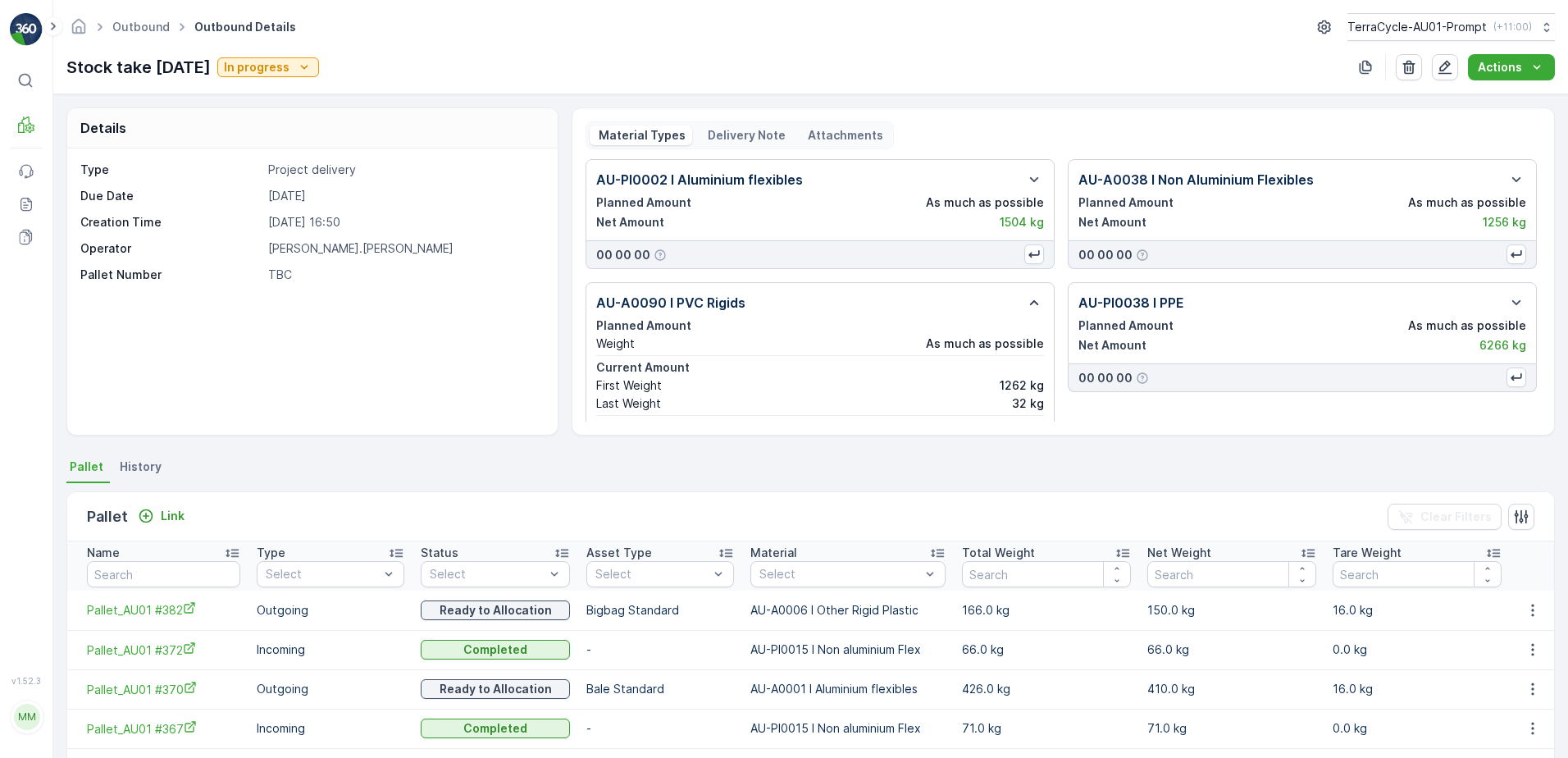
click at [1030, 301] on icon "button" at bounding box center [1034, 303] width 9 height 5
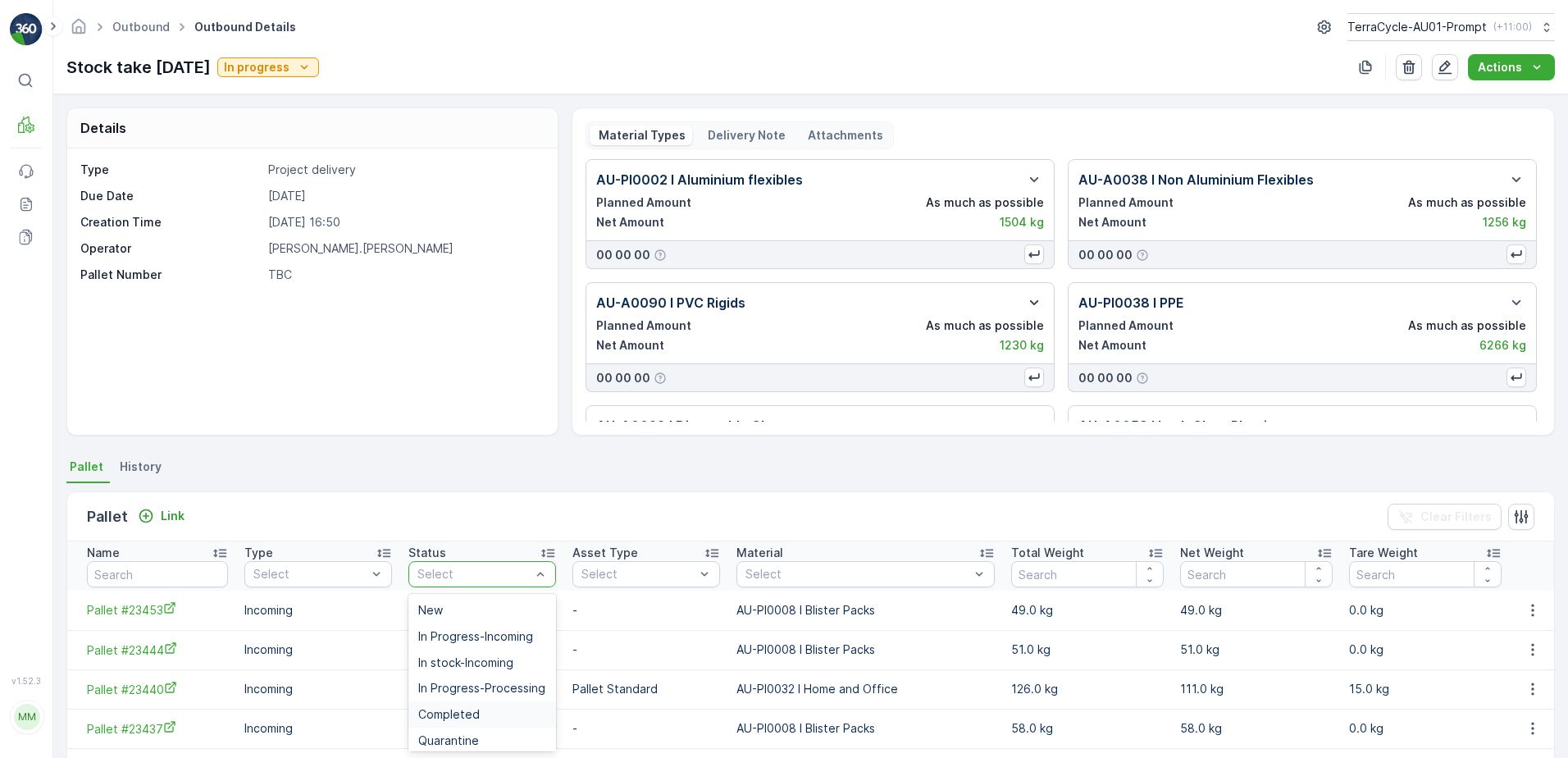
click at [486, 715] on div "Completed" at bounding box center [482, 714] width 128 height 13
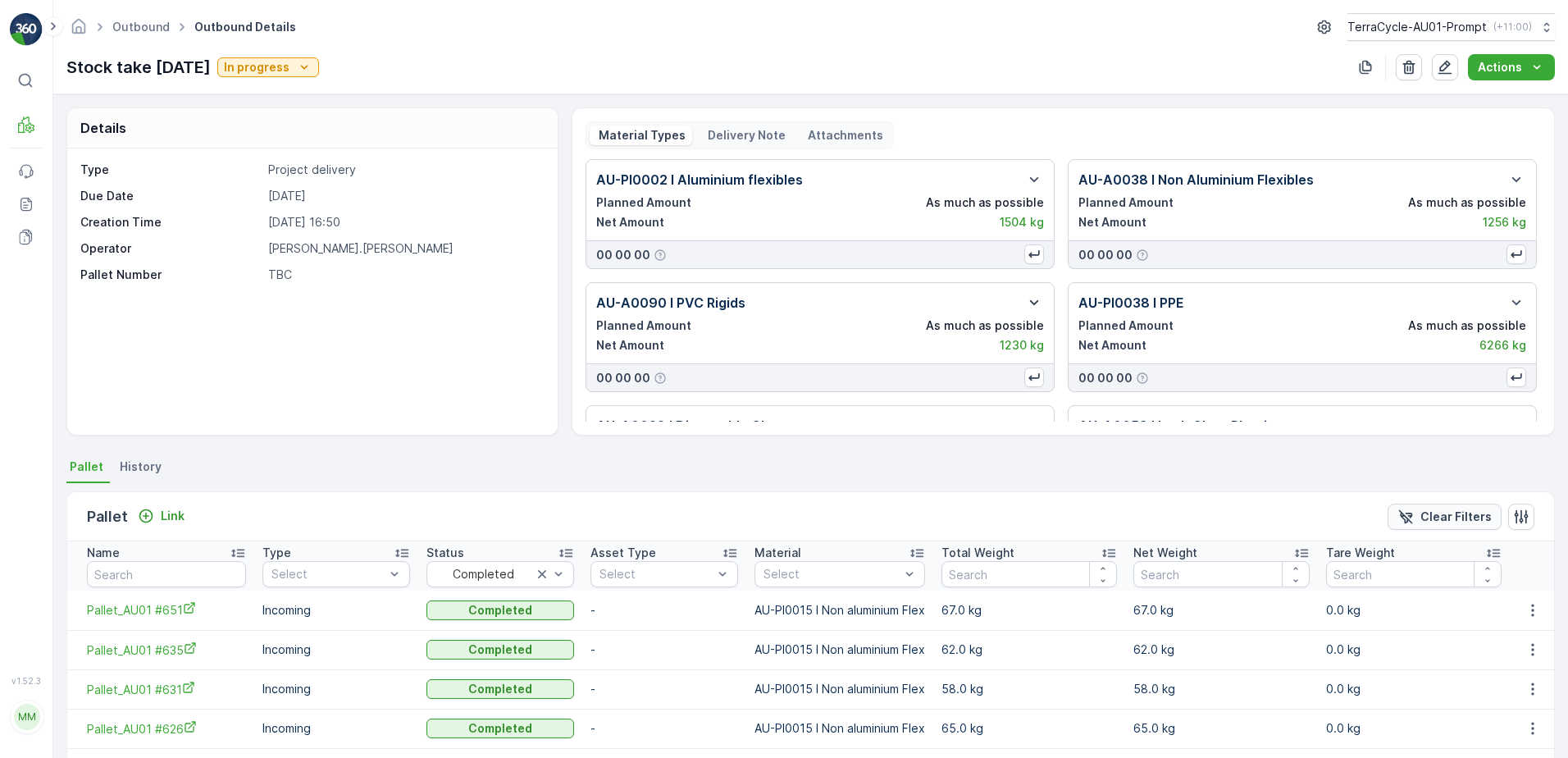
click at [1424, 514] on p "Clear Filters" at bounding box center [1456, 517] width 71 height 17
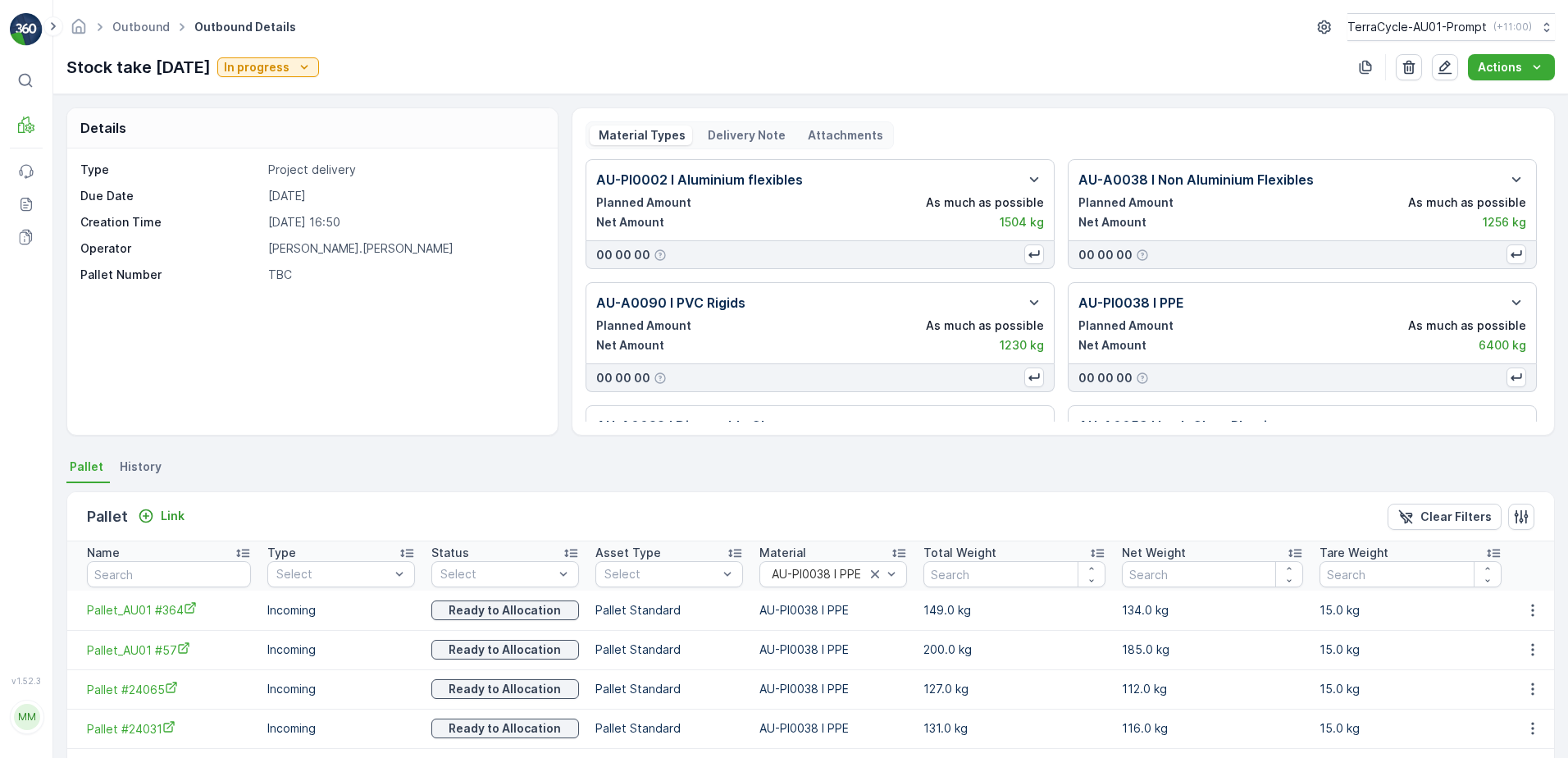
scroll to position [150, 0]
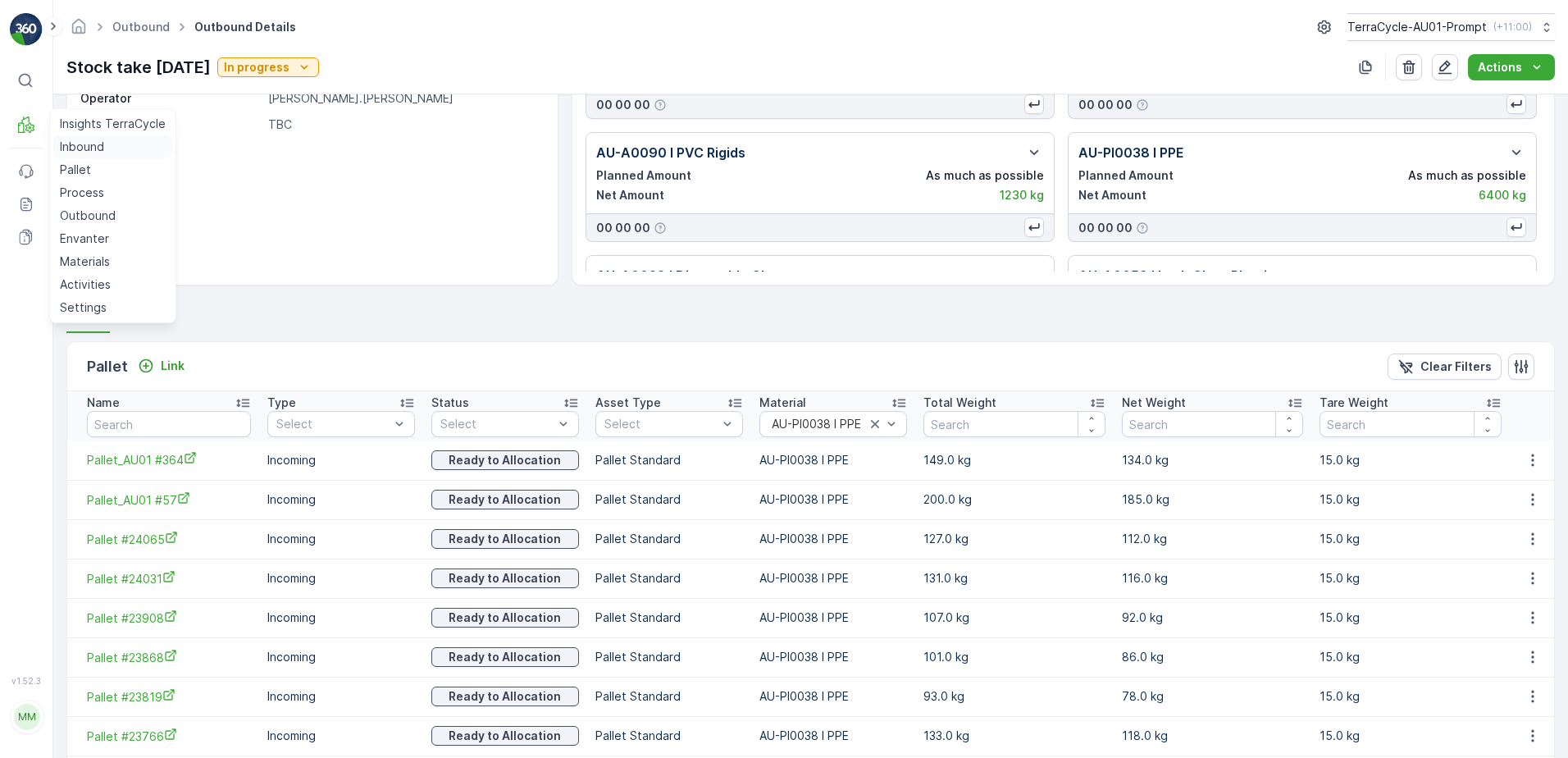
click at [97, 152] on p "Inbound" at bounding box center [81, 147] width 45 height 17
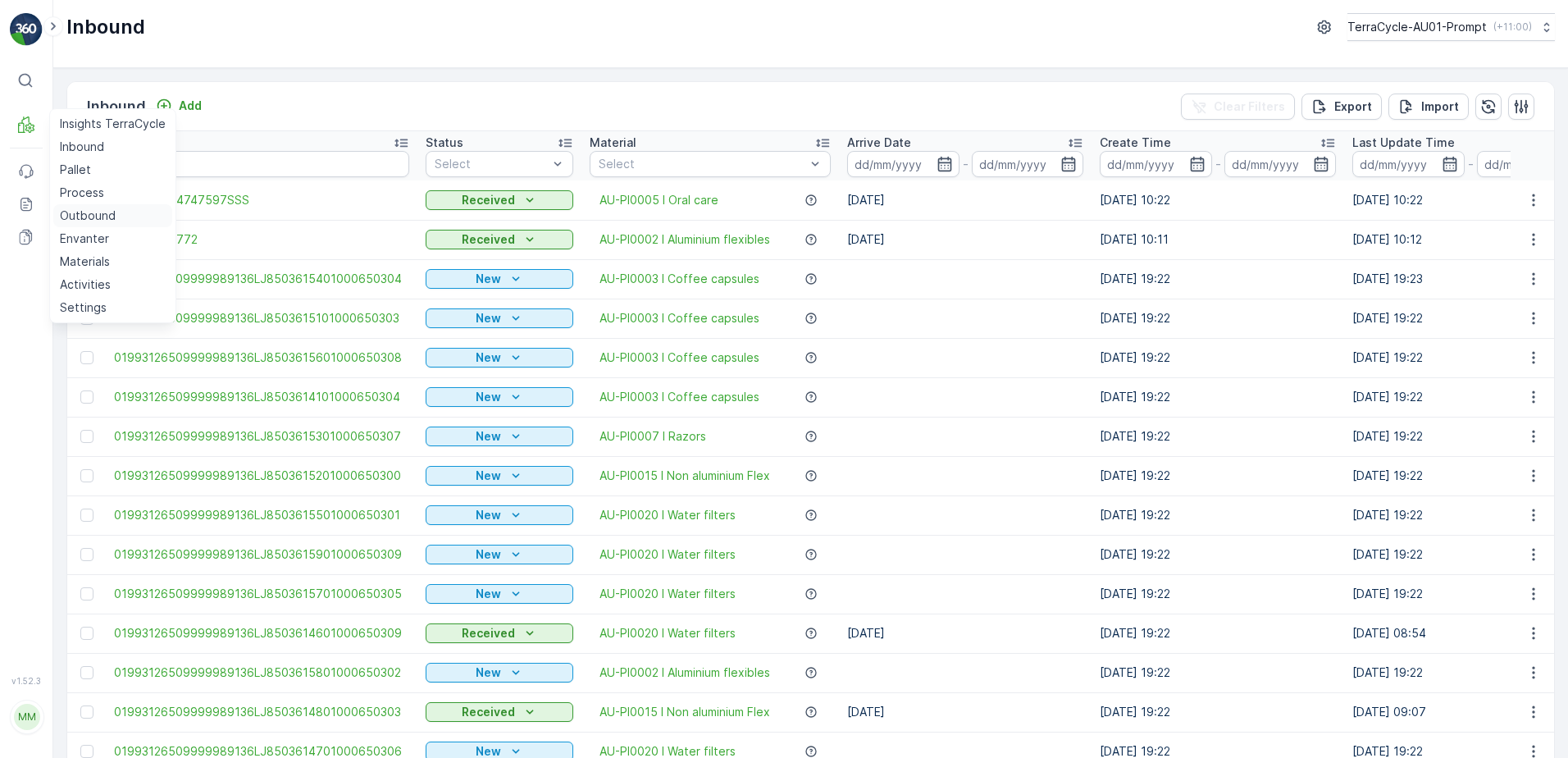
click at [78, 219] on p "Outbound" at bounding box center [87, 215] width 56 height 17
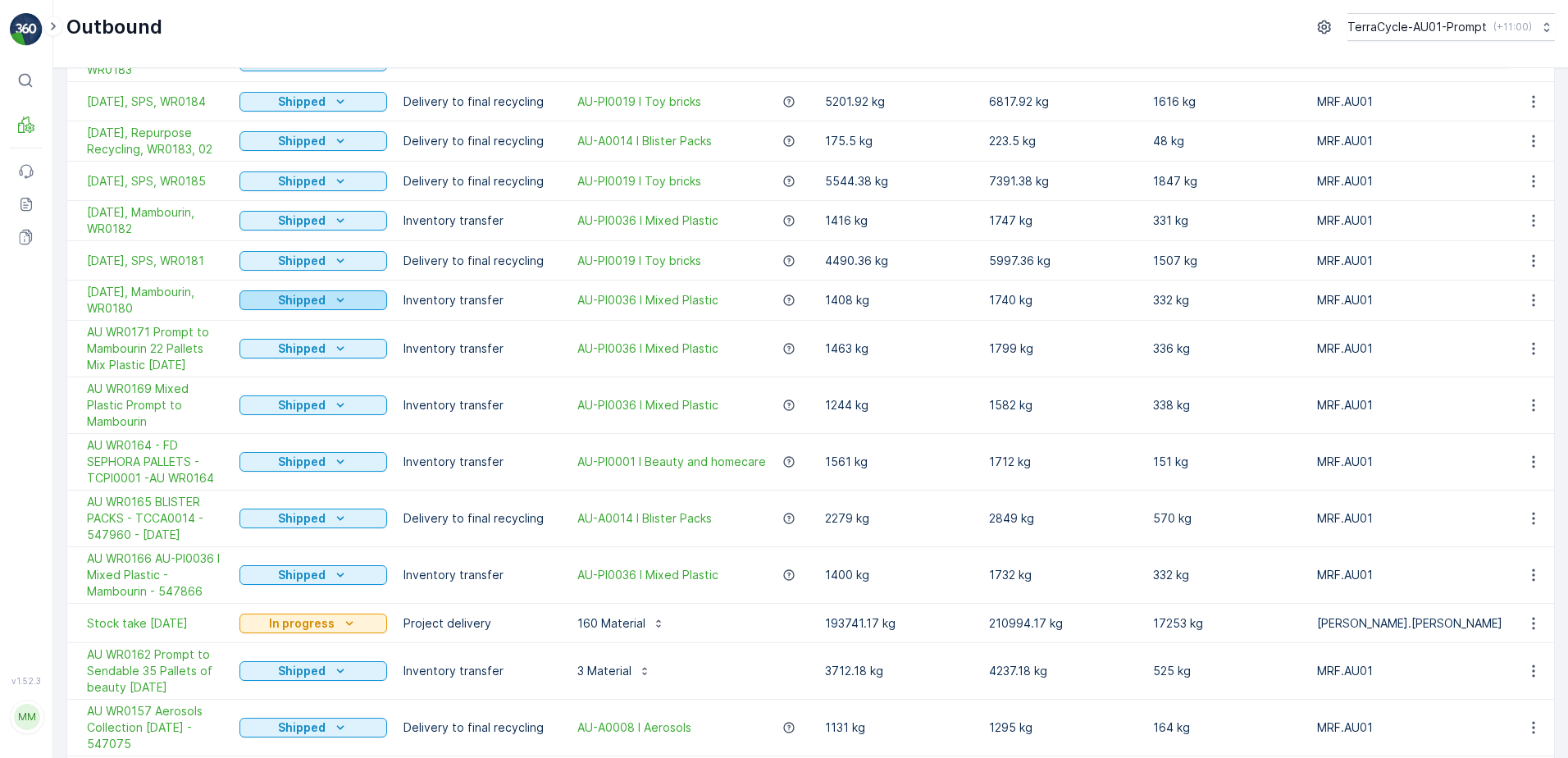
scroll to position [984, 0]
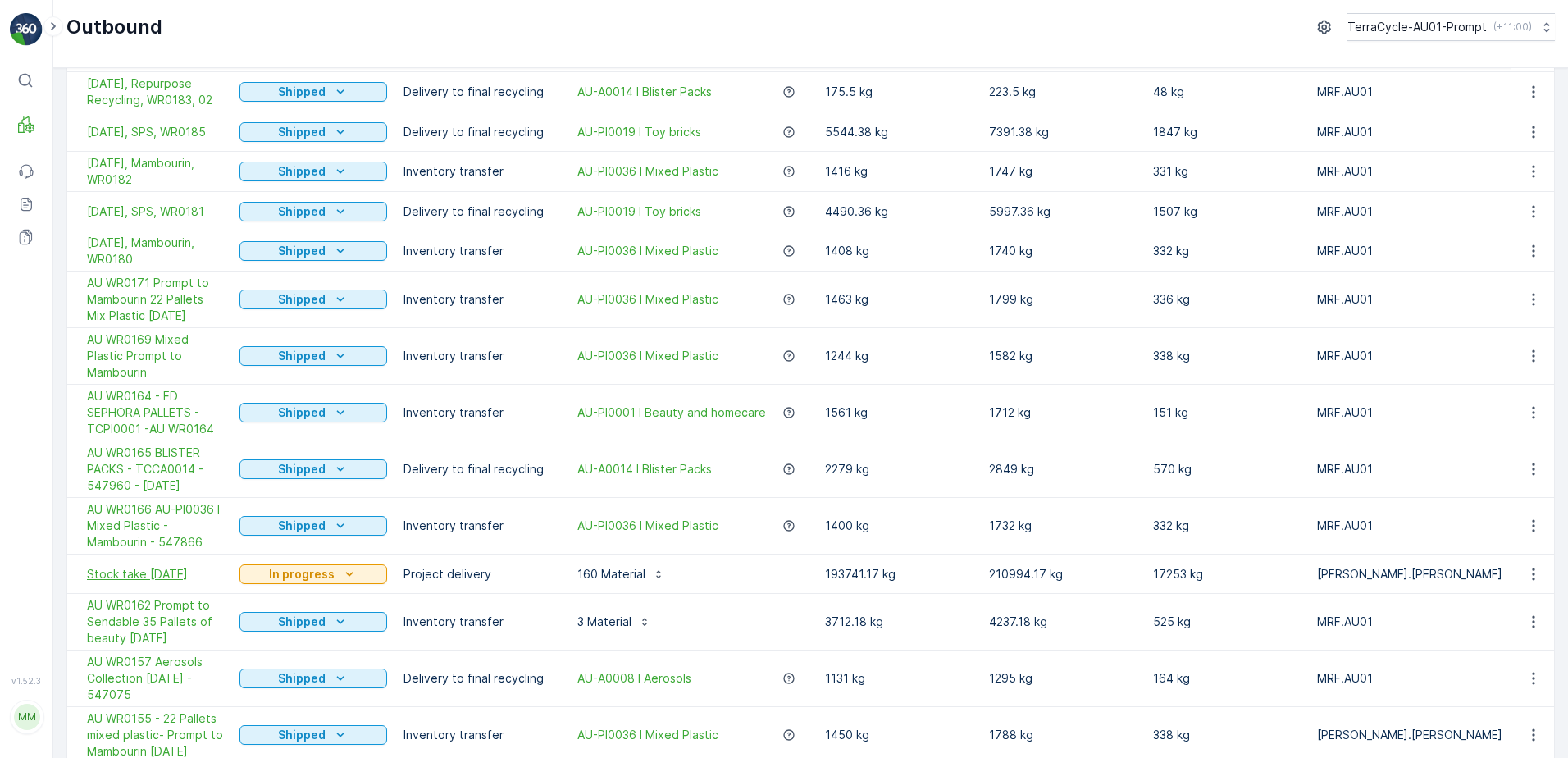
click at [170, 567] on span "Stock take [DATE]" at bounding box center [155, 574] width 136 height 17
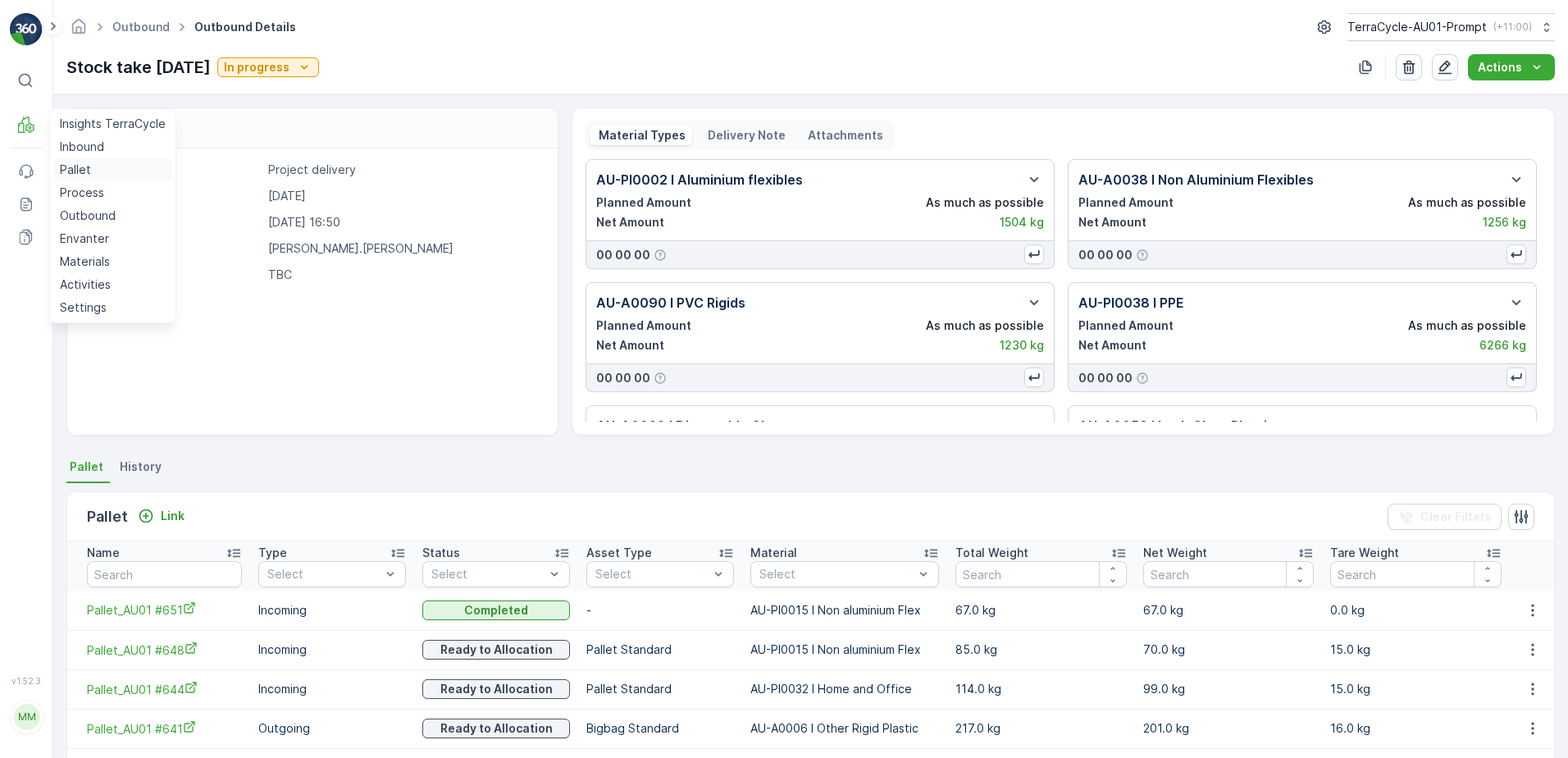
click at [80, 173] on p "Pallet" at bounding box center [74, 170] width 31 height 17
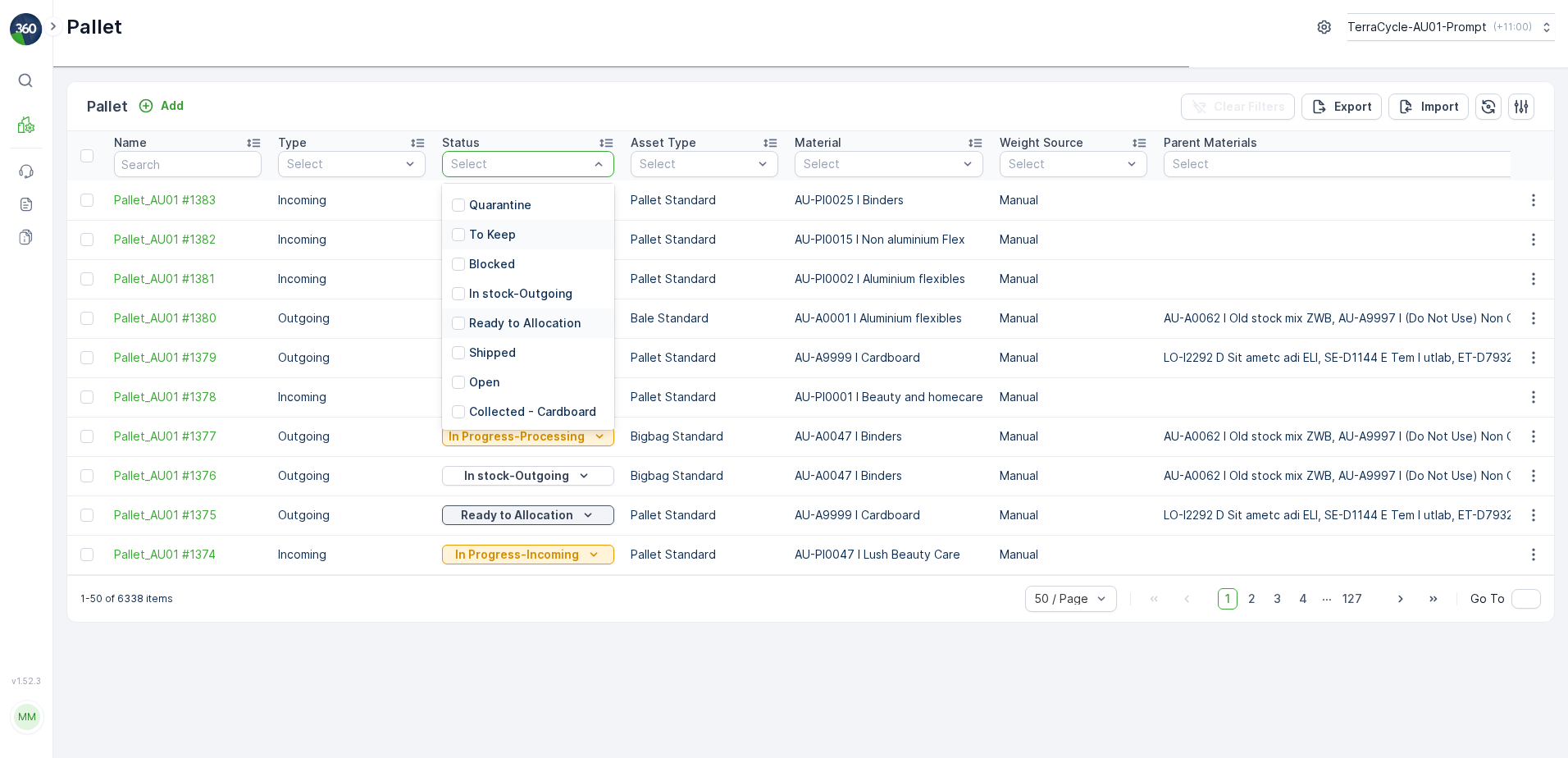
scroll to position [161, 0]
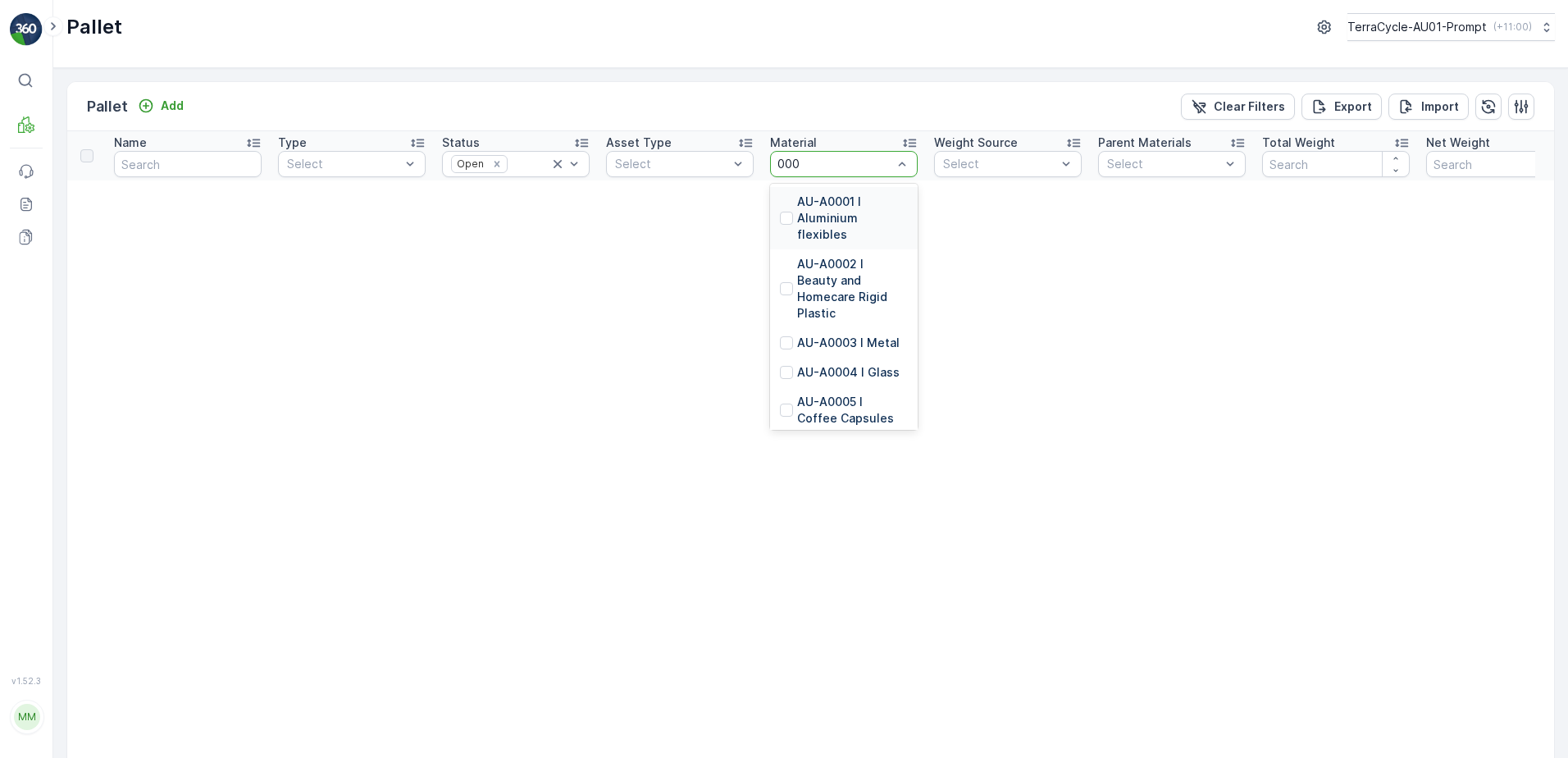
type input "0001"
click at [844, 215] on p "AU-A0001 I Aluminium flexibles" at bounding box center [853, 218] width 111 height 50
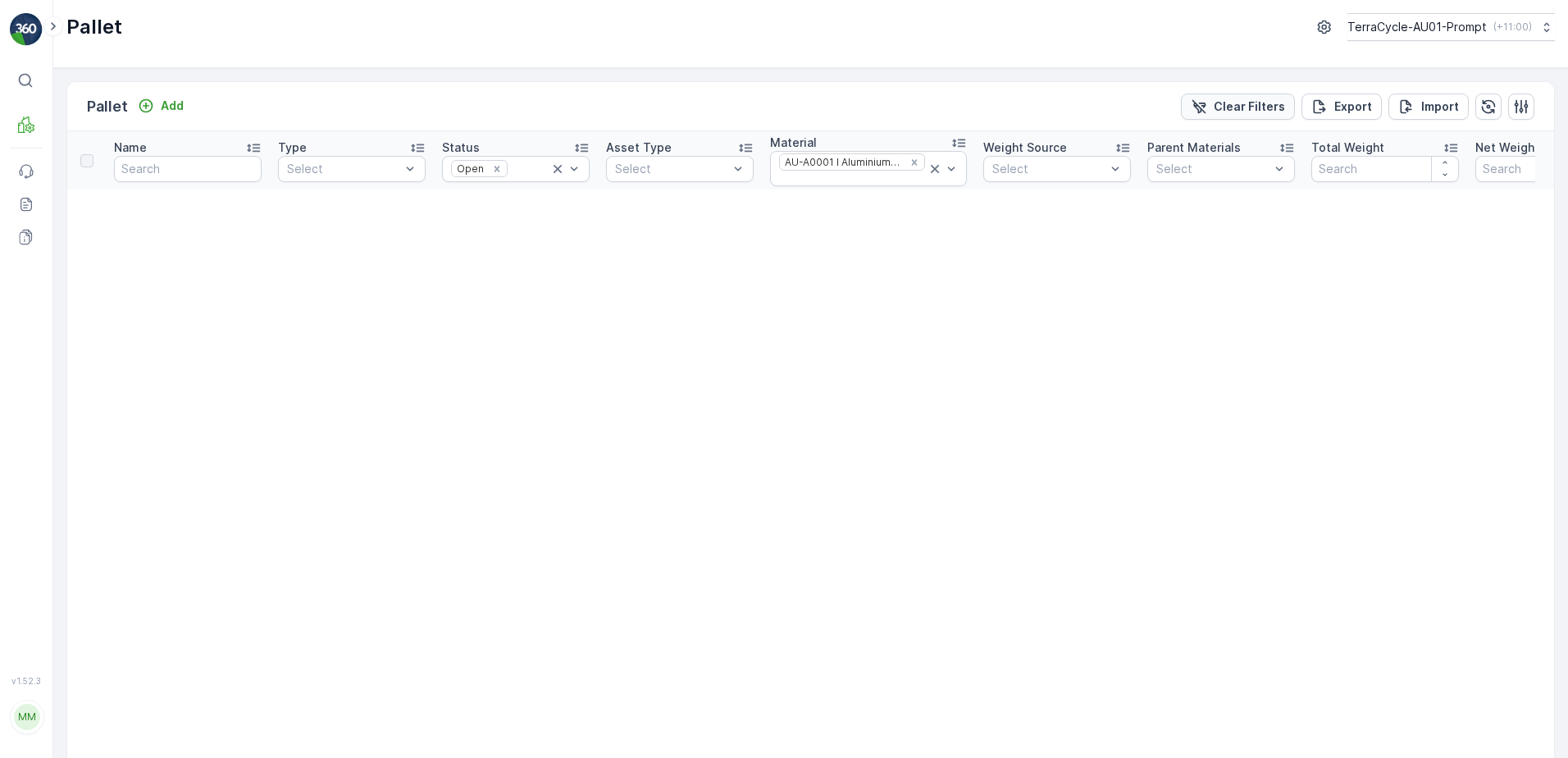
click at [1222, 107] on p "Clear Filters" at bounding box center [1250, 106] width 71 height 17
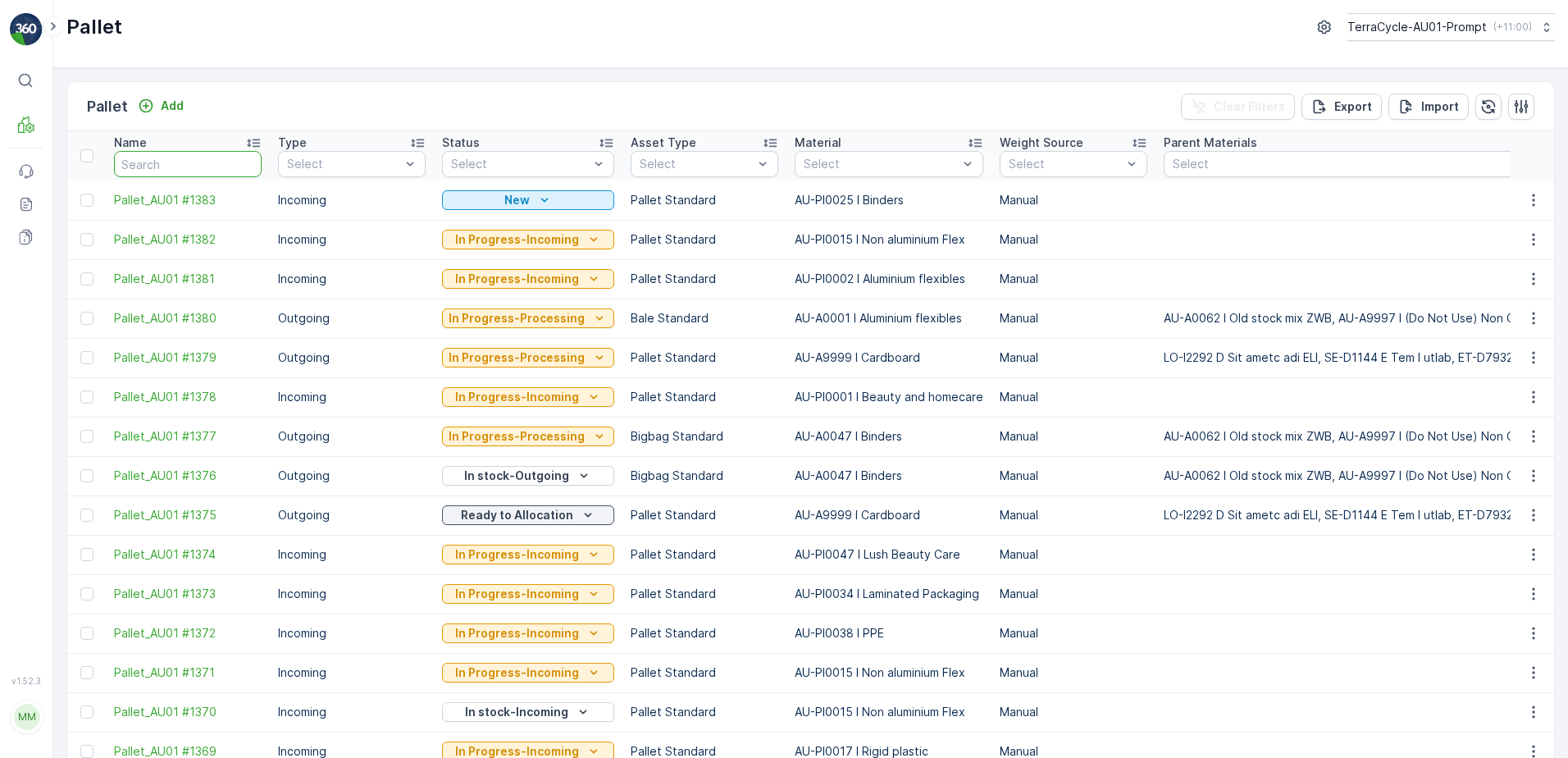
click at [149, 162] on input "text" at bounding box center [187, 164] width 148 height 26
paste input "23083"
type input "23083"
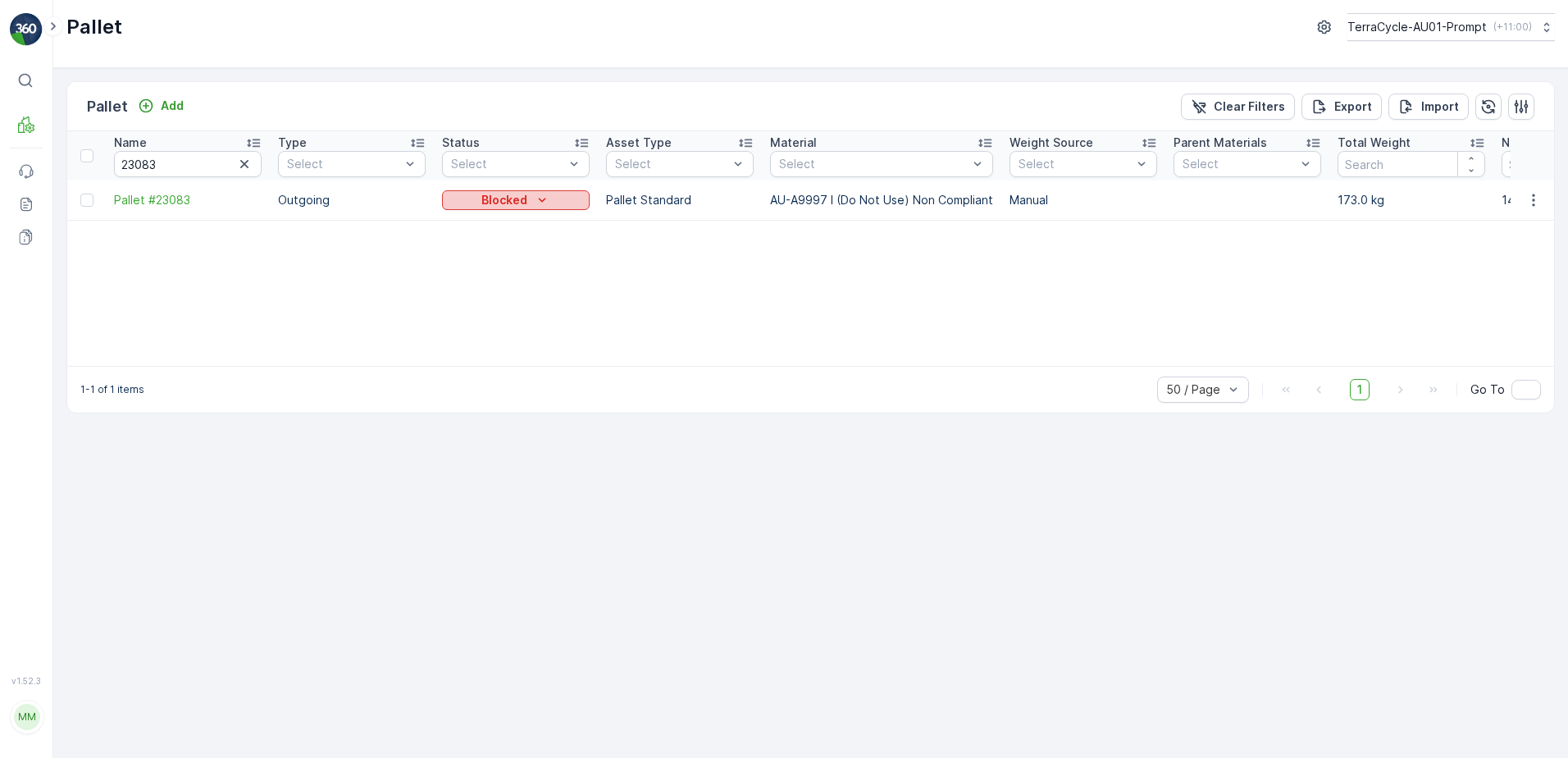
click at [537, 195] on icon "Blocked" at bounding box center [542, 199] width 17 height 17
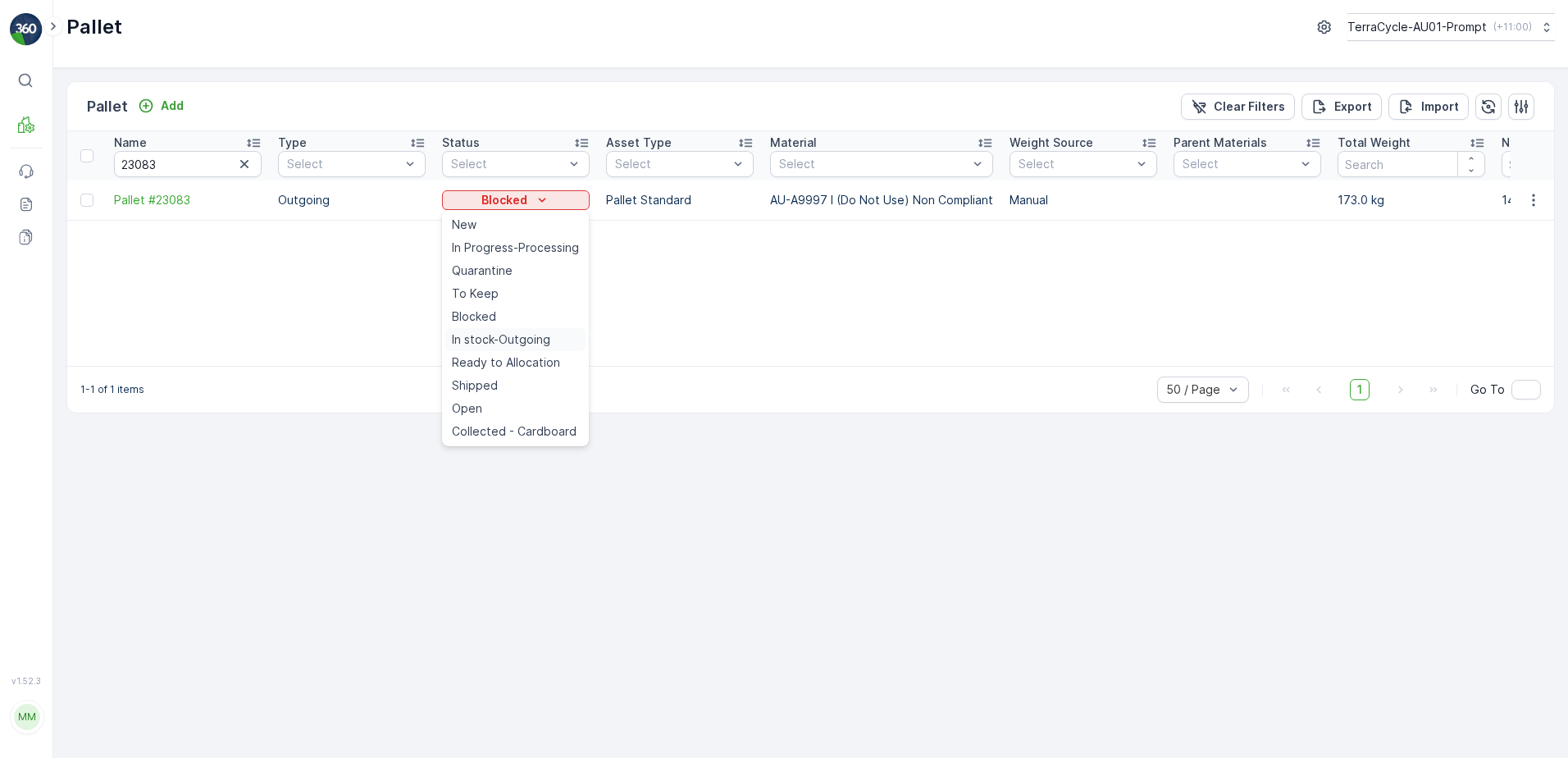
click at [505, 343] on span "In stock-Outgoing" at bounding box center [501, 339] width 98 height 17
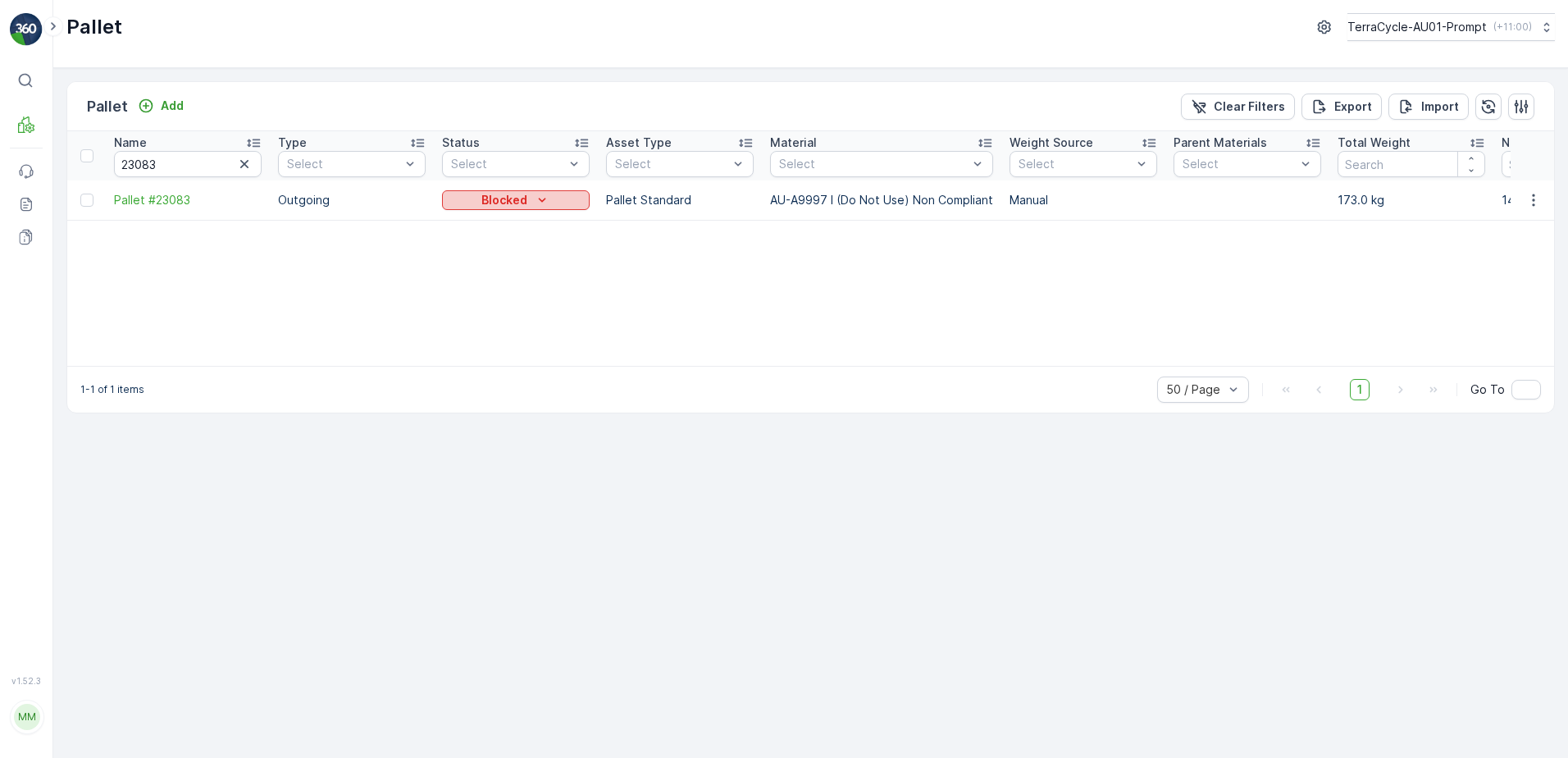
click at [549, 198] on icon "Blocked" at bounding box center [542, 199] width 17 height 17
click at [813, 268] on div "Name 23083 Type Select Status Select Asset Type Select Material Select Weight S…" at bounding box center [810, 248] width 1487 height 234
click at [1536, 200] on icon "button" at bounding box center [1533, 199] width 17 height 17
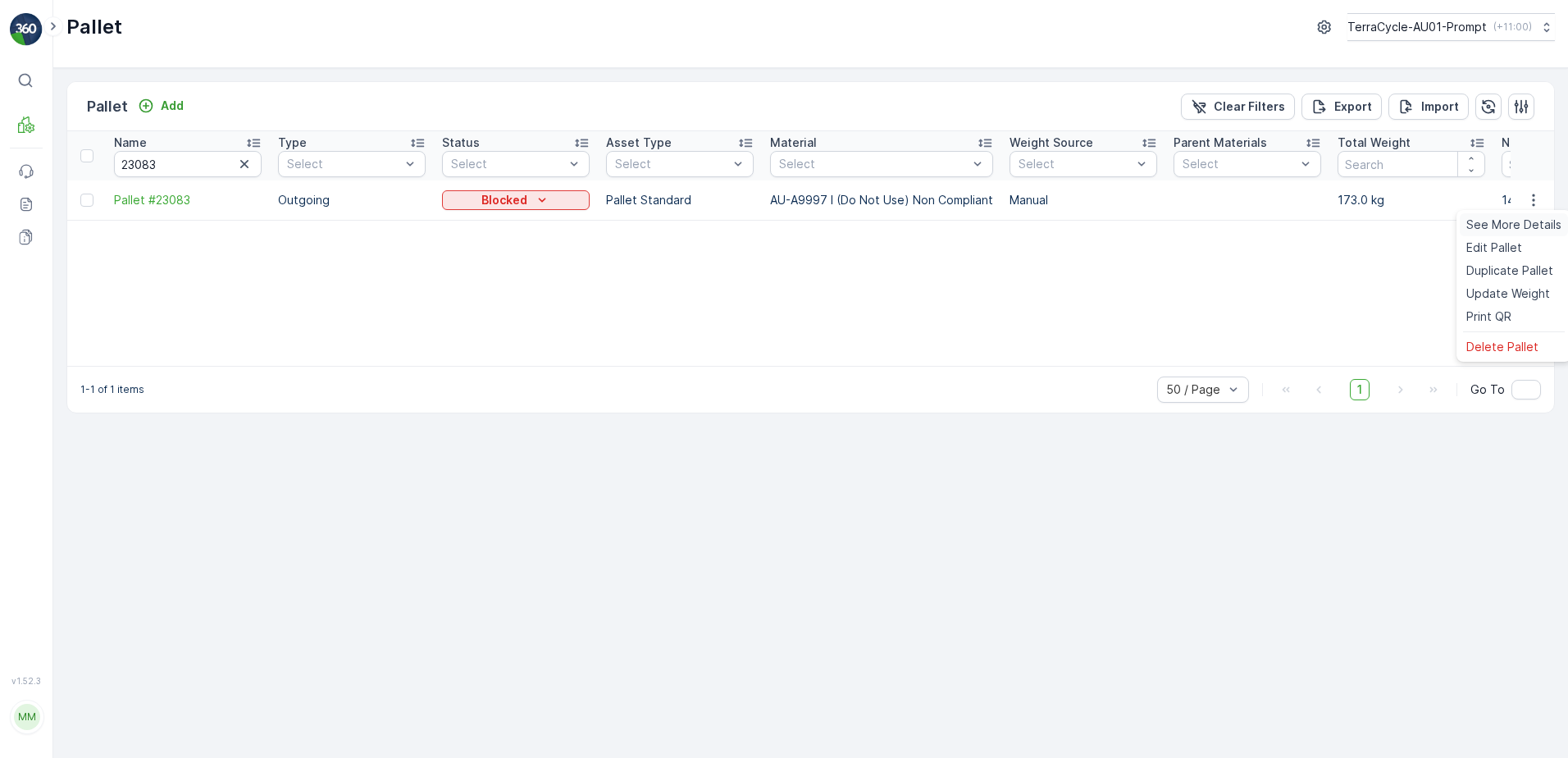
click at [1513, 226] on span "See More Details" at bounding box center [1513, 224] width 95 height 17
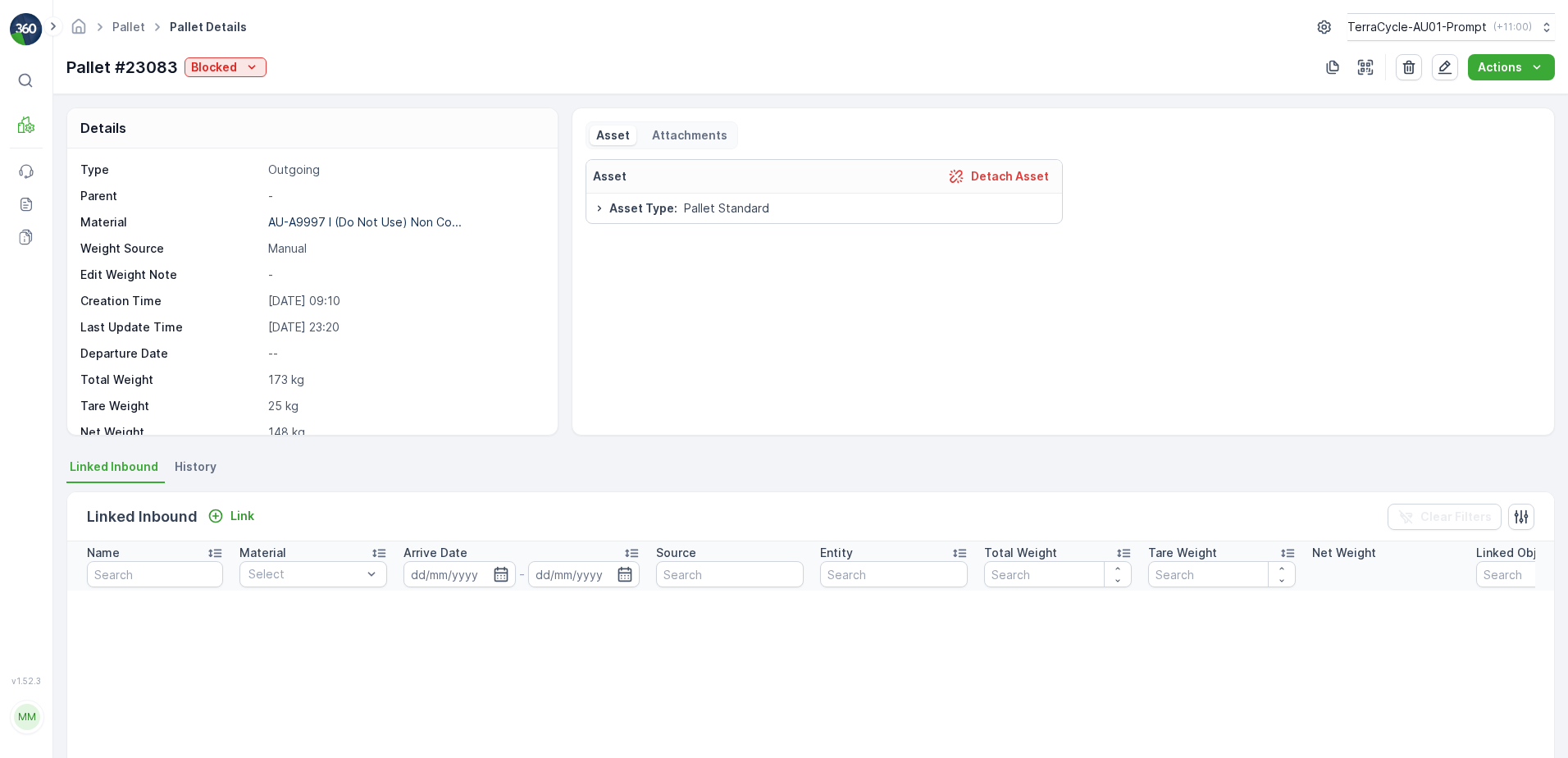
scroll to position [124, 0]
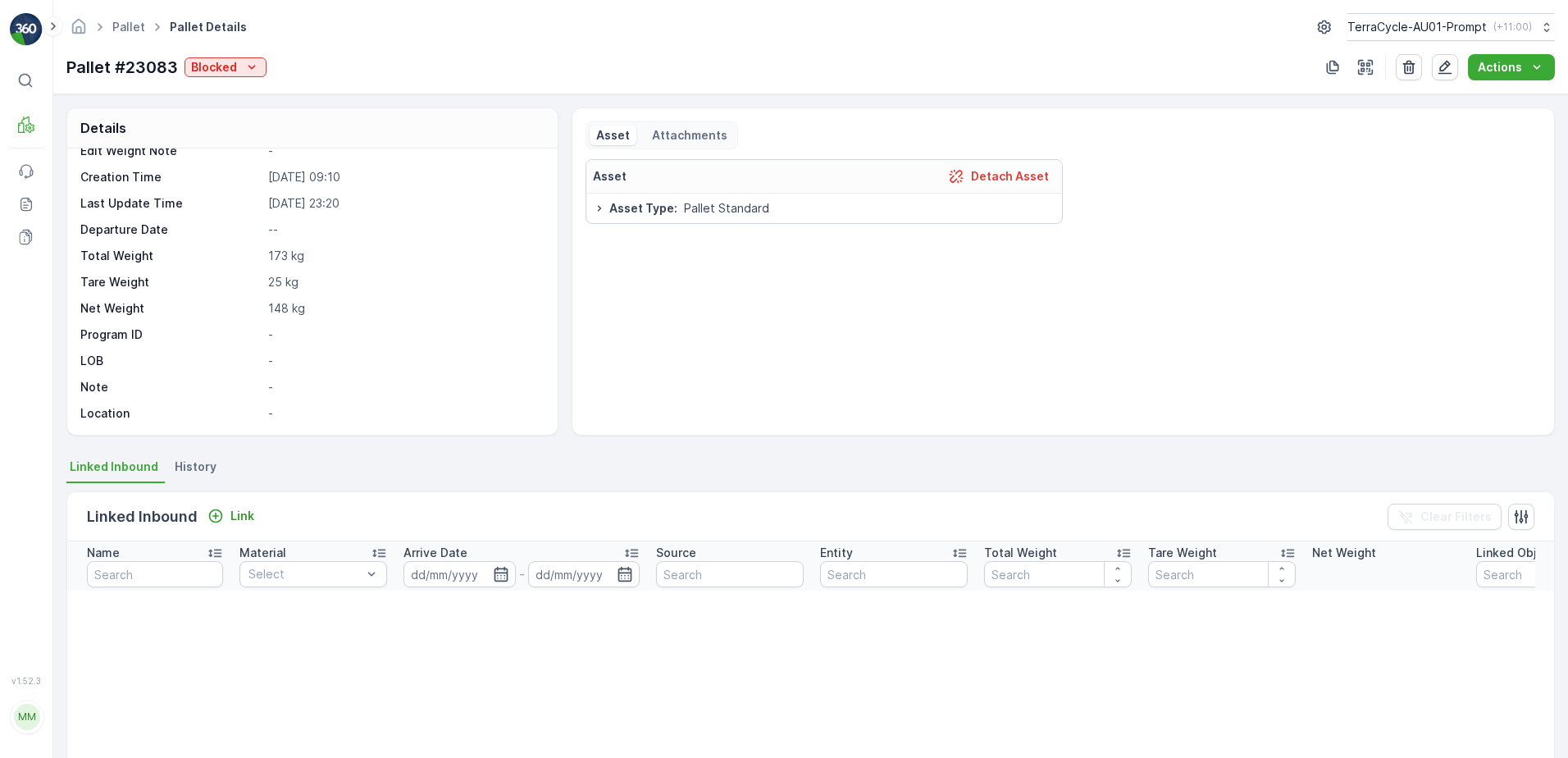
click at [194, 463] on span "History" at bounding box center [195, 466] width 42 height 17
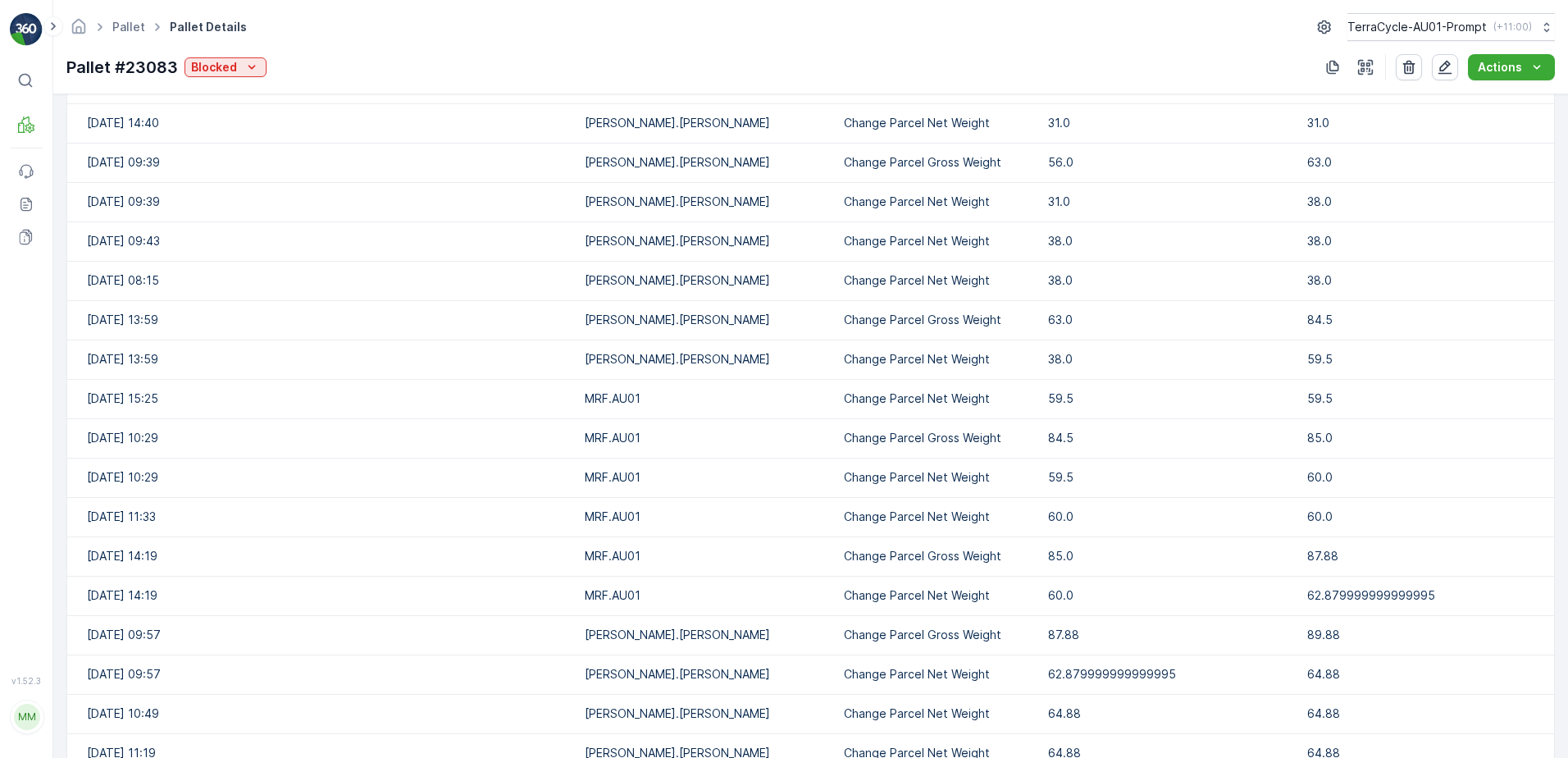
scroll to position [1871, 0]
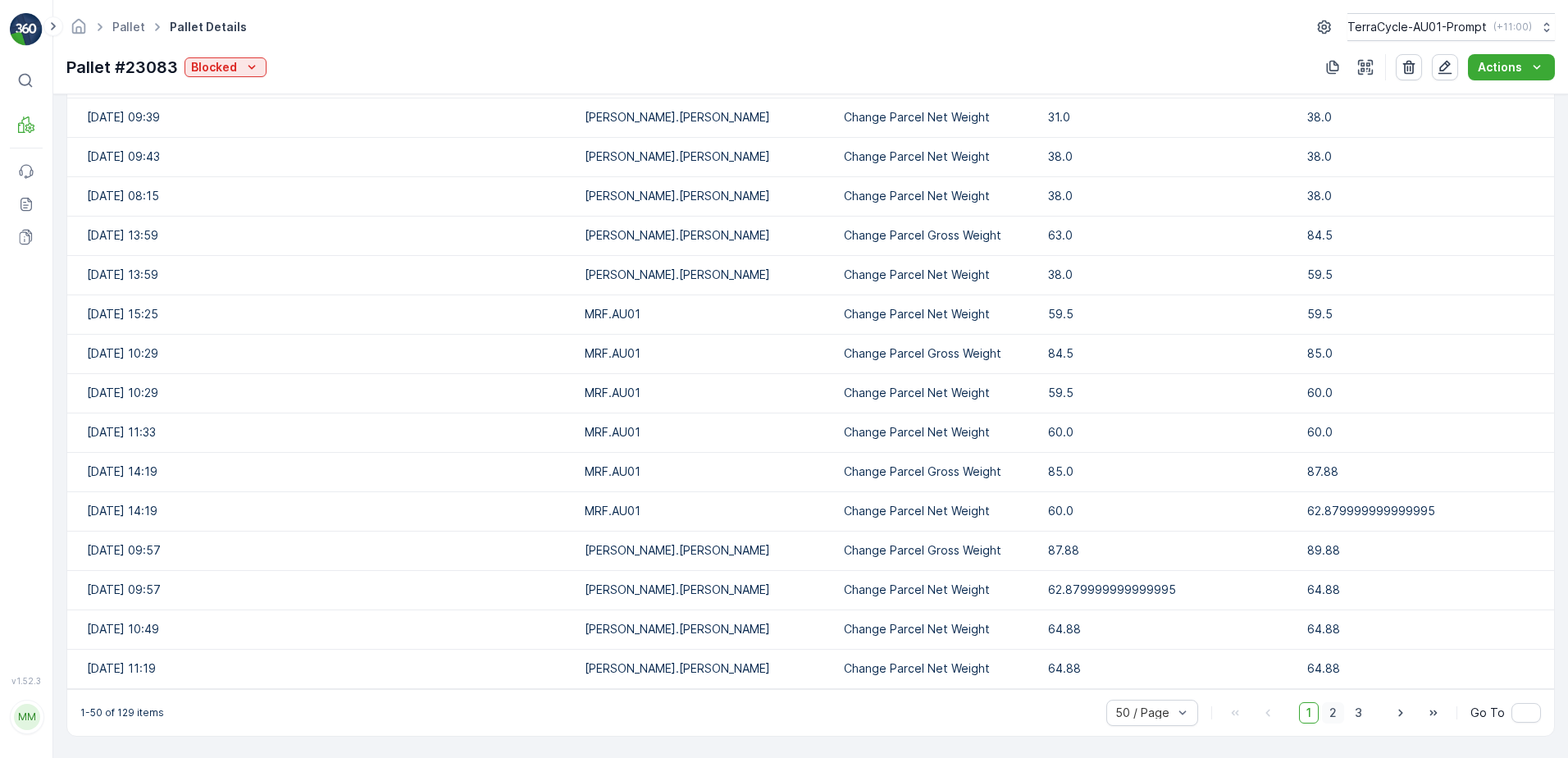
click at [1338, 712] on span "2" at bounding box center [1333, 712] width 22 height 21
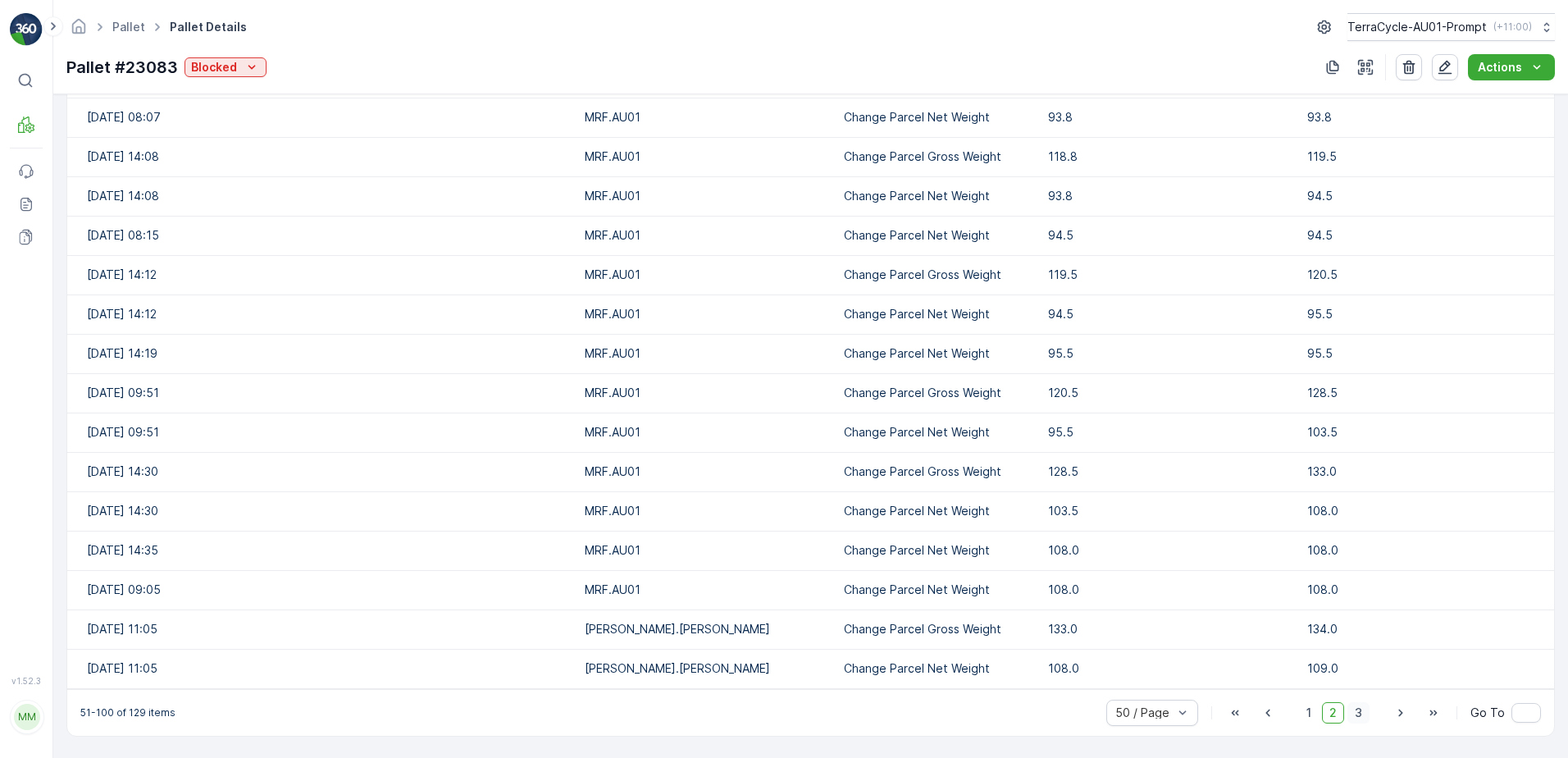
click at [1348, 704] on span "3" at bounding box center [1358, 712] width 22 height 21
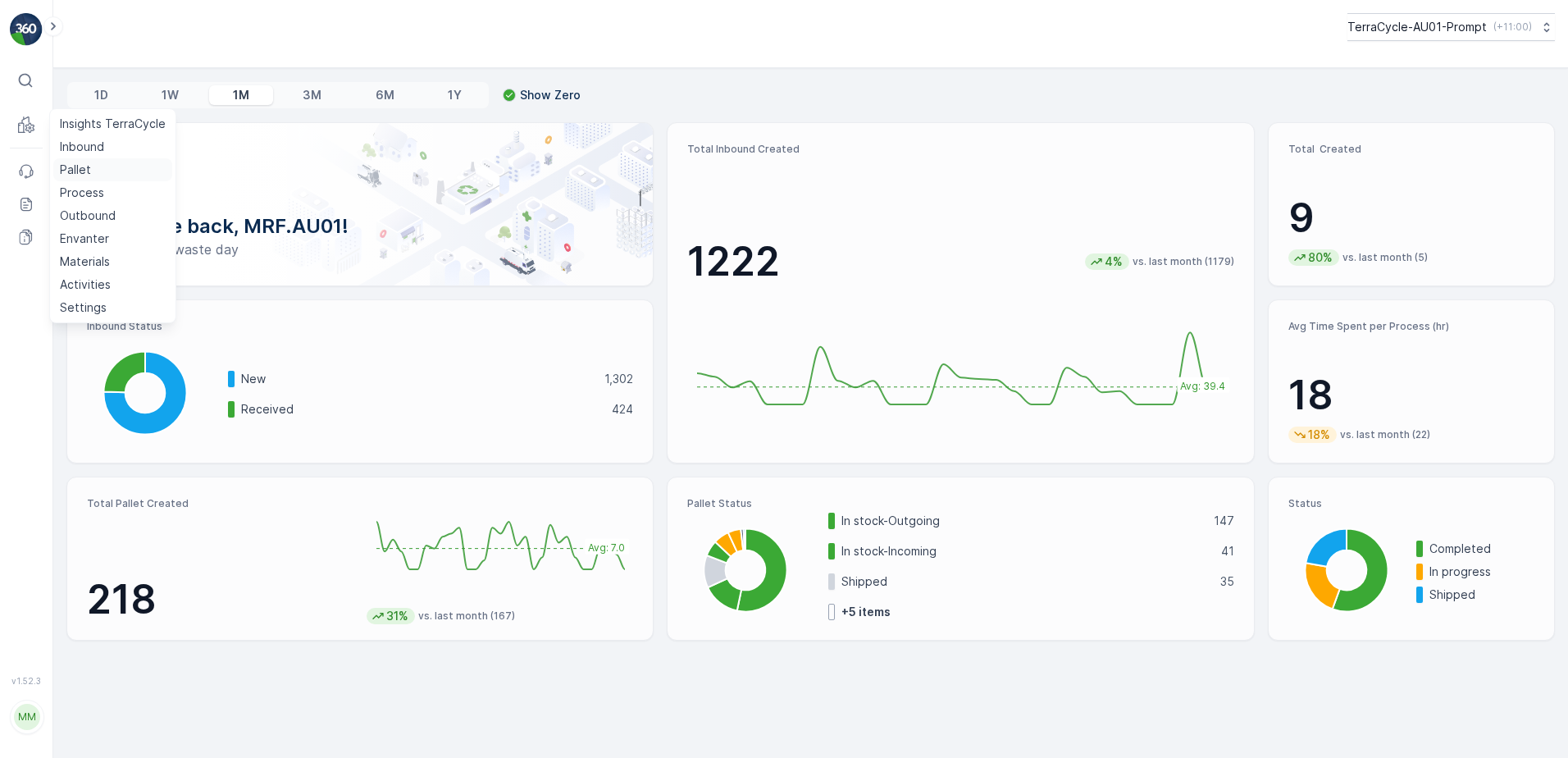
click at [79, 169] on p "Pallet" at bounding box center [74, 170] width 31 height 17
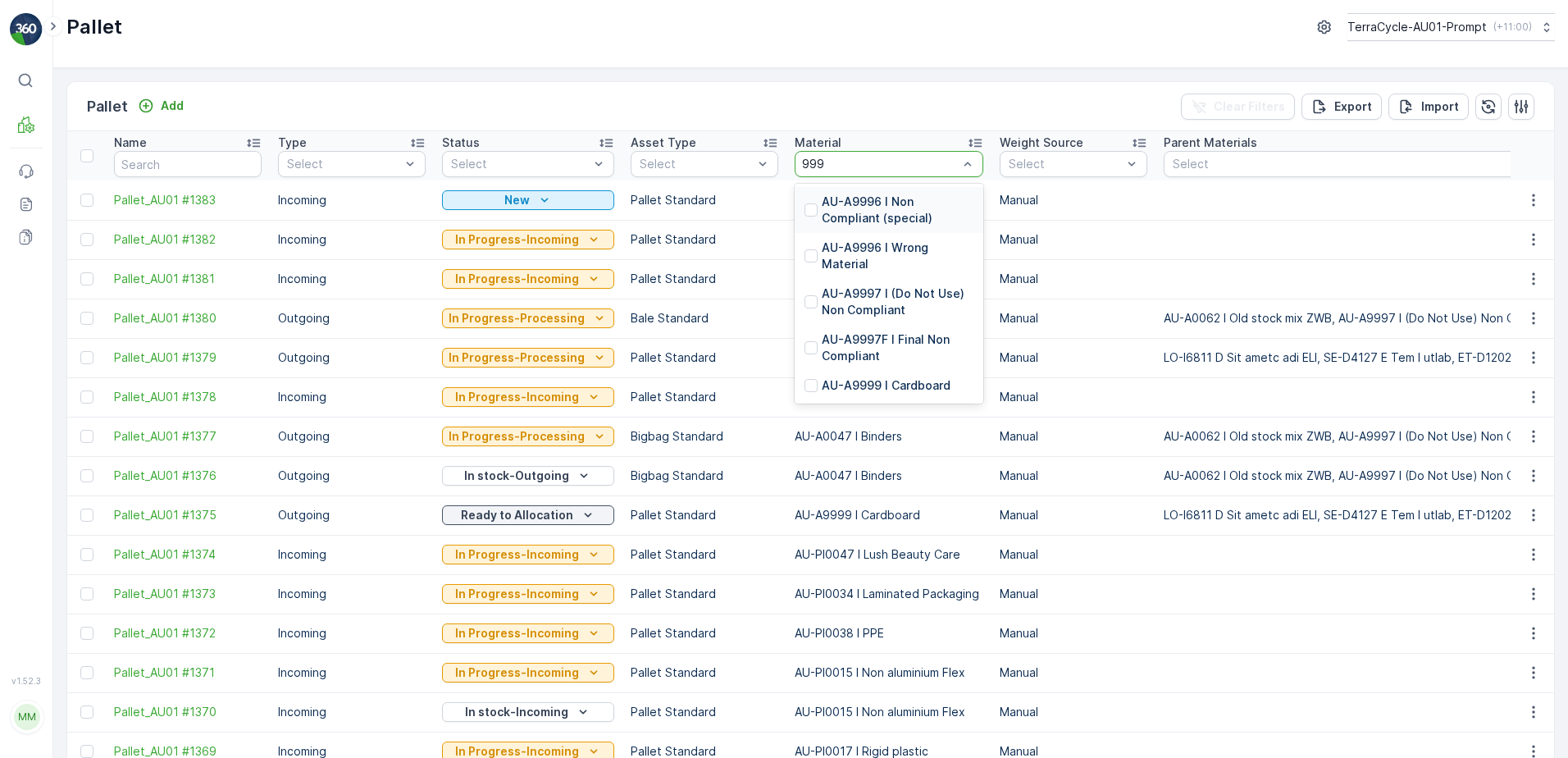
type input "9997"
click at [916, 210] on p "AU-A9997 I (Do Not Use) Non Compliant" at bounding box center [897, 209] width 152 height 33
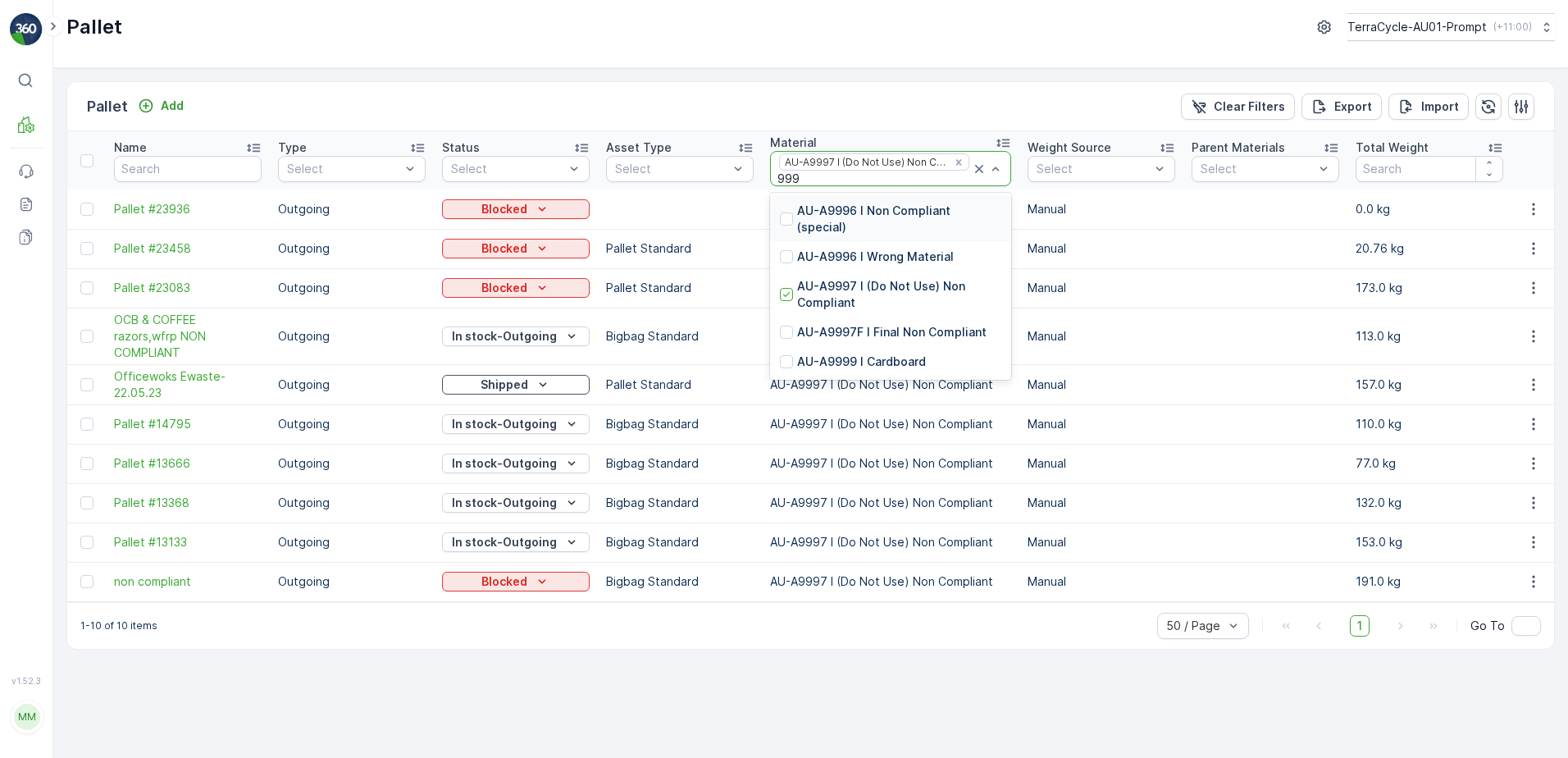
type input "9996"
click at [899, 257] on p "AU-A9996 I Wrong Material" at bounding box center [876, 257] width 157 height 17
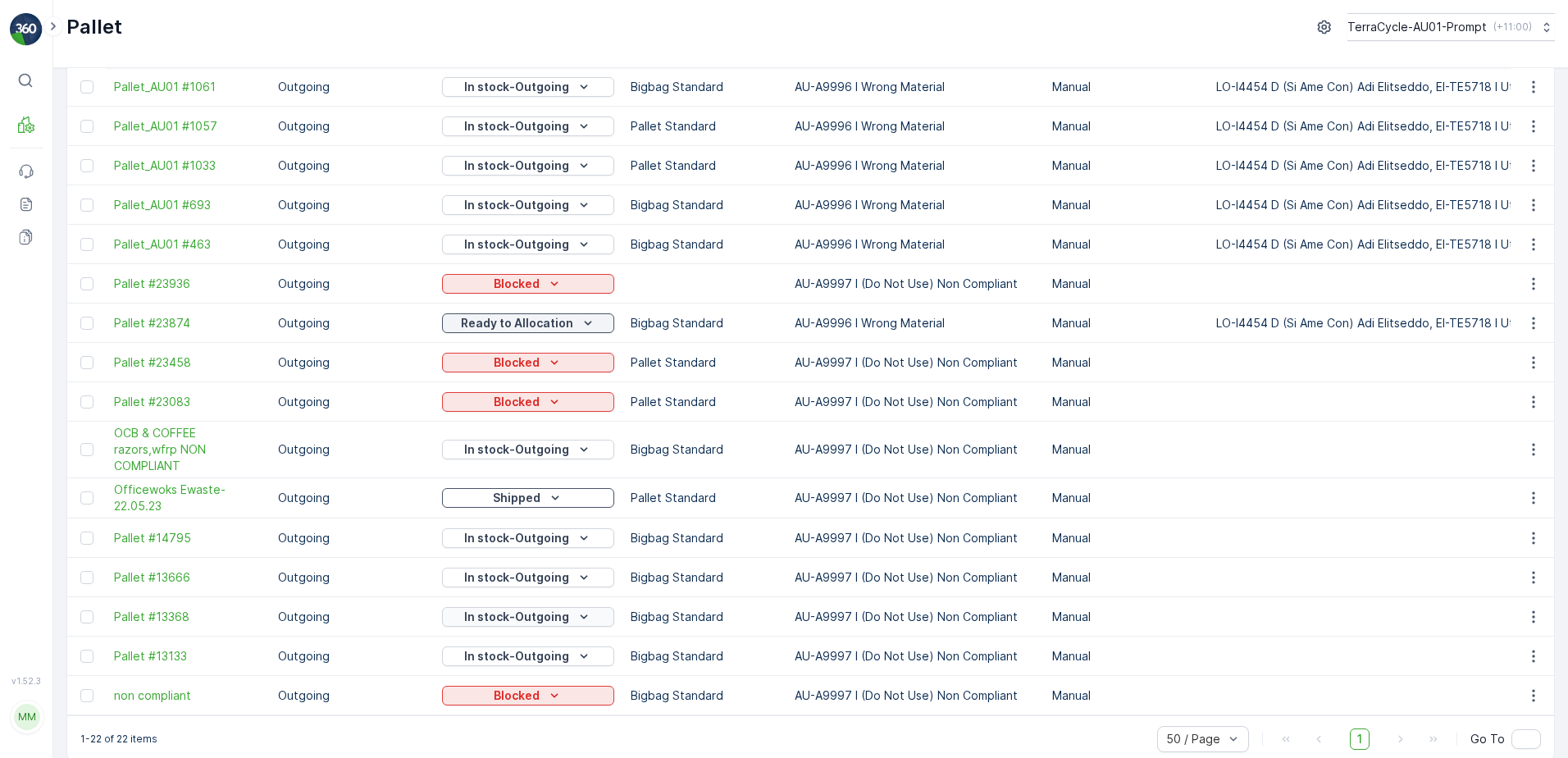
scroll to position [406, 0]
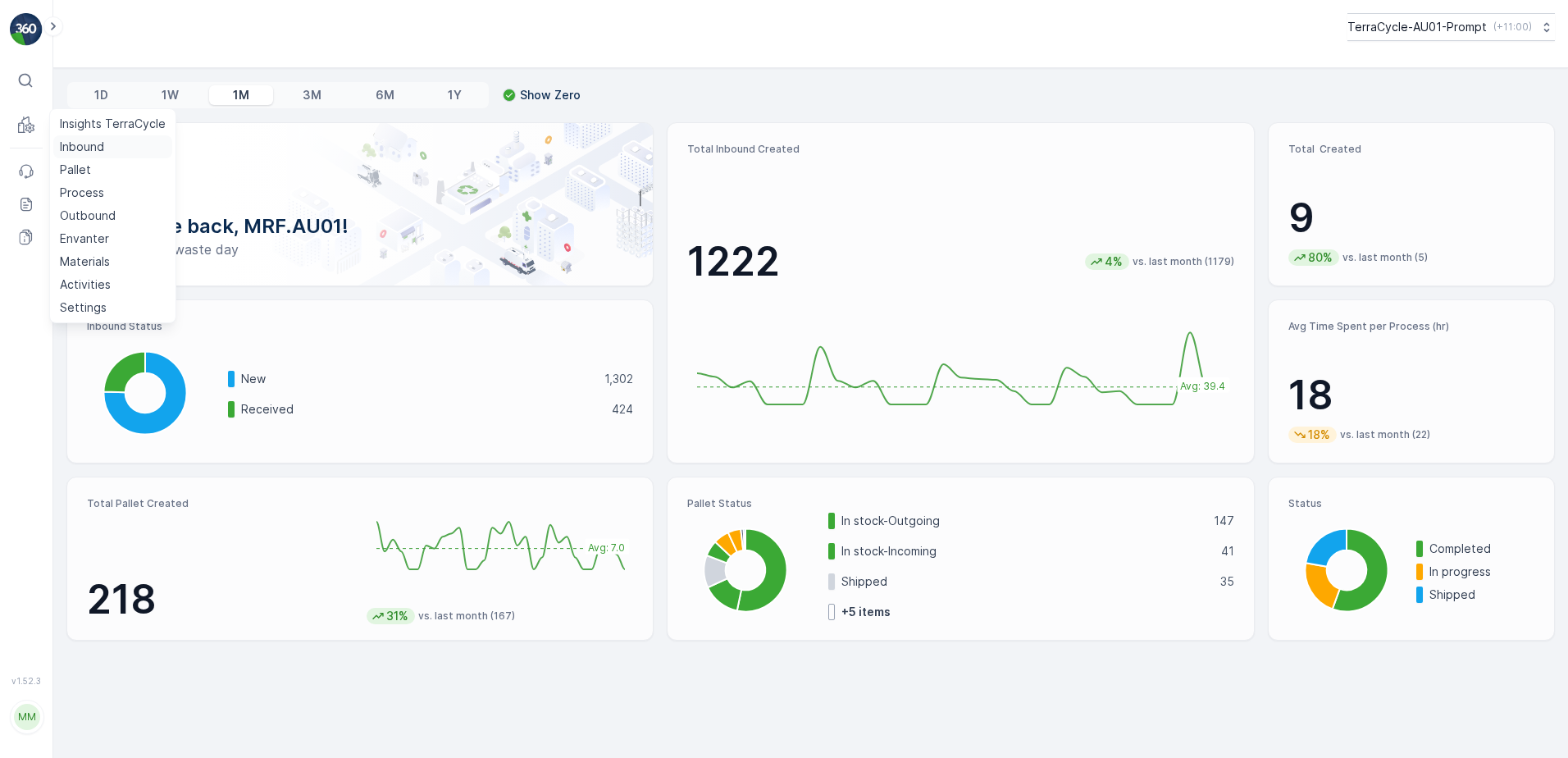
click at [99, 150] on p "Inbound" at bounding box center [81, 147] width 45 height 17
